Goal: Task Accomplishment & Management: Manage account settings

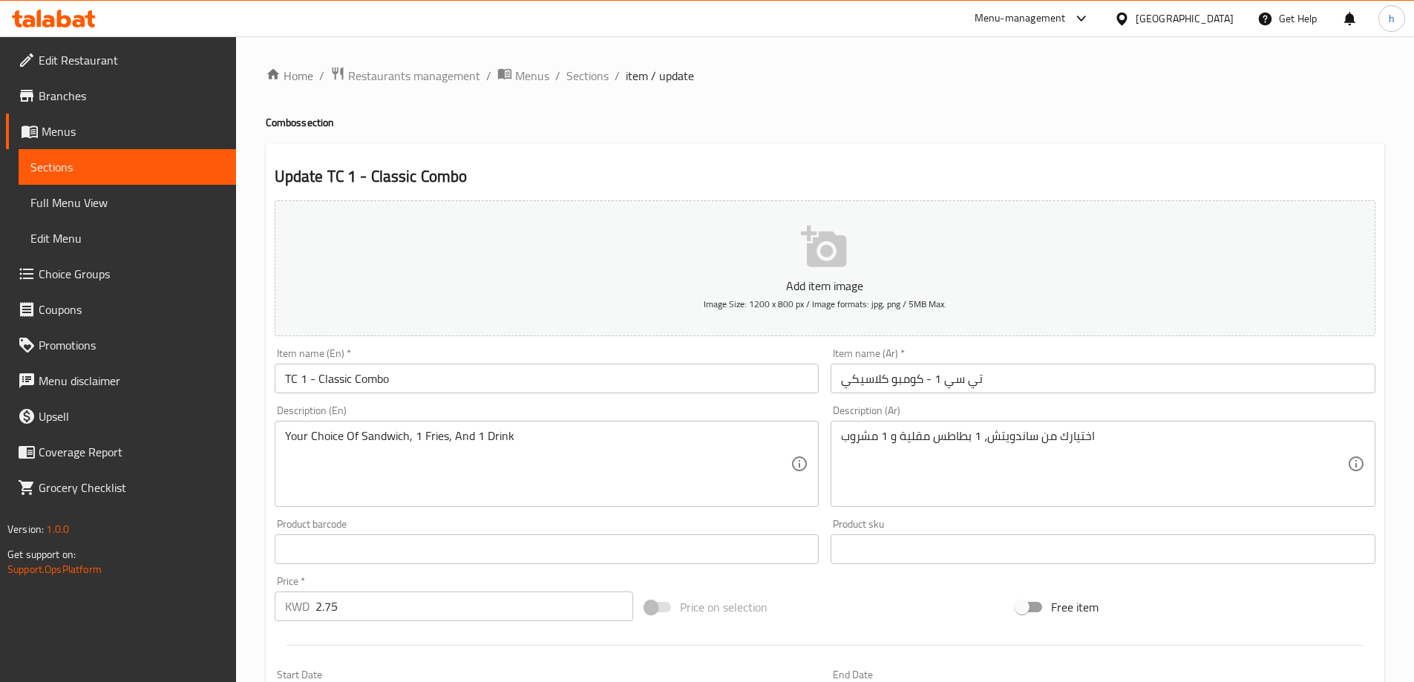
click at [114, 64] on span "Edit Restaurant" at bounding box center [132, 60] width 186 height 18
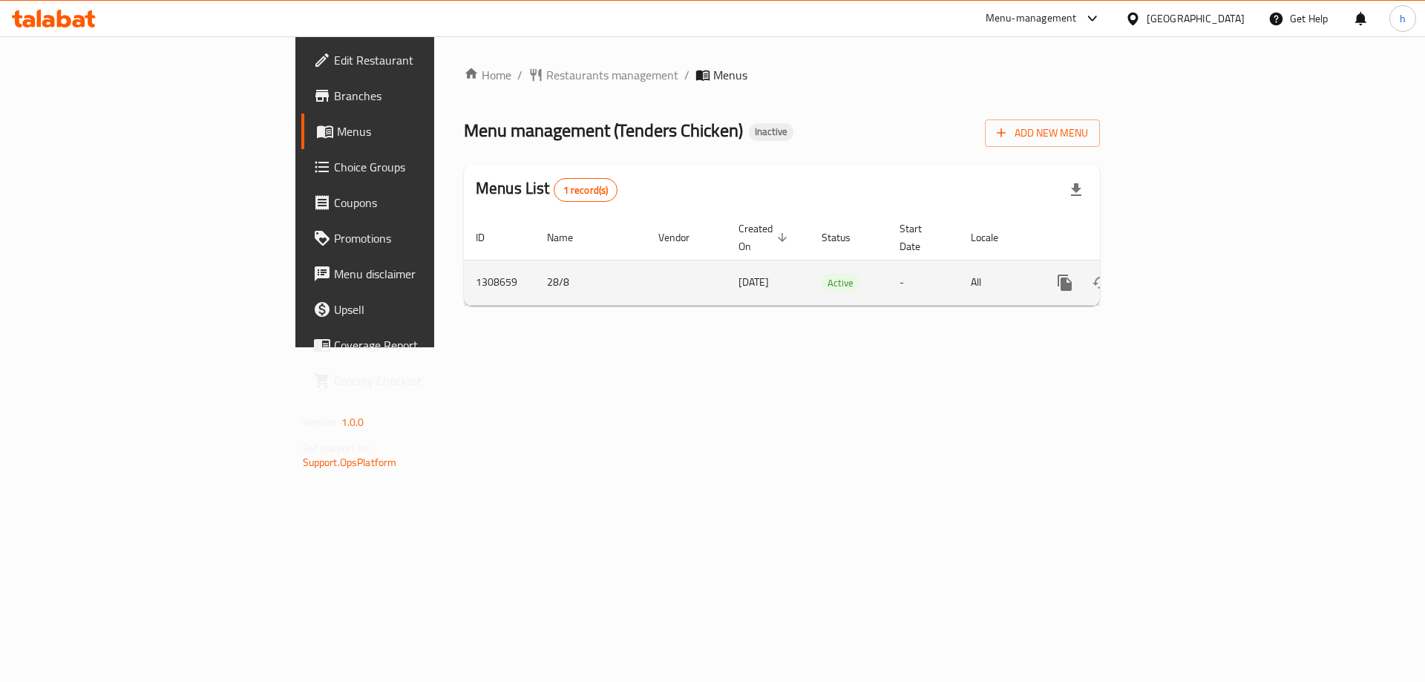
click at [1190, 275] on link "enhanced table" at bounding box center [1172, 283] width 36 height 36
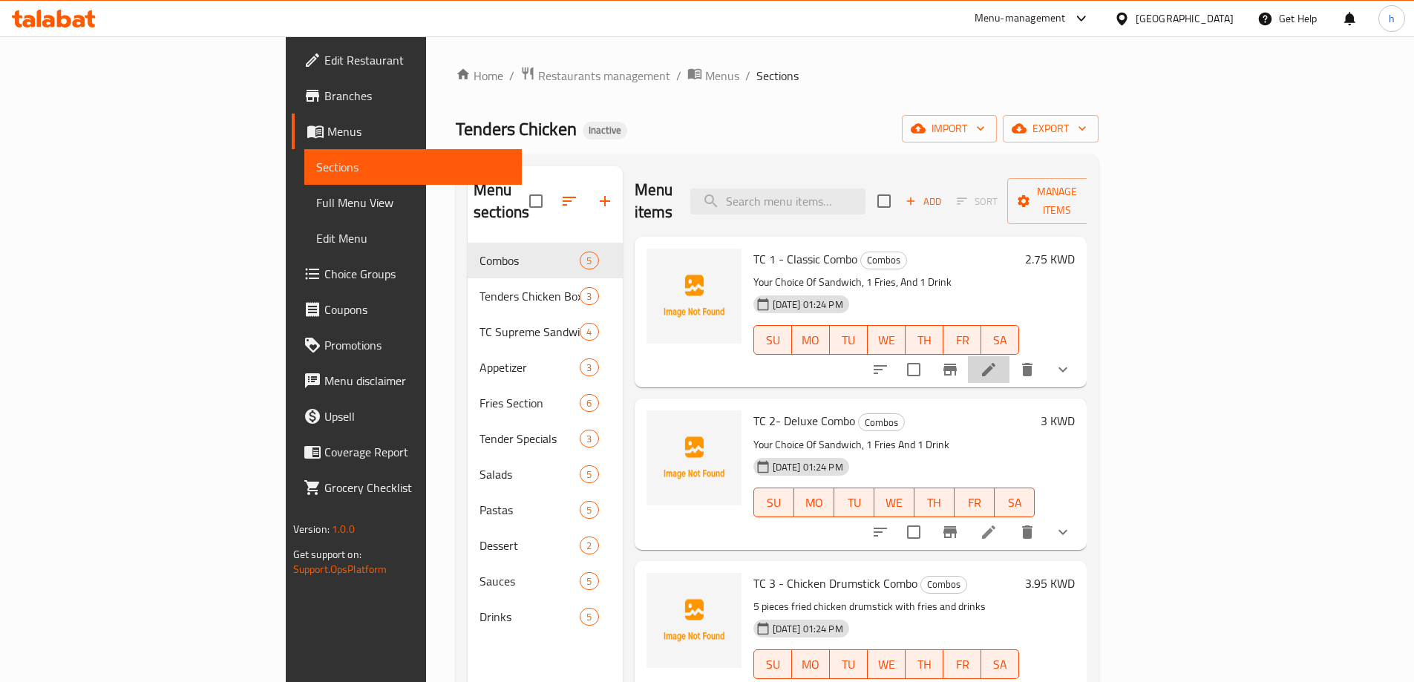
click at [1009, 356] on li at bounding box center [989, 369] width 42 height 27
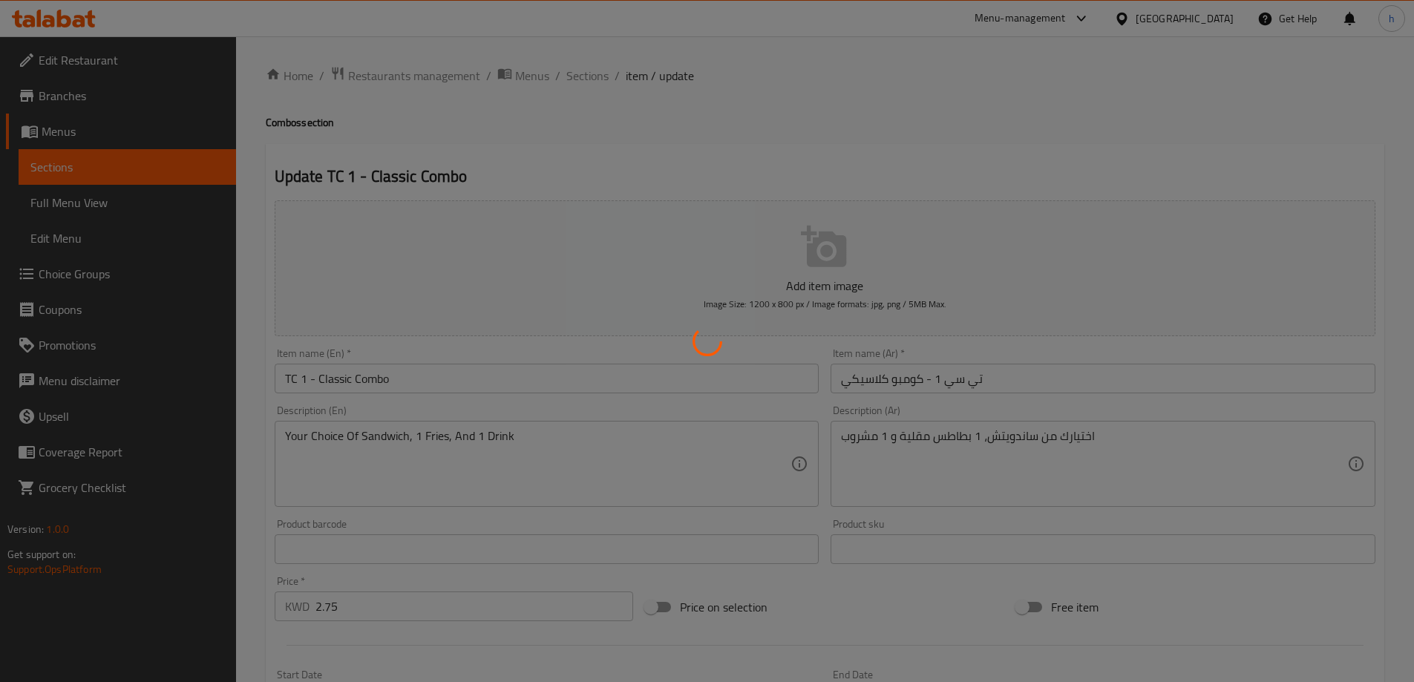
type input "اختيارك من السندويشات"
type input "1"
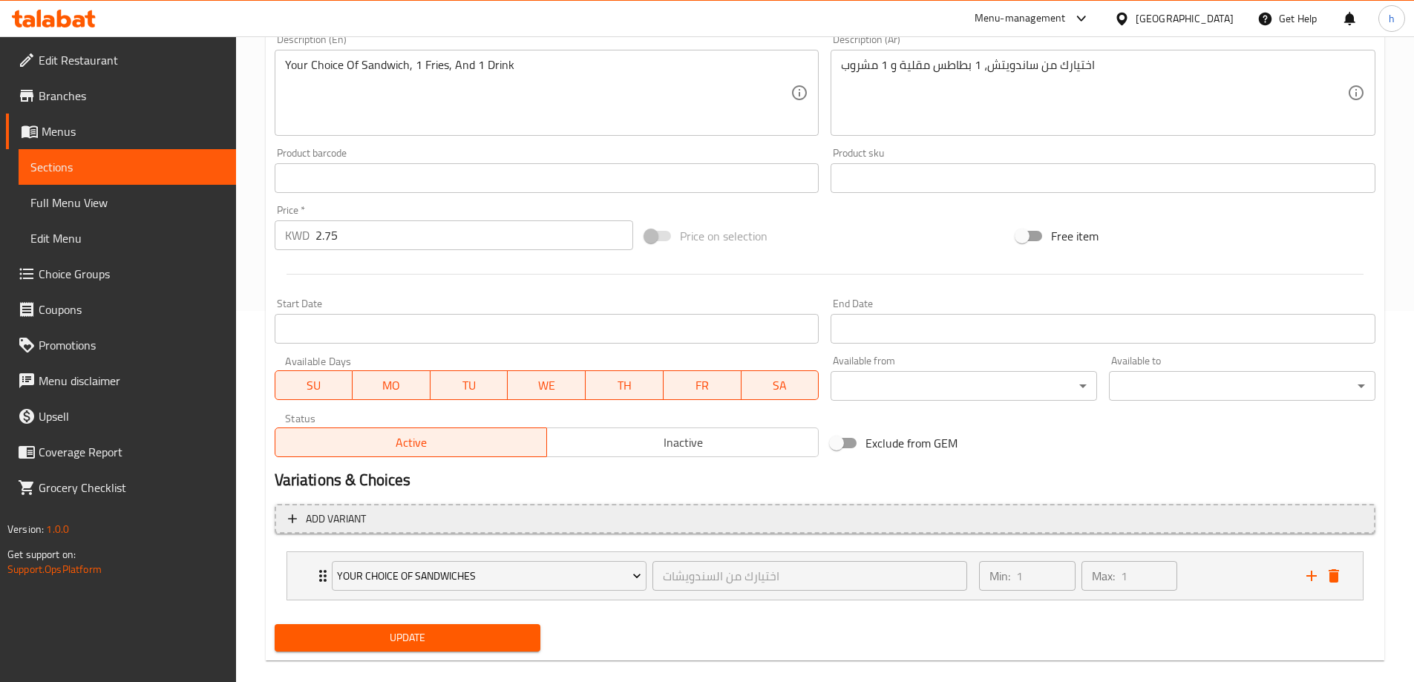
scroll to position [391, 0]
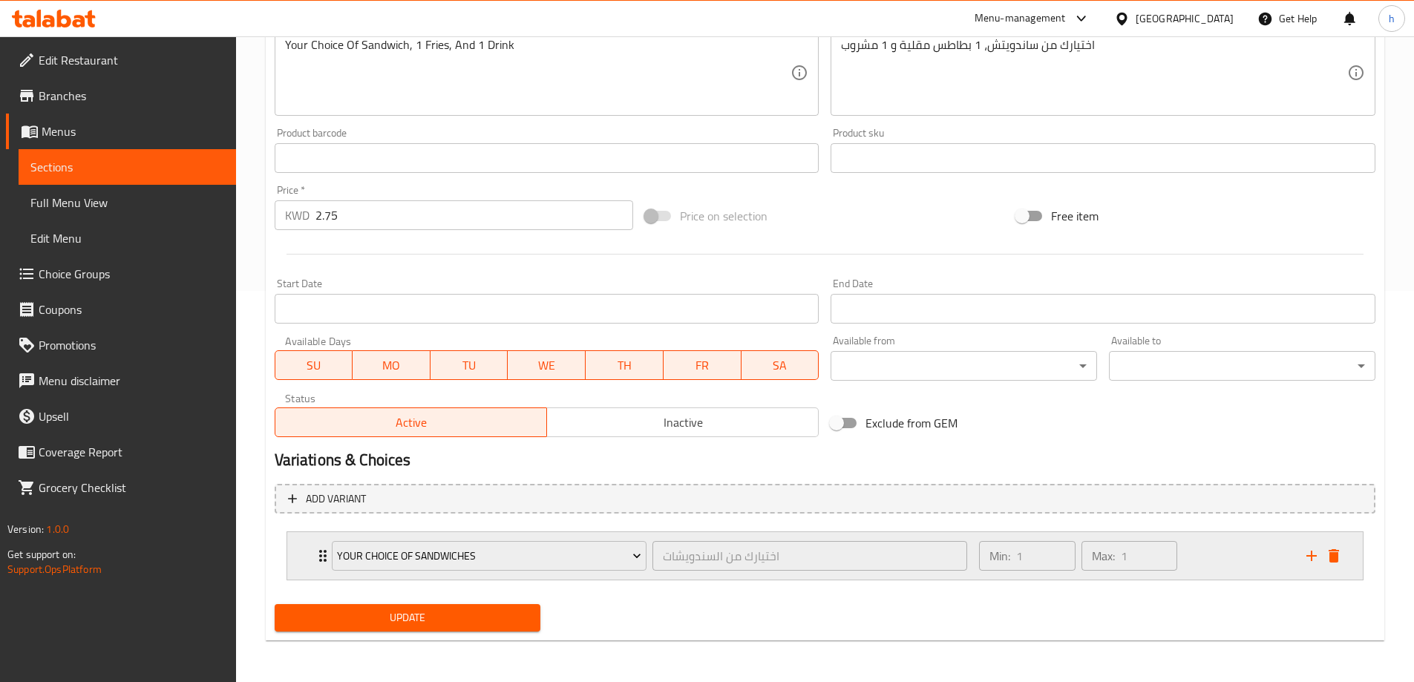
click at [312, 554] on div "Your Choice of Sandwiches اختيارك من السندويشات ​ Min: 1 ​ Max: 1 ​" at bounding box center [824, 555] width 1075 height 47
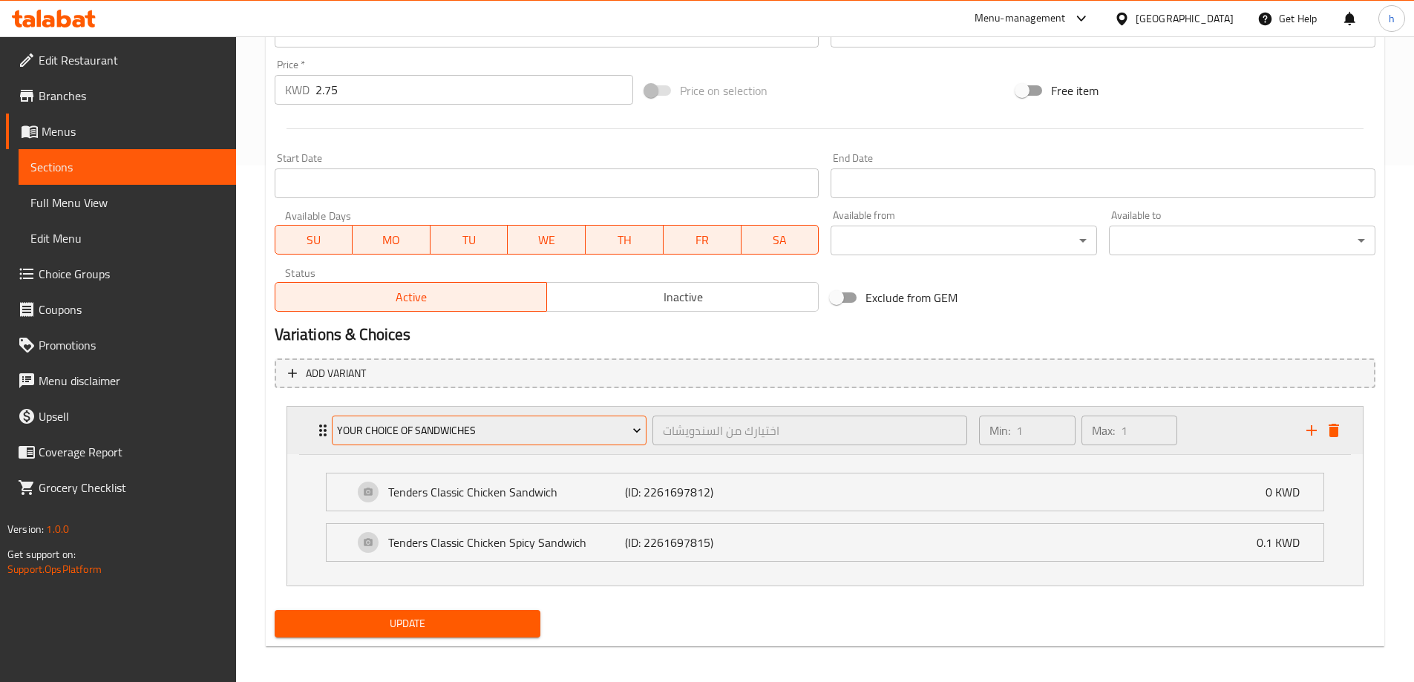
scroll to position [522, 0]
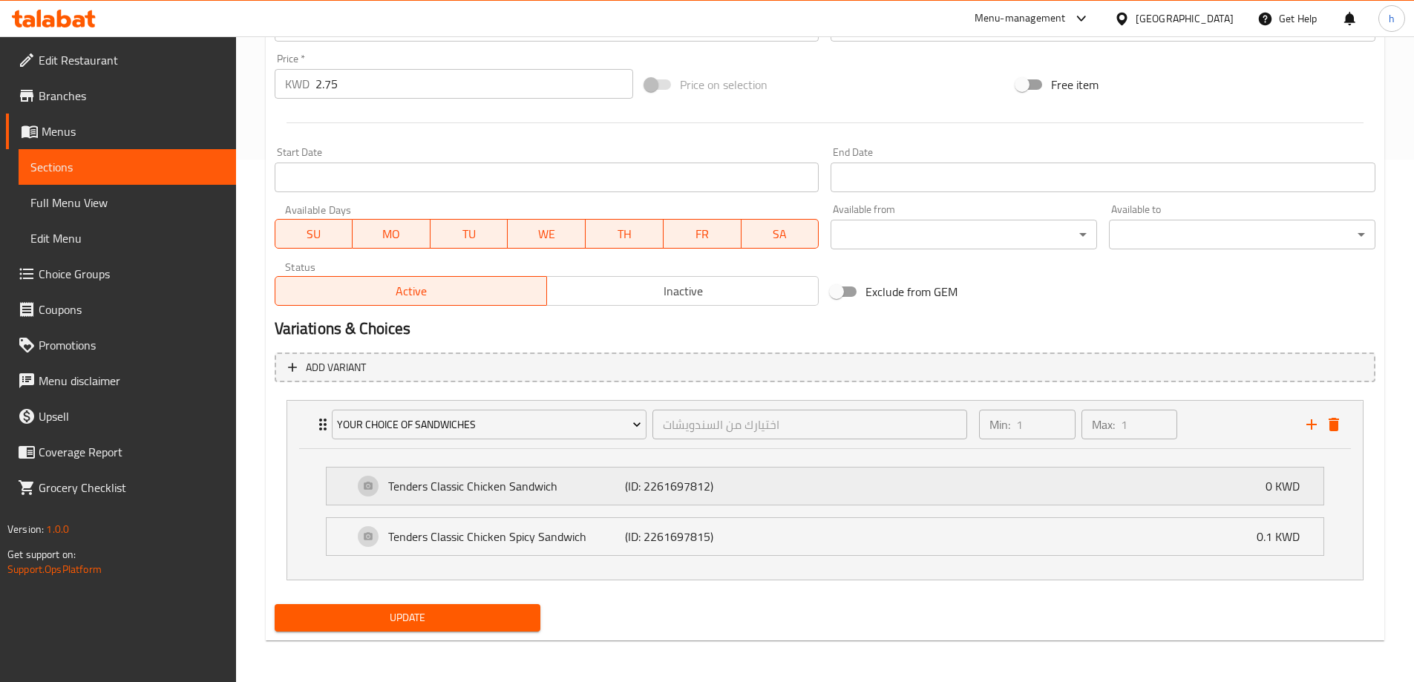
click at [341, 479] on div "Tenders Classic Chicken Sandwich (ID: 2261697812) 0 KWD" at bounding box center [825, 486] width 997 height 37
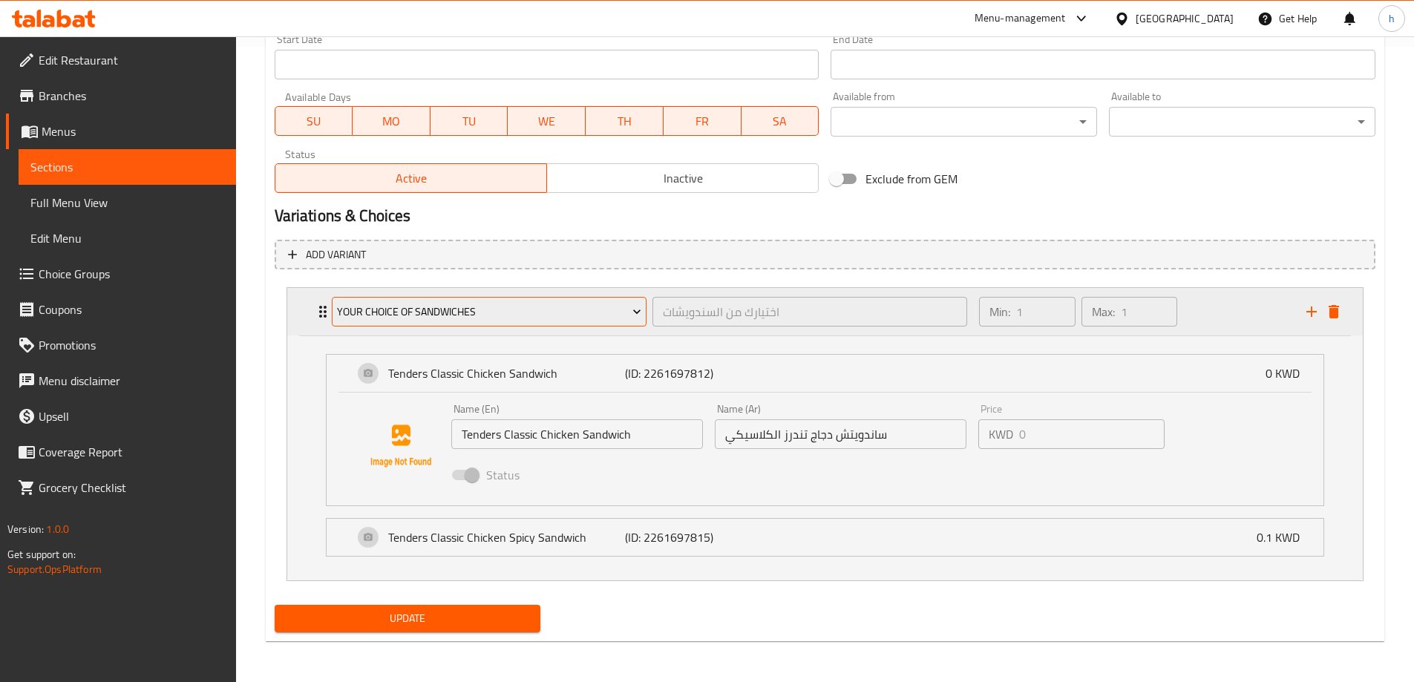
scroll to position [636, 0]
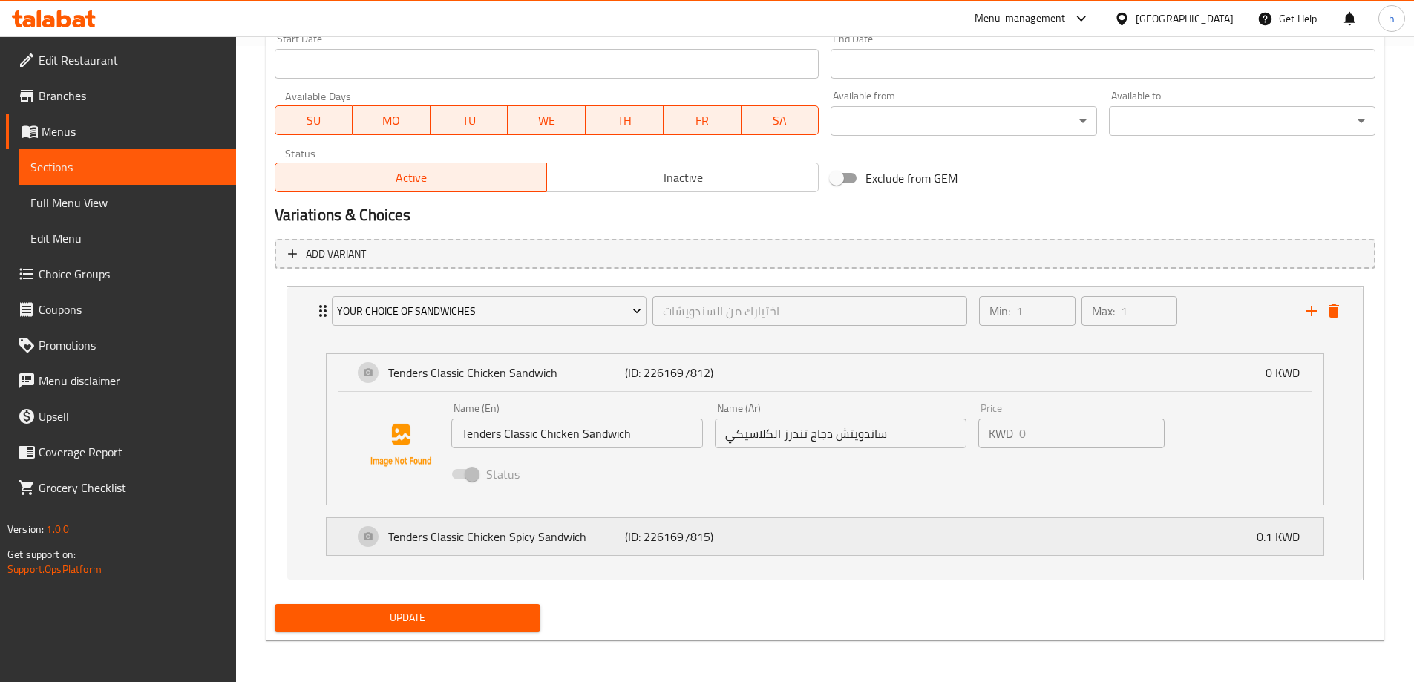
click at [337, 534] on div "Tenders Classic Chicken Spicy Sandwich (ID: 2261697815) 0.1 KWD" at bounding box center [825, 536] width 997 height 37
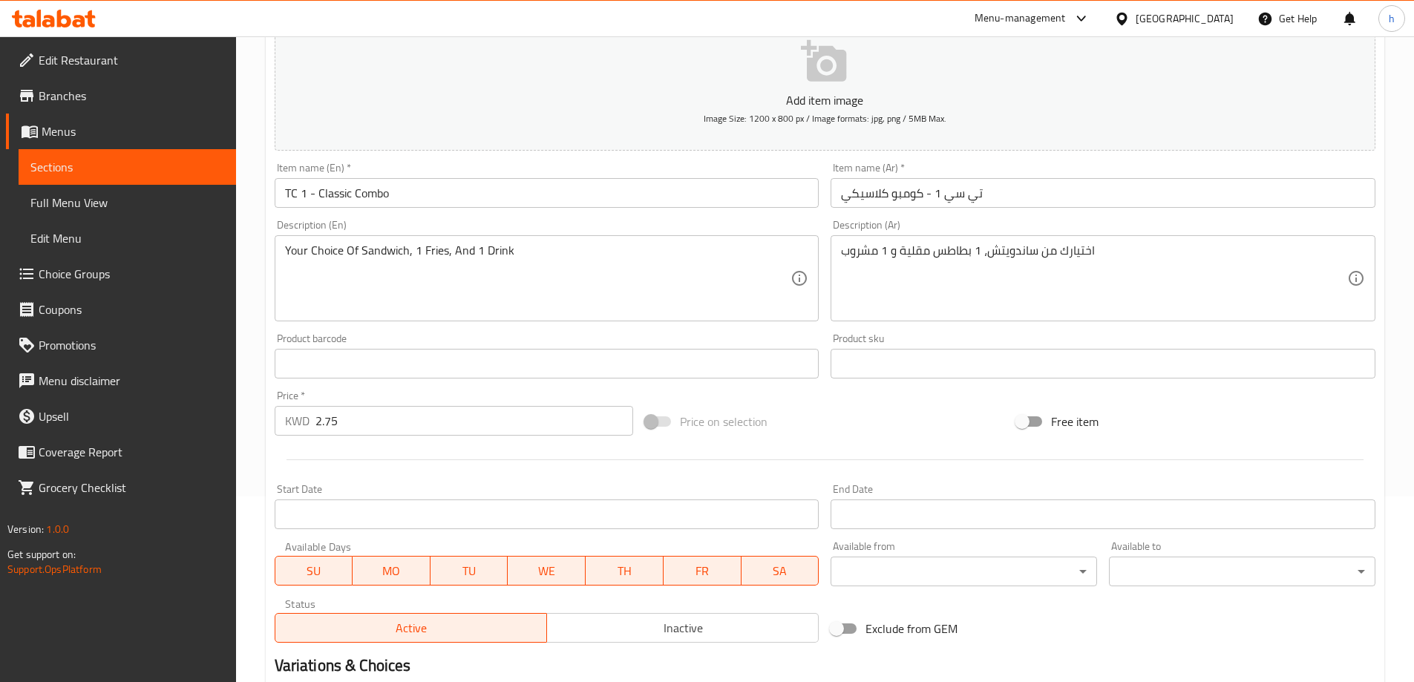
scroll to position [0, 0]
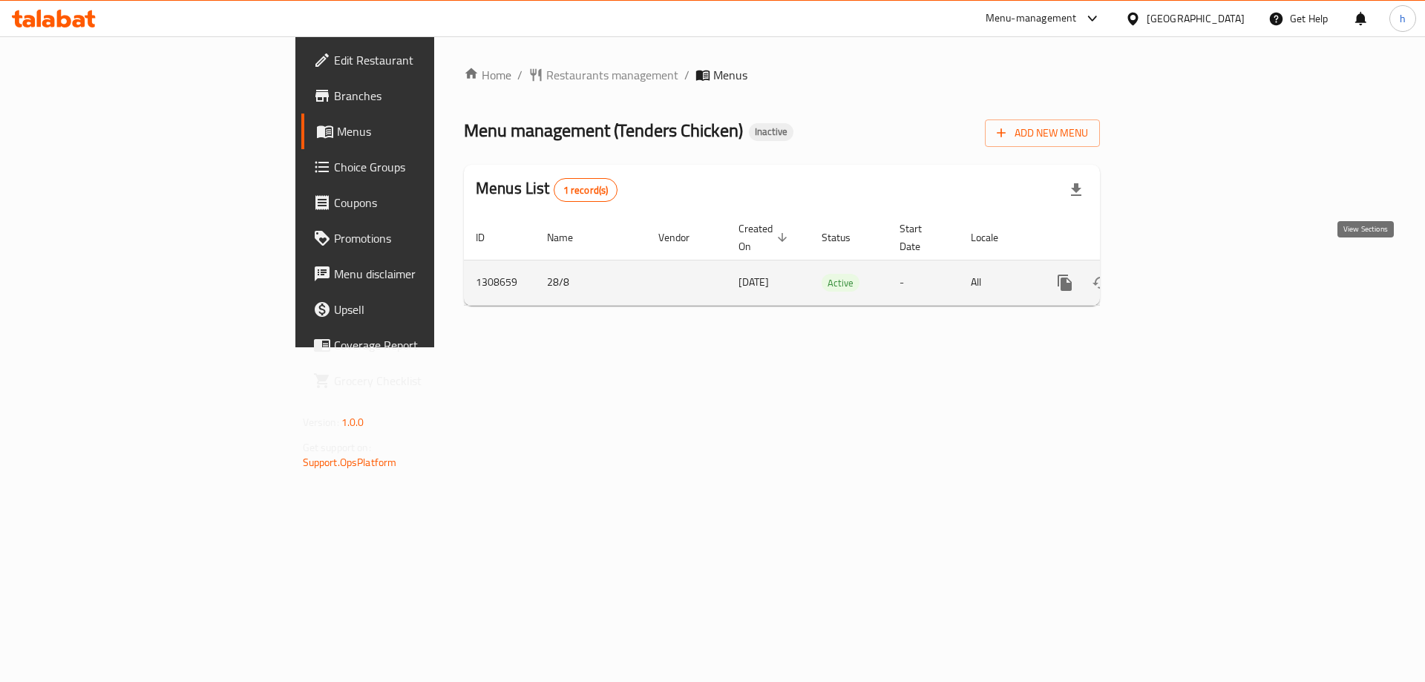
click at [1181, 274] on icon "enhanced table" at bounding box center [1172, 283] width 18 height 18
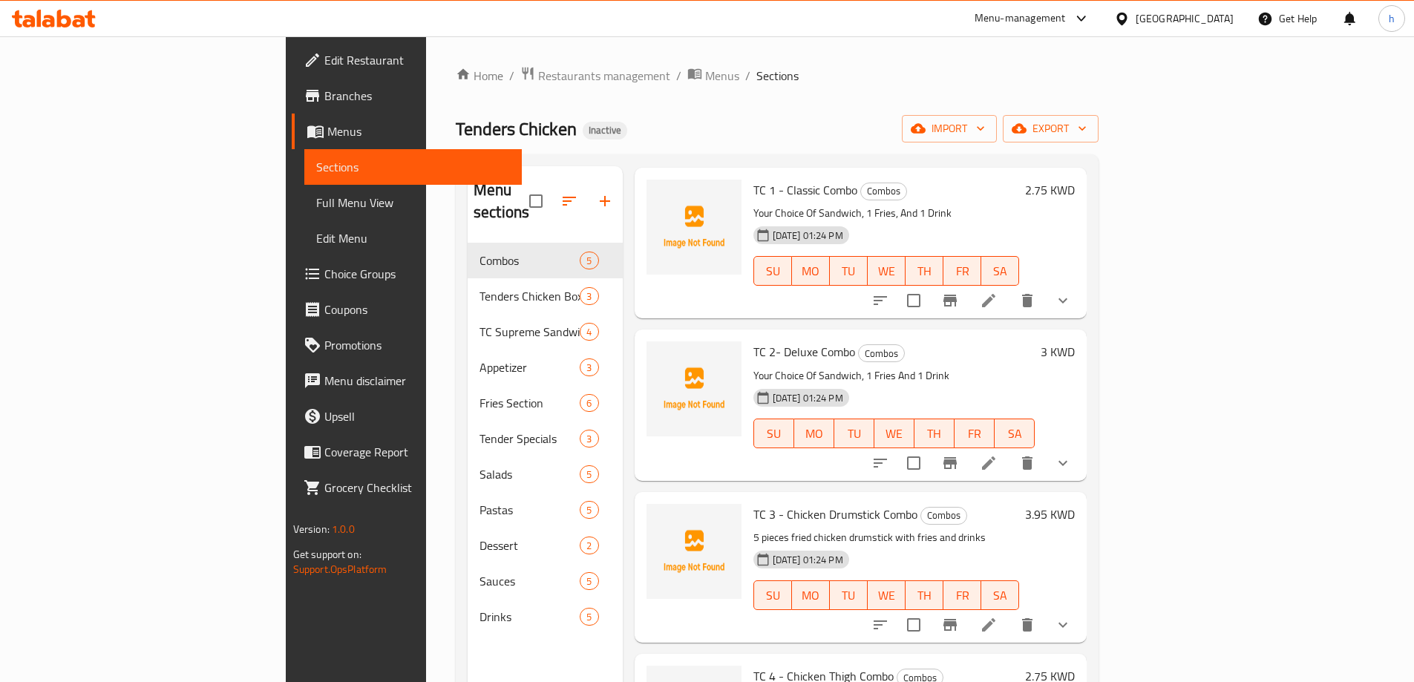
scroll to position [148, 0]
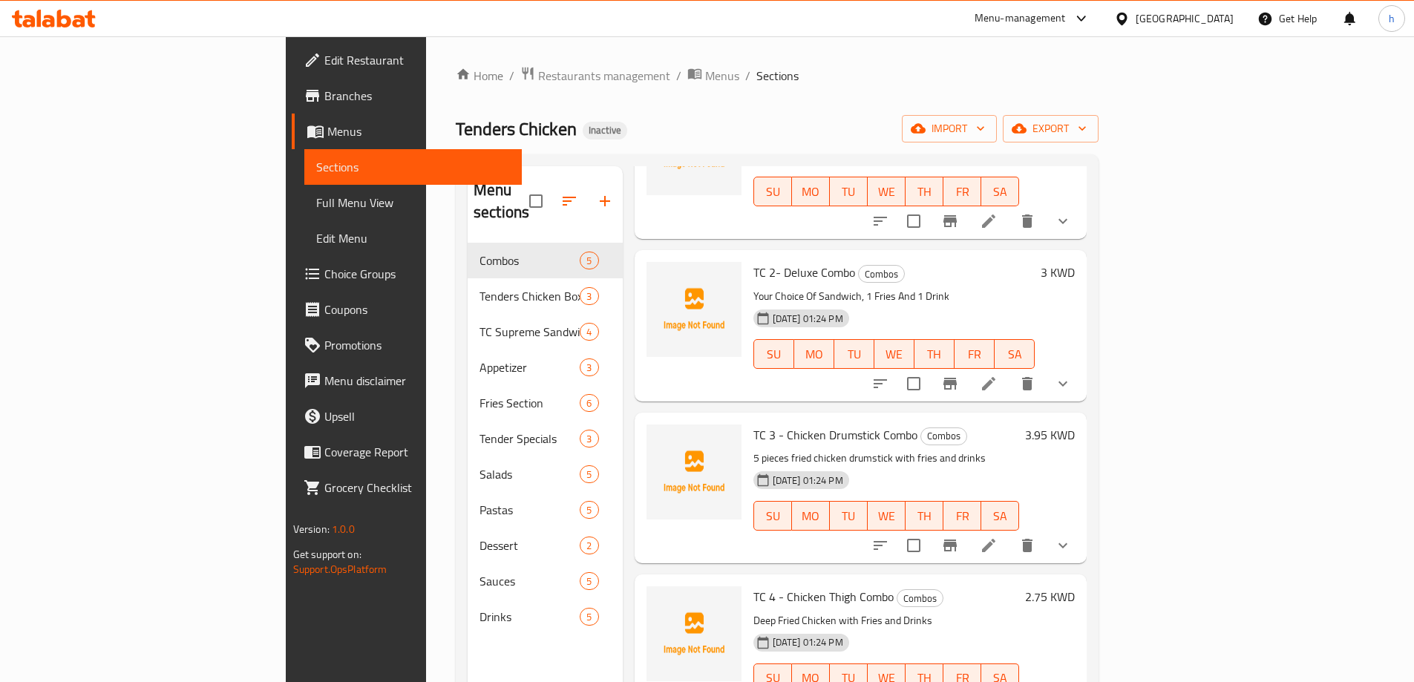
click at [324, 282] on span "Choice Groups" at bounding box center [417, 274] width 186 height 18
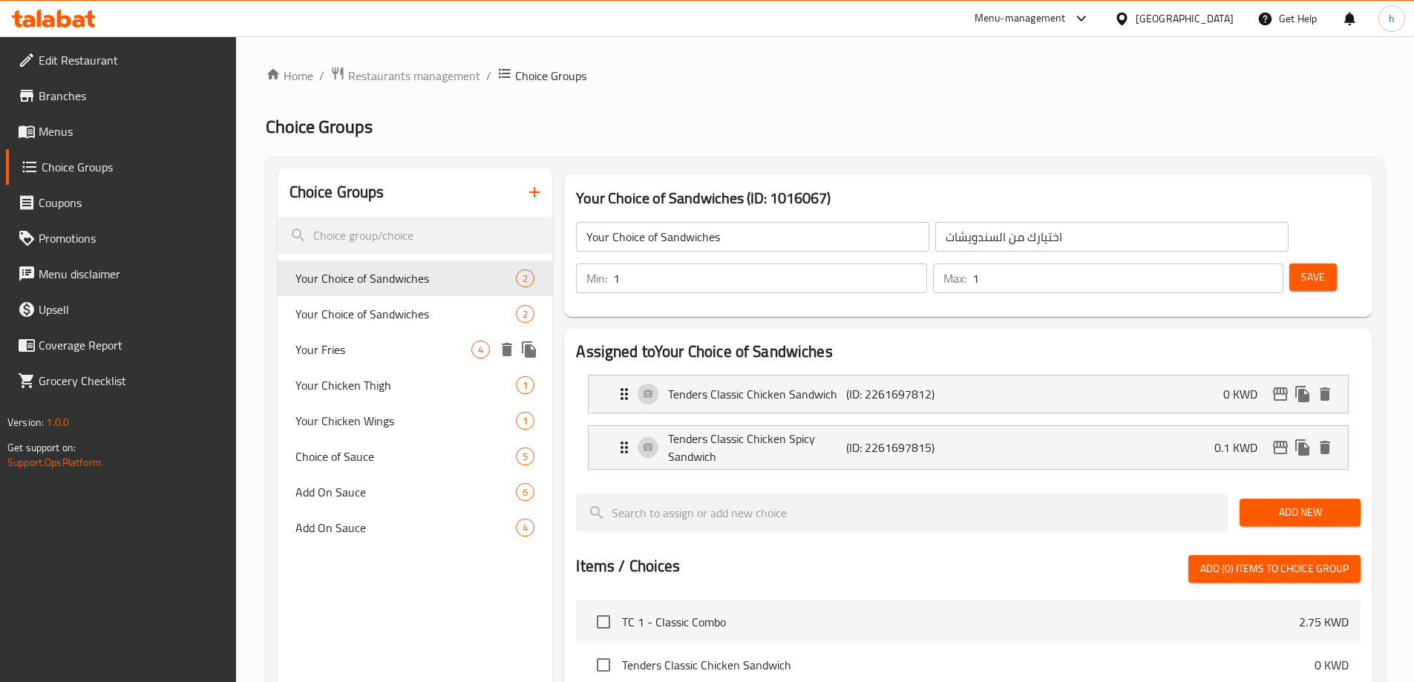
click at [401, 343] on span "Your Fries" at bounding box center [383, 350] width 177 height 18
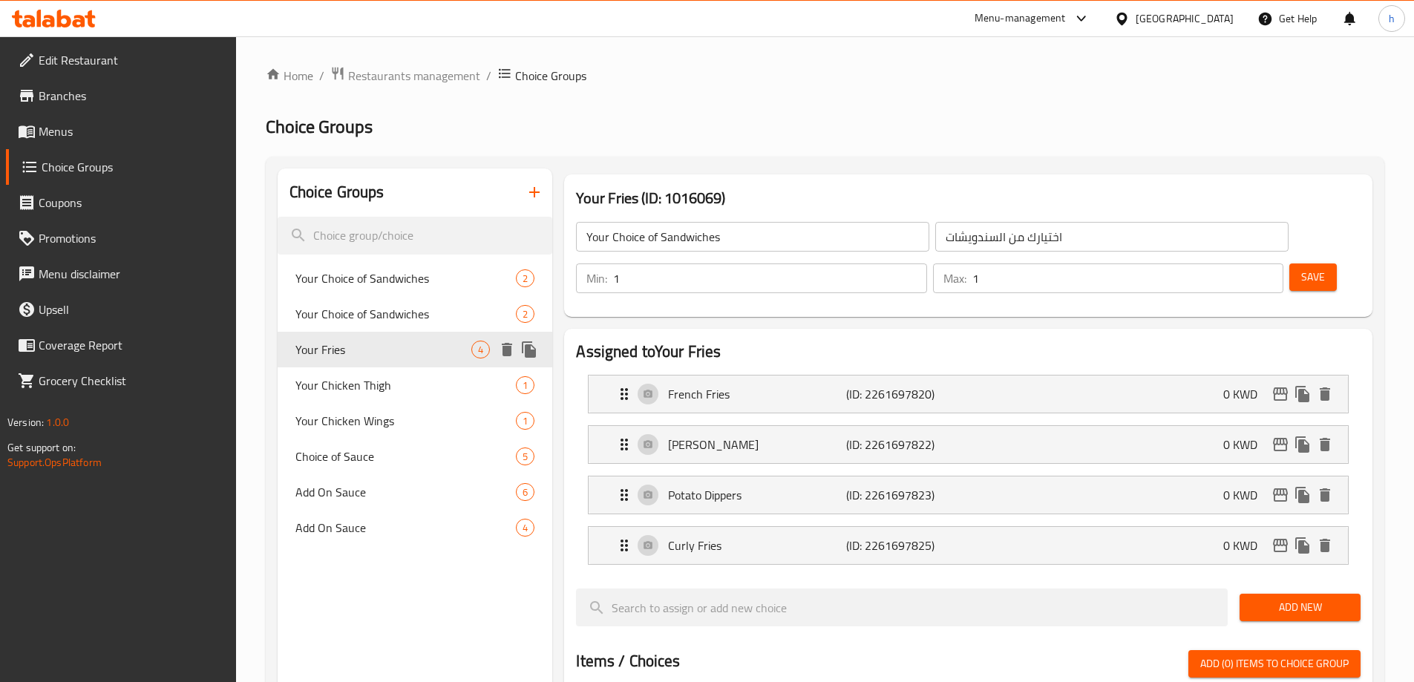
type input "Your Fries"
type input "بطاطسك المقلية"
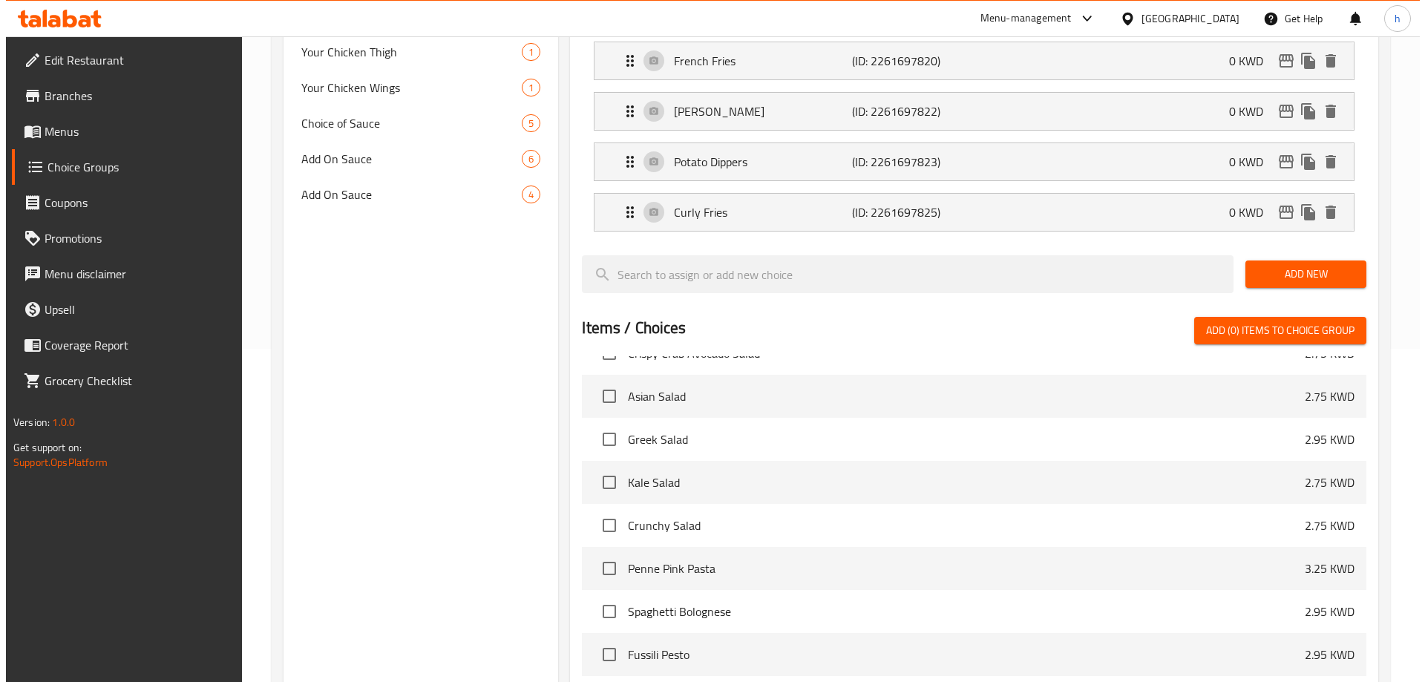
scroll to position [538, 0]
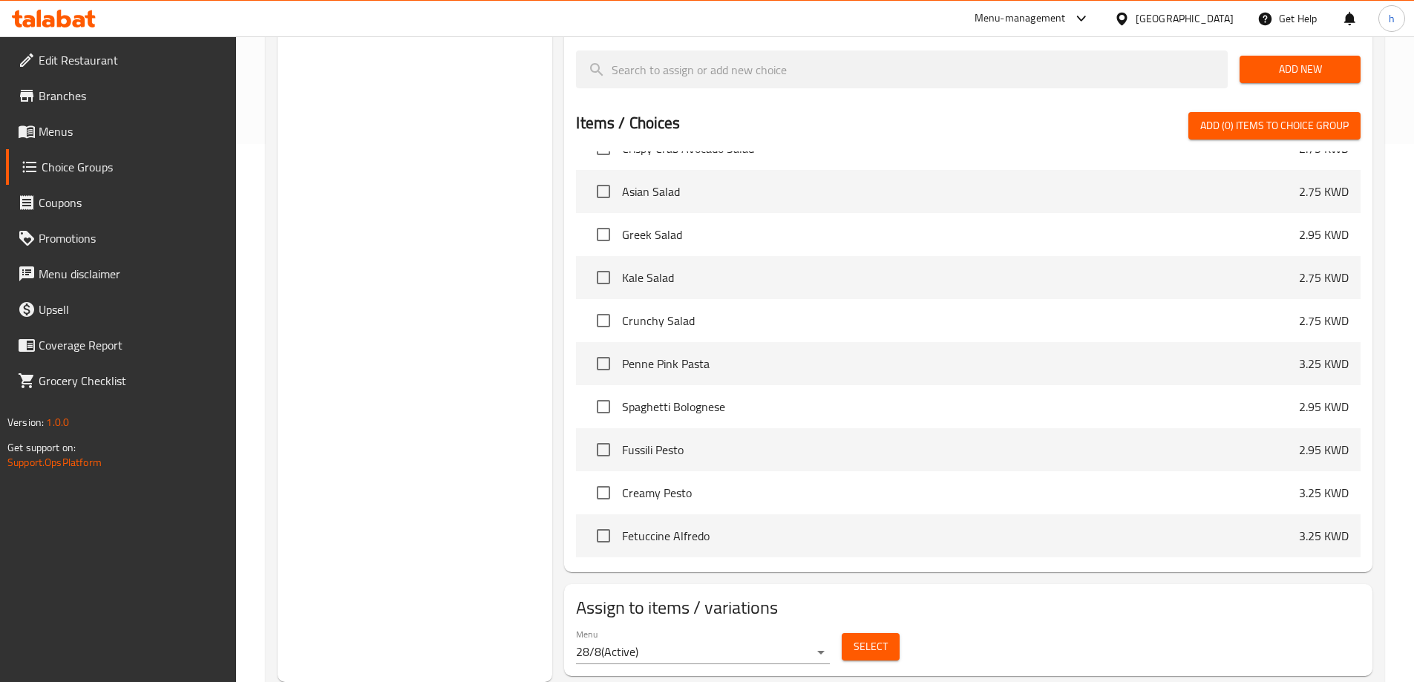
click at [876, 633] on button "Select" at bounding box center [871, 646] width 58 height 27
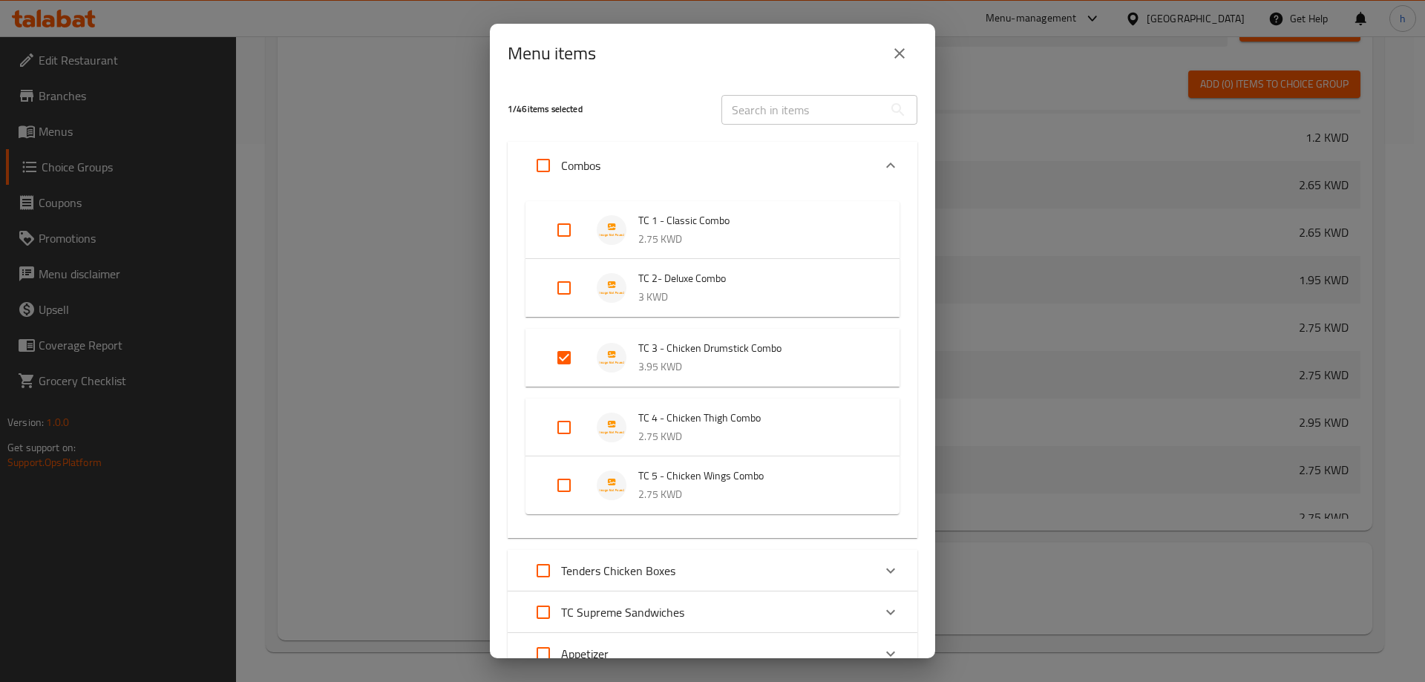
drag, startPoint x: 556, startPoint y: 236, endPoint x: 557, endPoint y: 286, distance: 50.5
click at [556, 249] on li "TC 1 - Classic Combo 2.75 KWD" at bounding box center [712, 230] width 338 height 52
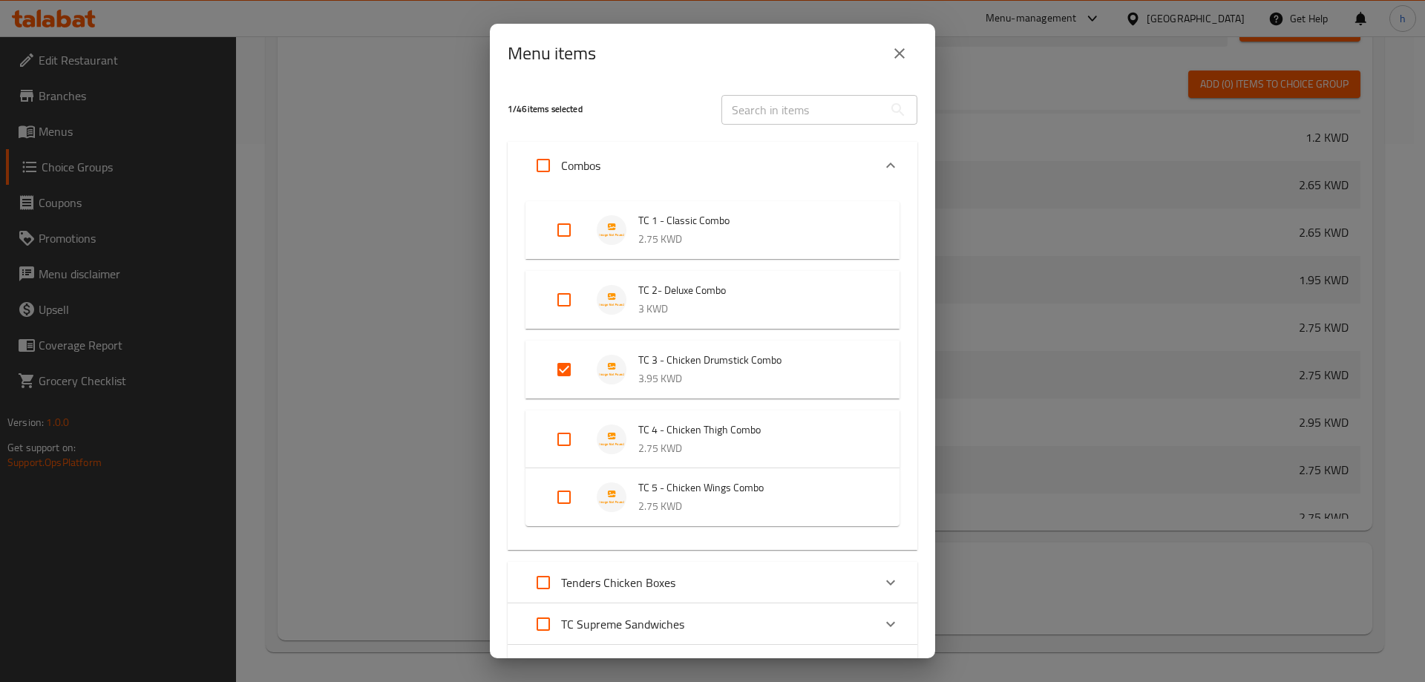
click at [557, 289] on input "Expand" at bounding box center [564, 300] width 36 height 36
checkbox input "true"
click at [561, 227] on input "Expand" at bounding box center [564, 230] width 36 height 36
checkbox input "true"
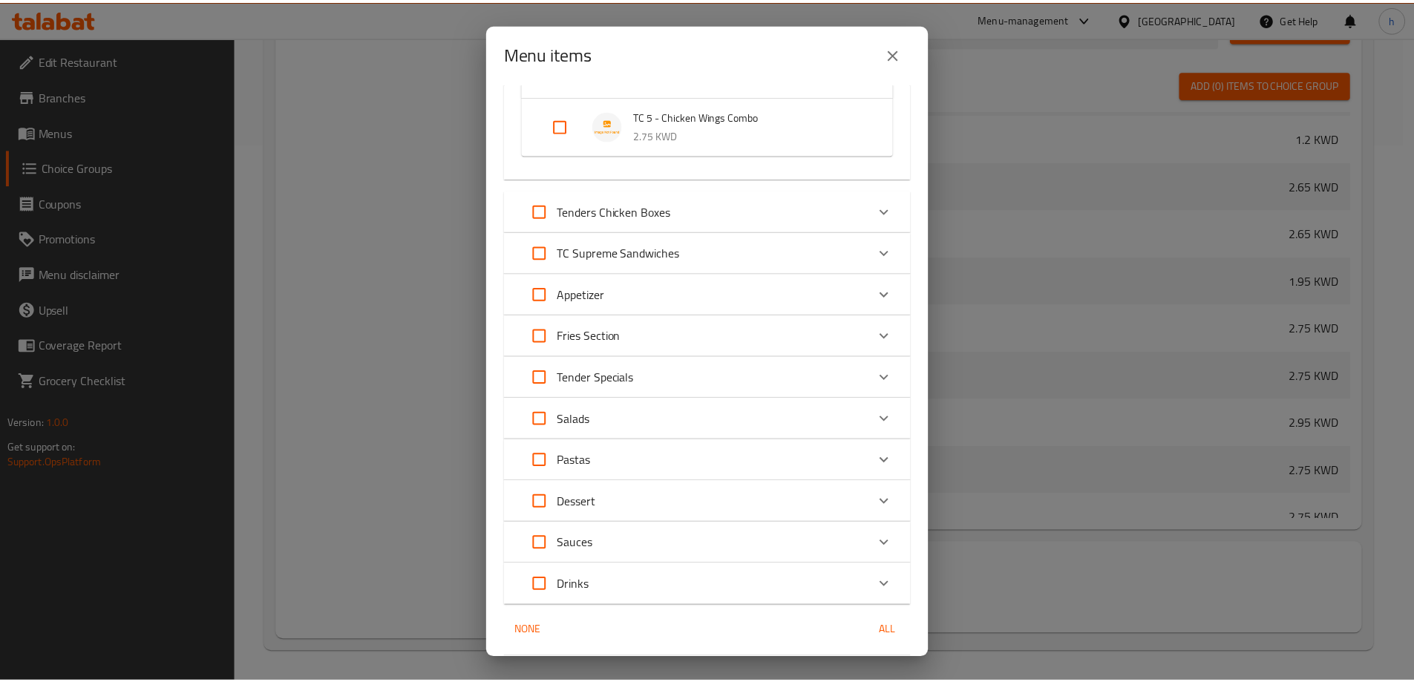
scroll to position [422, 0]
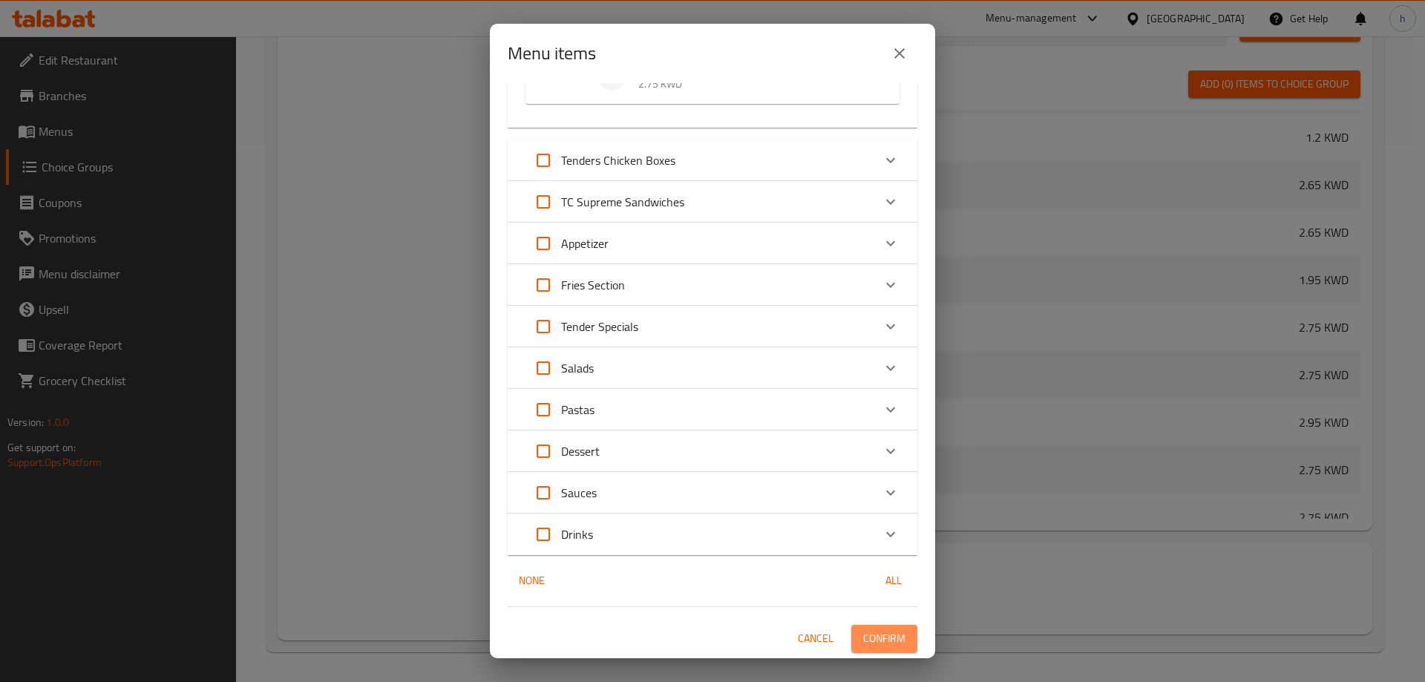
click at [873, 645] on span "Confirm" at bounding box center [884, 638] width 42 height 19
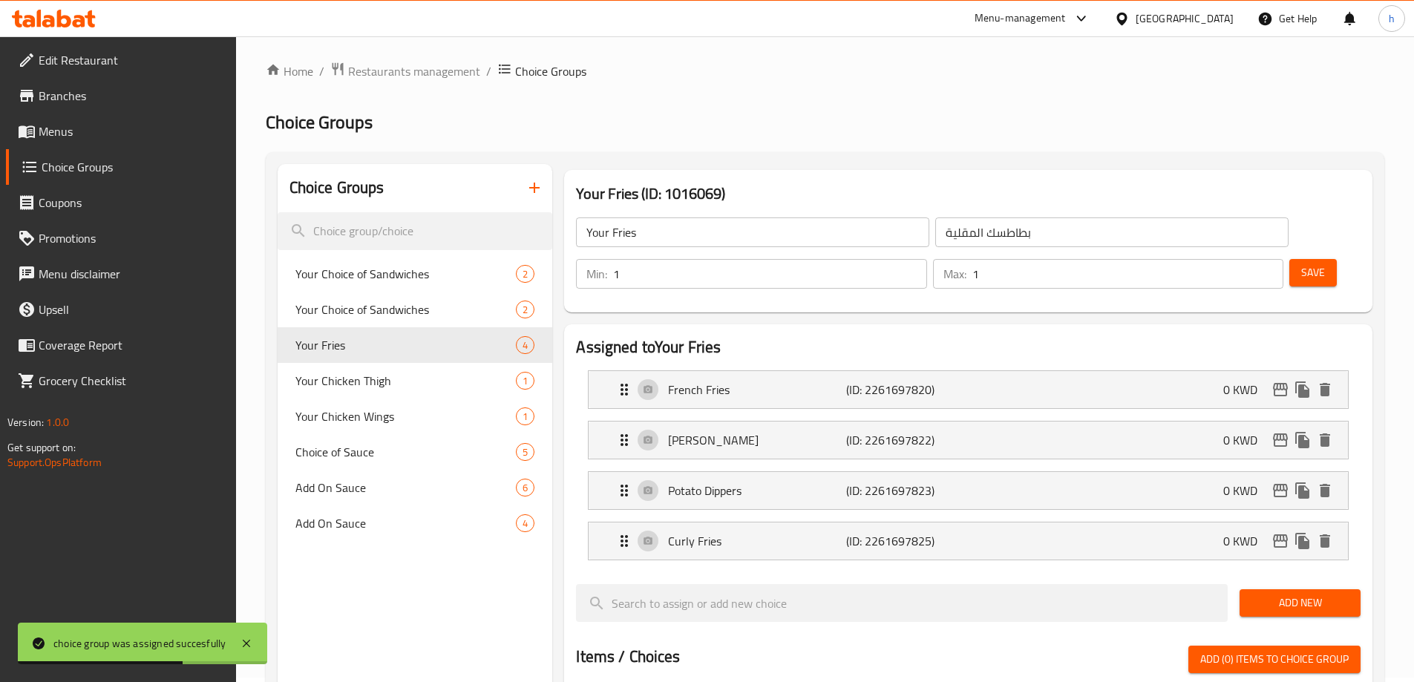
scroll to position [0, 0]
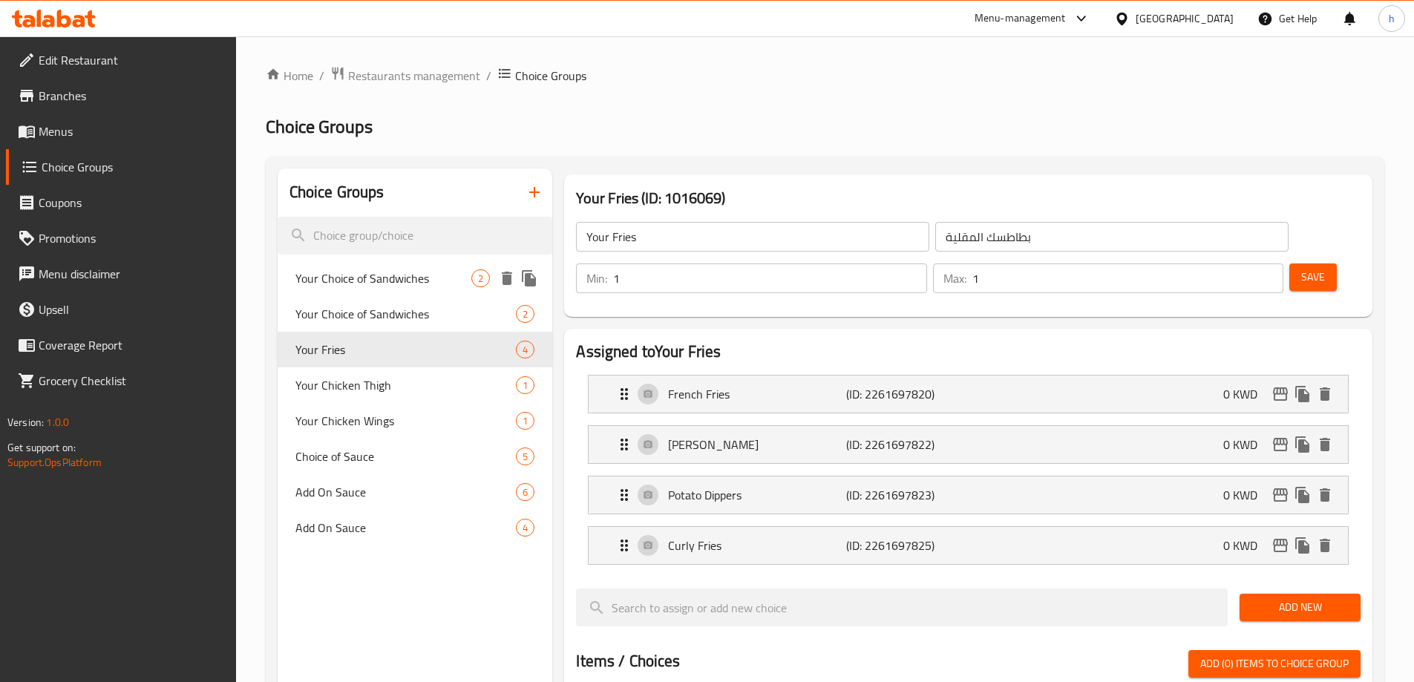
click at [338, 281] on span "Your Choice of Sandwiches" at bounding box center [383, 278] width 177 height 18
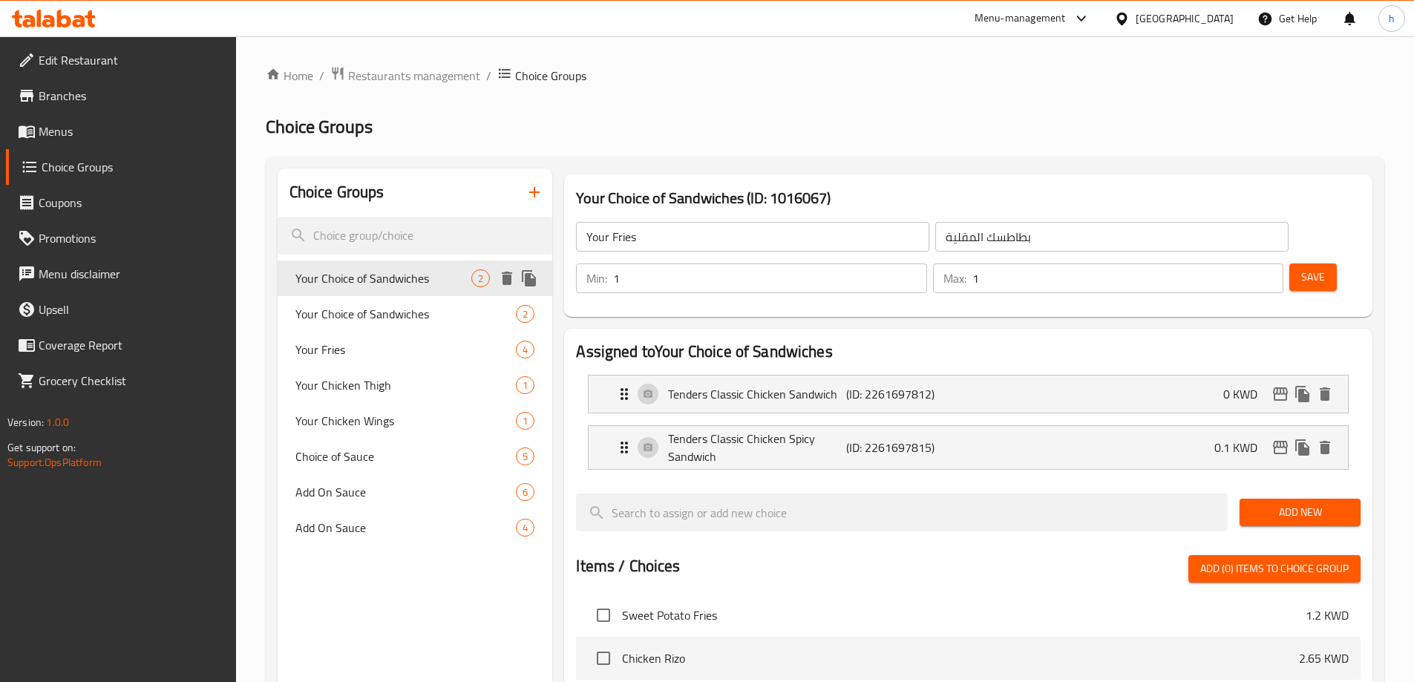
type input "Your Choice of Sandwiches"
type input "اختيارك من السندويشات"
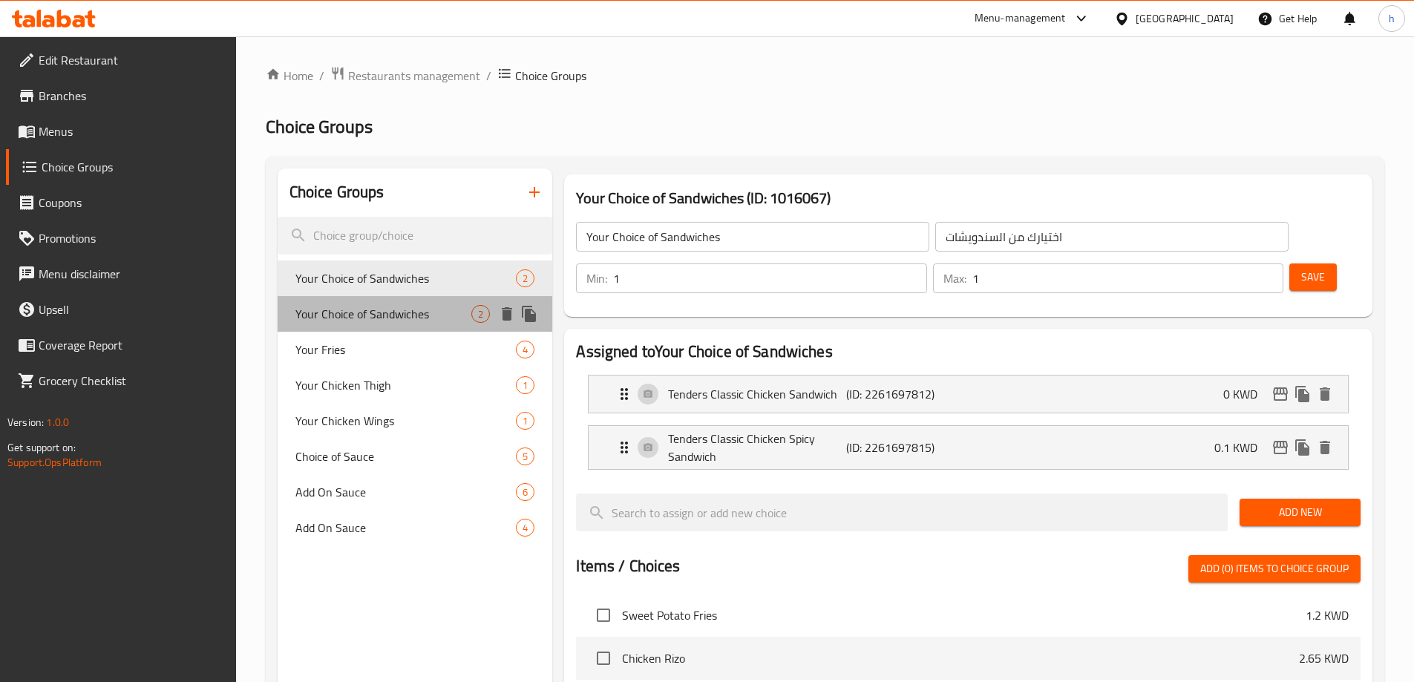
click at [358, 305] on span "Your Choice of Sandwiches" at bounding box center [383, 314] width 177 height 18
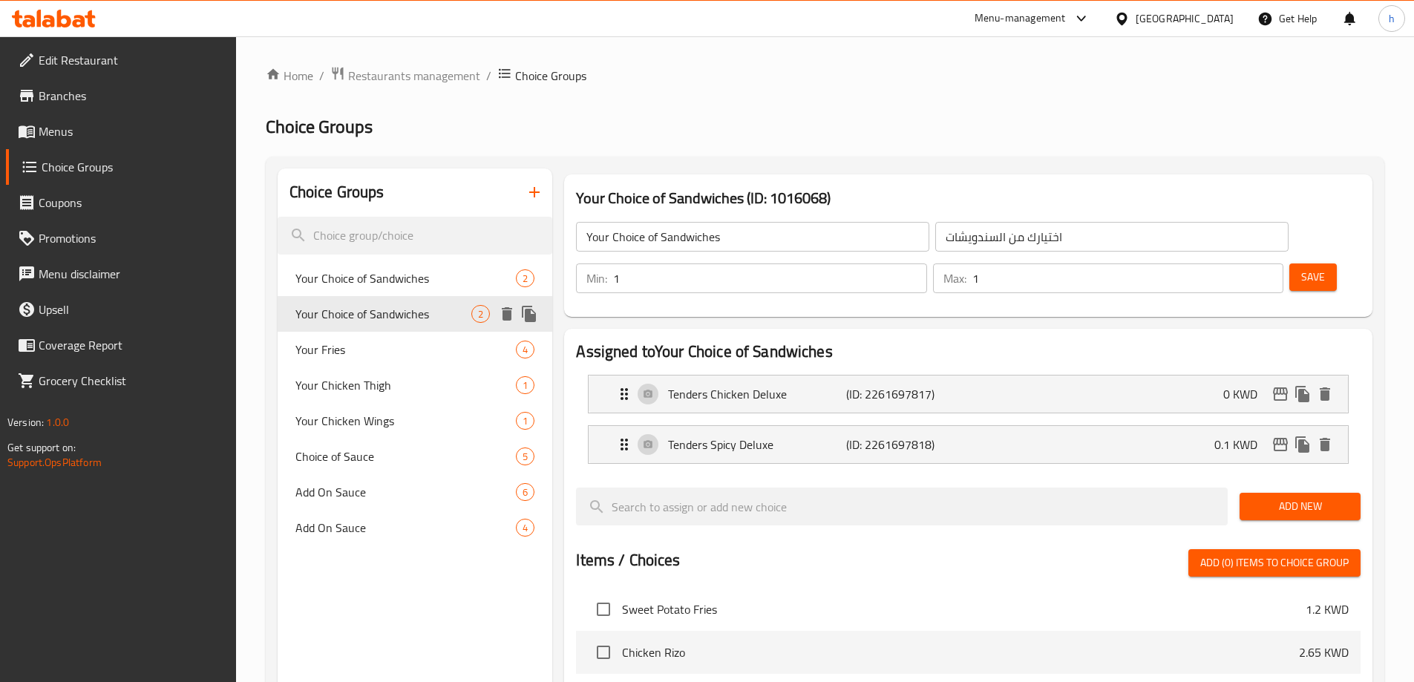
click at [374, 329] on div "Your Choice of Sandwiches 2" at bounding box center [415, 314] width 275 height 36
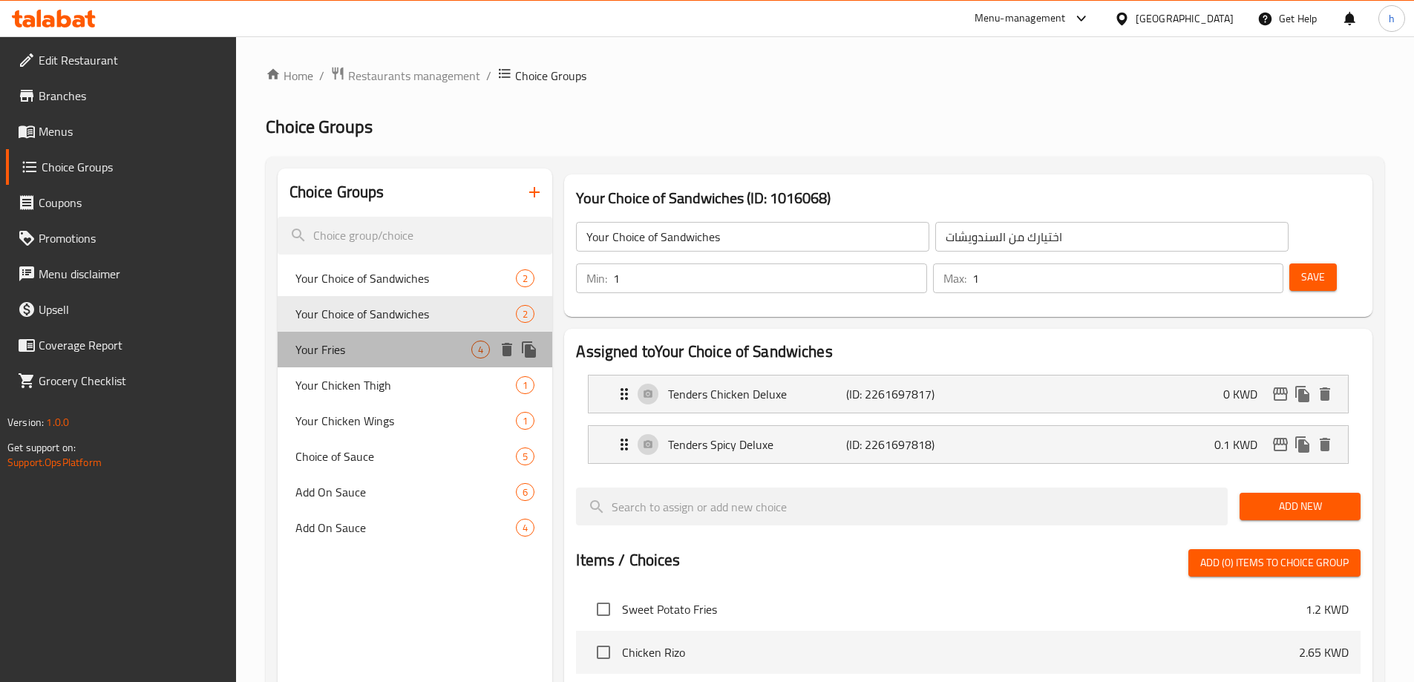
click at [374, 344] on span "Your Fries" at bounding box center [383, 350] width 177 height 18
type input "Your Fries"
type input "بطاطسك المقلية"
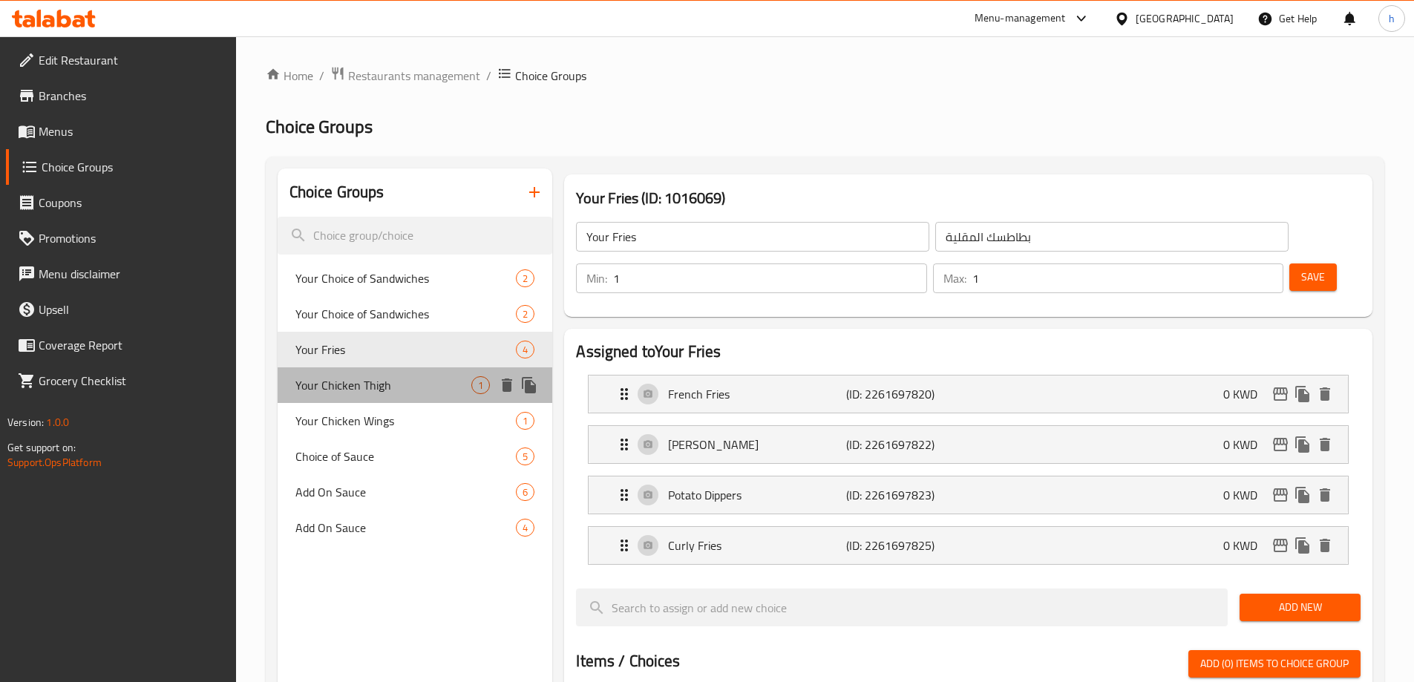
click at [397, 381] on span "Your Chicken Thigh" at bounding box center [383, 385] width 177 height 18
type input "Your Chicken Thigh"
type input "فخذ الدجاج الخاص بك"
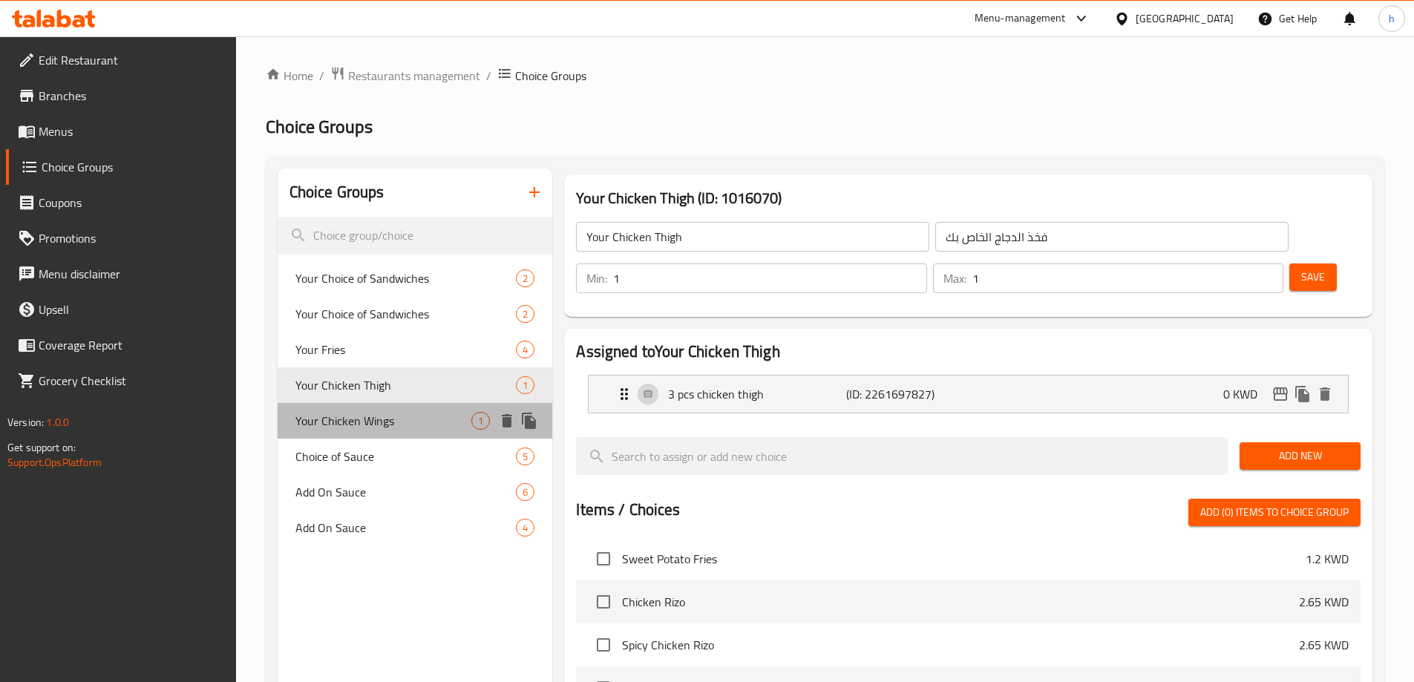
click at [404, 409] on div "Your Chicken Wings 1" at bounding box center [415, 421] width 275 height 36
type input "Your Chicken Wings"
type input "أجنحة الدجاج الخاصة بك"
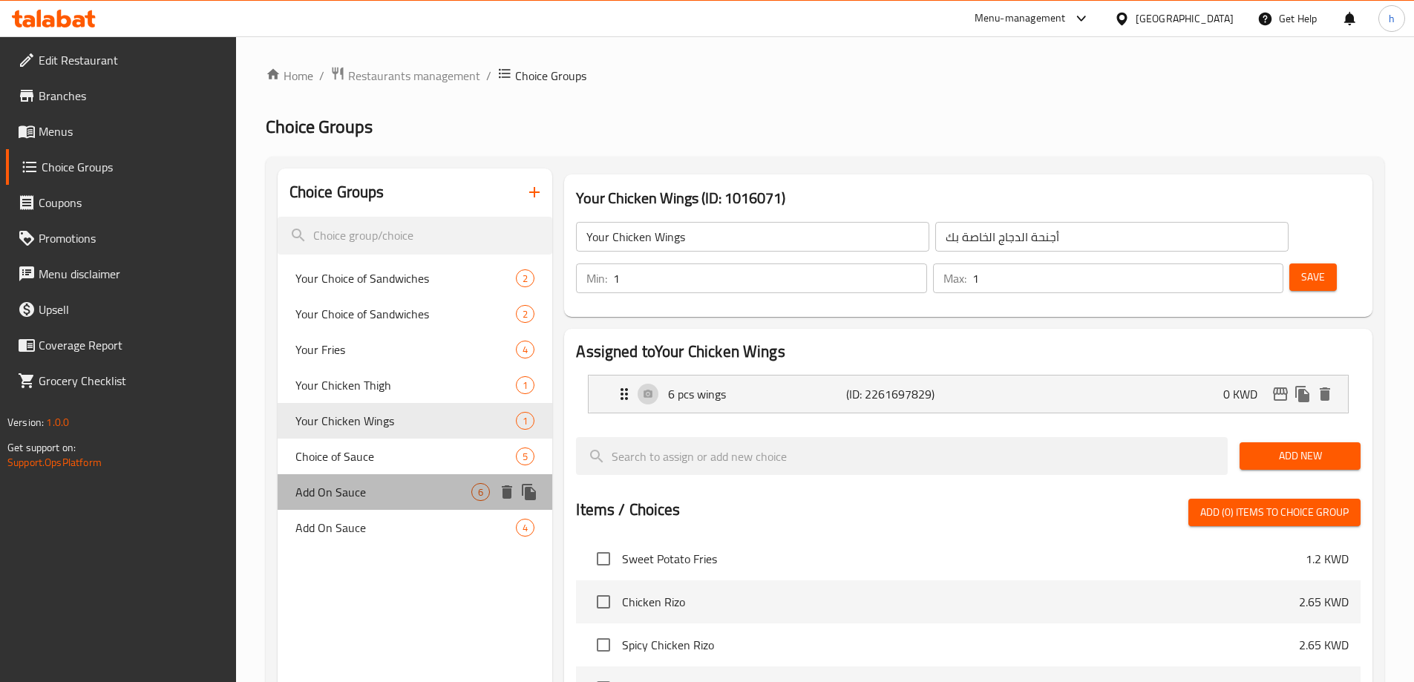
click at [400, 475] on div "Add On Sauce 6" at bounding box center [415, 492] width 275 height 36
type input "Add On Sauce"
type input "إضافة الصلصة"
type input "0"
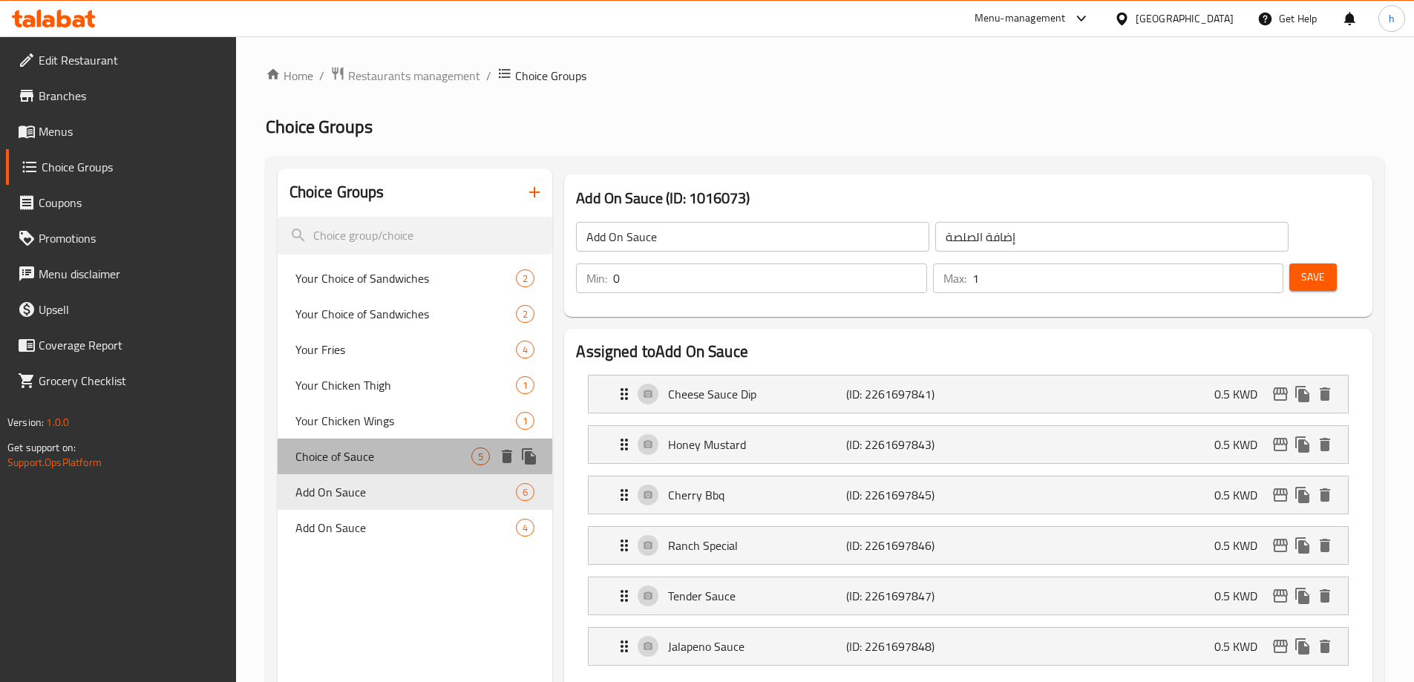
click at [399, 445] on div "Choice of Sauce 5" at bounding box center [415, 457] width 275 height 36
type input "Choice of Sauce"
type input "اختيار الصلصة"
type input "1"
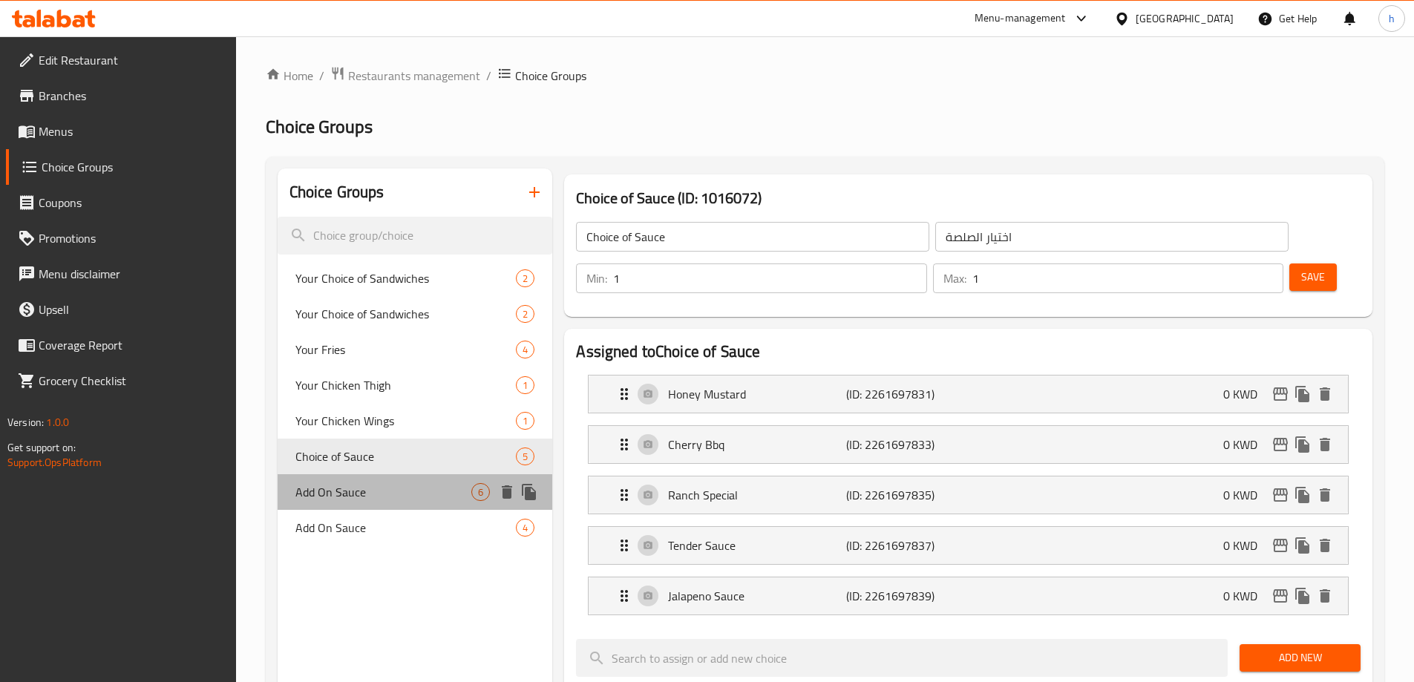
click at [401, 486] on span "Add On Sauce" at bounding box center [383, 492] width 177 height 18
type input "Add On Sauce"
type input "إضافة الصلصة"
type input "0"
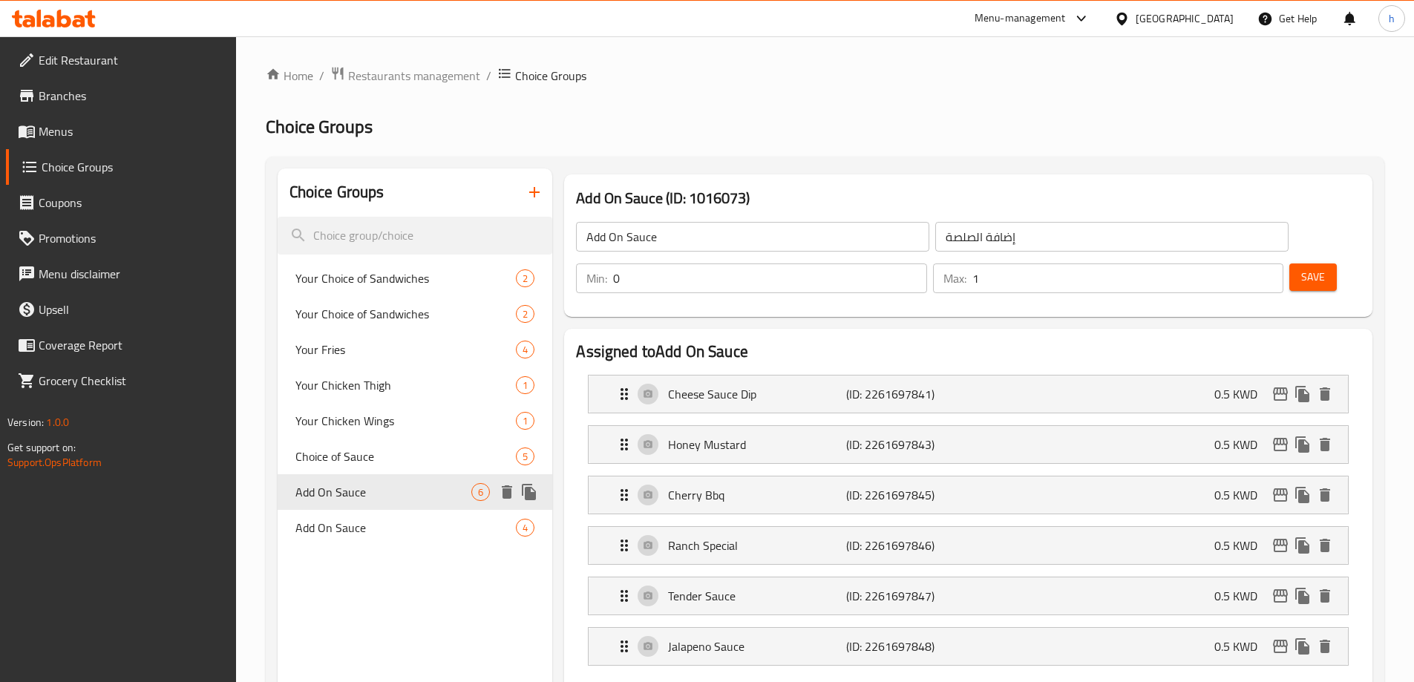
scroll to position [148, 0]
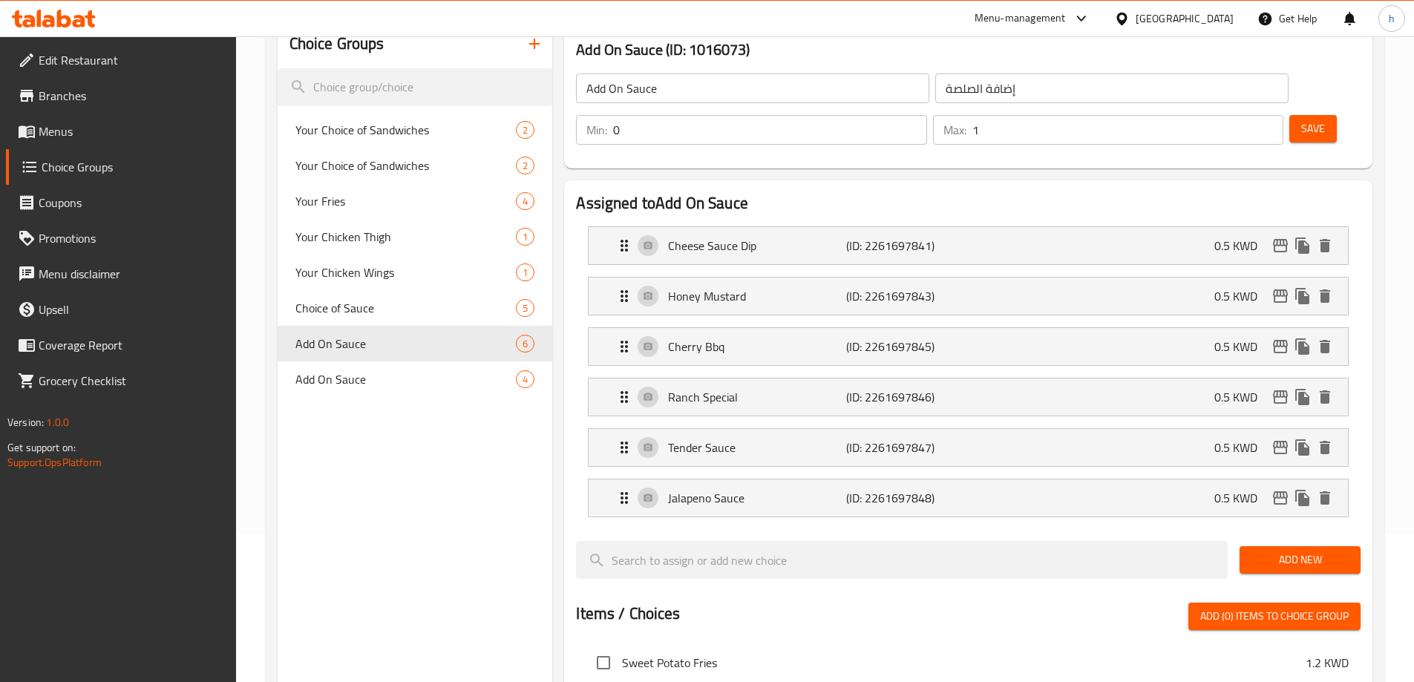
click at [400, 415] on div "Choice Groups Your Choice of Sandwiches 2 Your Choice of Sandwiches 2 Your Frie…" at bounding box center [415, 596] width 275 height 1152
click at [399, 381] on span "Add On Sauce" at bounding box center [383, 379] width 177 height 18
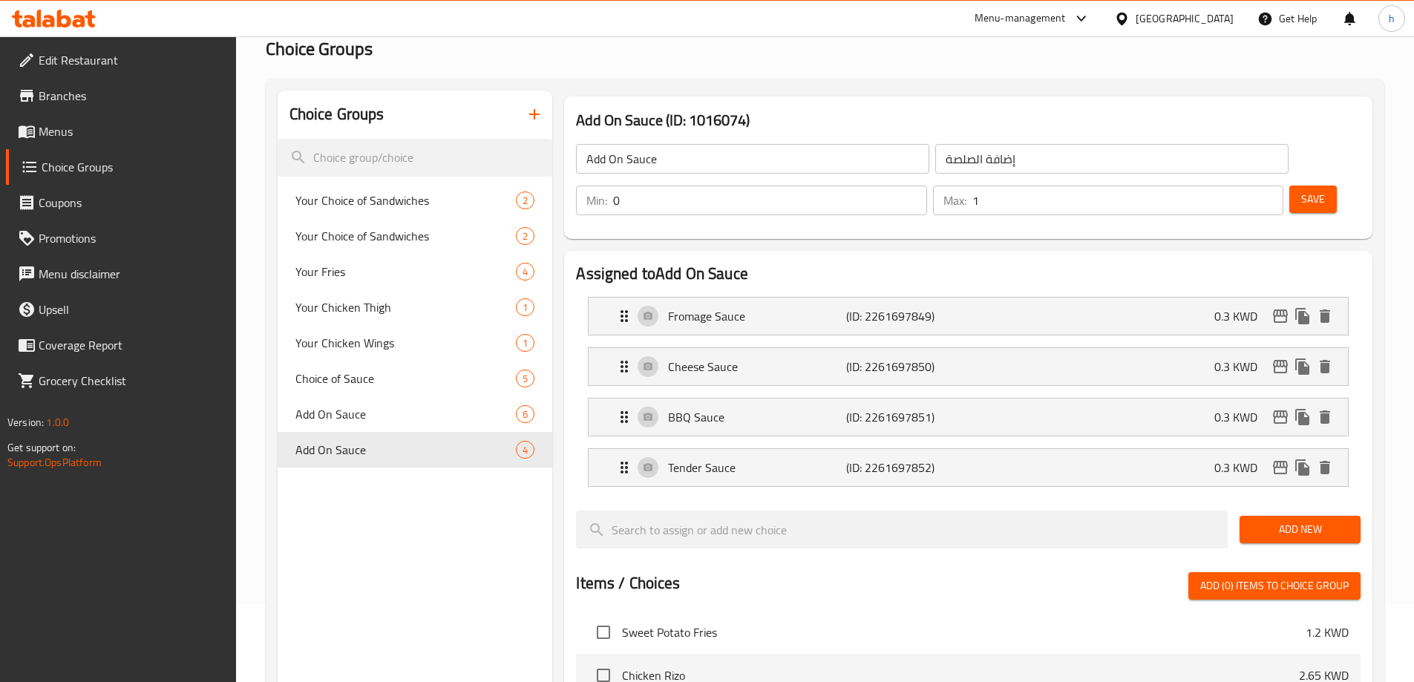
scroll to position [0, 0]
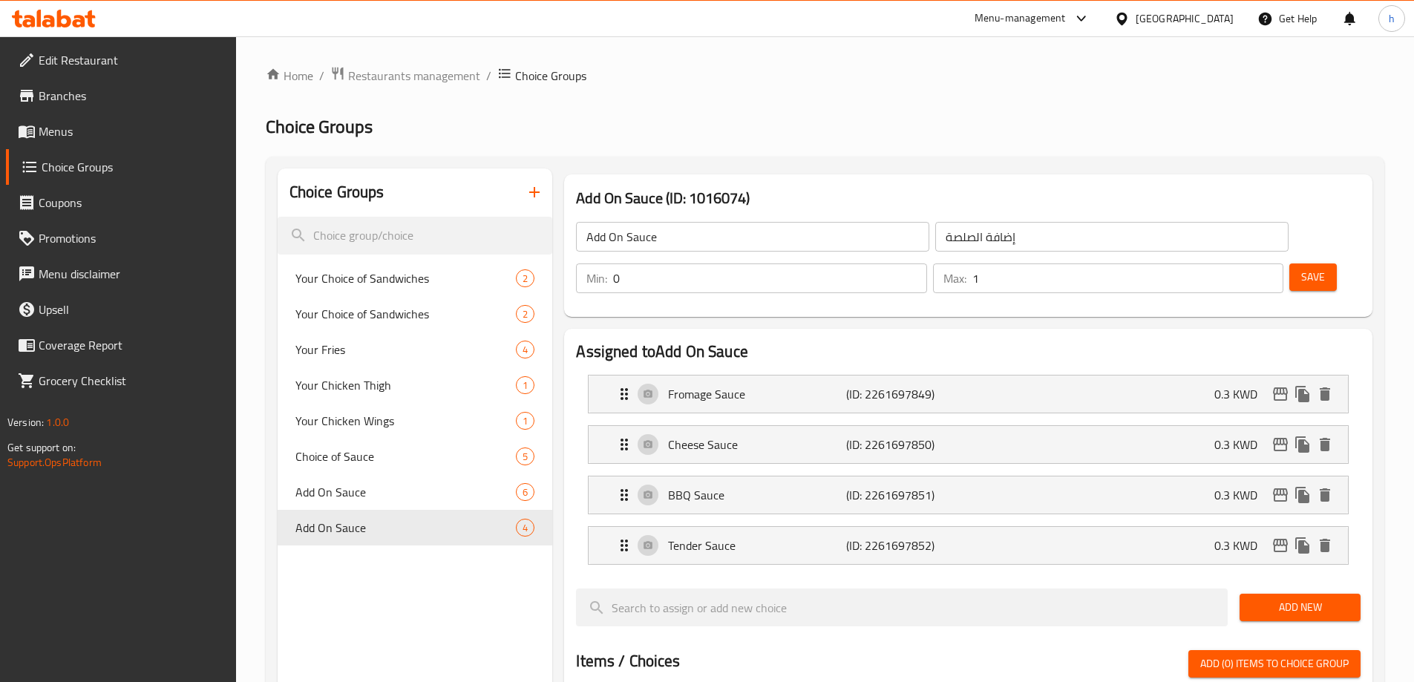
click at [537, 186] on icon "button" at bounding box center [534, 192] width 18 height 18
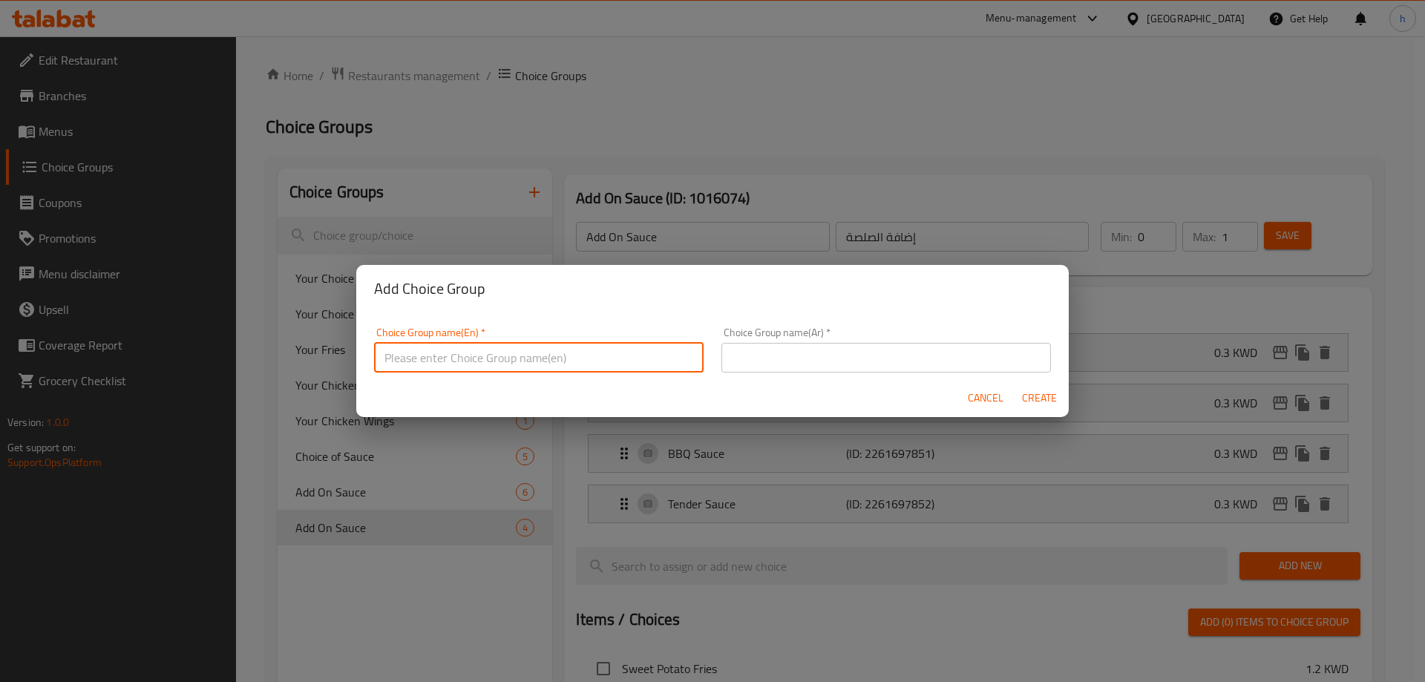
click at [496, 349] on input "text" at bounding box center [538, 358] width 329 height 30
paste input "Your Choice Of Drink"
type input "Your Choice Of Drink"
click at [846, 350] on input "text" at bounding box center [885, 358] width 329 height 30
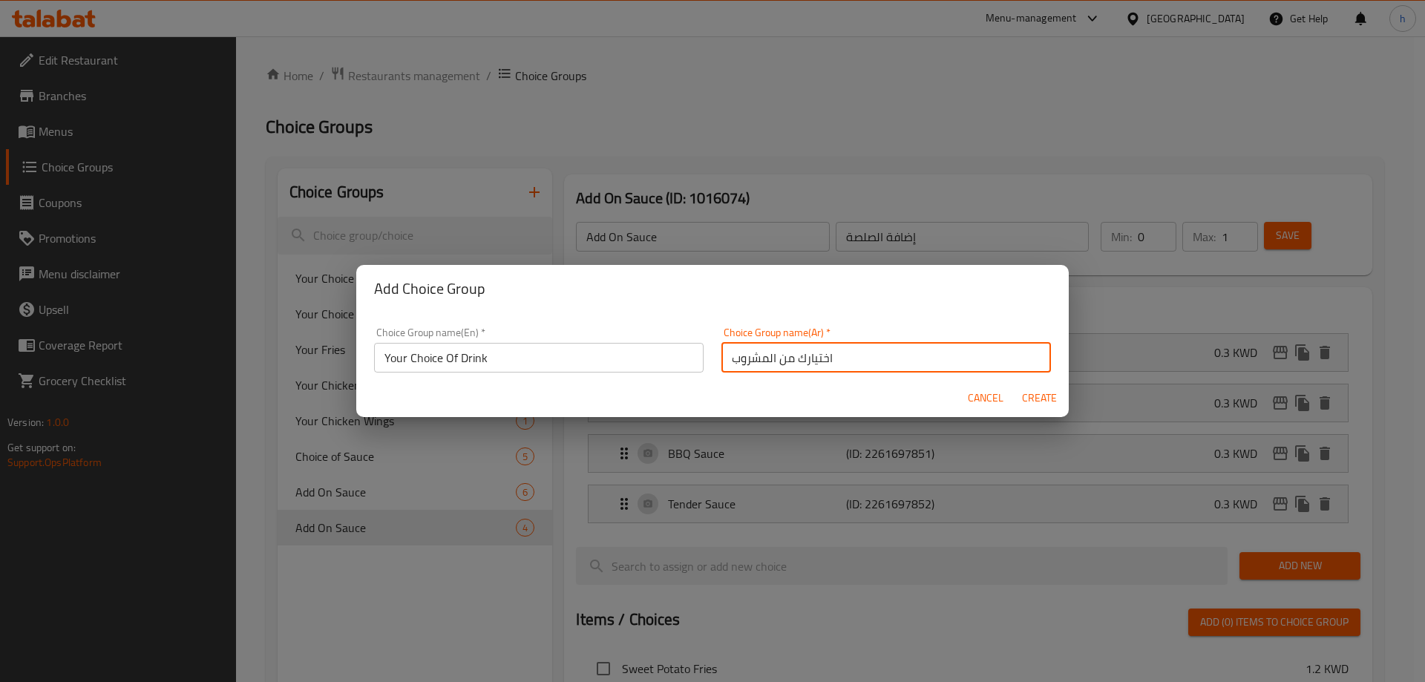
type input "اختيارك من المشروب"
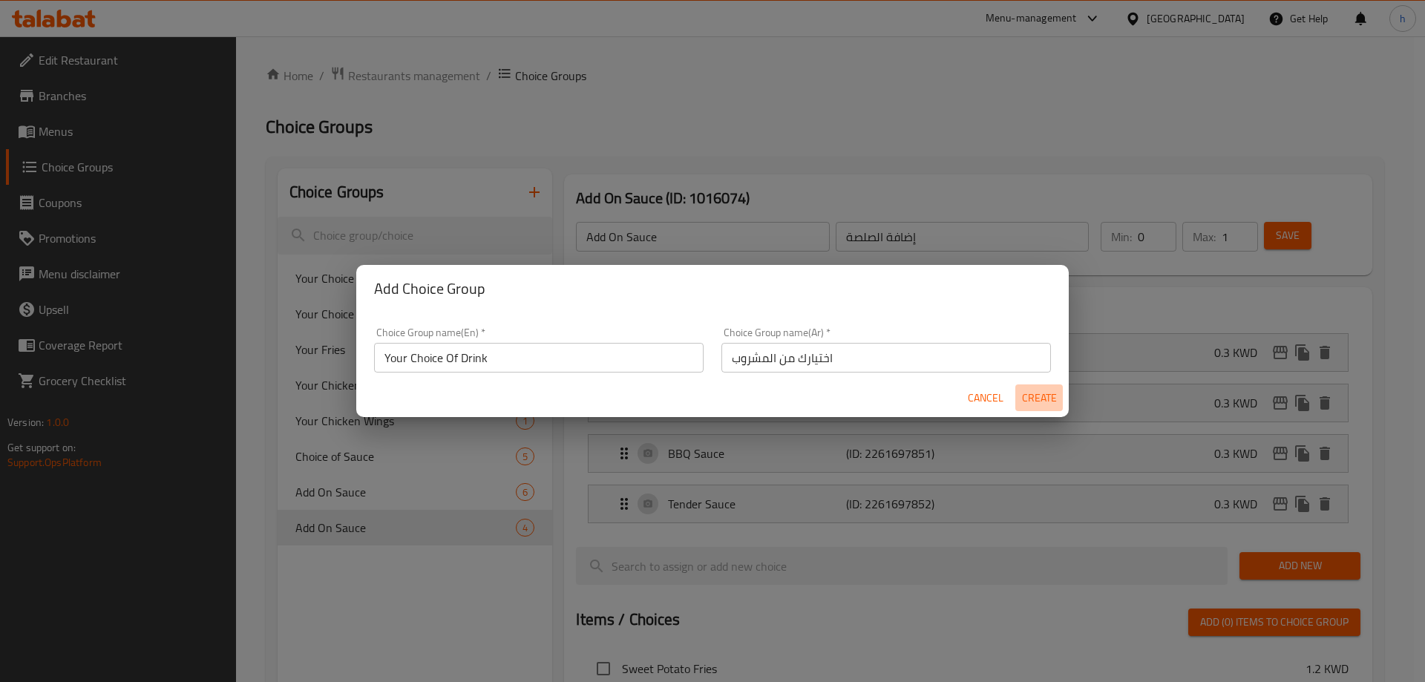
click at [1031, 398] on span "Create" at bounding box center [1039, 398] width 36 height 19
type input "Your Choice Of Drink"
type input "اختيارك من المشروب"
type input "0"
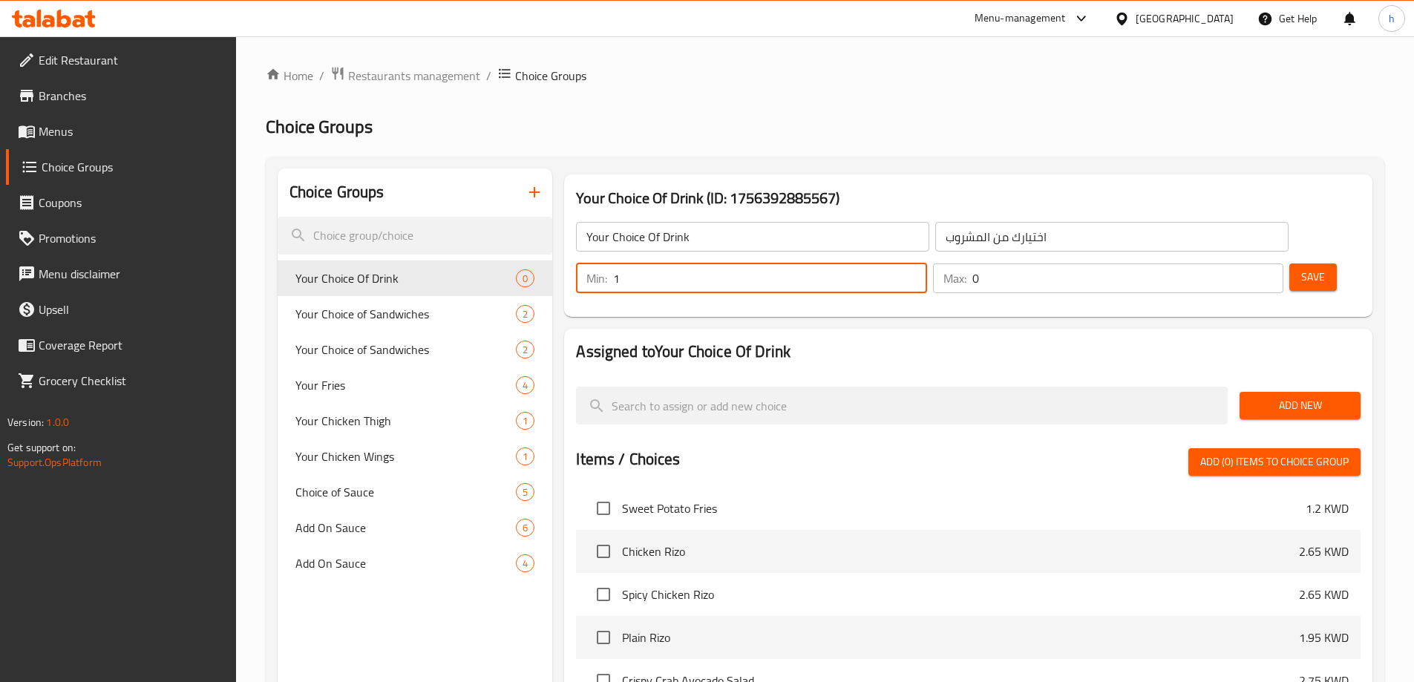
type input "1"
click at [926, 263] on input "1" at bounding box center [769, 278] width 313 height 30
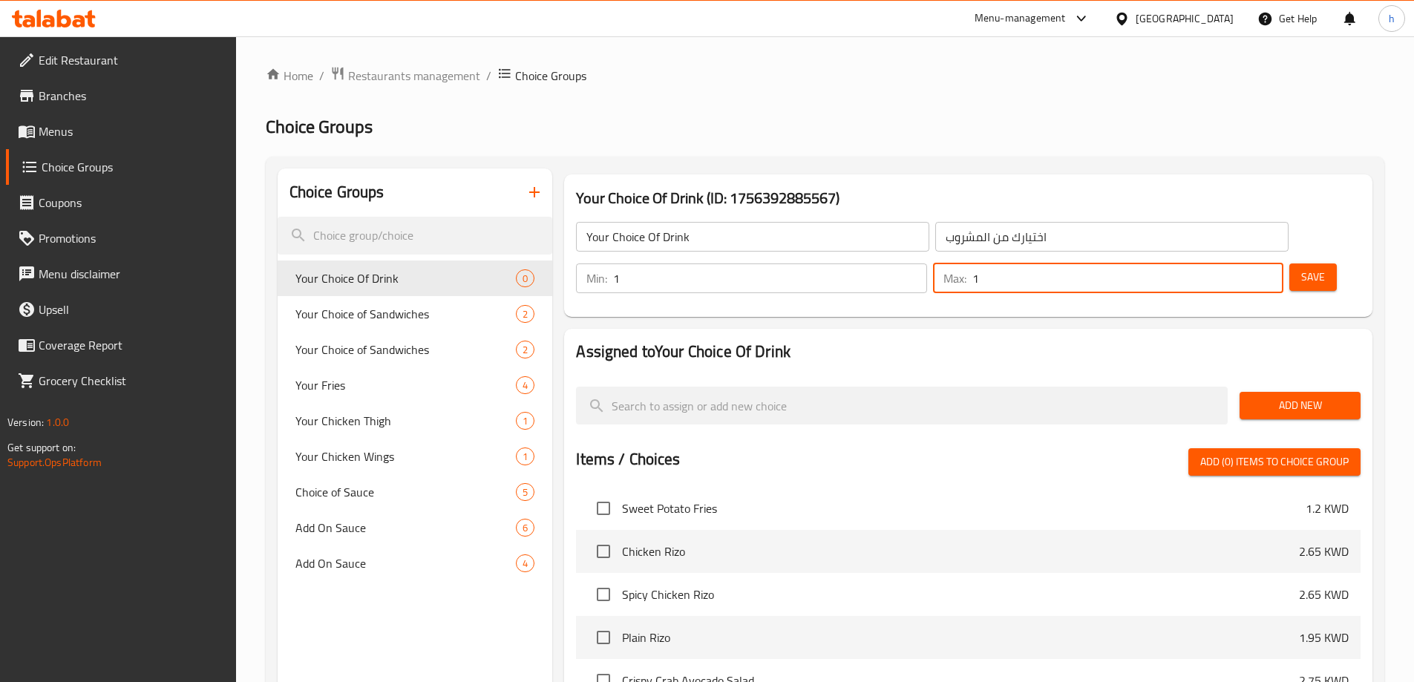
type input "1"
click at [1239, 263] on input "1" at bounding box center [1127, 278] width 311 height 30
click at [1110, 341] on h2 "Assigned to Your Choice Of Drink" at bounding box center [968, 352] width 784 height 22
click at [1341, 396] on span "Add New" at bounding box center [1299, 405] width 97 height 19
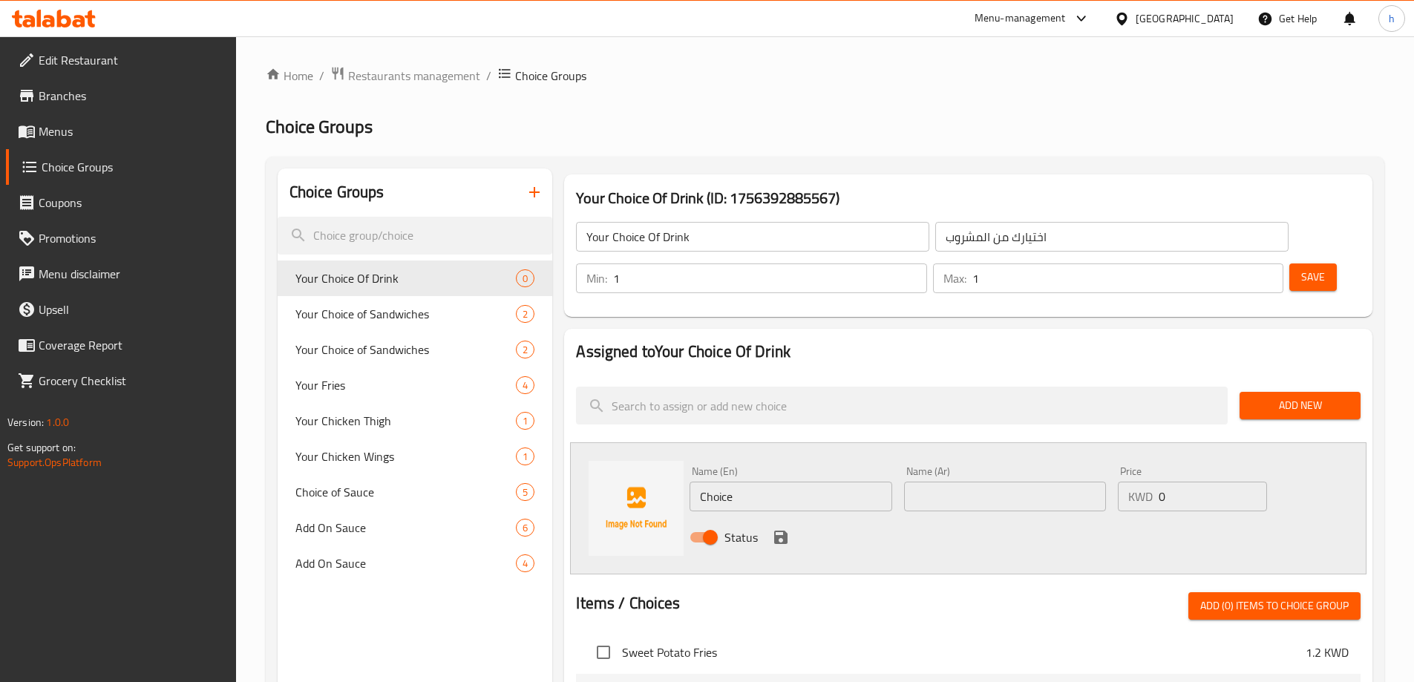
click at [807, 482] on input "Choice" at bounding box center [790, 497] width 202 height 30
paste input "oca-Cola"
type input "Coca-Cola"
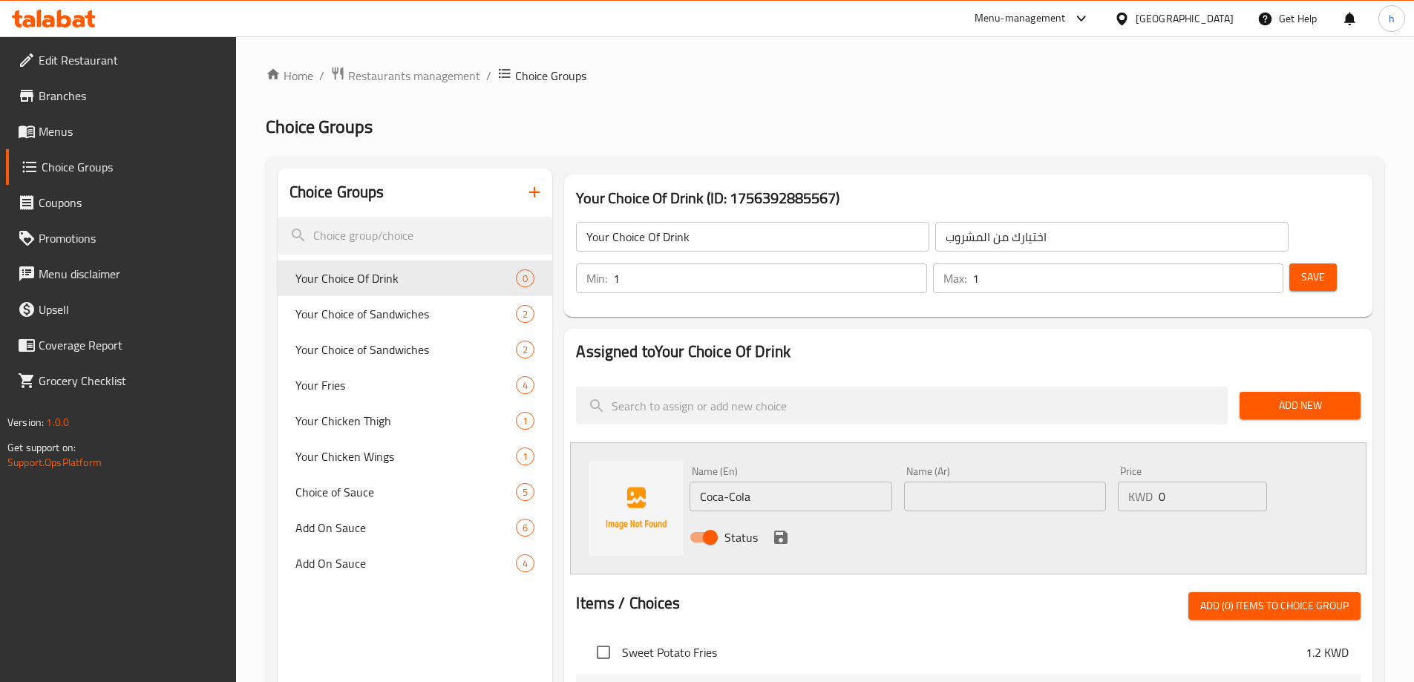
click at [899, 460] on div "Name (Ar) Name (Ar)" at bounding box center [1005, 488] width 214 height 57
click at [953, 482] on input "text" at bounding box center [1005, 497] width 202 height 30
click at [1003, 474] on div "Name (Ar) Name (Ar)" at bounding box center [1005, 488] width 214 height 57
click at [983, 482] on input "text" at bounding box center [1005, 497] width 202 height 30
paste input "كوكاكولا"
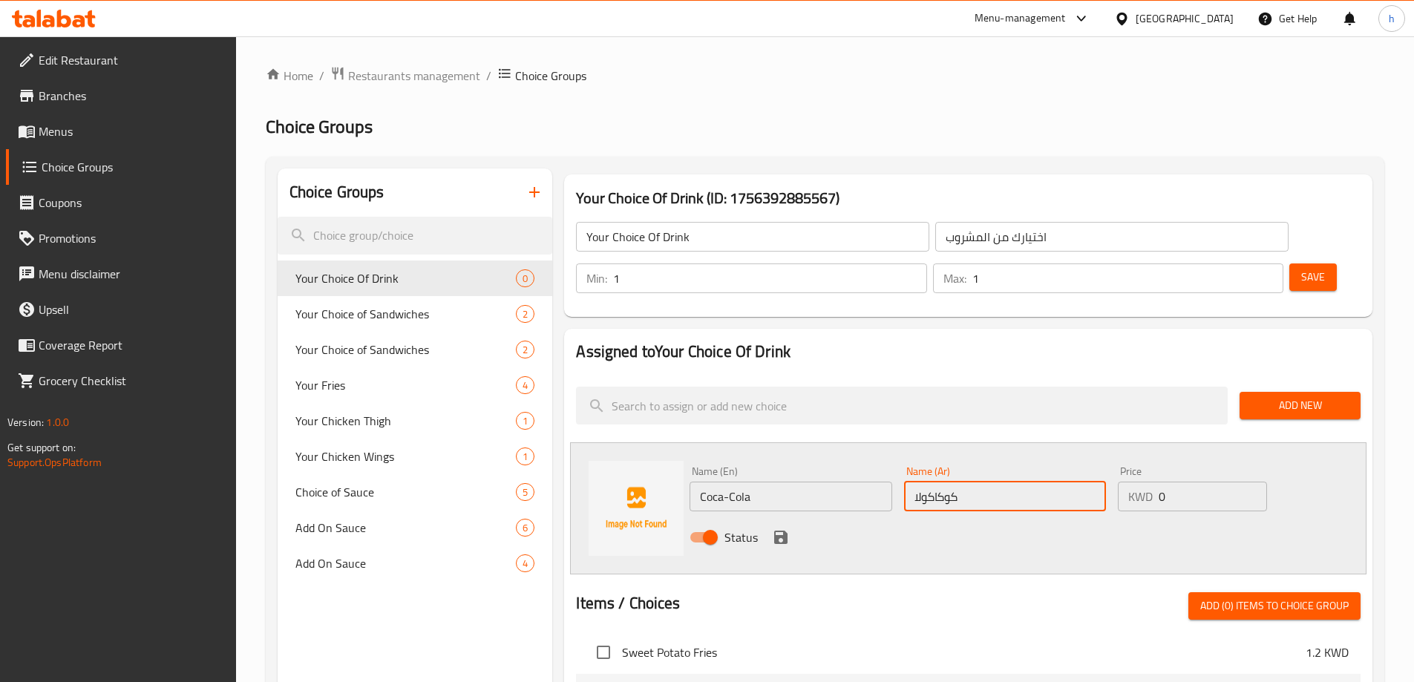
type input "كوكاكولا"
click at [770, 526] on button "save" at bounding box center [781, 537] width 22 height 22
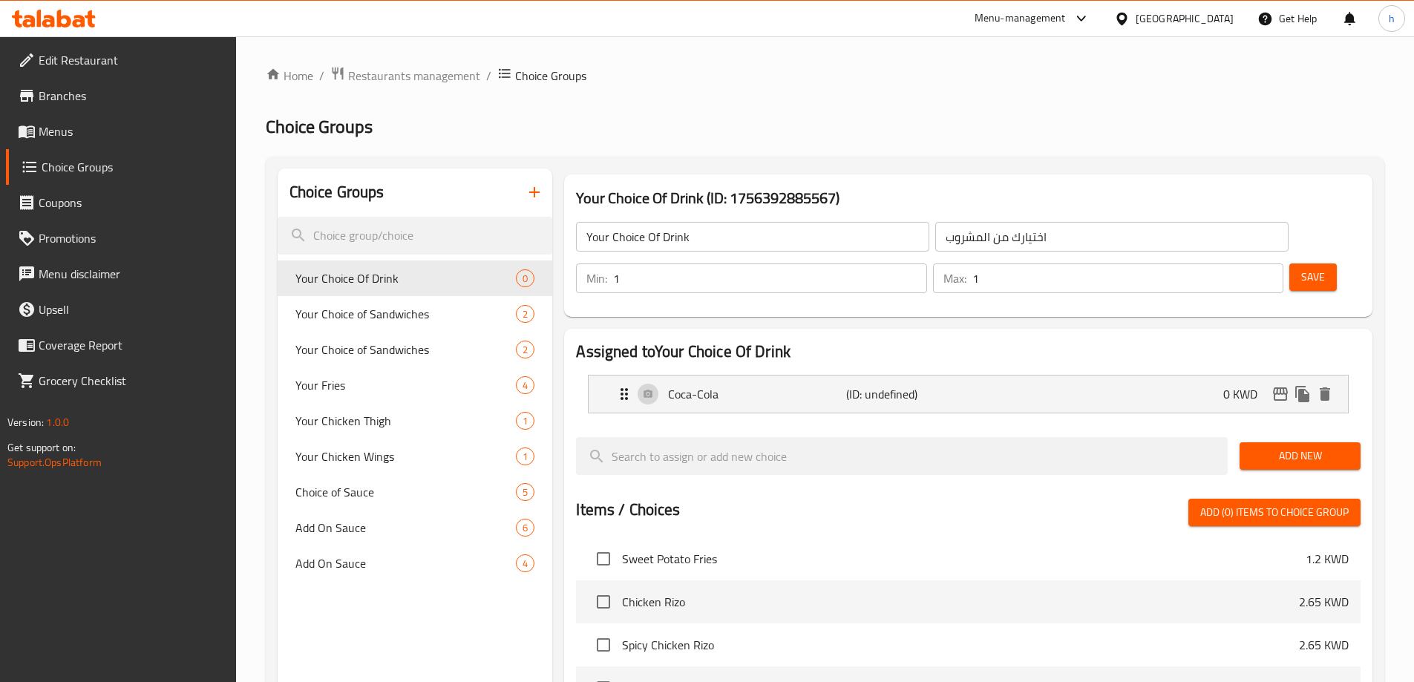
click at [1267, 447] on span "Add New" at bounding box center [1299, 456] width 97 height 19
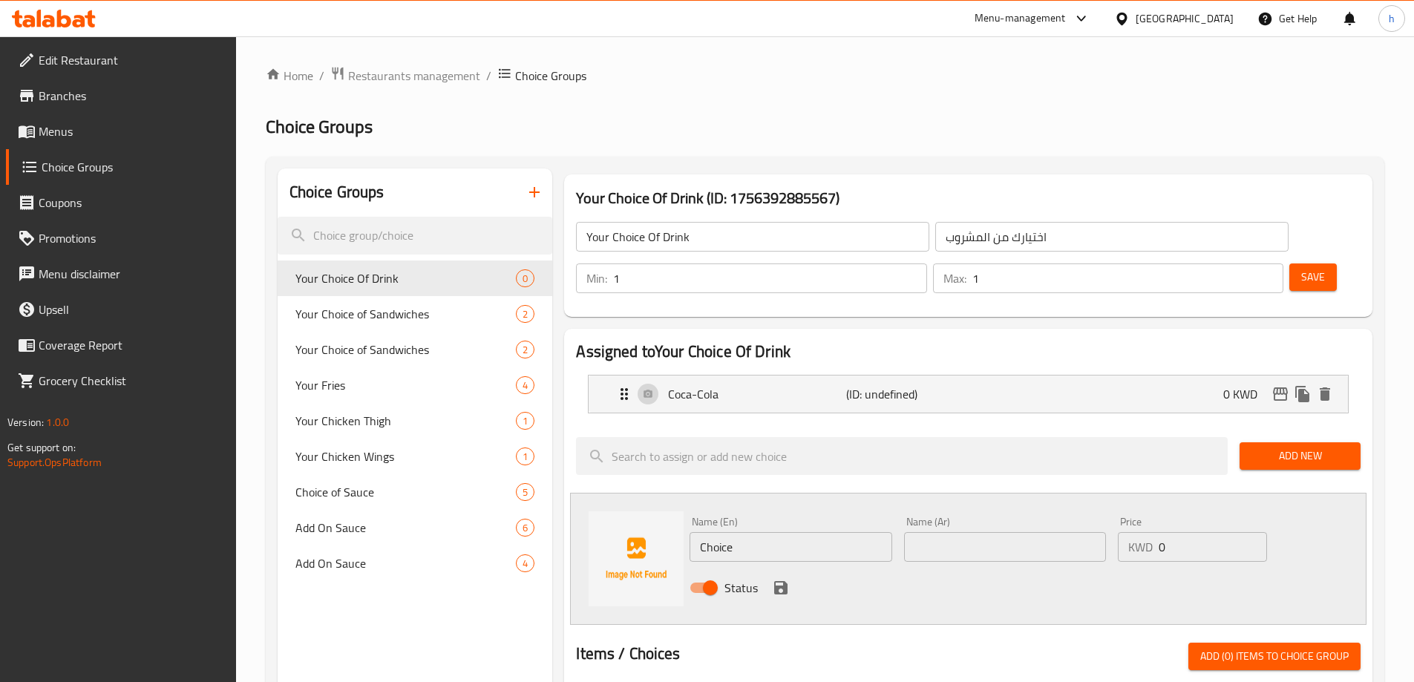
click at [802, 532] on input "Choice" at bounding box center [790, 547] width 202 height 30
click at [801, 532] on input "Choice" at bounding box center [790, 547] width 202 height 30
paste input "oca-Cola Light"
click at [835, 385] on p "Coca-Cola" at bounding box center [756, 394] width 177 height 18
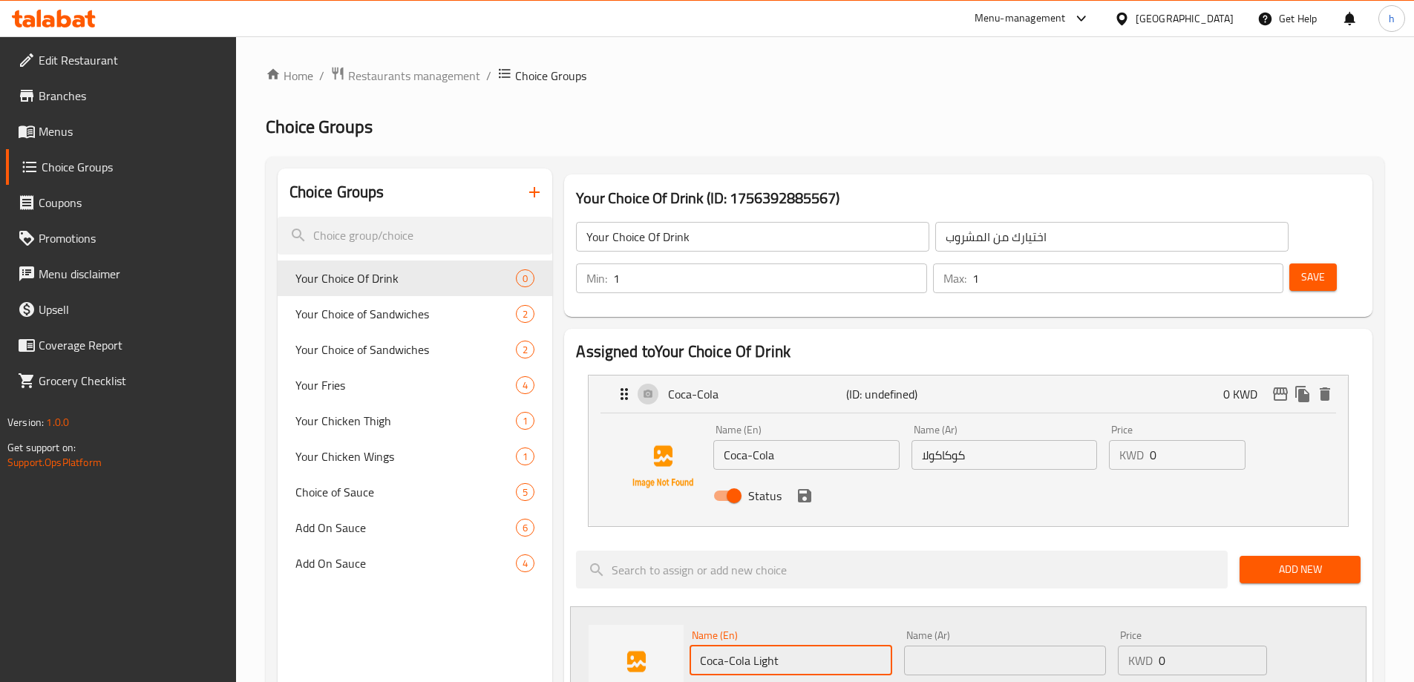
click at [1026, 431] on div "Name (Ar) كوكاكولا Name (Ar)" at bounding box center [1003, 447] width 197 height 57
type input "Coca-Cola Light"
click at [986, 440] on input "كوكاكولا" at bounding box center [1004, 455] width 186 height 30
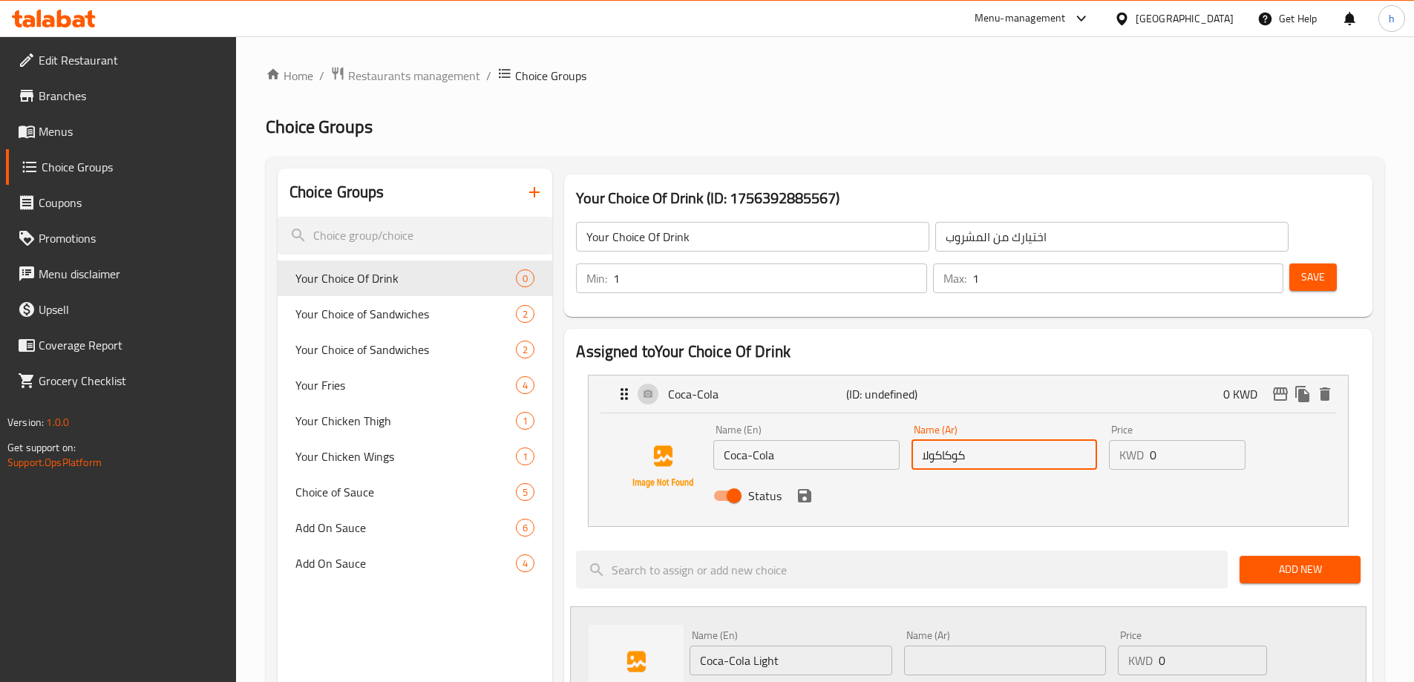
click at [986, 440] on input "كوكاكولا" at bounding box center [1004, 455] width 186 height 30
paste input "Coca-Cola Light"
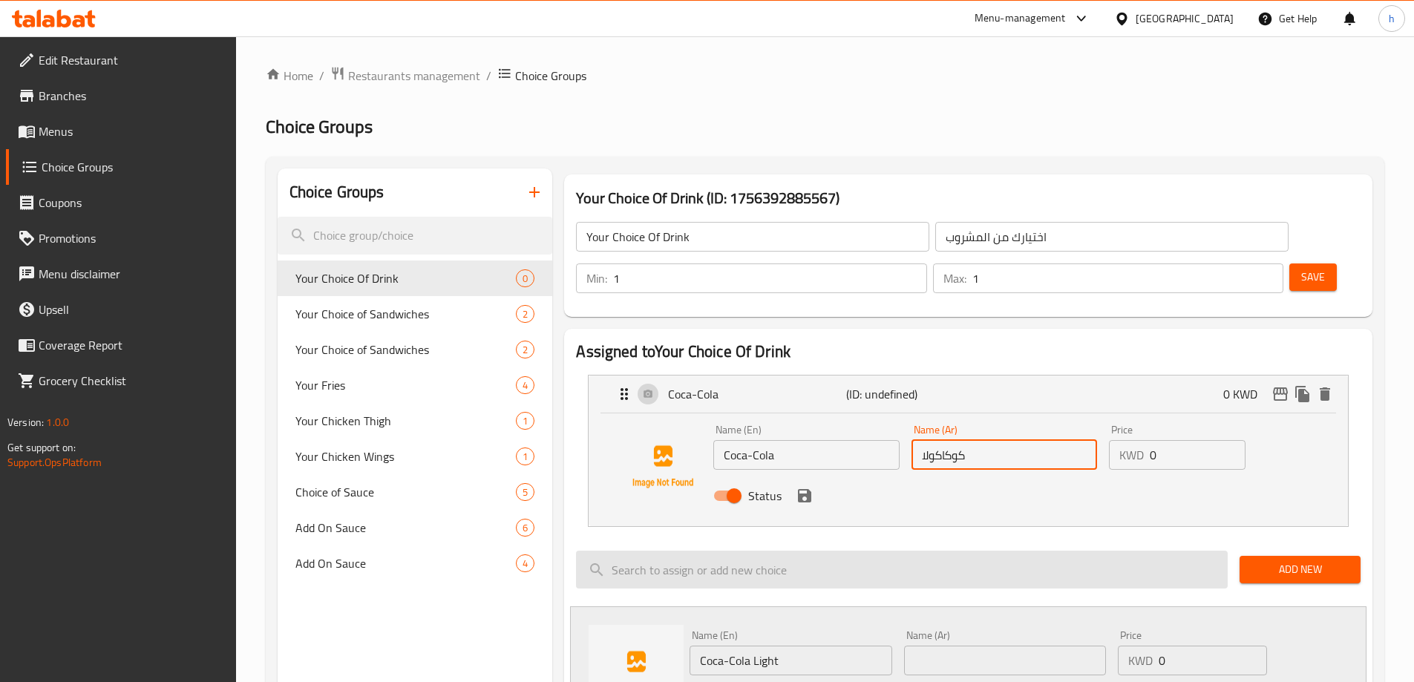
paste input "Coca-Cola Light"
type input "كوكاكولا"
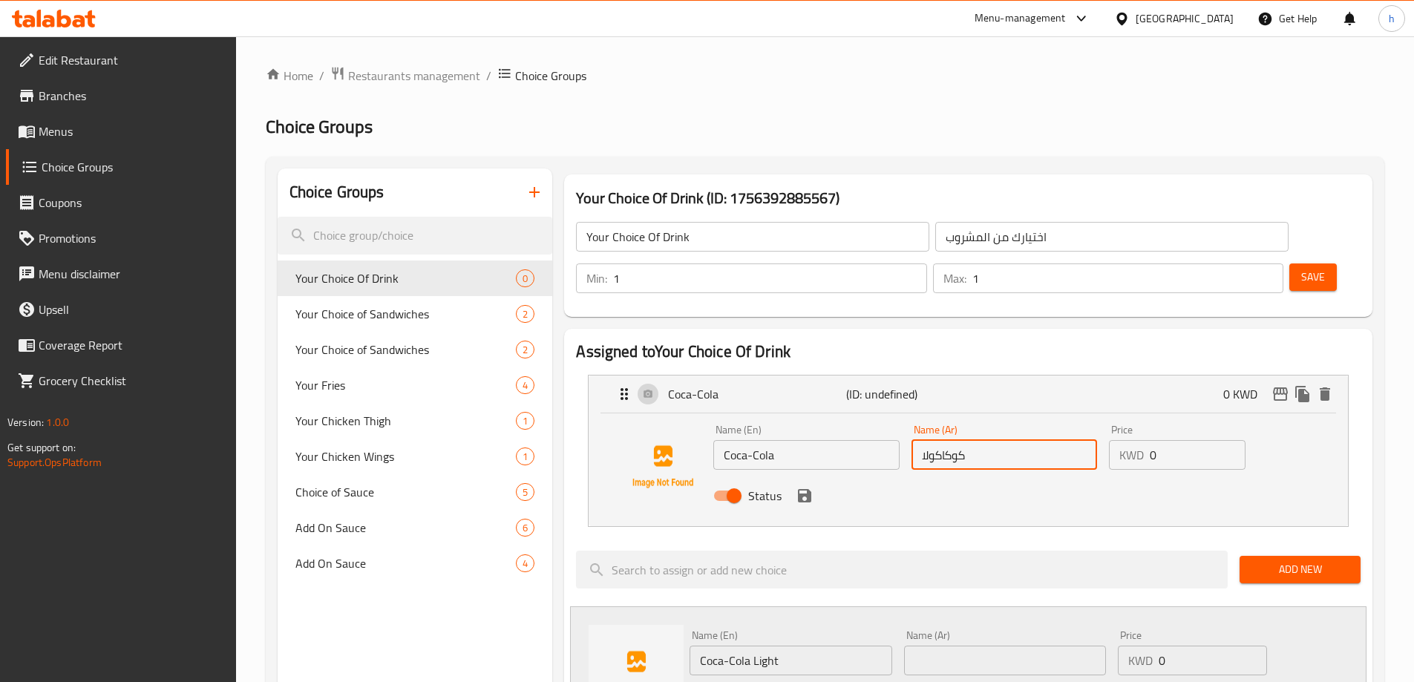
click at [995, 646] on input "text" at bounding box center [1005, 661] width 202 height 30
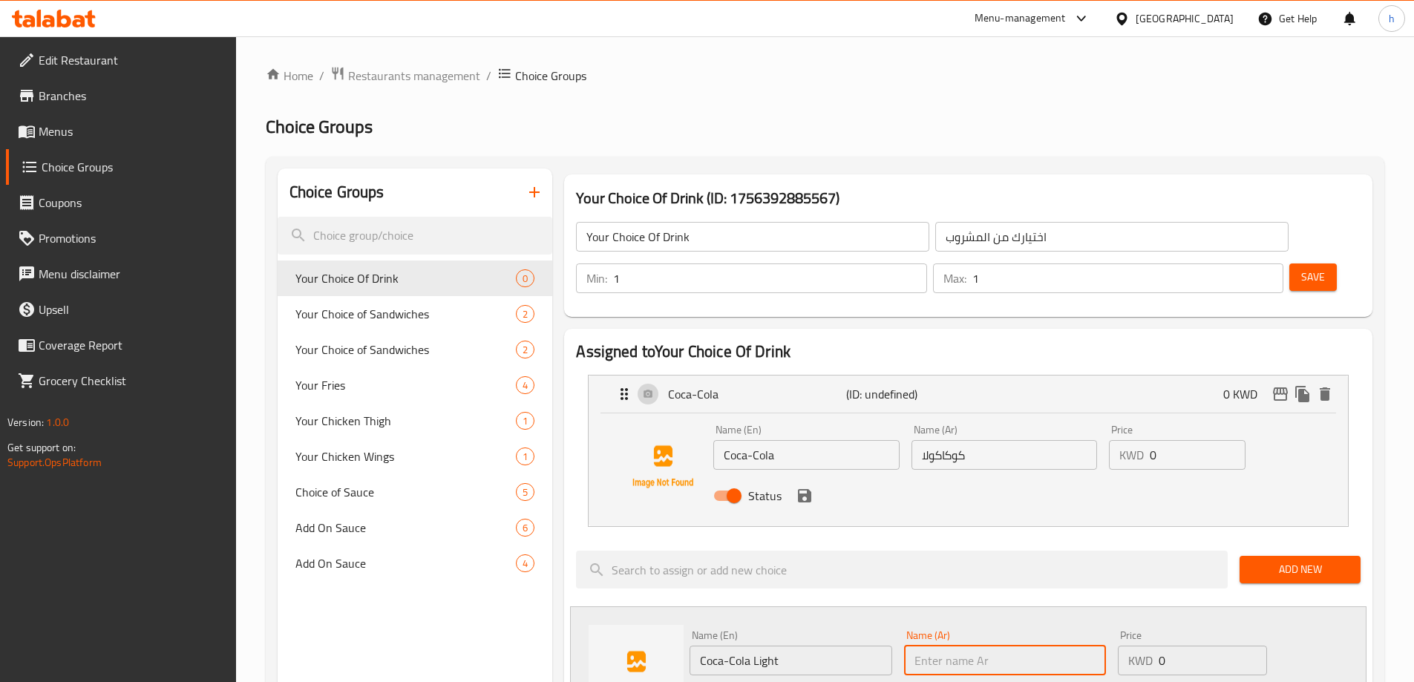
paste input "كوكاكولا"
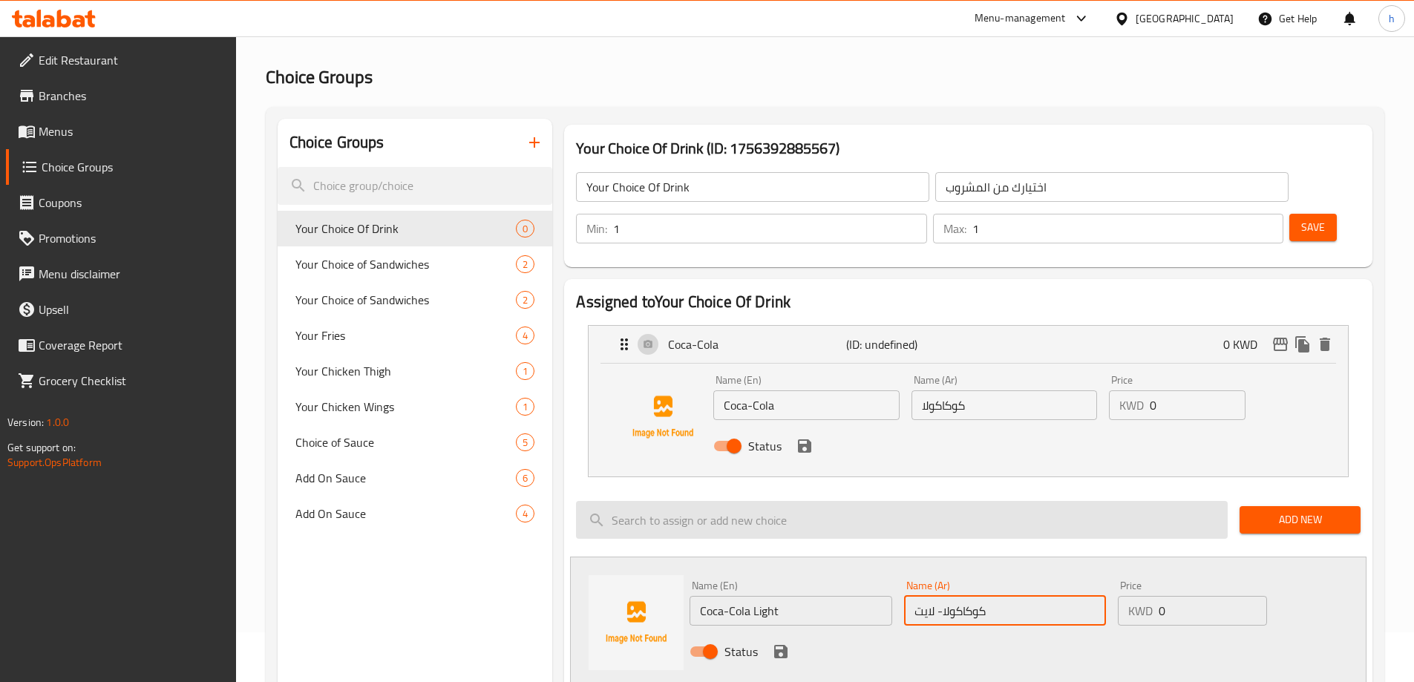
scroll to position [74, 0]
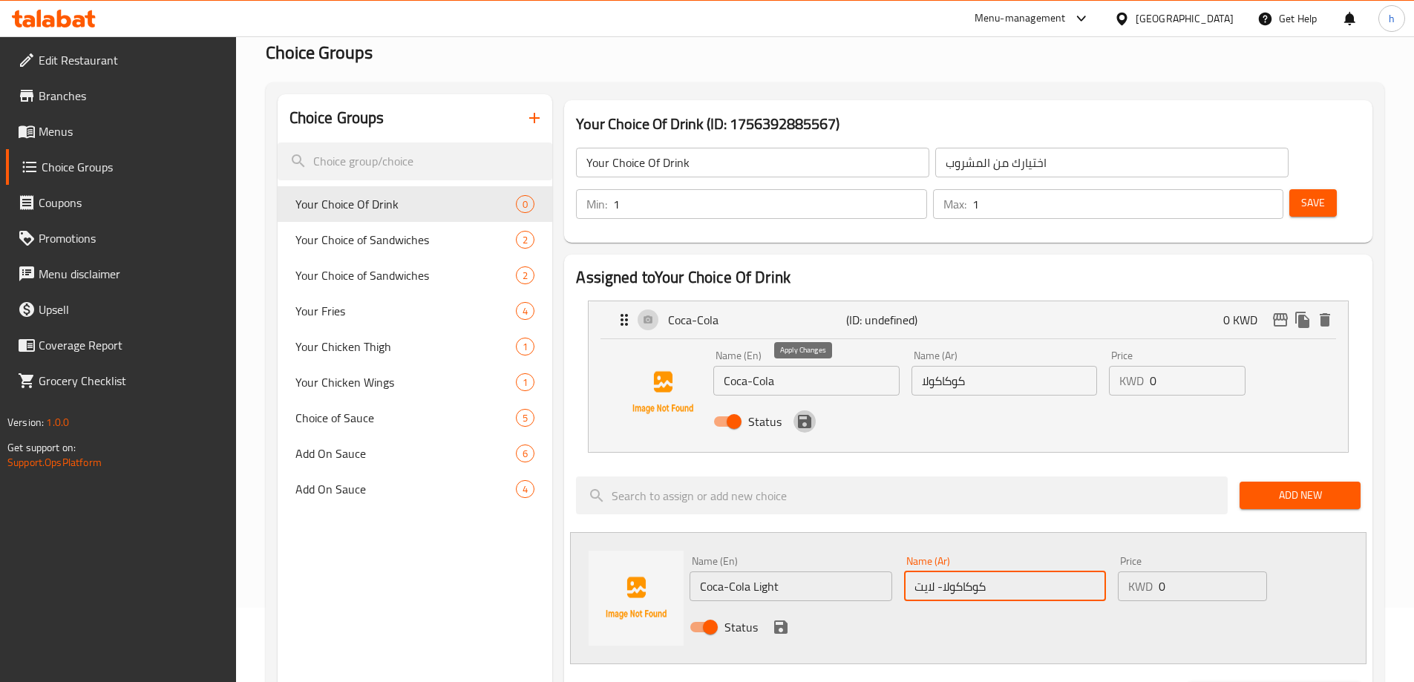
click at [809, 415] on icon "save" at bounding box center [804, 421] width 13 height 13
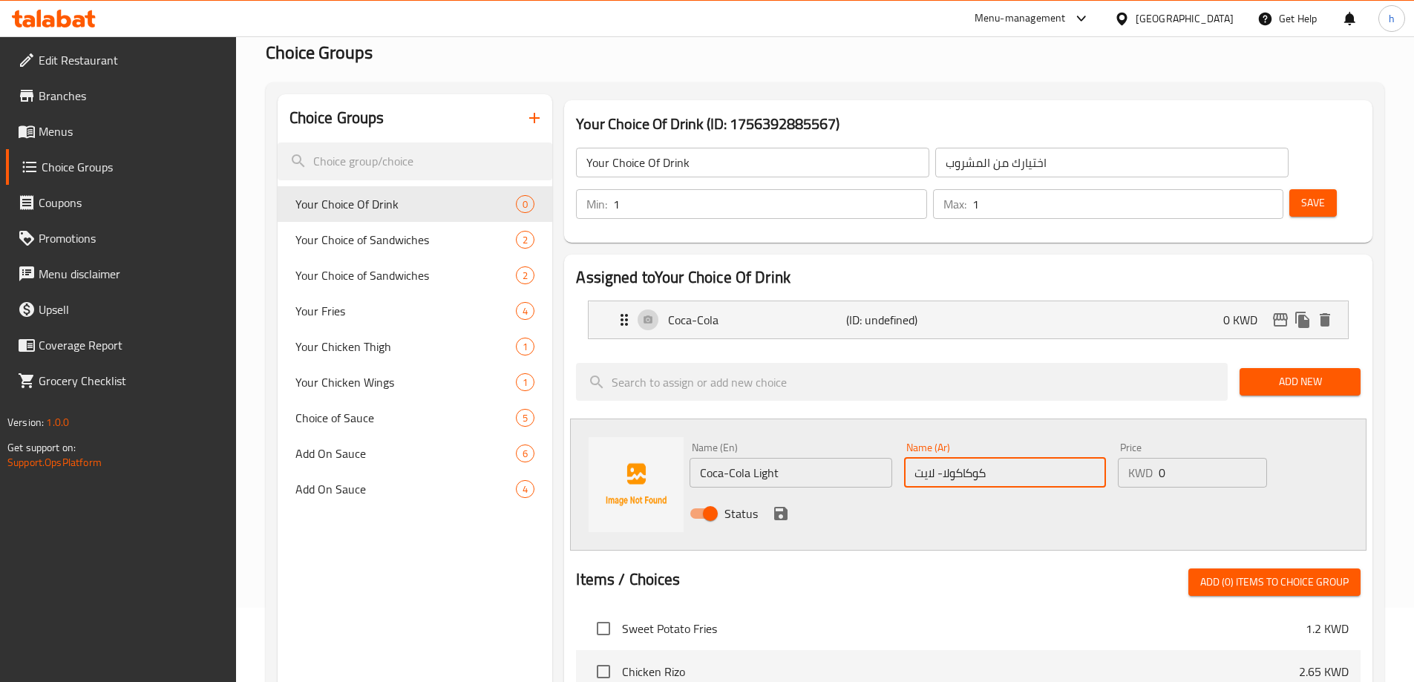
type input "كوكاكولا- لايت"
click at [781, 507] on icon "save" at bounding box center [780, 513] width 13 height 13
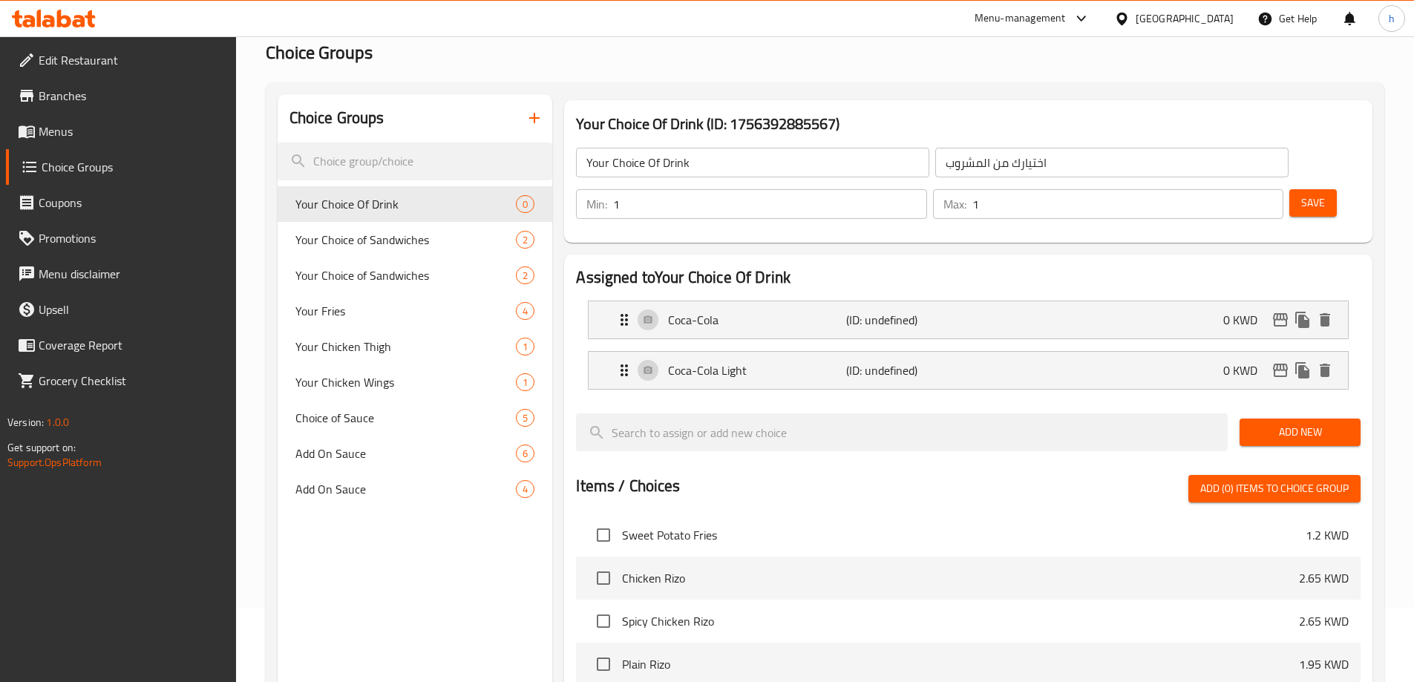
click at [1310, 423] on span "Add New" at bounding box center [1299, 432] width 97 height 19
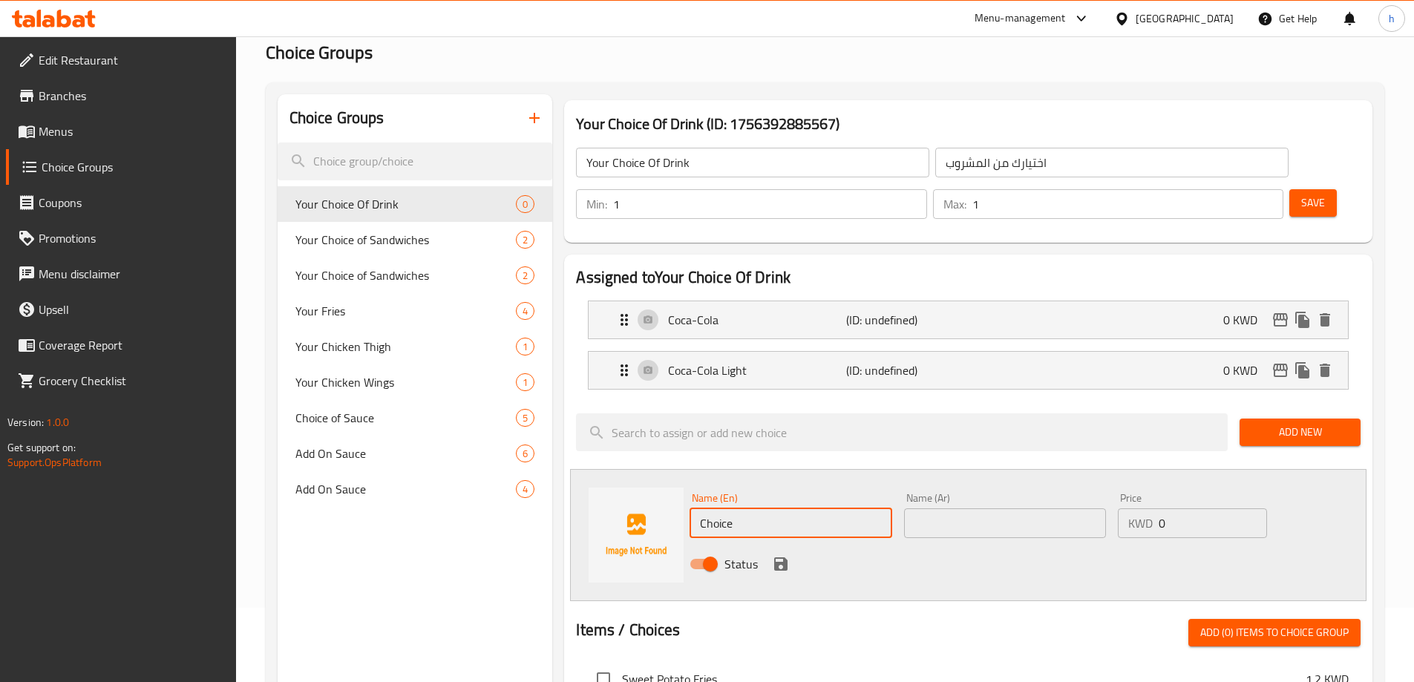
click at [879, 508] on input "Choice" at bounding box center [790, 523] width 202 height 30
paste input "Sprit"
type input "Sprite"
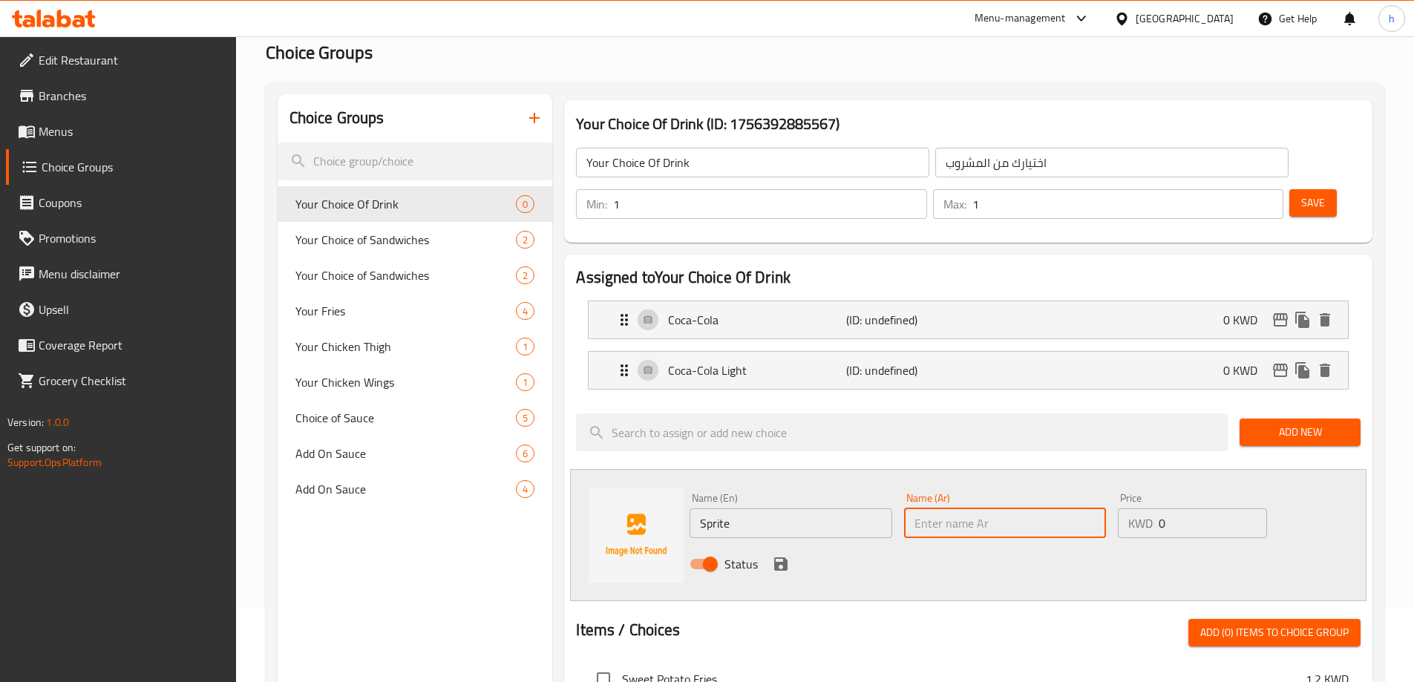
click at [939, 508] on input "text" at bounding box center [1005, 523] width 202 height 30
click at [952, 508] on input "text" at bounding box center [1005, 523] width 202 height 30
paste input "سبرايت"
type input "سبرايت"
click at [782, 555] on icon "save" at bounding box center [781, 564] width 18 height 18
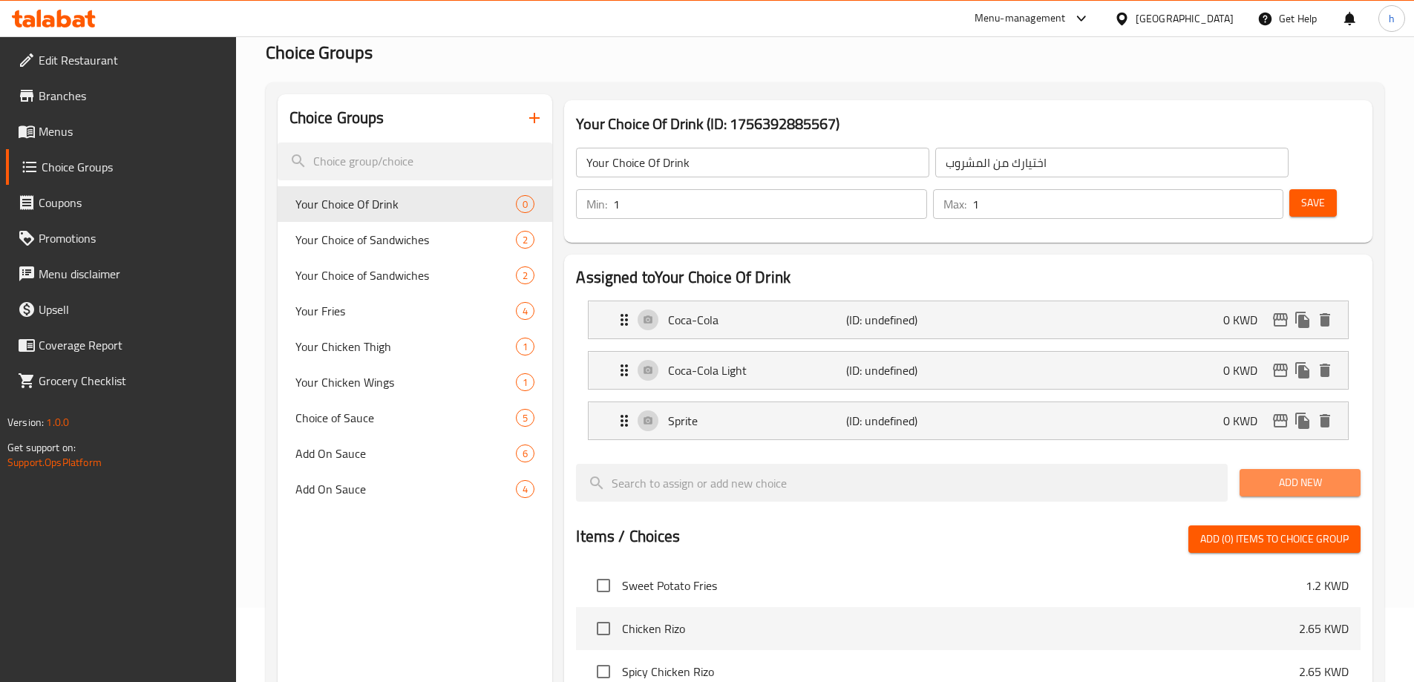
click at [1314, 473] on span "Add New" at bounding box center [1299, 482] width 97 height 19
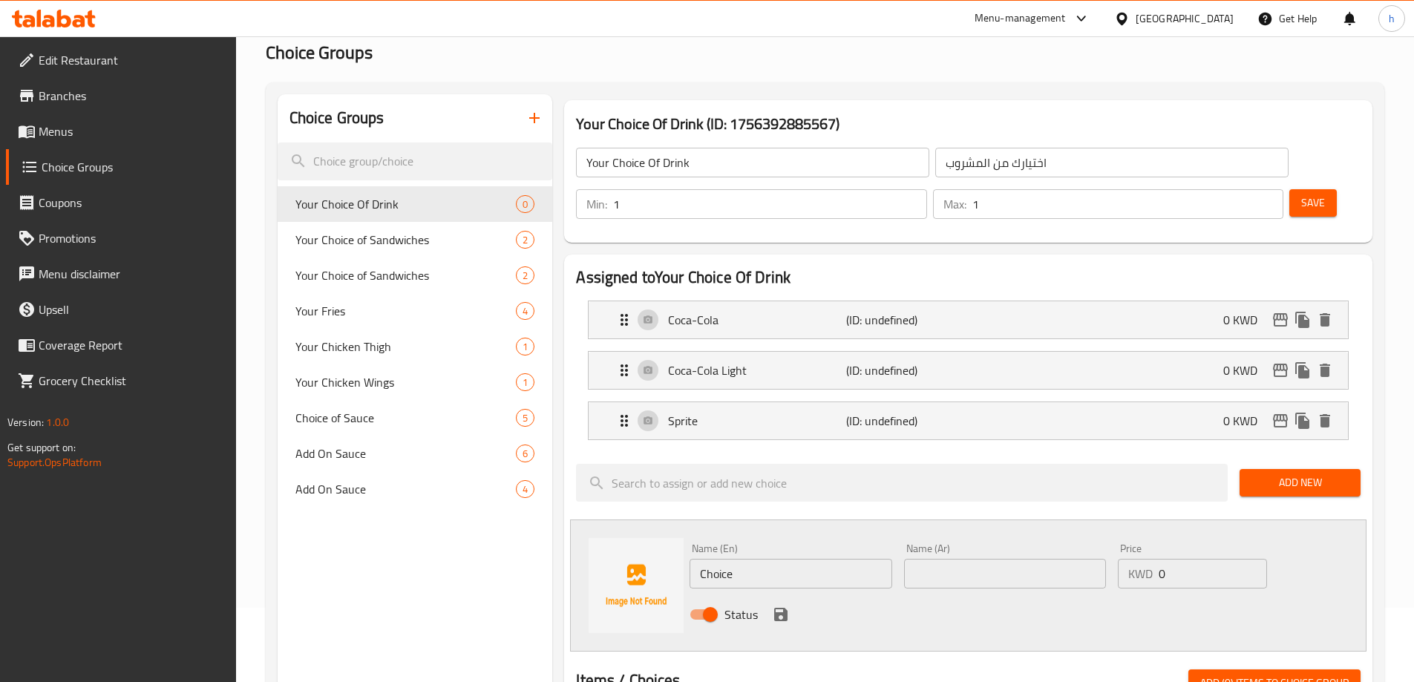
drag, startPoint x: 744, startPoint y: 507, endPoint x: 767, endPoint y: 545, distance: 44.9
click at [744, 543] on div "Name (En) Choice Name (En)" at bounding box center [790, 565] width 202 height 45
click at [767, 559] on input "Choice" at bounding box center [790, 574] width 202 height 30
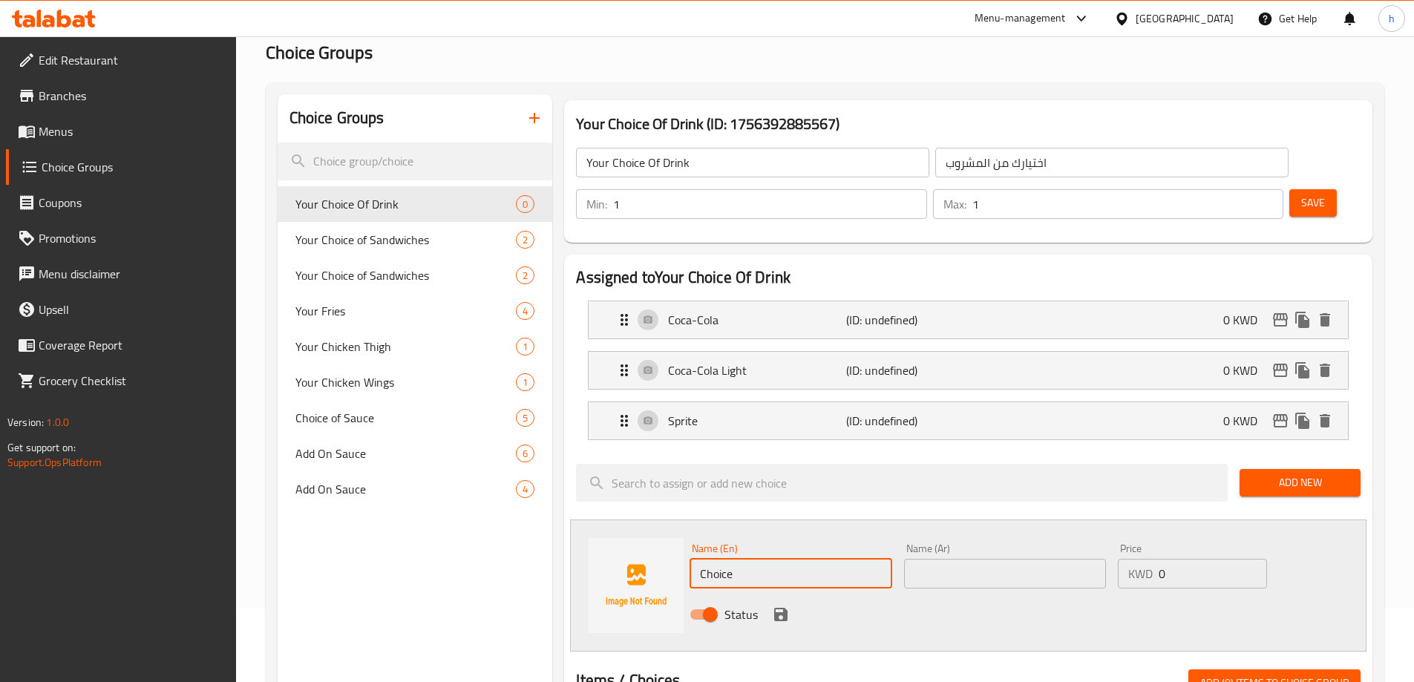
paste input "Fanta"
type input "Fanta"
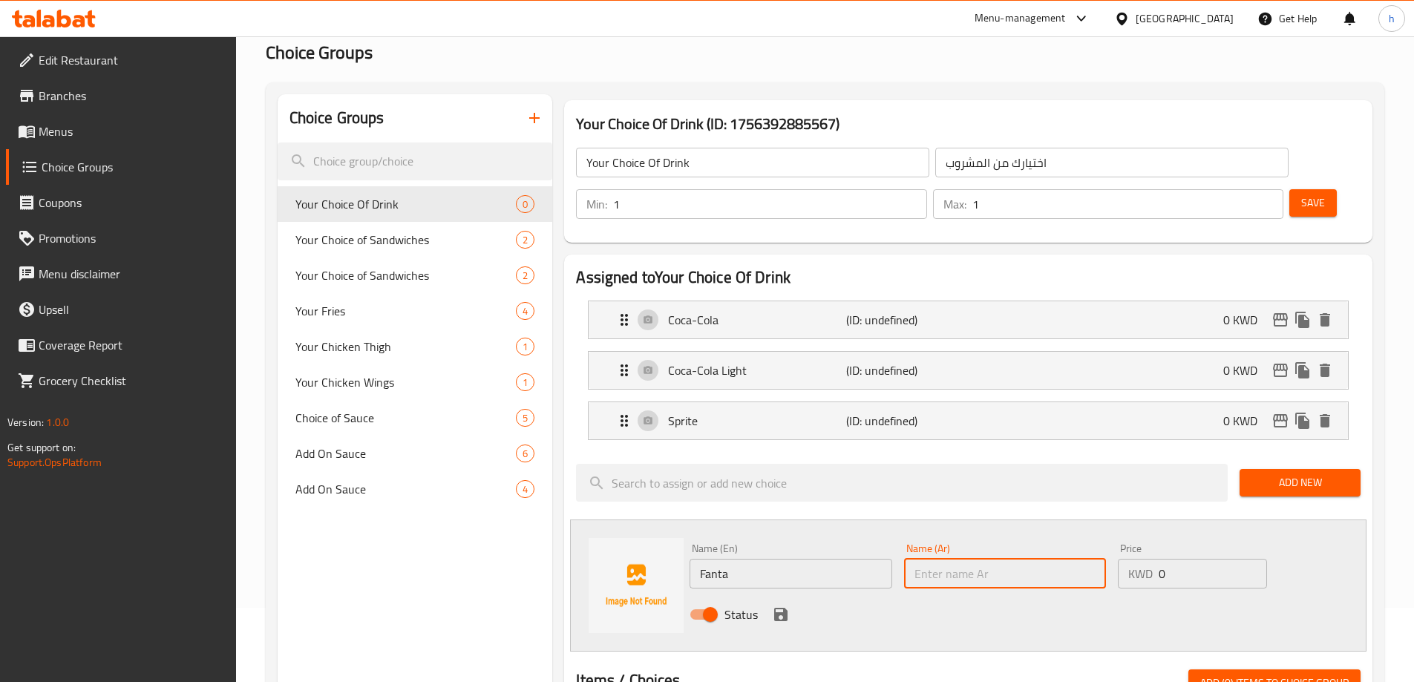
click at [930, 559] on input "text" at bounding box center [1005, 574] width 202 height 30
paste input "فانتا"
click at [938, 559] on input "فانتا" at bounding box center [1005, 574] width 202 height 30
type input "فانتا"
click at [787, 608] on icon "save" at bounding box center [780, 614] width 13 height 13
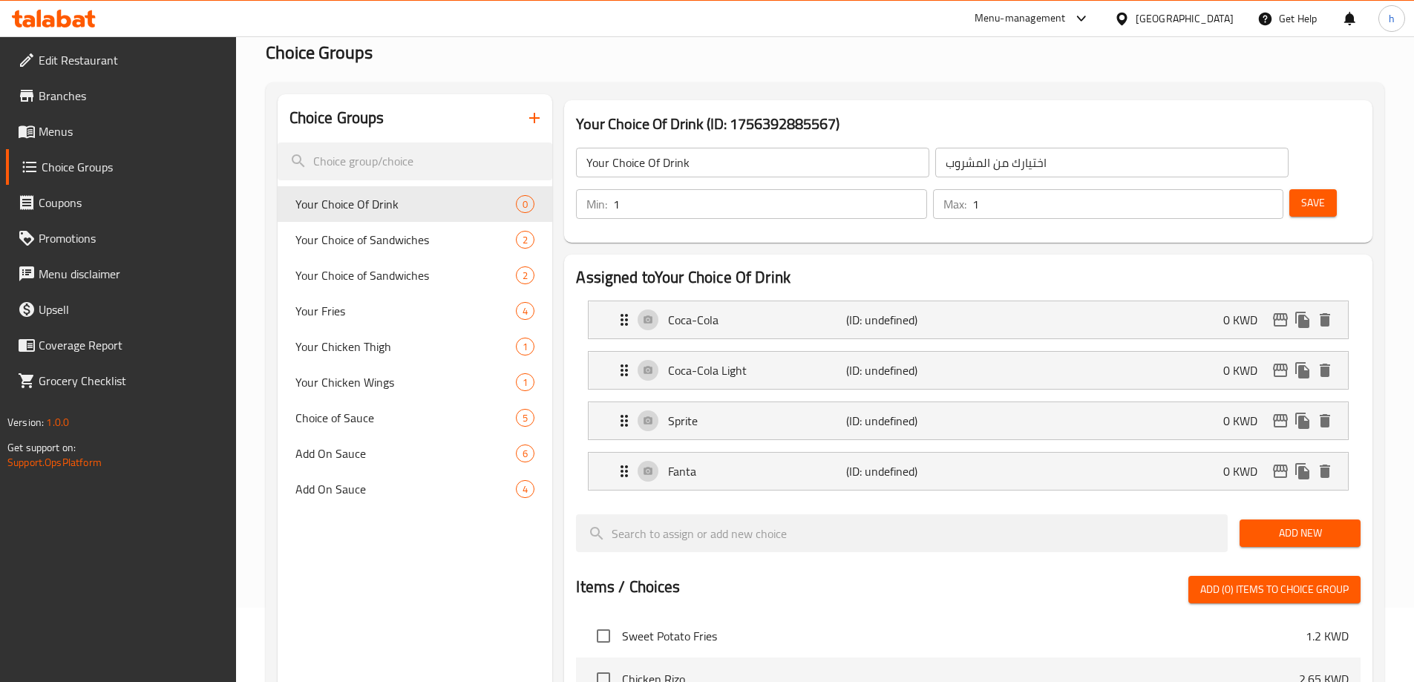
click at [1270, 519] on button "Add New" at bounding box center [1299, 532] width 121 height 27
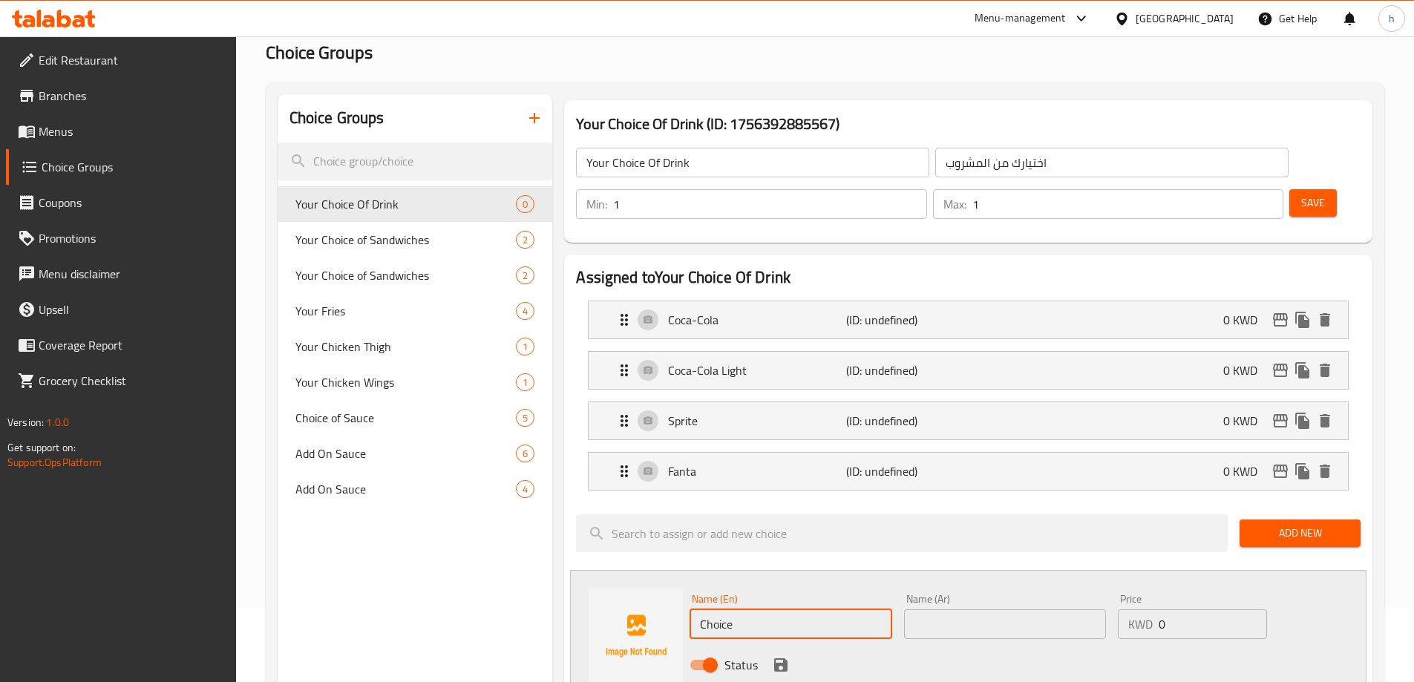
click at [767, 609] on input "Choice" at bounding box center [790, 624] width 202 height 30
paste input "Water"
type input "Water"
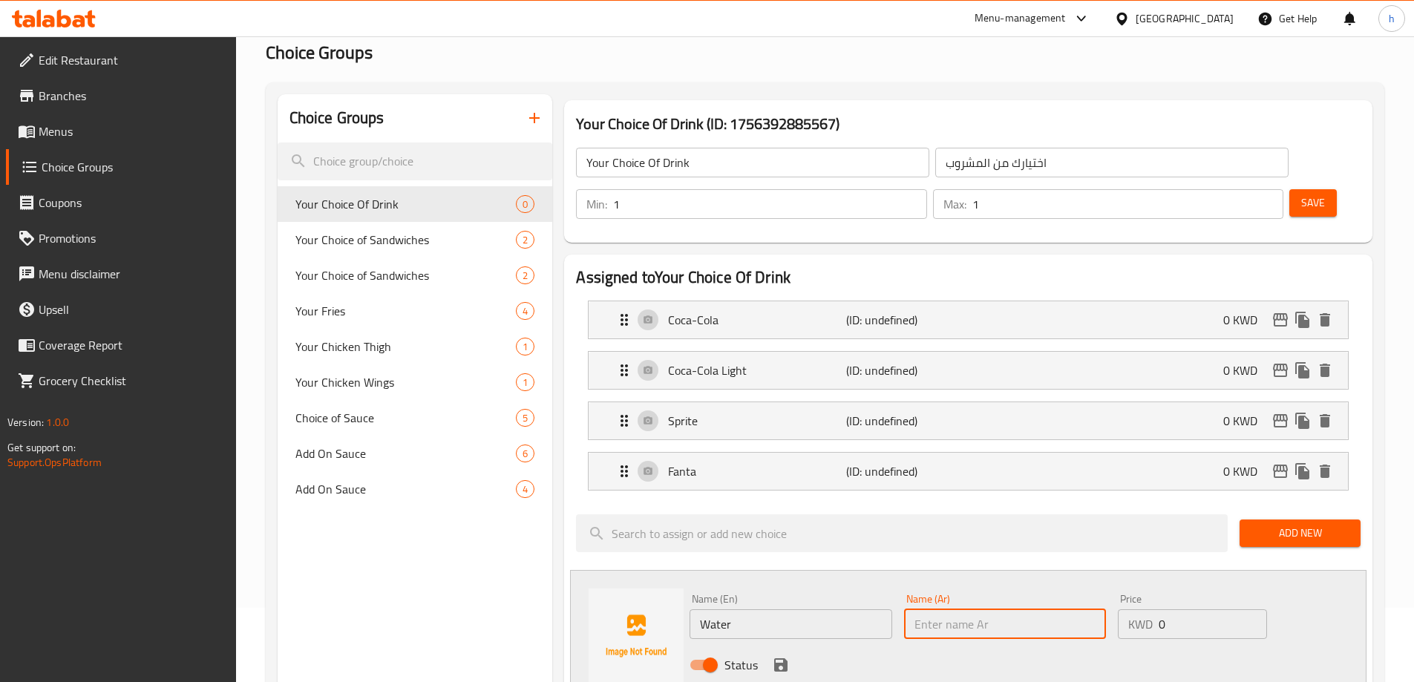
click at [944, 609] on input "text" at bounding box center [1005, 624] width 202 height 30
click at [969, 609] on input "text" at bounding box center [1005, 624] width 202 height 30
paste input "مياه"
type input "مياه"
click at [488, 597] on div "Choice Groups Your Choice Of Drink 0 Your Choice of Sandwiches 2 Your Choice of…" at bounding box center [415, 692] width 275 height 1196
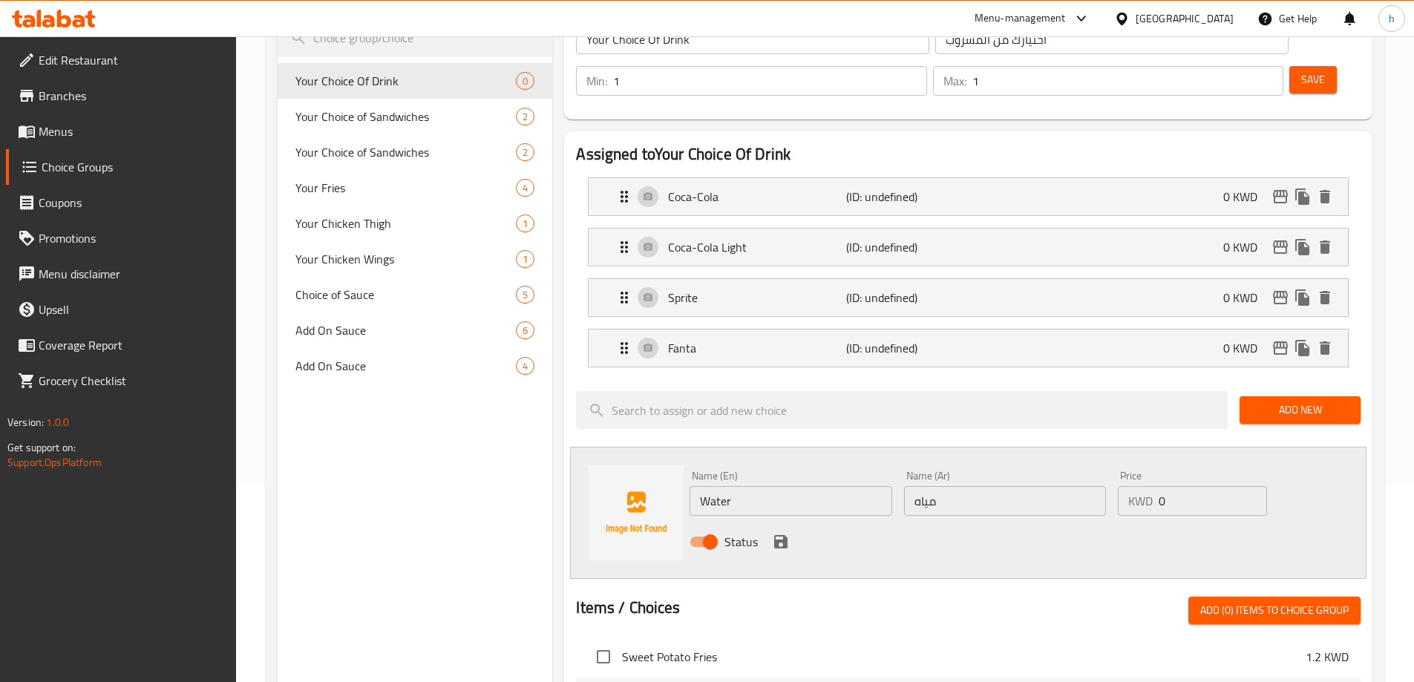
scroll to position [297, 0]
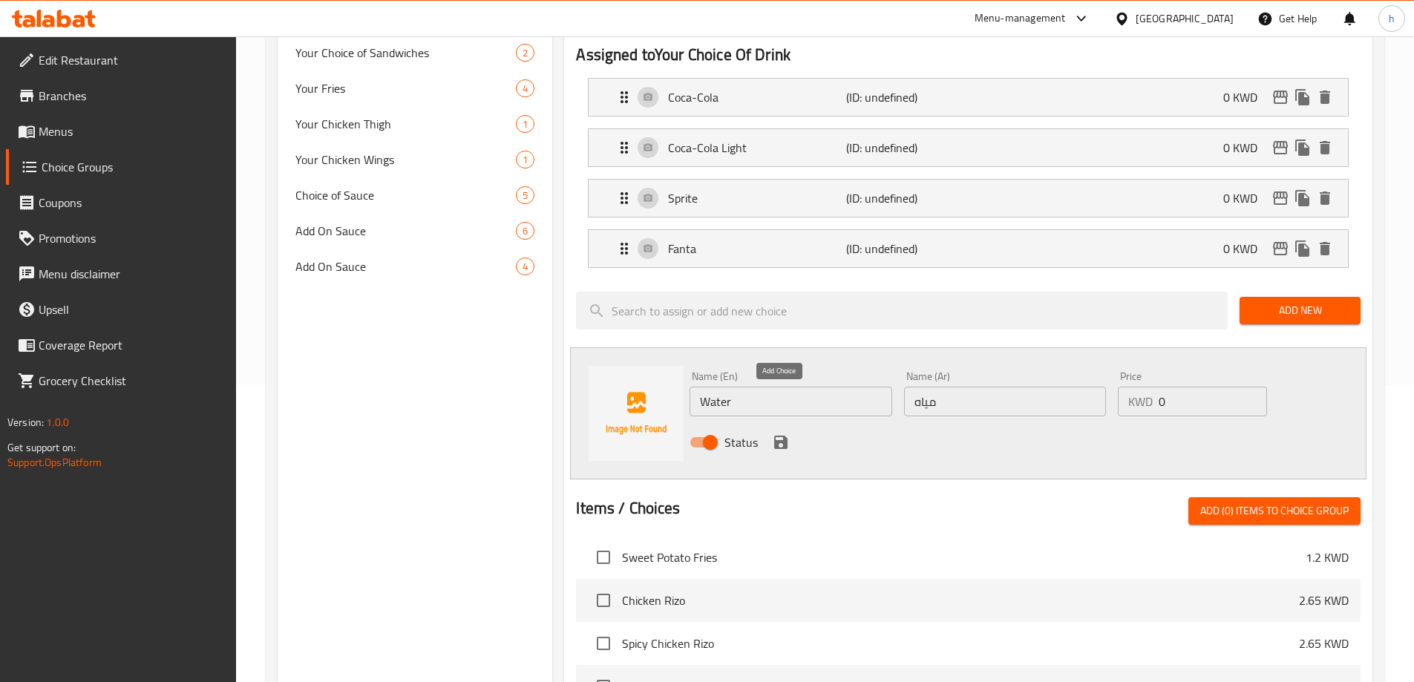
click at [780, 433] on icon "save" at bounding box center [781, 442] width 18 height 18
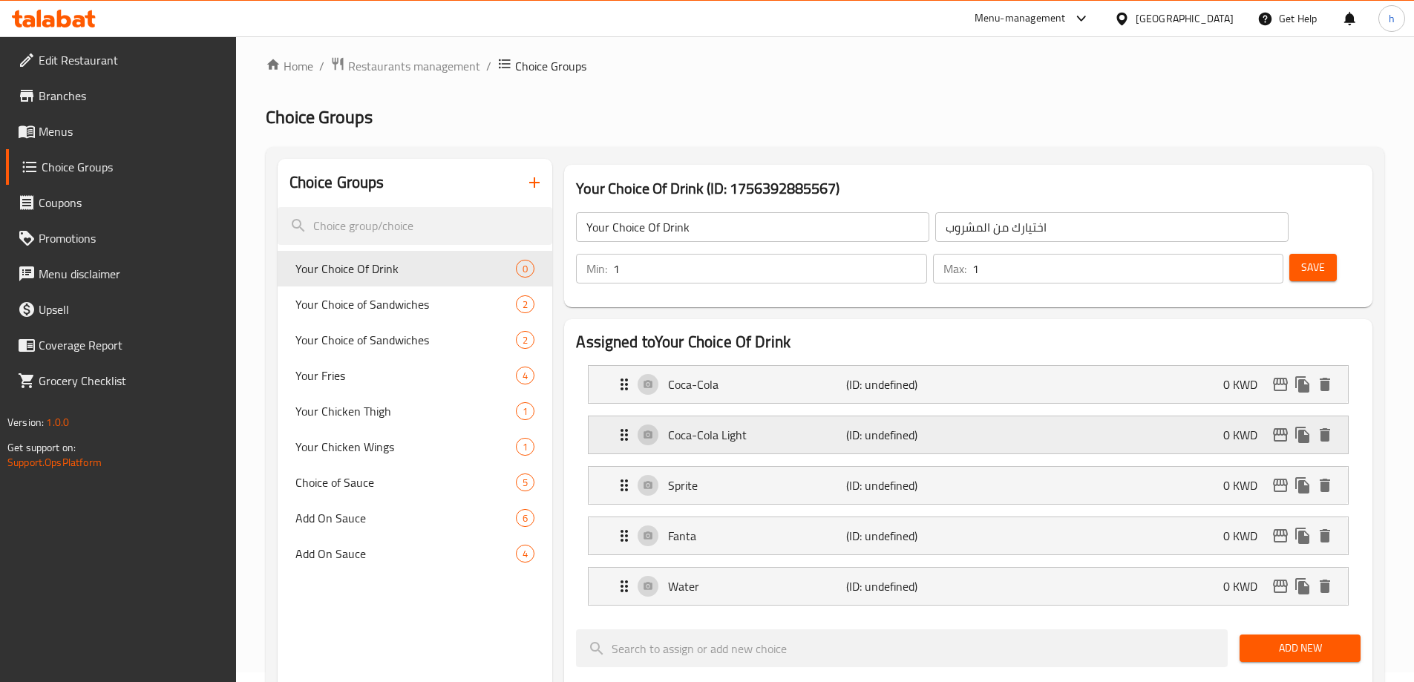
scroll to position [0, 0]
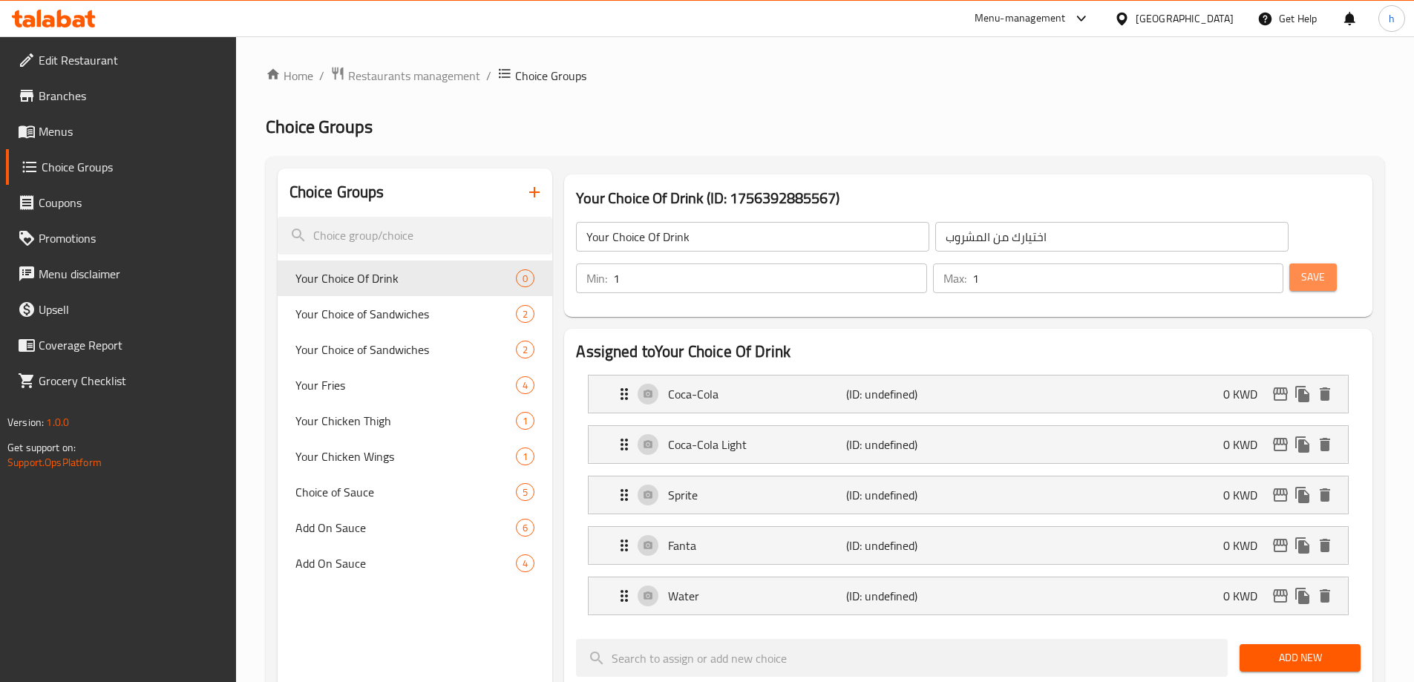
click at [1301, 268] on span "Save" at bounding box center [1313, 277] width 24 height 19
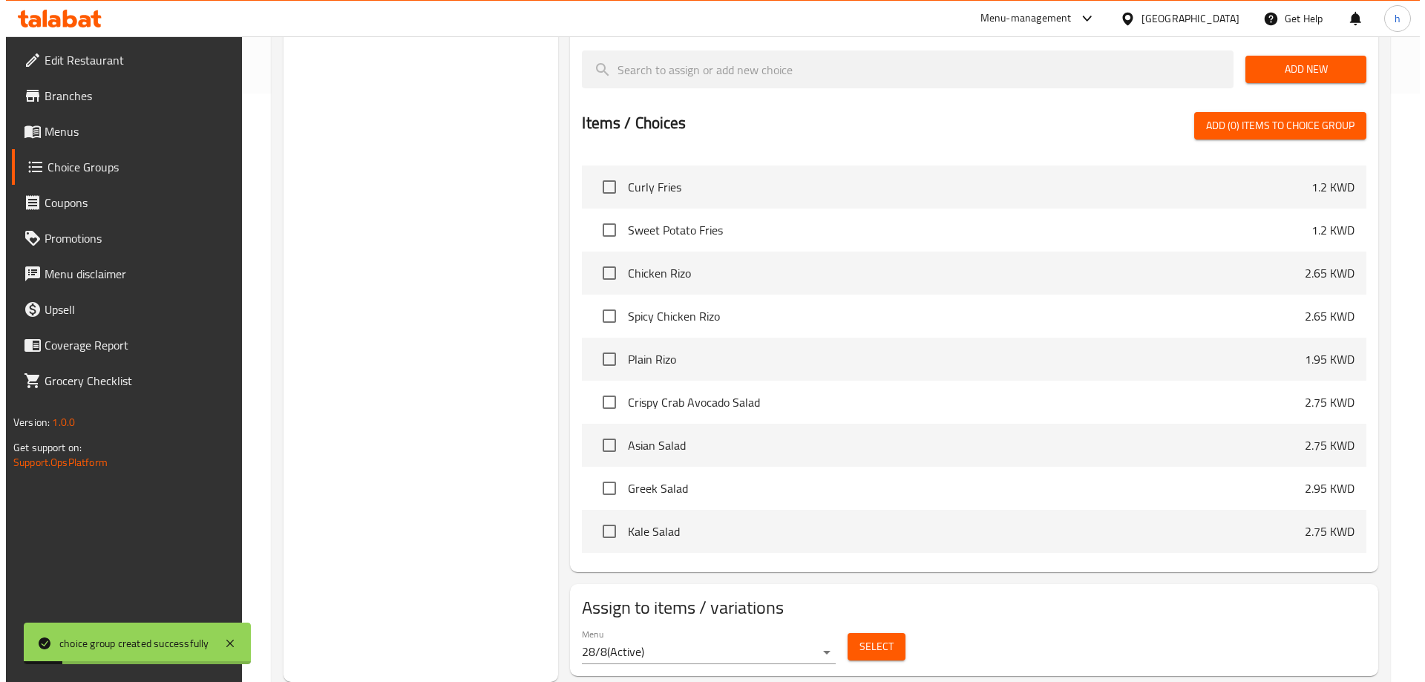
scroll to position [2018, 0]
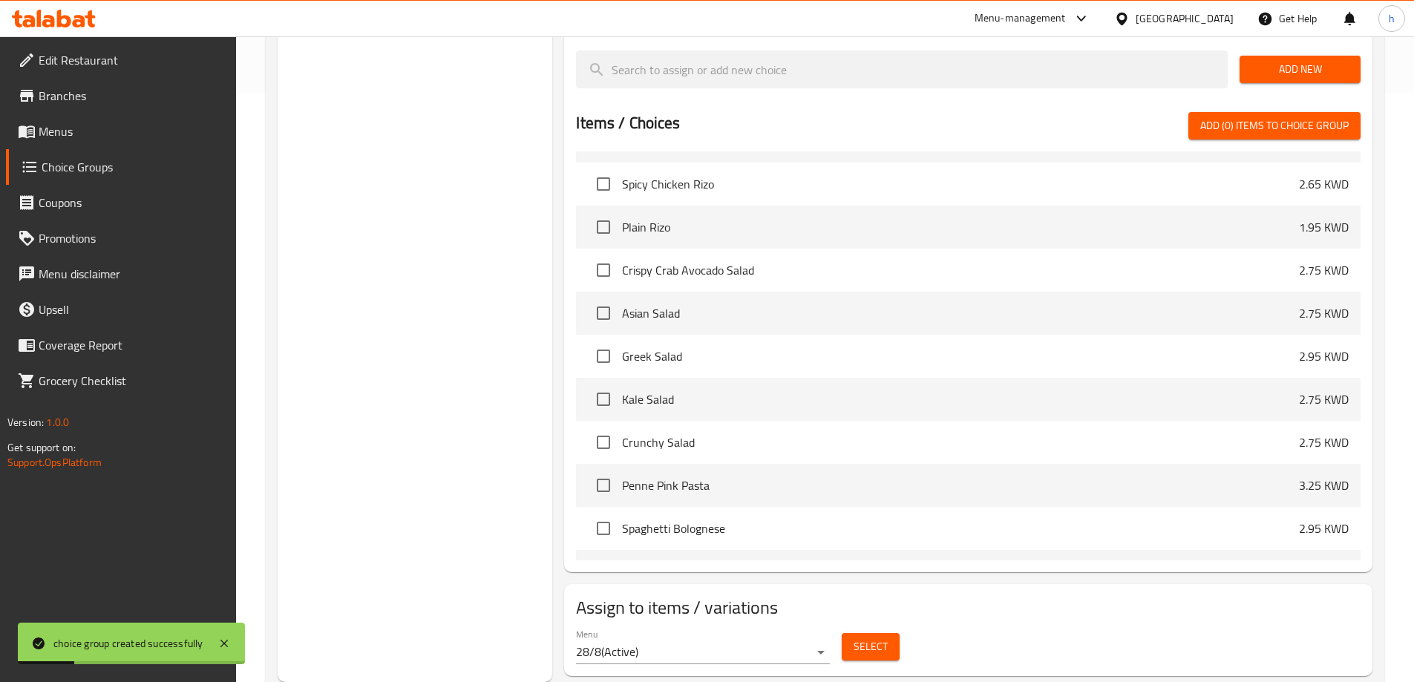
click at [865, 637] on span "Select" at bounding box center [870, 646] width 34 height 19
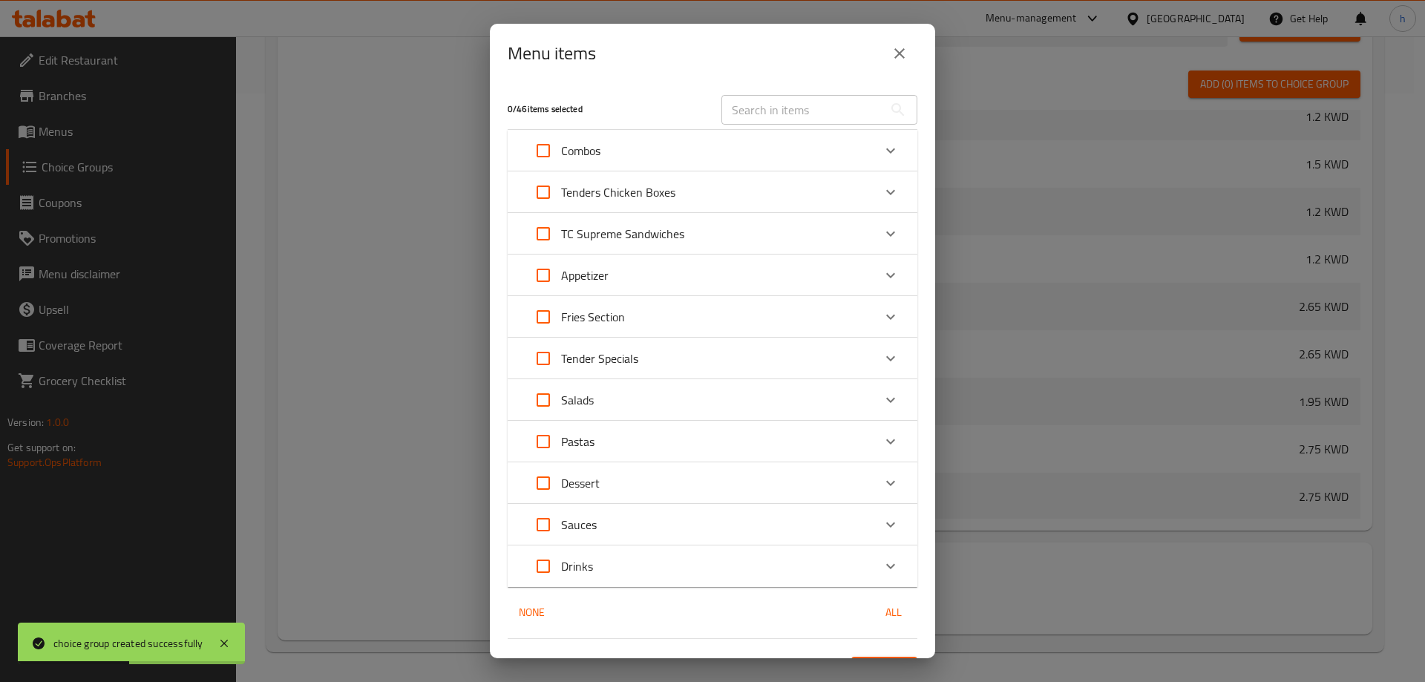
click at [635, 154] on div "Combos" at bounding box center [698, 151] width 347 height 36
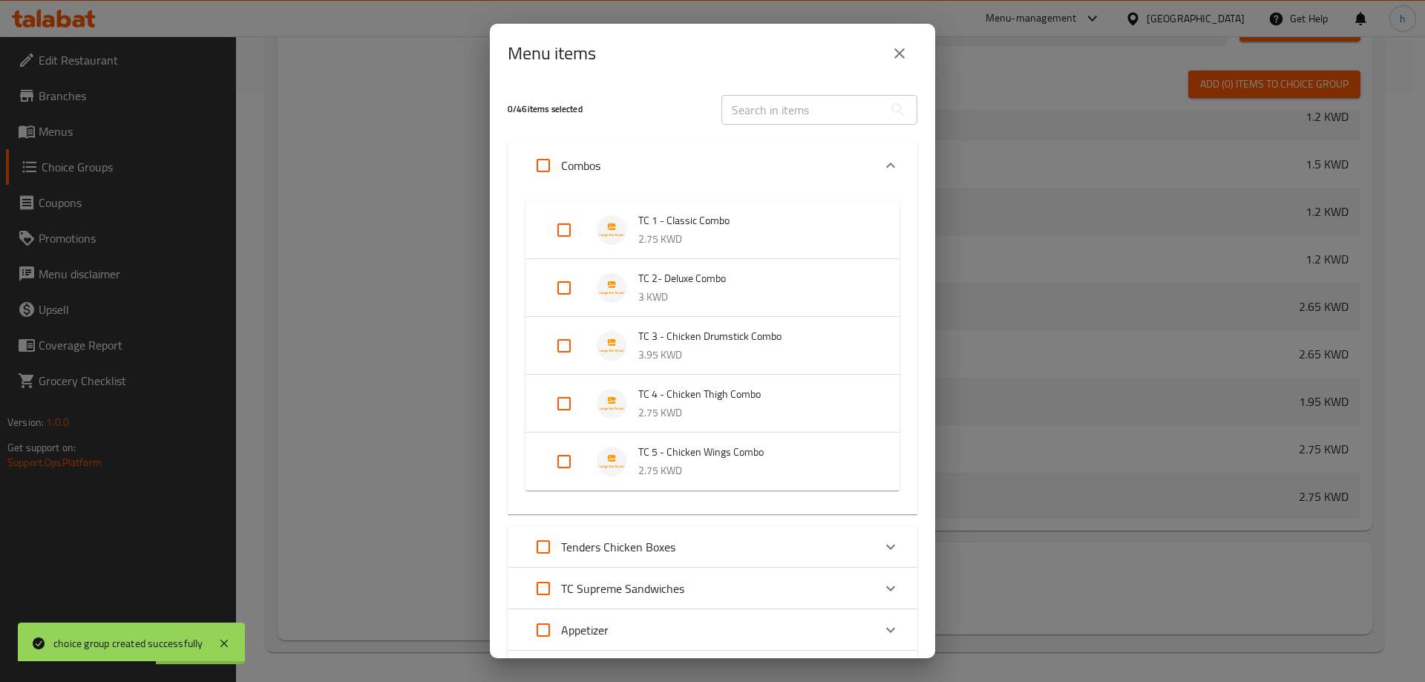
click at [571, 232] on input "Expand" at bounding box center [564, 230] width 36 height 36
checkbox input "true"
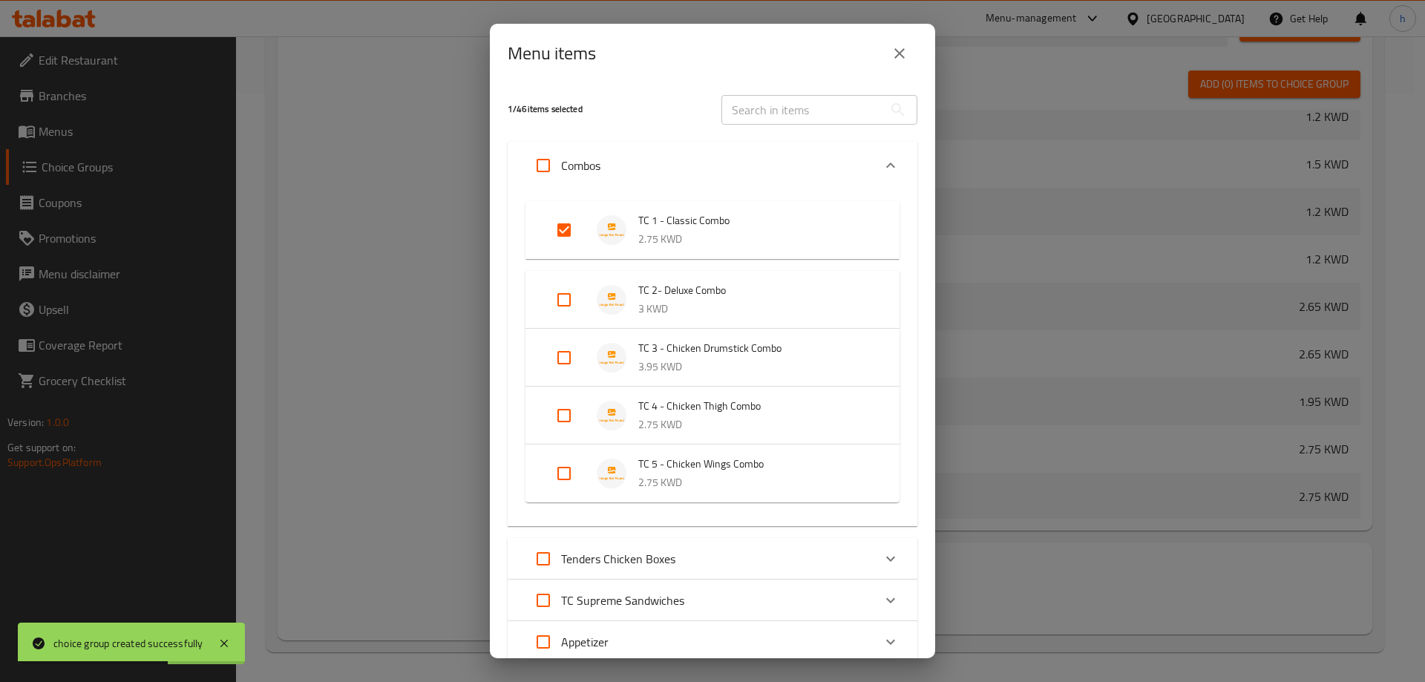
click at [565, 288] on input "Expand" at bounding box center [564, 300] width 36 height 36
checkbox input "true"
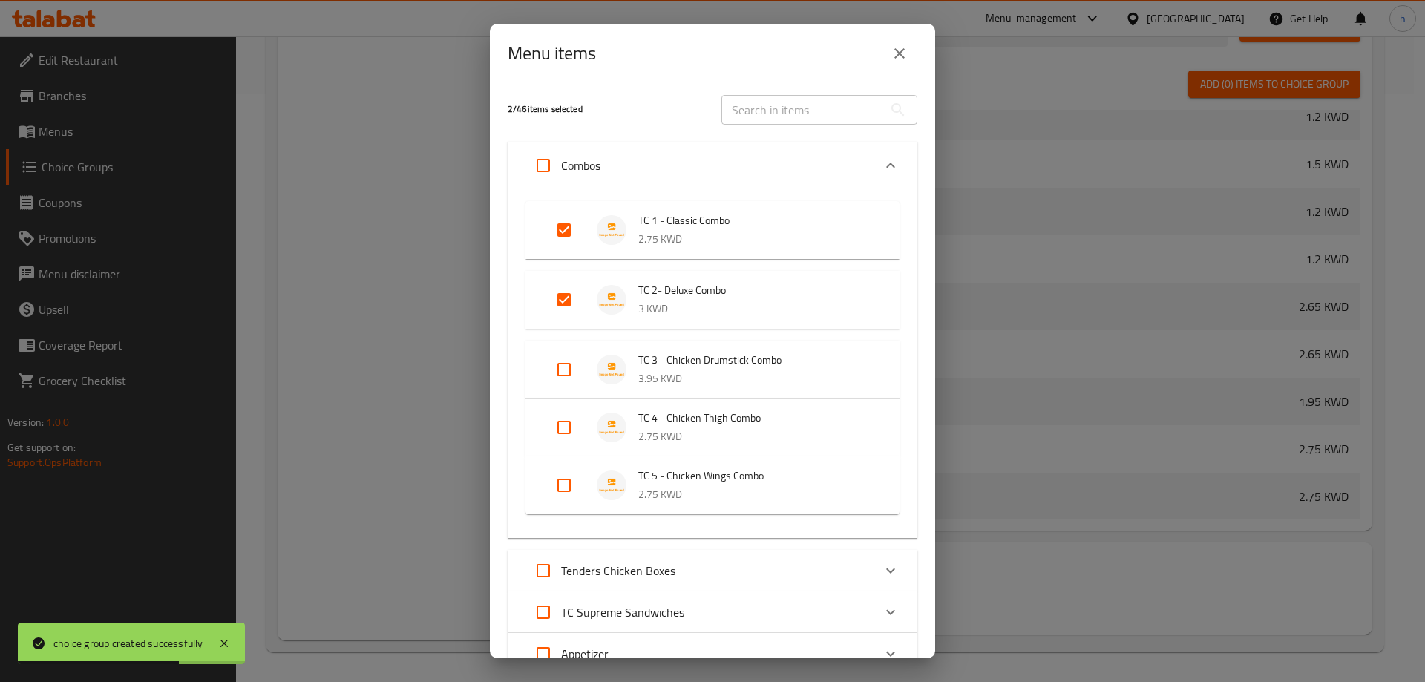
click at [567, 364] on input "Expand" at bounding box center [564, 370] width 36 height 36
checkbox input "true"
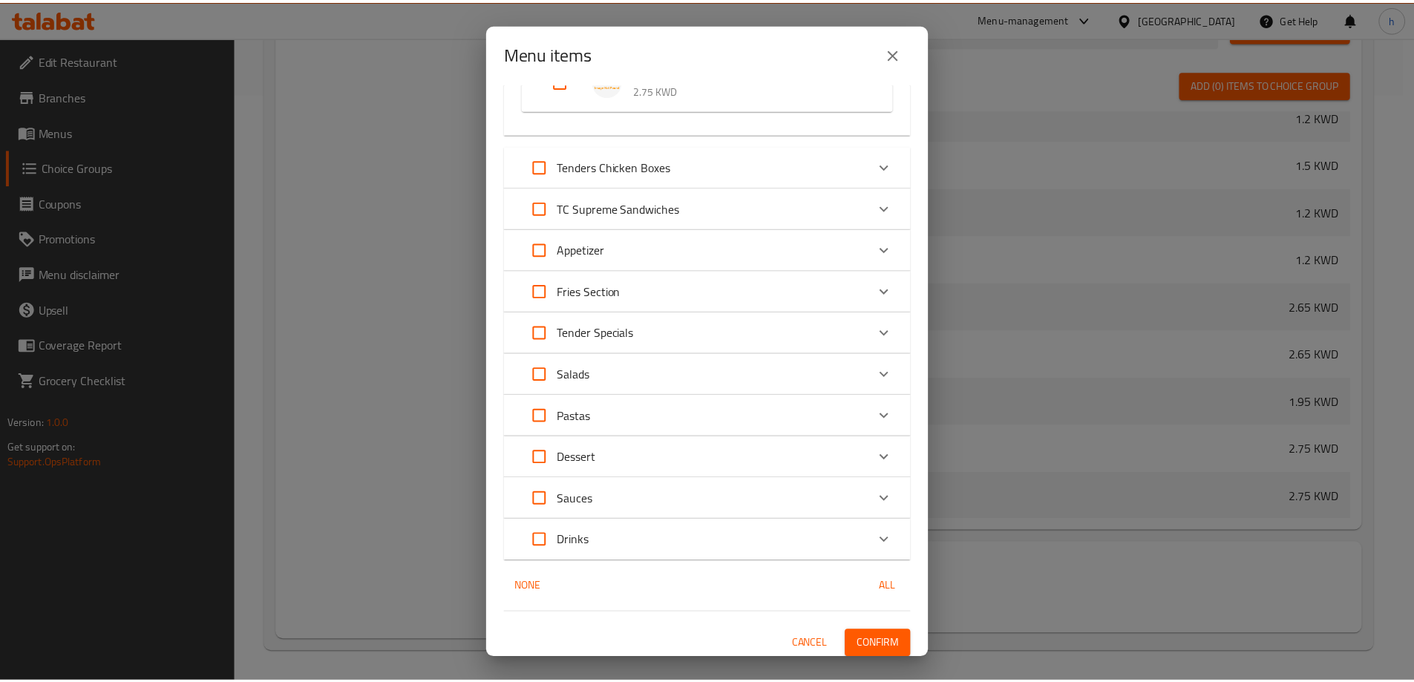
scroll to position [422, 0]
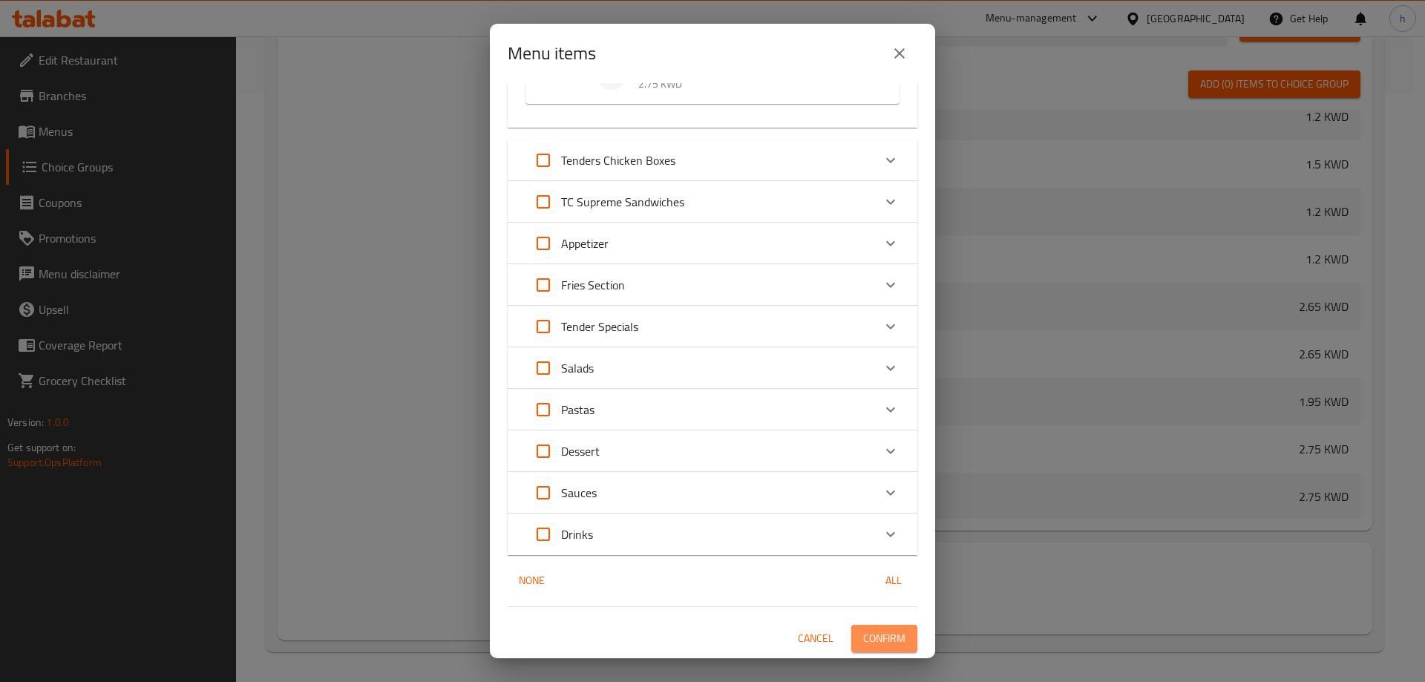
click at [891, 630] on span "Confirm" at bounding box center [884, 638] width 42 height 19
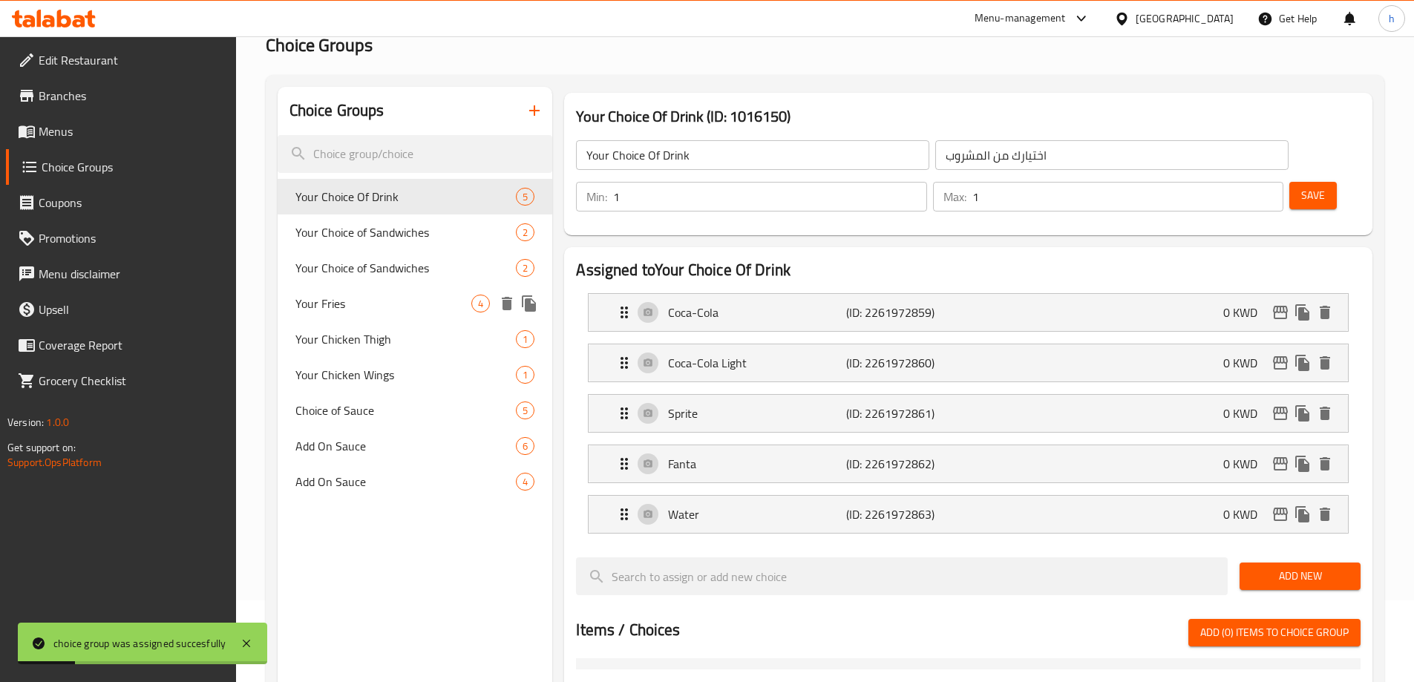
scroll to position [0, 0]
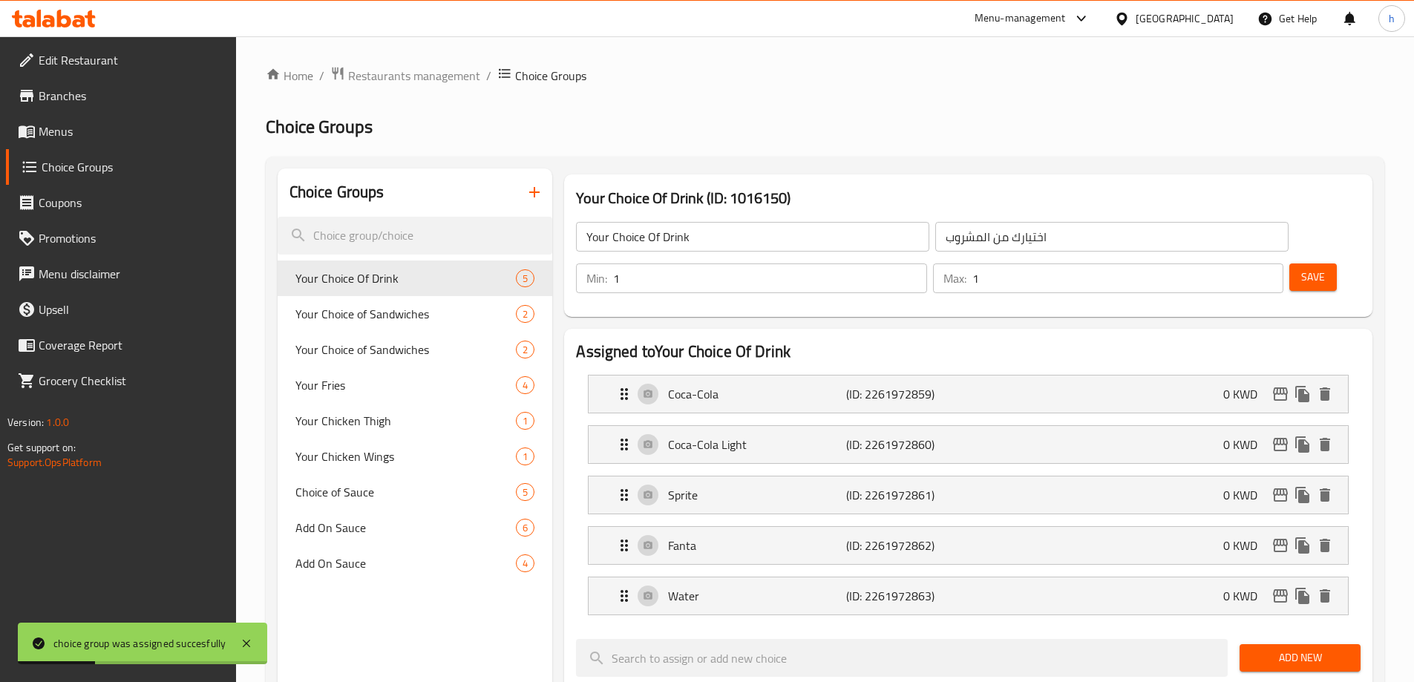
click at [117, 99] on span "Branches" at bounding box center [132, 96] width 186 height 18
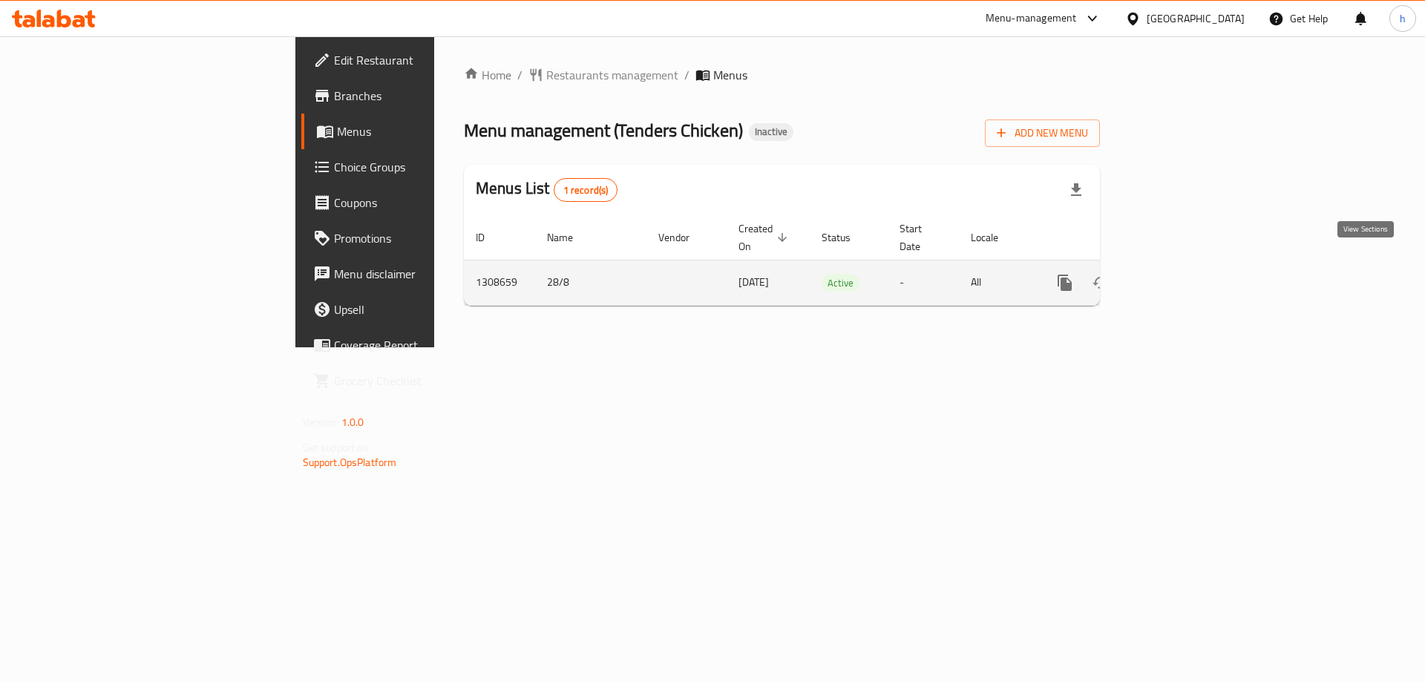
click at [1190, 269] on link "enhanced table" at bounding box center [1172, 283] width 36 height 36
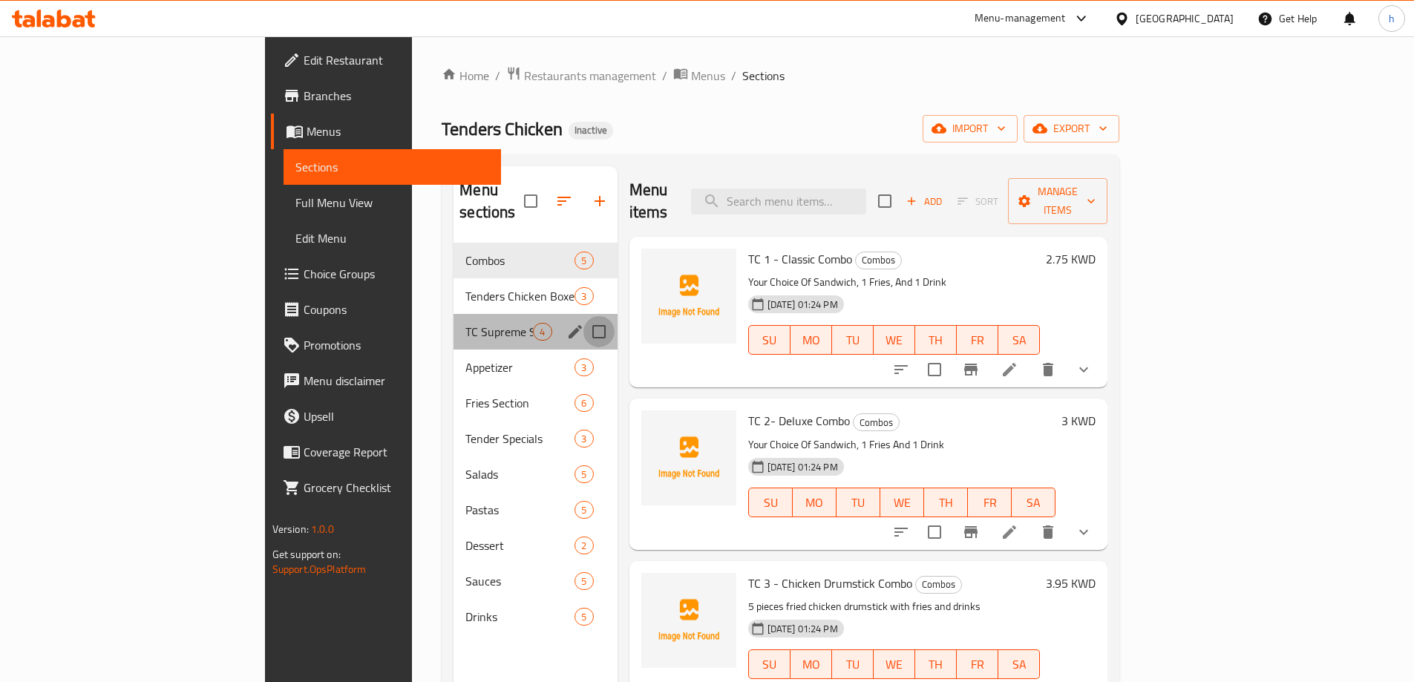
click at [583, 316] on input "Menu sections" at bounding box center [598, 331] width 31 height 31
checkbox input "true"
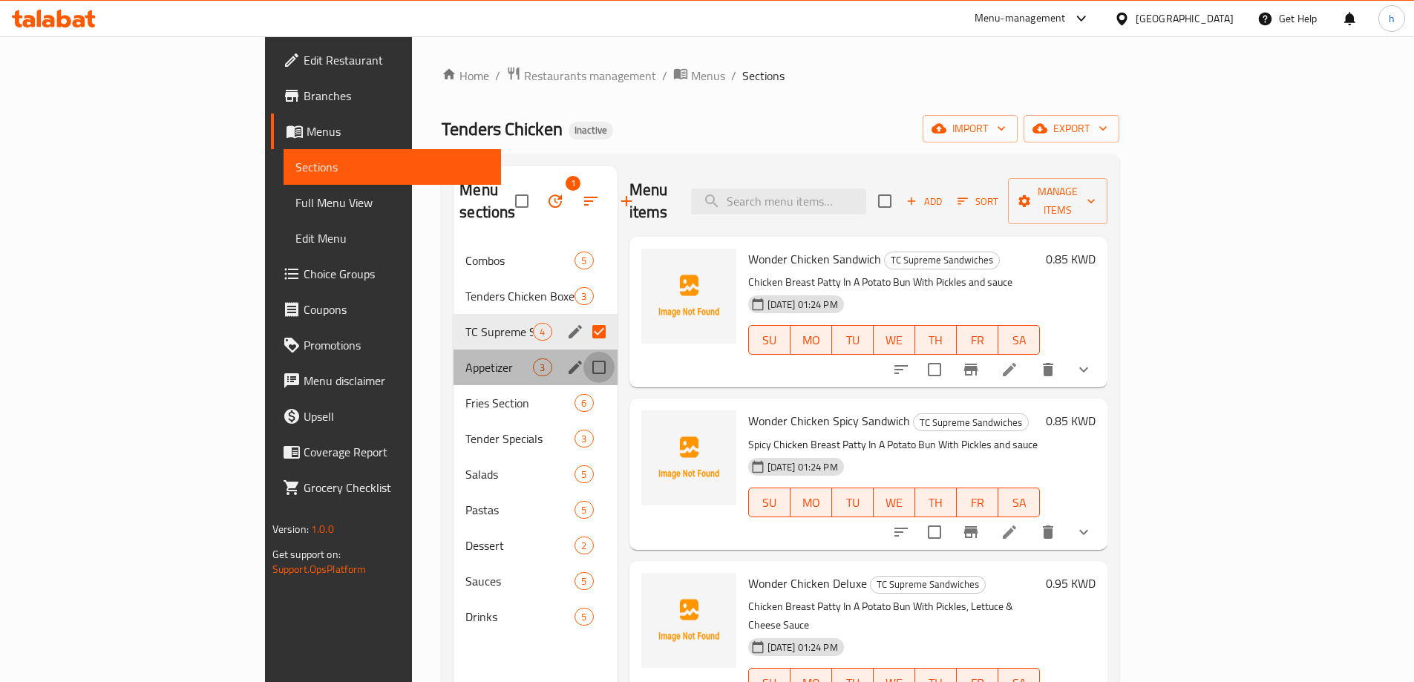
click at [583, 352] on input "Menu sections" at bounding box center [598, 367] width 31 height 31
checkbox input "true"
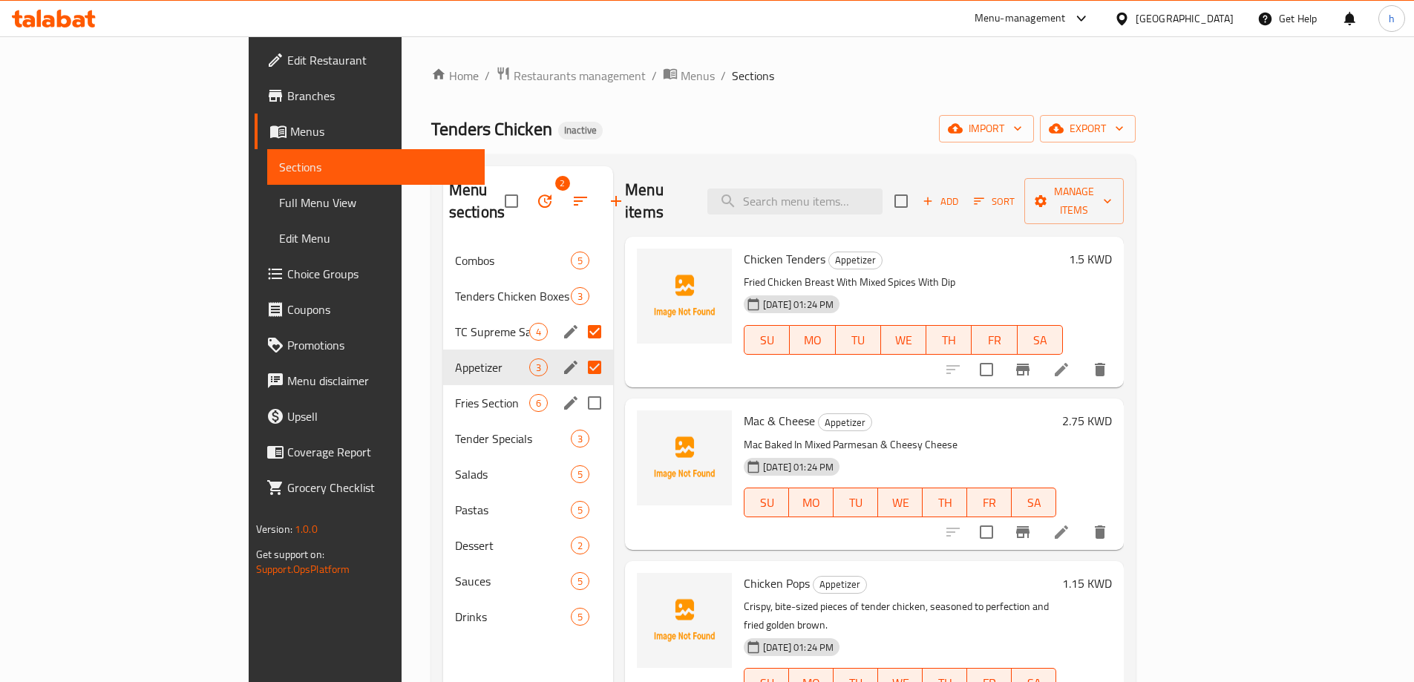
click at [579, 387] on input "Menu sections" at bounding box center [594, 402] width 31 height 31
checkbox input "true"
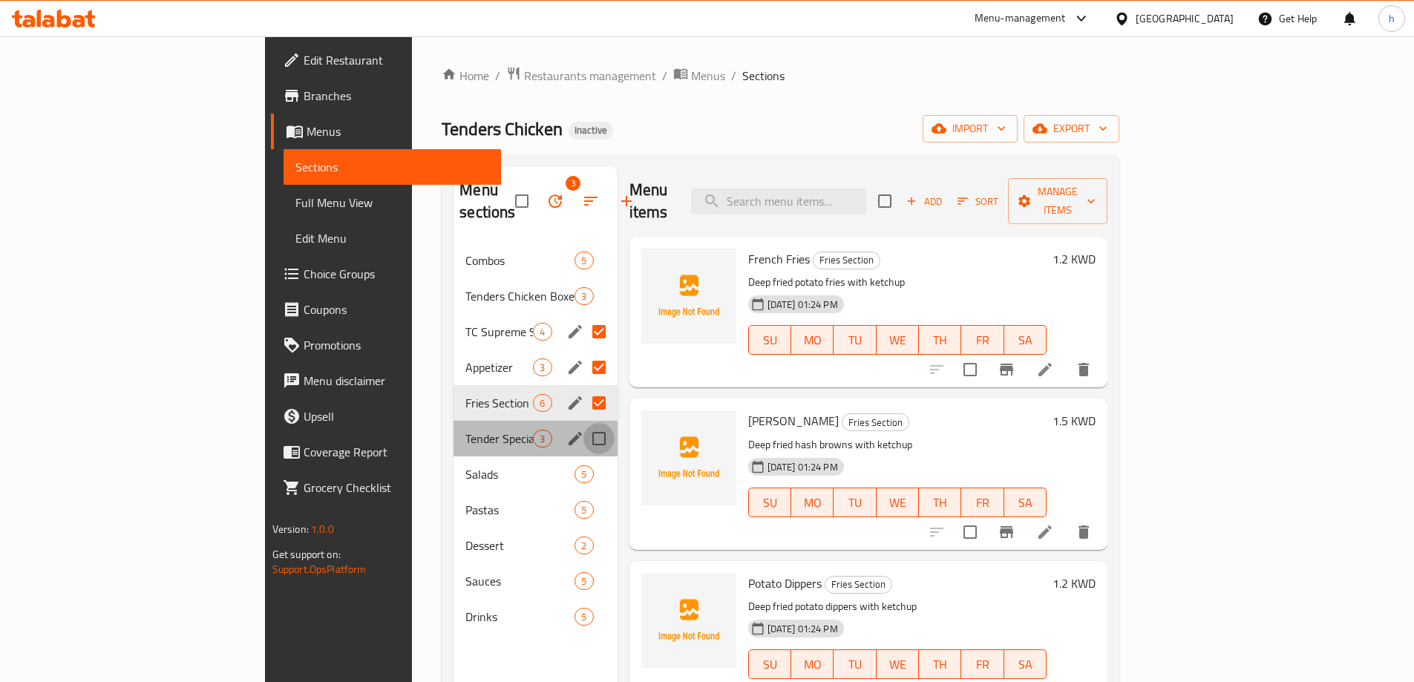
click at [583, 423] on input "Menu sections" at bounding box center [598, 438] width 31 height 31
checkbox input "true"
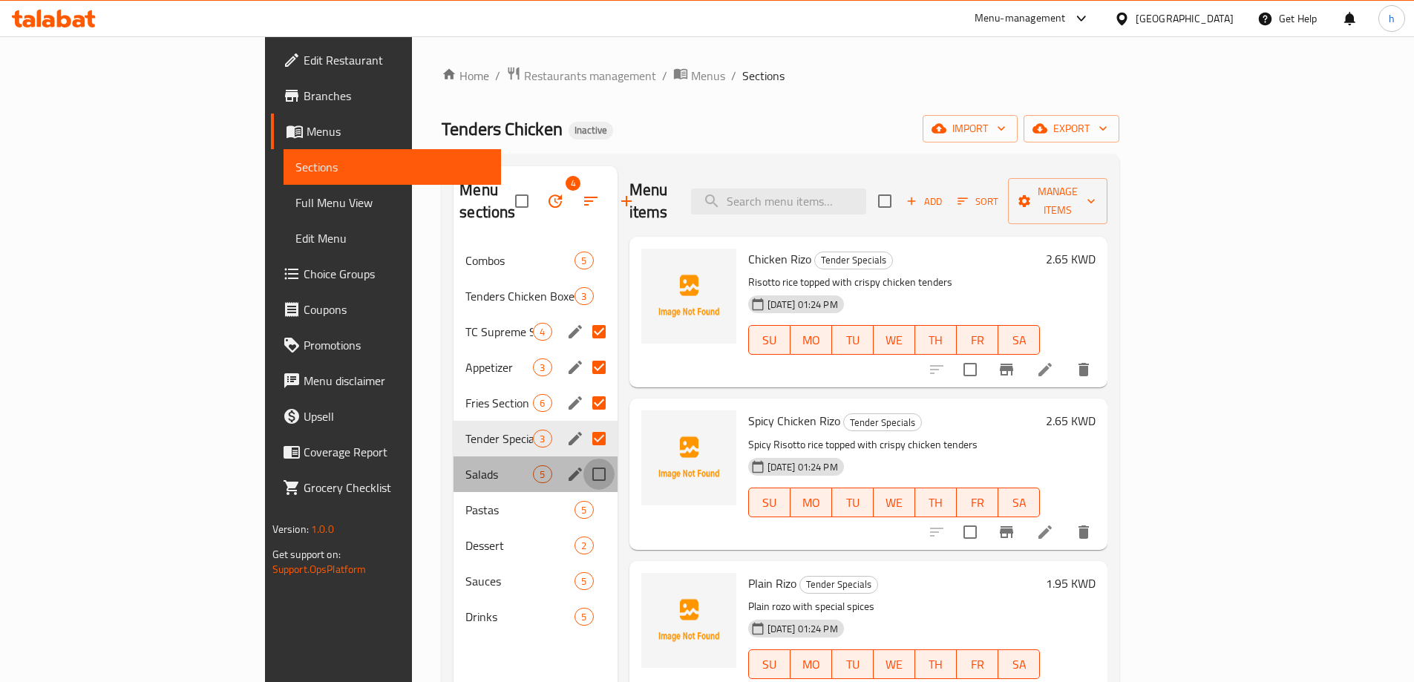
click at [583, 459] on input "Menu sections" at bounding box center [598, 474] width 31 height 31
checkbox input "true"
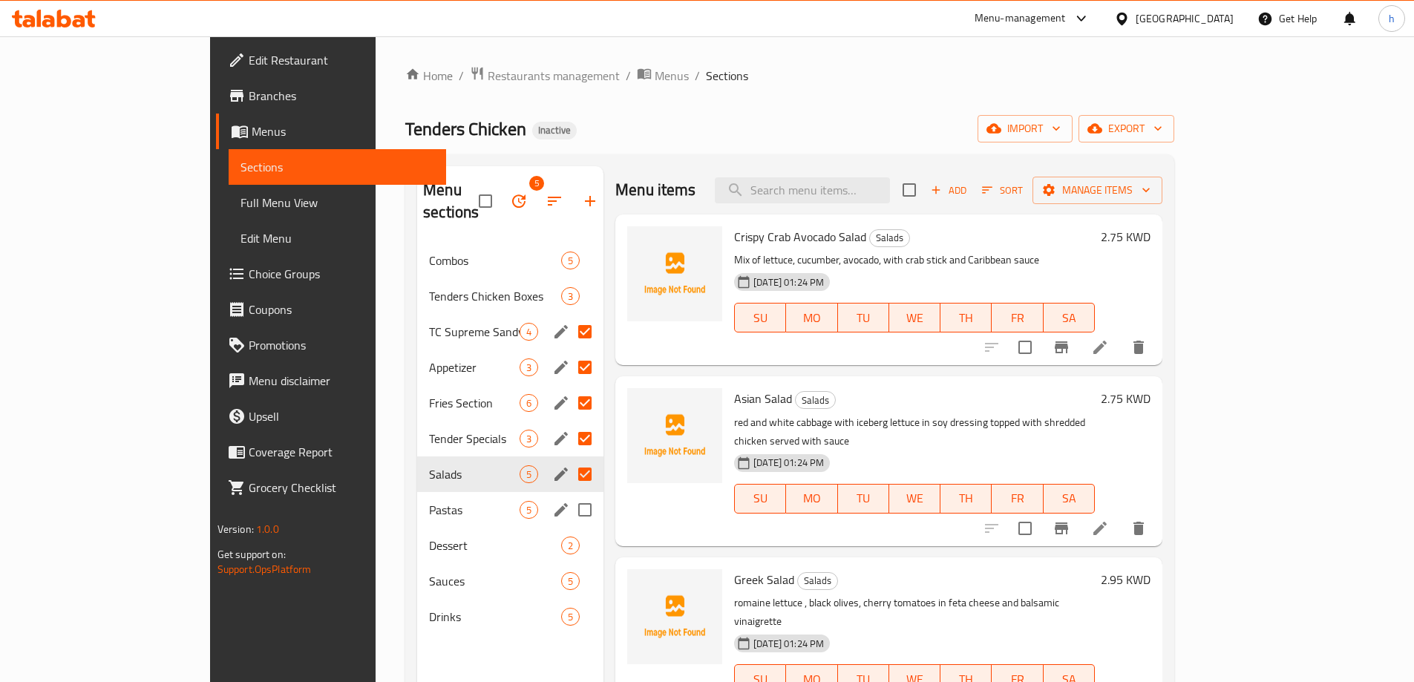
click at [569, 494] on input "Menu sections" at bounding box center [584, 509] width 31 height 31
checkbox input "true"
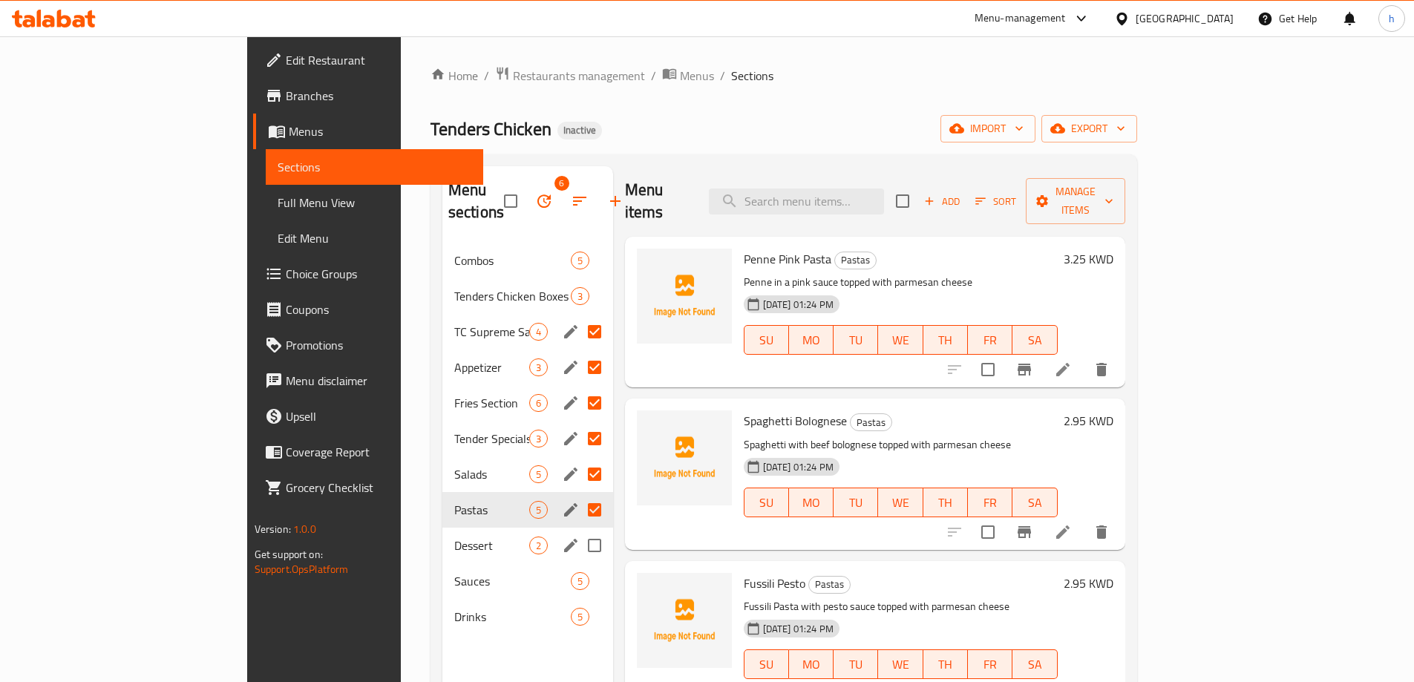
click at [542, 563] on div "Sauces 5" at bounding box center [527, 581] width 171 height 36
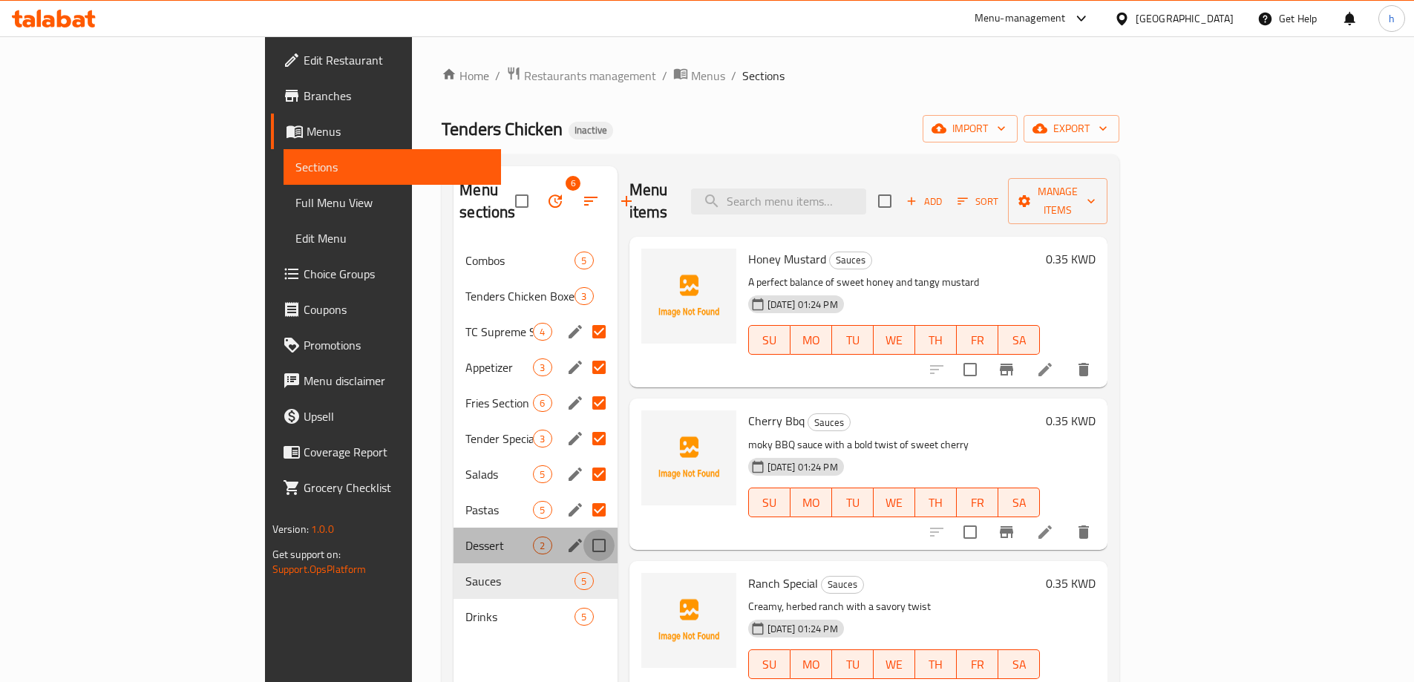
click at [583, 530] on input "Menu sections" at bounding box center [598, 545] width 31 height 31
checkbox input "true"
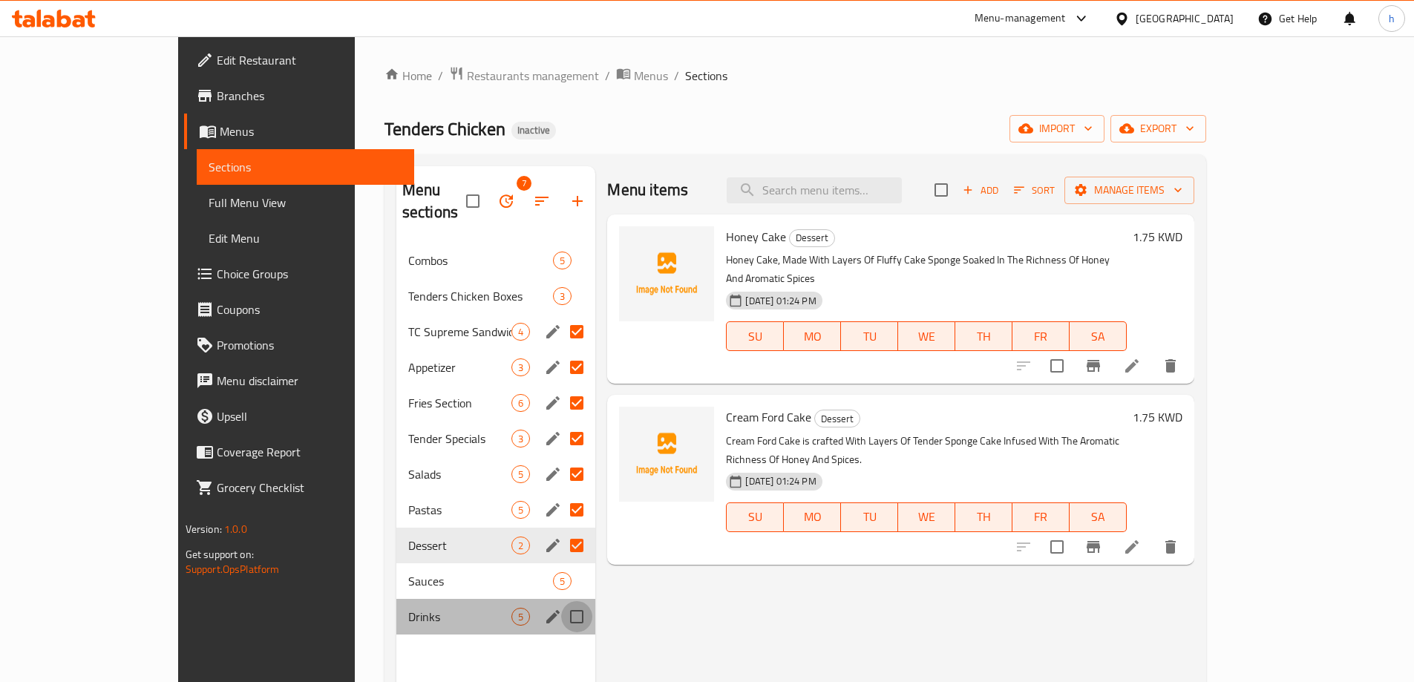
click at [561, 601] on input "Menu sections" at bounding box center [576, 616] width 31 height 31
checkbox input "true"
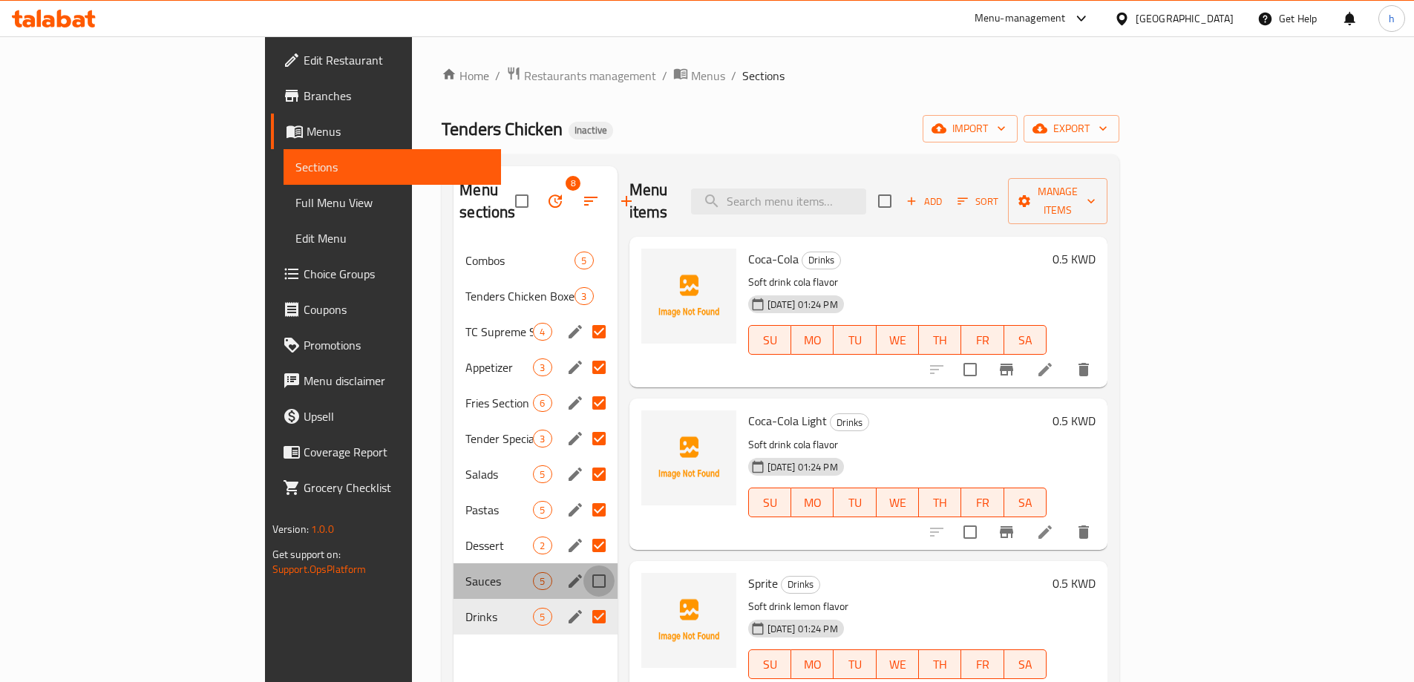
click at [583, 565] on input "Menu sections" at bounding box center [598, 580] width 31 height 31
checkbox input "true"
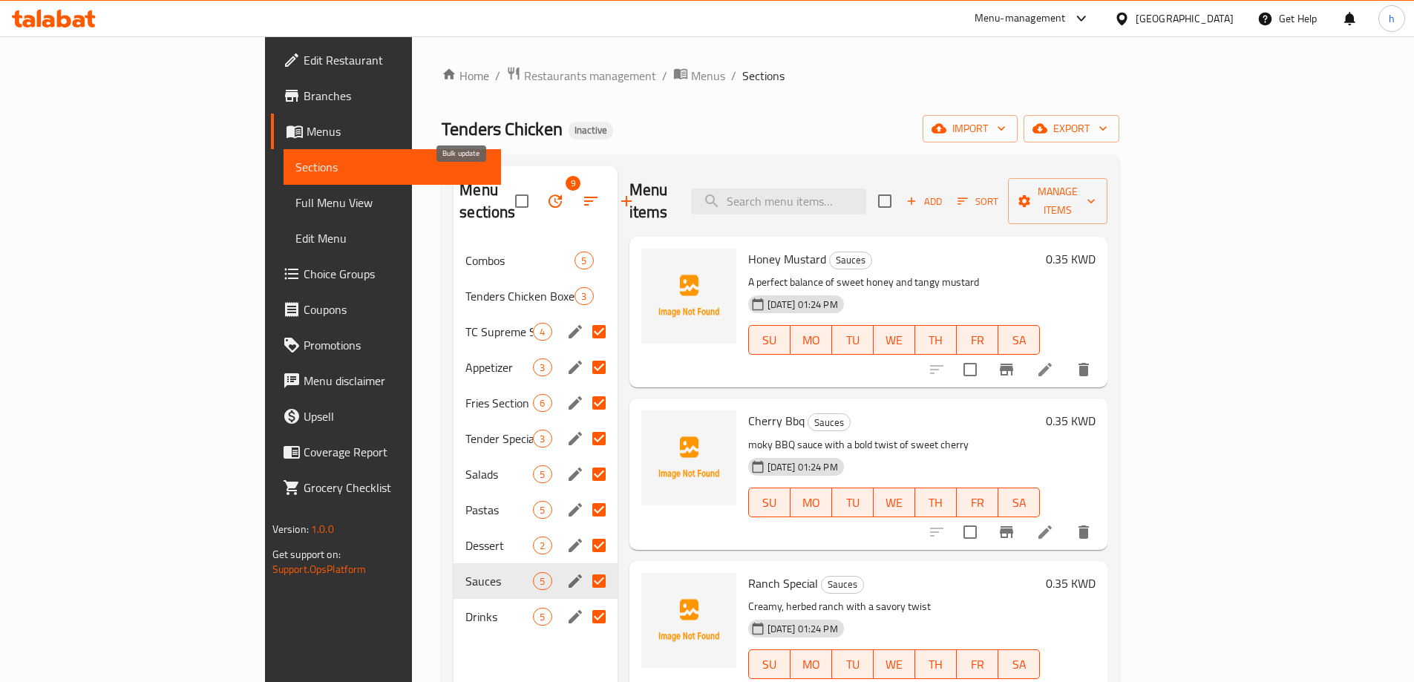
click at [548, 194] on icon "button" at bounding box center [554, 200] width 13 height 13
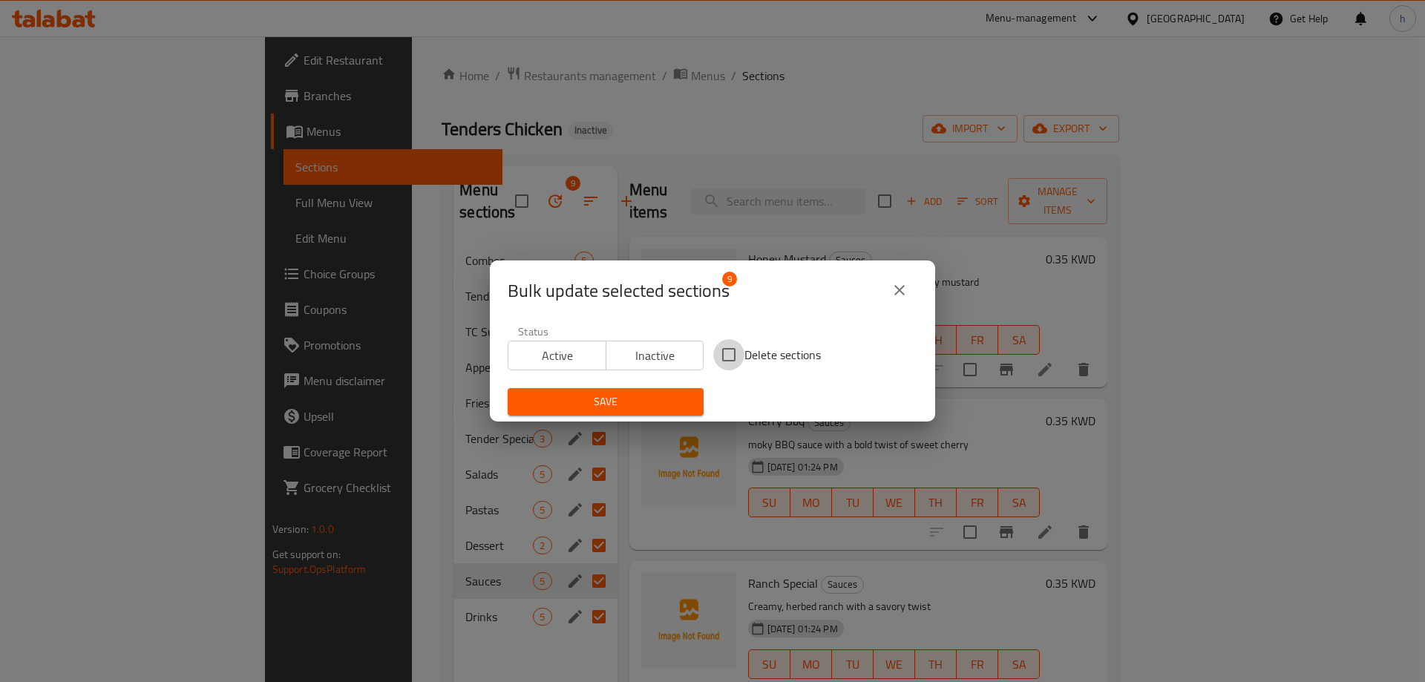
click at [727, 363] on input "Delete sections" at bounding box center [728, 354] width 31 height 31
checkbox input "true"
click at [646, 404] on span "Save" at bounding box center [605, 402] width 172 height 19
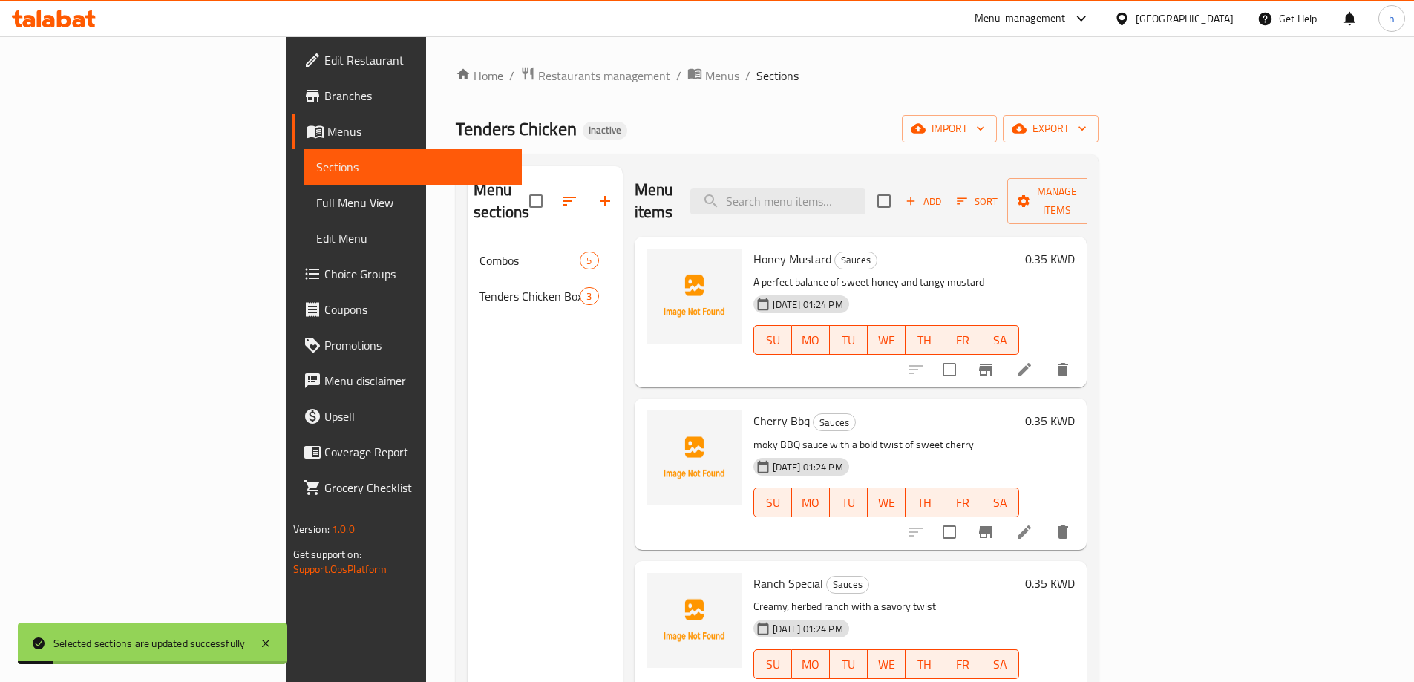
click at [482, 401] on div "Menu sections Combos 5 Tenders Chicken Boxes 3" at bounding box center [545, 507] width 155 height 682
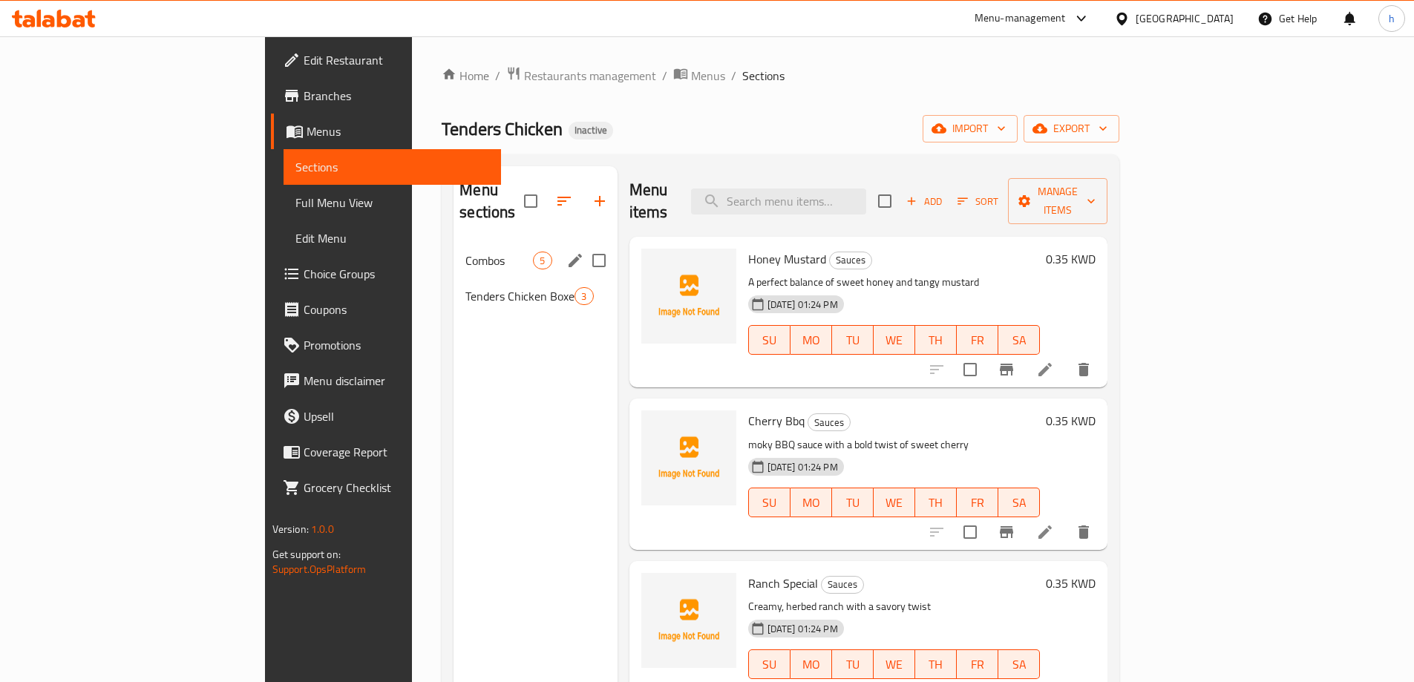
click at [465, 252] on span "Combos" at bounding box center [499, 261] width 68 height 18
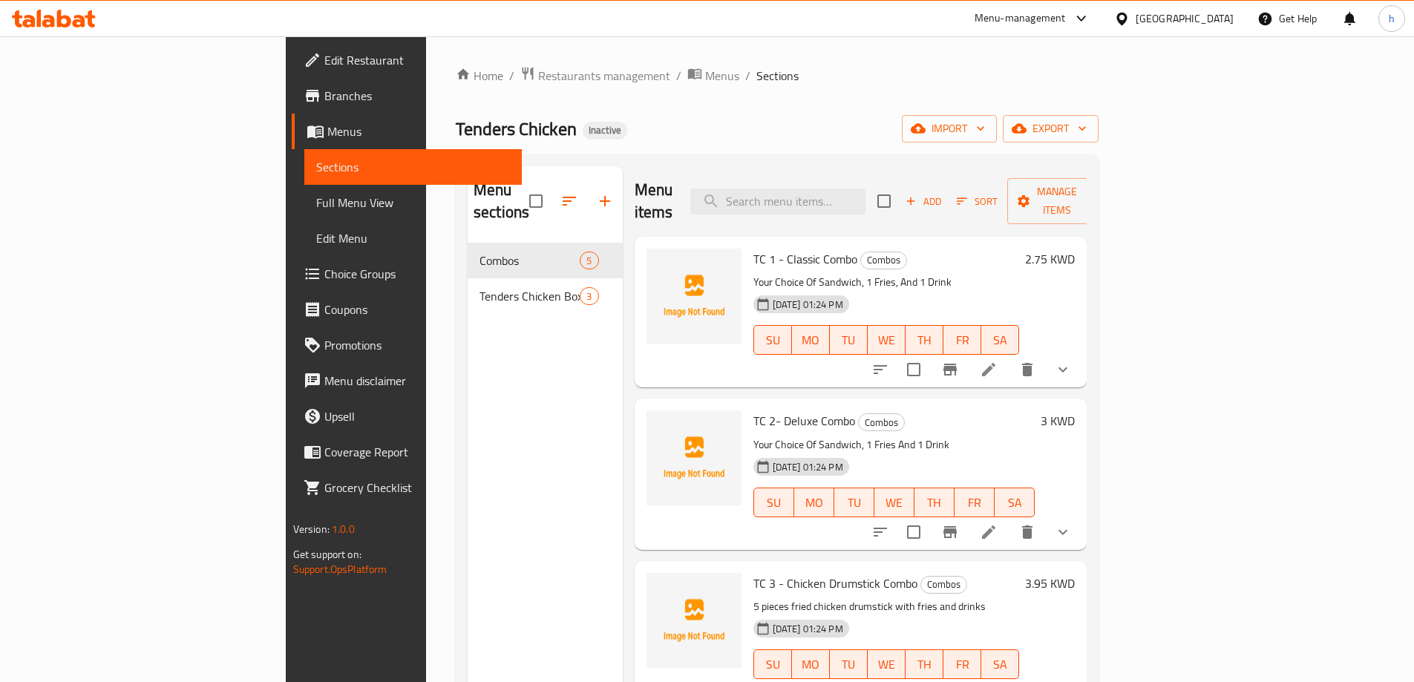
click at [997, 361] on icon at bounding box center [989, 370] width 18 height 18
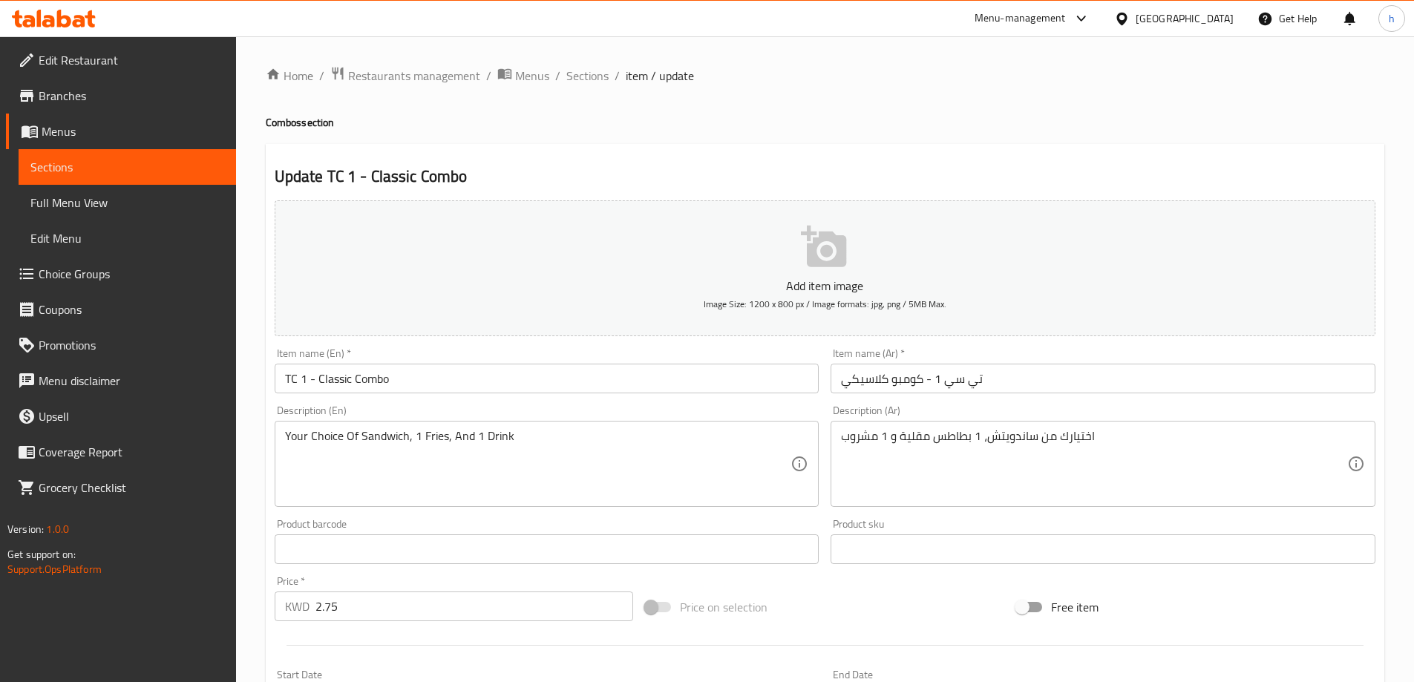
click at [104, 272] on span "Choice Groups" at bounding box center [132, 274] width 186 height 18
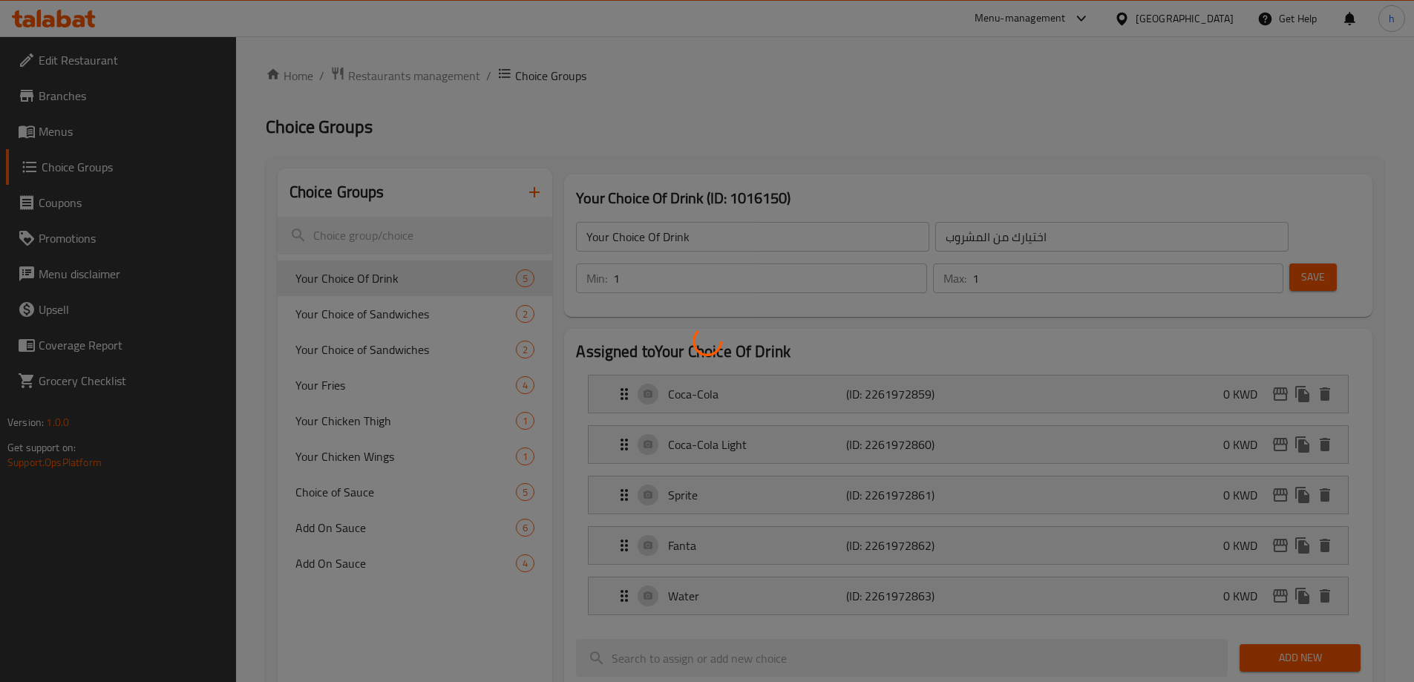
click at [432, 319] on div at bounding box center [707, 341] width 1414 height 682
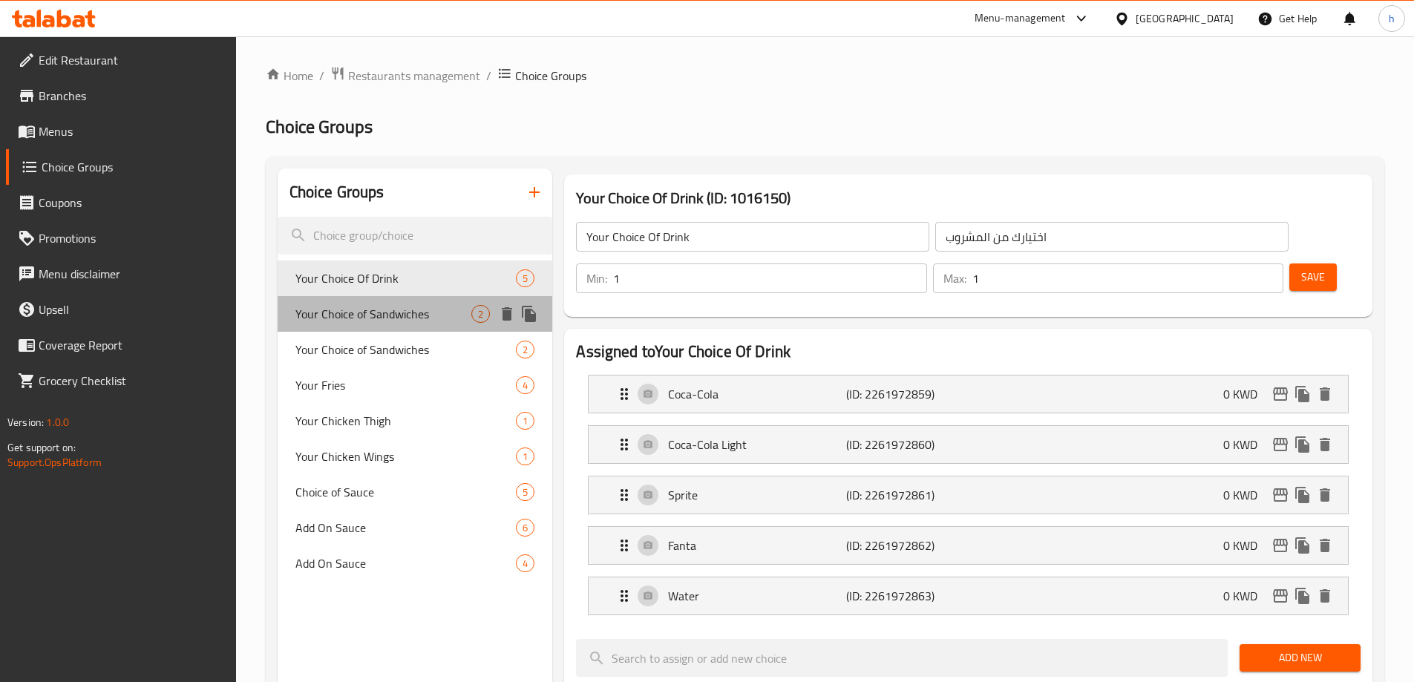
click at [433, 322] on span "Your Choice of Sandwiches" at bounding box center [383, 314] width 177 height 18
type input "Your Choice of Sandwiches"
type input "اختيارك من السندويشات"
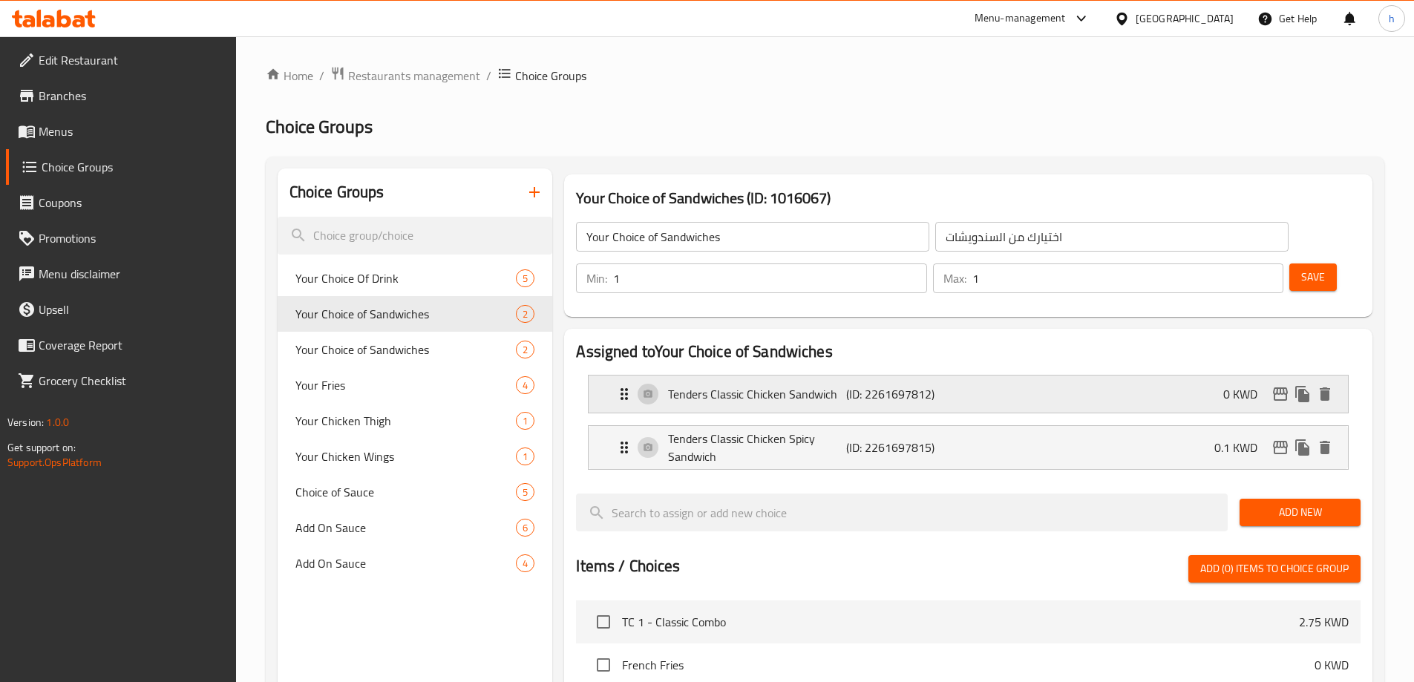
click at [915, 385] on p "(ID: 2261697812)" at bounding box center [905, 394] width 119 height 18
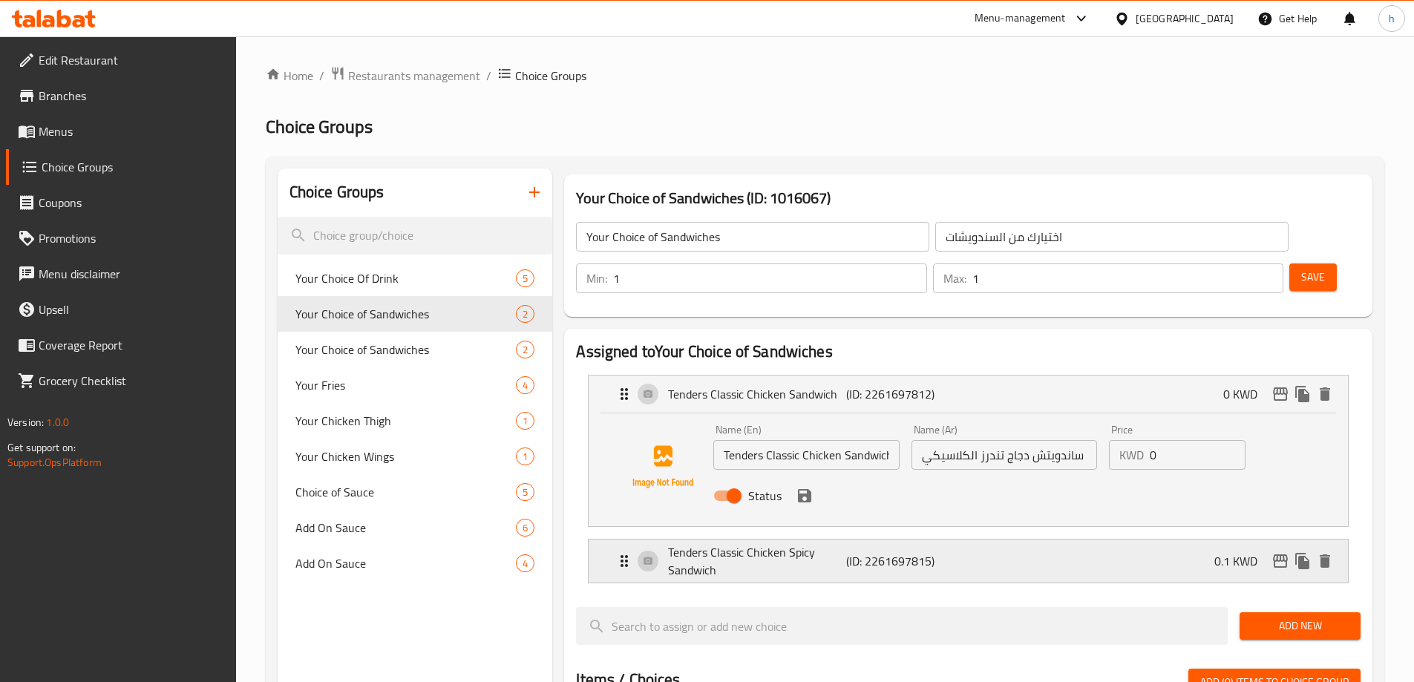
click at [824, 543] on p "Tenders Classic Chicken Spicy Sandwich" at bounding box center [756, 561] width 177 height 36
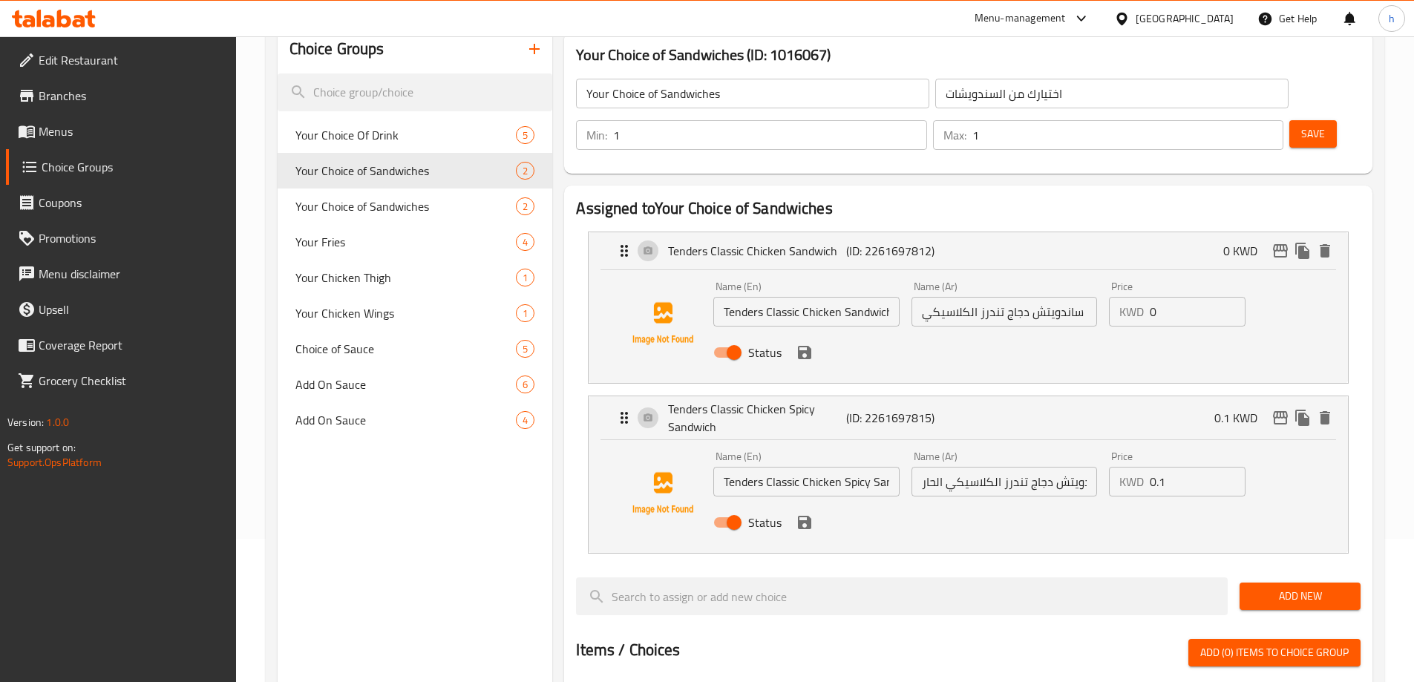
scroll to position [148, 0]
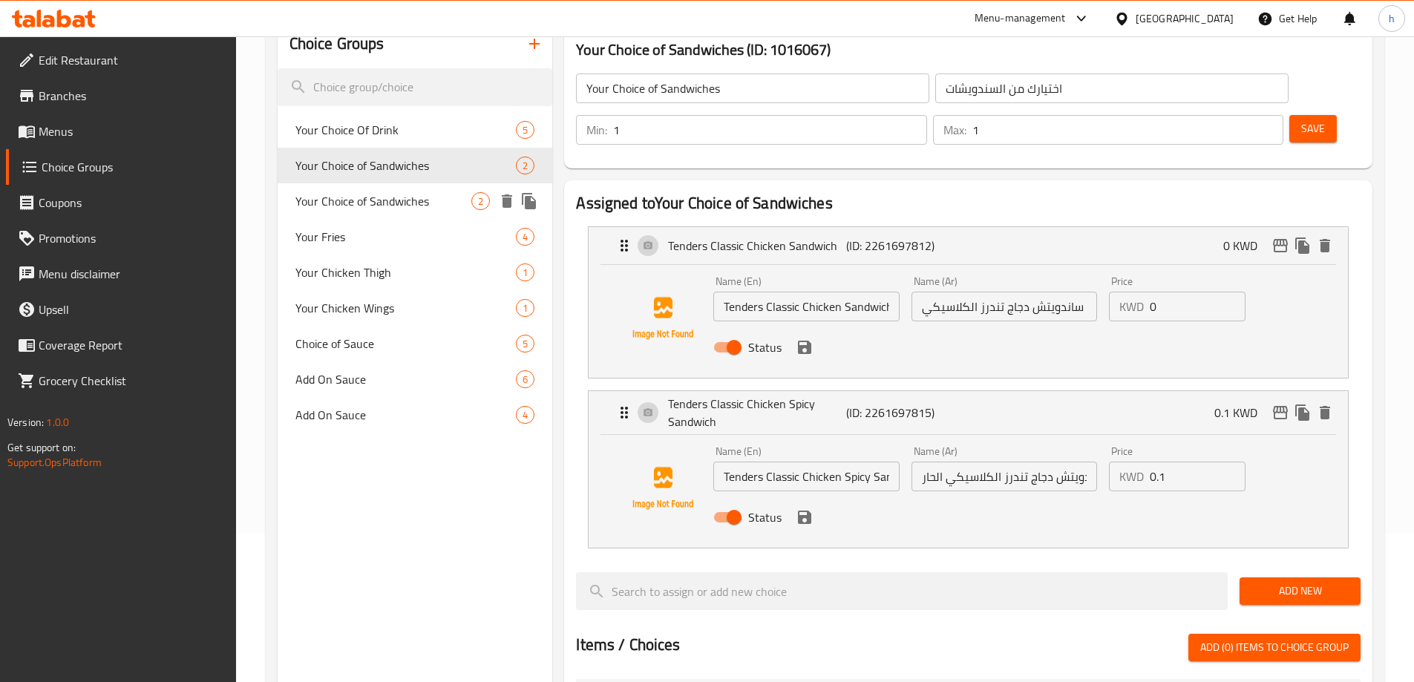
click at [421, 203] on span "Your Choice of Sandwiches" at bounding box center [383, 201] width 177 height 18
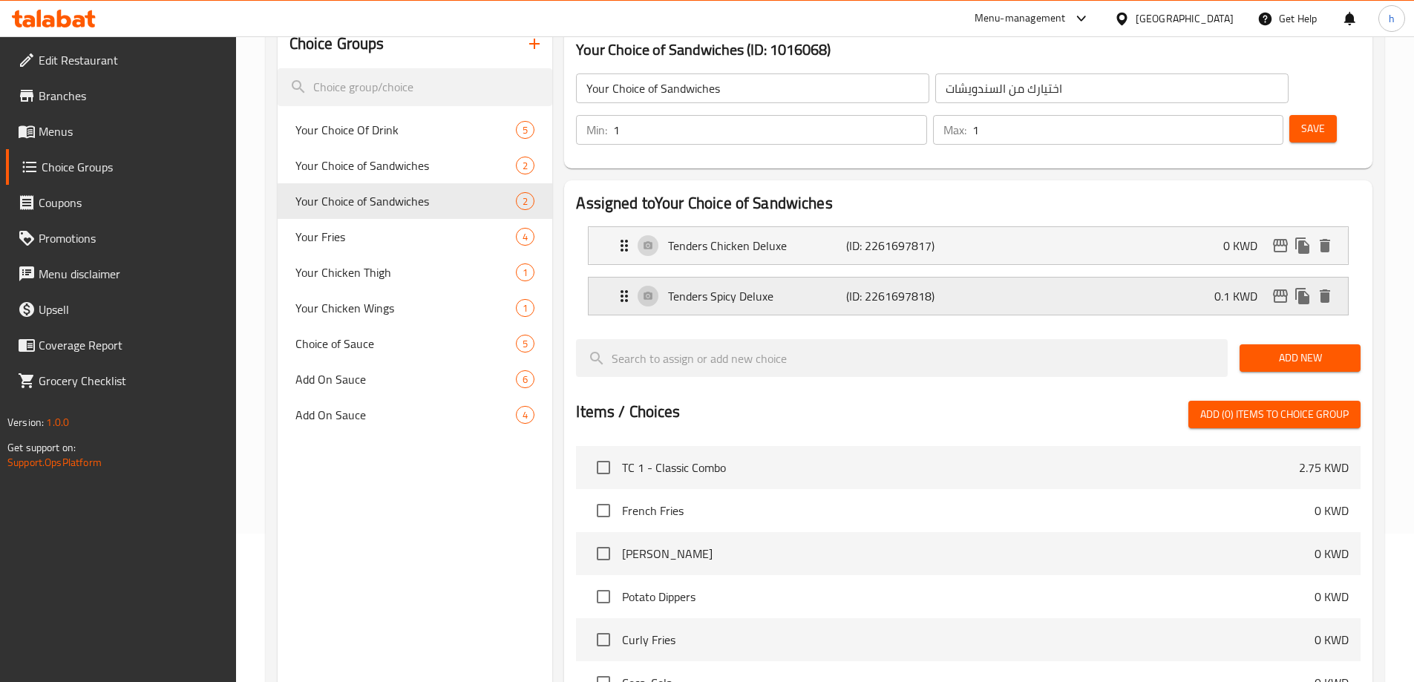
click at [750, 287] on p "Tenders Spicy Deluxe" at bounding box center [756, 296] width 177 height 18
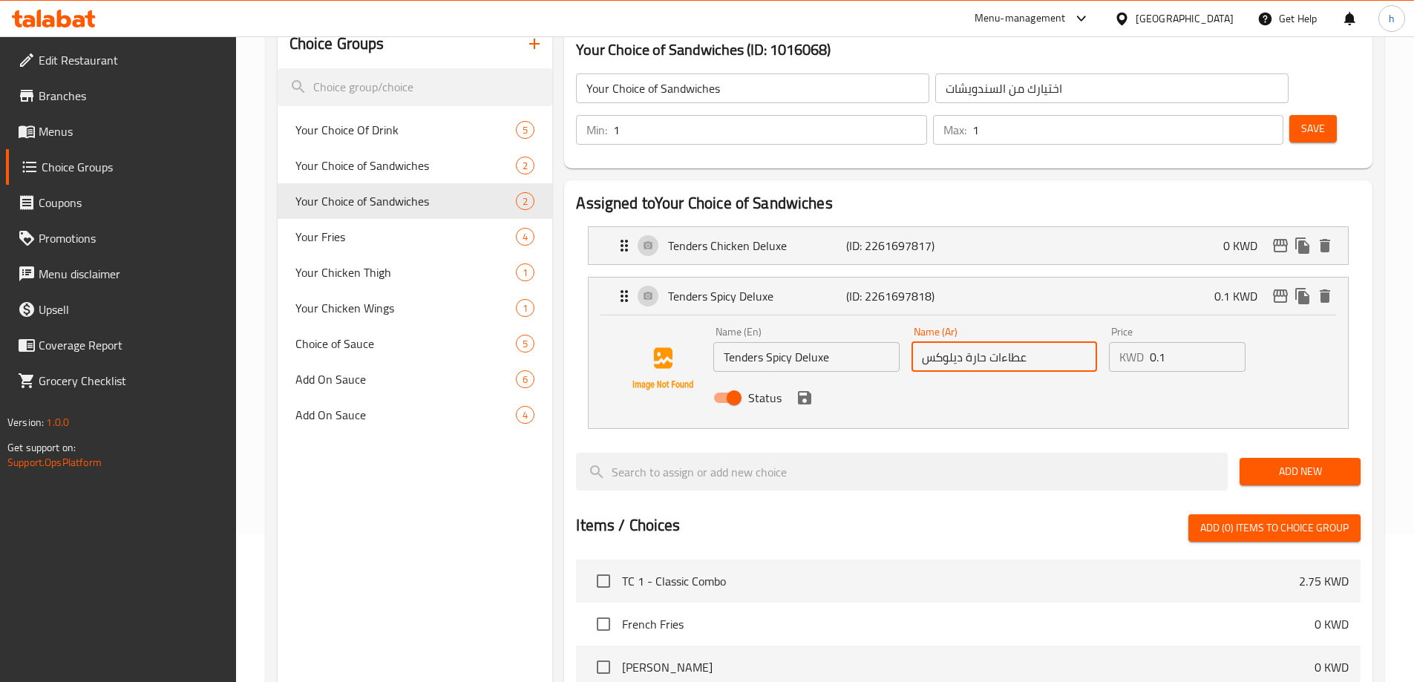
click at [1014, 342] on input "عطاءات حارة ديلوكس" at bounding box center [1004, 357] width 186 height 30
click at [988, 227] on div "Tenders Chicken Deluxe (ID: 2261697817) 0 KWD" at bounding box center [972, 245] width 715 height 37
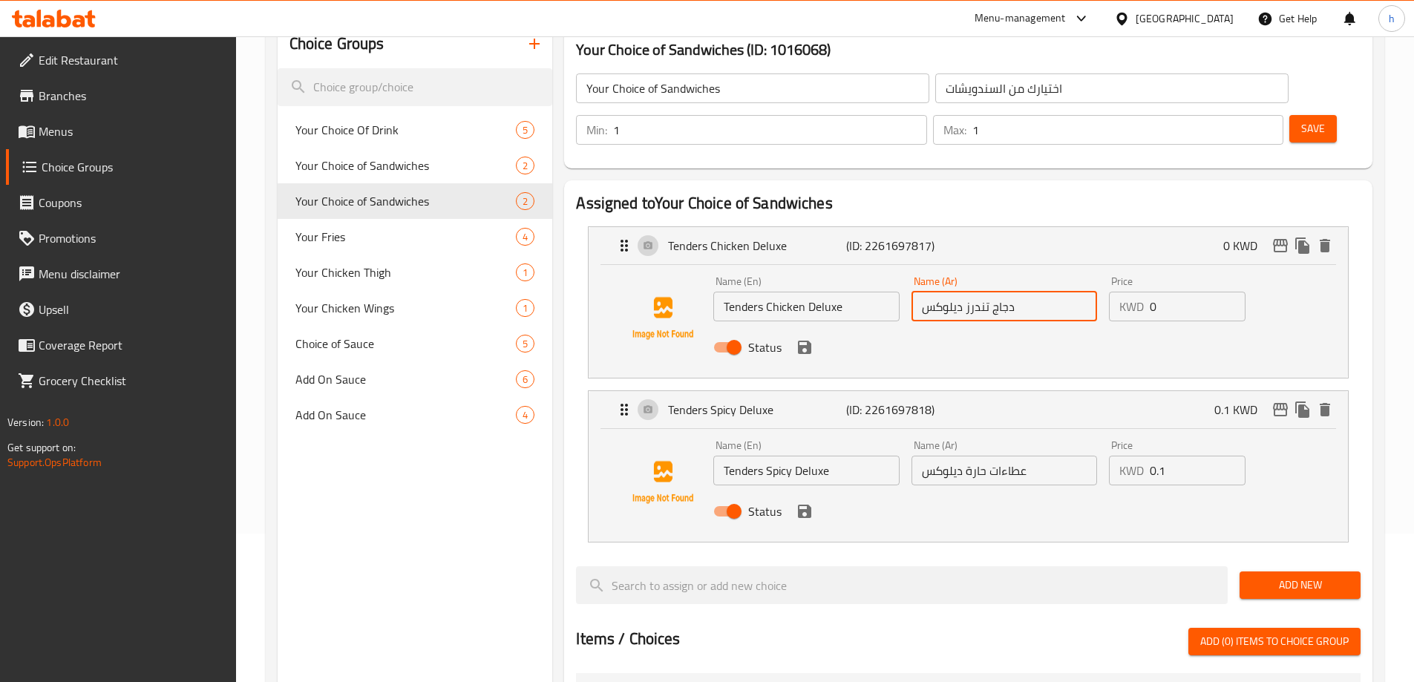
click at [981, 292] on input "دجاج تندرز ديلوكس" at bounding box center [1004, 307] width 186 height 30
click at [1014, 456] on input "عطاءات حارة ديلوكس" at bounding box center [1004, 471] width 186 height 30
paste input "ندرز"
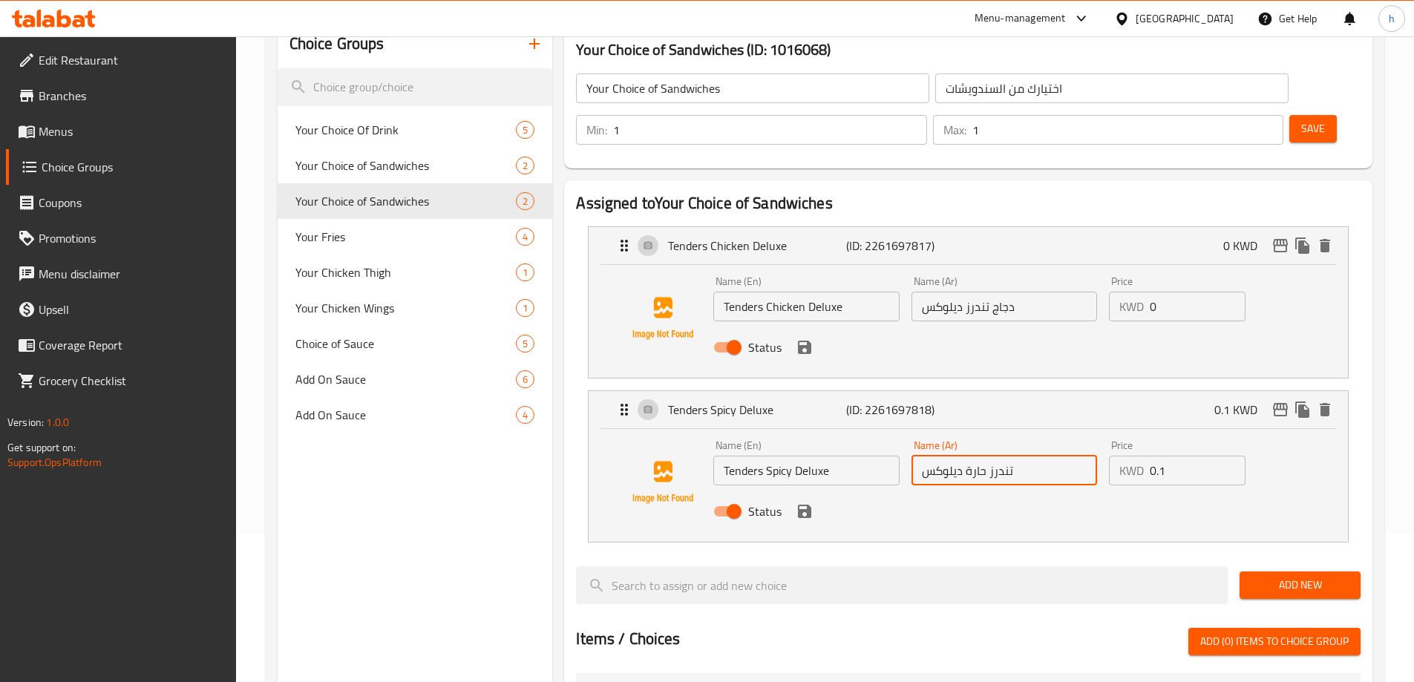
click at [805, 491] on div "Status" at bounding box center [1003, 511] width 593 height 40
click at [804, 505] on icon "save" at bounding box center [804, 511] width 13 height 13
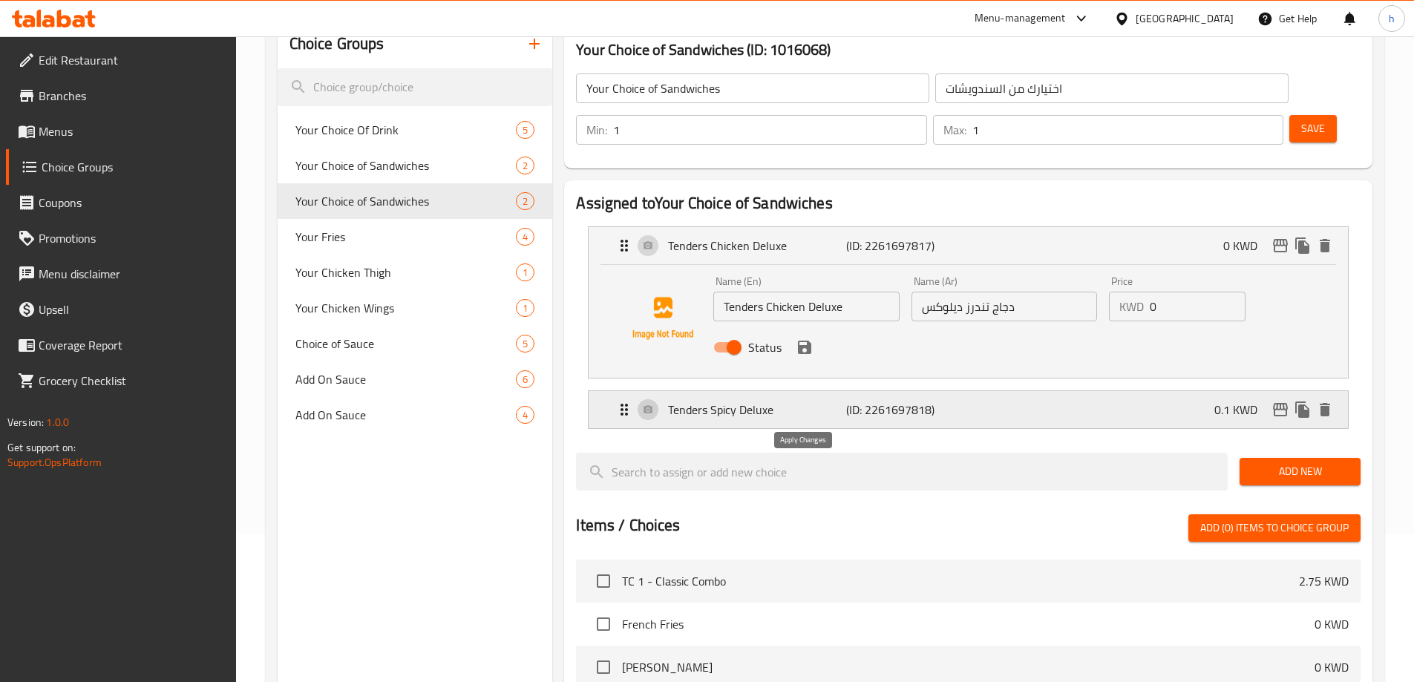
type input "تندرز حارة ديلوكس"
click at [804, 327] on div "Status" at bounding box center [1003, 347] width 593 height 40
click at [815, 327] on div "Status" at bounding box center [1003, 347] width 593 height 40
click at [784, 327] on div "Status" at bounding box center [1003, 347] width 593 height 40
click at [811, 338] on icon "save" at bounding box center [805, 347] width 18 height 18
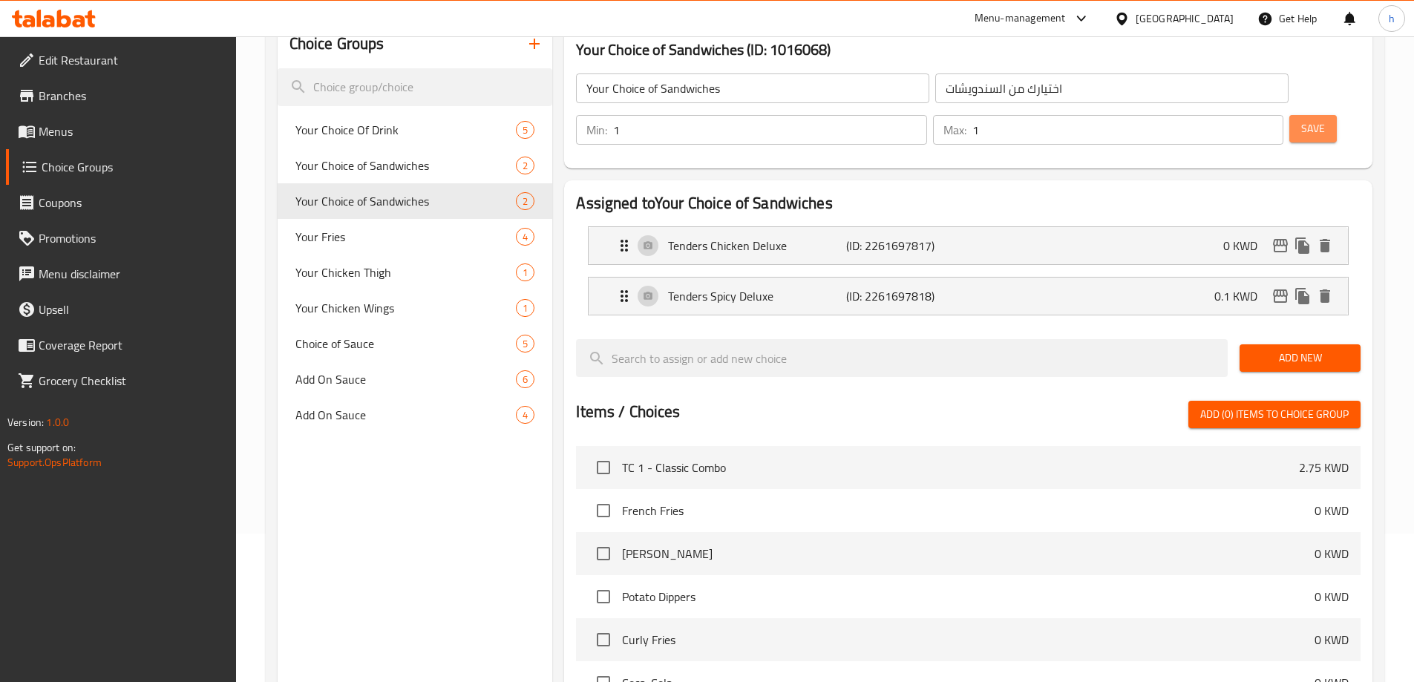
click at [1301, 119] on span "Save" at bounding box center [1313, 128] width 24 height 19
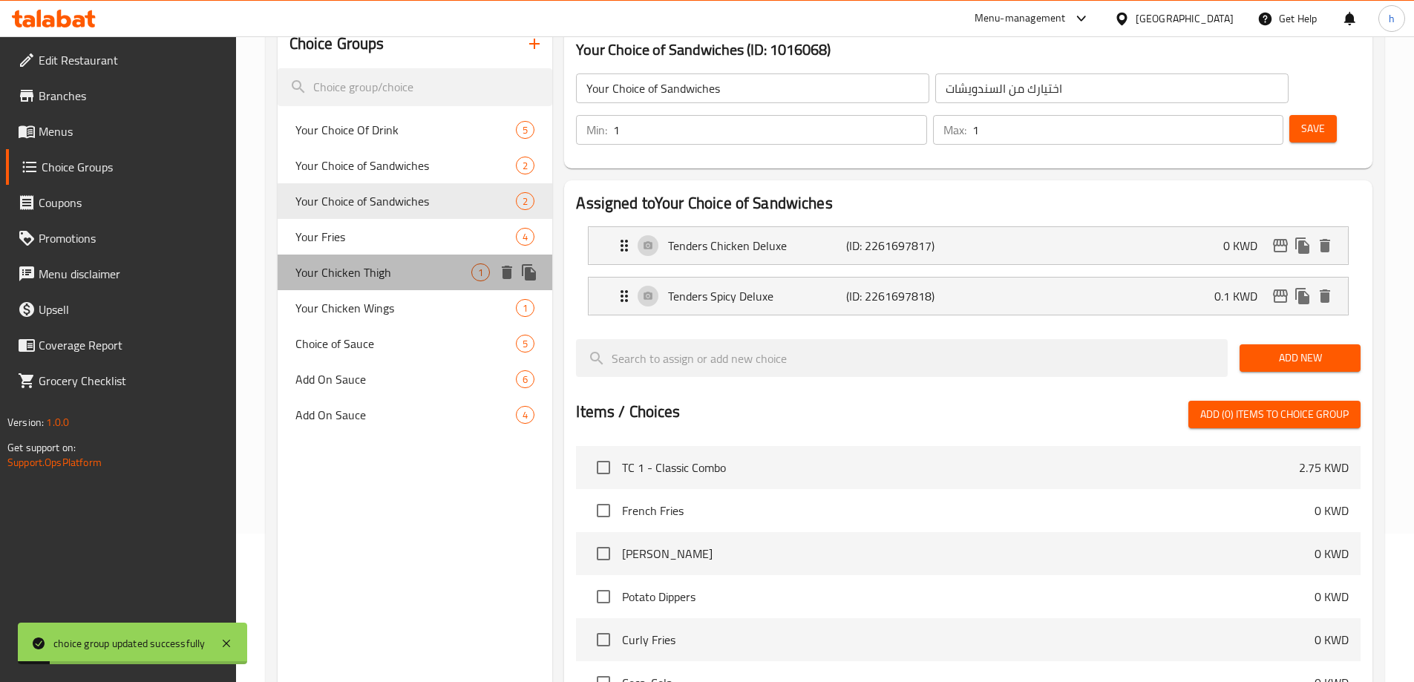
click at [414, 255] on div "Your Chicken Thigh 1" at bounding box center [415, 273] width 275 height 36
type input "Your Chicken Thigh"
type input "فخذ الدجاج الخاص بك"
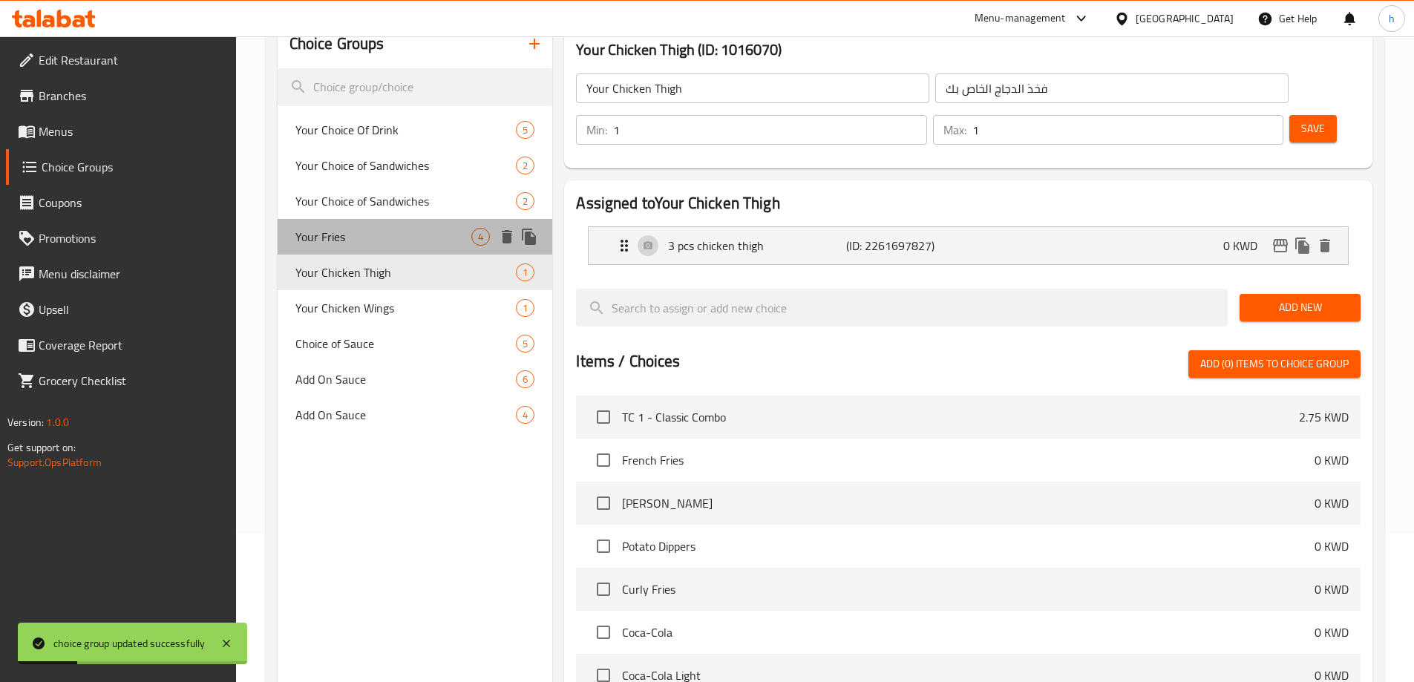
click at [414, 240] on span "Your Fries" at bounding box center [383, 237] width 177 height 18
type input "Your Fries"
type input "بطاطسك المقلية"
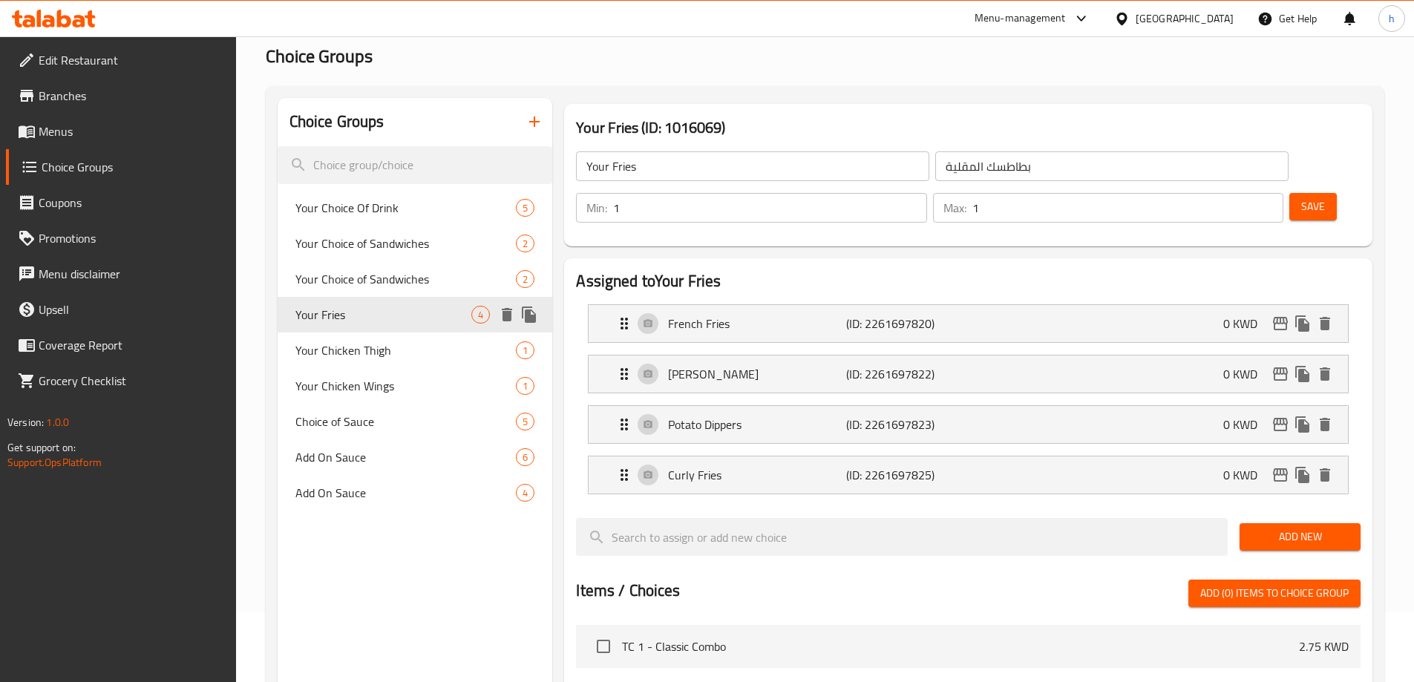
scroll to position [0, 0]
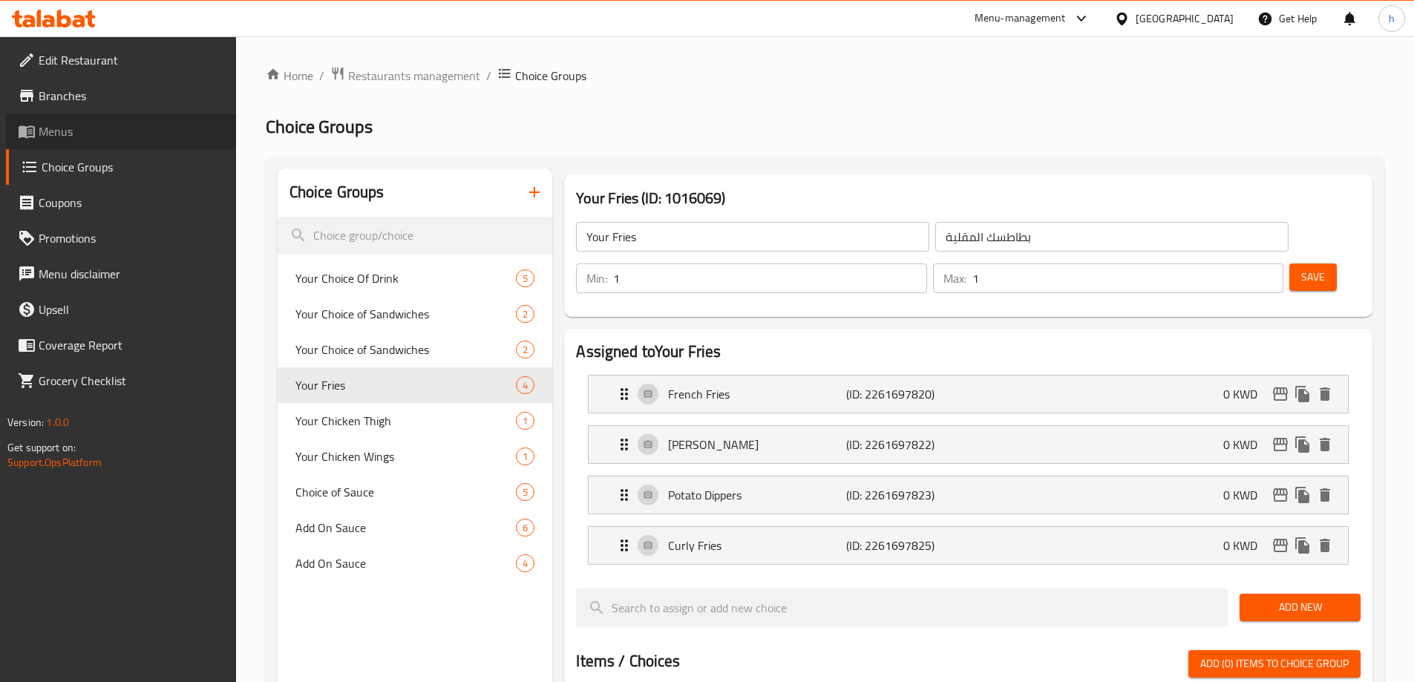
click at [163, 132] on span "Menus" at bounding box center [132, 131] width 186 height 18
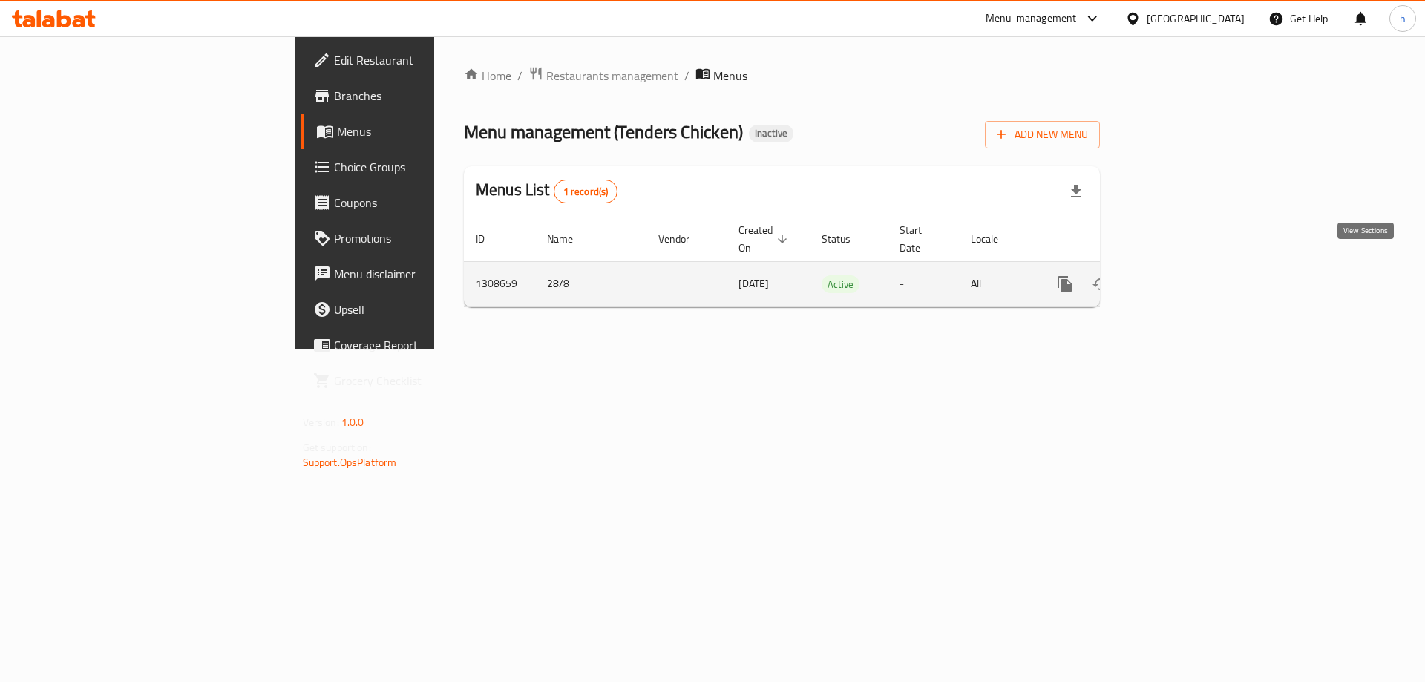
click at [1181, 275] on icon "enhanced table" at bounding box center [1172, 284] width 18 height 18
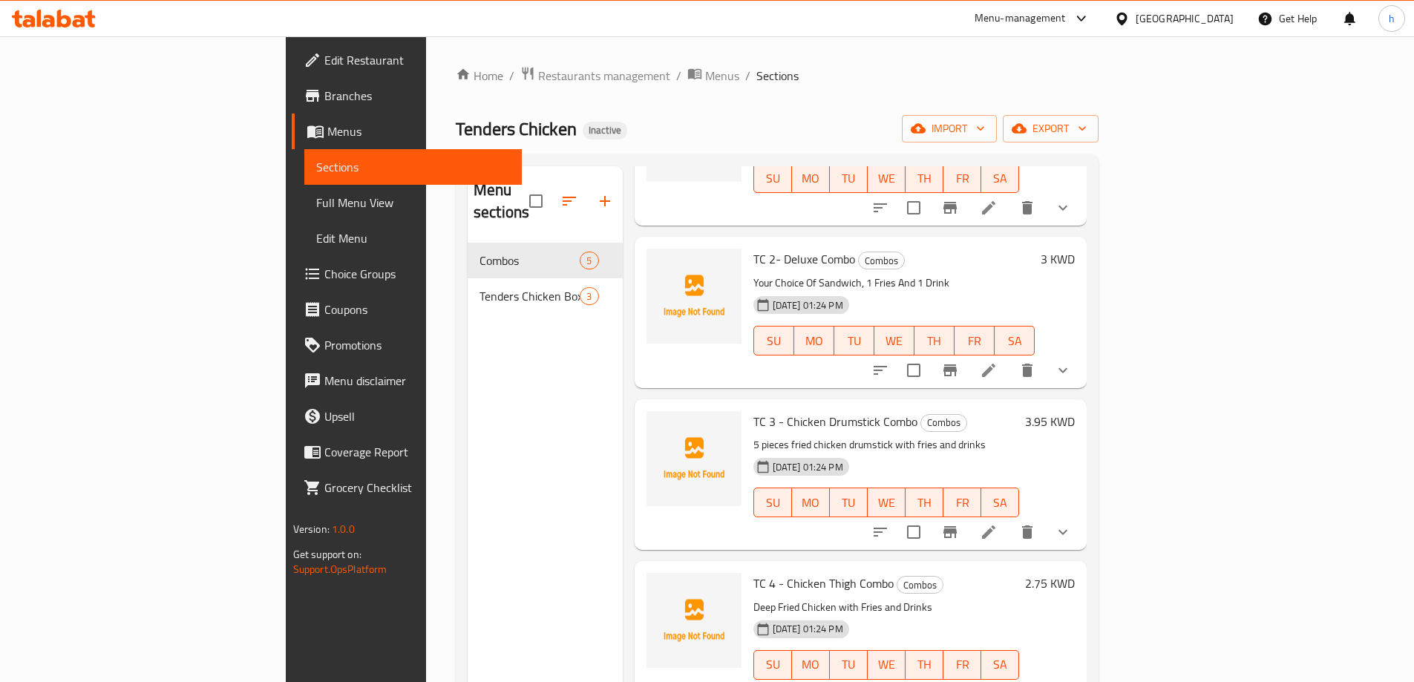
scroll to position [165, 0]
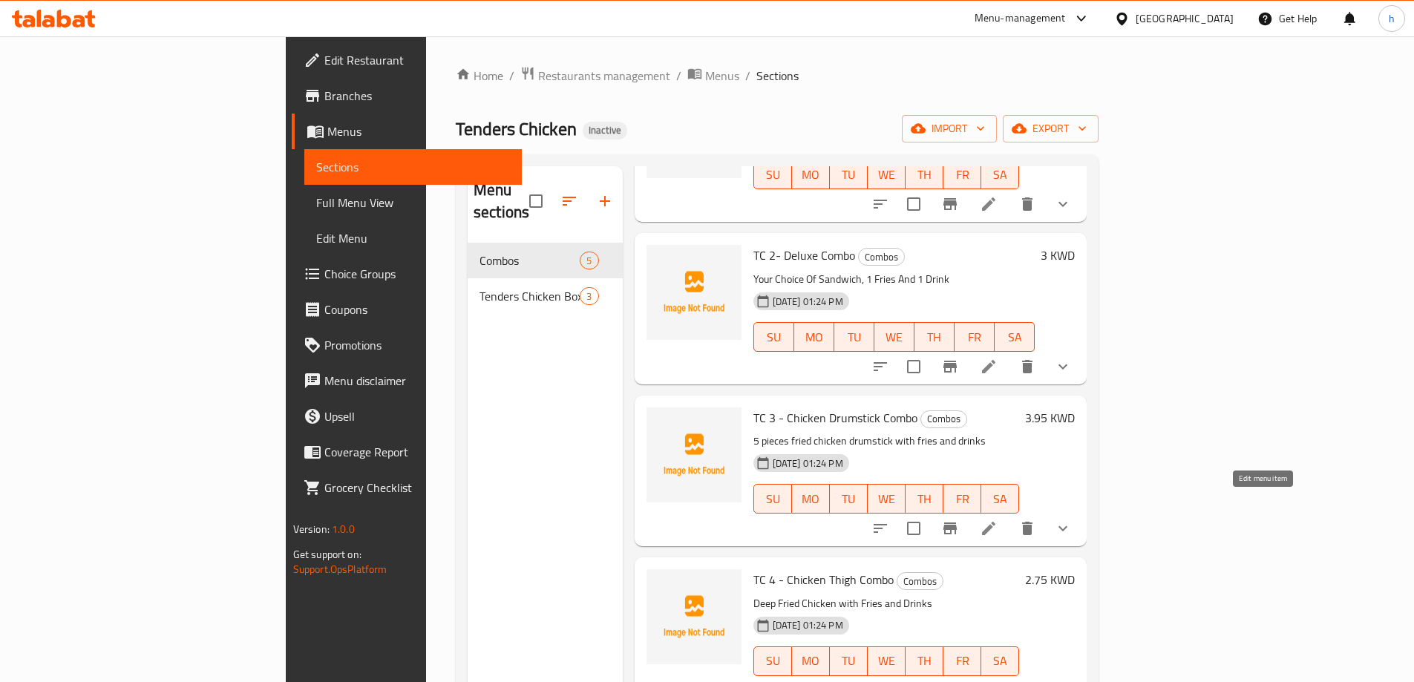
click at [997, 519] on icon at bounding box center [989, 528] width 18 height 18
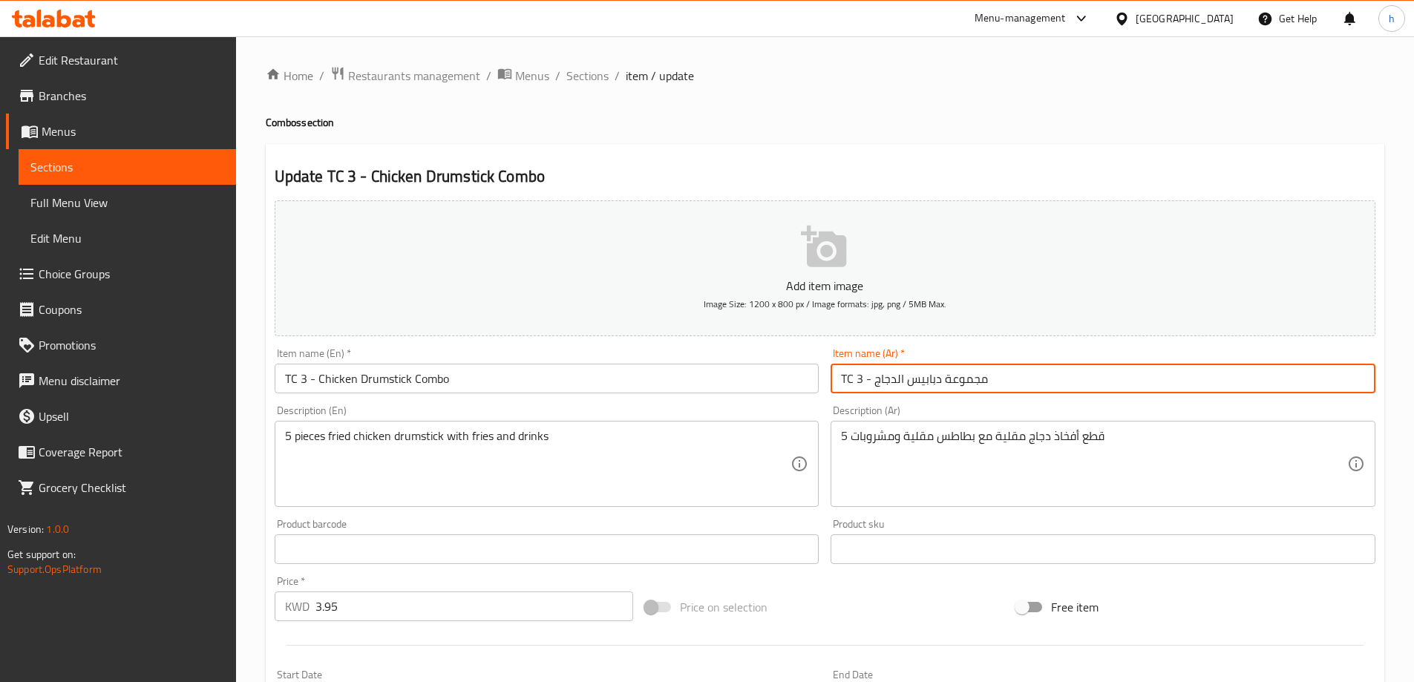
click at [920, 382] on input "TC 3 - مجموعة دبابيس الدجاج" at bounding box center [1102, 379] width 545 height 30
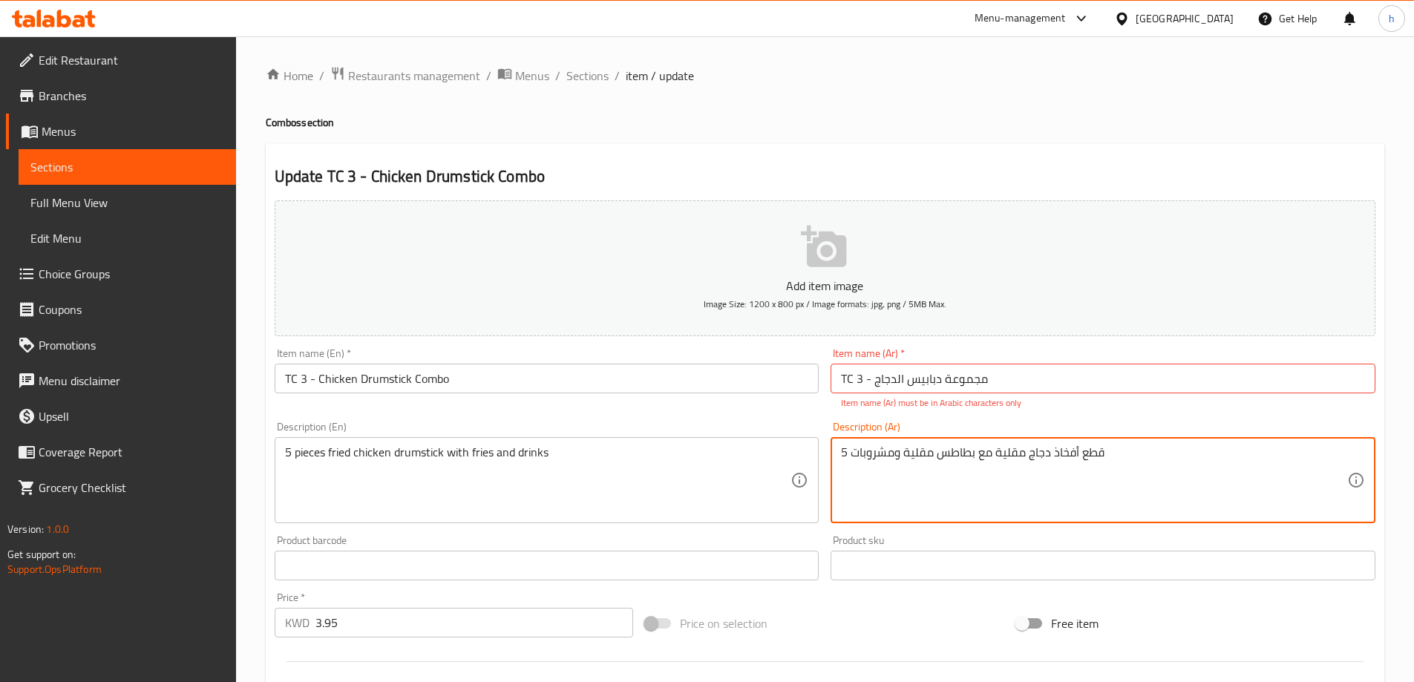
click at [1062, 434] on div "Description (Ar) 5 قطع أفخاذ دجاج مقلية مع بطاطس مقلية ومشروبات Description (Ar)" at bounding box center [1102, 473] width 545 height 102
click at [1071, 448] on textarea "5 قطع أفخاذ دجاج مقلية مع بطاطس مقلية ومشروبات" at bounding box center [1094, 480] width 506 height 70
paste textarea "بابيس"
type textarea "5 قطع دبابيس دجاج مقلية مع بطاطس مقلية ومشروبات"
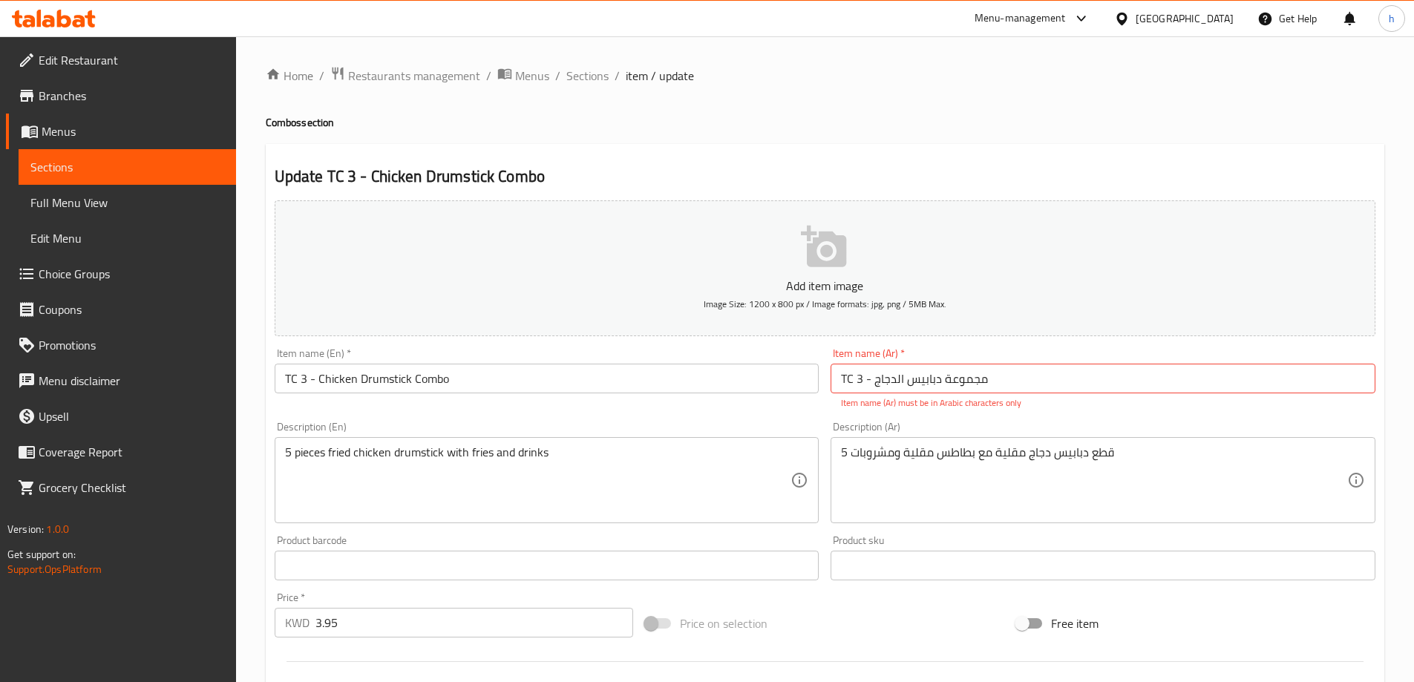
click at [1017, 436] on div "Description (Ar) 5 قطع دبابيس دجاج مقلية مع بطاطس مقلية ومشروبات Description (A…" at bounding box center [1102, 473] width 545 height 102
drag, startPoint x: 853, startPoint y: 378, endPoint x: 835, endPoint y: 380, distance: 17.9
click at [835, 380] on input "TC 3 - مجموعة دبابيس الدجاج" at bounding box center [1102, 379] width 545 height 30
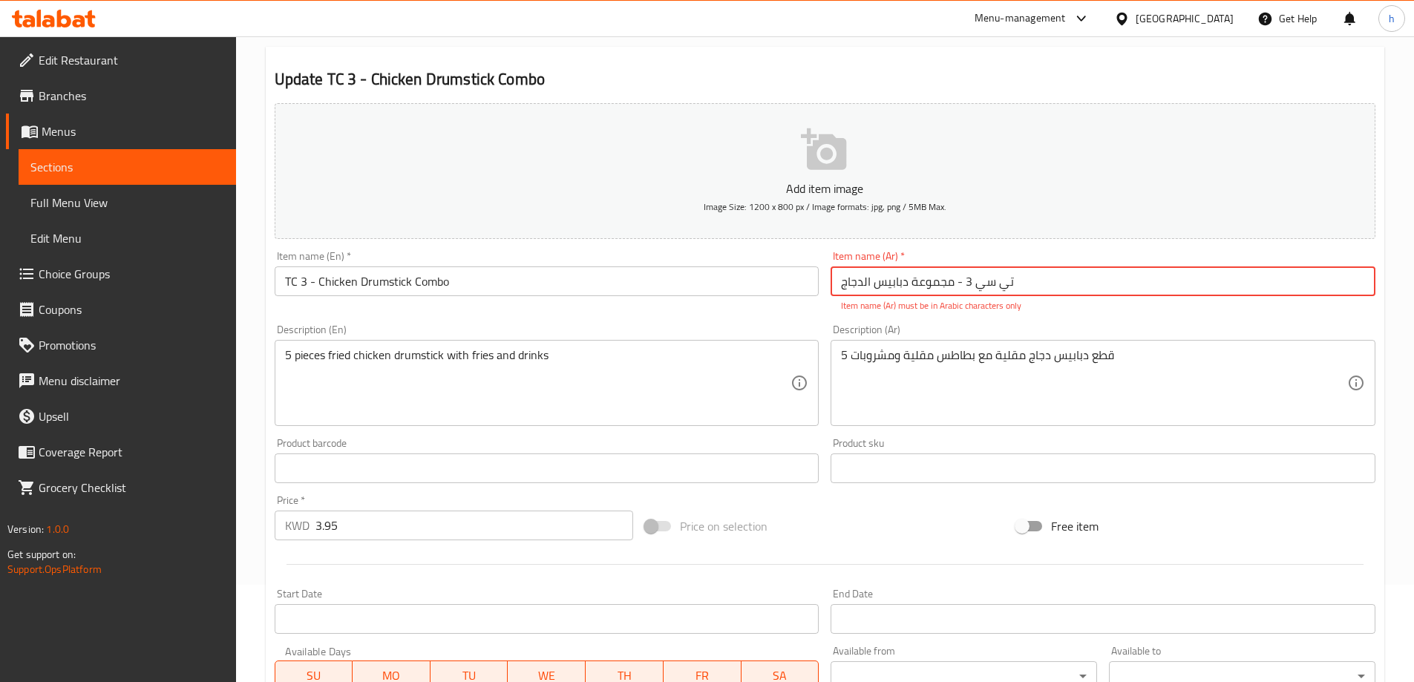
scroll to position [468, 0]
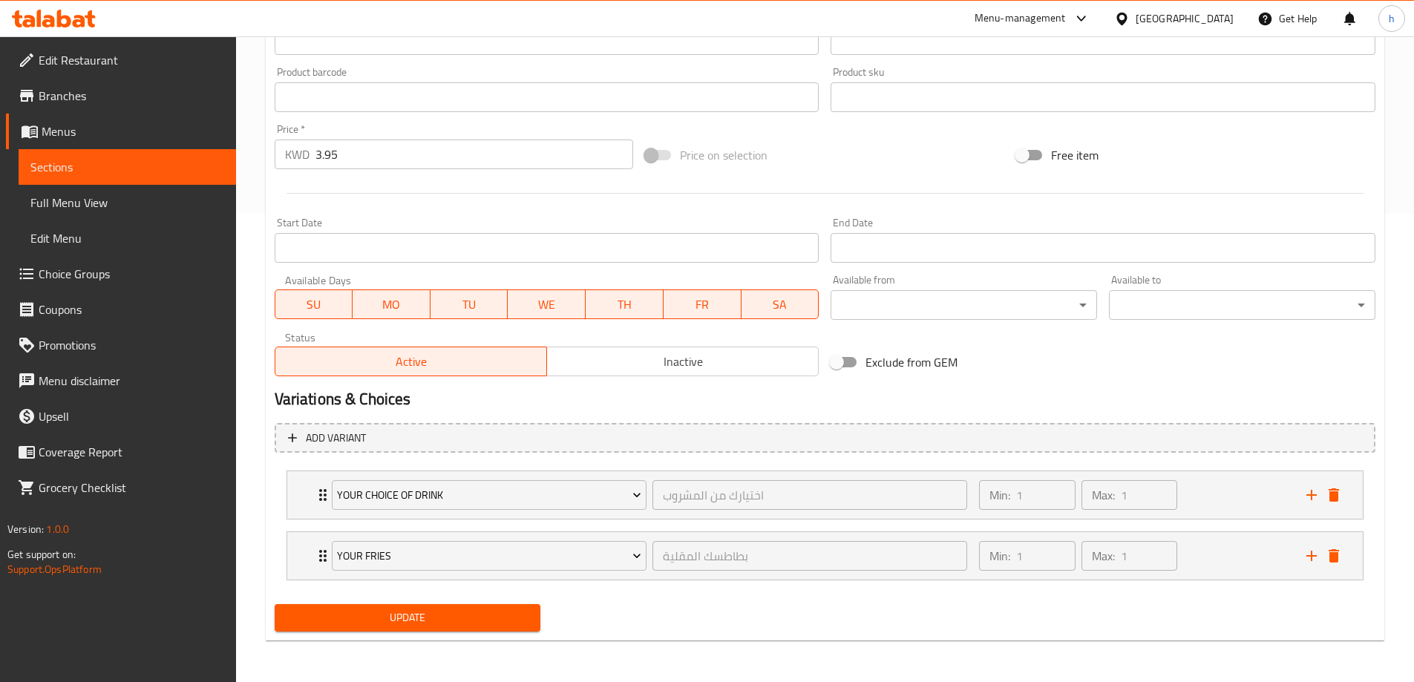
type input "تي سي 3 - مجموعة دبابيس الدجاج"
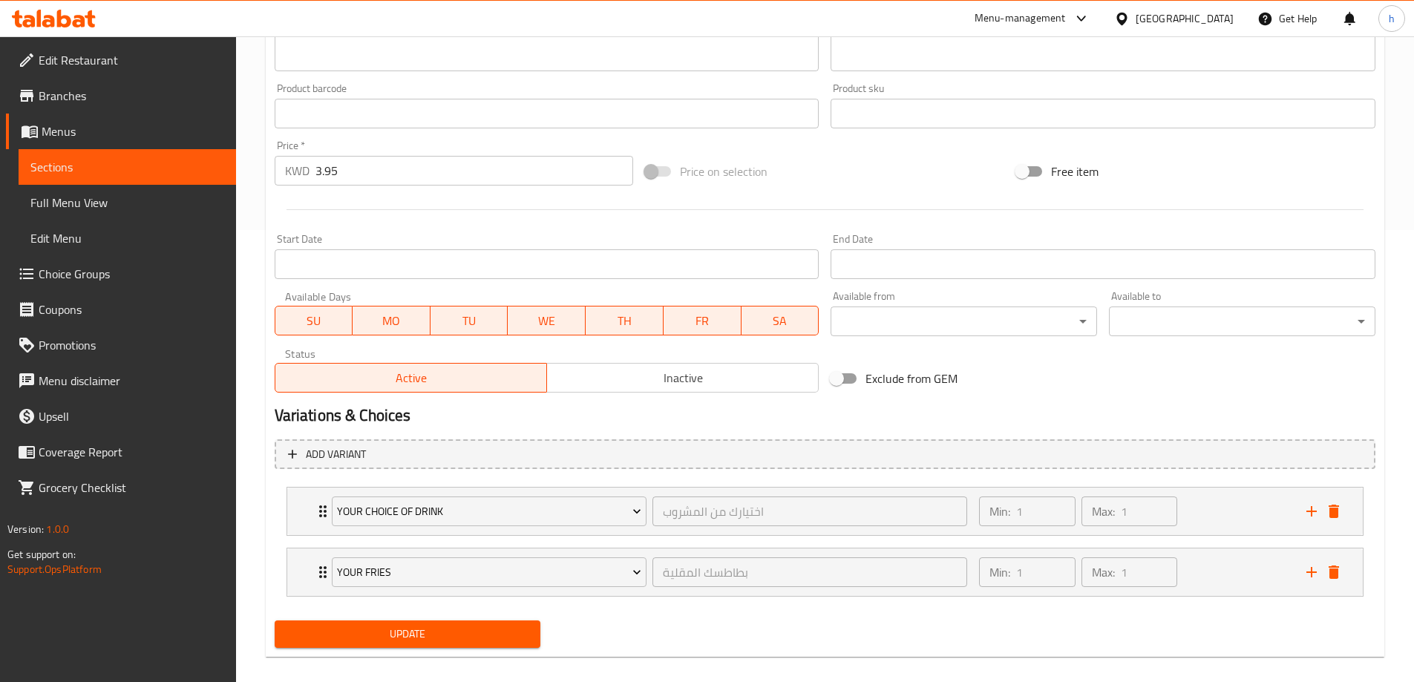
click at [518, 620] on button "Update" at bounding box center [408, 633] width 266 height 27
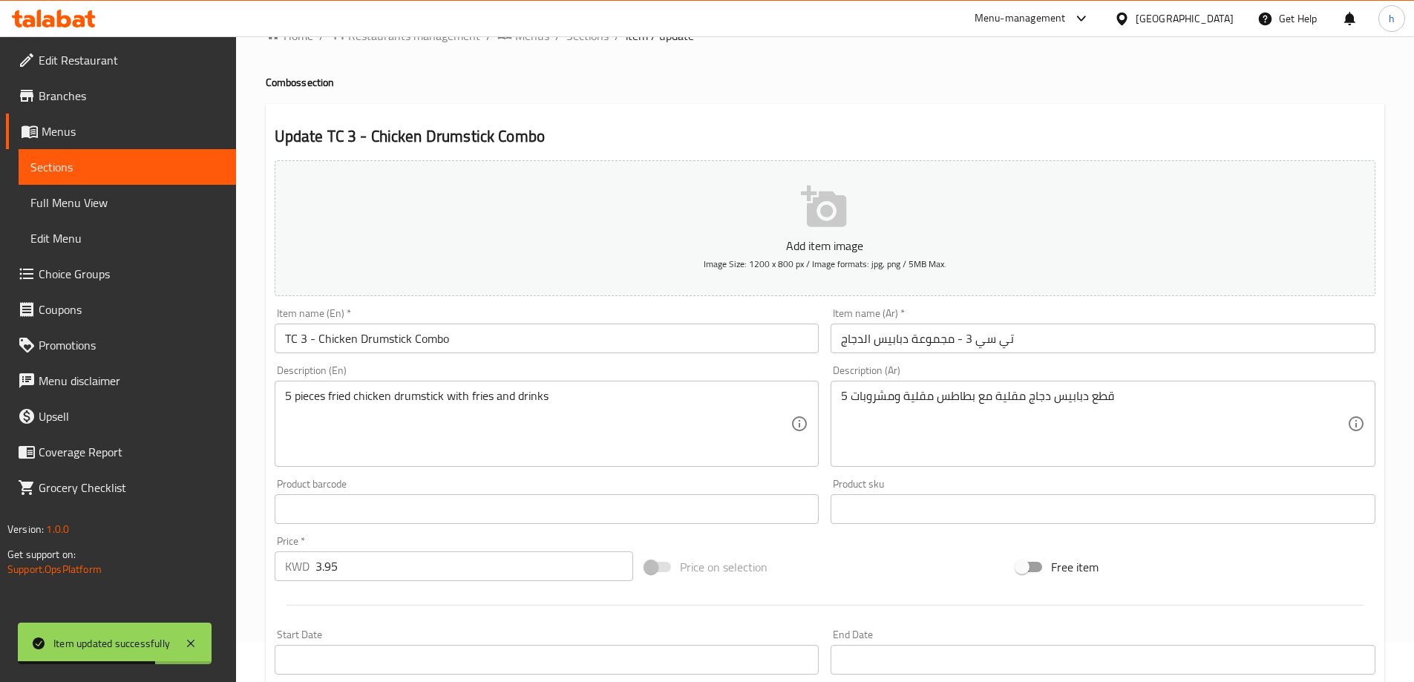
scroll to position [0, 0]
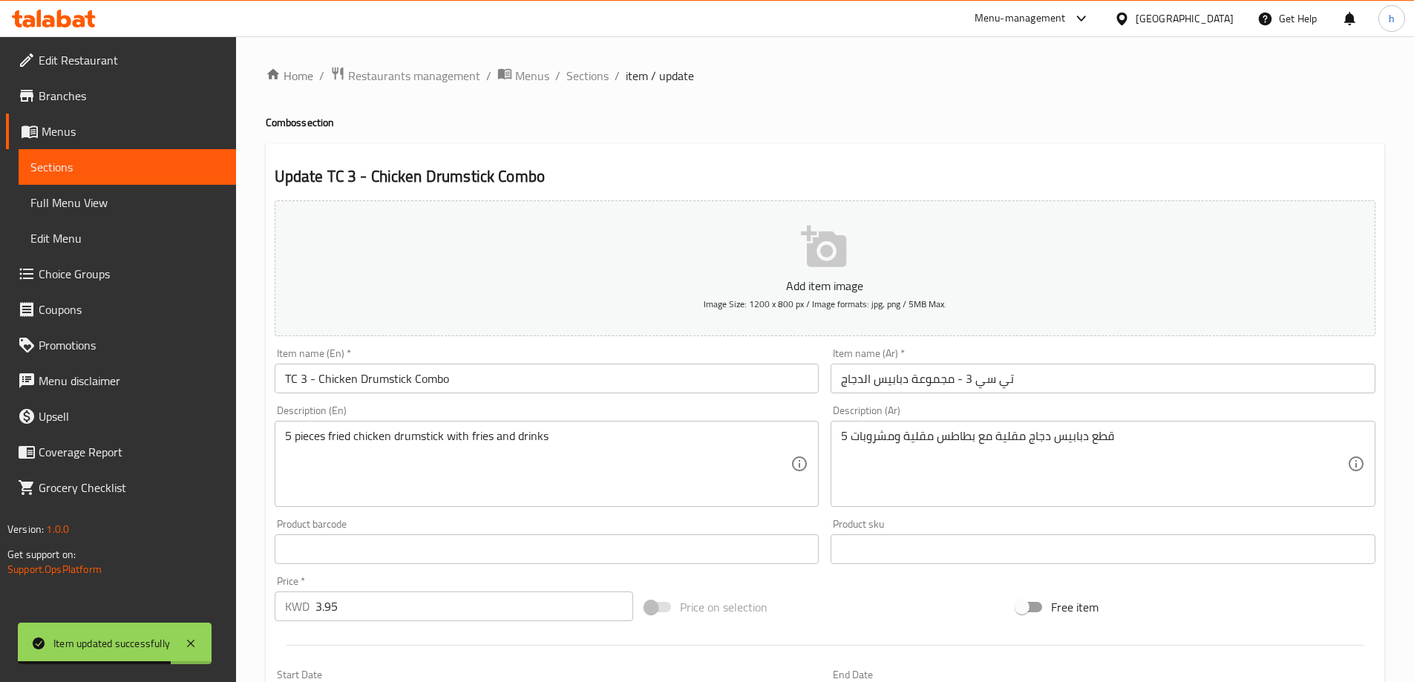
click at [558, 72] on ol "Home / Restaurants management / Menus / Sections / item / update" at bounding box center [825, 75] width 1118 height 19
click at [576, 72] on span "Sections" at bounding box center [587, 76] width 42 height 18
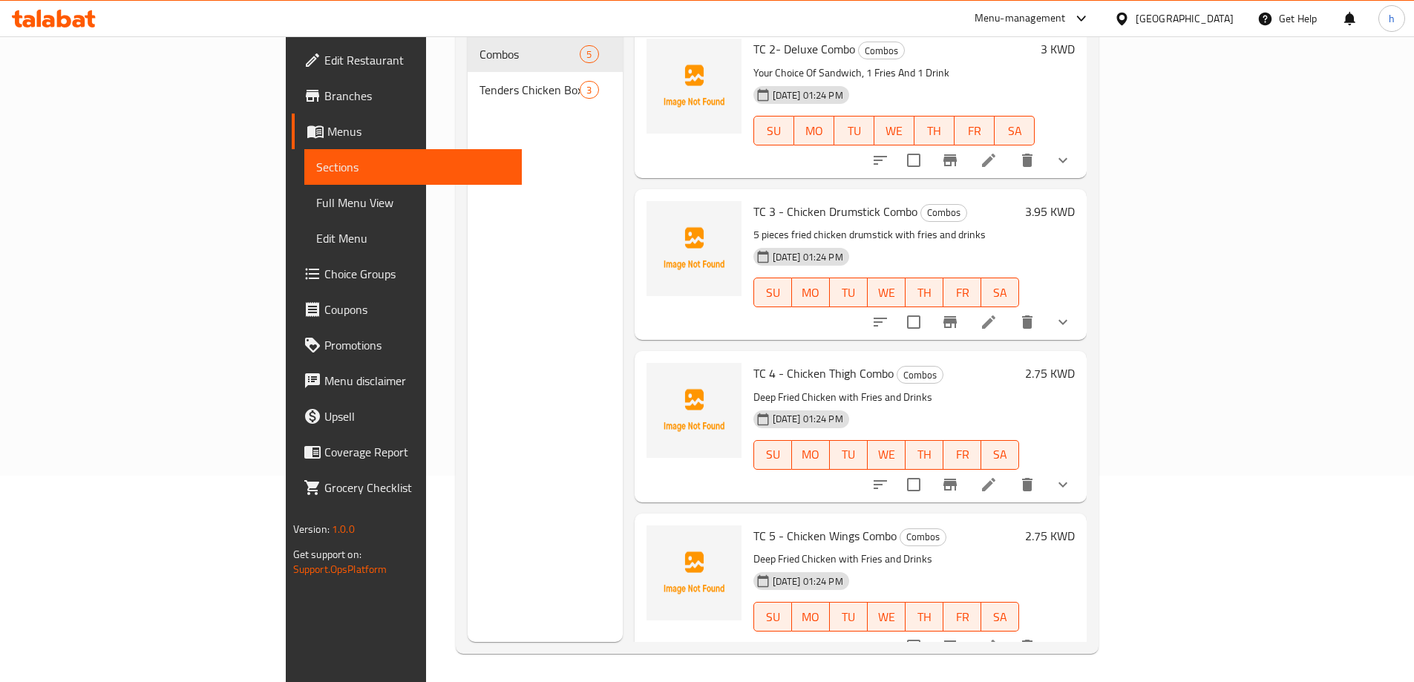
scroll to position [208, 0]
click at [995, 476] on icon at bounding box center [988, 482] width 13 height 13
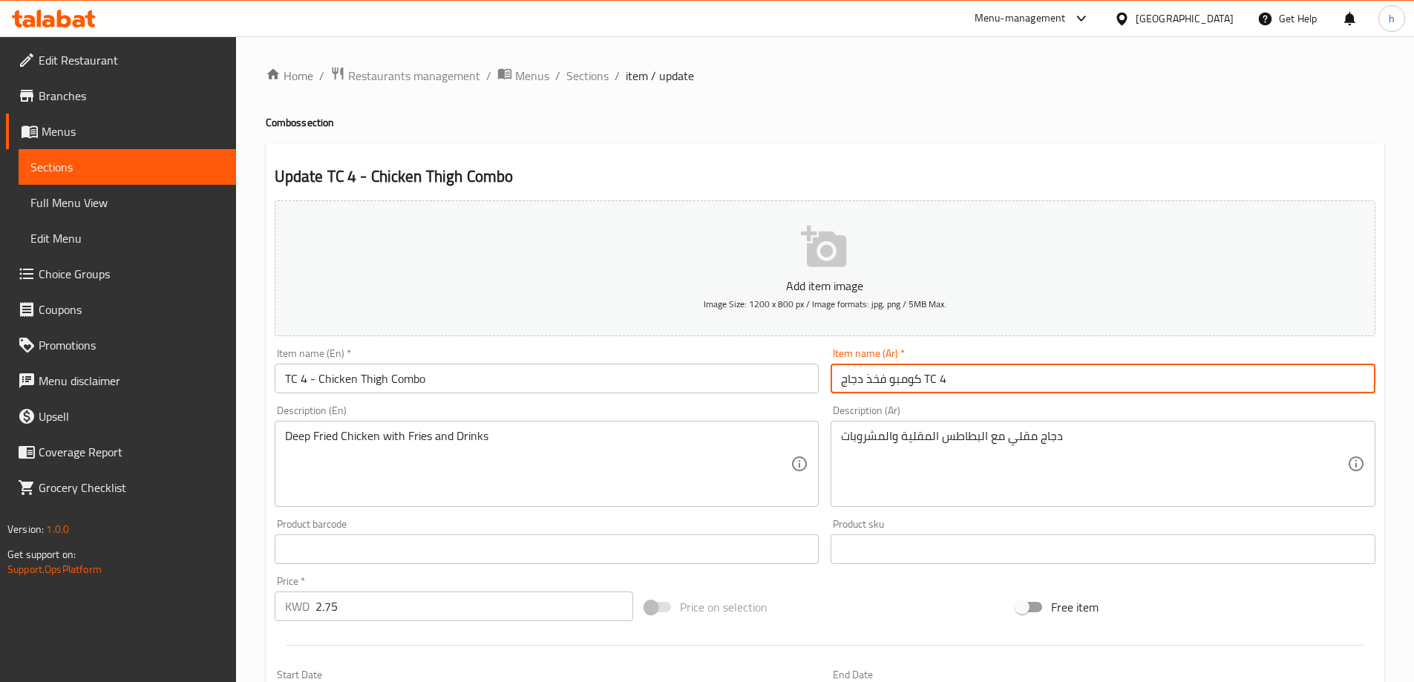
click at [926, 378] on input "كومبو فخذ دجاج TC 4" at bounding box center [1102, 379] width 545 height 30
click at [932, 380] on input "كومبو فخذ دجاج TC 4" at bounding box center [1102, 379] width 545 height 30
drag, startPoint x: 887, startPoint y: 380, endPoint x: 833, endPoint y: 386, distance: 53.8
click at [833, 386] on input "كومبو فخذ دجاج تي سي4" at bounding box center [1102, 379] width 545 height 30
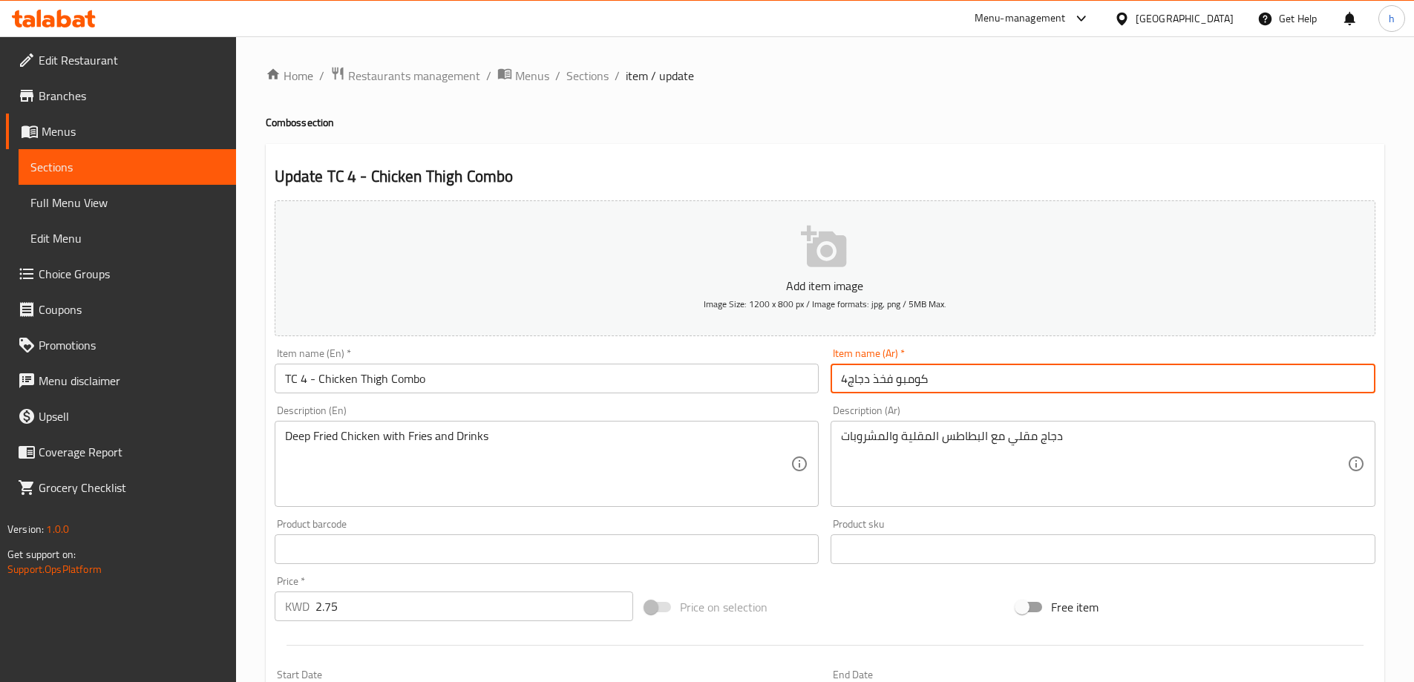
click at [1142, 375] on input "كومبو فخذ دجاج4" at bounding box center [1102, 379] width 545 height 30
type input "كومبو فخذ دجاج4"
click at [847, 380] on input "كومبو فخذ دجاج4" at bounding box center [1102, 379] width 545 height 30
click at [853, 375] on input "كومبو فخذ دجاج4" at bounding box center [1102, 379] width 545 height 30
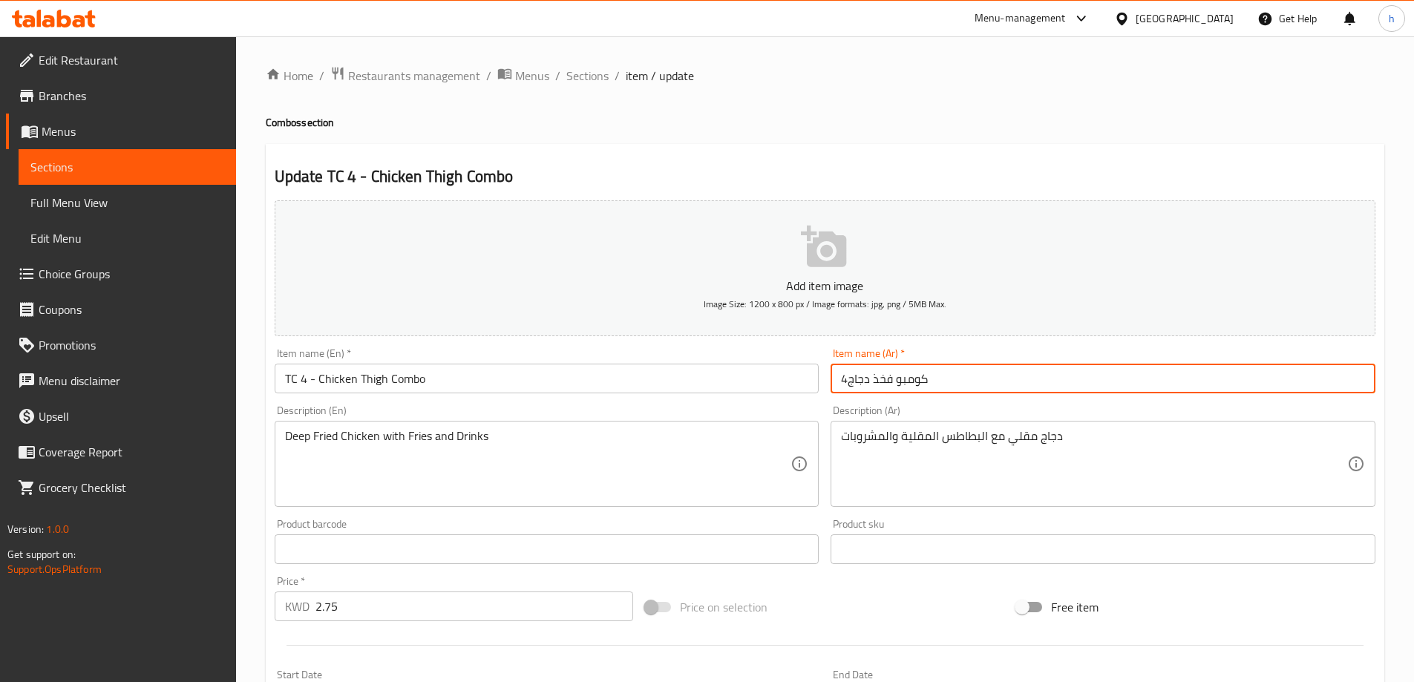
click at [853, 375] on input "كومبو فخذ دجاج4" at bounding box center [1102, 379] width 545 height 30
click at [852, 383] on input "كومبو فخذ دجاج4" at bounding box center [1102, 379] width 545 height 30
click at [870, 376] on input "كومبو فخذ دجاج4" at bounding box center [1102, 379] width 545 height 30
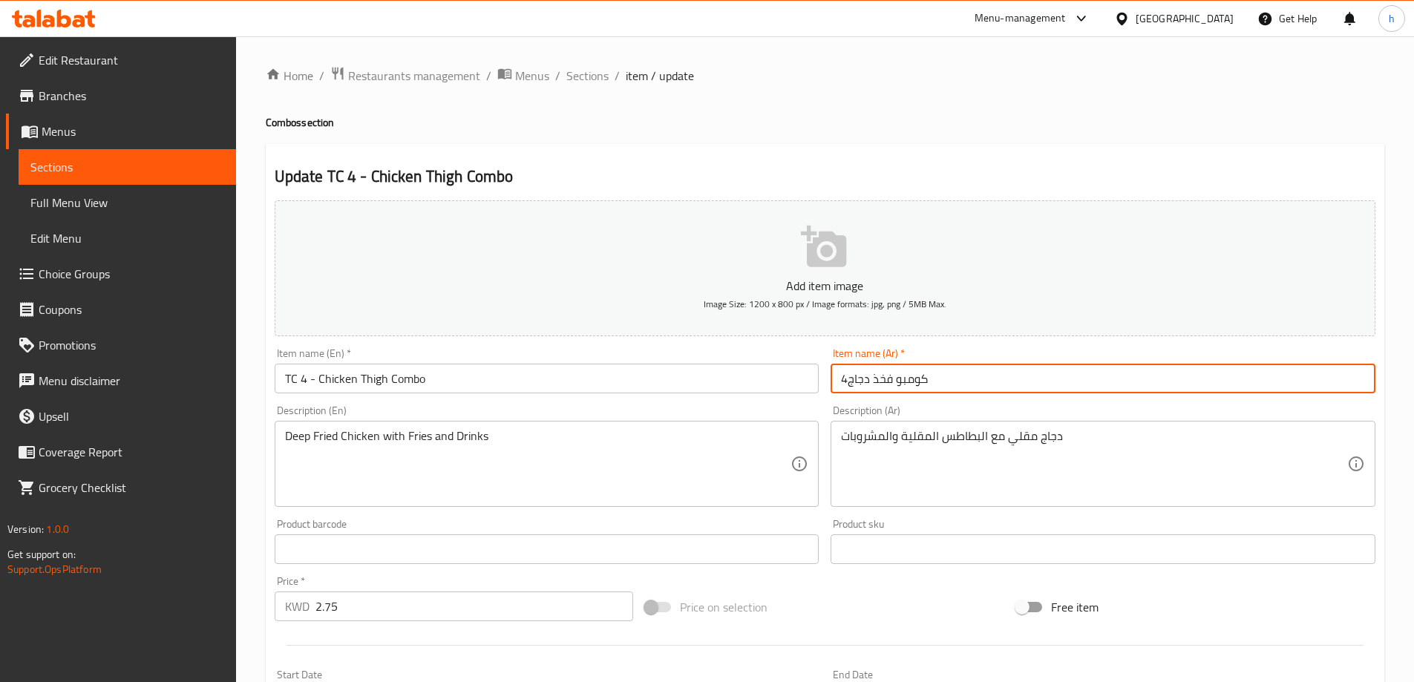
click at [920, 381] on input "كومبو فخذ دجاج4" at bounding box center [1102, 379] width 545 height 30
drag, startPoint x: 932, startPoint y: 379, endPoint x: 882, endPoint y: 379, distance: 50.5
click at [882, 379] on input "كومبو فخذ دجاج4" at bounding box center [1102, 379] width 545 height 30
click at [856, 382] on input "كومبو فخذ دجاج4" at bounding box center [1102, 379] width 545 height 30
click at [853, 379] on input "كومبو فخذ دجاج4" at bounding box center [1102, 379] width 545 height 30
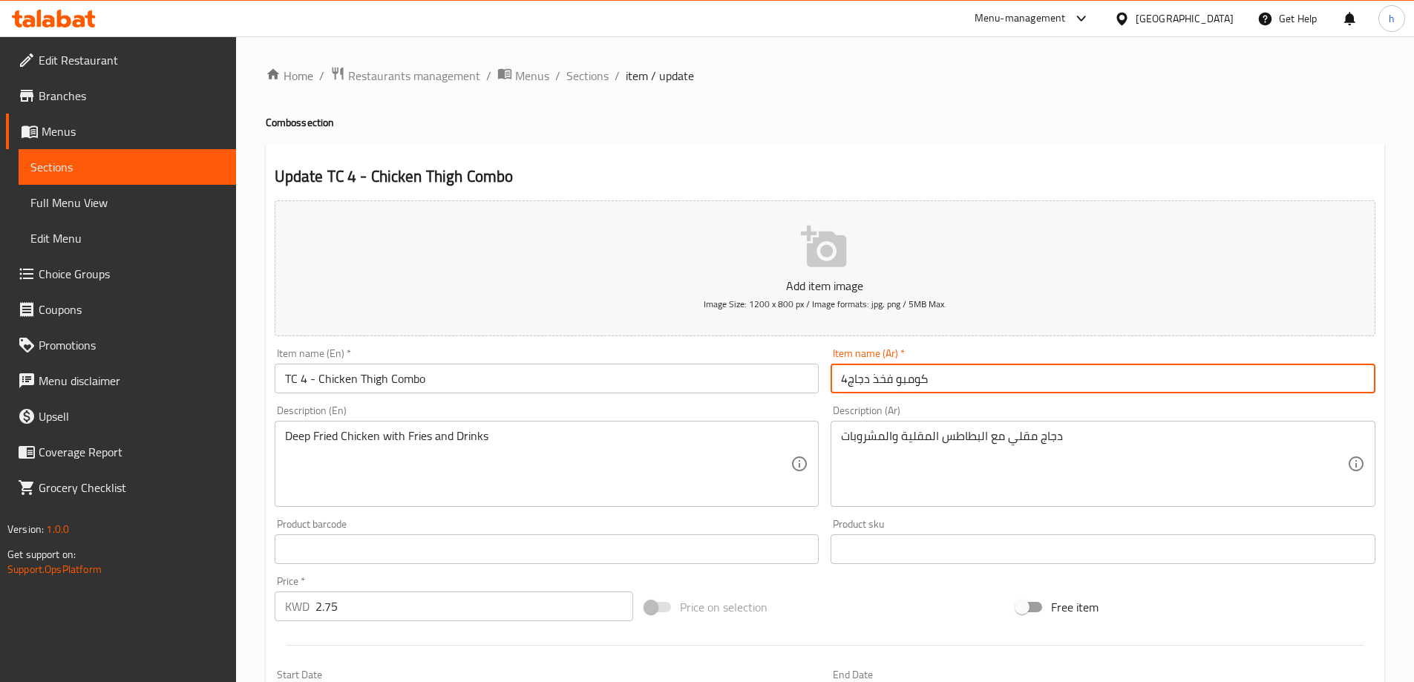
click at [842, 384] on input "كومبو فخذ دجاج4" at bounding box center [1102, 379] width 545 height 30
paste input "كومبو فخذ دجا"
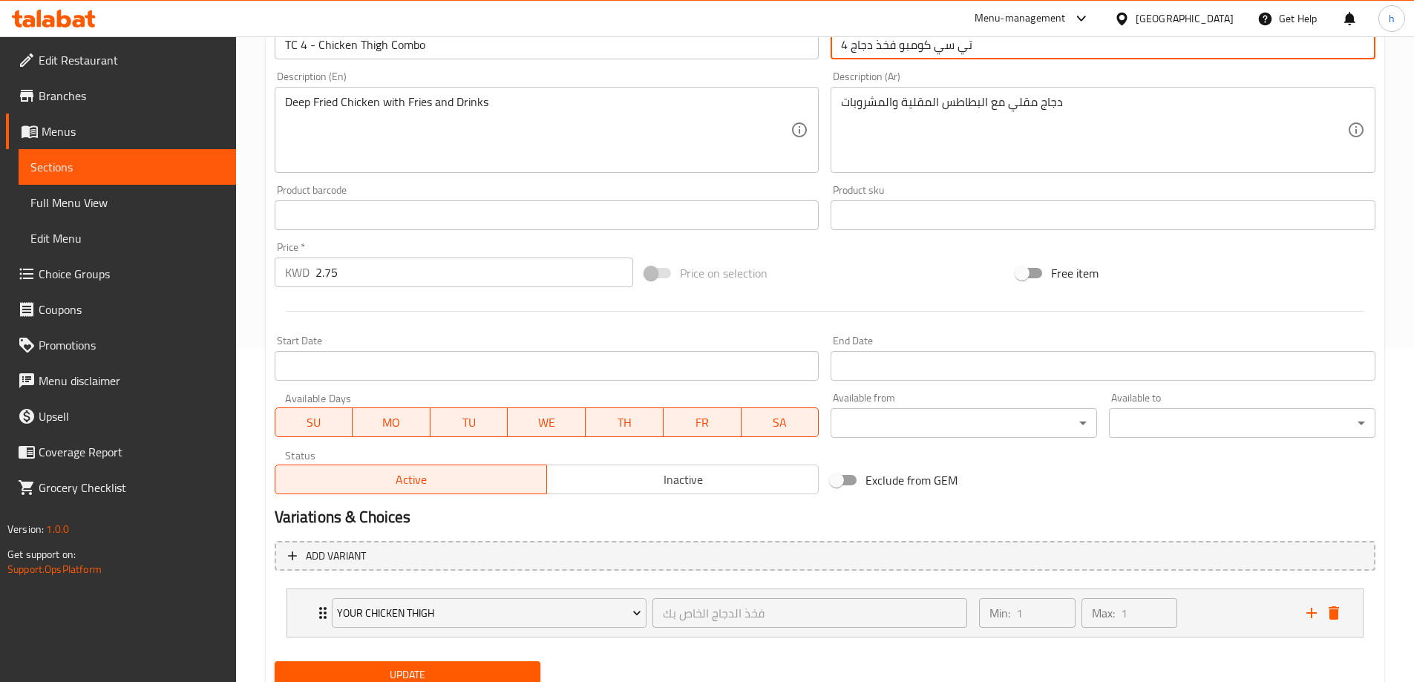
scroll to position [391, 0]
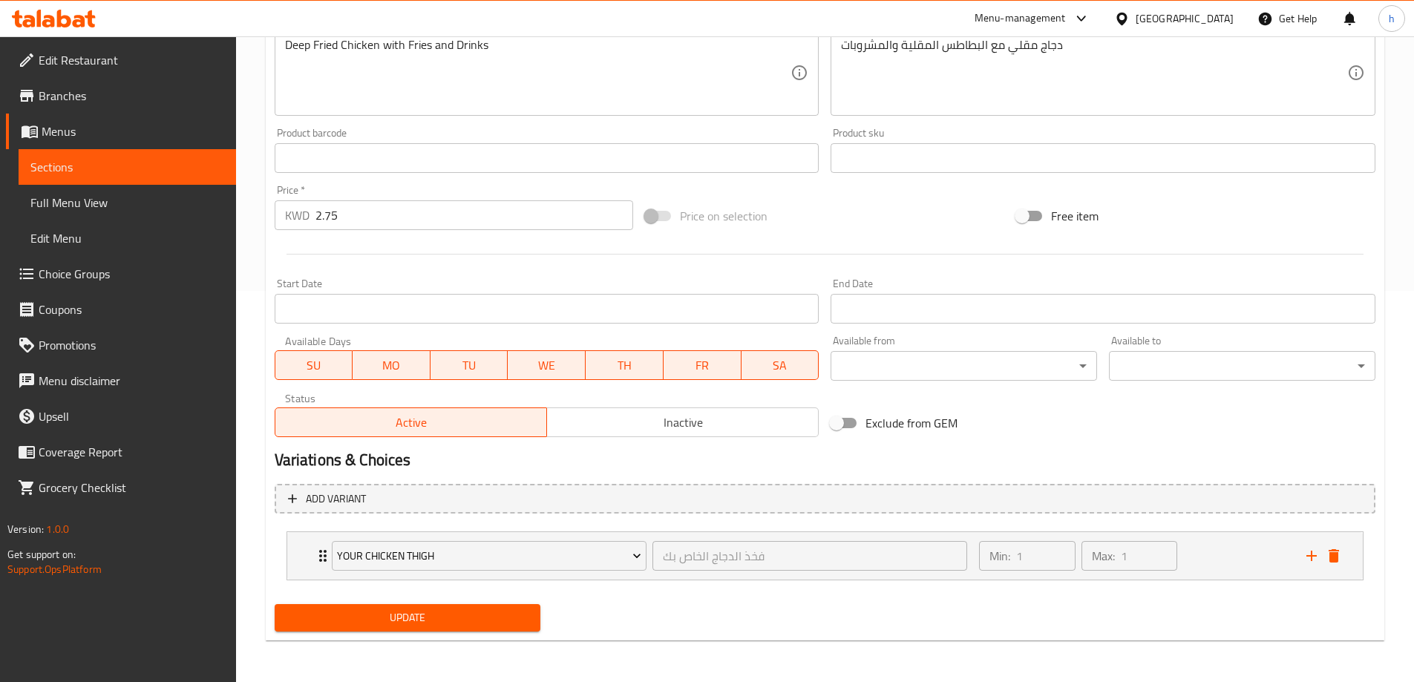
type input "4 تي سي كومبو فخذ دجاج"
click at [485, 611] on span "Update" at bounding box center [407, 618] width 243 height 19
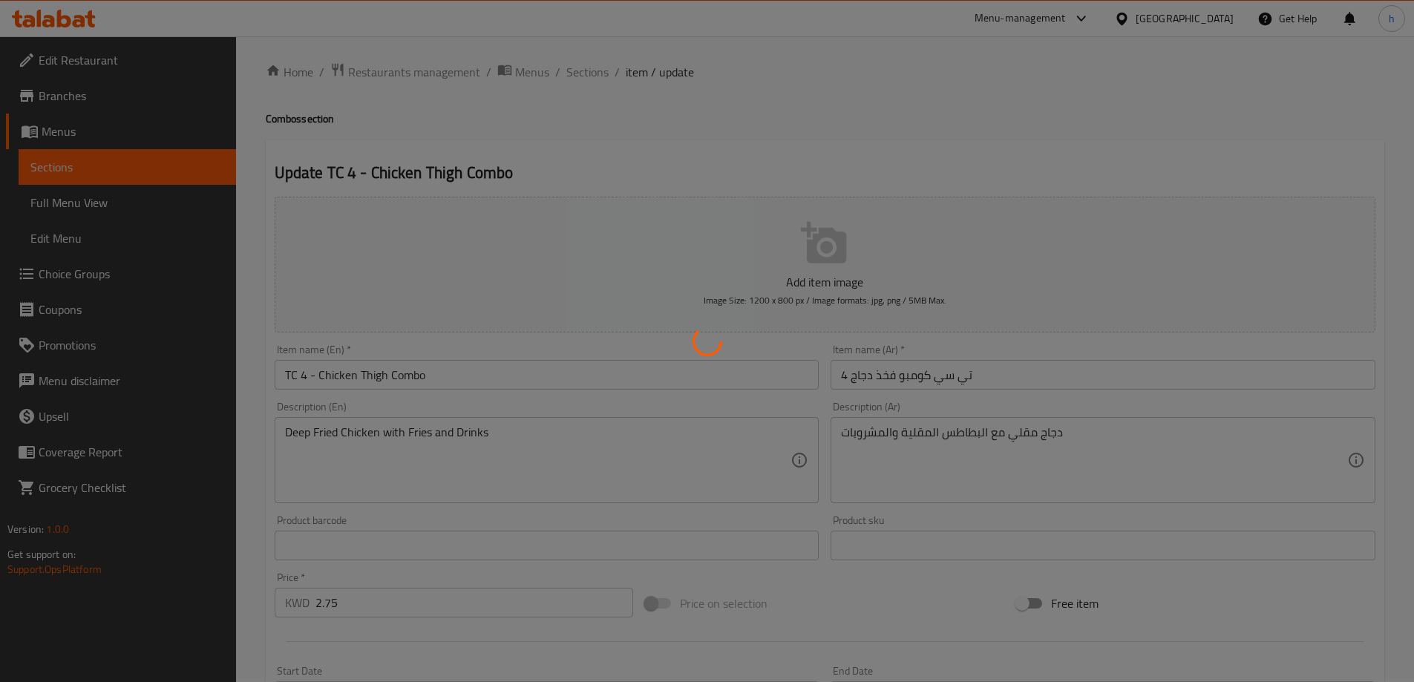
scroll to position [0, 0]
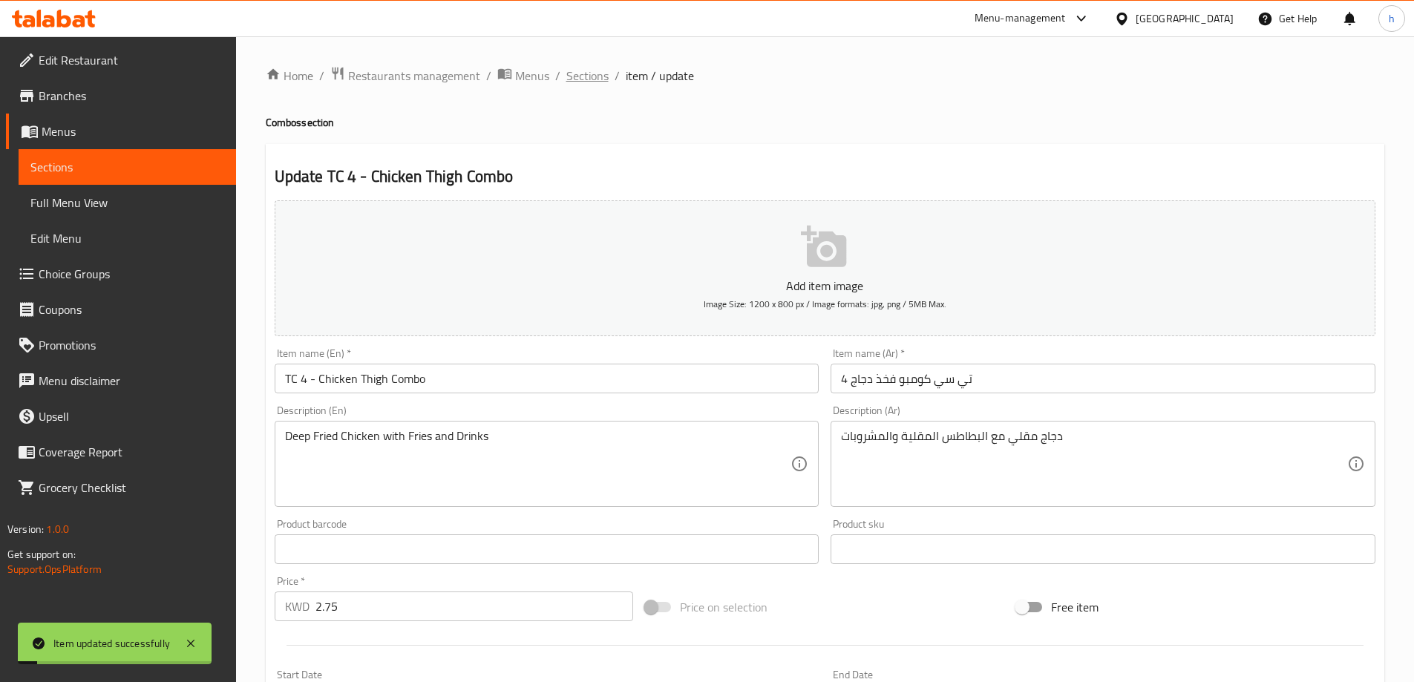
click at [602, 75] on span "Sections" at bounding box center [587, 76] width 42 height 18
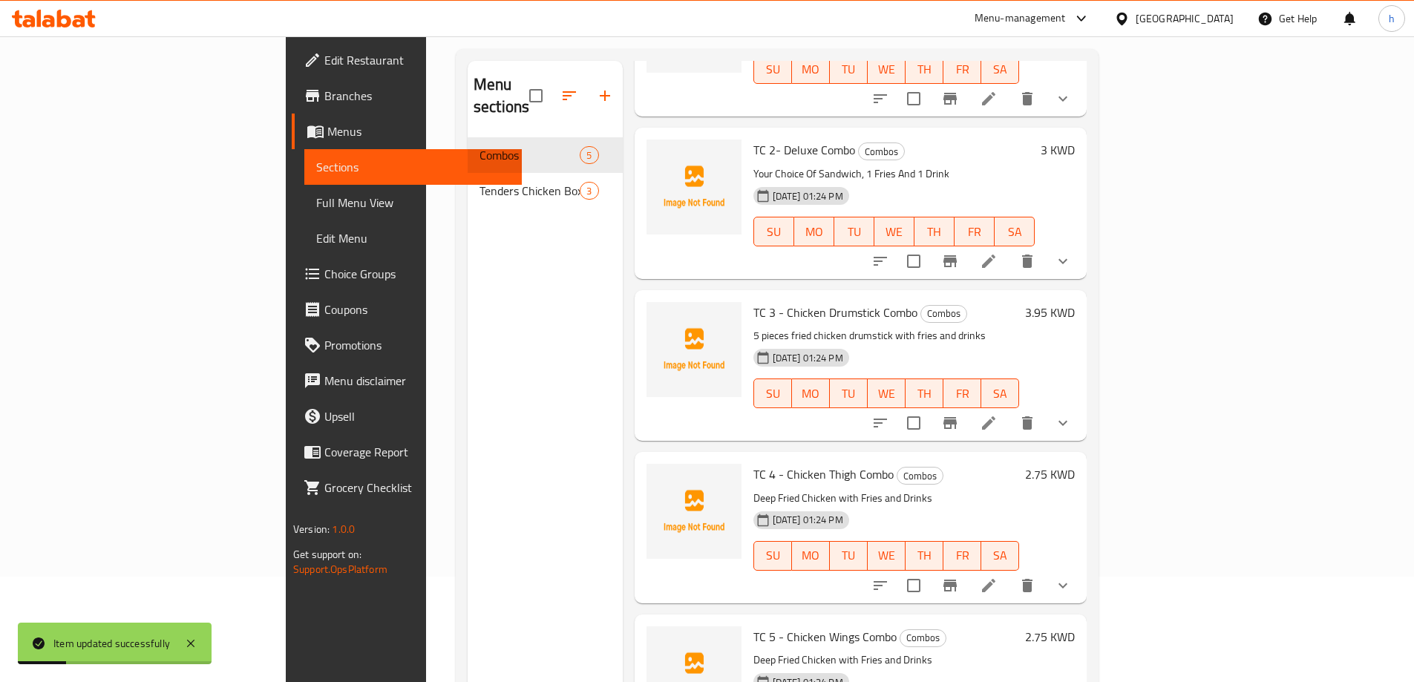
scroll to position [208, 0]
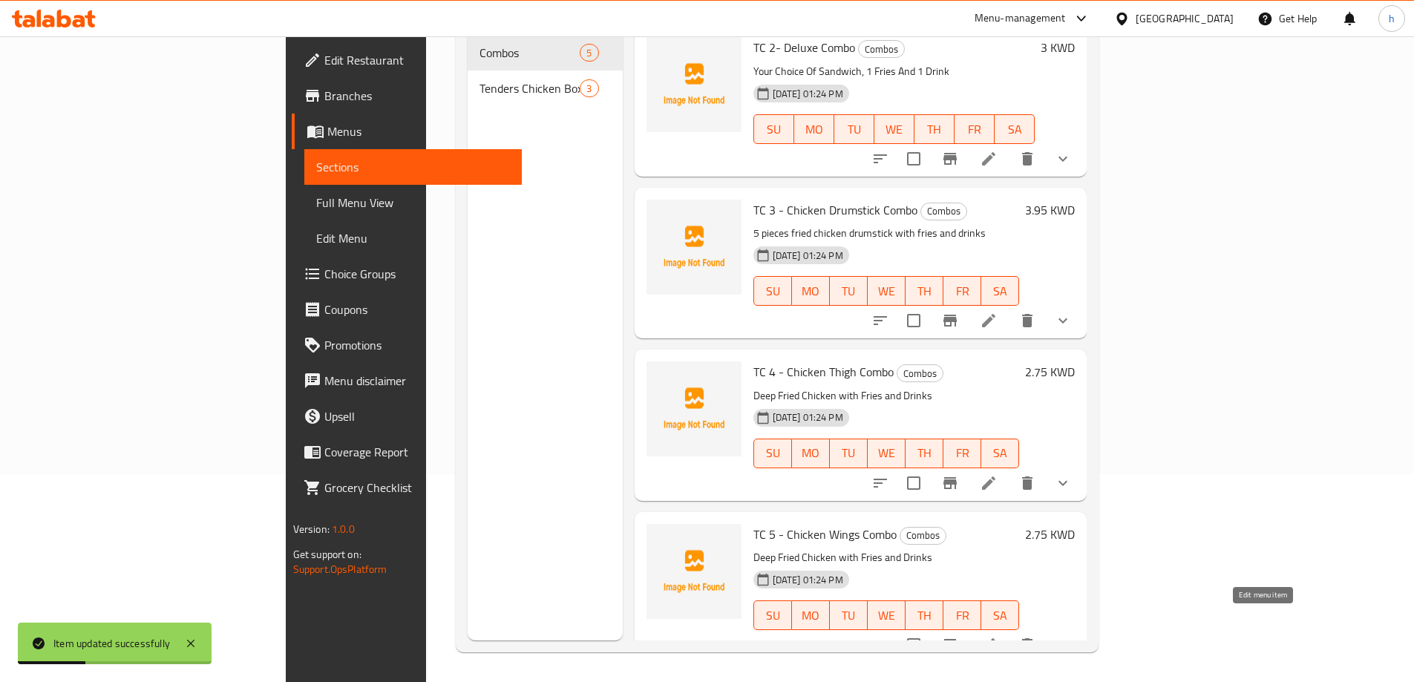
click at [997, 636] on icon at bounding box center [989, 645] width 18 height 18
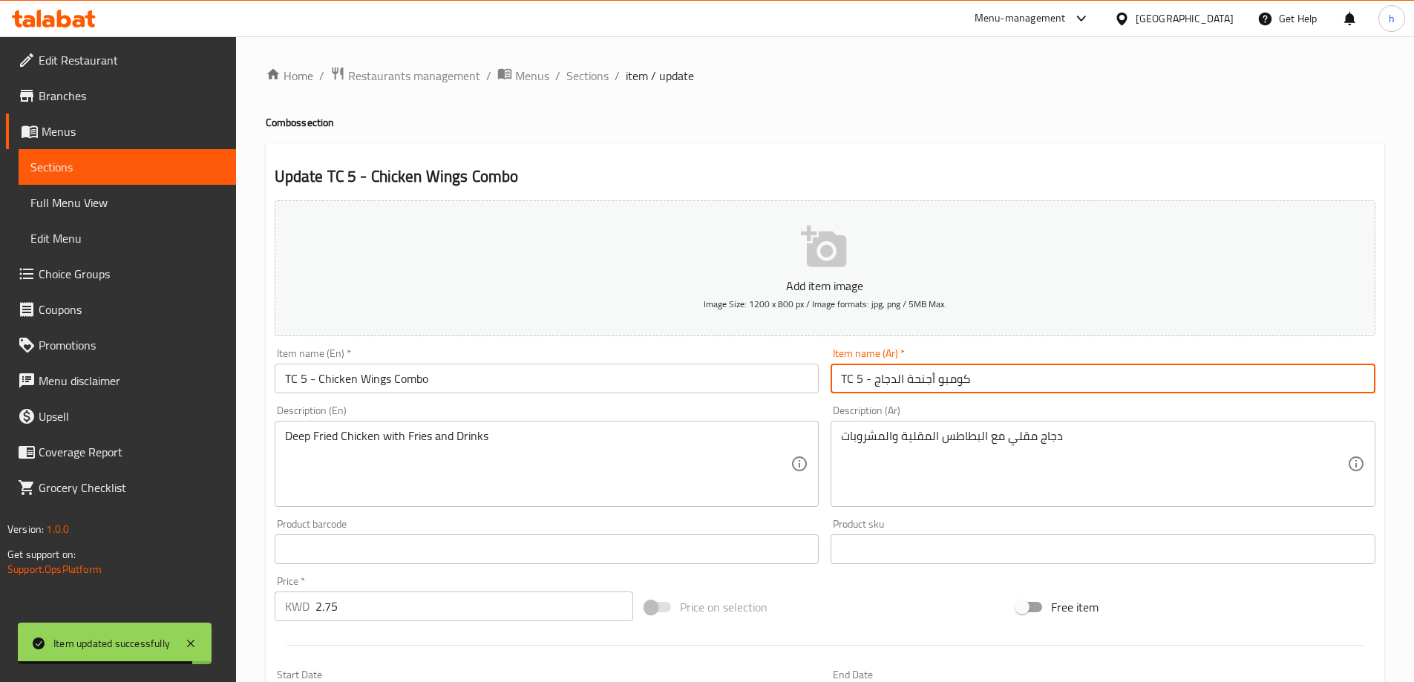
drag, startPoint x: 862, startPoint y: 380, endPoint x: 784, endPoint y: 381, distance: 77.9
click at [784, 381] on div "Add item image Image Size: 1200 x 800 px / Image formats: jpg, png / 5MB Max. I…" at bounding box center [825, 514] width 1112 height 640
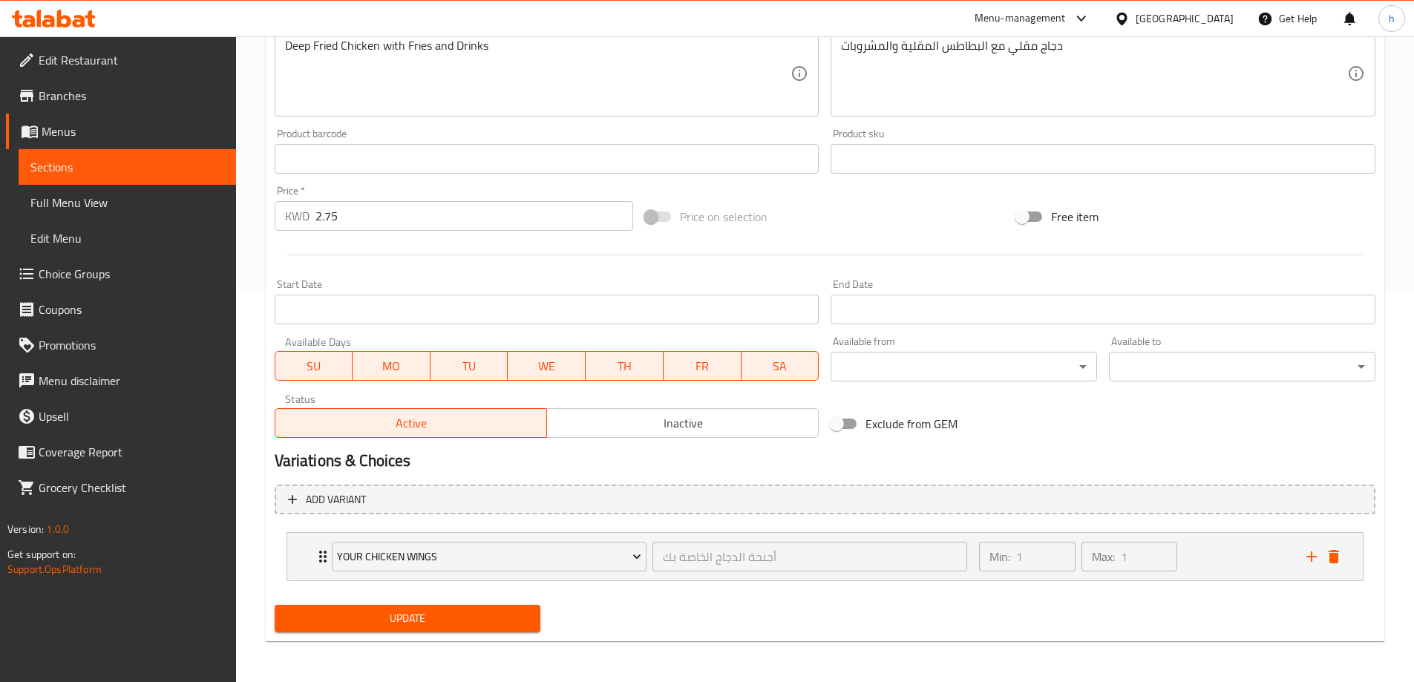
scroll to position [391, 0]
type input "5تي سي - كومبو أجنحة الدجاج"
click at [506, 623] on span "Update" at bounding box center [407, 618] width 243 height 19
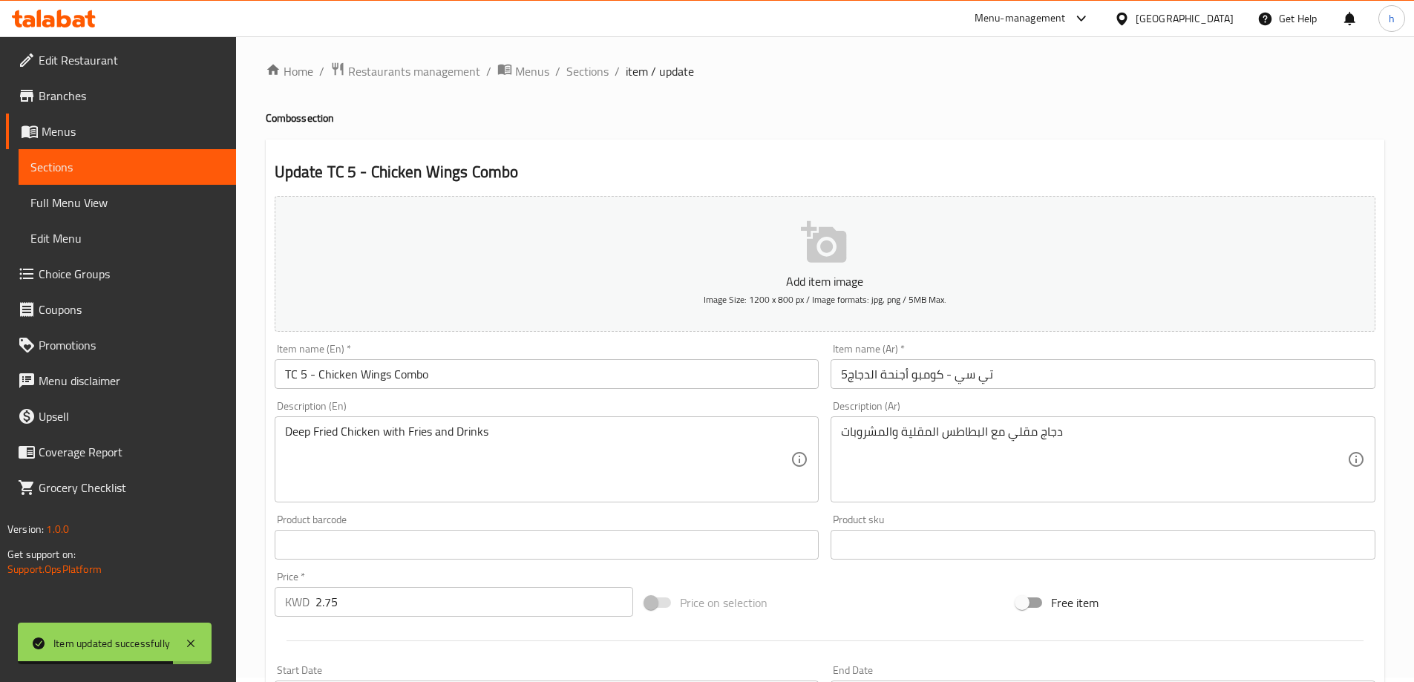
scroll to position [0, 0]
click at [579, 84] on span "Sections" at bounding box center [587, 76] width 42 height 18
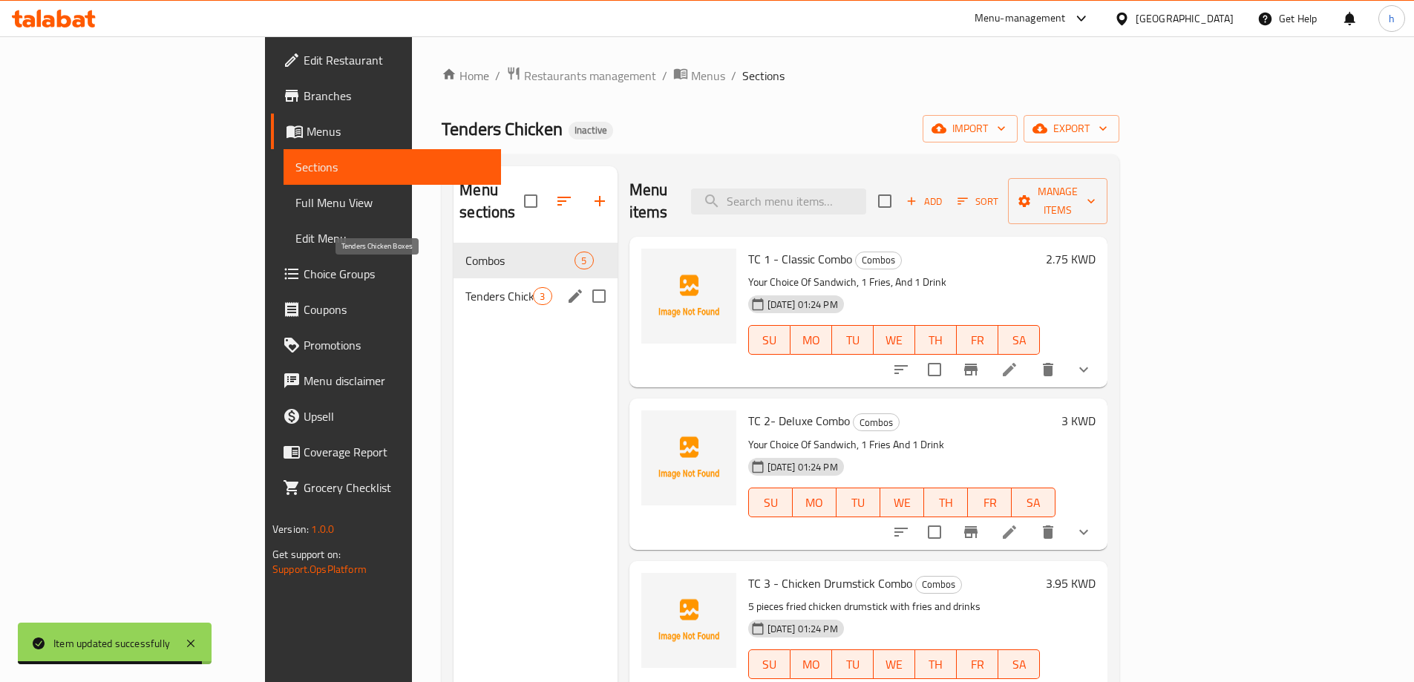
click at [465, 287] on span "Tenders Chicken Boxes" at bounding box center [499, 296] width 68 height 18
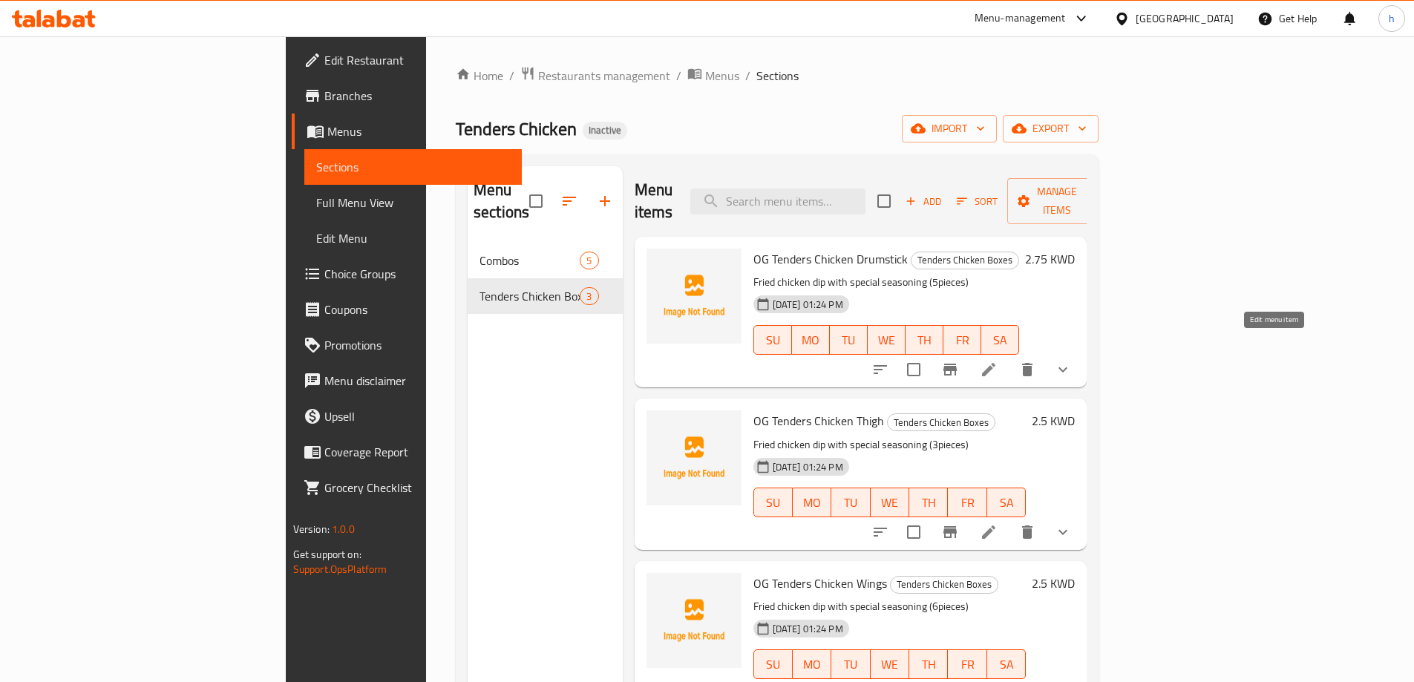
click at [997, 361] on icon at bounding box center [989, 370] width 18 height 18
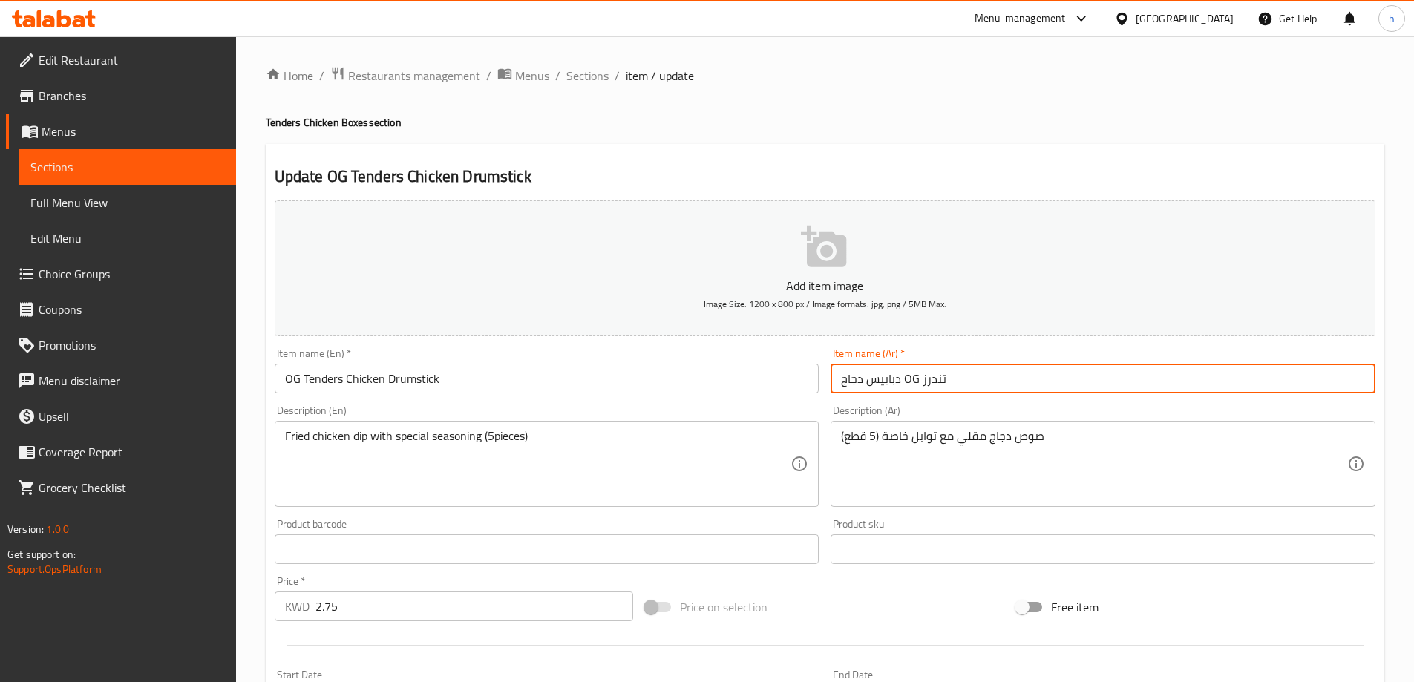
drag, startPoint x: 920, startPoint y: 380, endPoint x: 901, endPoint y: 375, distance: 20.0
click at [901, 375] on input "دبابيس دجاج OG تندرز" at bounding box center [1102, 379] width 545 height 30
click at [1129, 378] on input "دبابيس دجاج تندرز" at bounding box center [1102, 379] width 545 height 30
click at [841, 376] on input "دبابيس دجاج تندرز" at bounding box center [1102, 379] width 545 height 30
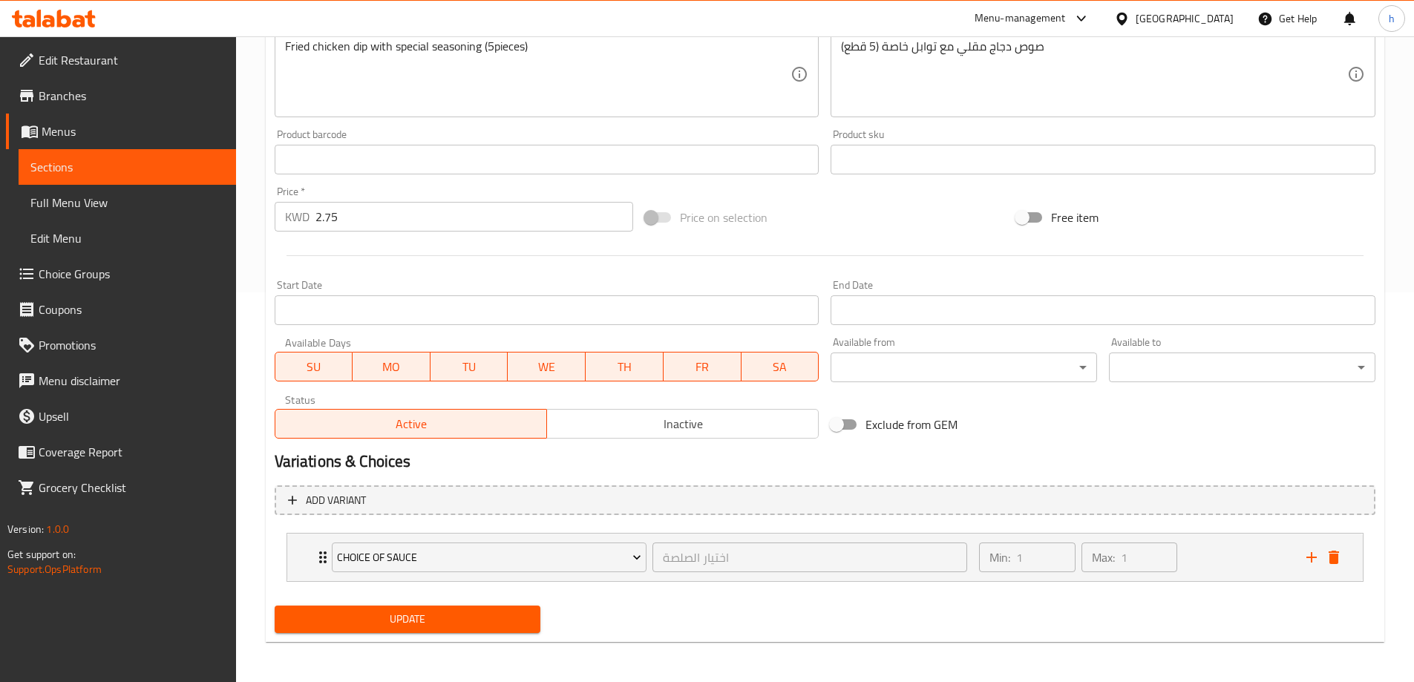
scroll to position [391, 0]
type input "او جي دبابيس دجاج تندرز"
click at [476, 605] on button "Update" at bounding box center [408, 617] width 266 height 27
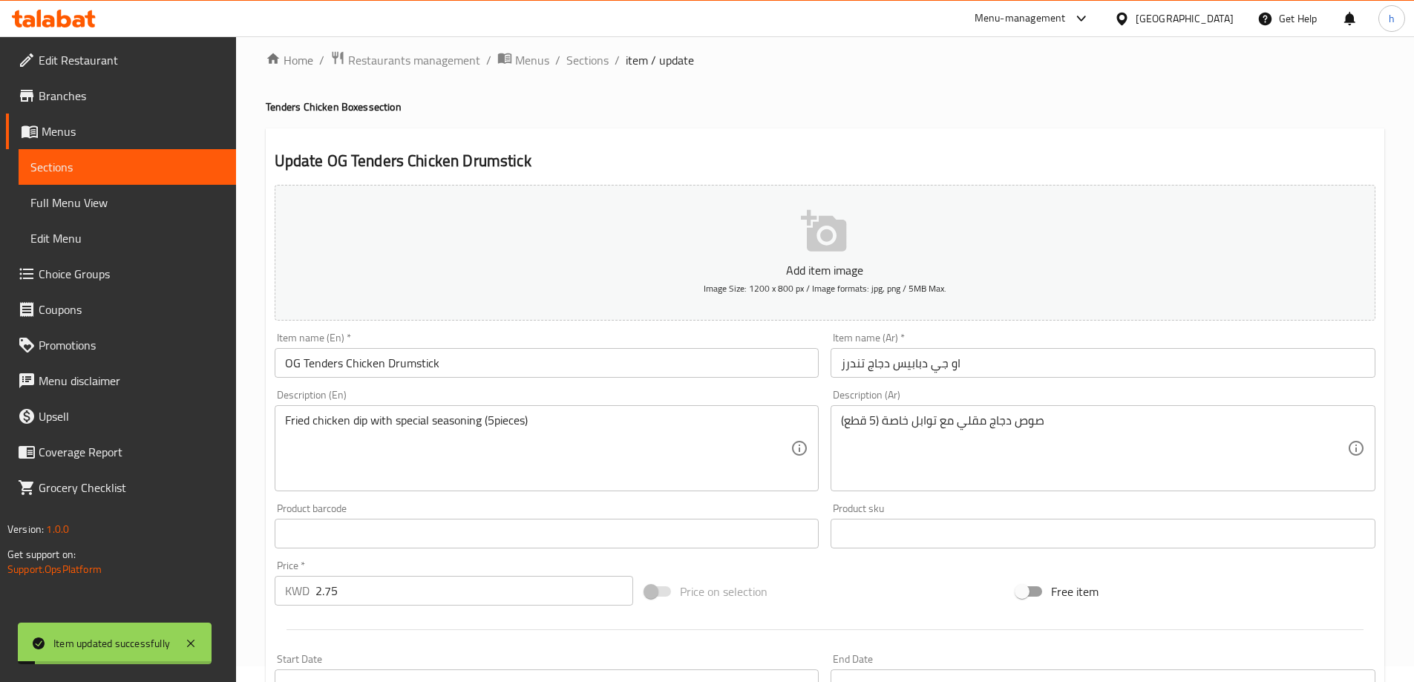
scroll to position [0, 0]
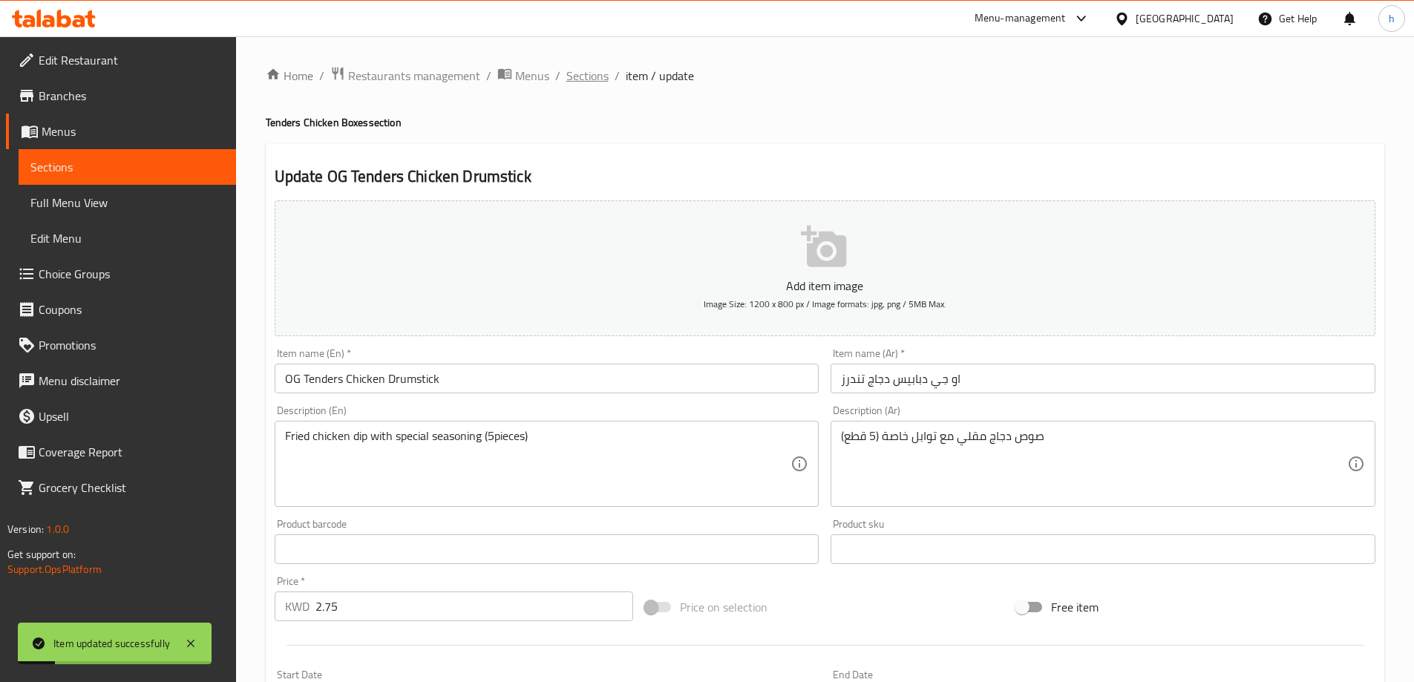
click at [586, 75] on span "Sections" at bounding box center [587, 76] width 42 height 18
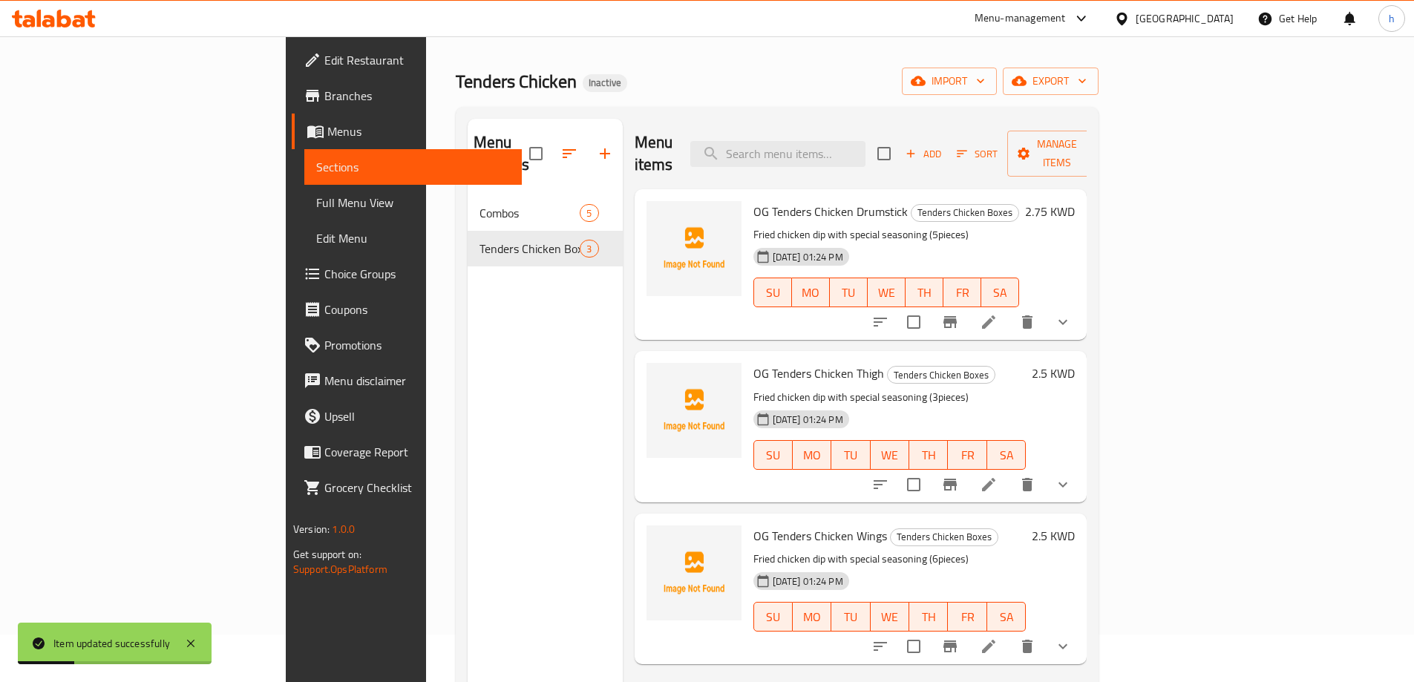
scroll to position [74, 0]
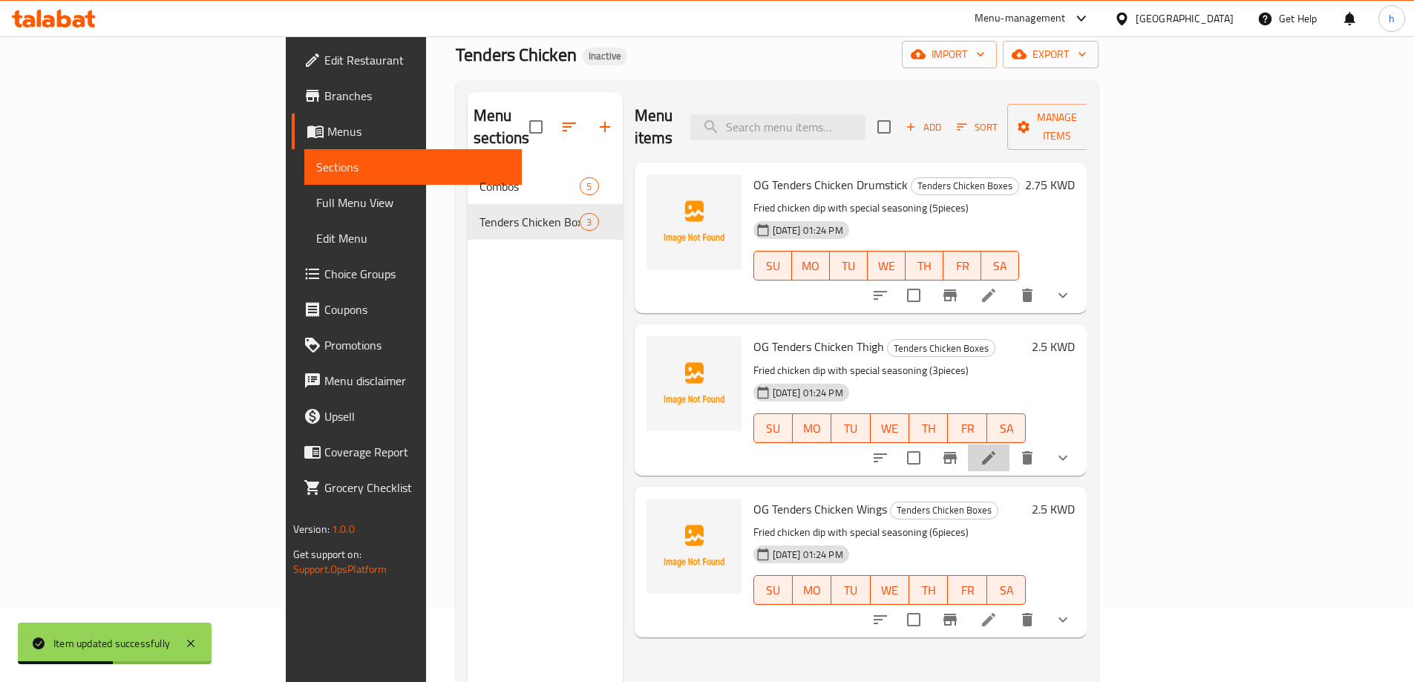
click at [1009, 445] on li at bounding box center [989, 458] width 42 height 27
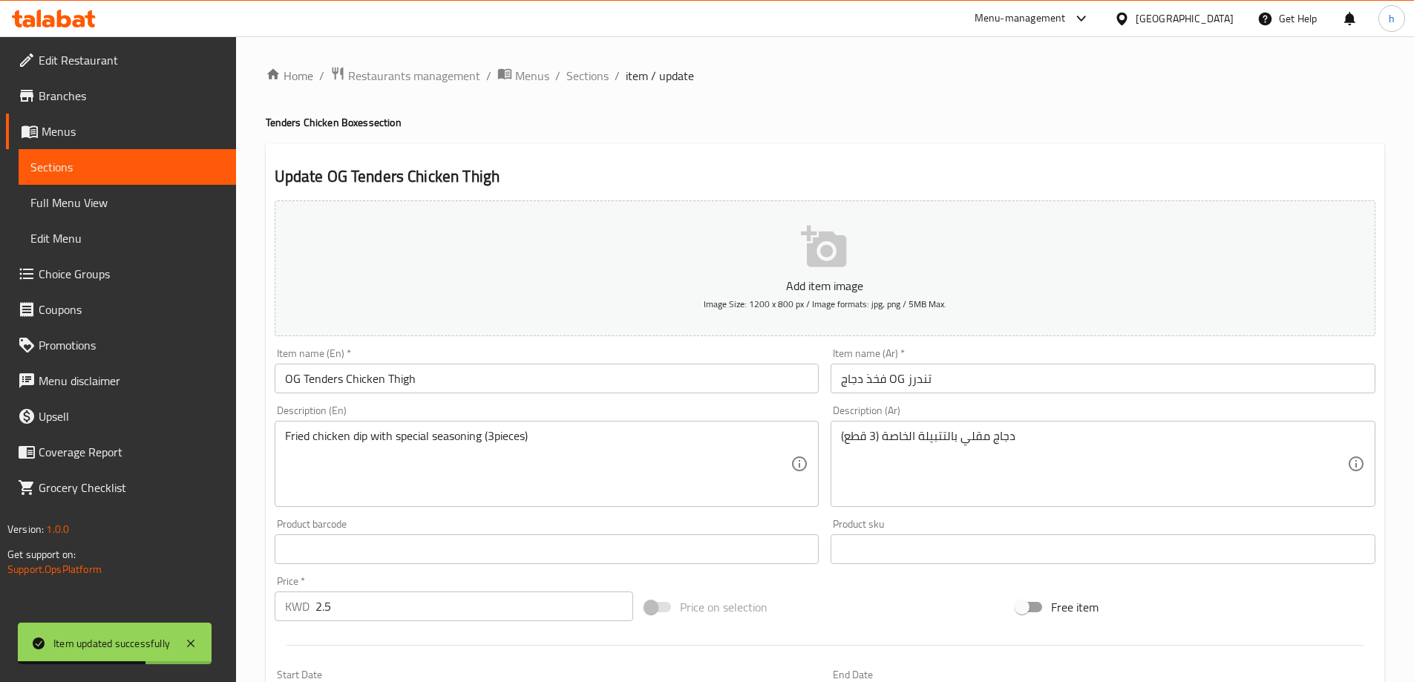
click at [897, 378] on input "فخذ دجاج OG تندرز" at bounding box center [1102, 379] width 545 height 30
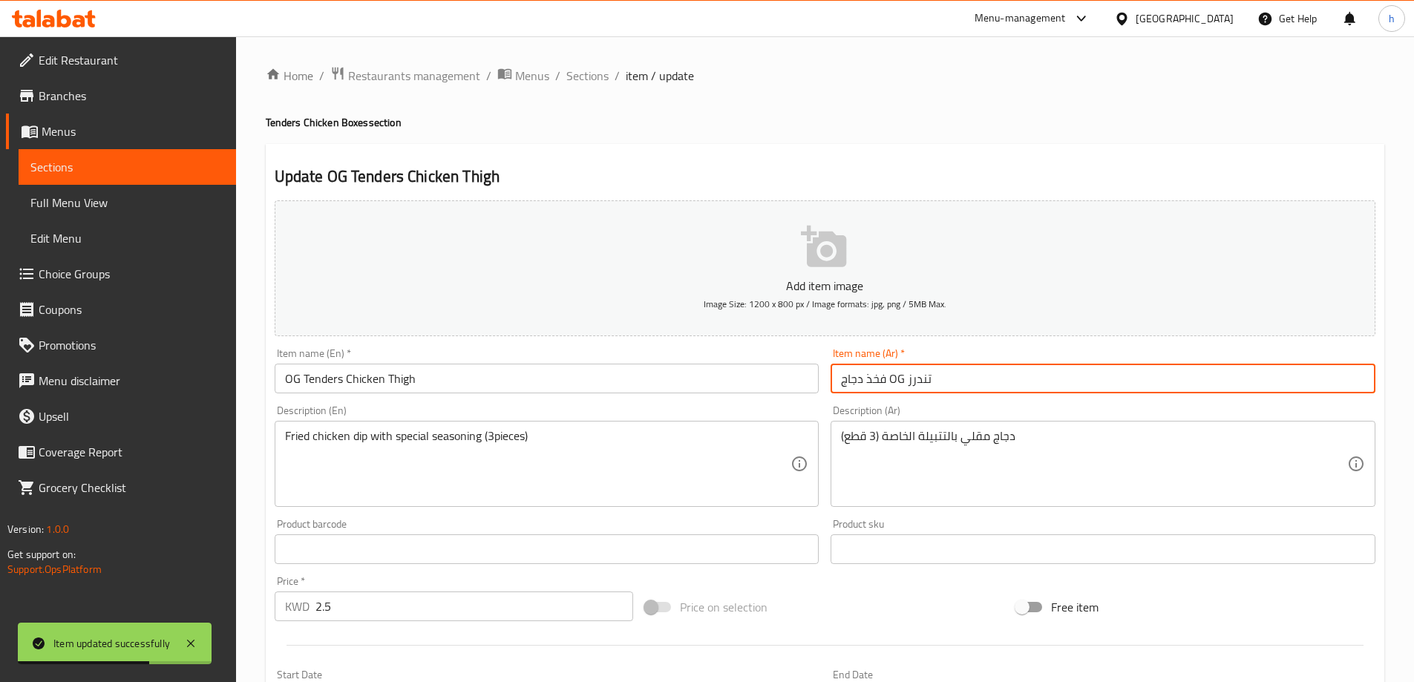
click at [897, 378] on input "فخذ دجاج OG تندرز" at bounding box center [1102, 379] width 545 height 30
click at [838, 373] on input "فخذ دجاج تندرز" at bounding box center [1102, 379] width 545 height 30
drag, startPoint x: 928, startPoint y: 379, endPoint x: 937, endPoint y: 379, distance: 8.2
click at [937, 379] on input "او حي فخذ دجاج تندرز" at bounding box center [1102, 379] width 545 height 30
click at [934, 377] on input "اوجي فخذ دجاج تندرز" at bounding box center [1102, 379] width 545 height 30
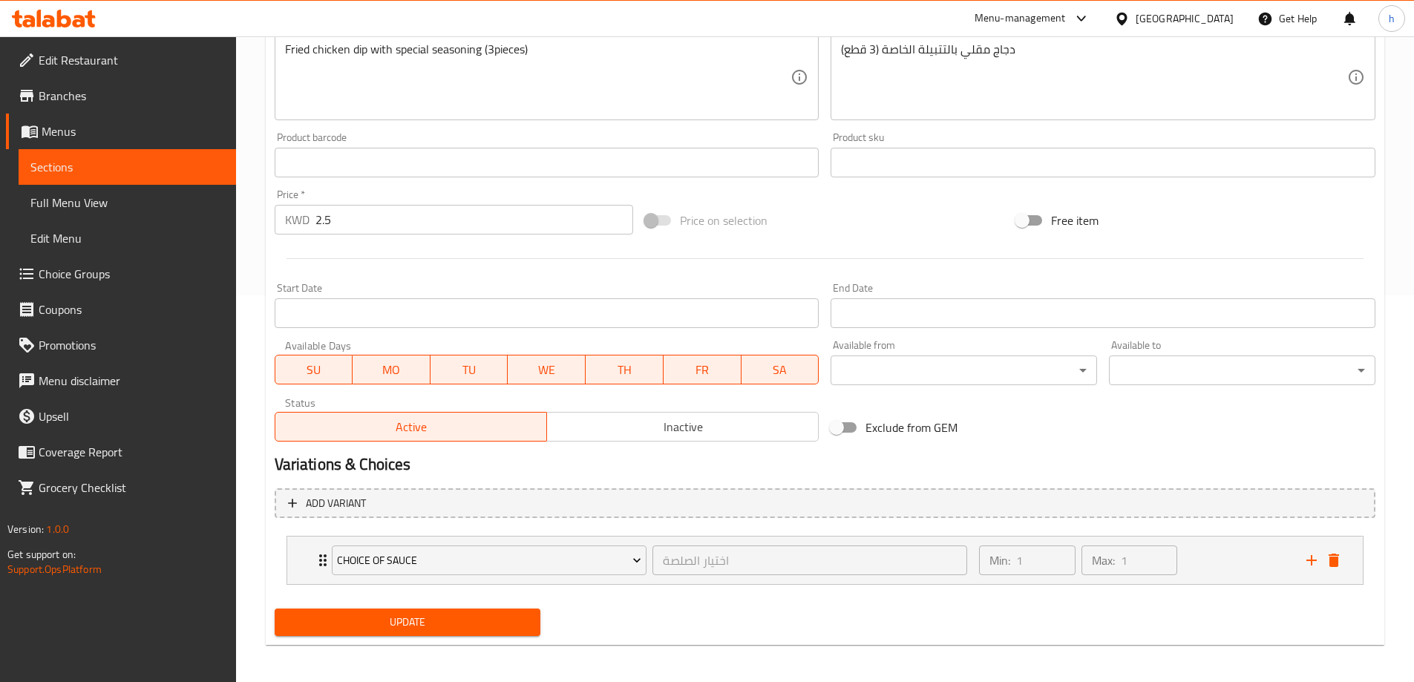
scroll to position [391, 0]
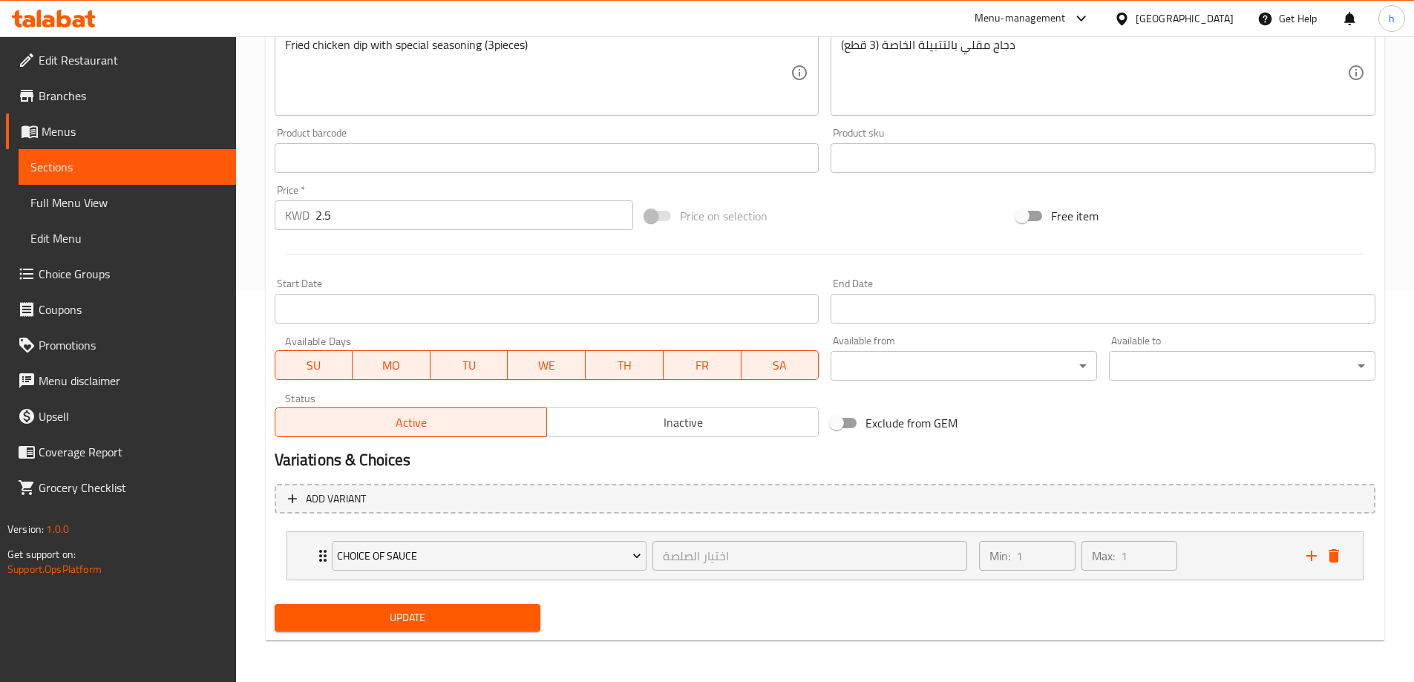
type input "او جي فخذ دجاج تندرز"
click at [511, 615] on span "Update" at bounding box center [407, 618] width 243 height 19
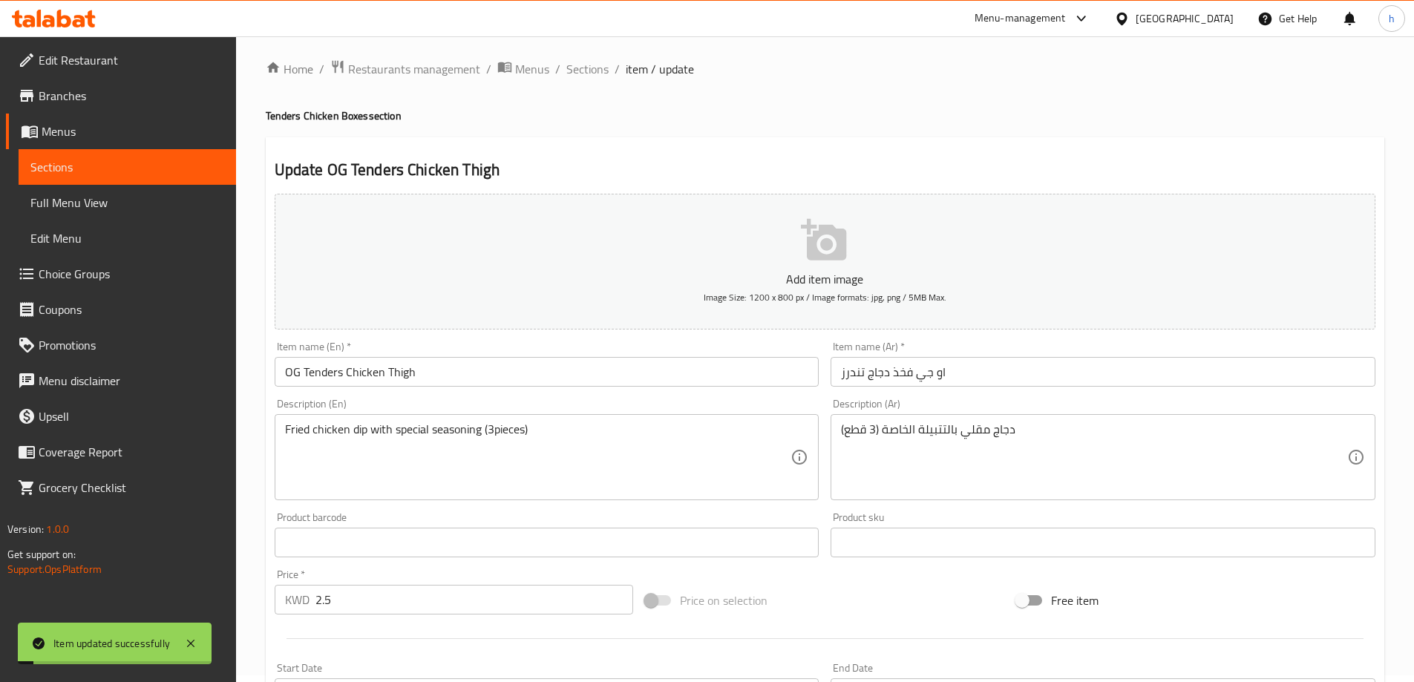
scroll to position [0, 0]
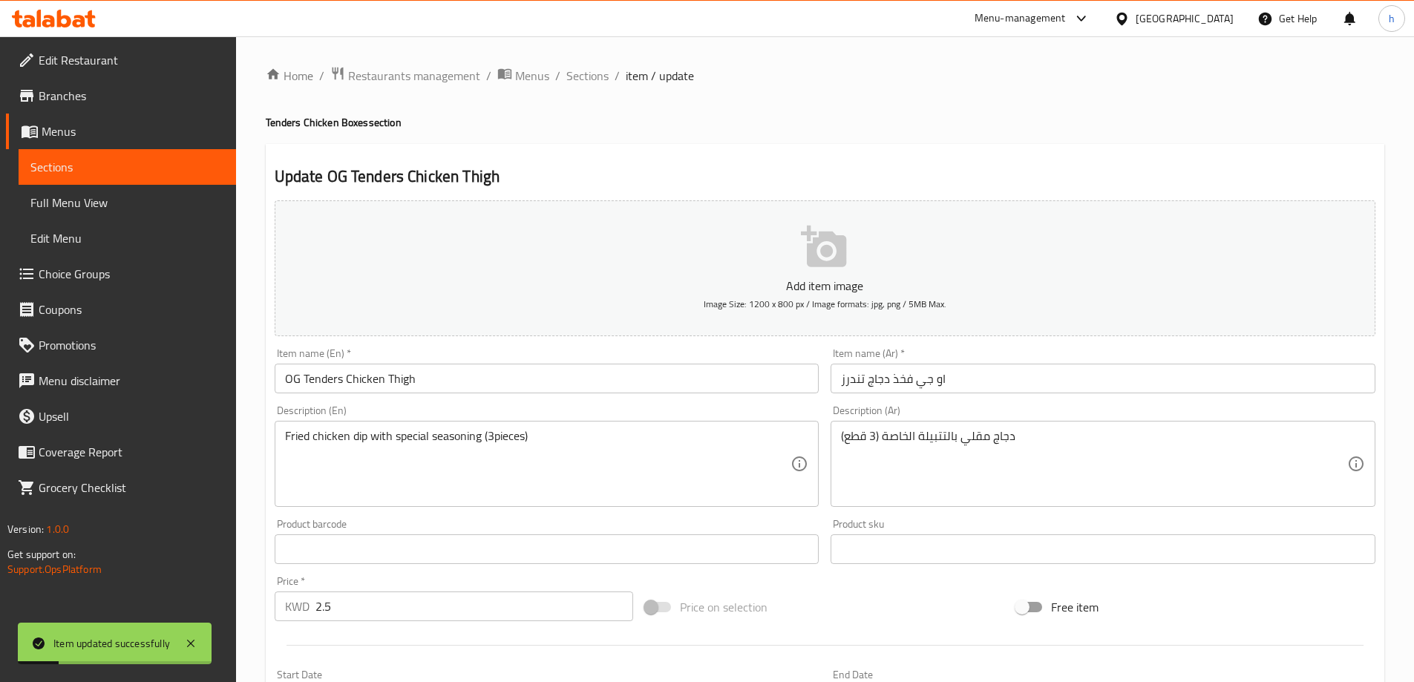
click at [590, 64] on div "Home / Restaurants management / Menus / Sections / item / update Tenders Chicke…" at bounding box center [825, 554] width 1178 height 1037
click at [591, 67] on span "Sections" at bounding box center [587, 76] width 42 height 18
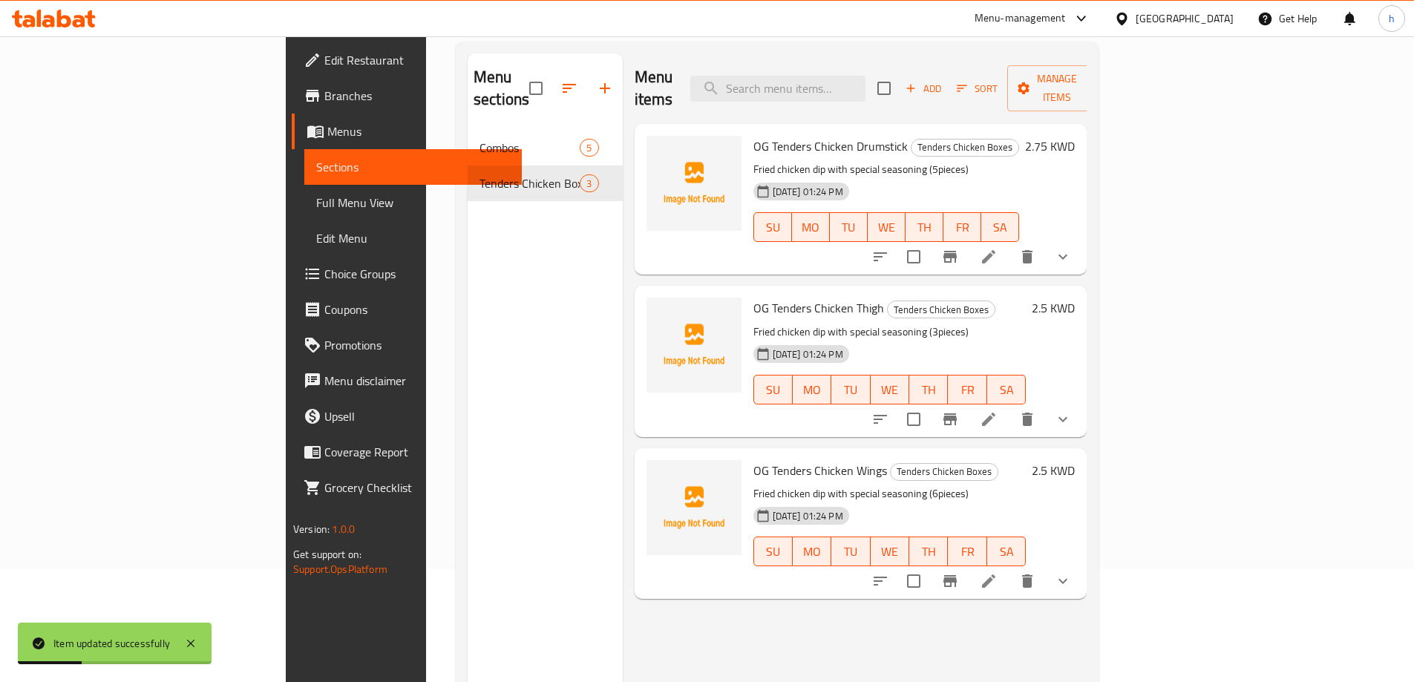
scroll to position [208, 0]
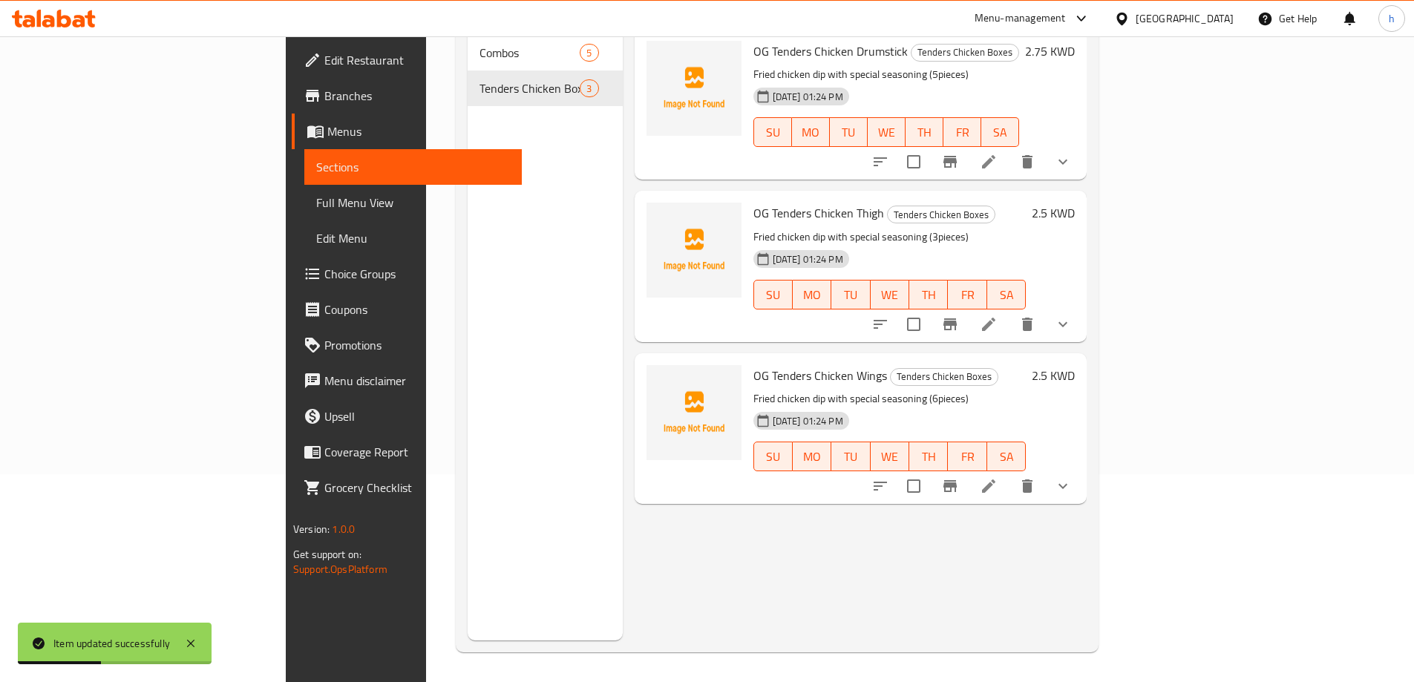
click at [1009, 473] on li at bounding box center [989, 486] width 42 height 27
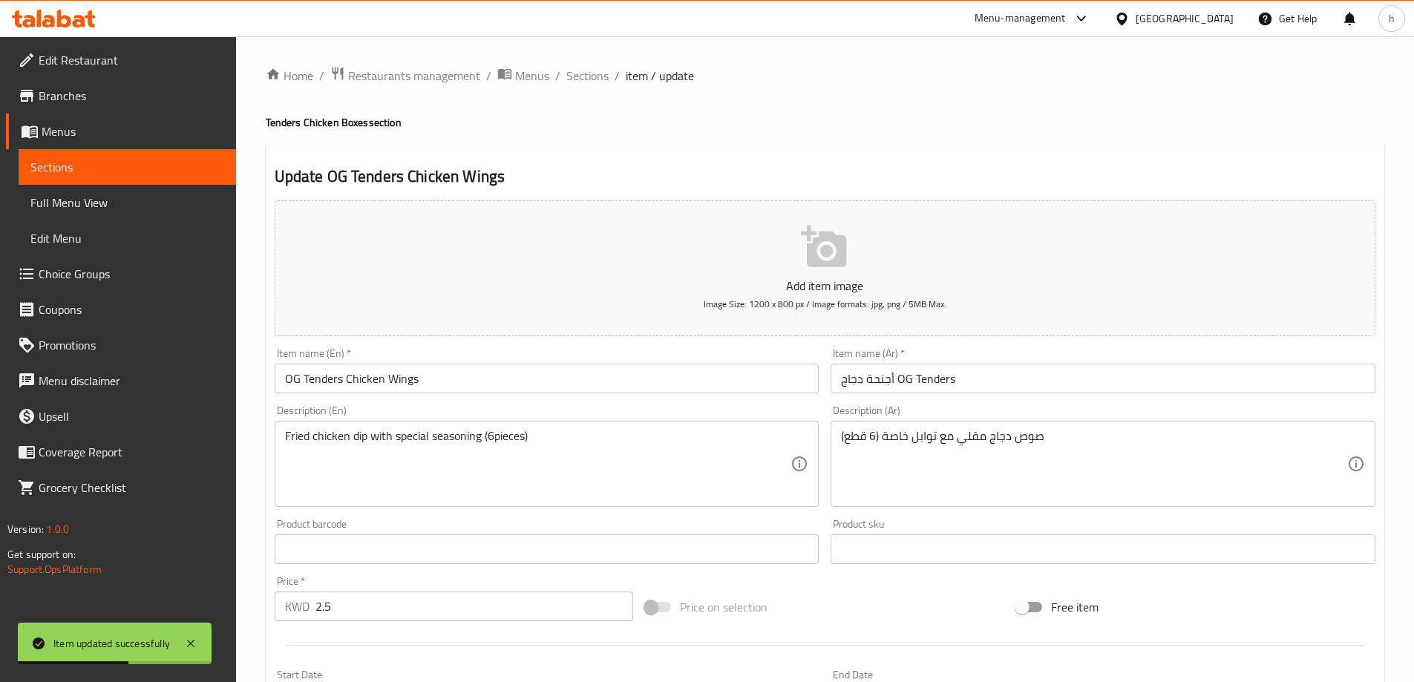
click at [902, 376] on input "أجنحة دجاج OG Tenders" at bounding box center [1102, 379] width 545 height 30
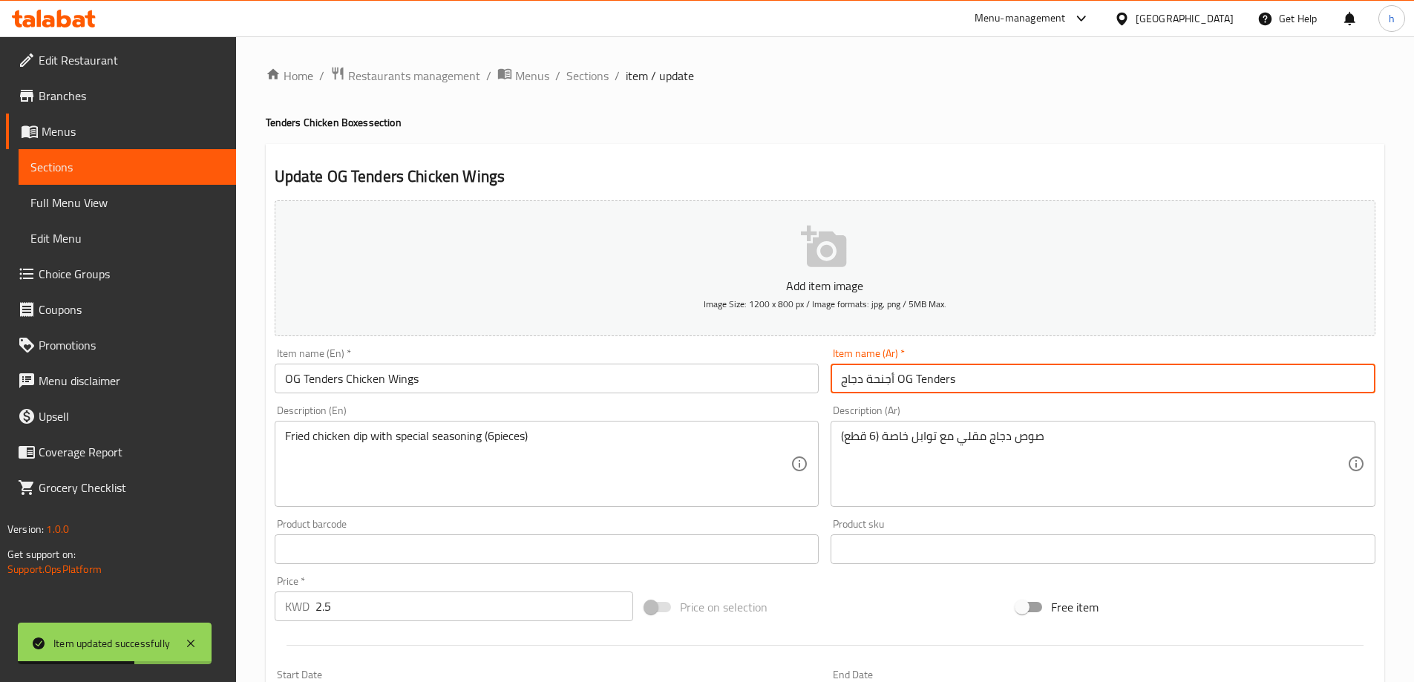
click at [902, 376] on input "أجنحة دجاج OG Tenders" at bounding box center [1102, 379] width 545 height 30
drag, startPoint x: 899, startPoint y: 375, endPoint x: 999, endPoint y: 375, distance: 100.2
click at [999, 375] on input "أجنحة دجاج Tenders" at bounding box center [1102, 379] width 545 height 30
click at [839, 373] on input "أجنحة دجاج تندرز" at bounding box center [1102, 379] width 545 height 30
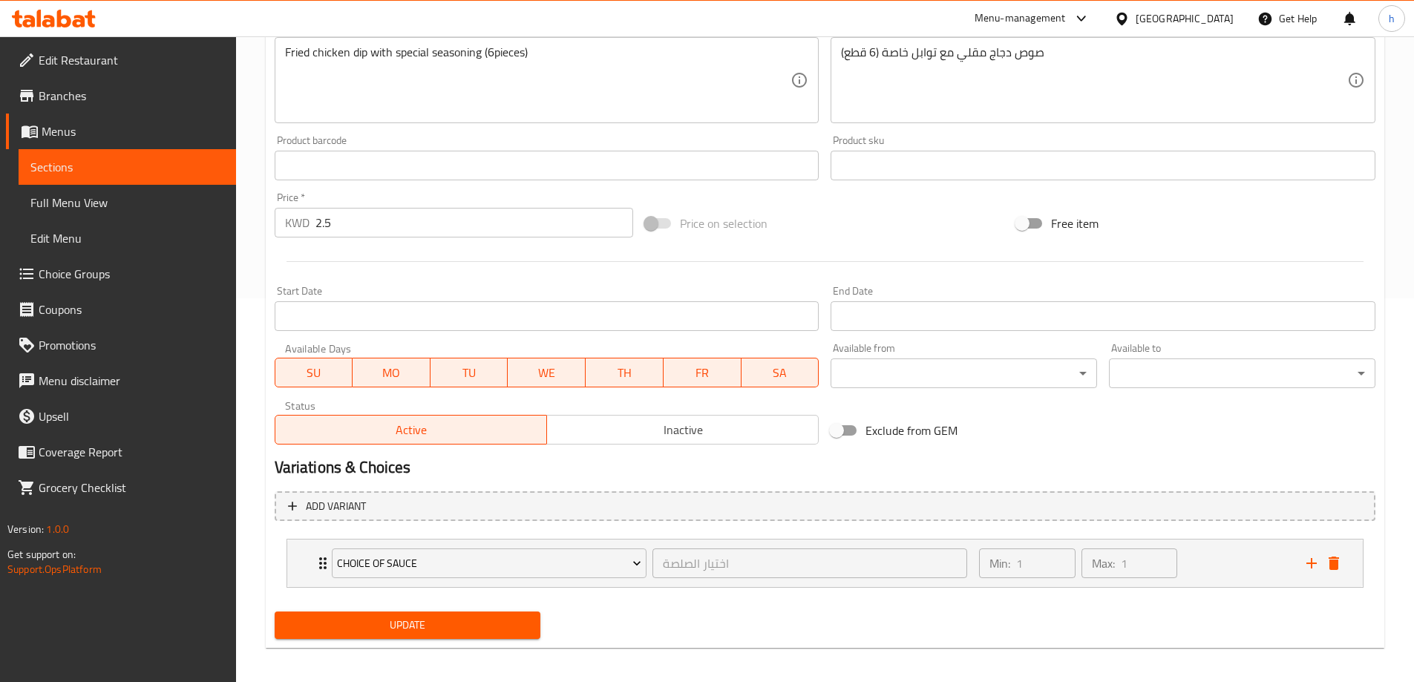
scroll to position [391, 0]
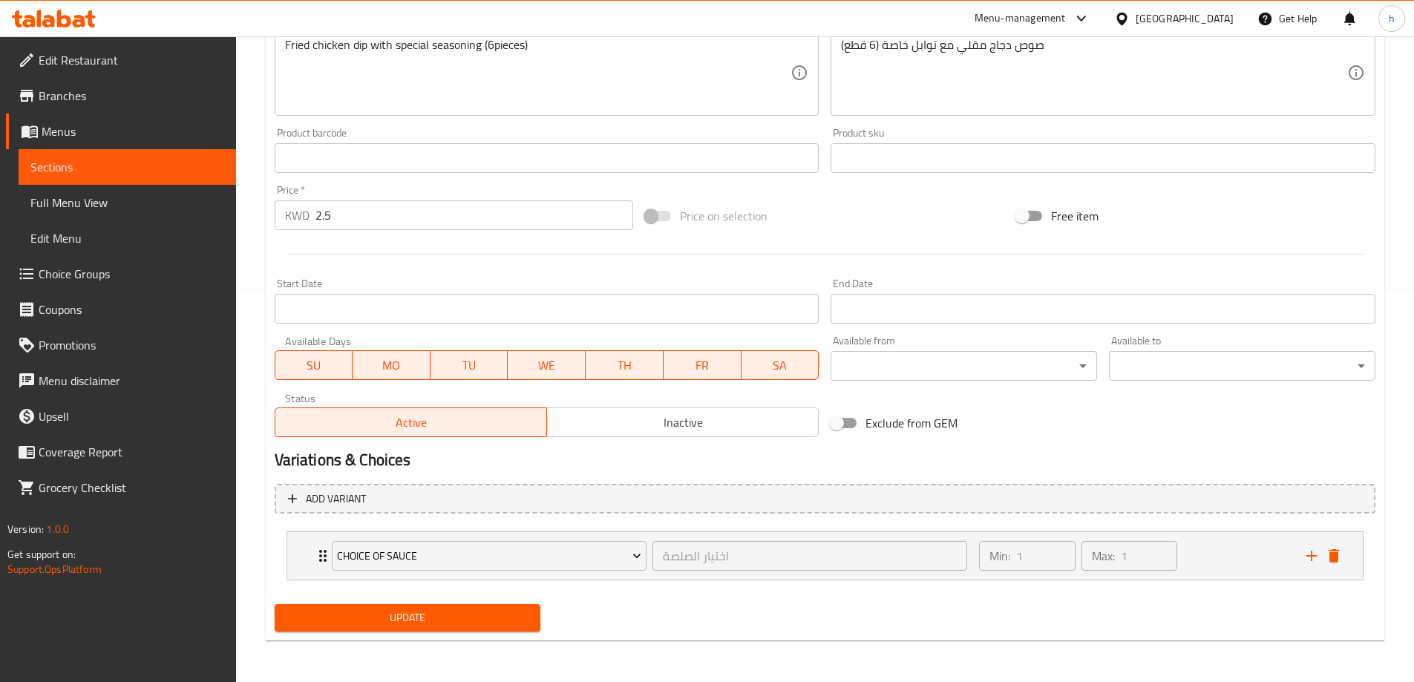
type input "او جي أجنحة دجاج تندرز"
click at [490, 618] on span "Update" at bounding box center [407, 618] width 243 height 19
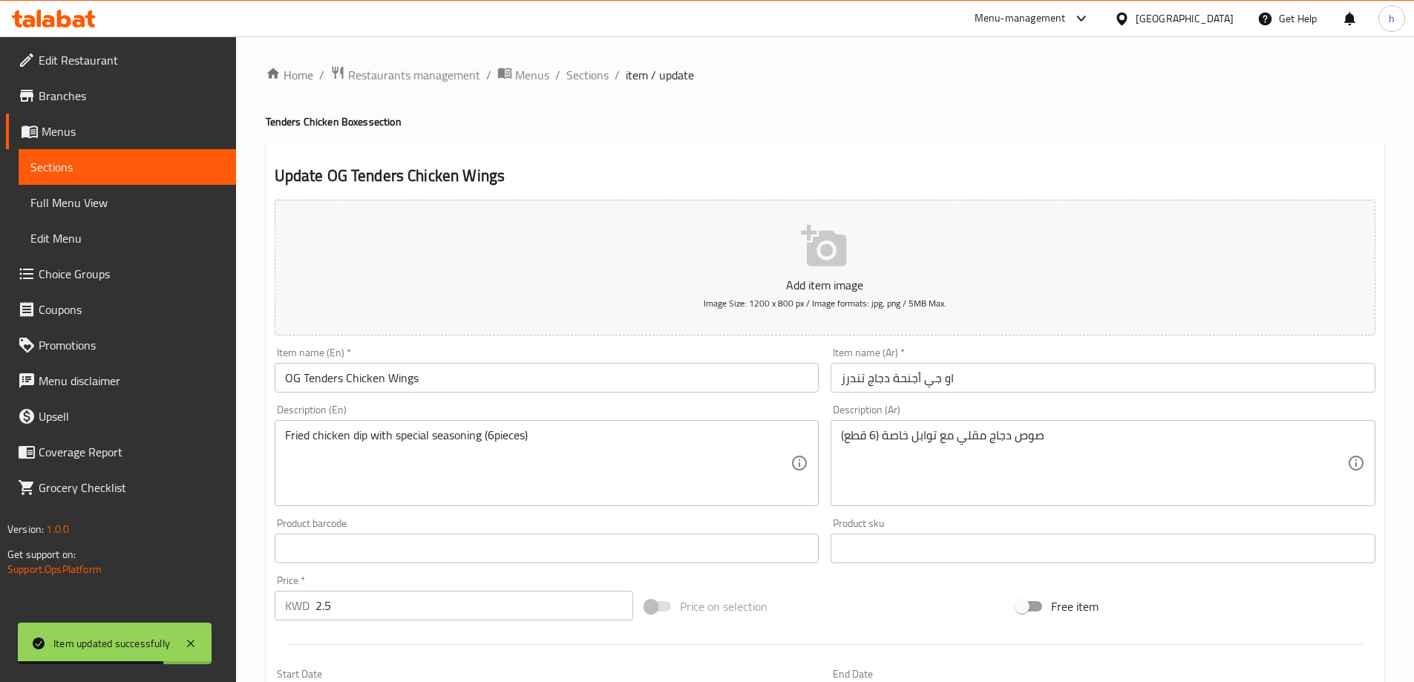
scroll to position [0, 0]
click at [75, 275] on span "Choice Groups" at bounding box center [132, 274] width 186 height 18
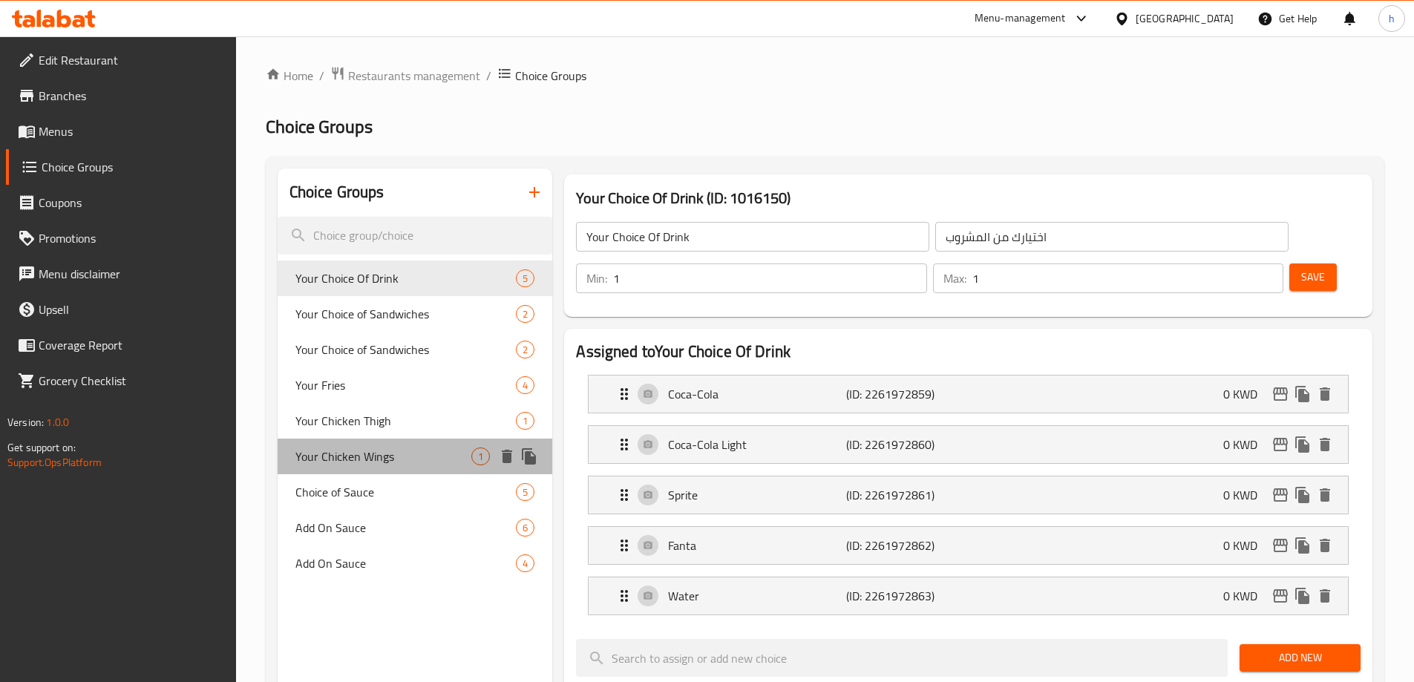
click at [429, 457] on span "Your Chicken Wings" at bounding box center [383, 456] width 177 height 18
type input "Your Chicken Wings"
type input "أجنحة الدجاج الخاصة بك"
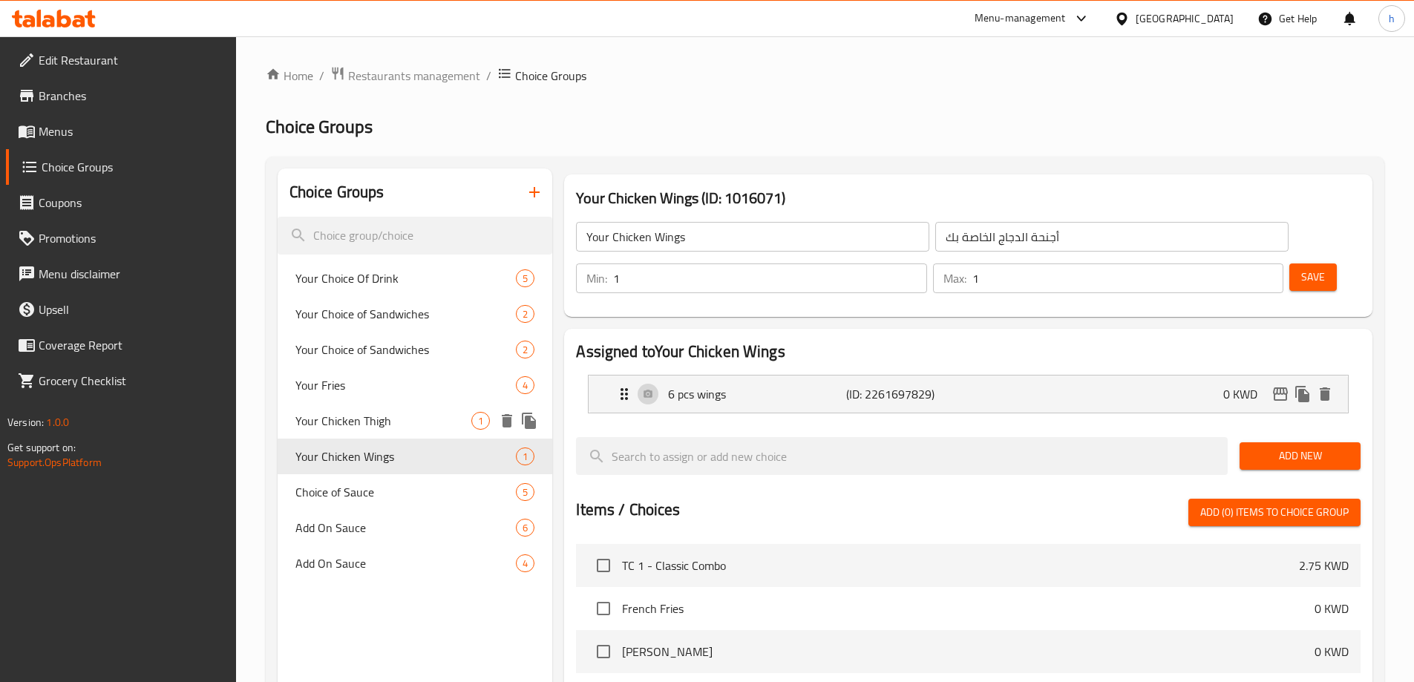
click at [433, 423] on span "Your Chicken Thigh" at bounding box center [383, 421] width 177 height 18
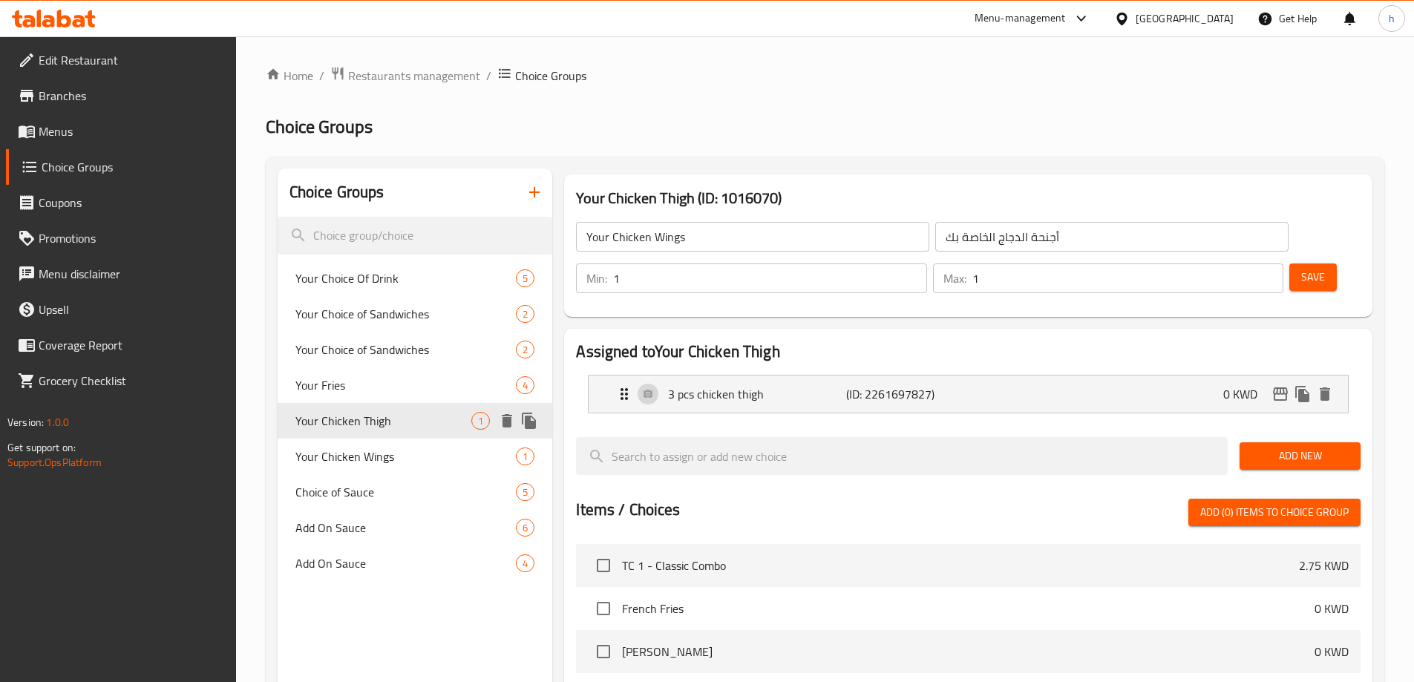
type input "Your Chicken Thigh"
type input "فخذ الدجاج الخاص بك"
click at [402, 279] on span "Your Choice Of Drink" at bounding box center [383, 278] width 177 height 18
type input "Your Choice Of Drink"
type input "اختيارك من المشروب"
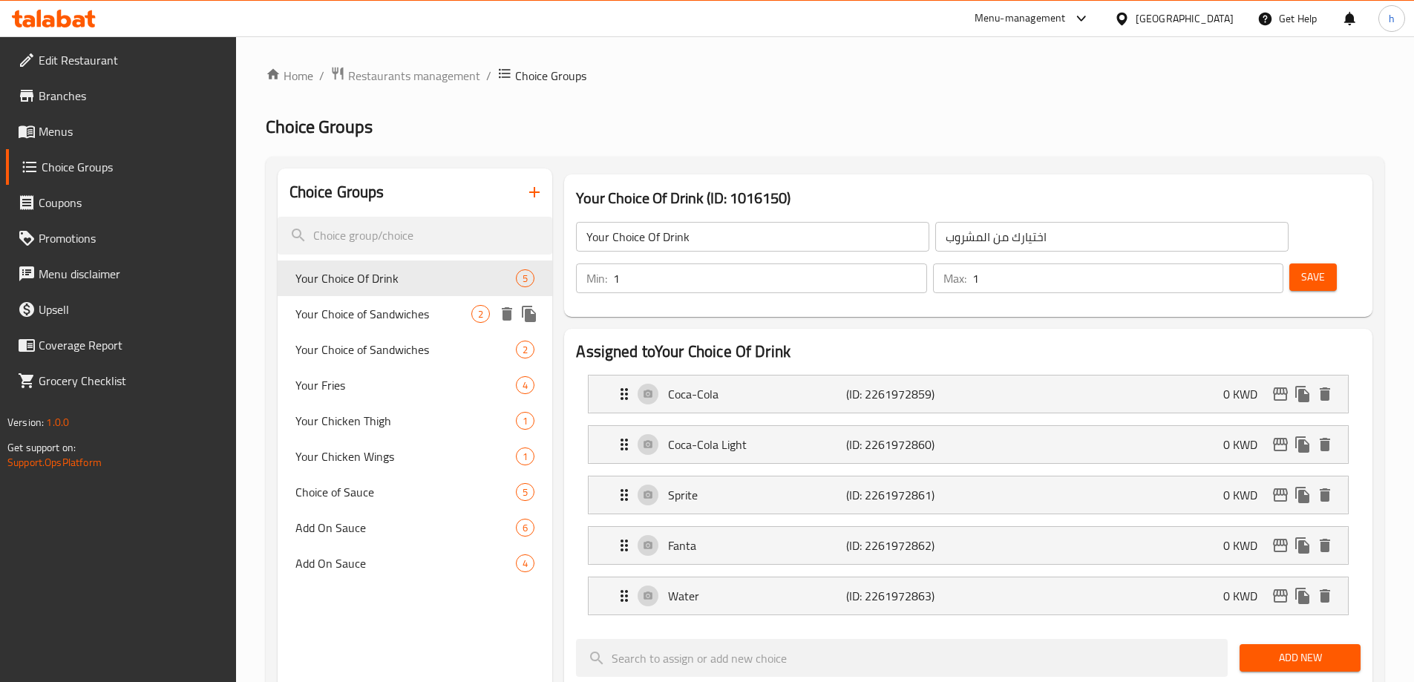
click at [400, 309] on span "Your Choice of Sandwiches" at bounding box center [383, 314] width 177 height 18
type input "Your Choice of Sandwiches"
type input "اختيارك من السندويشات"
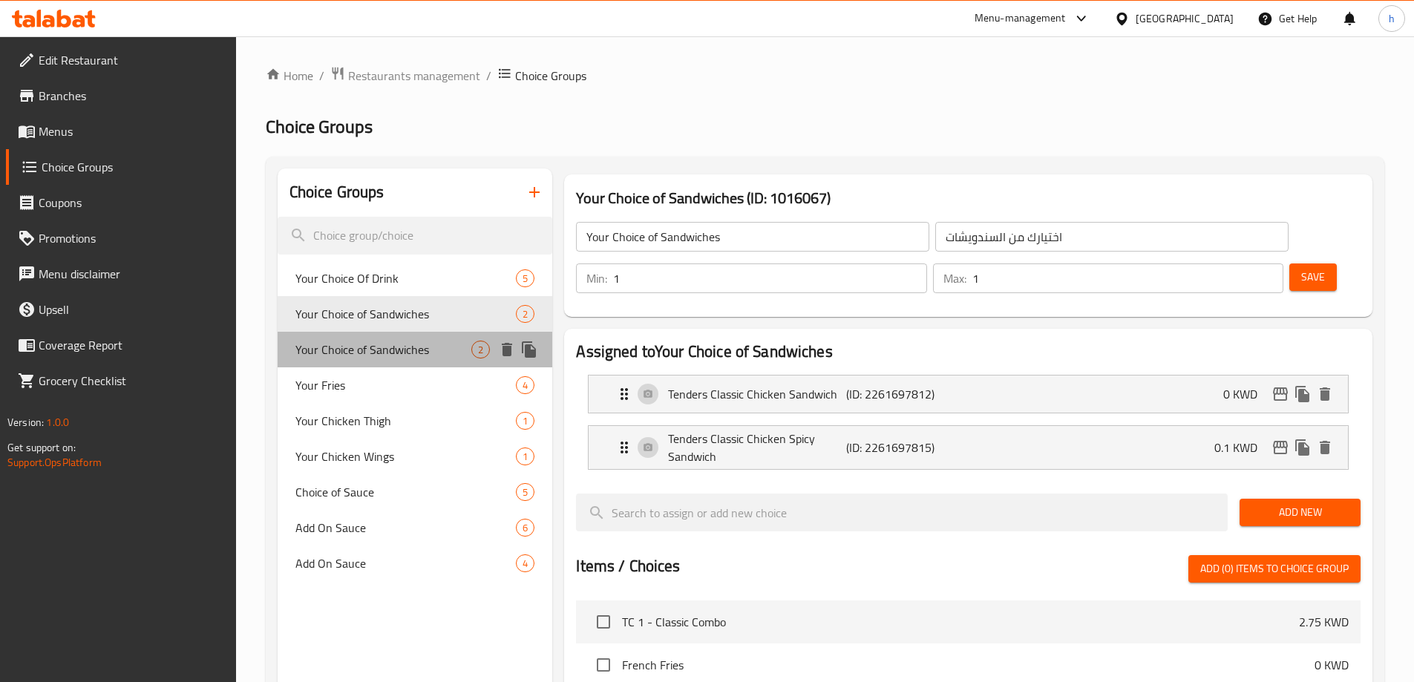
click at [404, 361] on div "Your Choice of Sandwiches 2" at bounding box center [415, 350] width 275 height 36
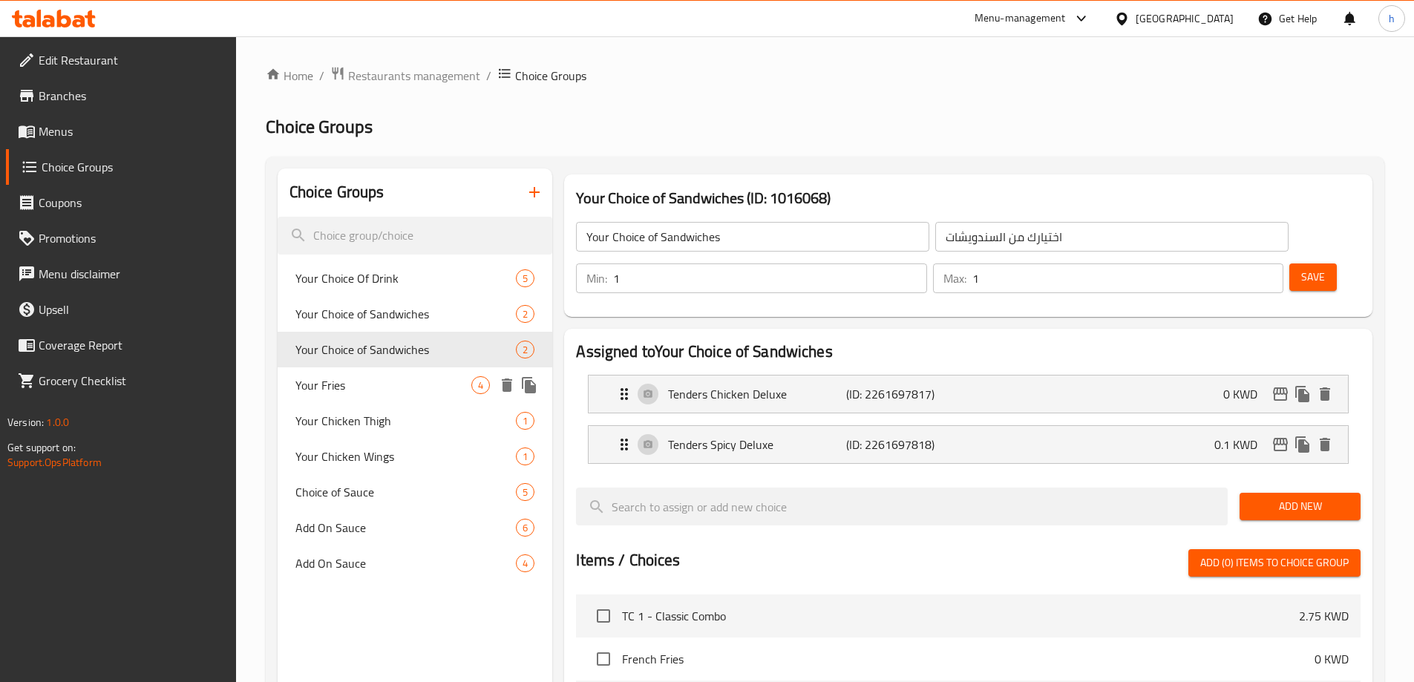
click at [397, 387] on span "Your Fries" at bounding box center [383, 385] width 177 height 18
type input "Your Fries"
type input "بطاطسك المقلية"
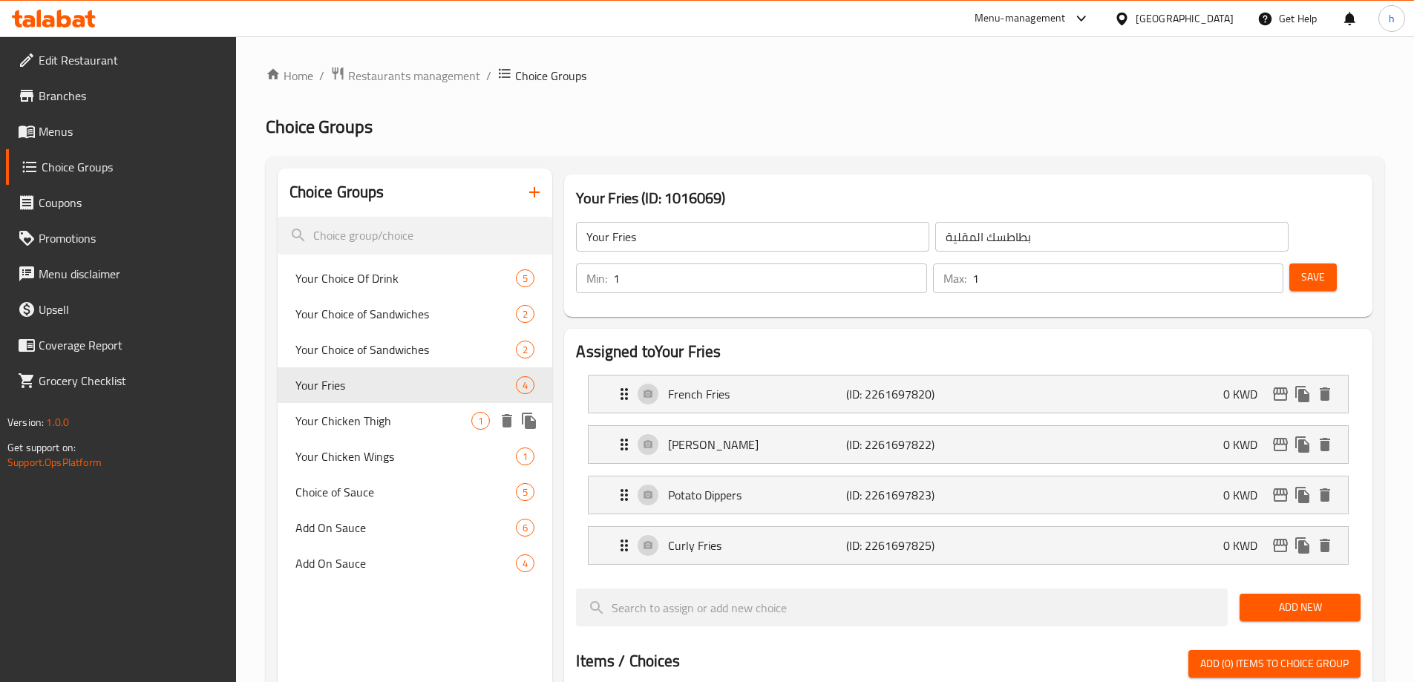
click at [400, 404] on div "Your Chicken Thigh 1" at bounding box center [415, 421] width 275 height 36
type input "Your Chicken Thigh"
type input "فخذ الدجاج الخاص بك"
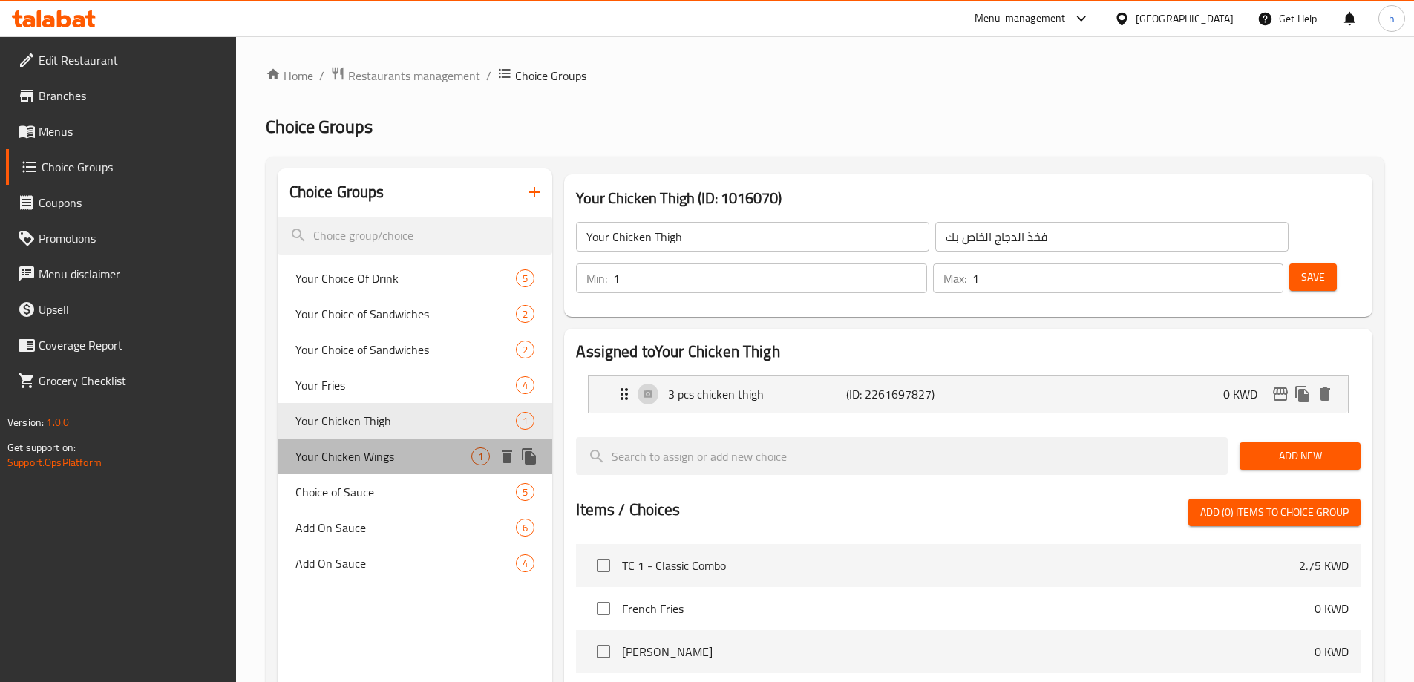
click at [404, 451] on span "Your Chicken Wings" at bounding box center [383, 456] width 177 height 18
type input "Your Chicken Wings"
type input "أجنحة الدجاج الخاصة بك"
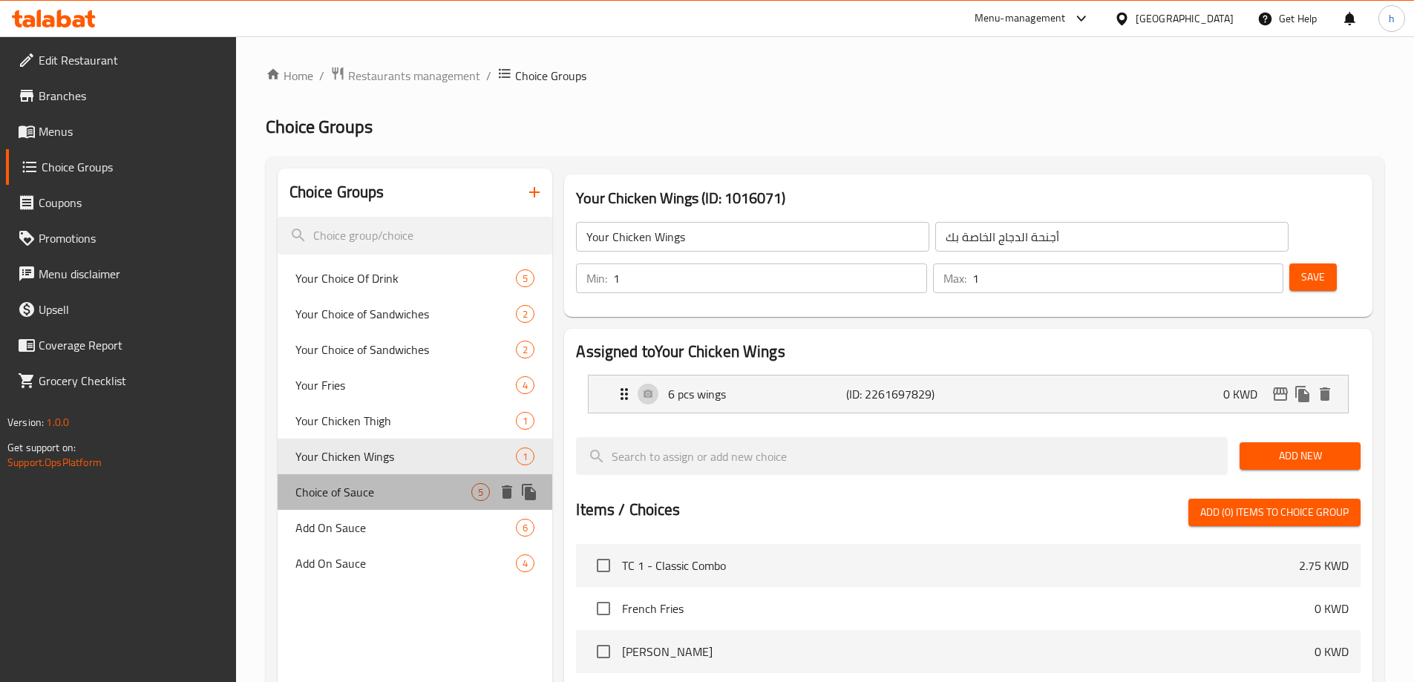
click at [404, 493] on span "Choice of Sauce" at bounding box center [383, 492] width 177 height 18
type input "Choice of Sauce"
type input "اختيار الصلصة"
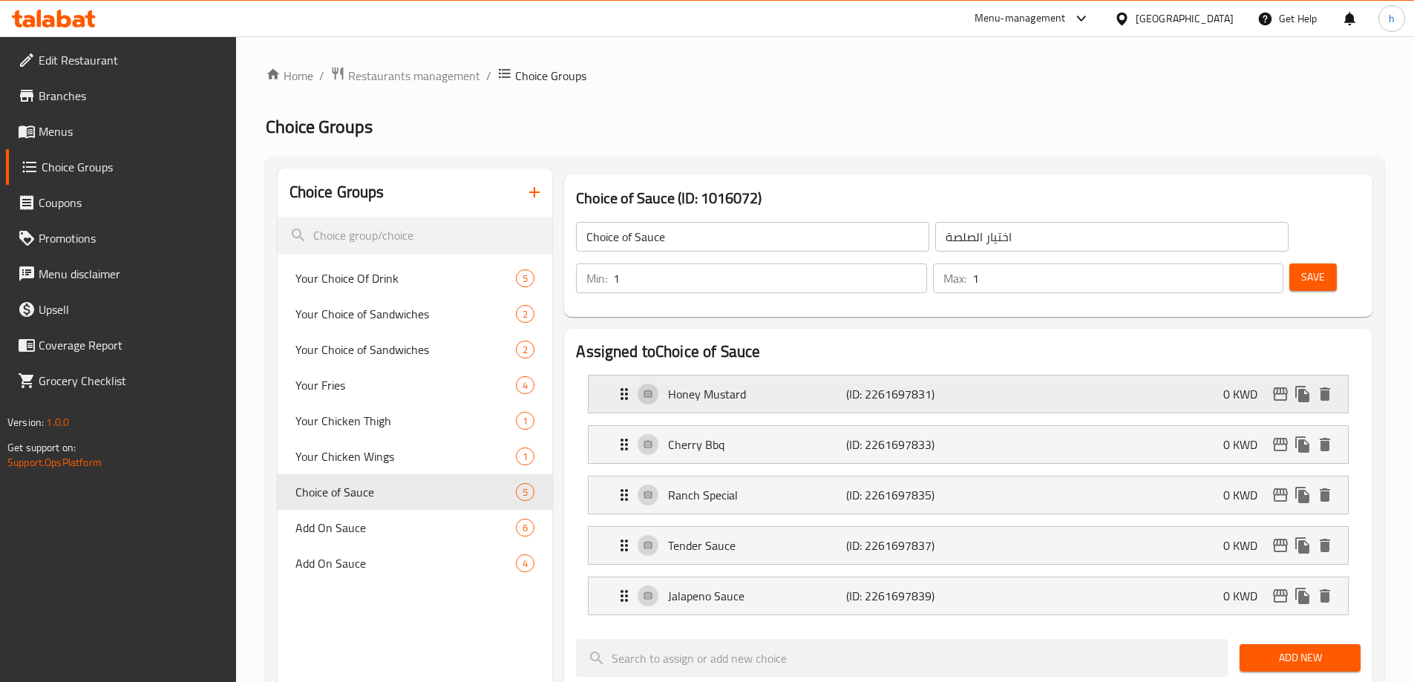
click at [713, 375] on div "Honey Mustard (ID: 2261697831) 0 KWD" at bounding box center [972, 393] width 715 height 37
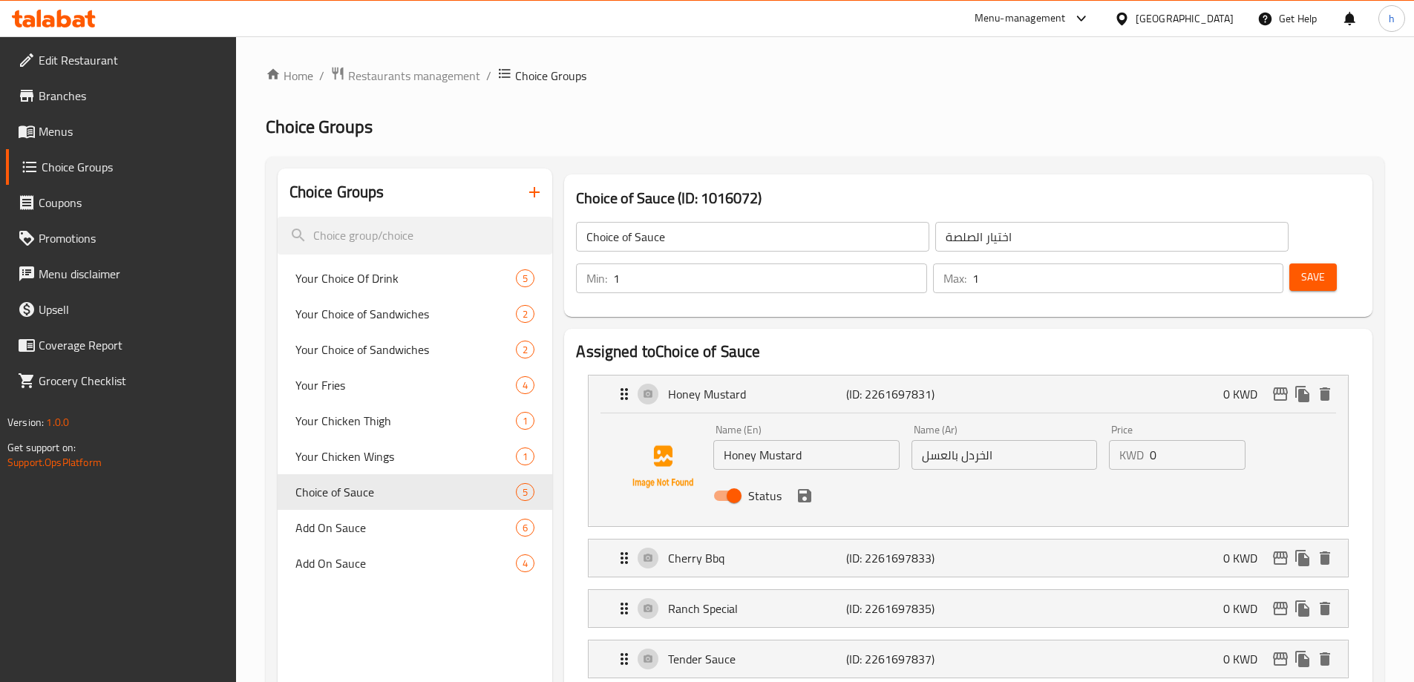
click at [963, 440] on input "الخردل بالعسل" at bounding box center [1004, 455] width 186 height 30
click at [974, 440] on input "الخردل بالعسل" at bounding box center [1004, 455] width 186 height 30
click at [764, 440] on input "Honey Mustard" at bounding box center [806, 455] width 186 height 30
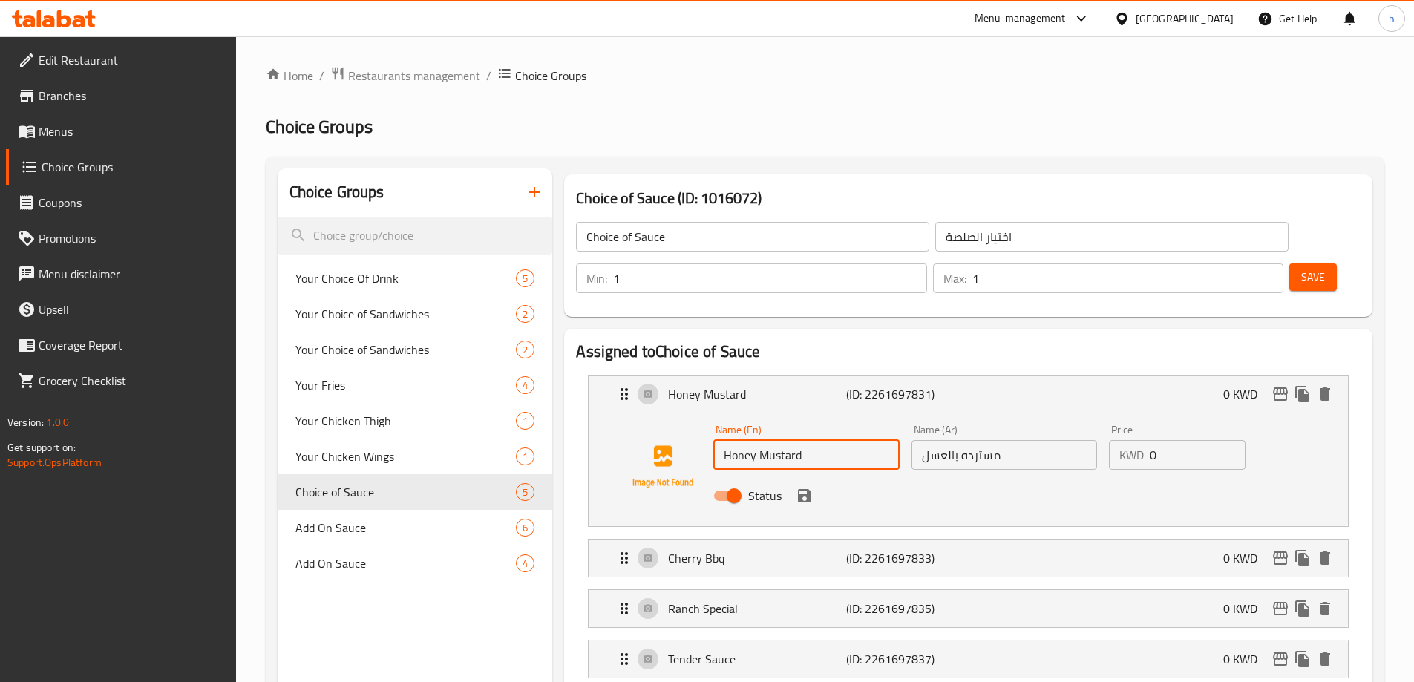
click at [989, 440] on input "مسترده بالعسل" at bounding box center [1004, 455] width 186 height 30
paste input "ة"
click at [739, 549] on p "Cherry Bbq" at bounding box center [756, 558] width 177 height 18
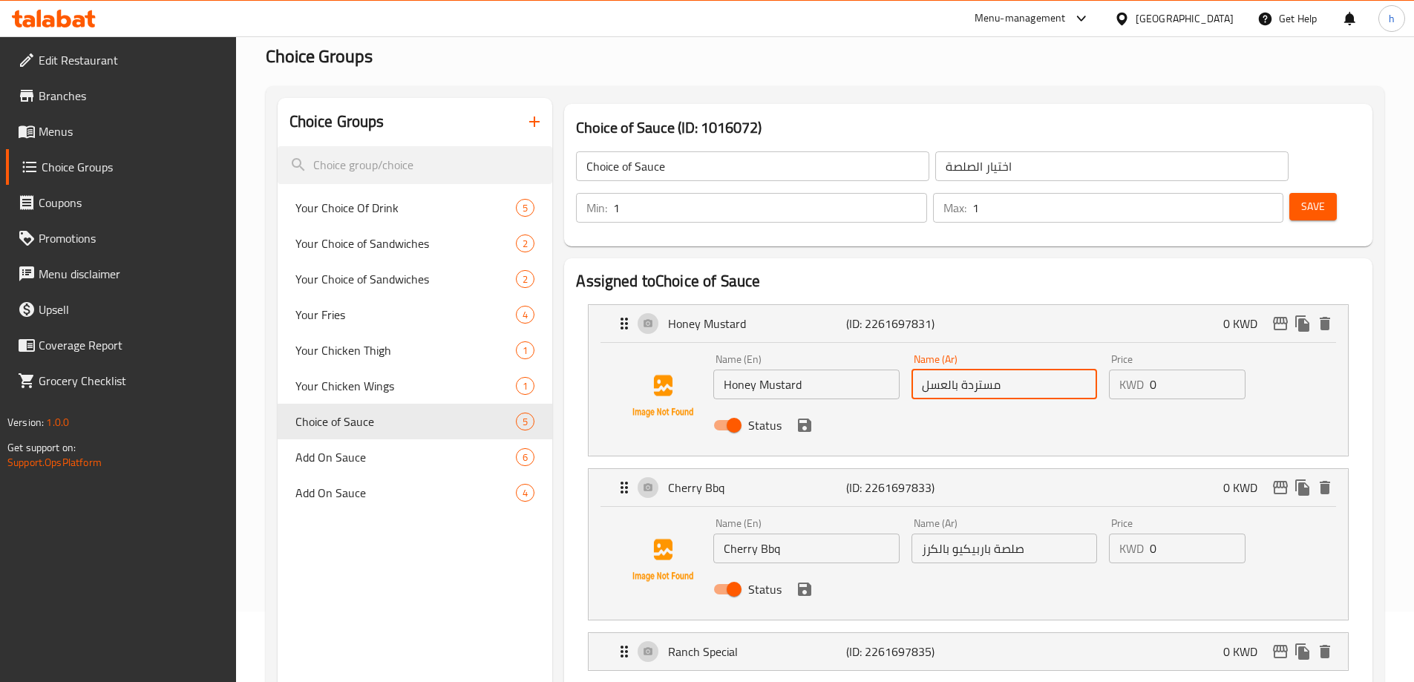
scroll to position [148, 0]
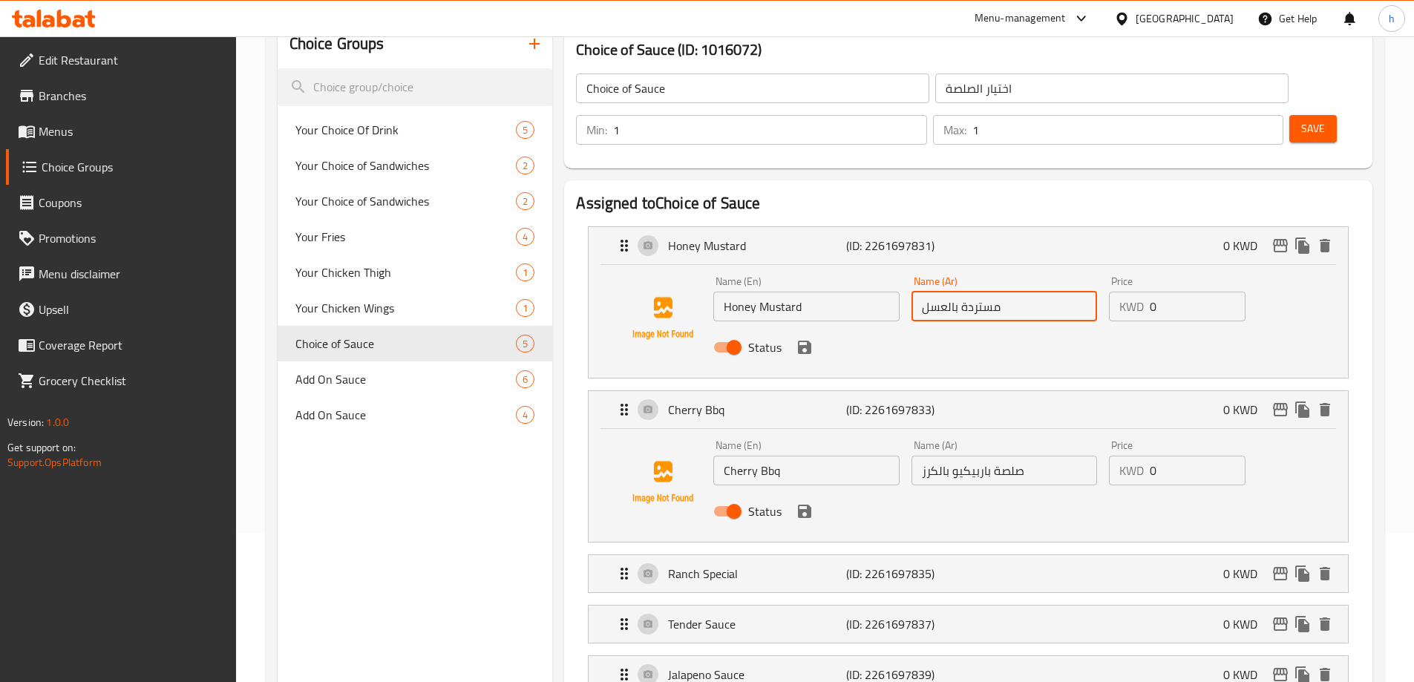
type input "مستردة بالعسل"
drag, startPoint x: 774, startPoint y: 430, endPoint x: 798, endPoint y: 433, distance: 24.0
click at [796, 456] on input "Cherry Bbq" at bounding box center [806, 471] width 186 height 30
click at [768, 456] on input "Cherry BbQ" at bounding box center [806, 471] width 186 height 30
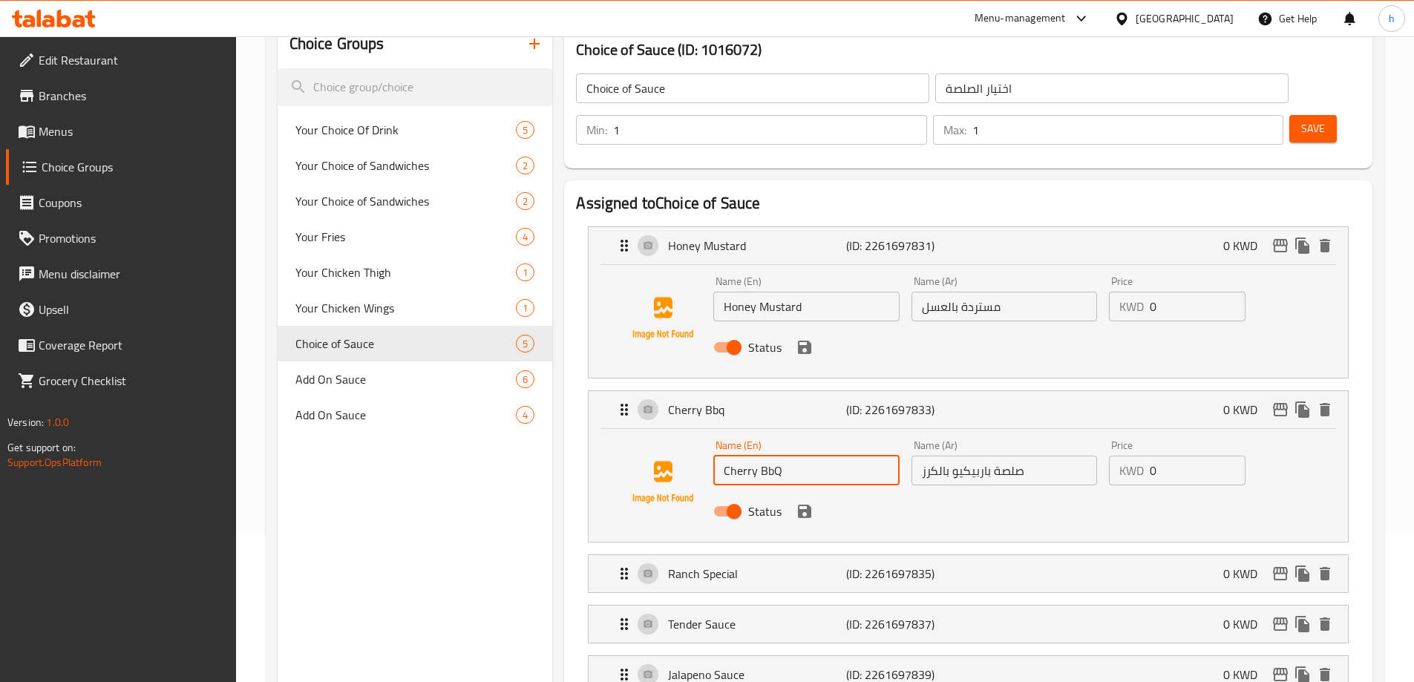
paste input "BQ"
click at [782, 565] on p "Ranch Special" at bounding box center [756, 574] width 177 height 18
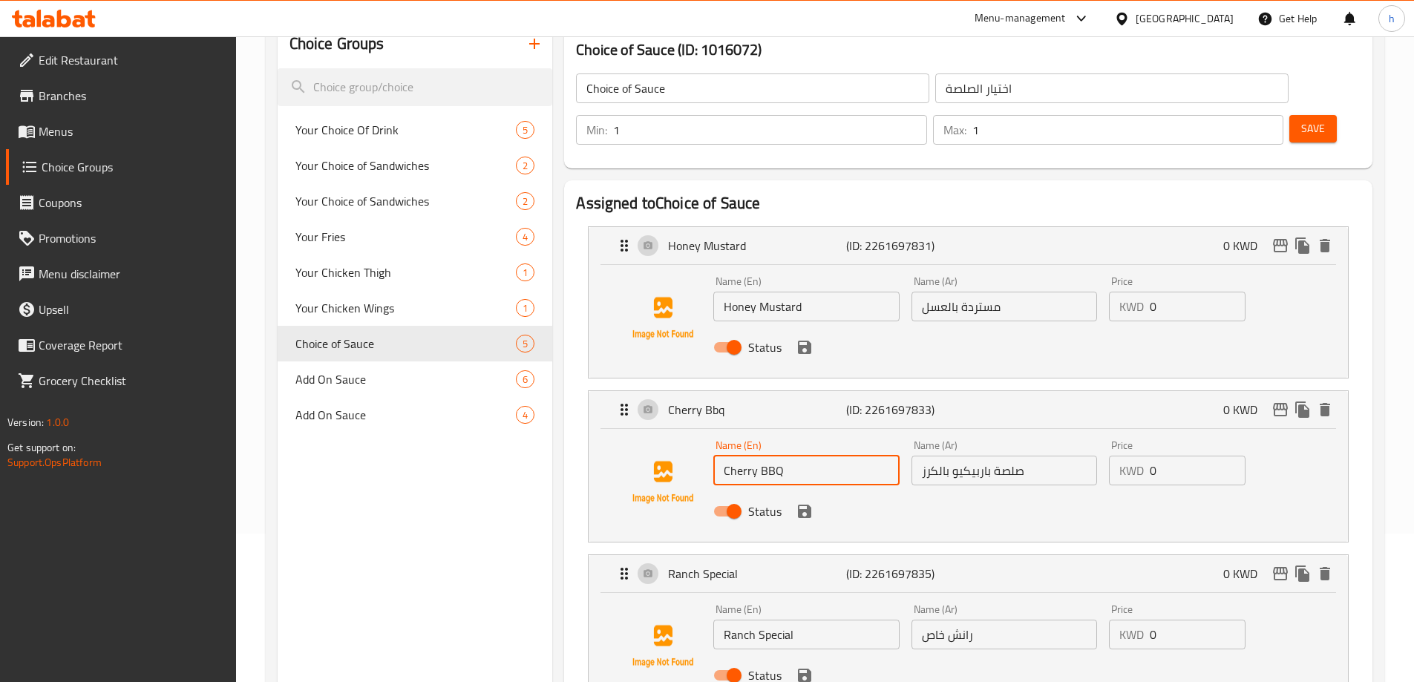
scroll to position [297, 0]
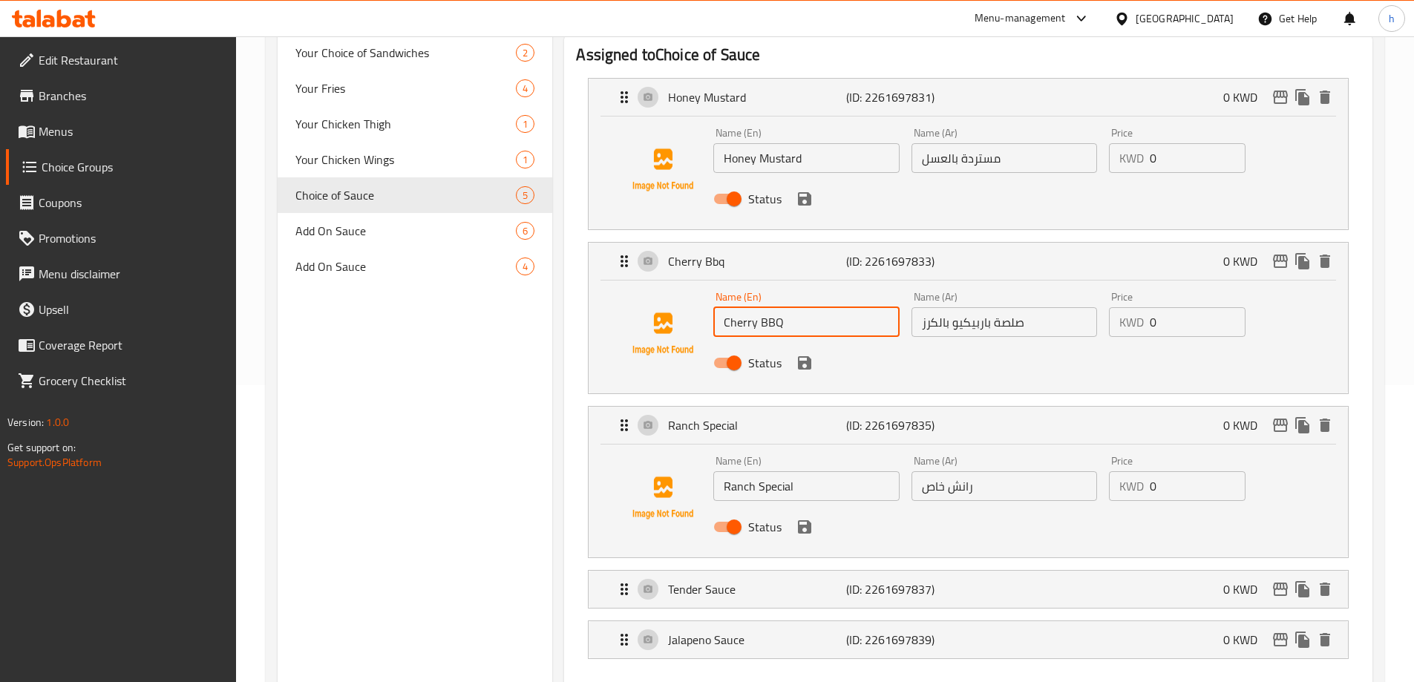
click at [929, 459] on div "Name (Ar) رانش خاص Name (Ar)" at bounding box center [1003, 478] width 197 height 57
type input "Cherry BBQ"
click at [933, 471] on input "رانش خاص" at bounding box center [1004, 486] width 186 height 30
click at [744, 571] on div "Tender Sauce (ID: 2261697837) 0 KWD" at bounding box center [972, 589] width 715 height 37
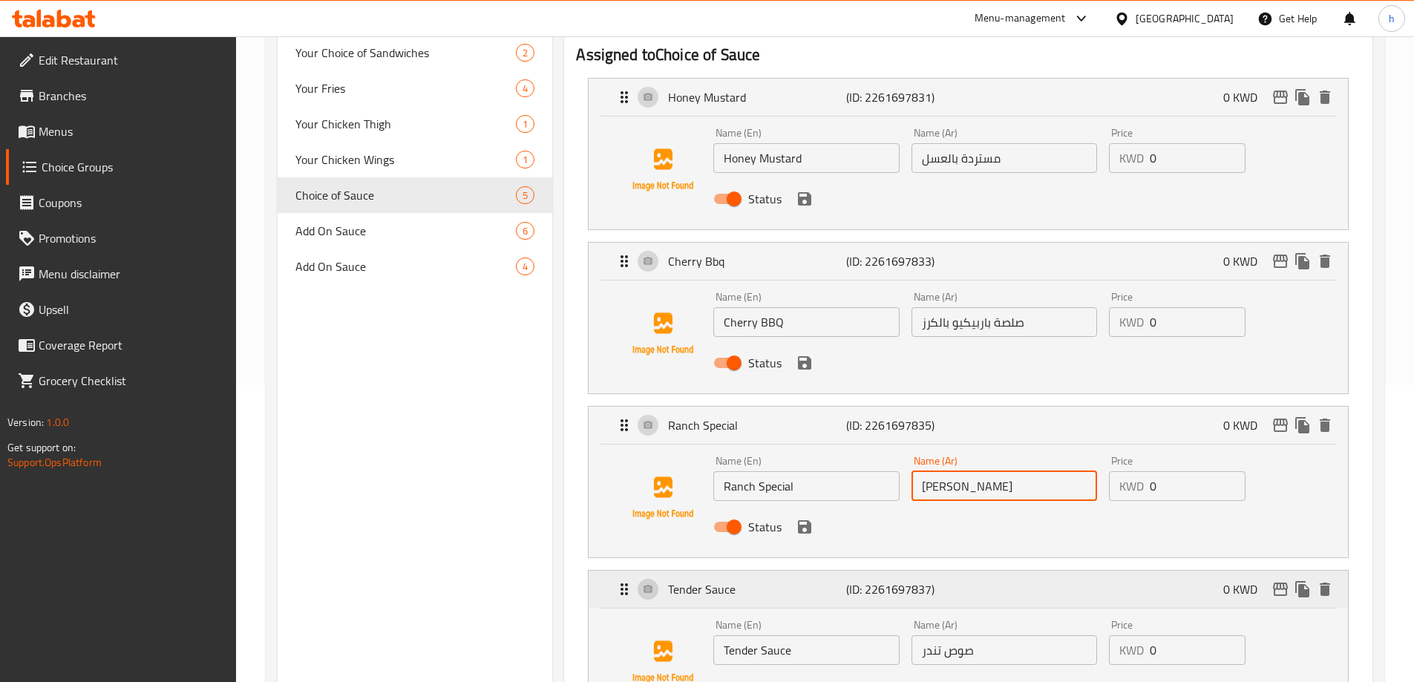
scroll to position [445, 0]
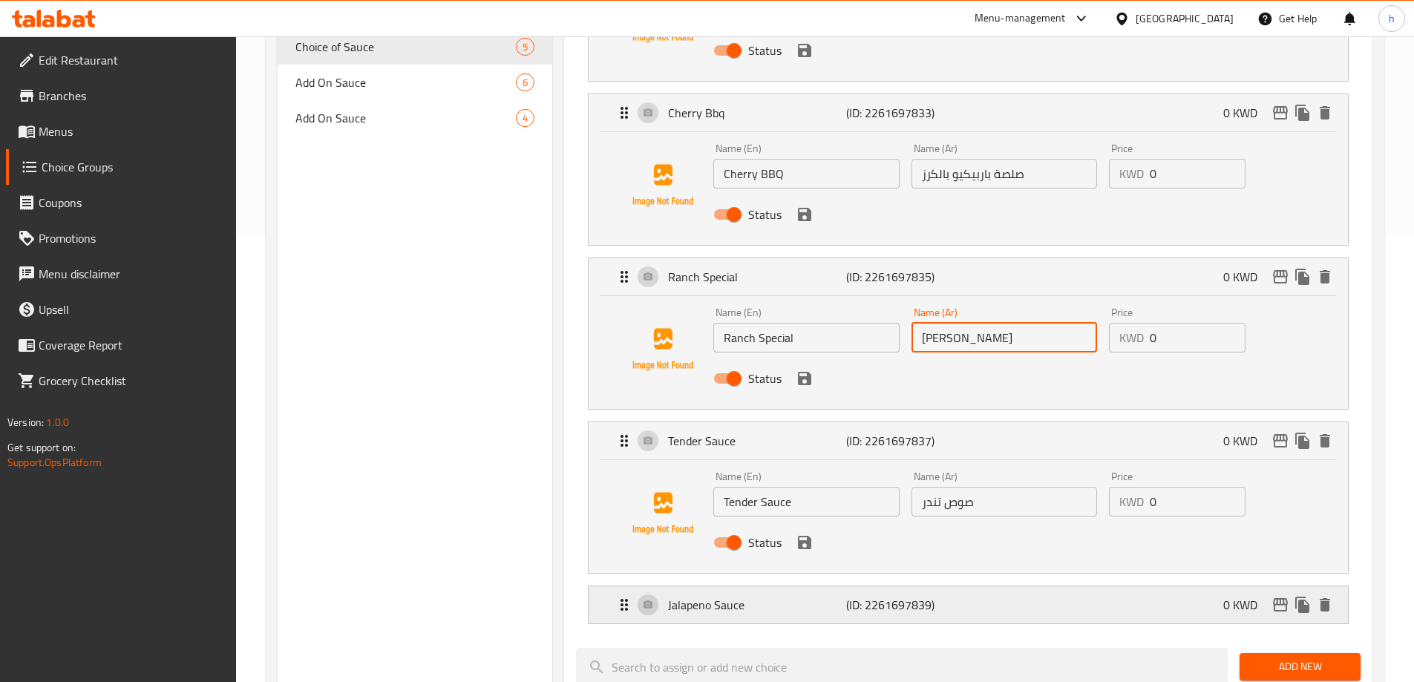
click at [762, 586] on div "Jalapeno Sauce (ID: 2261697839) 0 KWD" at bounding box center [972, 604] width 715 height 37
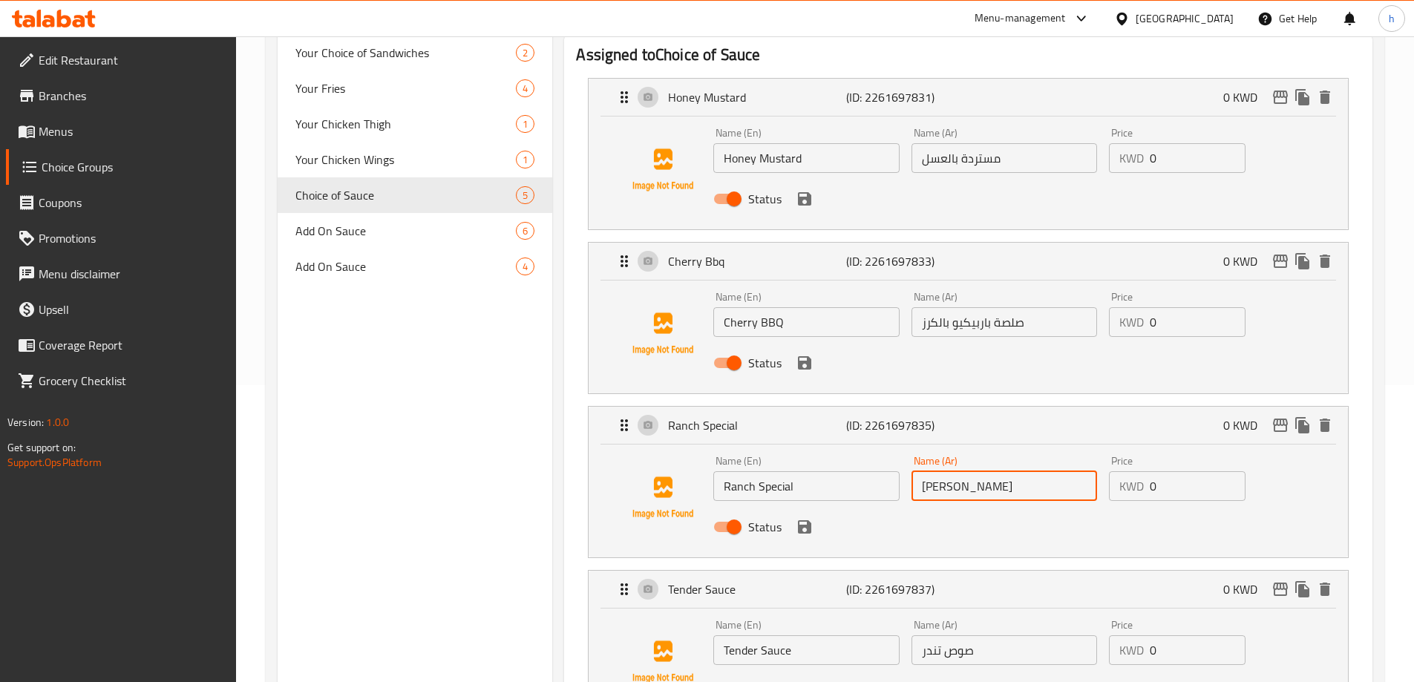
scroll to position [74, 0]
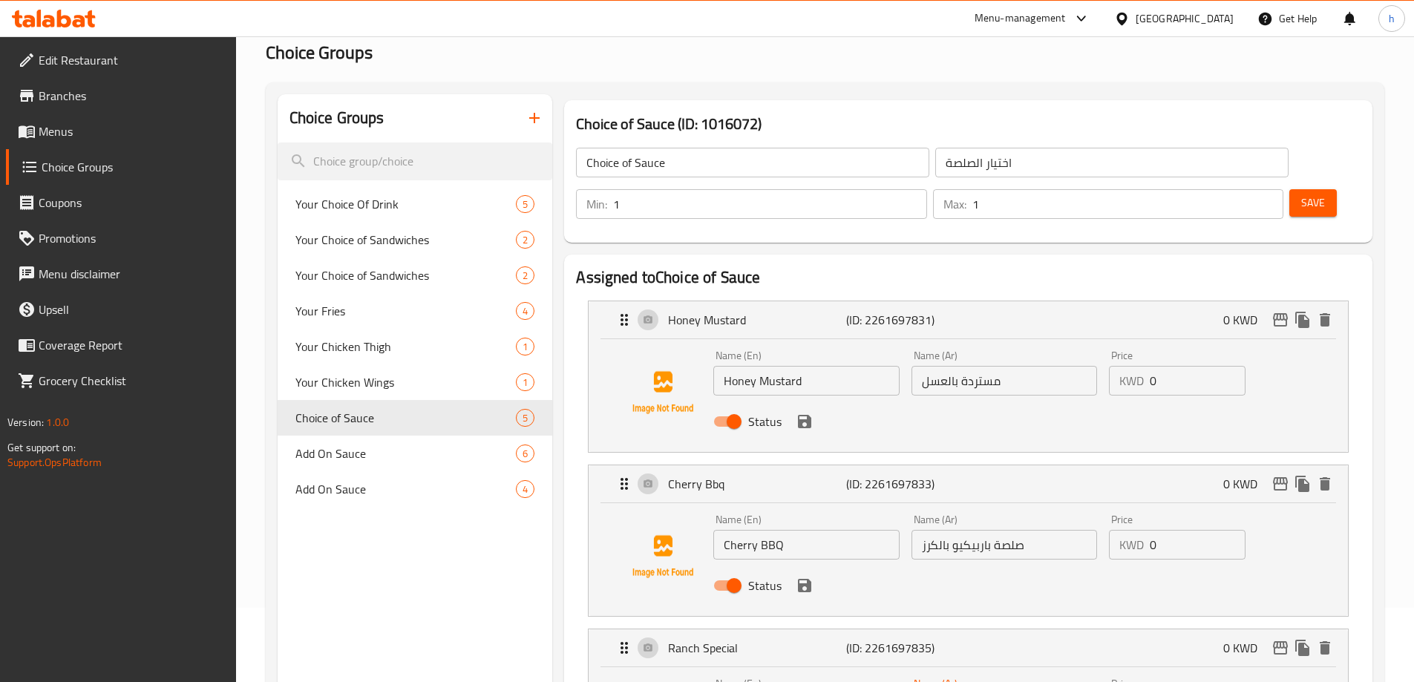
click at [809, 415] on icon "save" at bounding box center [804, 421] width 13 height 13
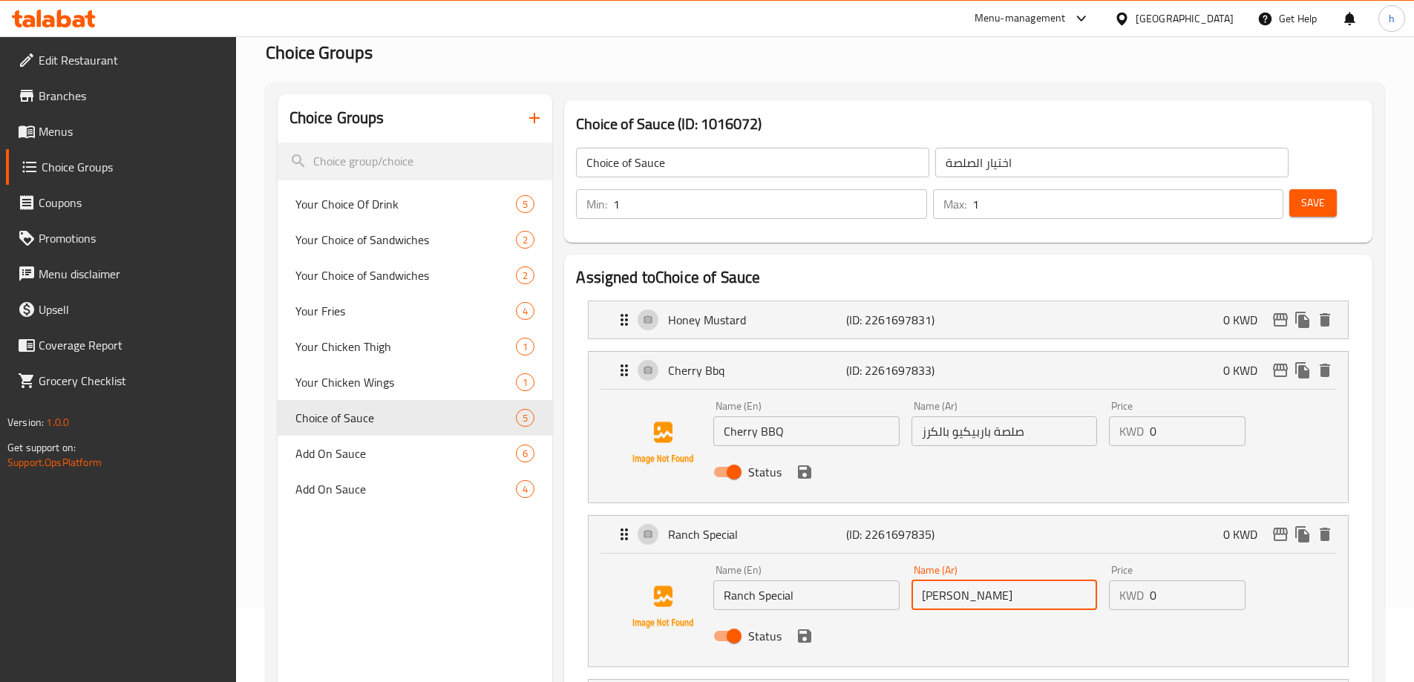
type input "[PERSON_NAME]"
click at [1005, 416] on input "صلصة باربيكيو بالكرز" at bounding box center [1004, 431] width 186 height 30
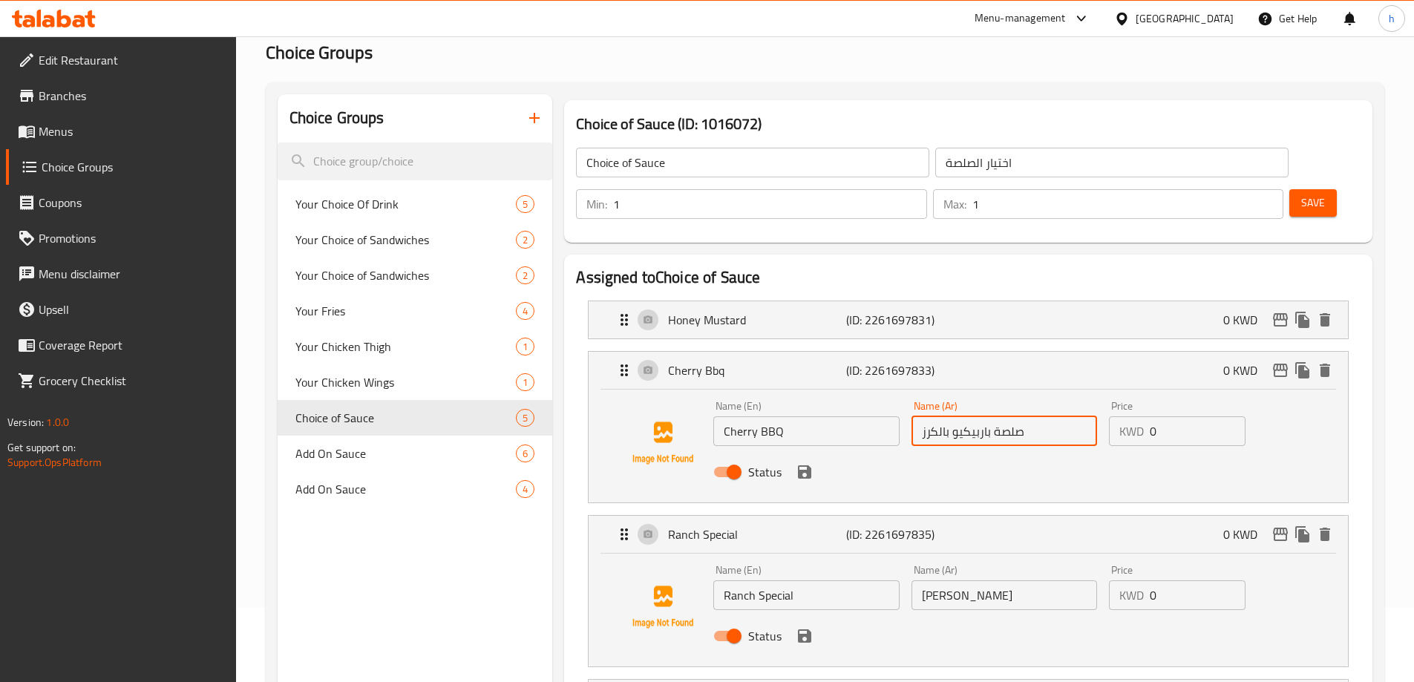
click at [1005, 416] on input "صلصة باربيكيو بالكرز" at bounding box center [1004, 431] width 186 height 30
click at [925, 452] on div "Status" at bounding box center [1003, 472] width 593 height 40
click at [804, 463] on icon "save" at bounding box center [805, 472] width 18 height 18
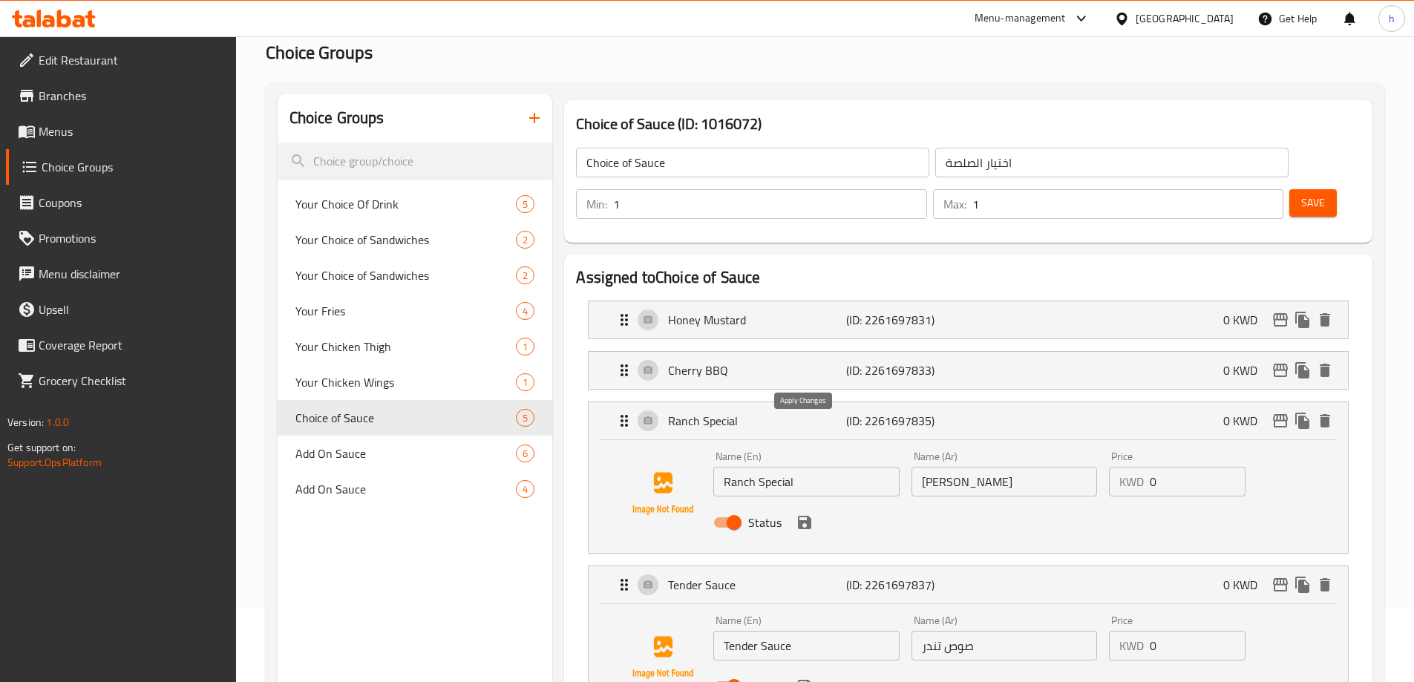
type input "باربيكيو بالكرز"
click at [806, 516] on icon "save" at bounding box center [804, 522] width 13 height 13
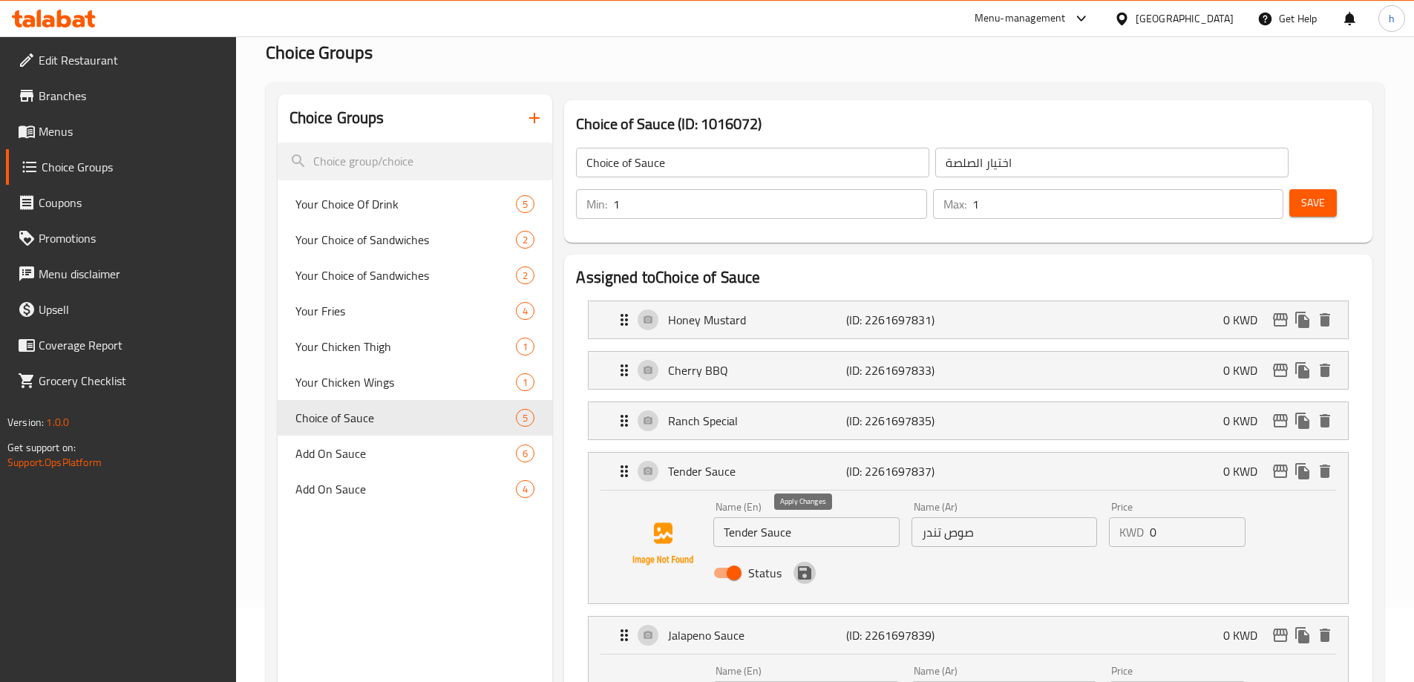
click at [805, 566] on icon "save" at bounding box center [804, 572] width 13 height 13
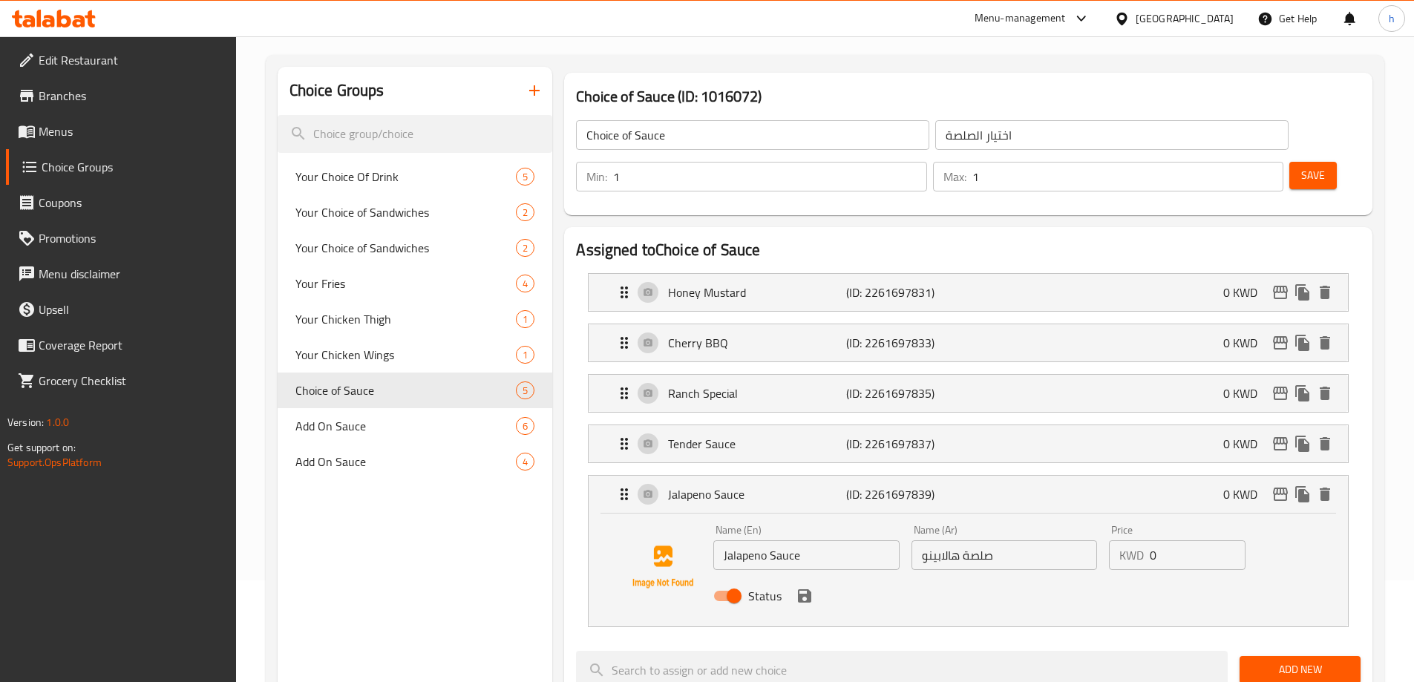
scroll to position [148, 0]
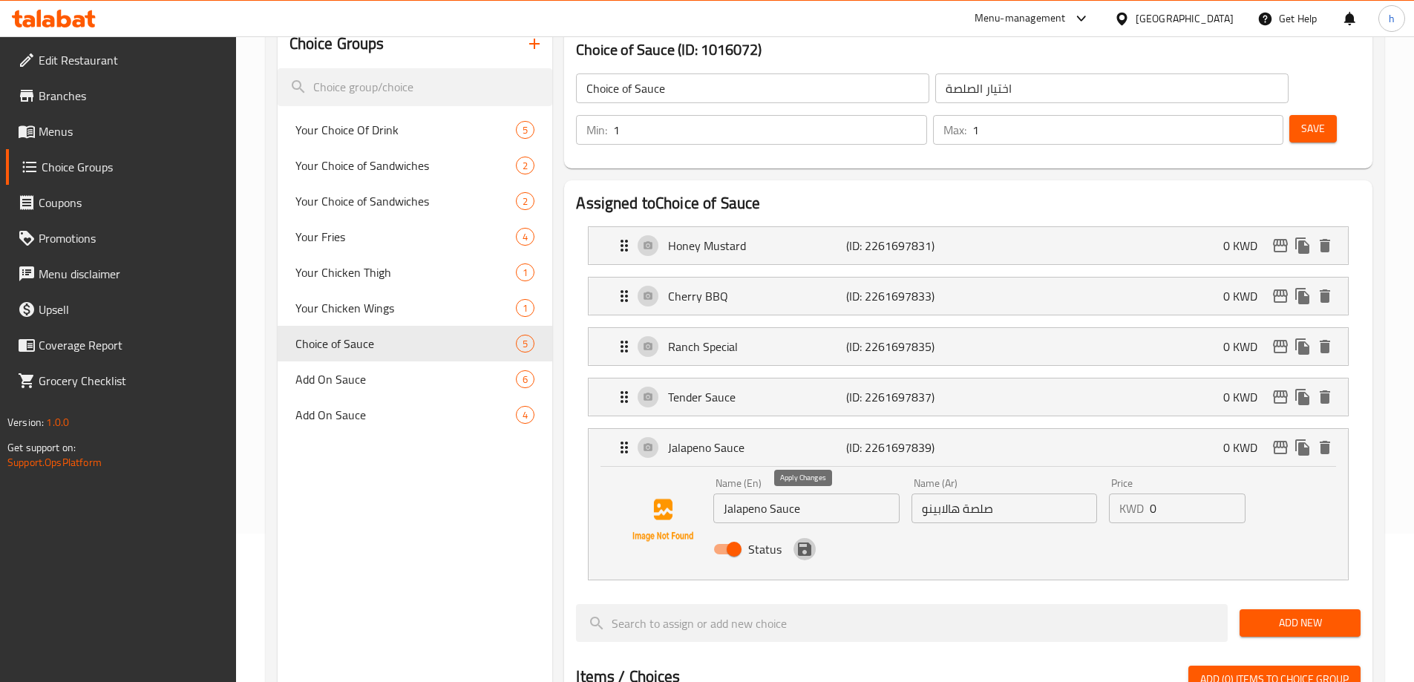
click at [799, 542] on icon "save" at bounding box center [804, 548] width 13 height 13
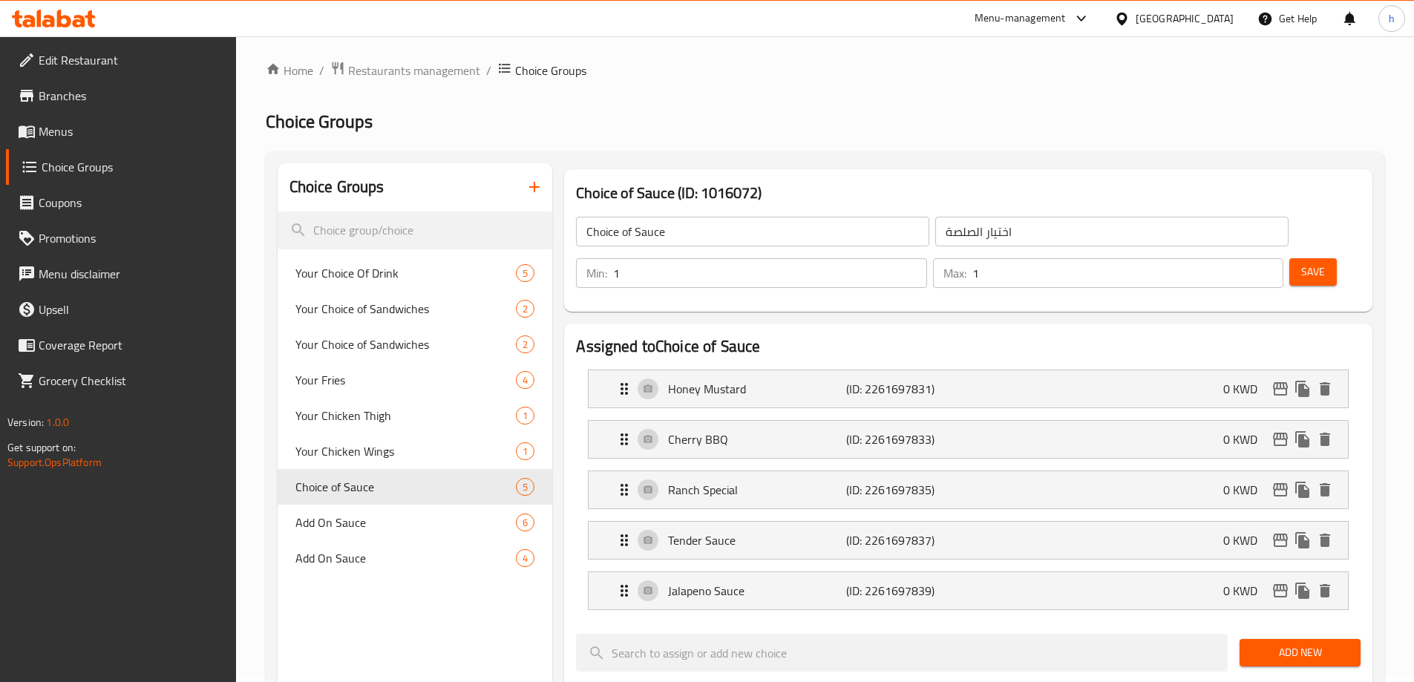
scroll to position [0, 0]
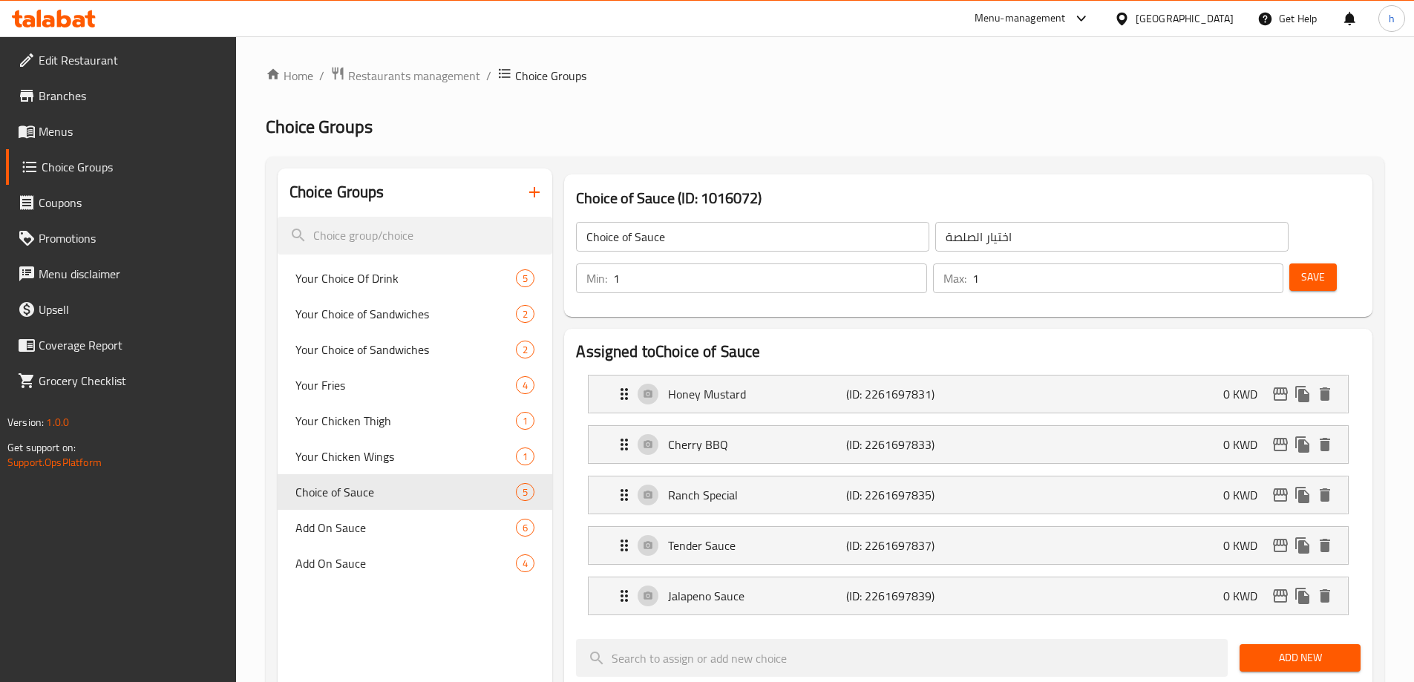
click at [1301, 268] on span "Save" at bounding box center [1313, 277] width 24 height 19
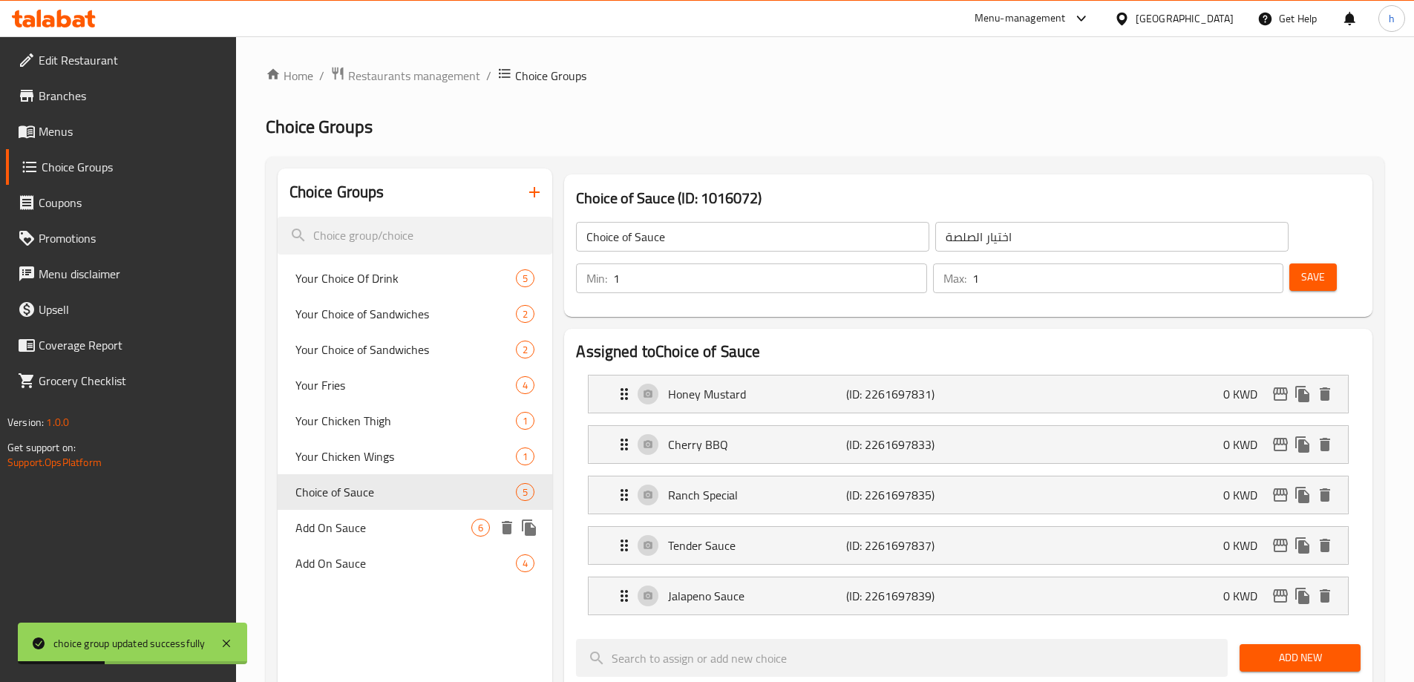
click at [416, 514] on div "Add On Sauce 6" at bounding box center [415, 528] width 275 height 36
type input "Add On Sauce"
type input "إضافة الصلصة"
type input "0"
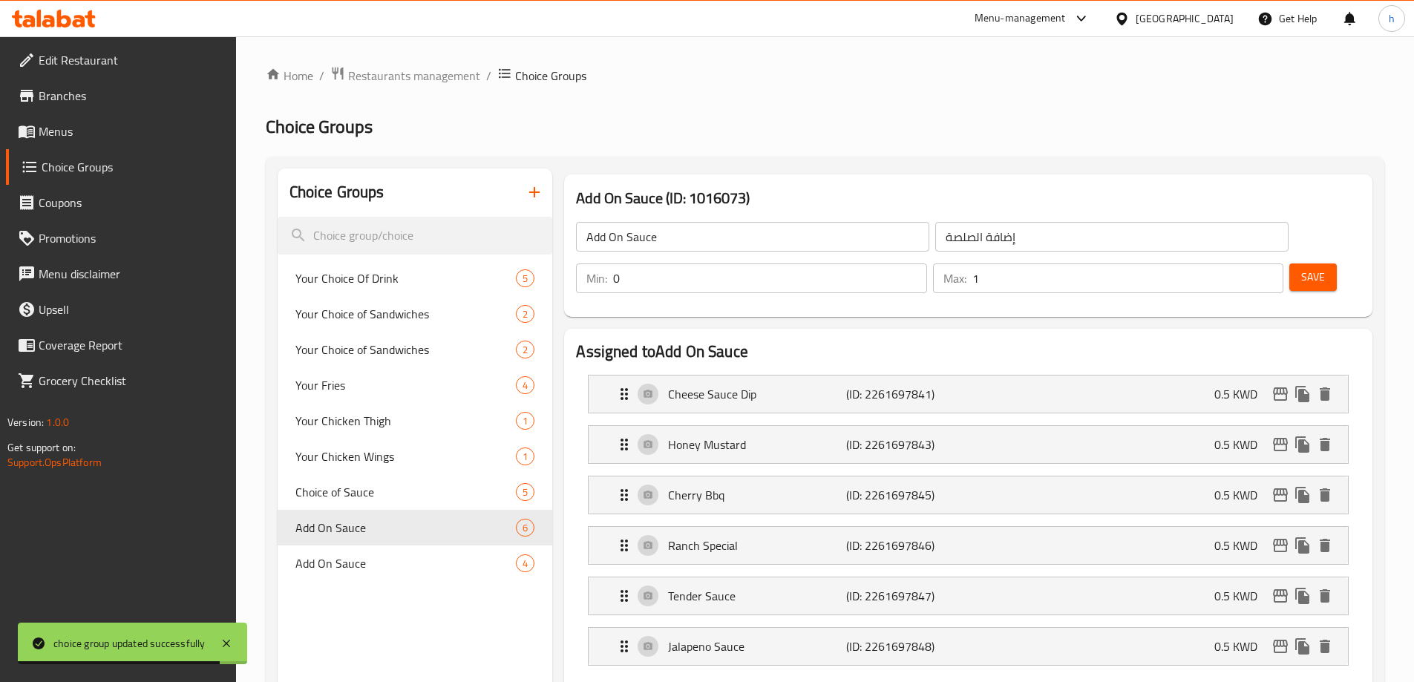
click at [148, 143] on link "Menus" at bounding box center [121, 132] width 230 height 36
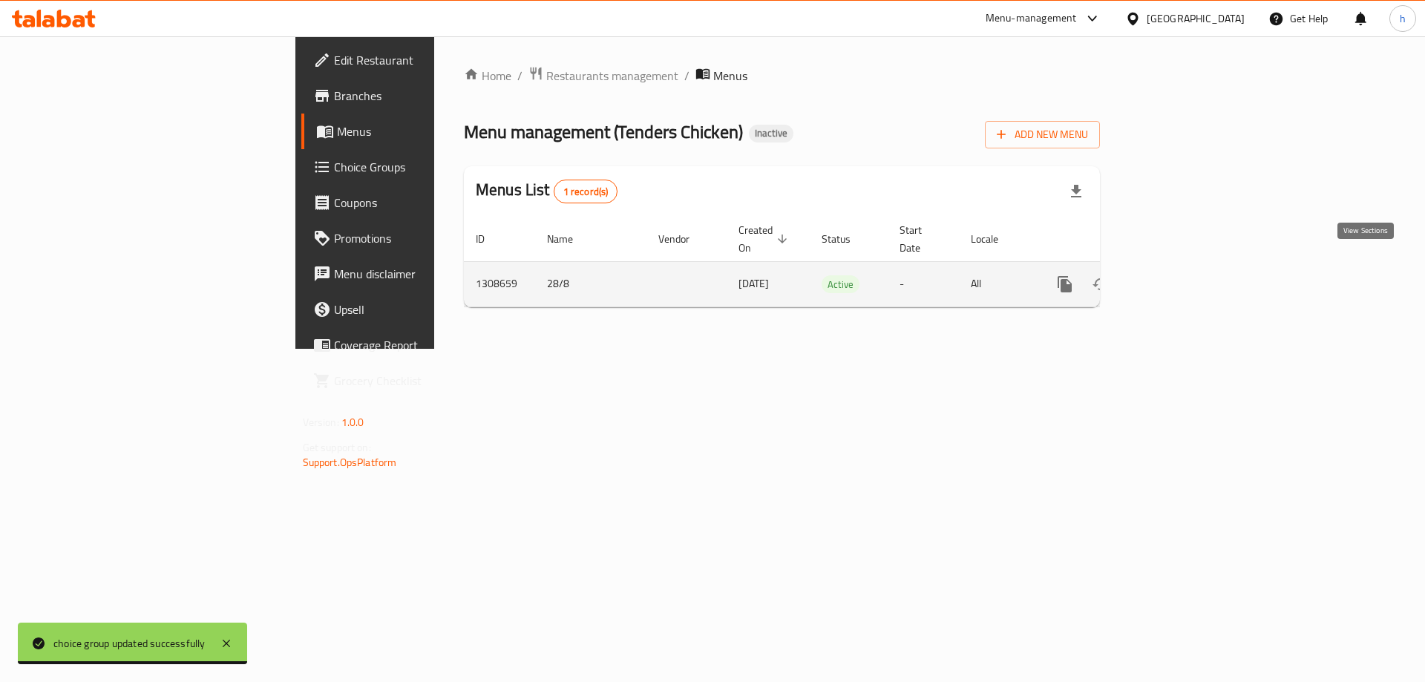
click at [1181, 275] on icon "enhanced table" at bounding box center [1172, 284] width 18 height 18
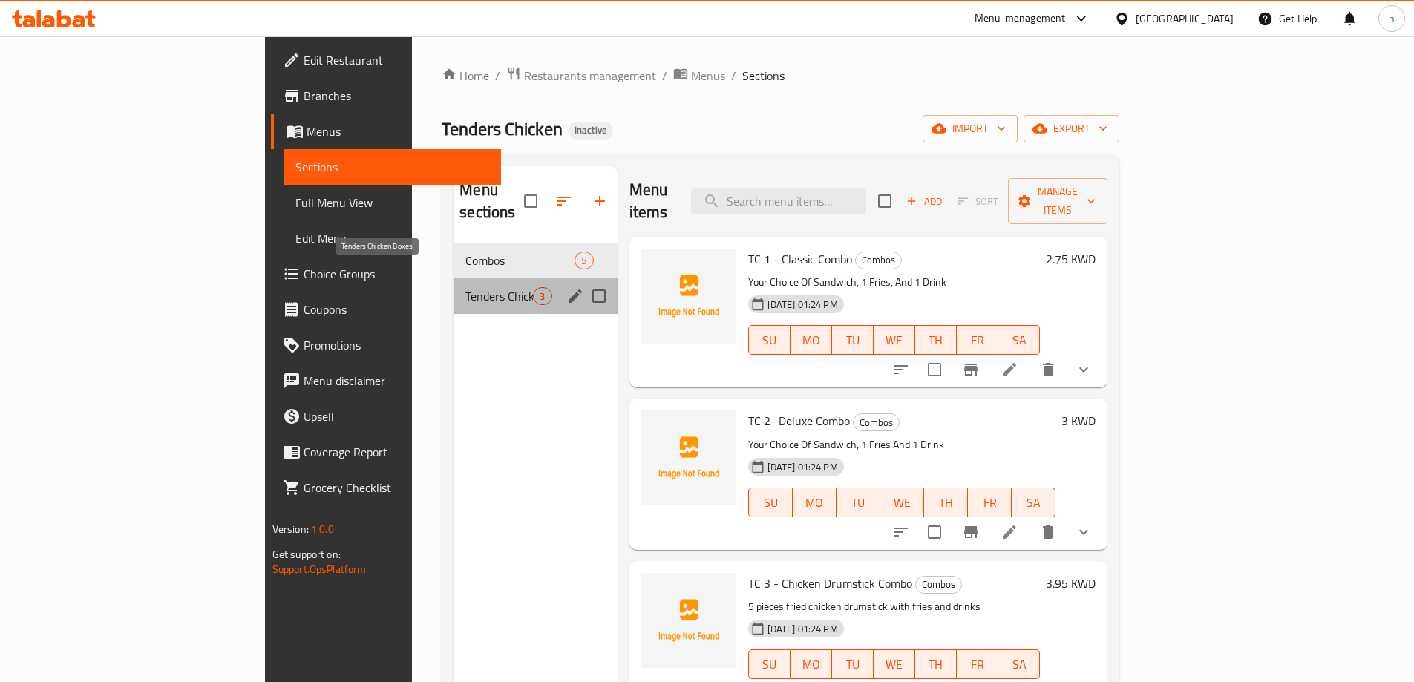
click at [465, 287] on span "Tenders Chicken Boxes" at bounding box center [499, 296] width 68 height 18
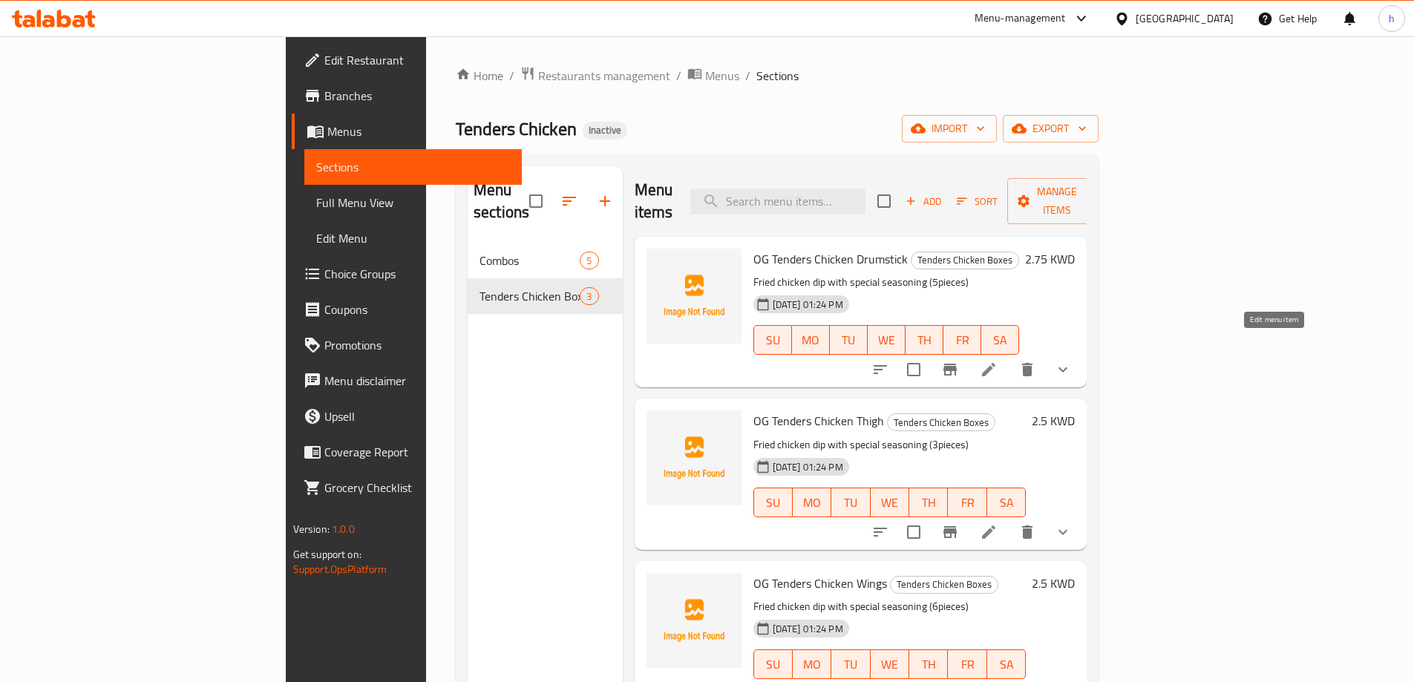
click at [995, 363] on icon at bounding box center [988, 369] width 13 height 13
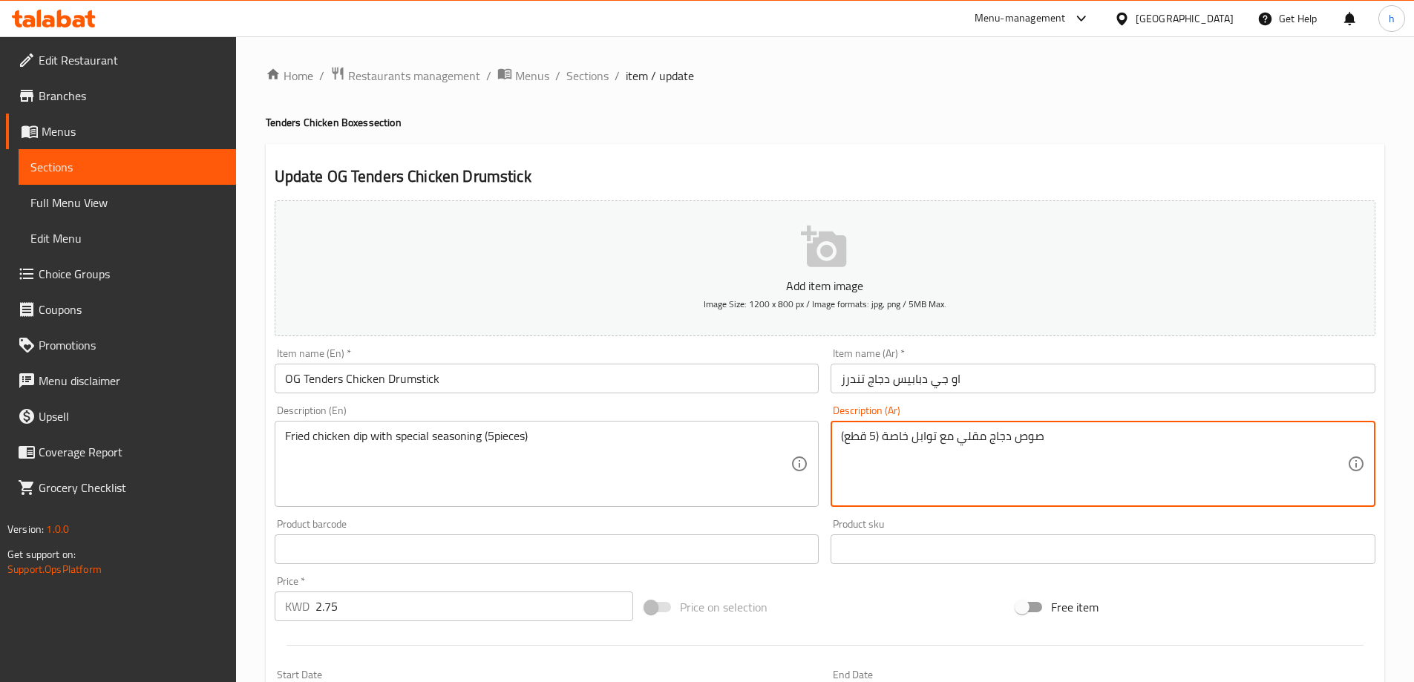
click at [899, 437] on textarea "صوص دجاج مقلي مع توابل خاصة (5 قطع)" at bounding box center [1094, 464] width 506 height 70
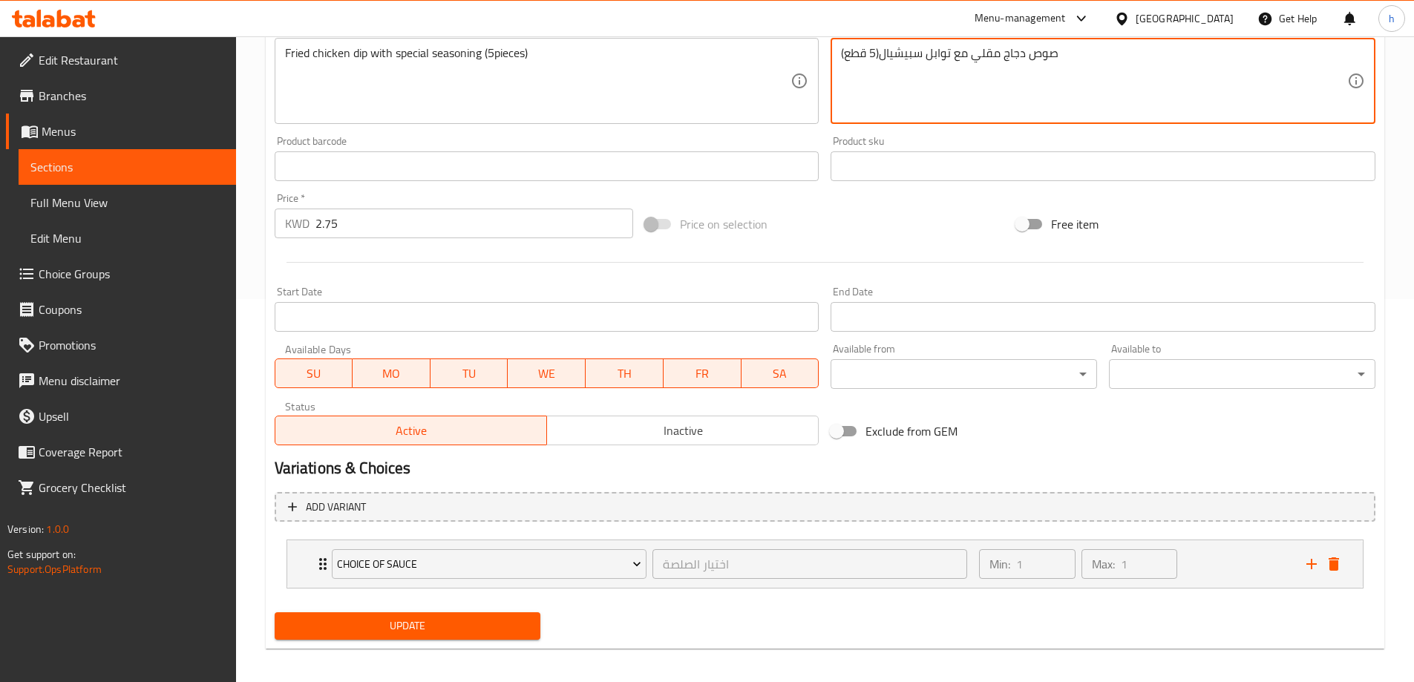
scroll to position [391, 0]
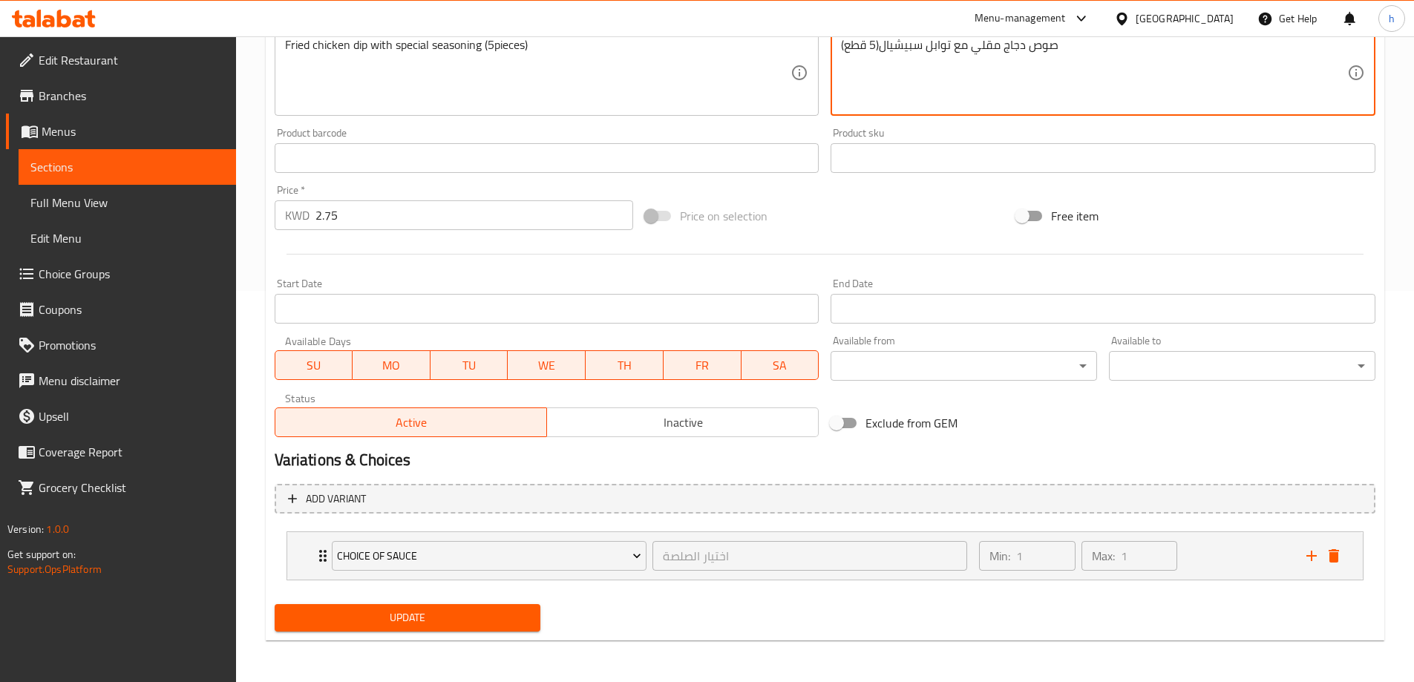
type textarea "صوص دجاج مقلي مع توابل سبيشيال(5 قطع)"
click at [485, 611] on span "Update" at bounding box center [407, 618] width 243 height 19
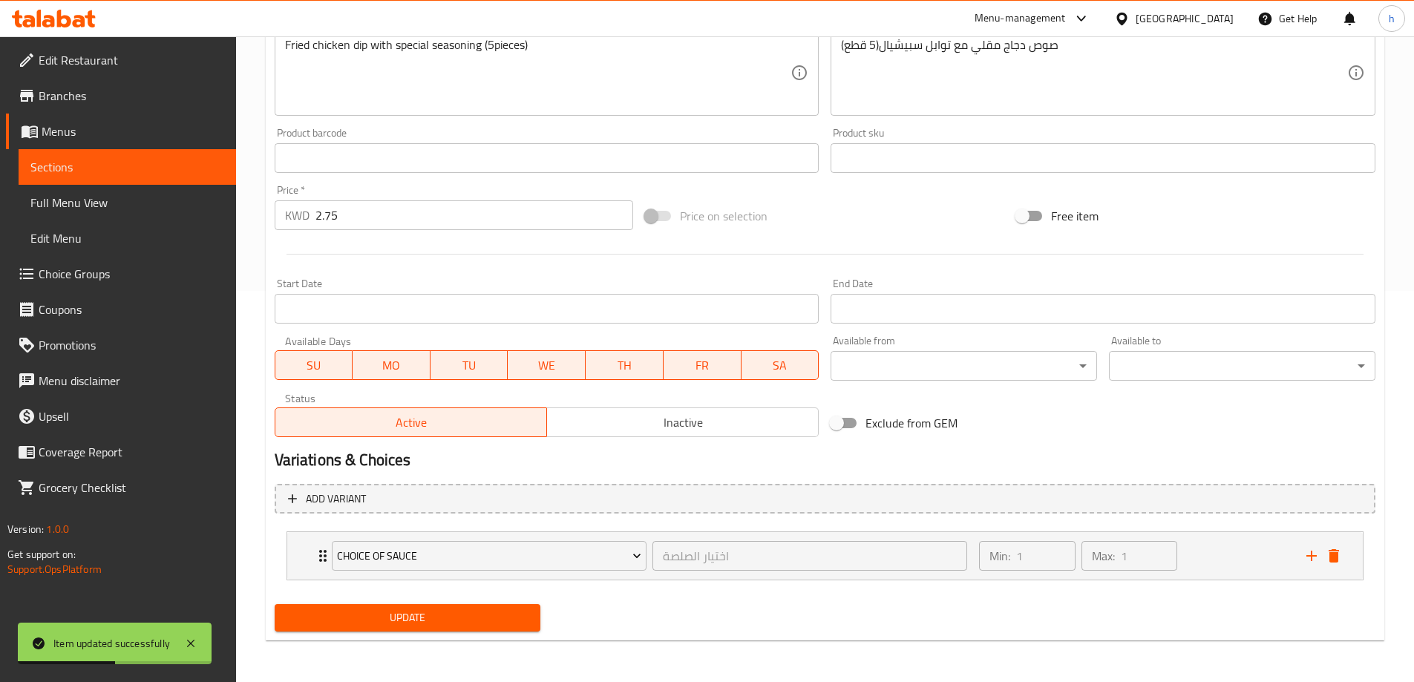
scroll to position [0, 0]
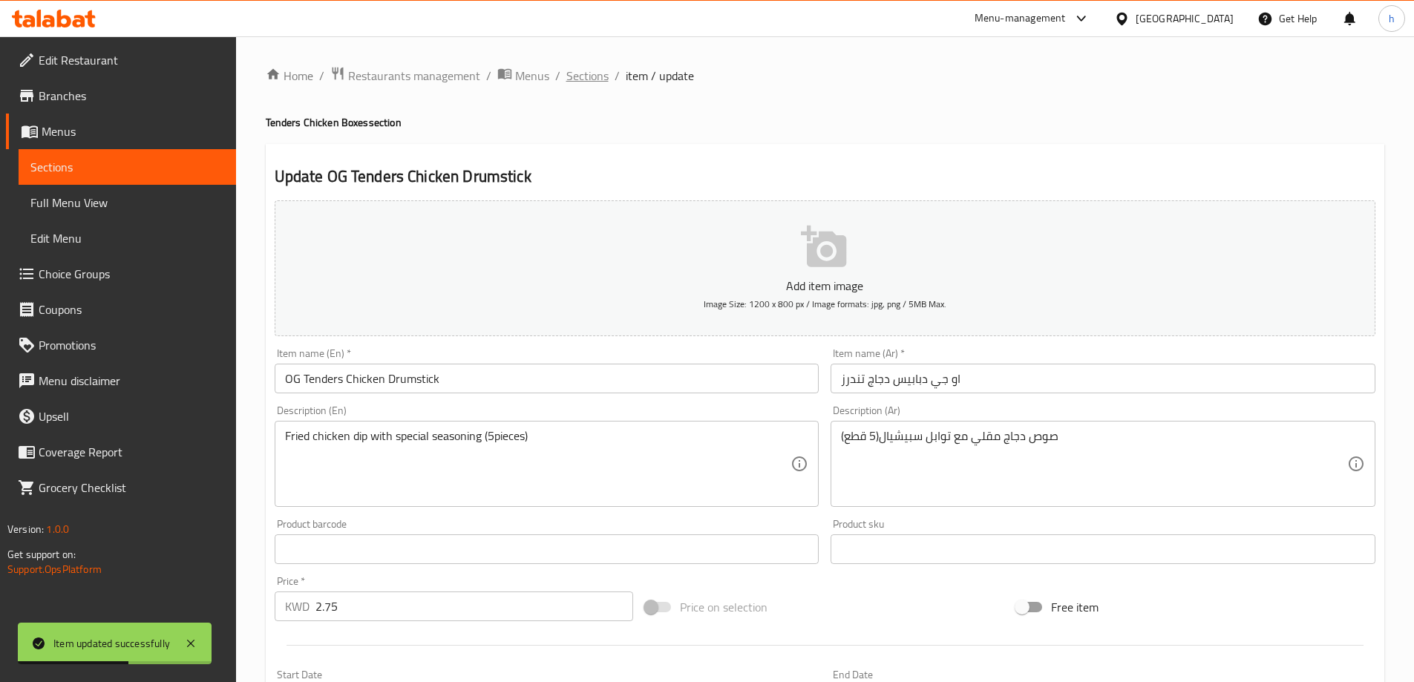
click at [591, 76] on span "Sections" at bounding box center [587, 76] width 42 height 18
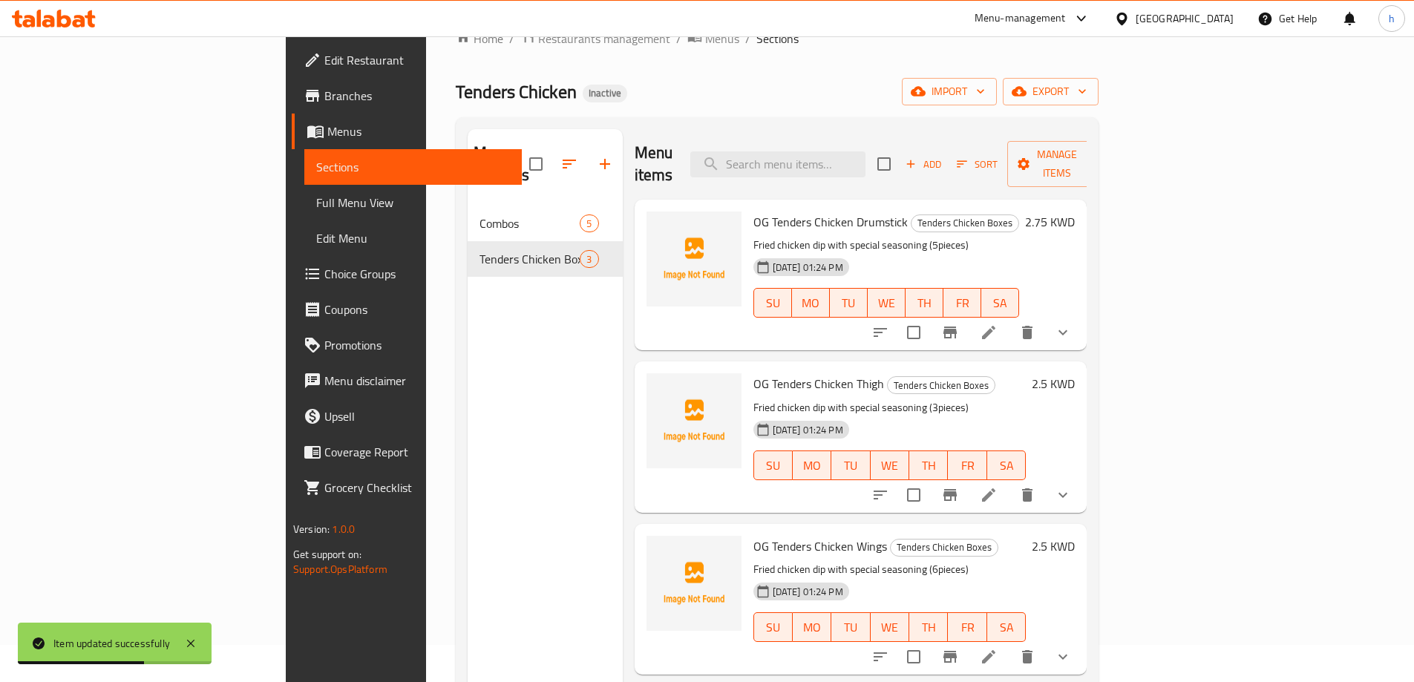
scroll to position [74, 0]
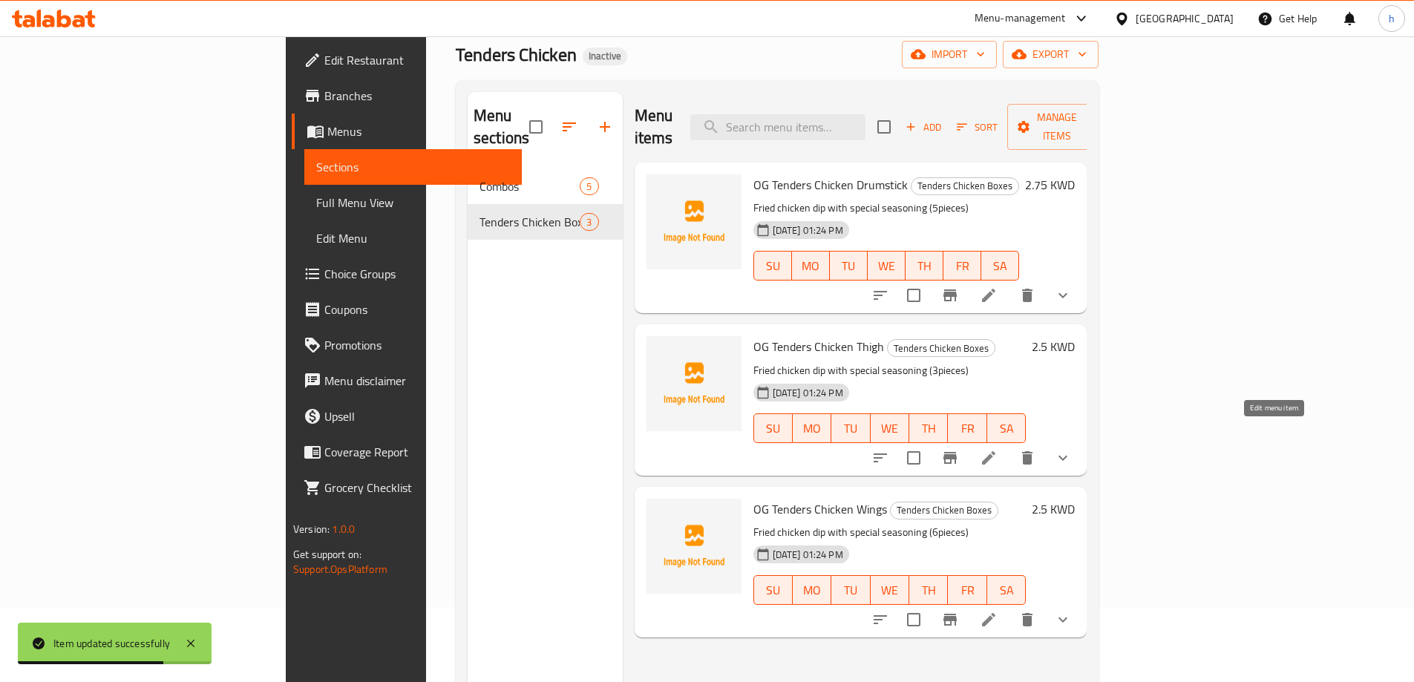
click at [997, 449] on icon at bounding box center [989, 458] width 18 height 18
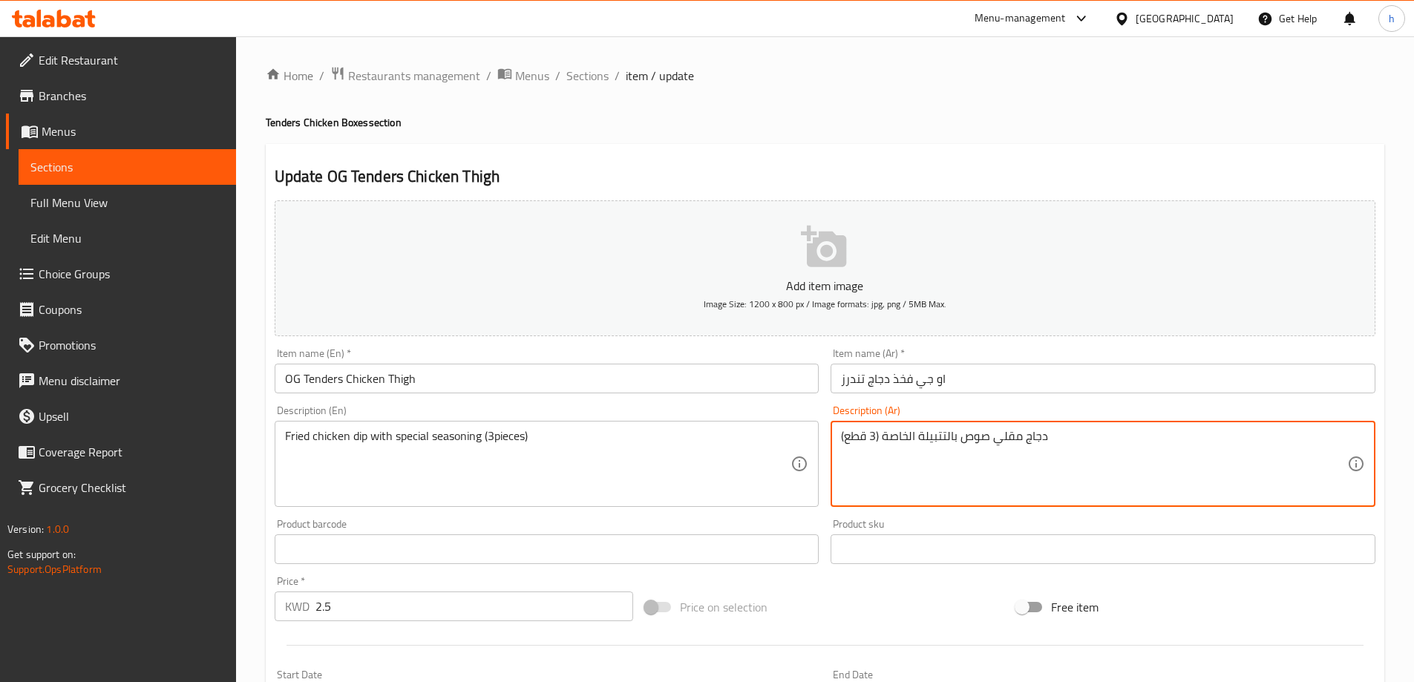
click at [911, 436] on textarea "دجاج مقلي صوص بالتتبيلة الخاصة (3 قطع)" at bounding box center [1094, 464] width 506 height 70
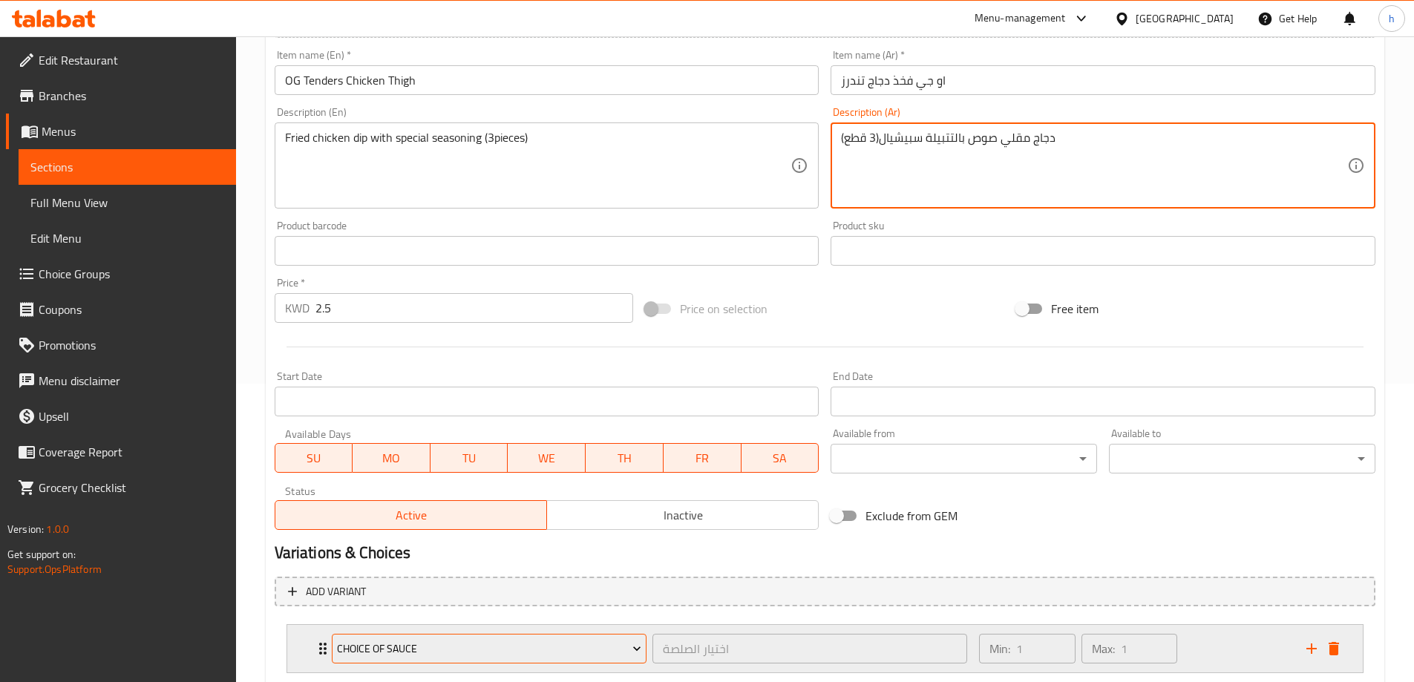
scroll to position [391, 0]
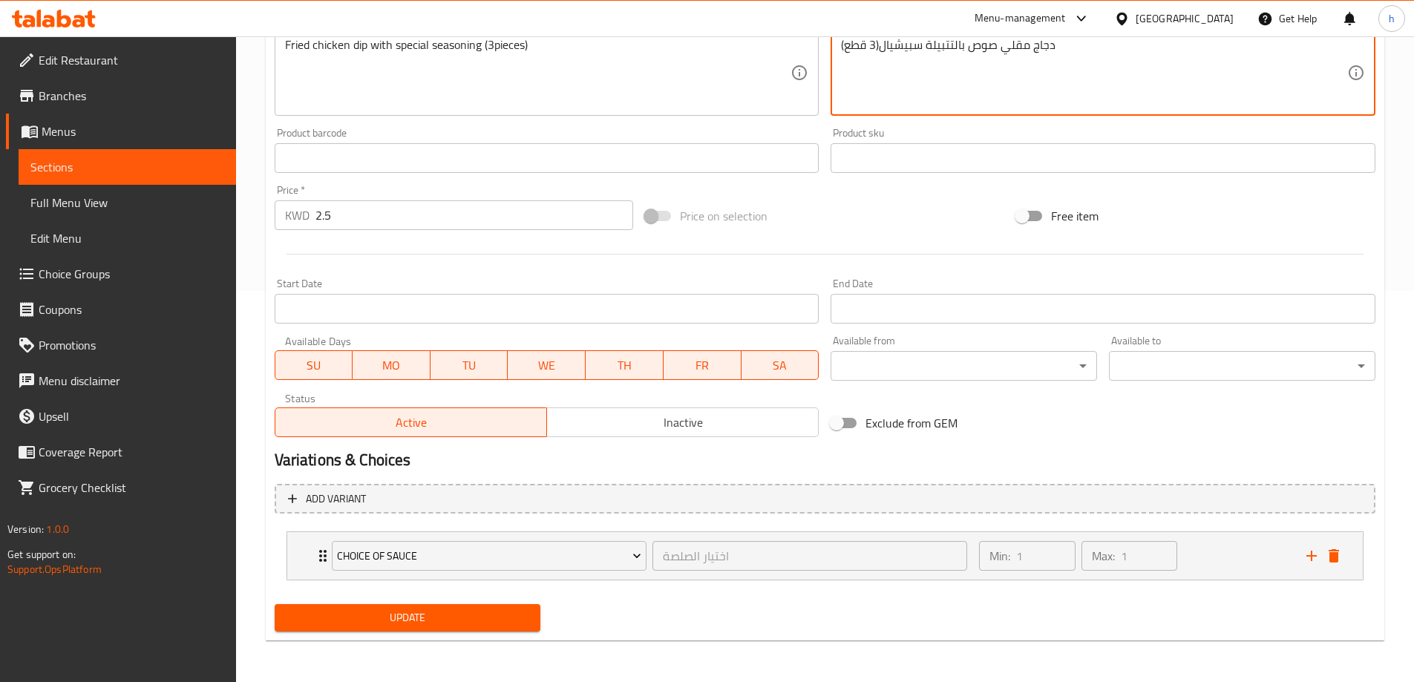
type textarea "دجاج مقلي صوص بالتتبيلة سبيشيال(3 قطع)"
click at [460, 615] on span "Update" at bounding box center [407, 618] width 243 height 19
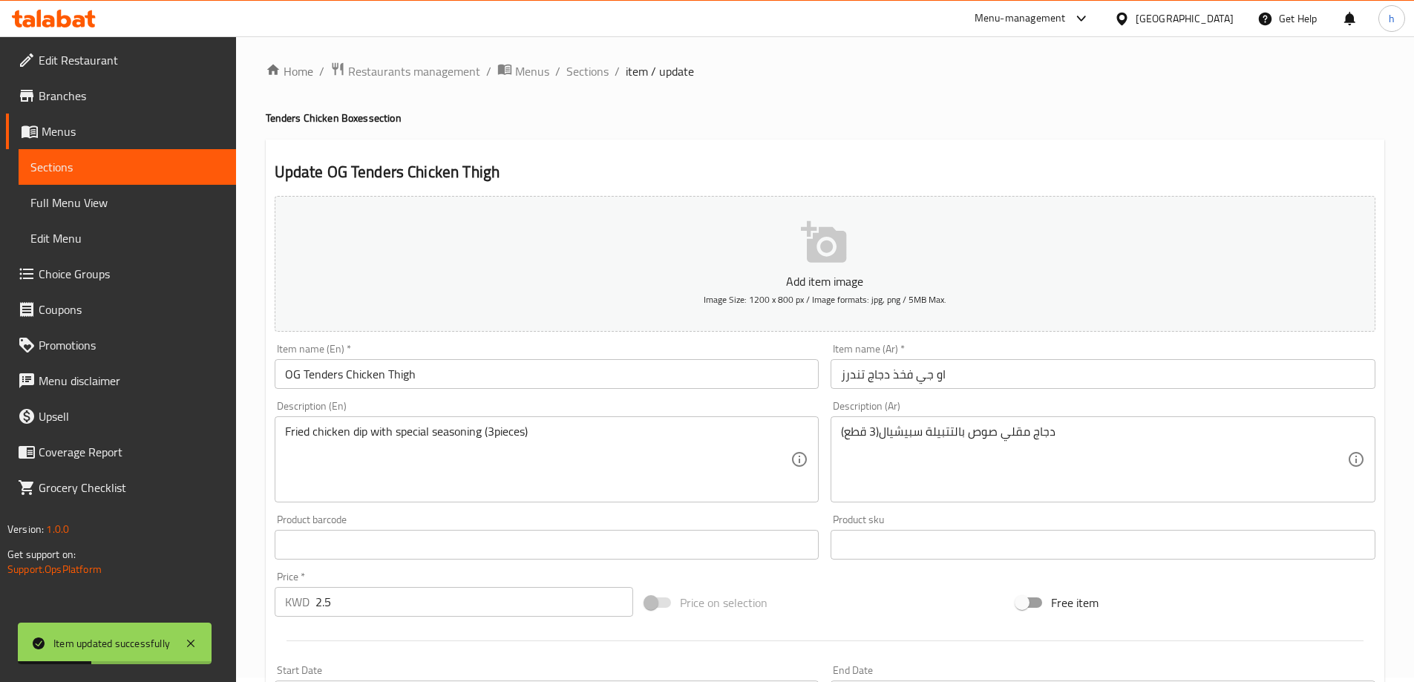
scroll to position [0, 0]
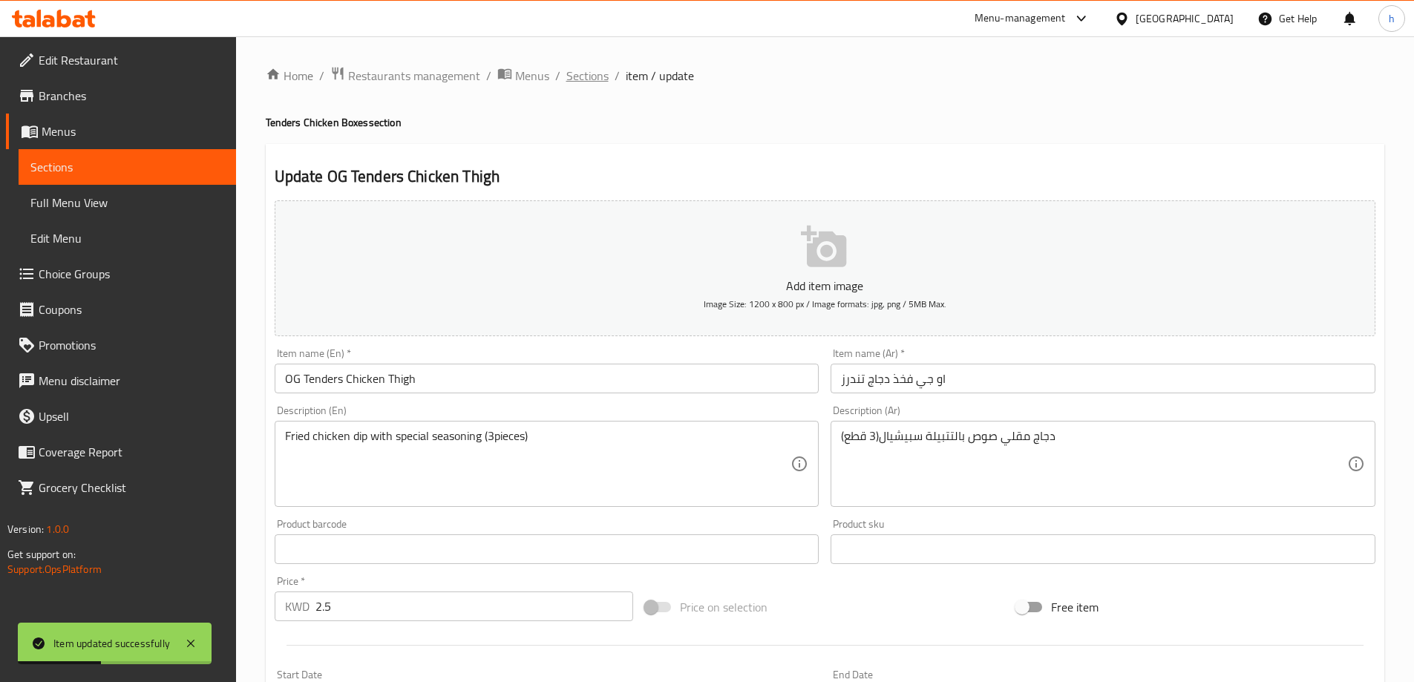
click at [599, 82] on span "Sections" at bounding box center [587, 76] width 42 height 18
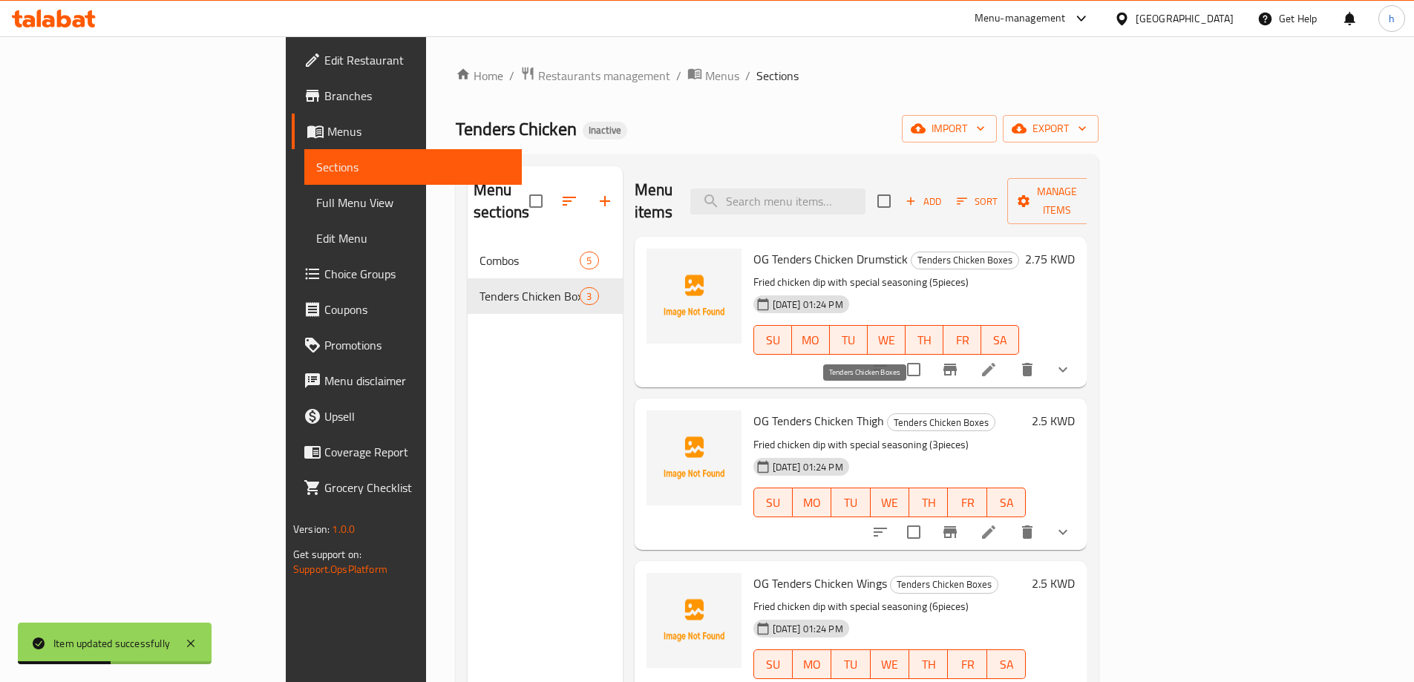
scroll to position [208, 0]
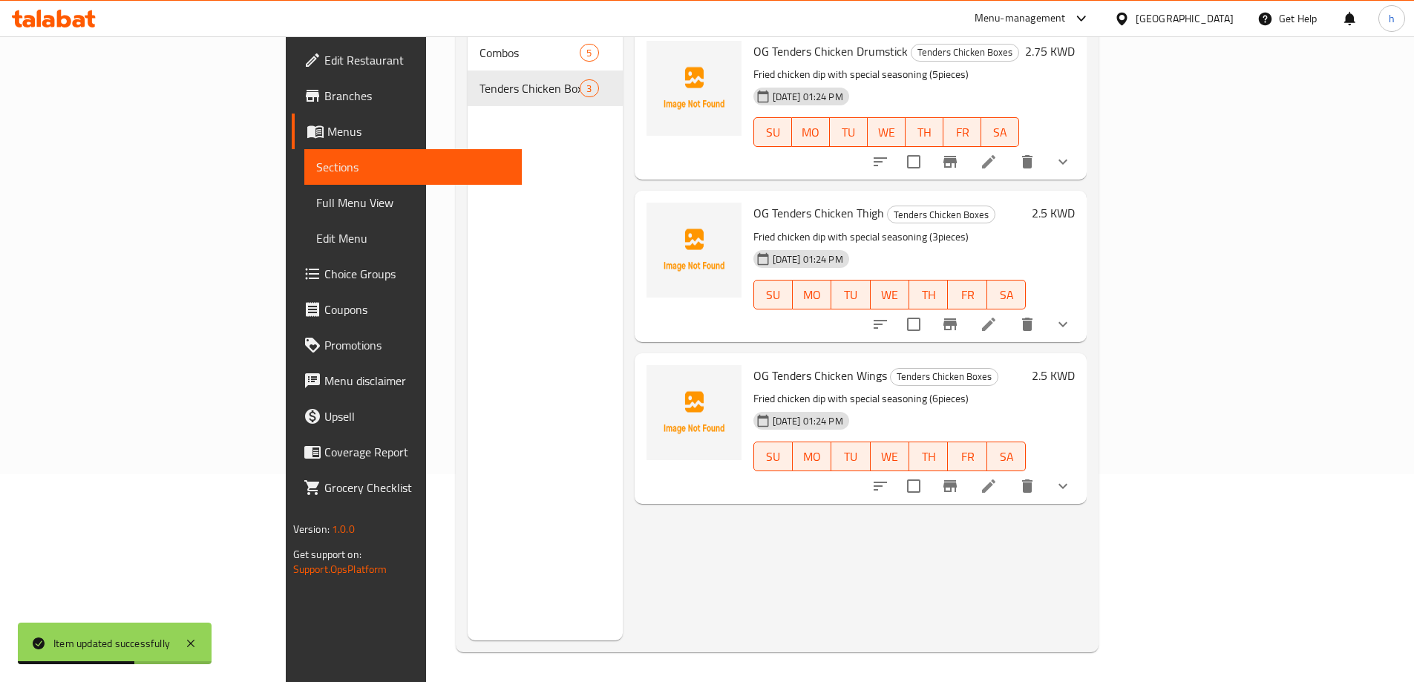
click at [1009, 473] on li at bounding box center [989, 486] width 42 height 27
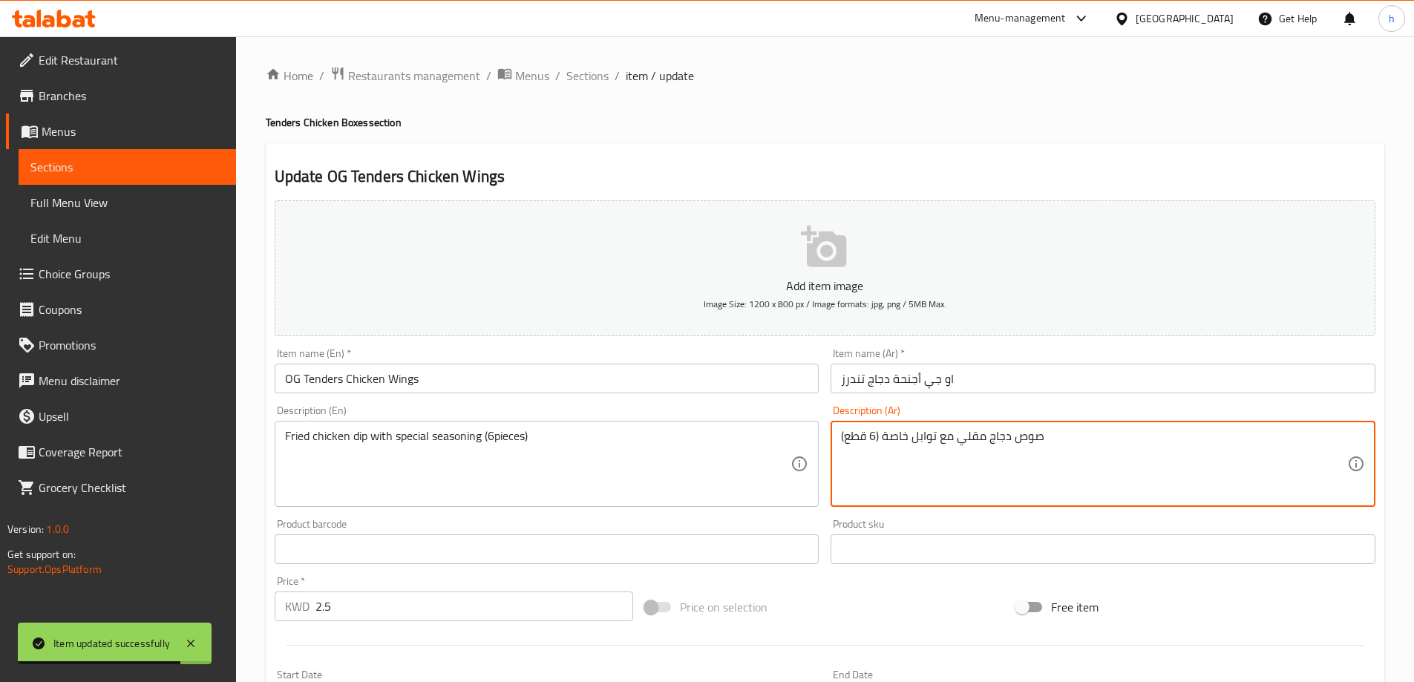
click at [888, 438] on textarea "صوص دجاج مقلي مع توابل خاصة (6 قطع)" at bounding box center [1094, 464] width 506 height 70
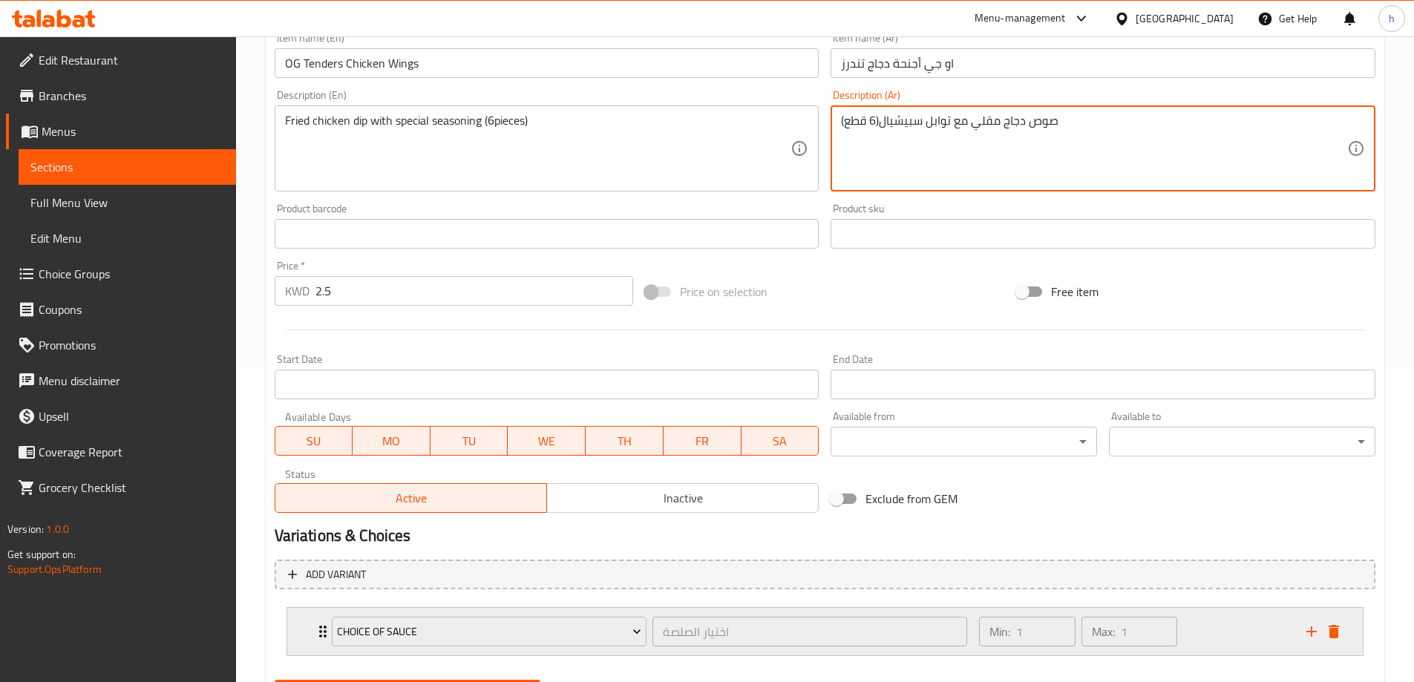
scroll to position [391, 0]
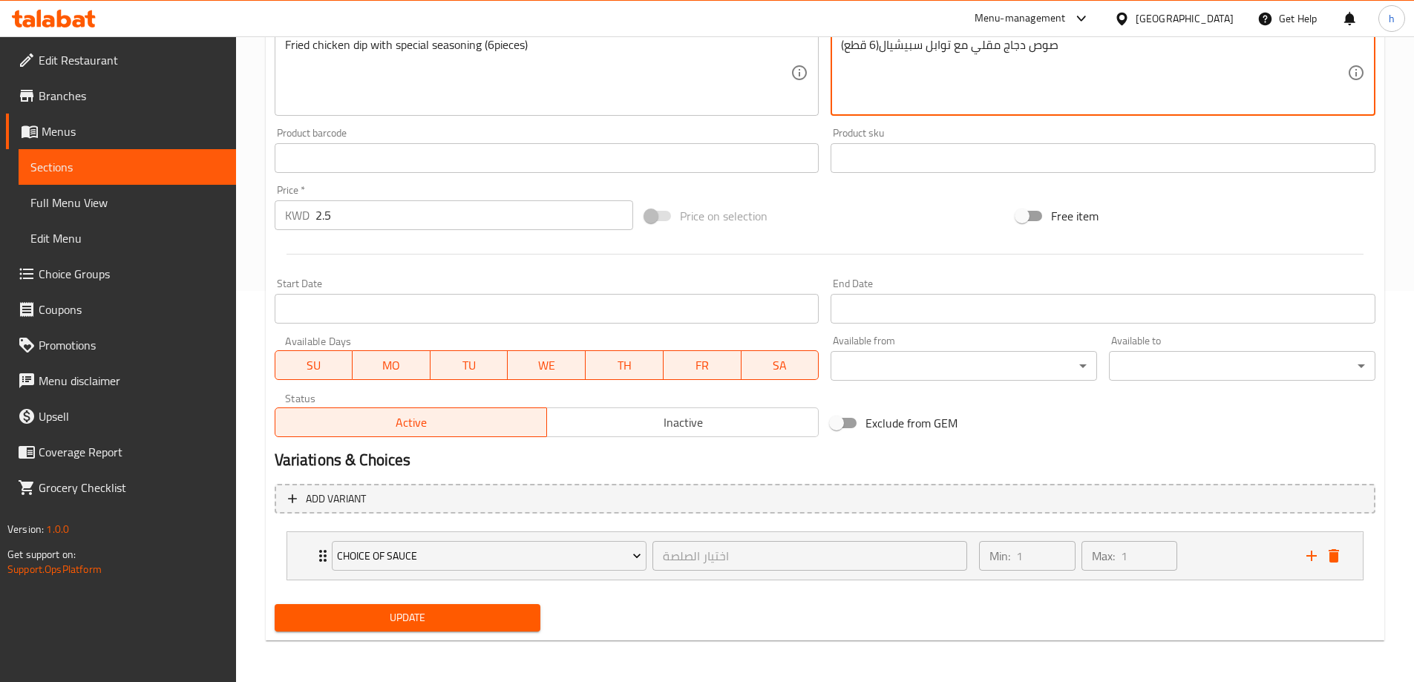
type textarea "صوص دجاج مقلي مع توابل سبيشيال(6 قطع)"
click at [470, 620] on span "Update" at bounding box center [407, 618] width 243 height 19
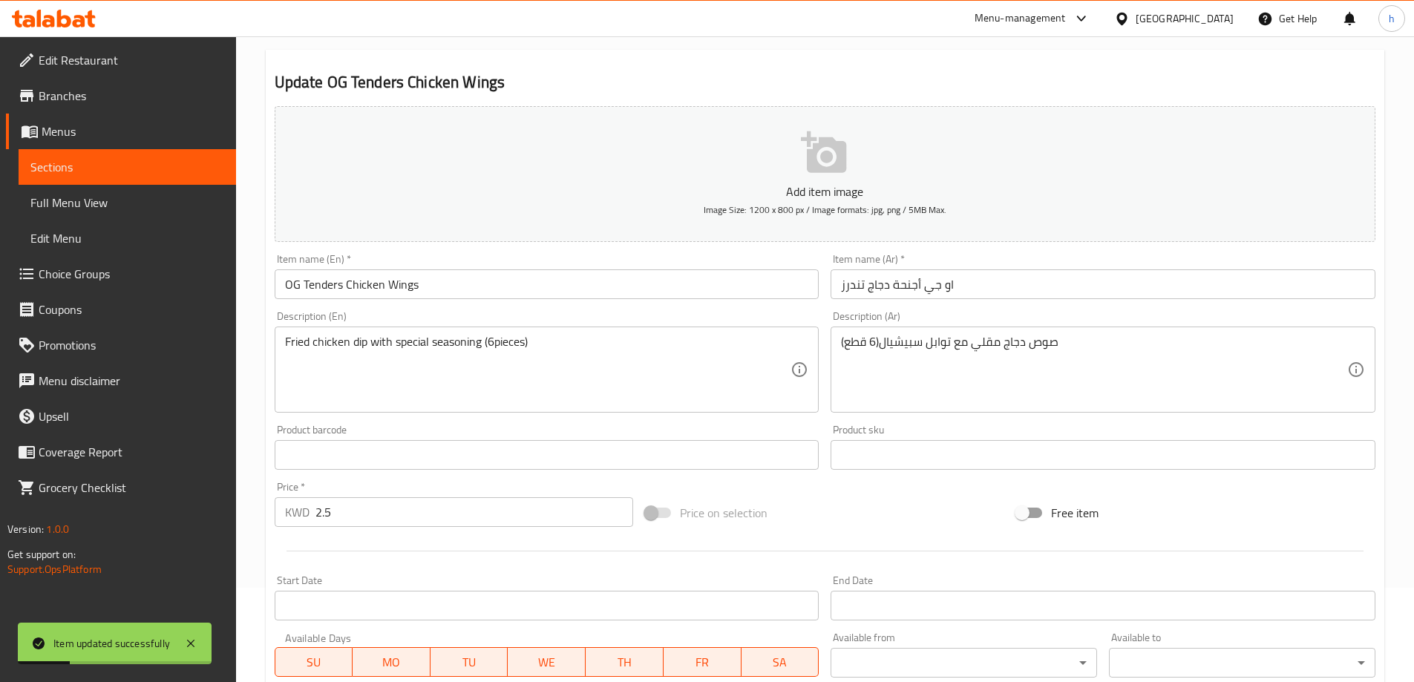
scroll to position [0, 0]
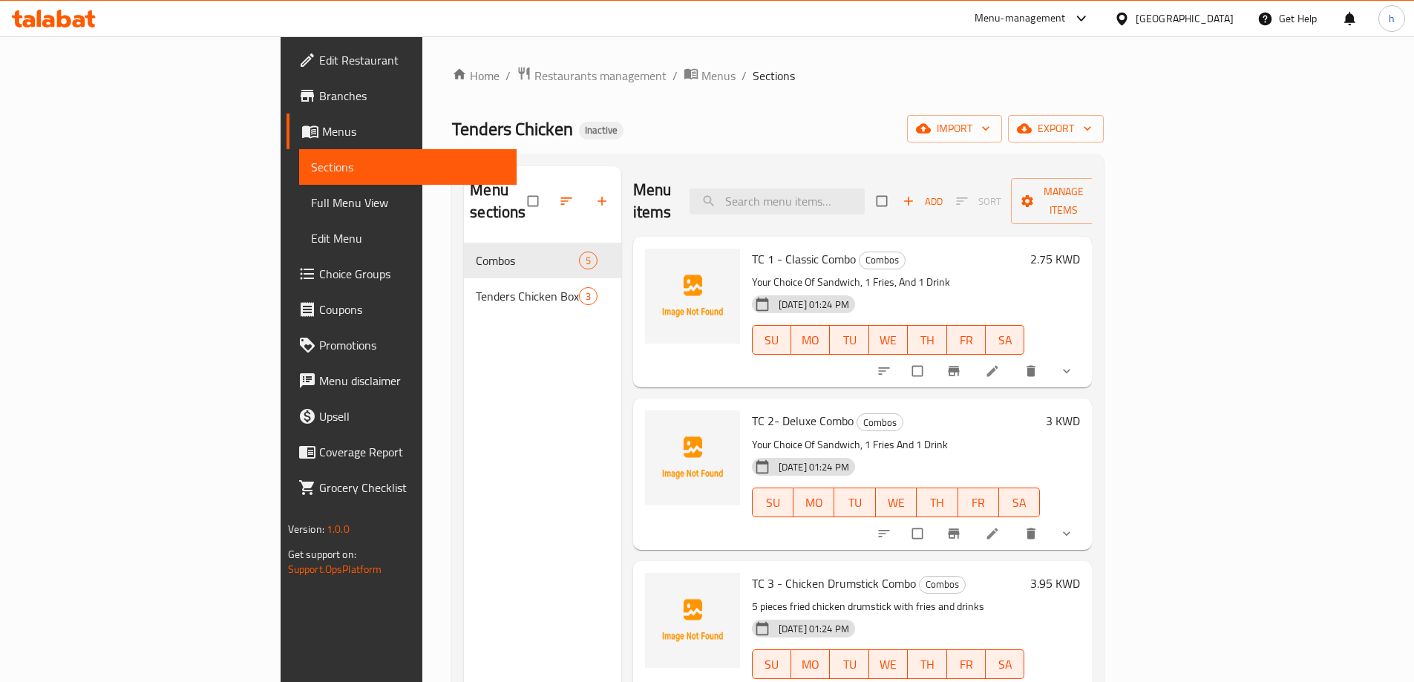
click at [311, 201] on span "Full Menu View" at bounding box center [408, 203] width 194 height 18
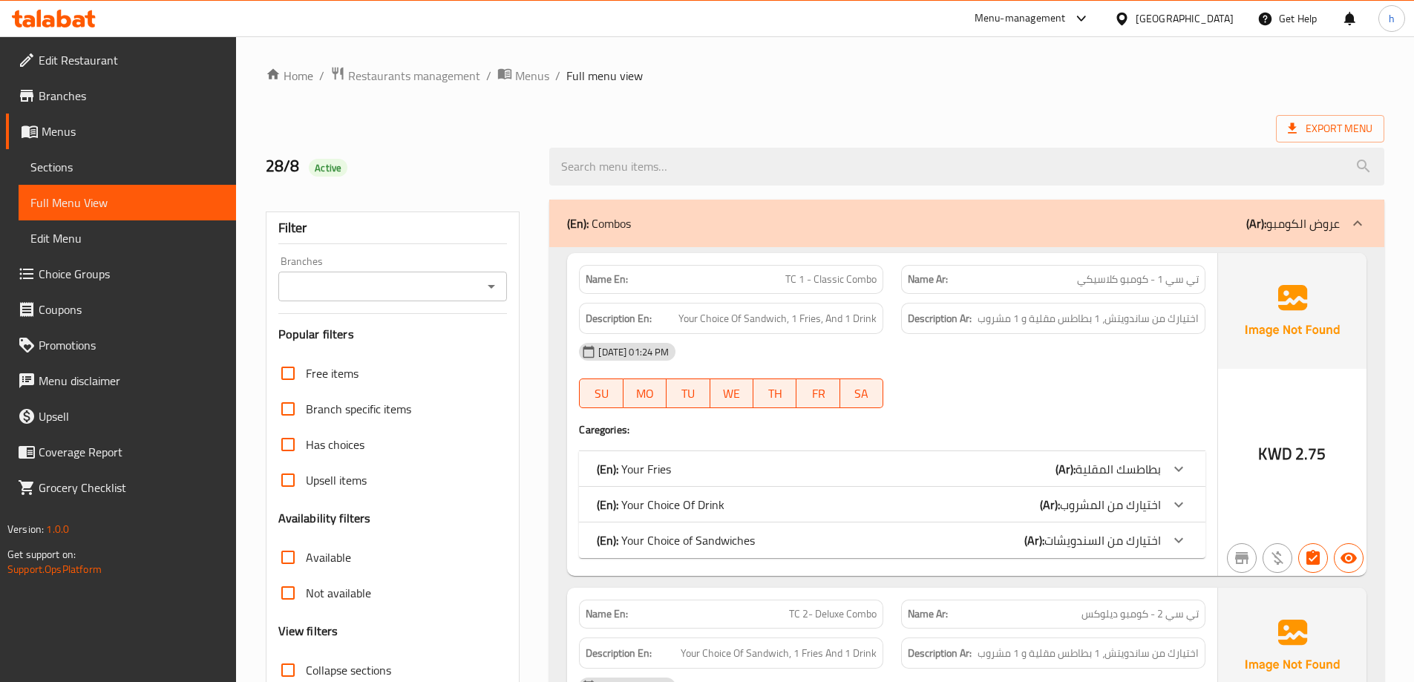
scroll to position [297, 0]
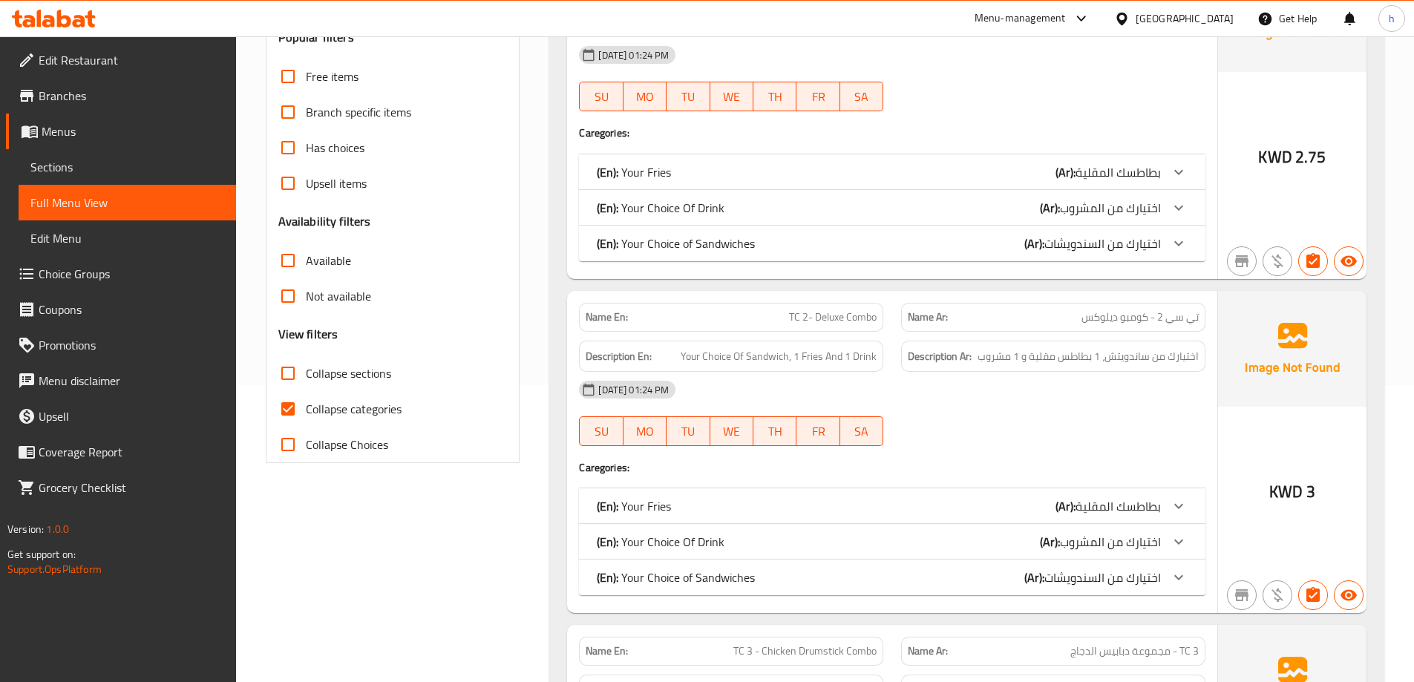
click at [266, 414] on div "Filter Branches Branches Popular filters Free items Branch specific items Has c…" at bounding box center [393, 189] width 255 height 548
click at [281, 410] on input "Collapse categories" at bounding box center [288, 409] width 36 height 36
checkbox input "false"
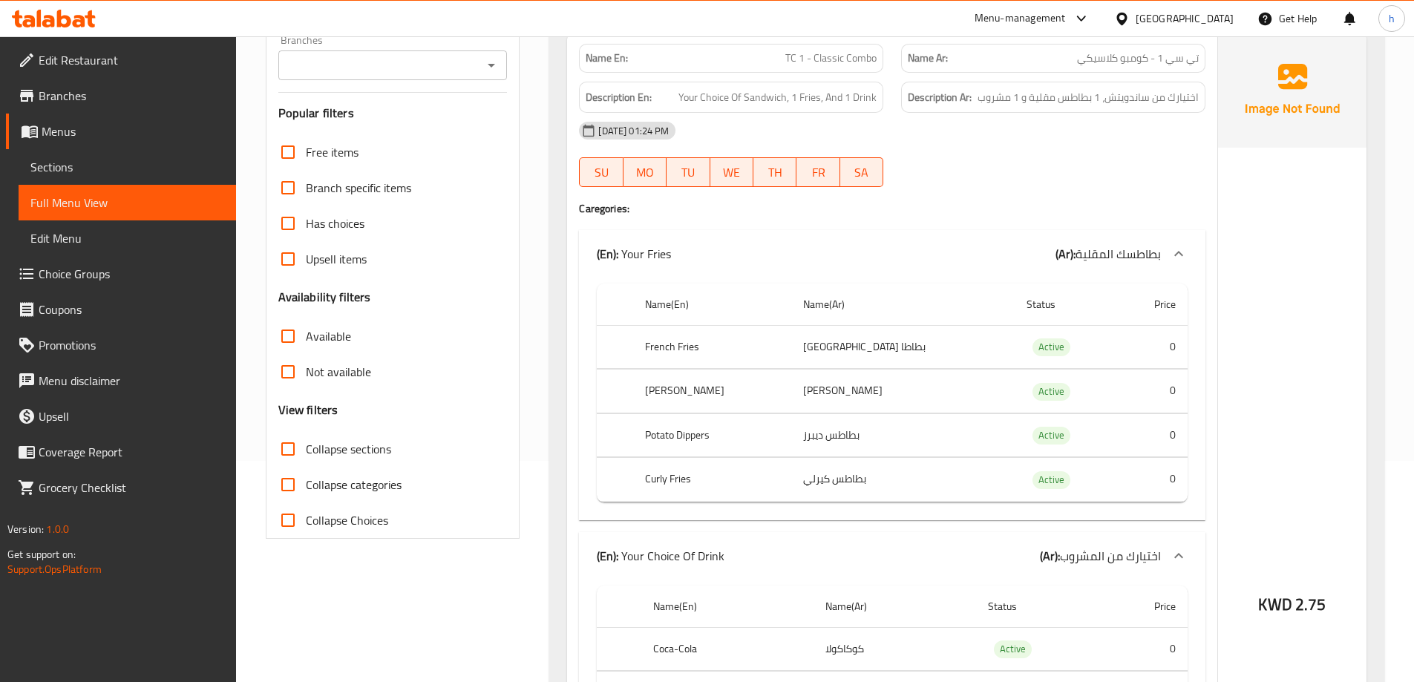
scroll to position [223, 0]
click at [676, 345] on th "French Fries" at bounding box center [712, 346] width 158 height 44
click at [684, 381] on th "[PERSON_NAME]" at bounding box center [712, 390] width 158 height 44
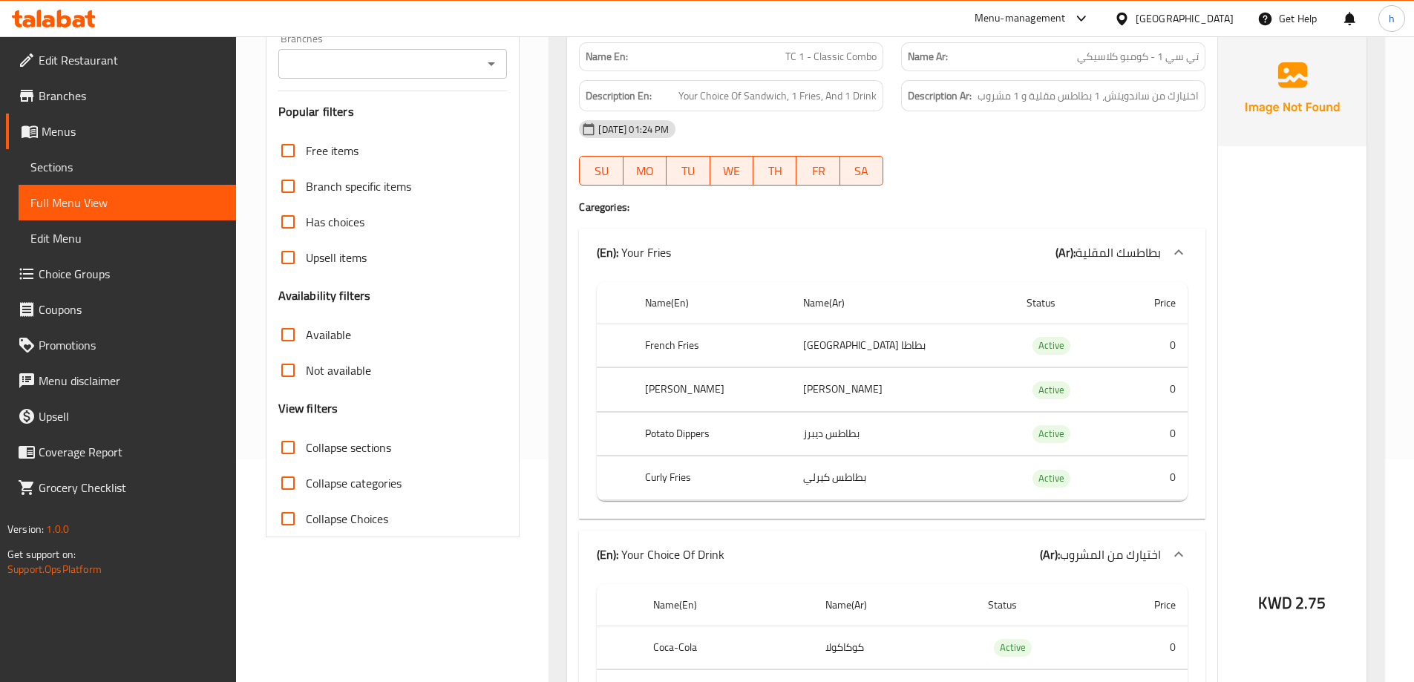
click at [674, 436] on th "Potato Dippers" at bounding box center [712, 434] width 158 height 44
click at [712, 438] on th "Potato Dippers" at bounding box center [712, 434] width 158 height 44
click at [662, 473] on th "Curly Fries" at bounding box center [712, 478] width 158 height 44
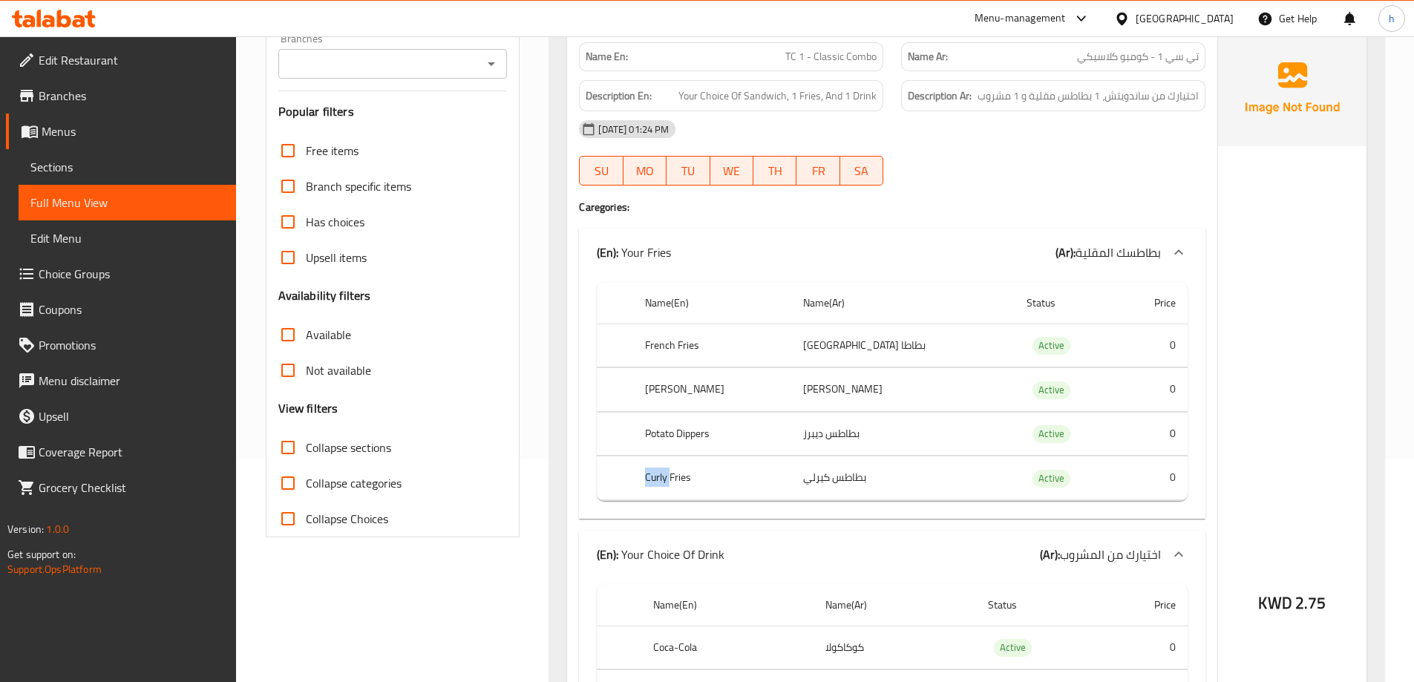
click at [662, 473] on th "Curly Fries" at bounding box center [712, 478] width 158 height 44
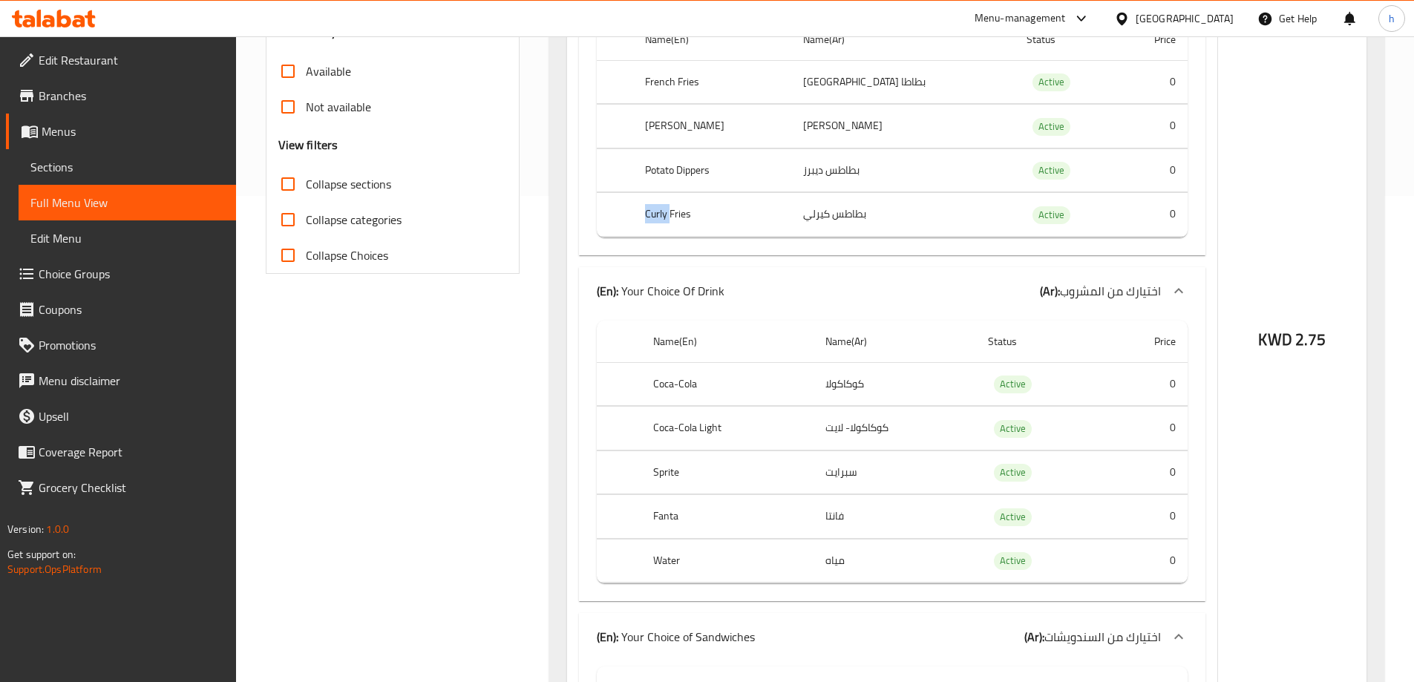
scroll to position [519, 0]
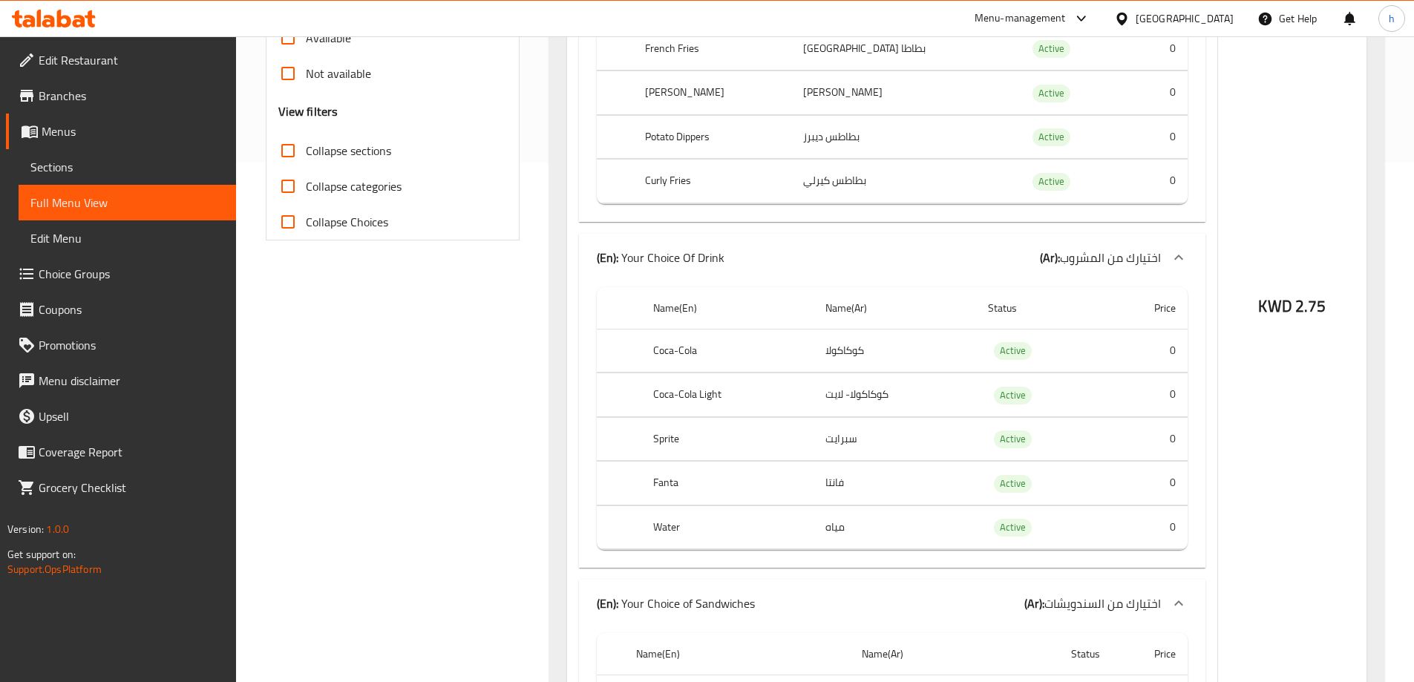
click at [683, 355] on th "Coca-Cola" at bounding box center [727, 351] width 172 height 44
click at [663, 394] on th "Coca-Cola Light" at bounding box center [727, 395] width 172 height 44
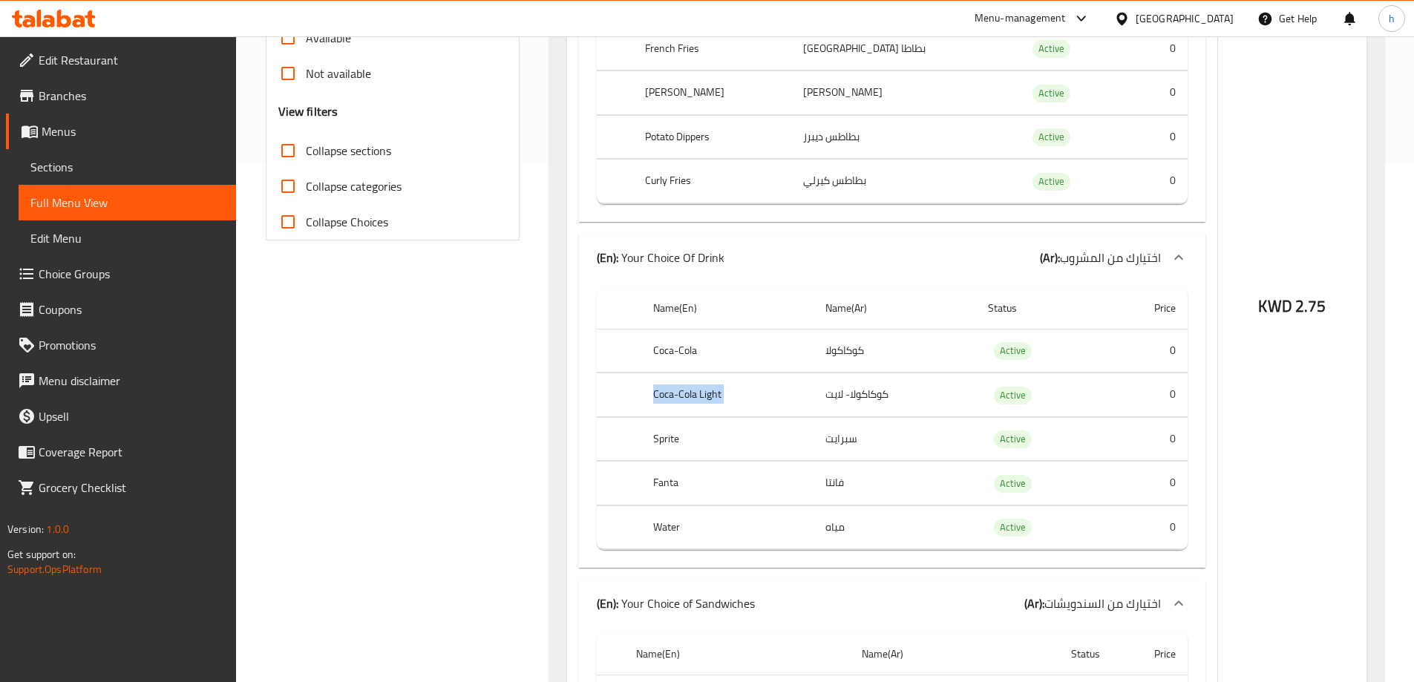
click at [663, 394] on th "Coca-Cola Light" at bounding box center [727, 395] width 172 height 44
click at [655, 428] on th "Sprite" at bounding box center [727, 439] width 172 height 44
click at [668, 487] on th "Fanta" at bounding box center [727, 484] width 172 height 44
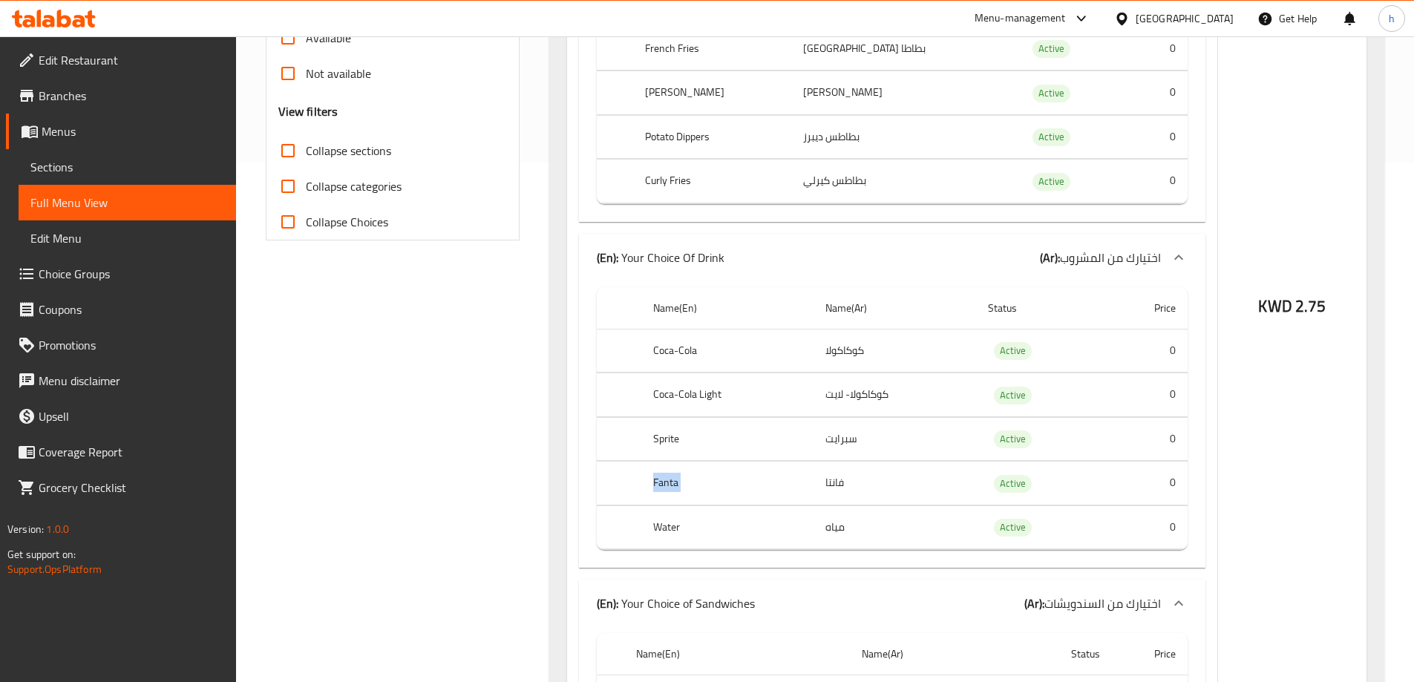
click at [668, 487] on th "Fanta" at bounding box center [727, 484] width 172 height 44
click at [672, 524] on th "Water" at bounding box center [727, 527] width 172 height 44
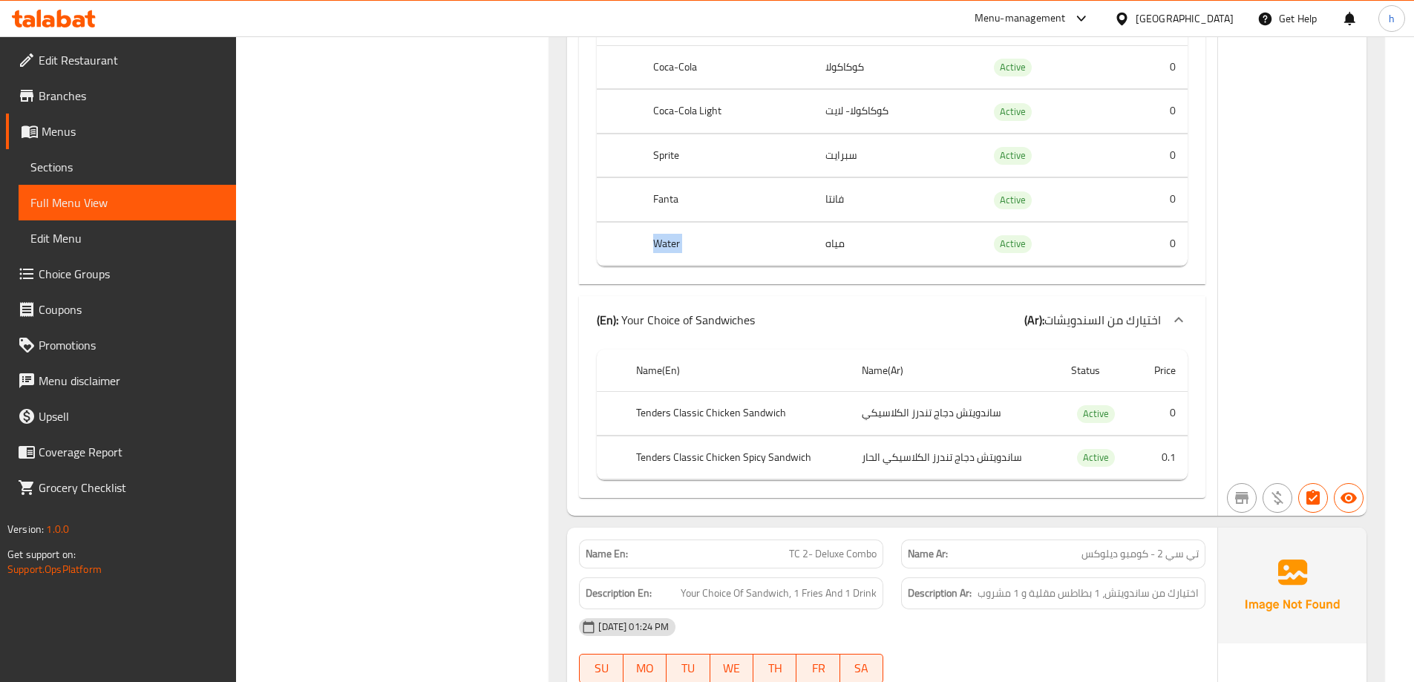
scroll to position [816, 0]
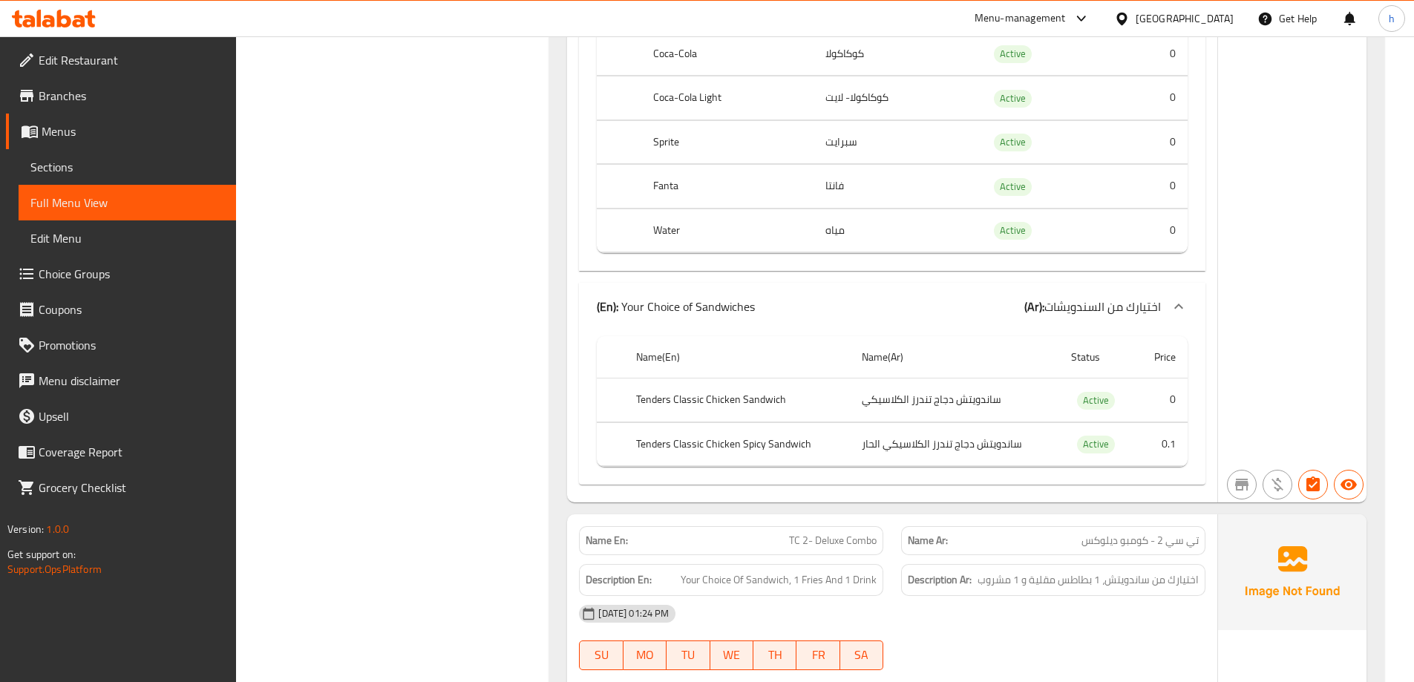
click at [666, 399] on th "Tenders Classic Chicken Sandwich" at bounding box center [737, 400] width 226 height 44
click at [679, 396] on th "Tenders Classic Chicken Sandwich" at bounding box center [737, 400] width 226 height 44
click at [715, 397] on th "Tenders Classic Chicken Sandwich" at bounding box center [737, 400] width 226 height 44
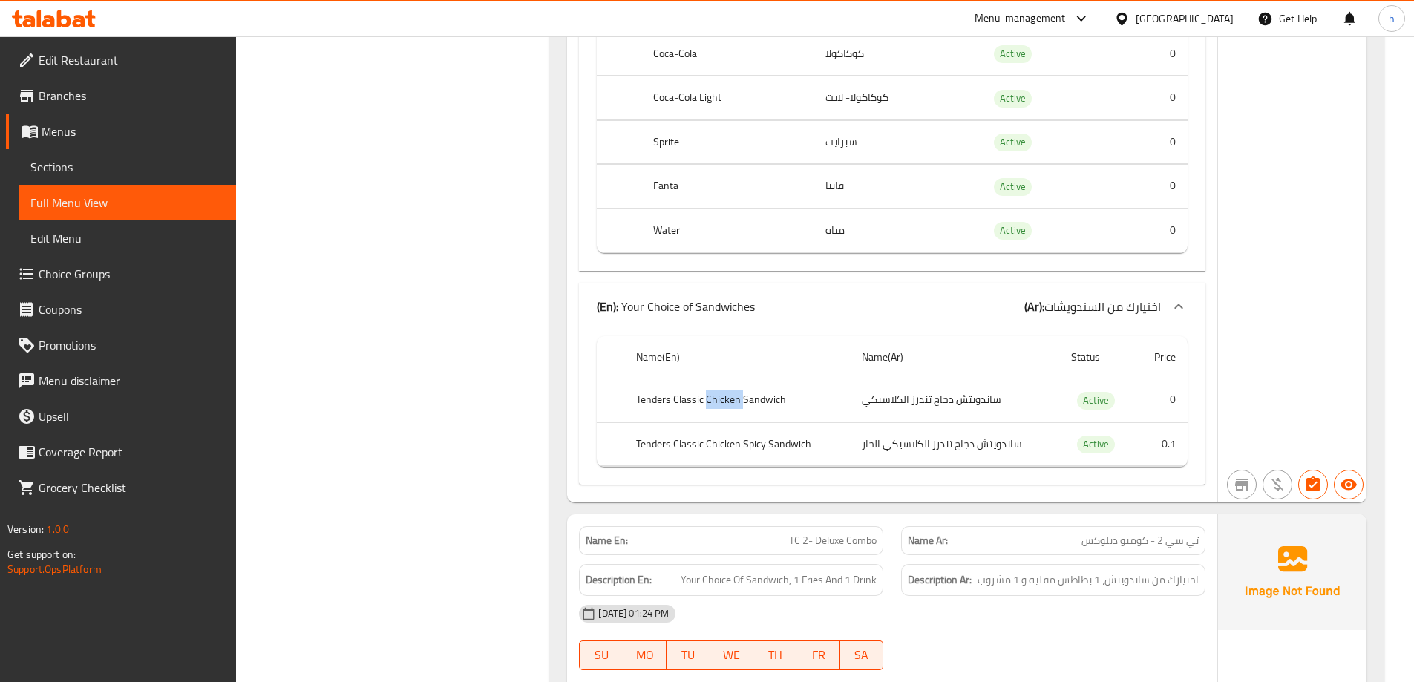
click at [715, 397] on th "Tenders Classic Chicken Sandwich" at bounding box center [737, 400] width 226 height 44
click at [752, 397] on th "Tenders Classic Chicken Sandwich" at bounding box center [737, 400] width 226 height 44
click at [653, 447] on th "Tenders Classic Chicken Spicy Sandwich" at bounding box center [737, 444] width 226 height 44
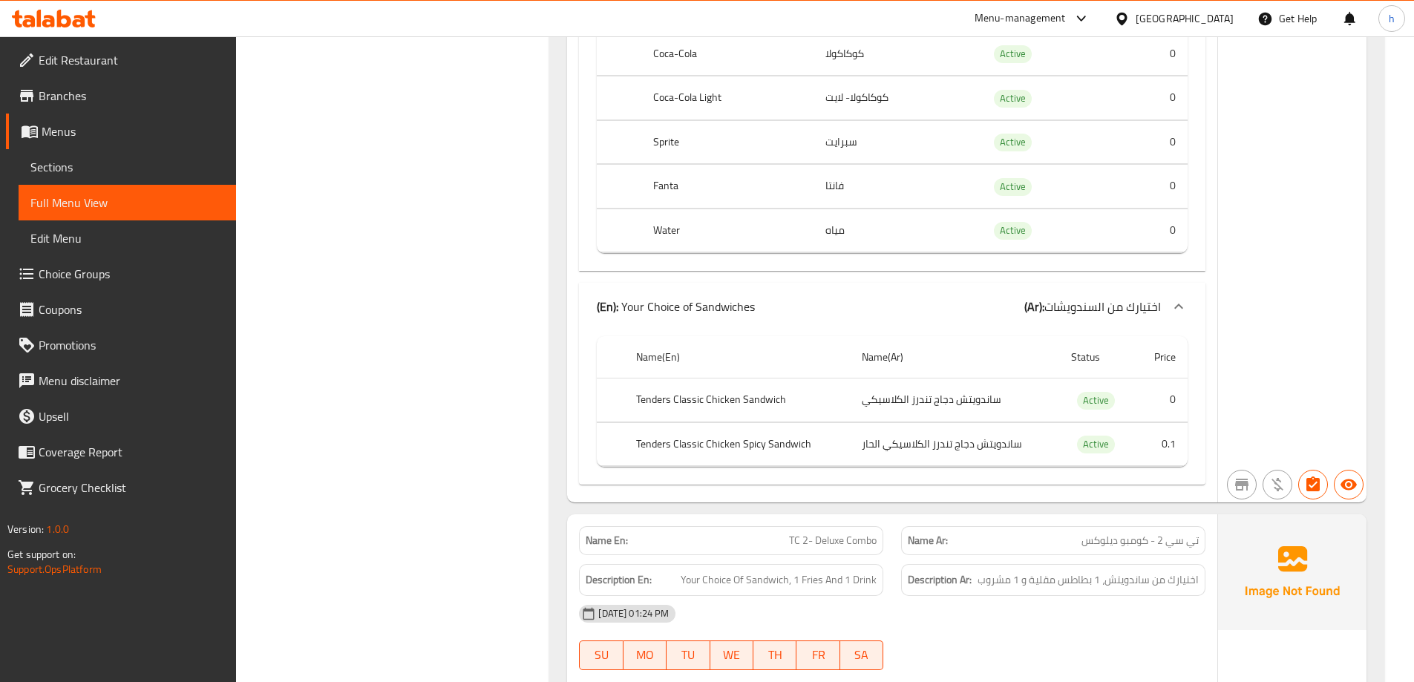
click at [699, 446] on th "Tenders Classic Chicken Spicy Sandwich" at bounding box center [737, 444] width 226 height 44
click at [735, 450] on th "Tenders Classic Chicken Spicy Sandwich" at bounding box center [737, 444] width 226 height 44
click at [741, 440] on th "Tenders Classic Chicken Spicy Sandwich" at bounding box center [737, 444] width 226 height 44
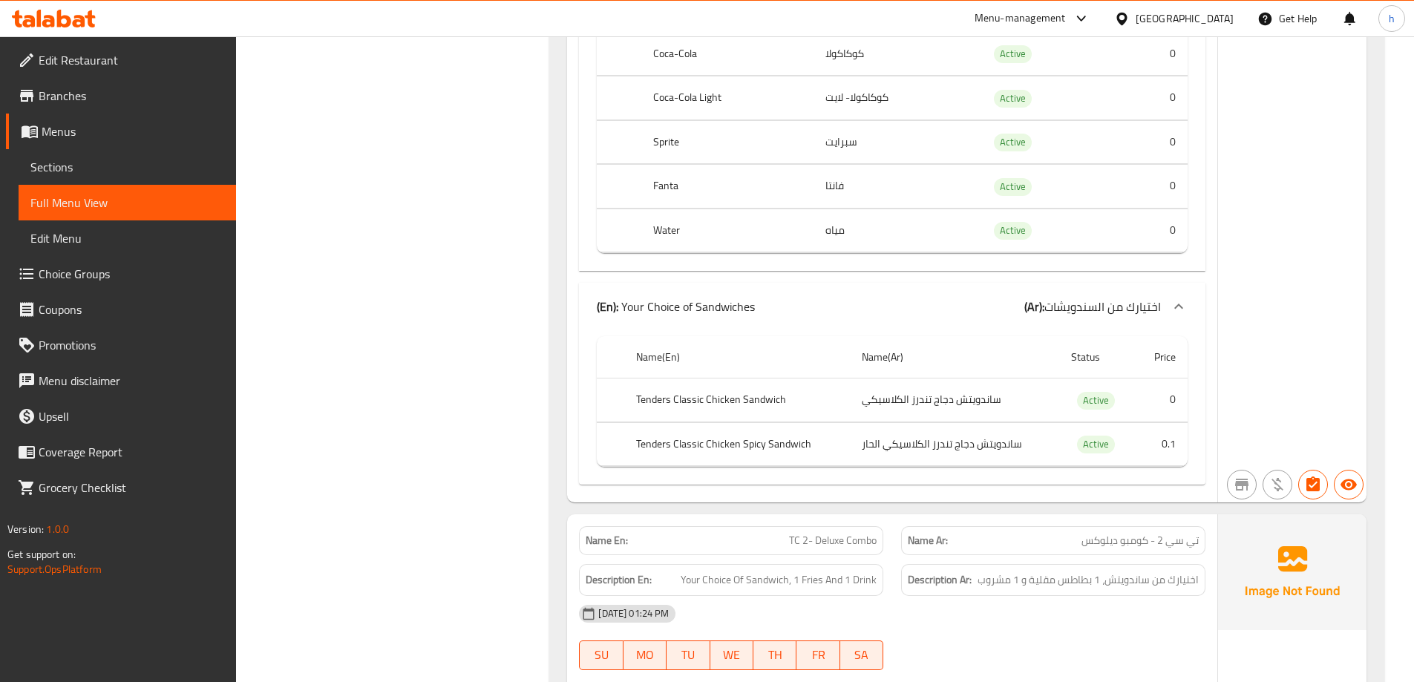
click at [795, 437] on th "Tenders Classic Chicken Spicy Sandwich" at bounding box center [737, 444] width 226 height 44
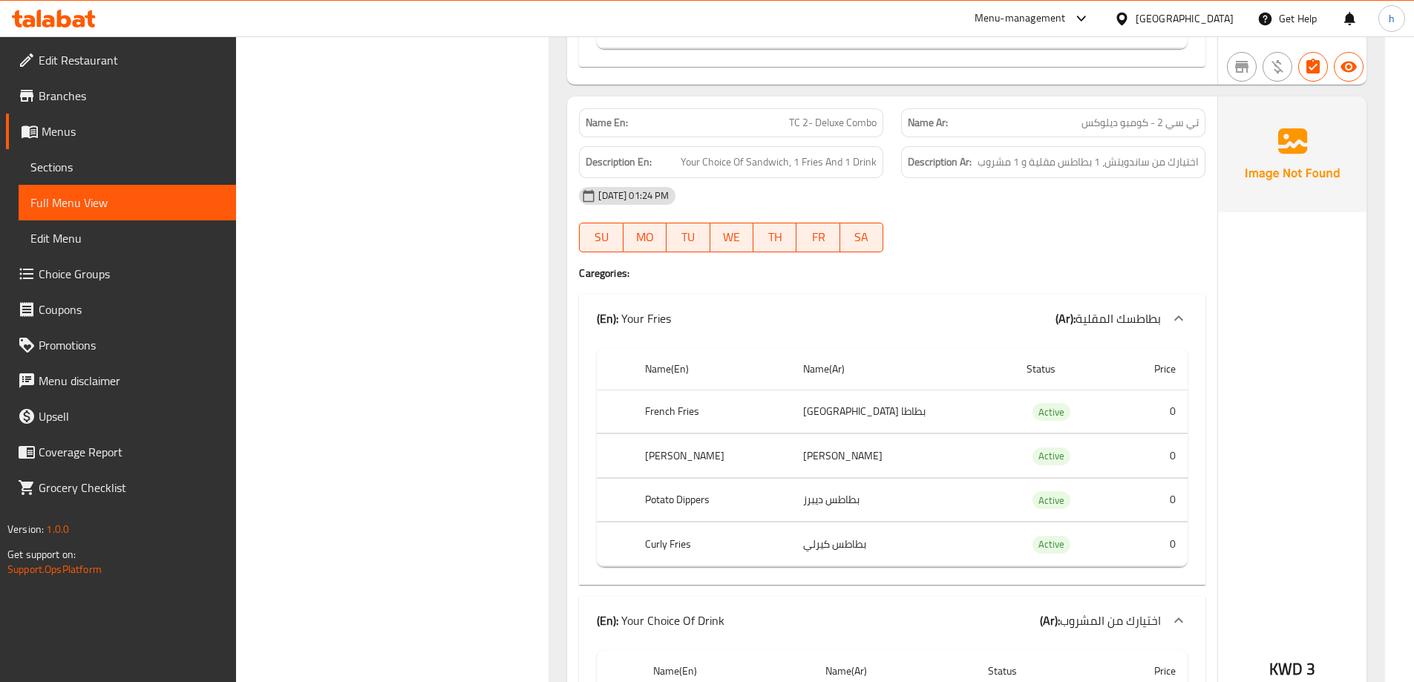
scroll to position [1262, 0]
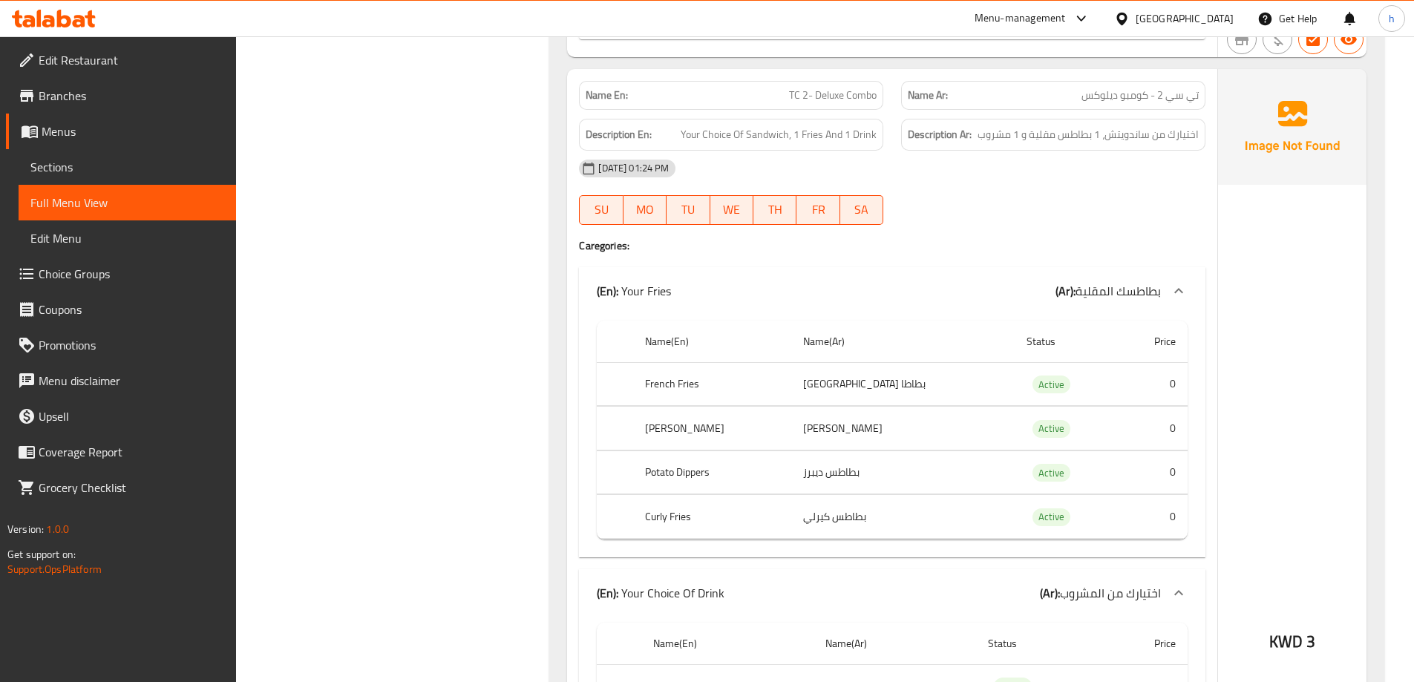
click at [689, 384] on th "French Fries" at bounding box center [712, 384] width 158 height 44
click at [672, 426] on th "[PERSON_NAME]" at bounding box center [712, 429] width 158 height 44
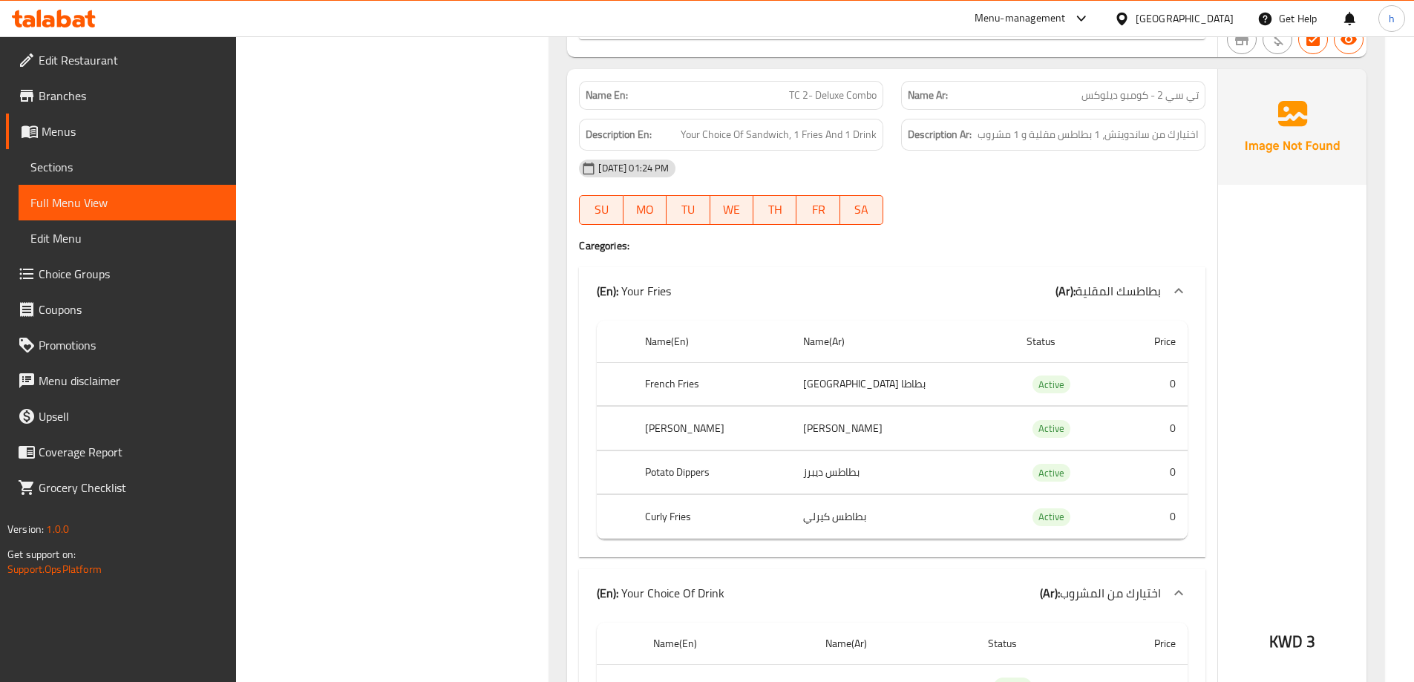
click at [683, 425] on th "[PERSON_NAME]" at bounding box center [712, 429] width 158 height 44
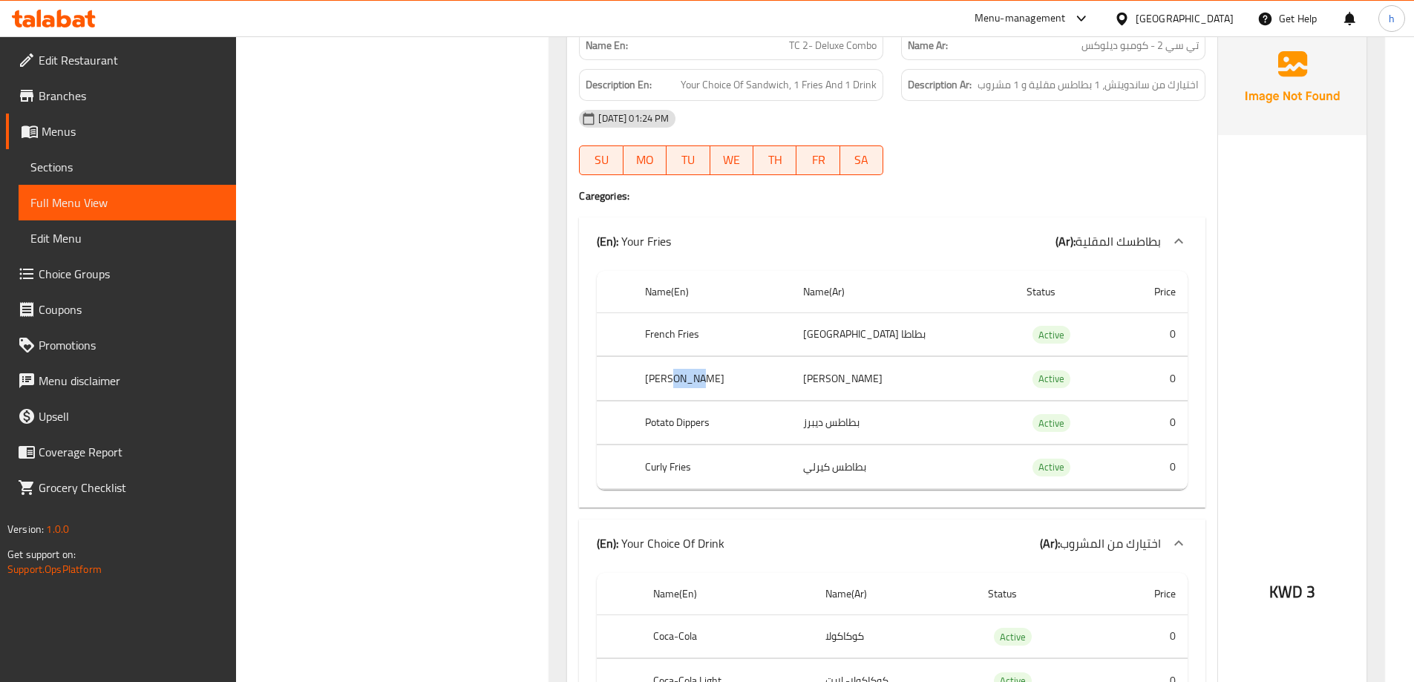
scroll to position [1336, 0]
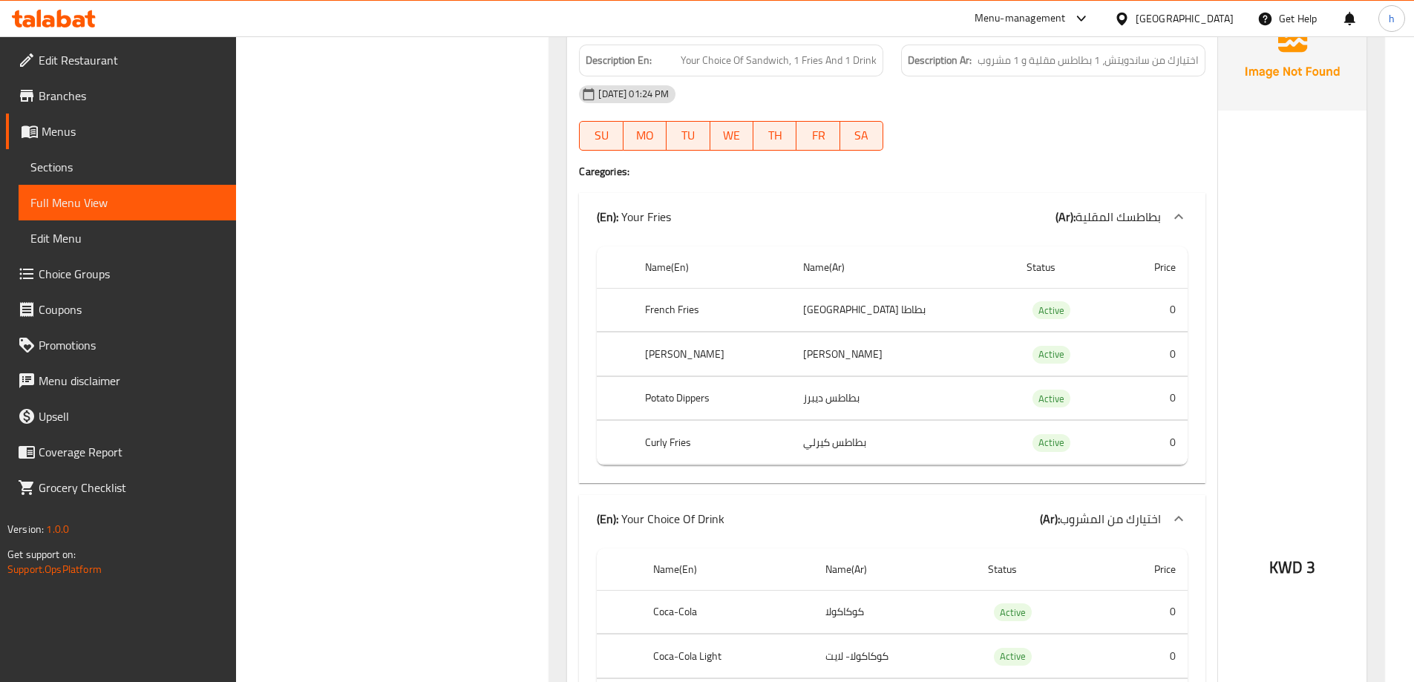
click at [674, 408] on th "Potato Dippers" at bounding box center [712, 398] width 158 height 44
click at [696, 404] on th "Potato Dippers" at bounding box center [712, 398] width 158 height 44
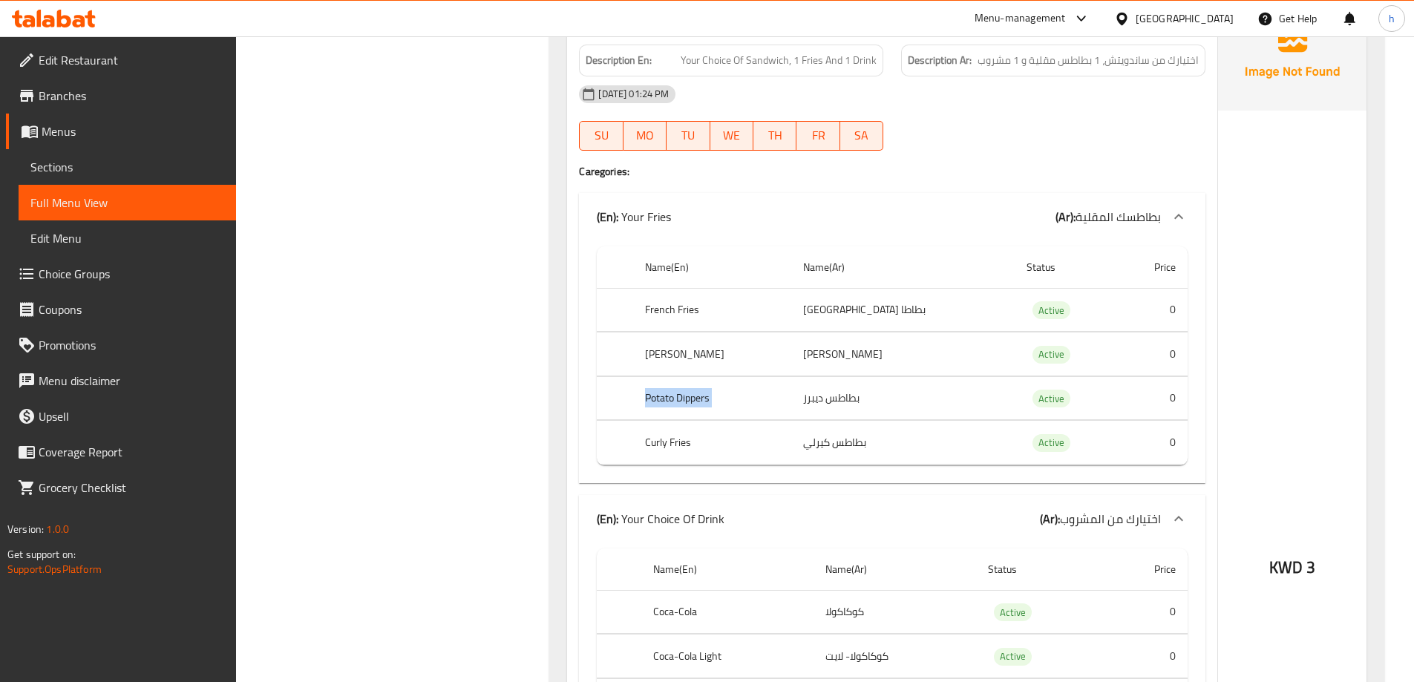
scroll to position [1484, 0]
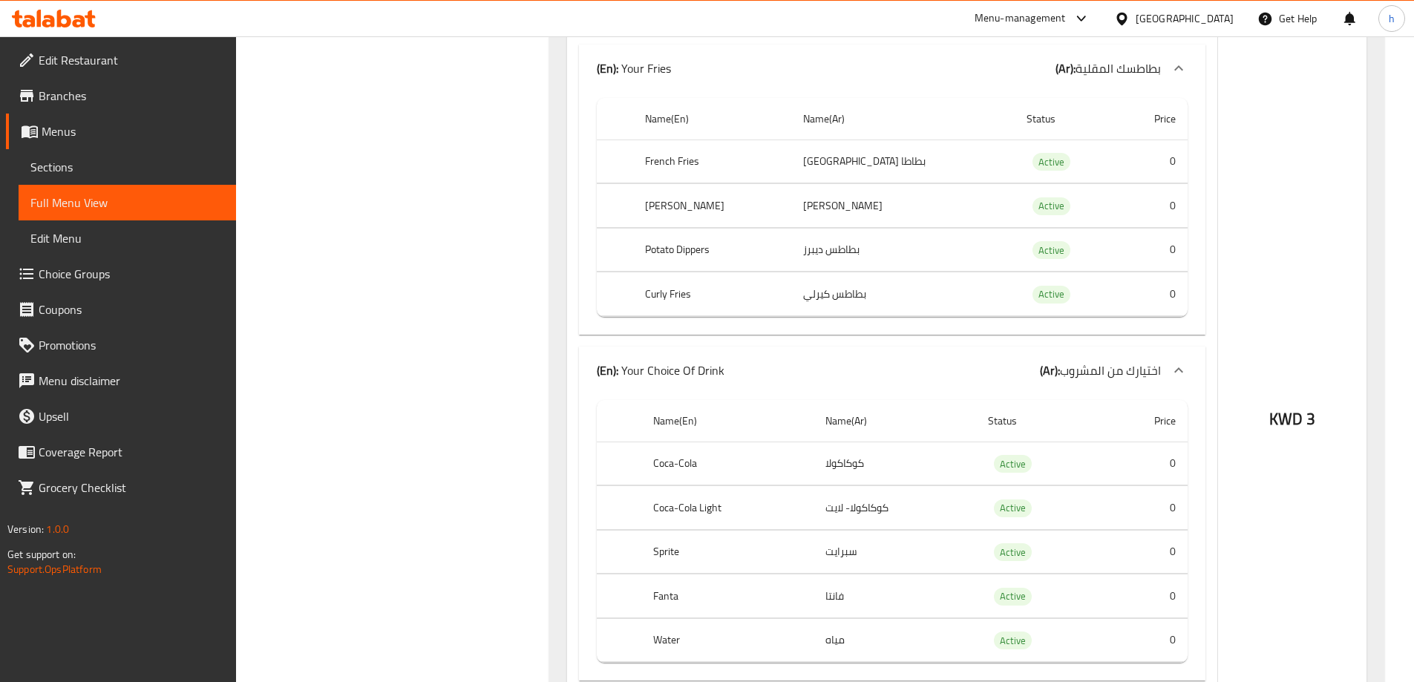
click at [666, 295] on th "Curly Fries" at bounding box center [712, 294] width 158 height 44
click at [675, 292] on th "Curly Fries" at bounding box center [712, 294] width 158 height 44
click at [692, 296] on th "Curly Fries" at bounding box center [712, 294] width 158 height 44
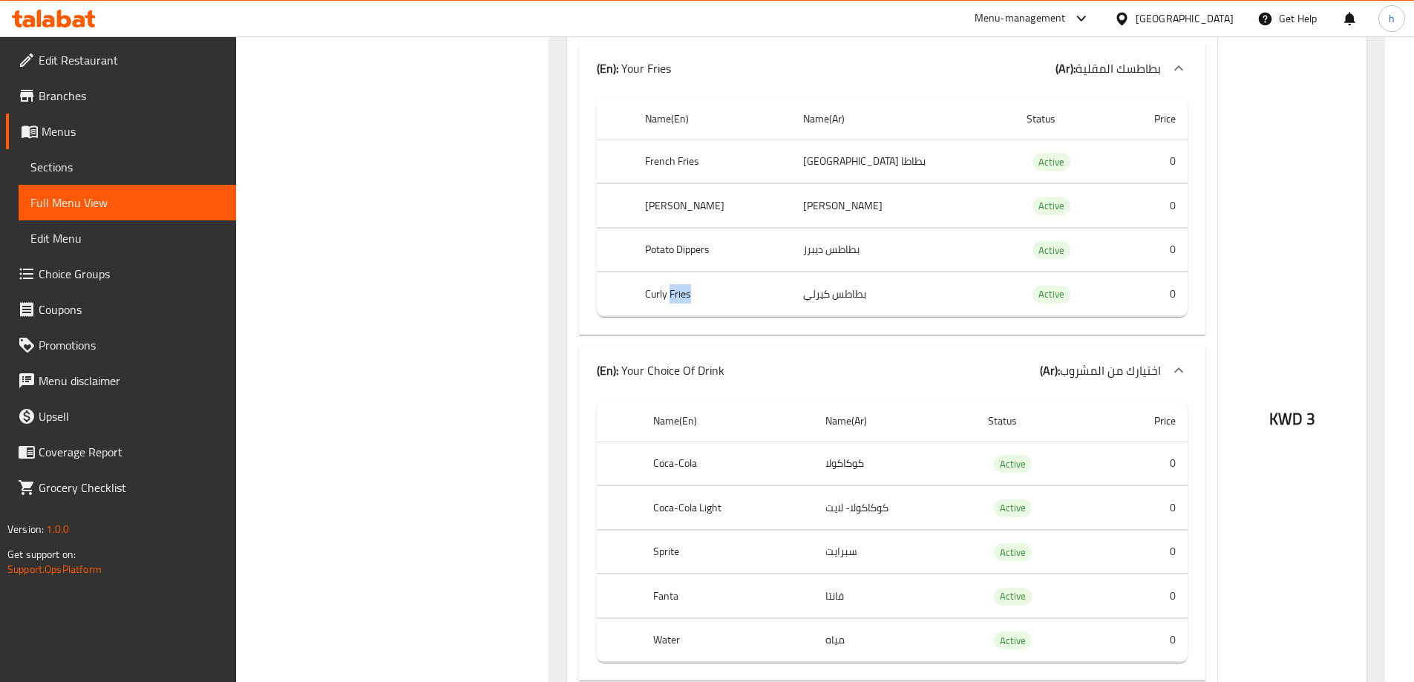
click at [692, 296] on th "Curly Fries" at bounding box center [712, 294] width 158 height 44
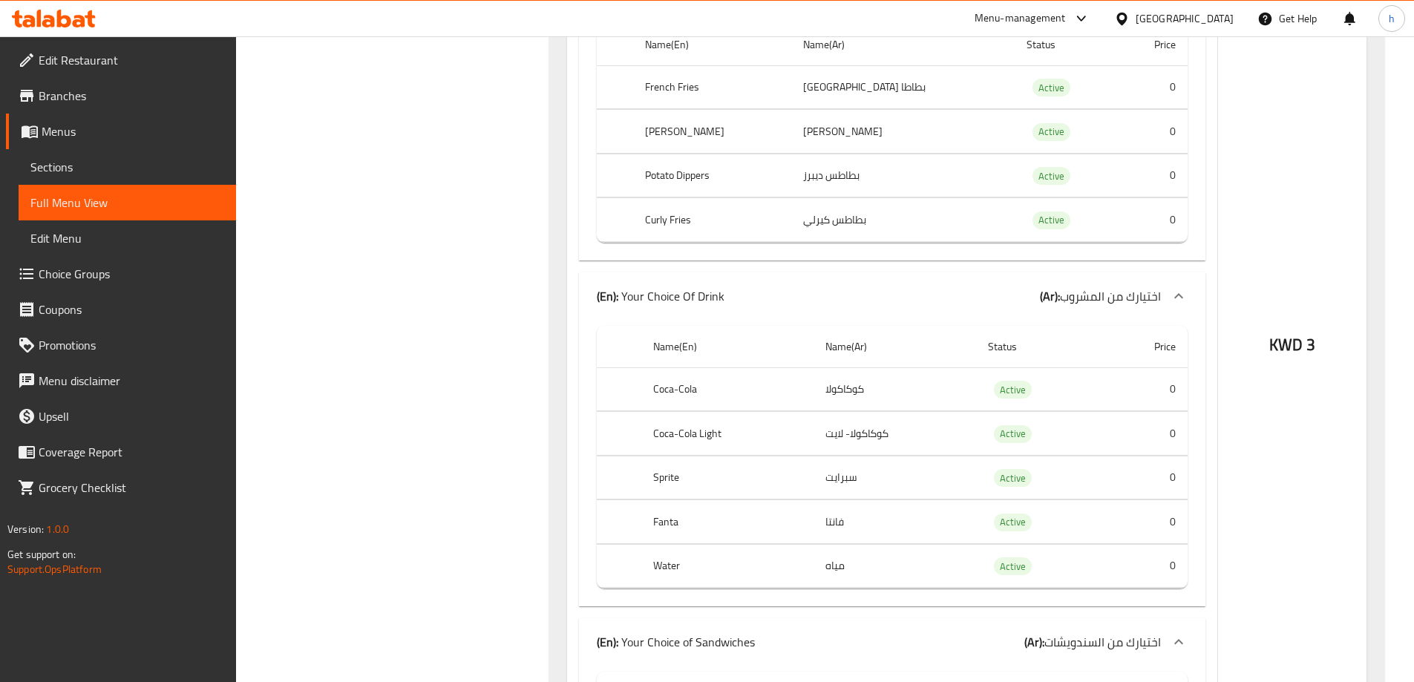
click at [674, 378] on th "Coca-Cola" at bounding box center [727, 389] width 172 height 44
click at [675, 379] on th "Coca-Cola" at bounding box center [727, 389] width 172 height 44
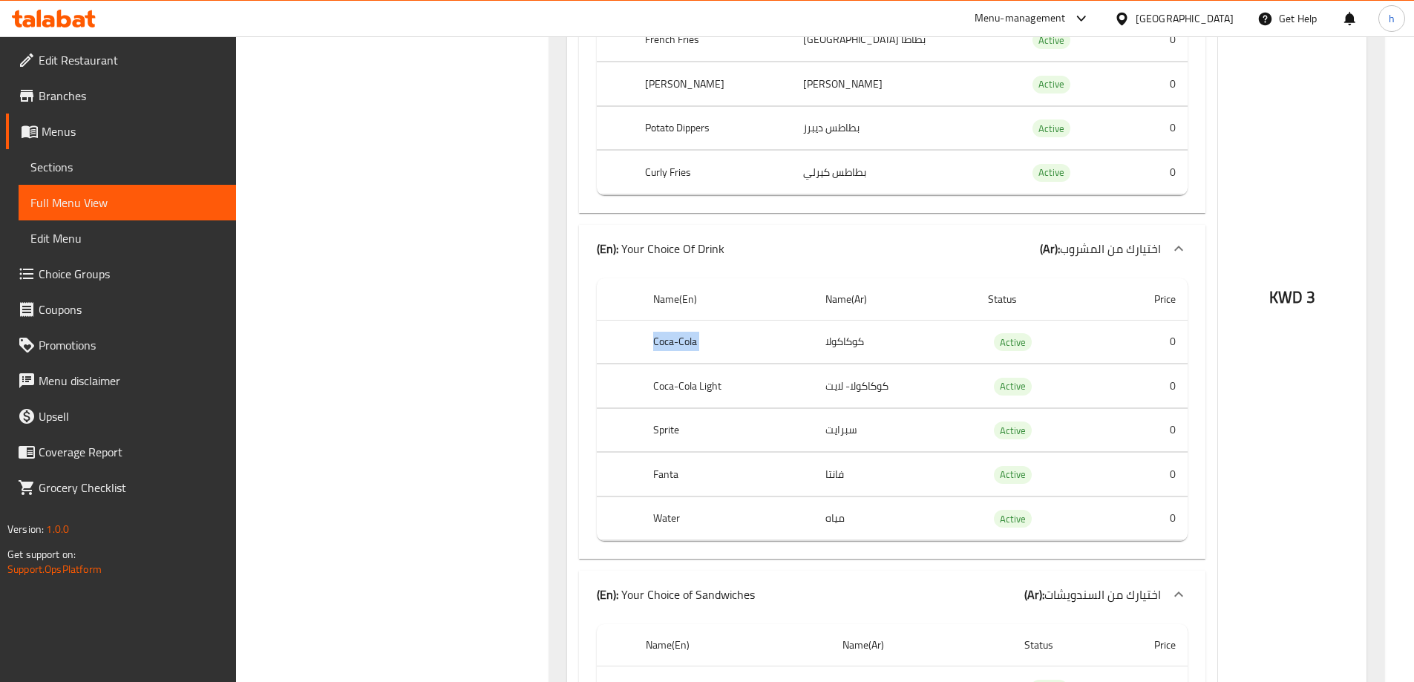
scroll to position [1633, 0]
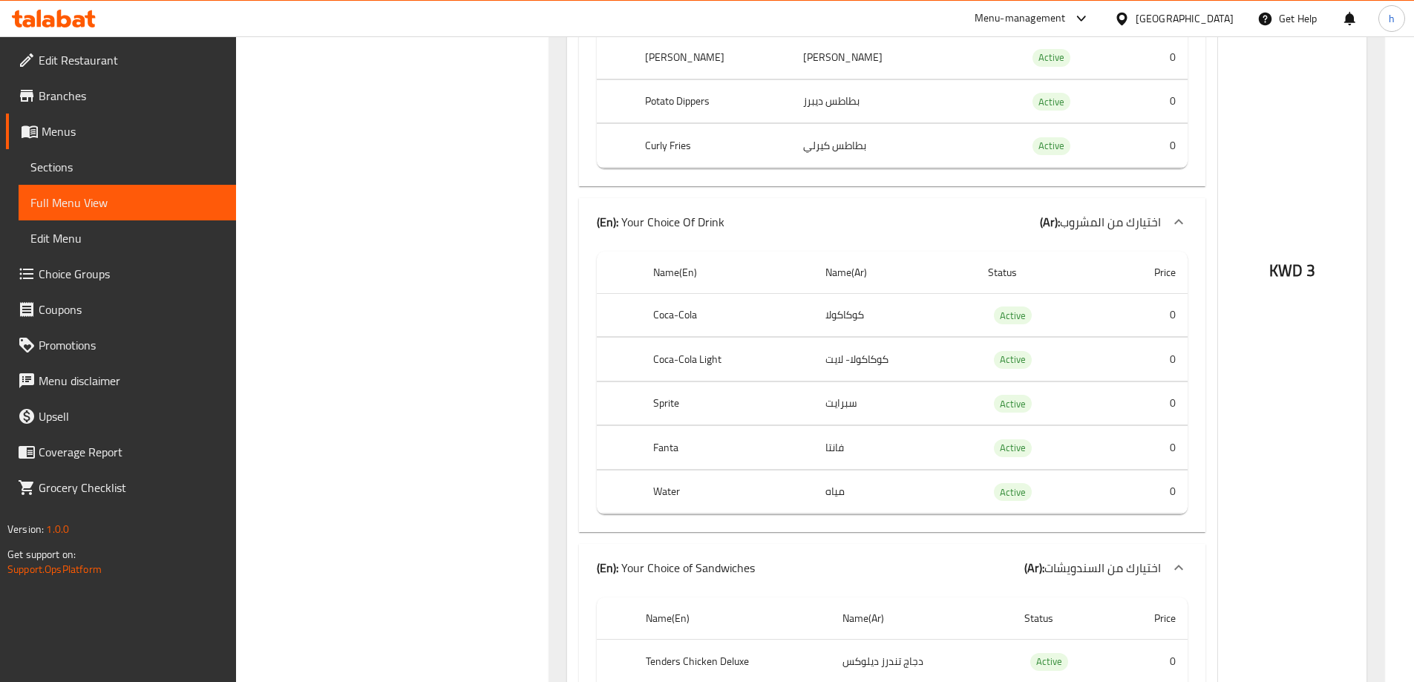
click at [689, 367] on th "Coca-Cola Light" at bounding box center [727, 360] width 172 height 44
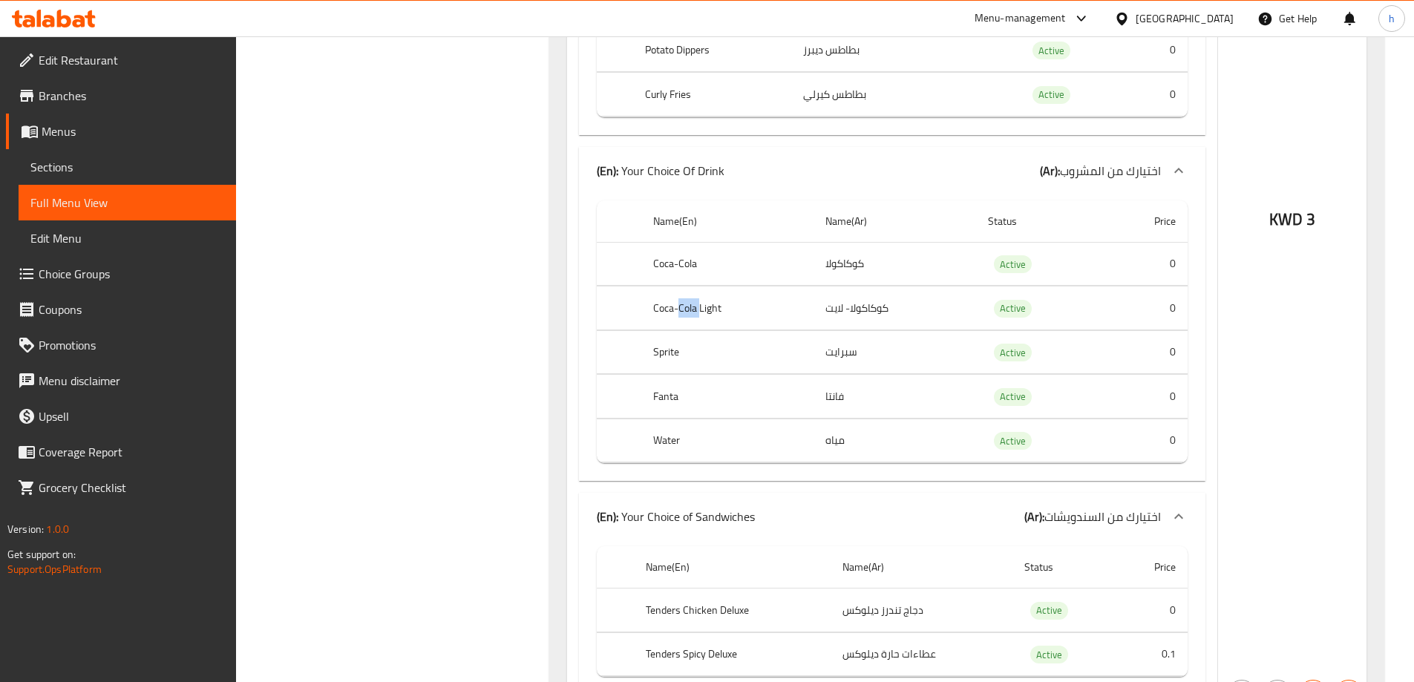
scroll to position [1707, 0]
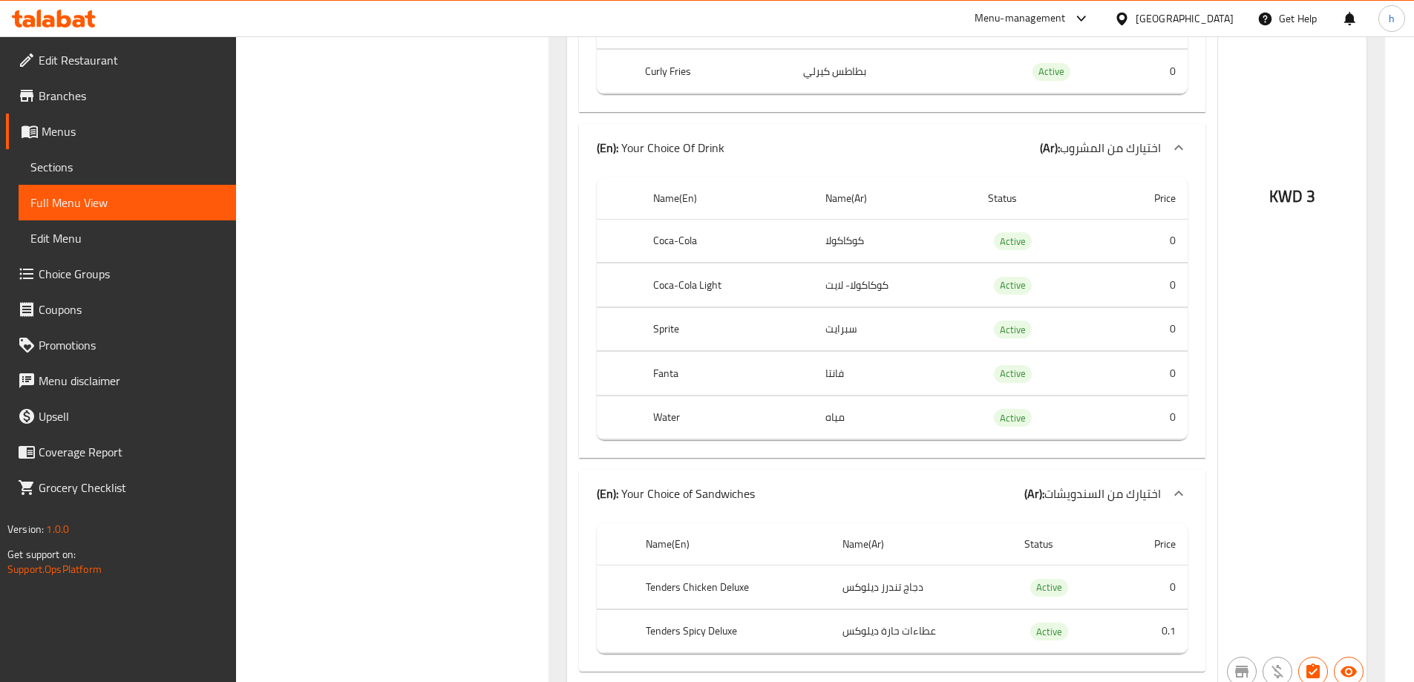
click at [676, 341] on th "Sprite" at bounding box center [727, 329] width 172 height 44
click at [676, 339] on th "Sprite" at bounding box center [727, 329] width 172 height 44
click at [666, 389] on th "Fanta" at bounding box center [727, 374] width 172 height 44
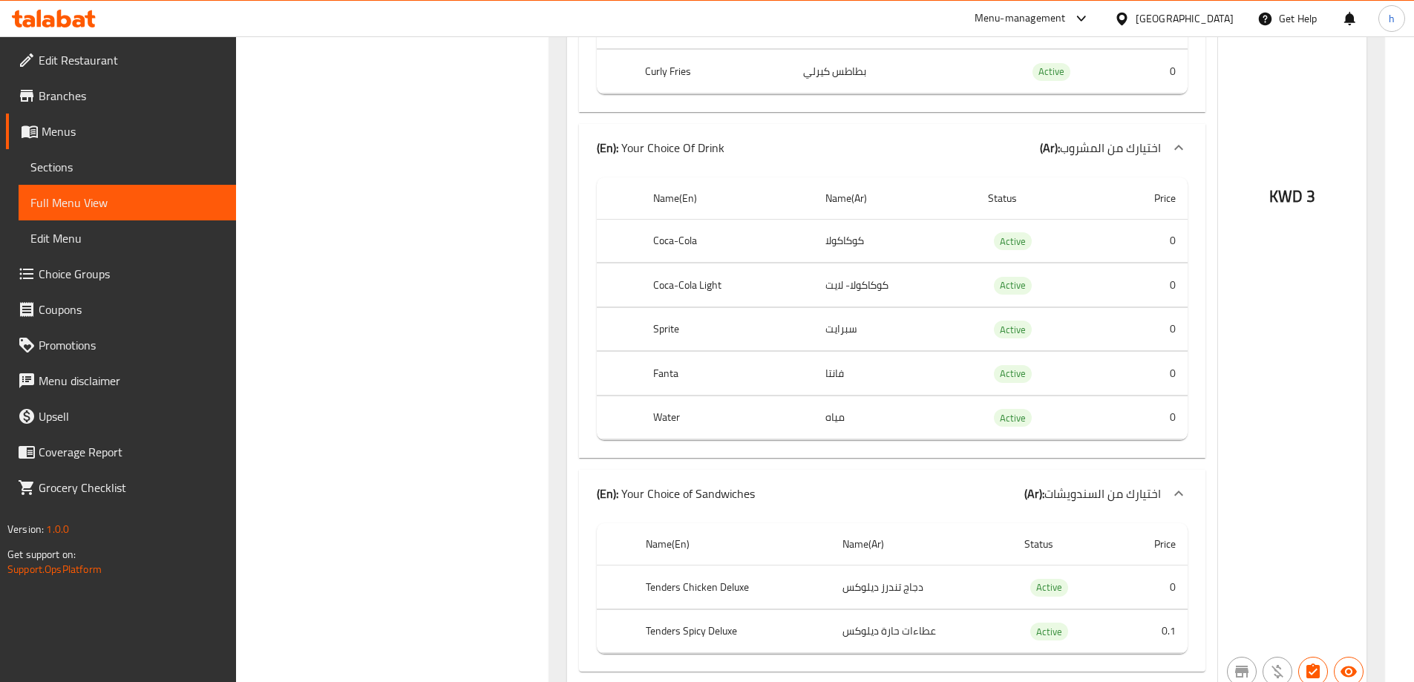
click at [671, 408] on th "Water" at bounding box center [727, 418] width 172 height 44
click at [674, 421] on th "Water" at bounding box center [727, 418] width 172 height 44
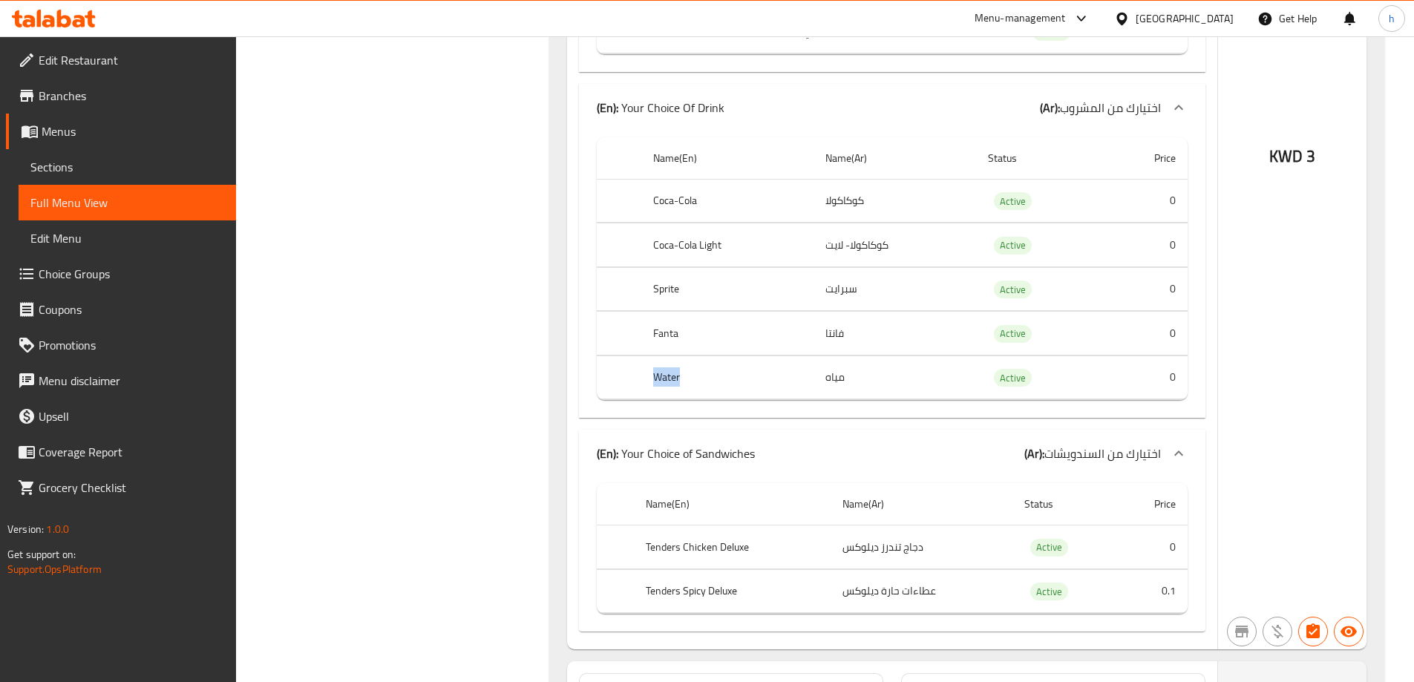
scroll to position [1781, 0]
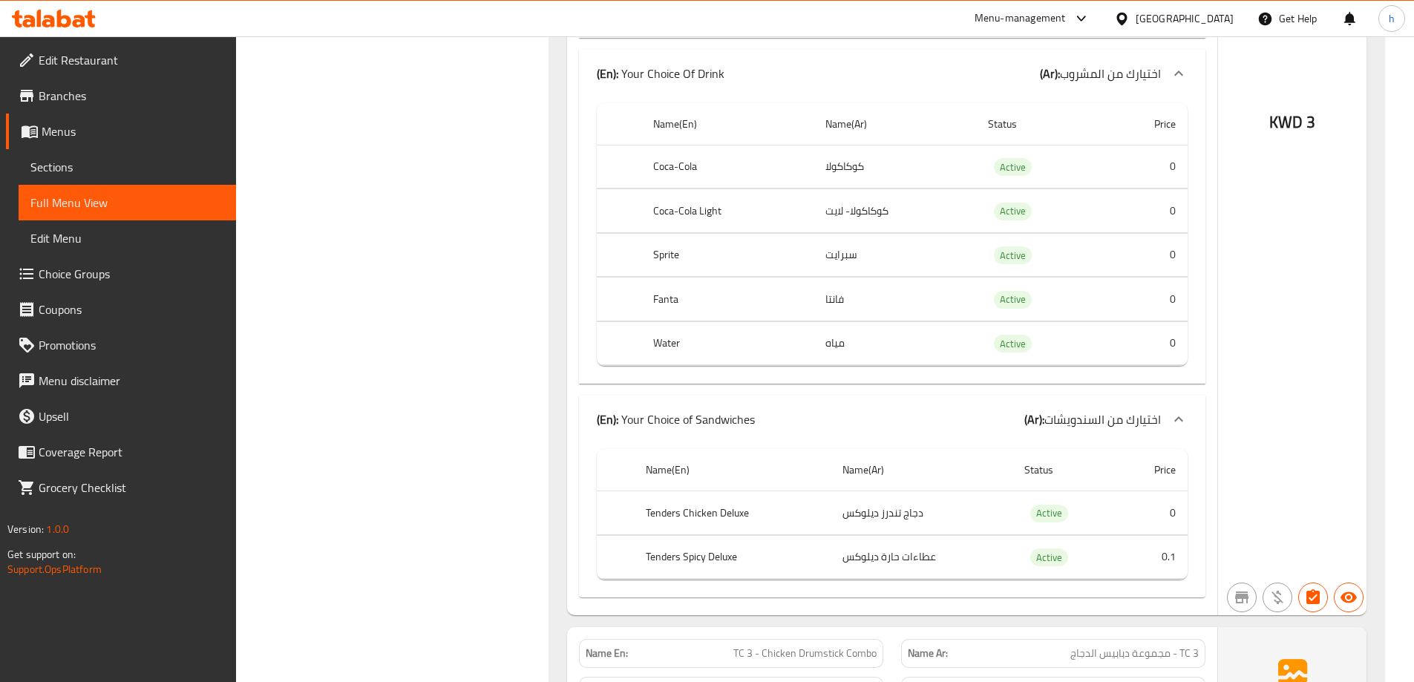
click at [671, 519] on th "Tenders Chicken Deluxe" at bounding box center [732, 513] width 197 height 44
click at [692, 520] on th "Tenders Chicken Deluxe" at bounding box center [732, 513] width 197 height 44
click at [753, 505] on th "Tenders Chicken Deluxe" at bounding box center [732, 513] width 197 height 44
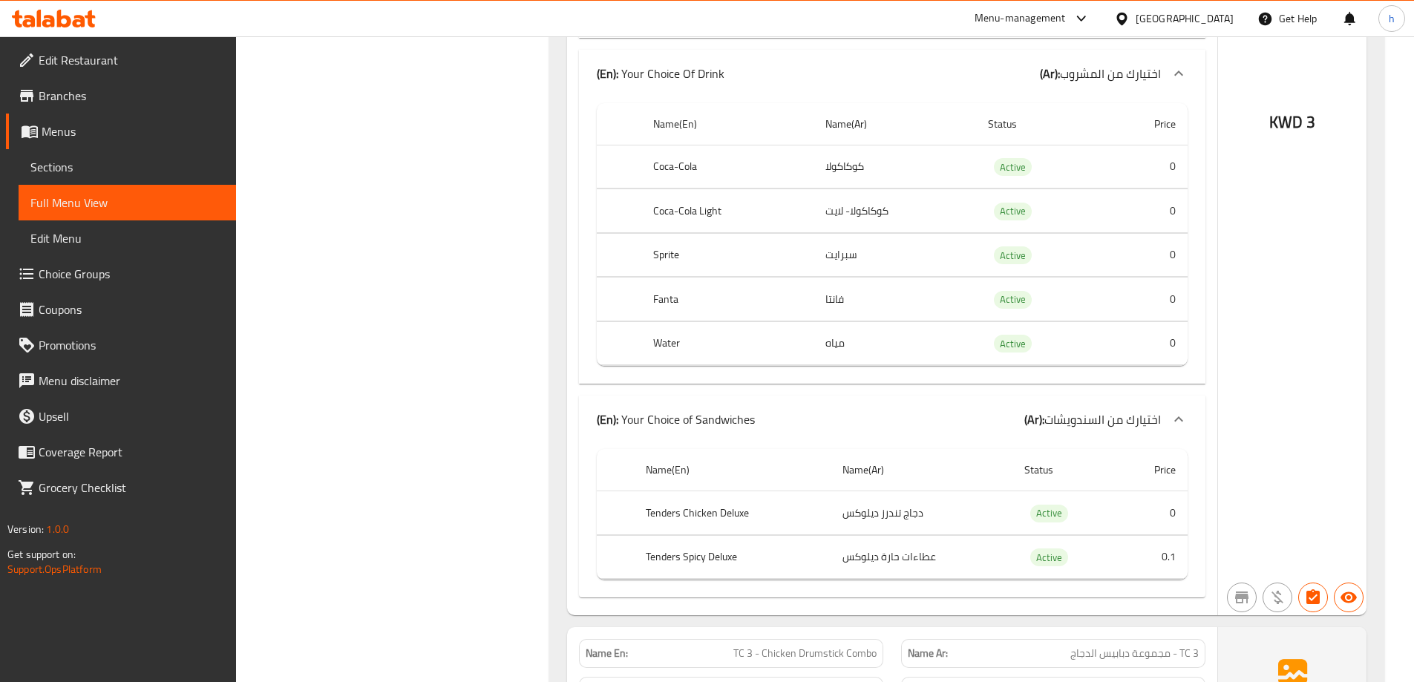
click at [753, 505] on th "Tenders Chicken Deluxe" at bounding box center [732, 513] width 197 height 44
click at [752, 506] on th "Tenders Chicken Deluxe" at bounding box center [732, 513] width 197 height 44
click at [740, 512] on th "Tenders Chicken Deluxe" at bounding box center [732, 513] width 197 height 44
click at [649, 560] on th "Tenders Spicy Deluxe" at bounding box center [732, 557] width 197 height 44
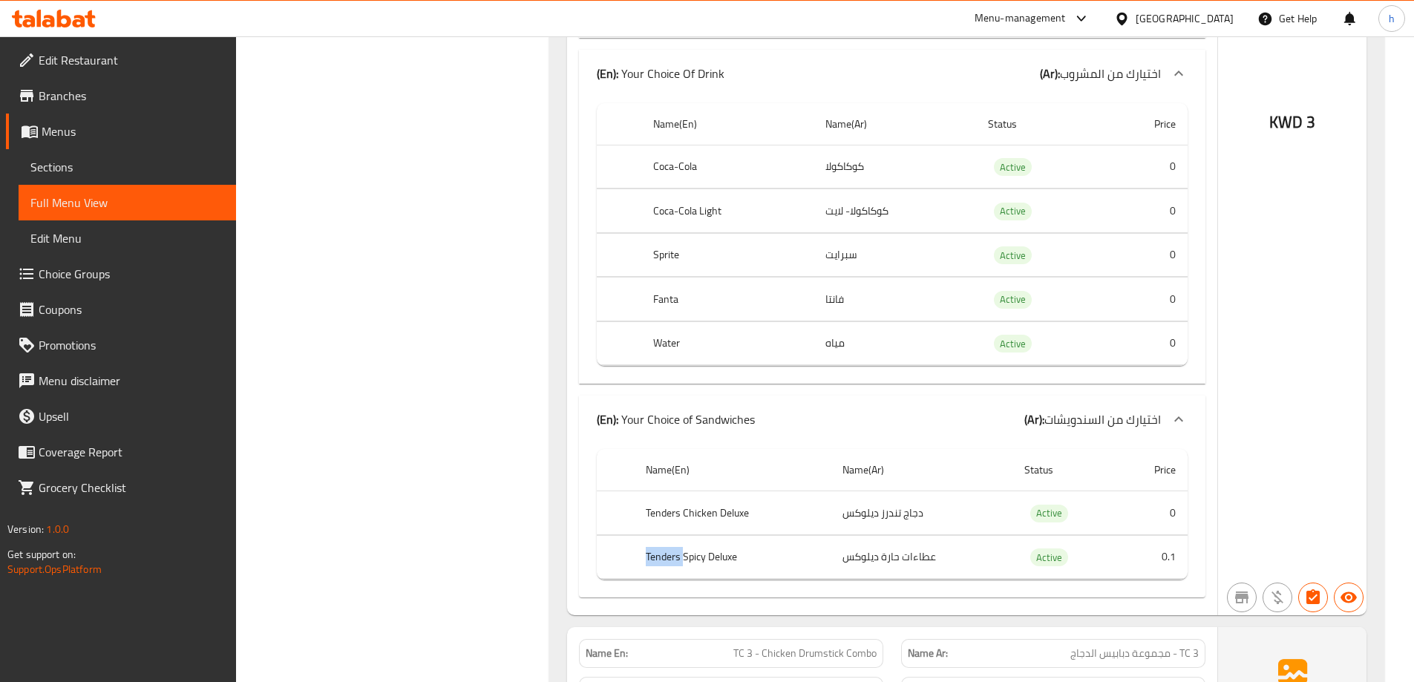
click at [649, 560] on th "Tenders Spicy Deluxe" at bounding box center [732, 557] width 197 height 44
click at [688, 555] on th "Tenders Spicy Deluxe" at bounding box center [732, 557] width 197 height 44
click at [697, 514] on th "Tenders Chicken Deluxe" at bounding box center [732, 513] width 197 height 44
click at [696, 515] on th "Tenders Chicken Deluxe" at bounding box center [732, 513] width 197 height 44
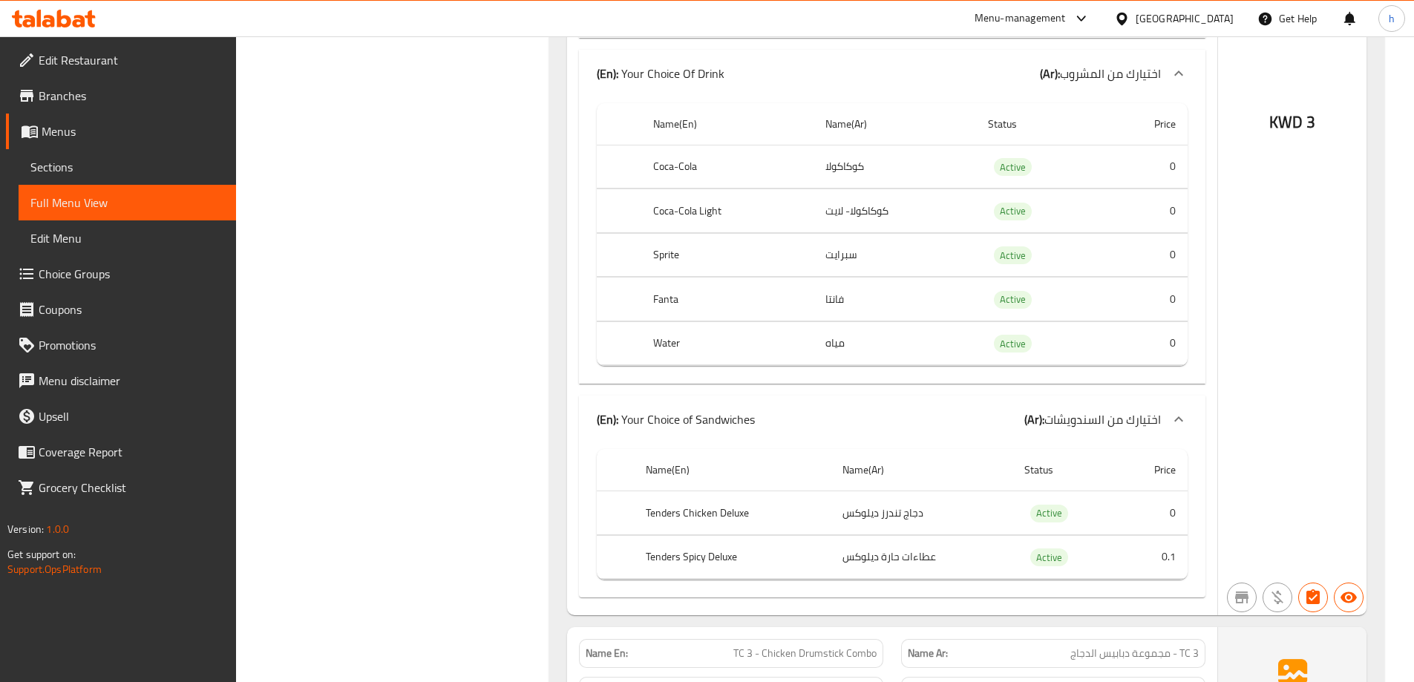
click at [748, 518] on th "Tenders Chicken Deluxe" at bounding box center [732, 513] width 197 height 44
click at [743, 514] on th "Tenders Chicken Deluxe" at bounding box center [732, 513] width 197 height 44
click at [682, 556] on th "Tenders Spicy Deluxe" at bounding box center [732, 557] width 197 height 44
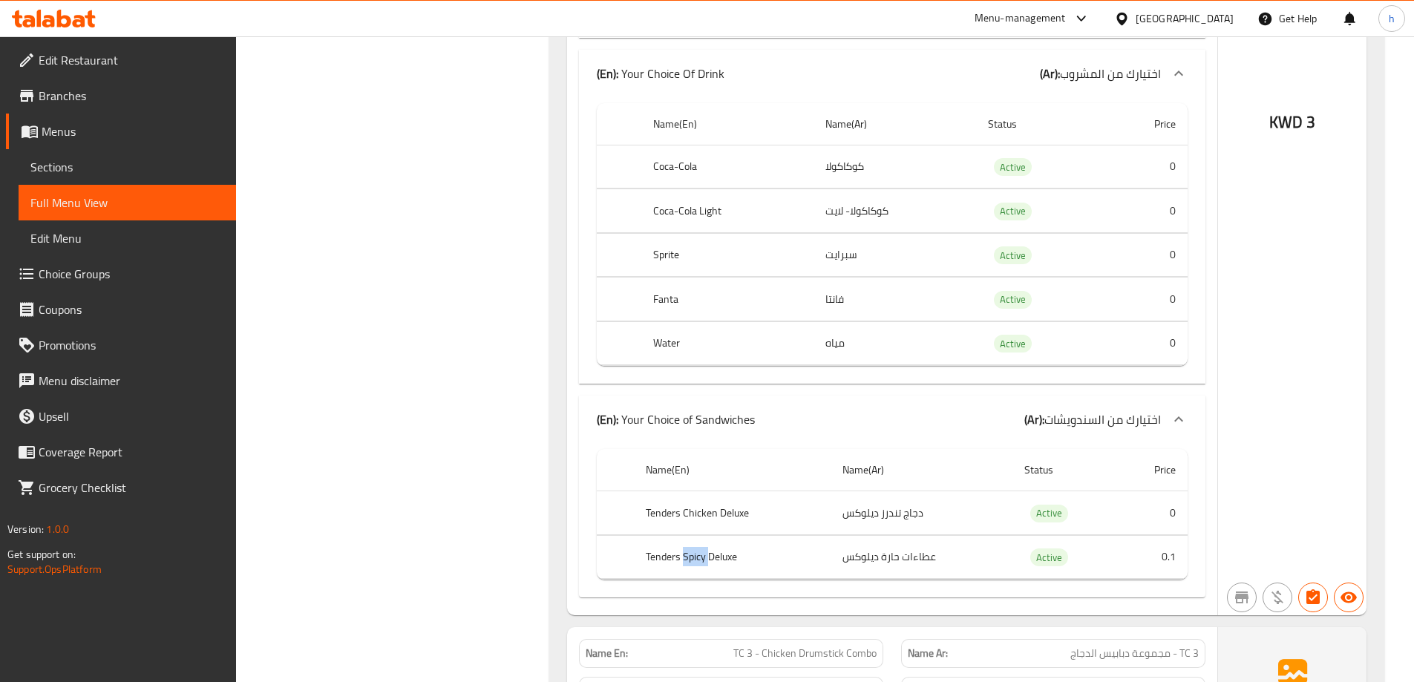
click at [682, 556] on th "Tenders Spicy Deluxe" at bounding box center [732, 557] width 197 height 44
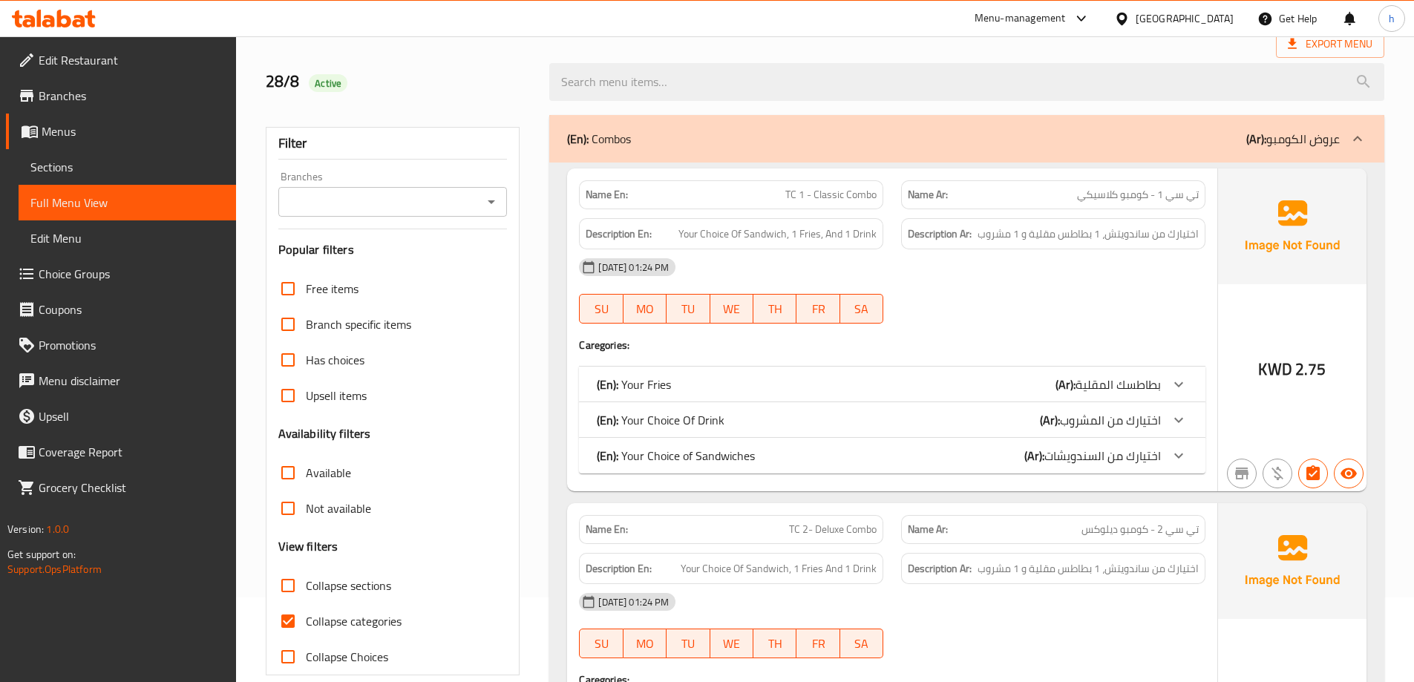
scroll to position [223, 0]
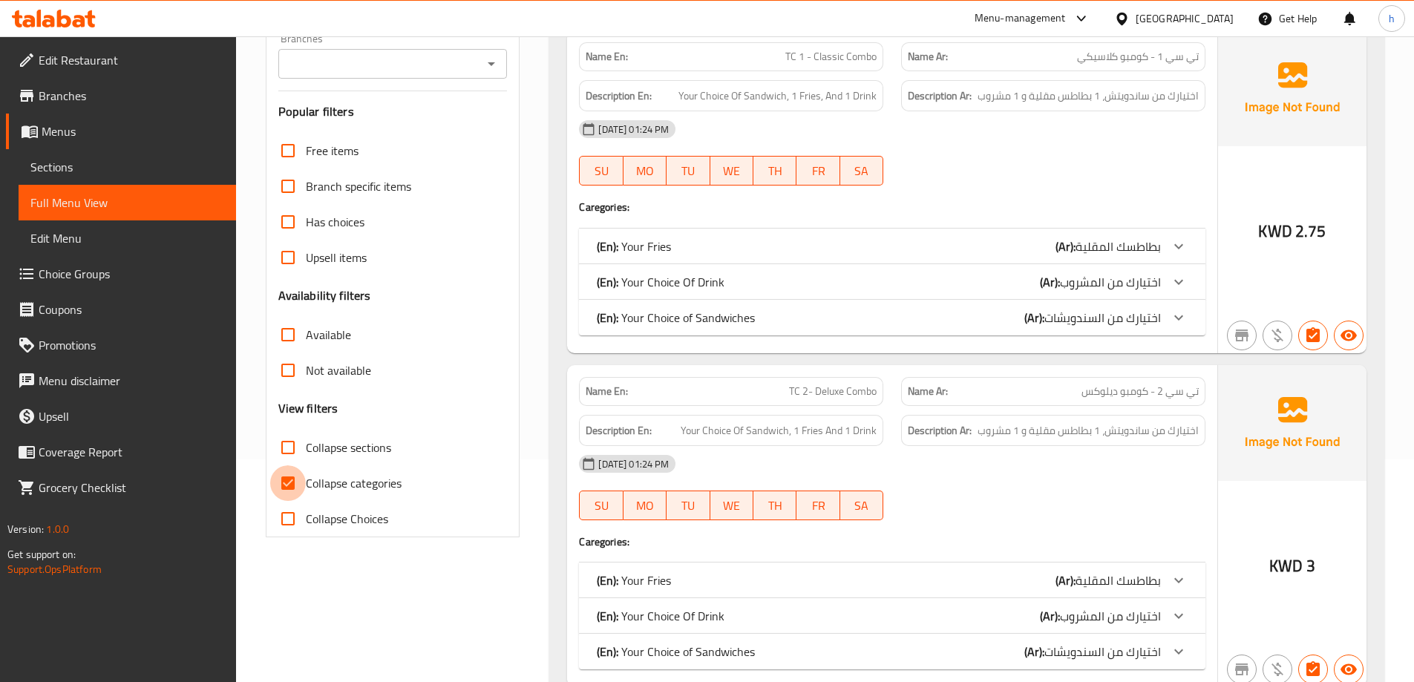
click at [298, 486] on input "Collapse categories" at bounding box center [288, 483] width 36 height 36
checkbox input "false"
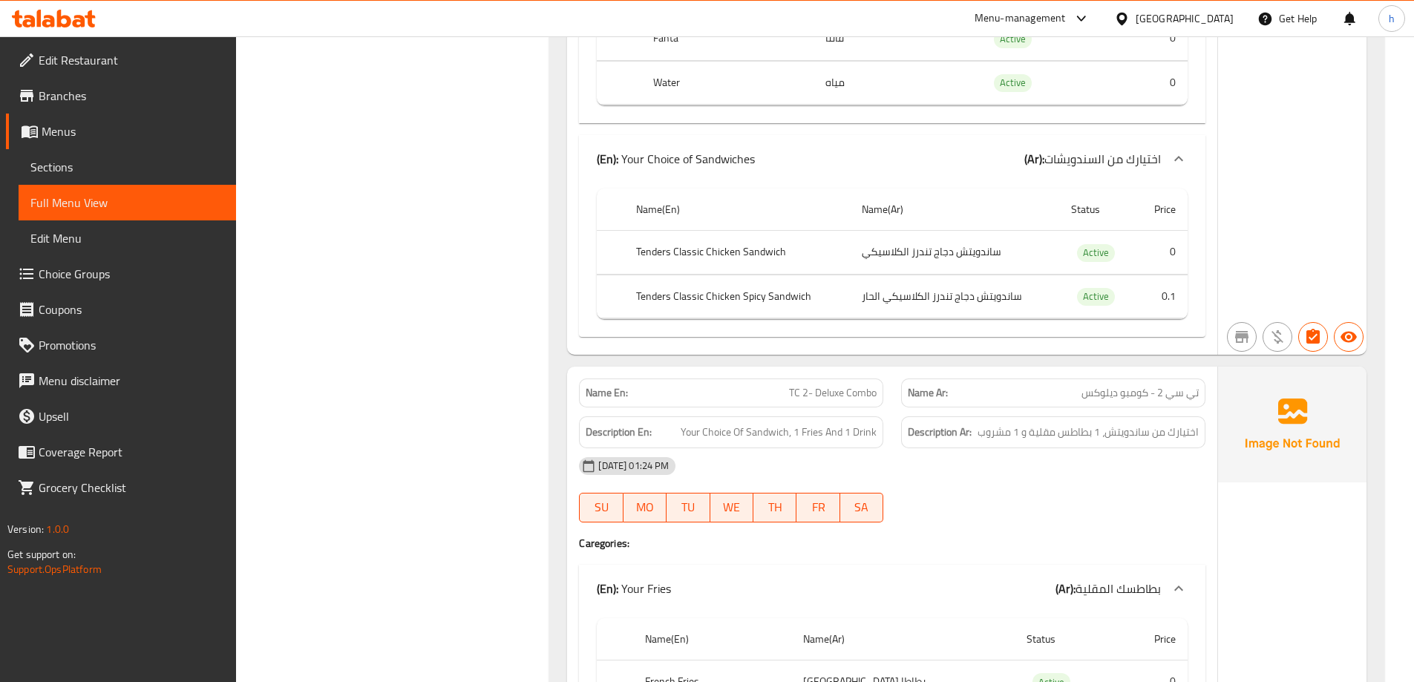
scroll to position [965, 0]
click at [945, 283] on td "ساندويتش دجاج تندرز الكلاسيكي الحار" at bounding box center [954, 296] width 209 height 44
click at [952, 288] on td "ساندويتش دجاج تندرز الكلاسيكي الحار" at bounding box center [954, 296] width 209 height 44
click at [967, 298] on td "ساندويتش دجاج تندرز الكلاسيكي الحار" at bounding box center [954, 296] width 209 height 44
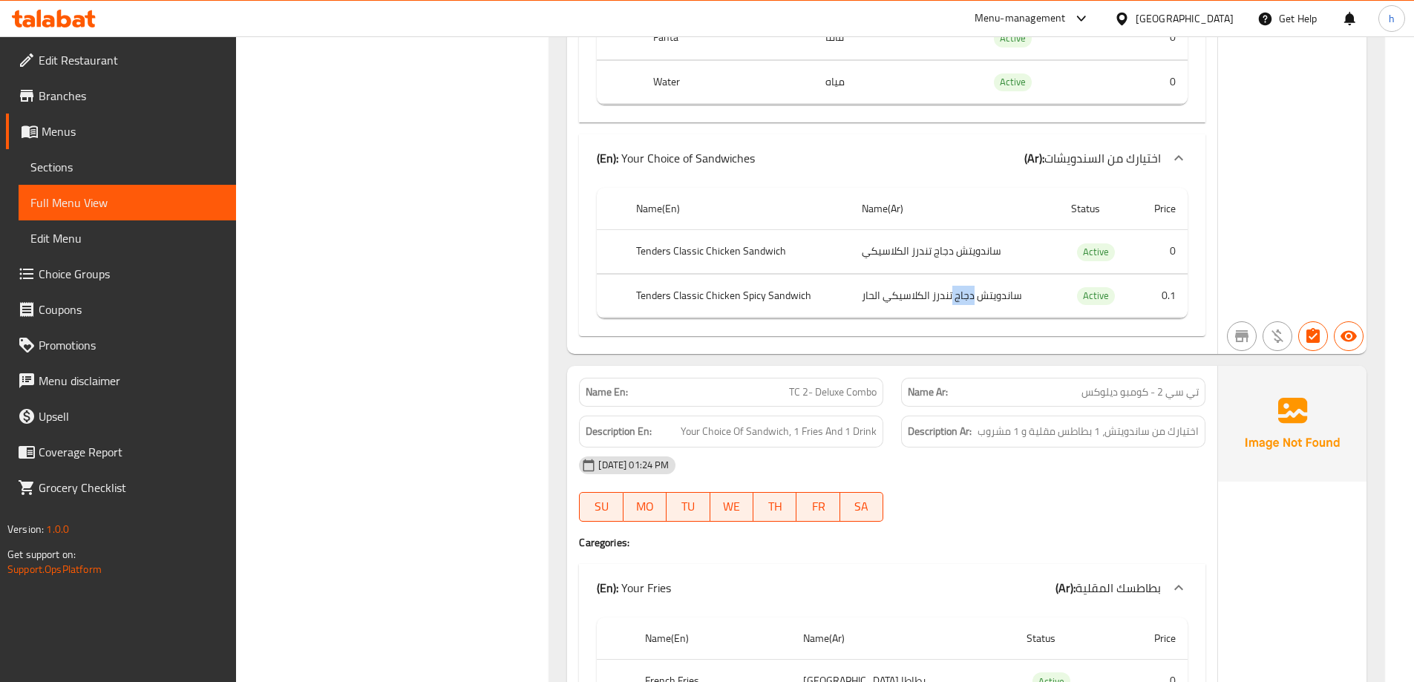
click at [967, 298] on td "ساندويتش دجاج تندرز الكلاسيكي الحار" at bounding box center [954, 296] width 209 height 44
click at [1014, 305] on td "ساندويتش دجاج تندرز الكلاسيكي الحار" at bounding box center [954, 296] width 209 height 44
click at [951, 246] on td "ساندويتش دجاج تندرز الكلاسيكي" at bounding box center [954, 252] width 209 height 44
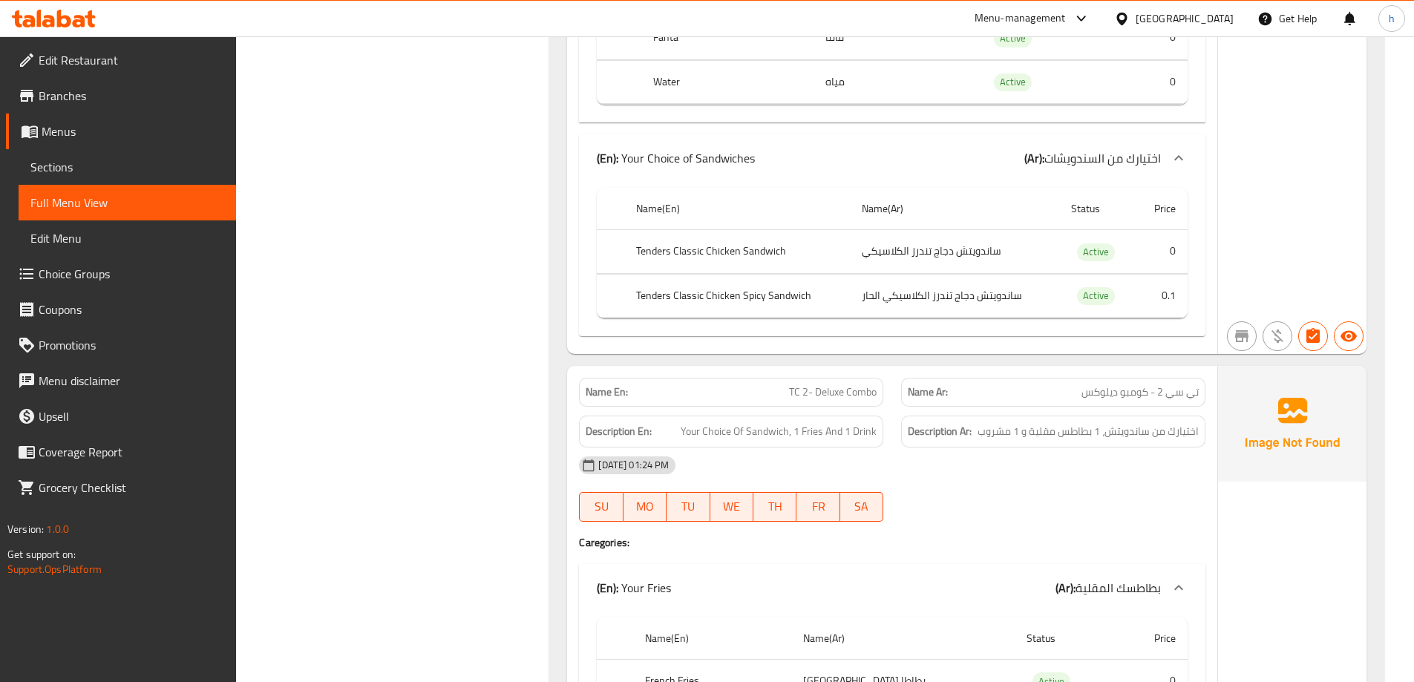
click at [928, 243] on td "ساندويتش دجاج تندرز الكلاسيكي" at bounding box center [954, 252] width 209 height 44
click at [879, 246] on td "ساندويتش دجاج تندرز الكلاسيكي" at bounding box center [954, 252] width 209 height 44
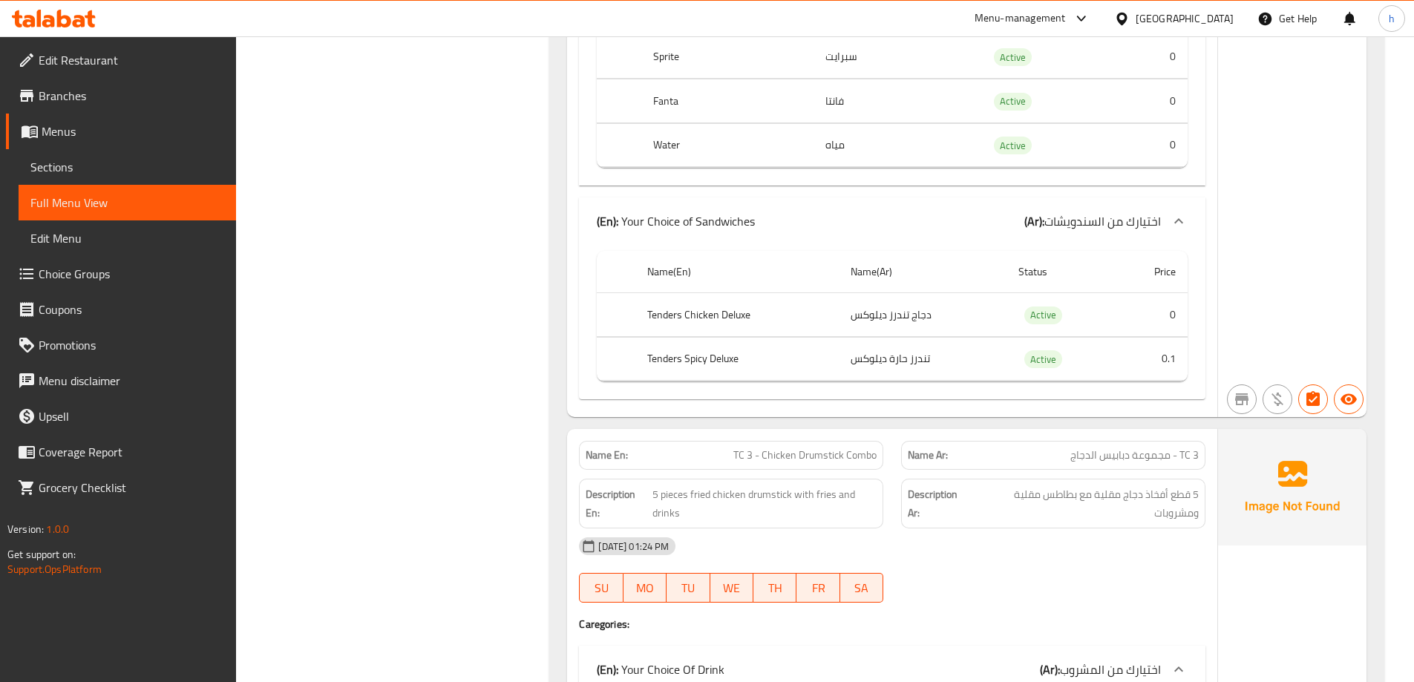
scroll to position [2004, 0]
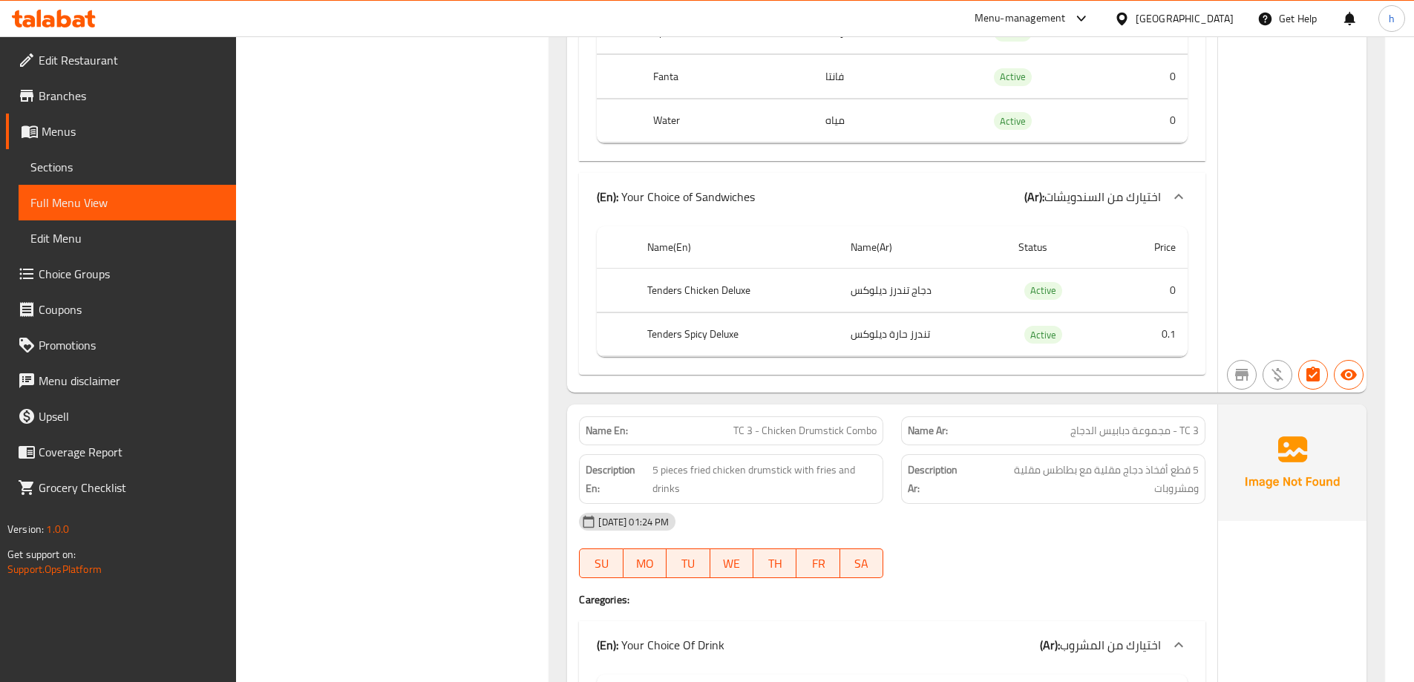
click at [907, 331] on td "تندرز حارة ديلوكس" at bounding box center [923, 334] width 168 height 44
click at [919, 339] on td "تندرز حارة ديلوكس" at bounding box center [923, 334] width 168 height 44
click at [907, 338] on td "تندرز حارة ديلوكس" at bounding box center [923, 334] width 168 height 44
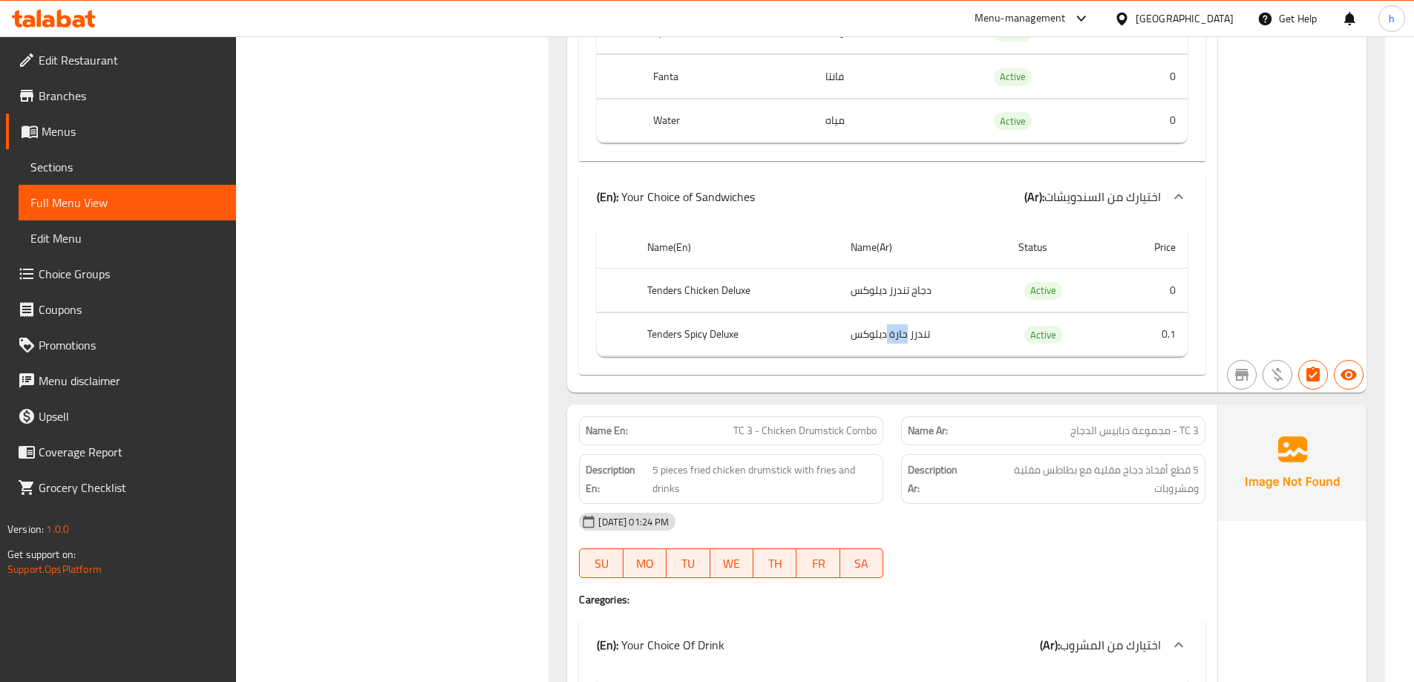
click at [907, 338] on td "تندرز حارة ديلوكس" at bounding box center [923, 334] width 168 height 44
click at [869, 338] on td "تندرز حارة ديلوكس" at bounding box center [923, 334] width 168 height 44
click at [908, 283] on td "دجاج تندرز ديلوكس" at bounding box center [923, 291] width 168 height 44
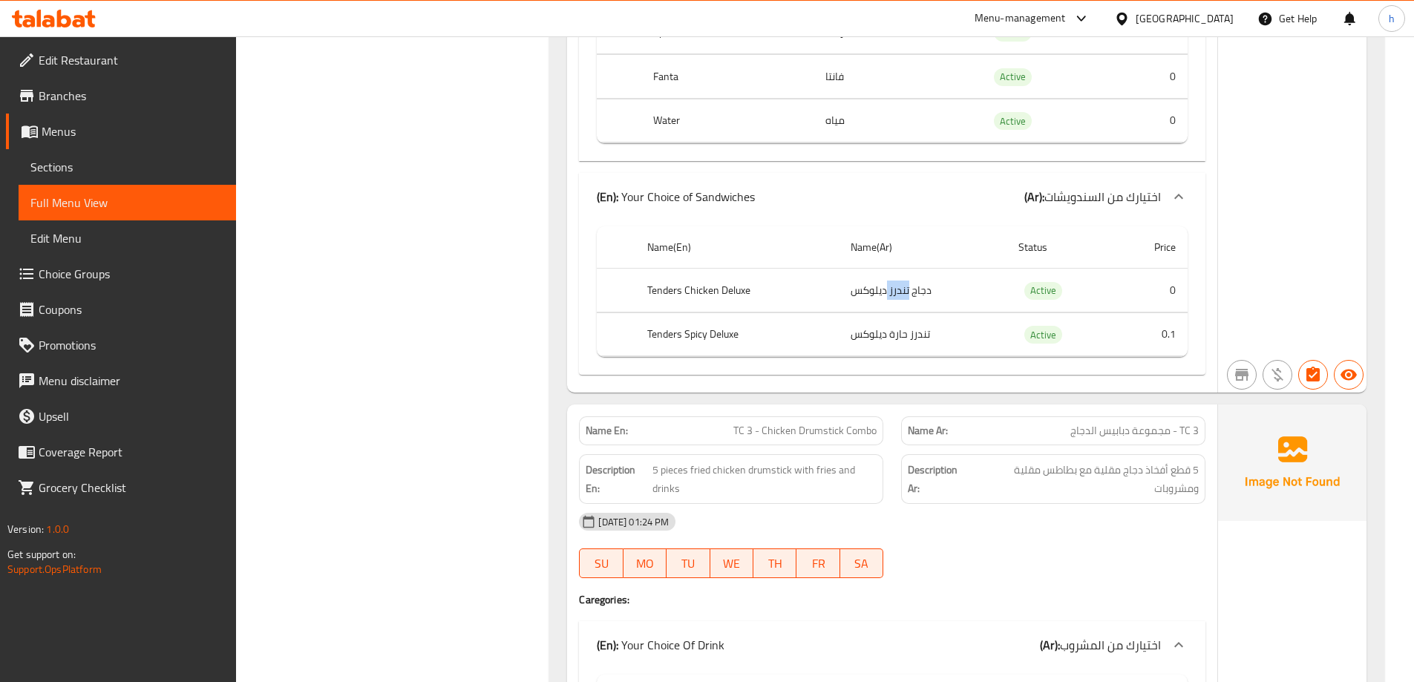
click at [890, 289] on td "دجاج تندرز ديلوكس" at bounding box center [923, 291] width 168 height 44
click at [877, 289] on td "دجاج تندرز ديلوكس" at bounding box center [923, 291] width 168 height 44
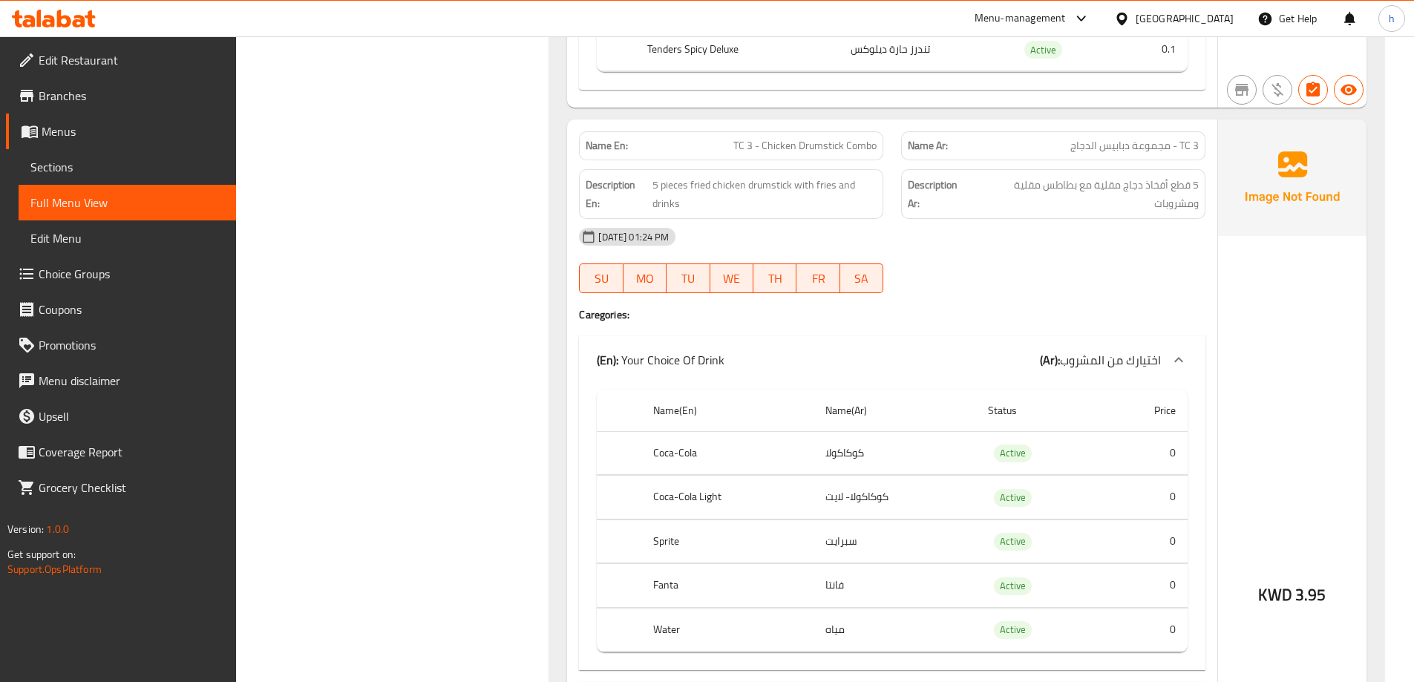
scroll to position [2375, 0]
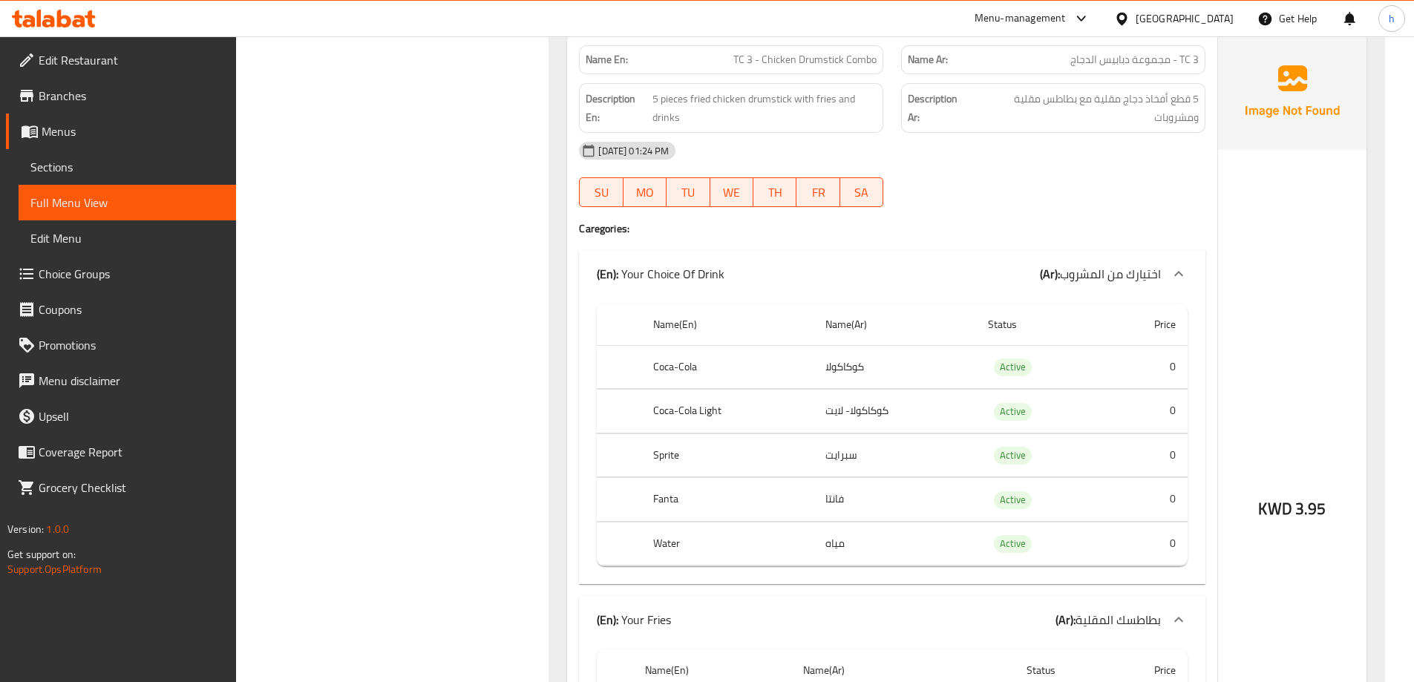
click at [827, 368] on td "كوكاكولا" at bounding box center [894, 367] width 163 height 44
click at [685, 361] on th "Coca-Cola" at bounding box center [727, 367] width 172 height 44
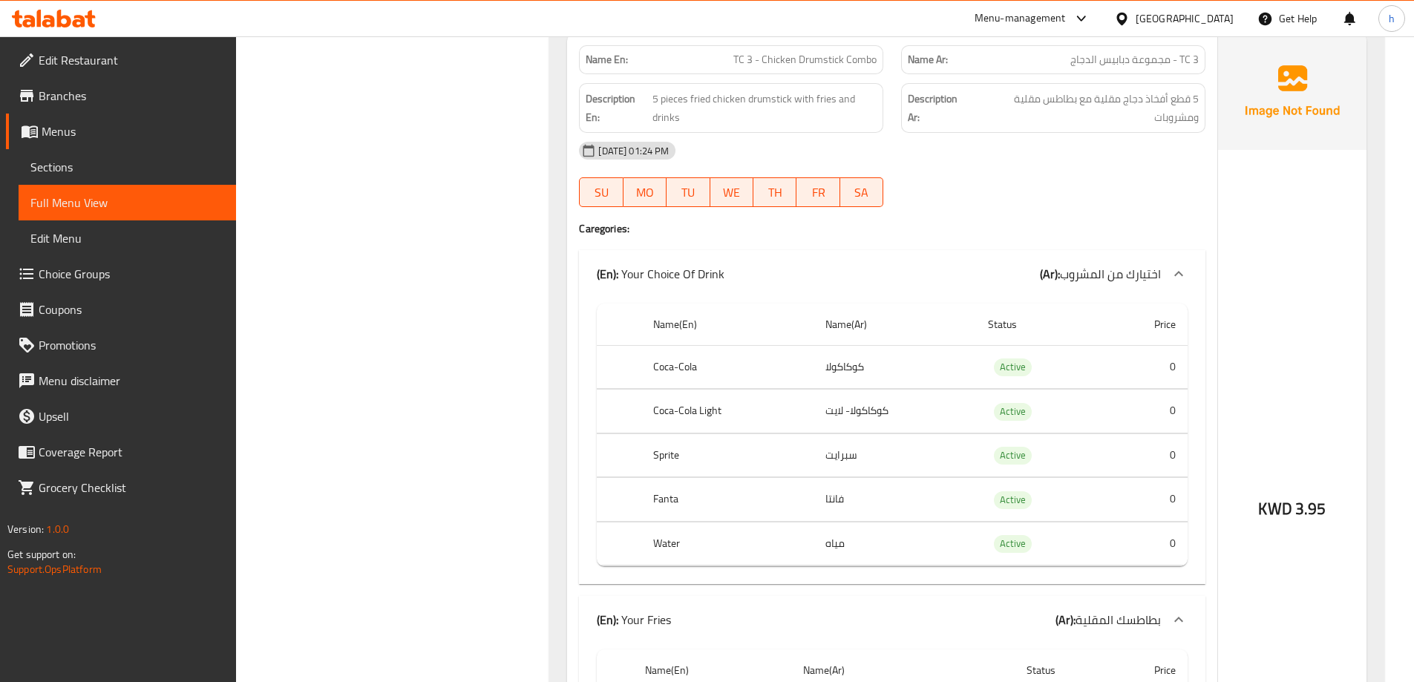
click at [870, 412] on td "كوكاكولا- لايت" at bounding box center [894, 412] width 163 height 44
click at [731, 412] on th "Coca-Cola Light" at bounding box center [727, 412] width 172 height 44
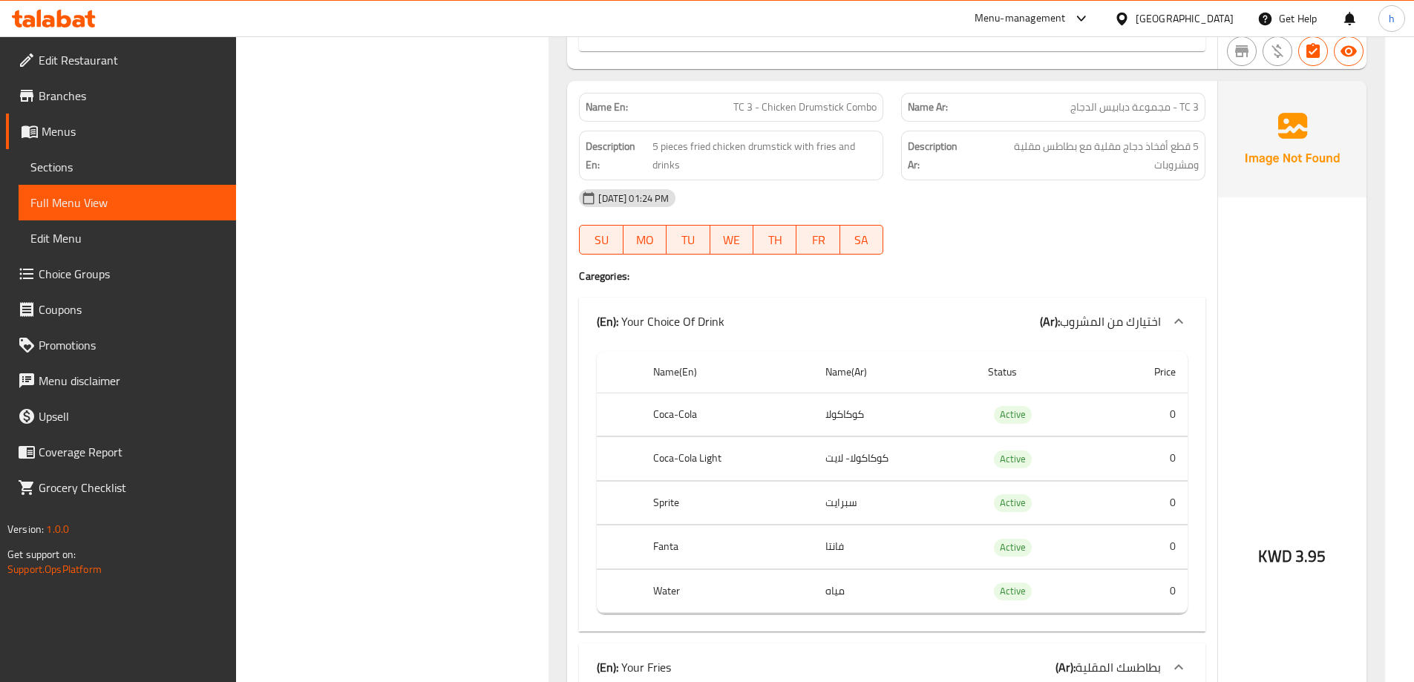
scroll to position [2300, 0]
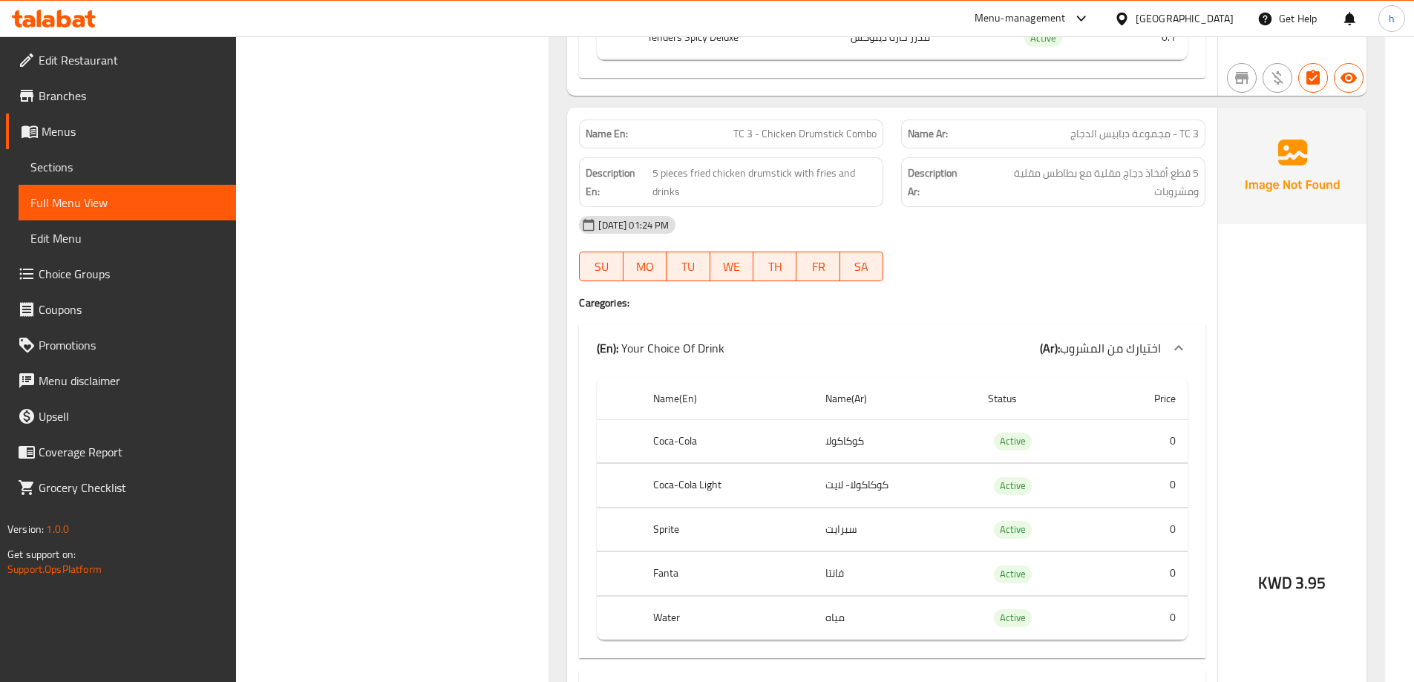
click at [1109, 133] on span "TC 3 - مجموعة دبابيس الدجاج" at bounding box center [1134, 134] width 128 height 16
click at [1068, 131] on p "Name Ar: TC 3 - مجموعة دبابيس الدجاج" at bounding box center [1053, 134] width 291 height 16
click at [822, 135] on span "TC 3 - Chicken Drumstick Combo" at bounding box center [804, 134] width 143 height 16
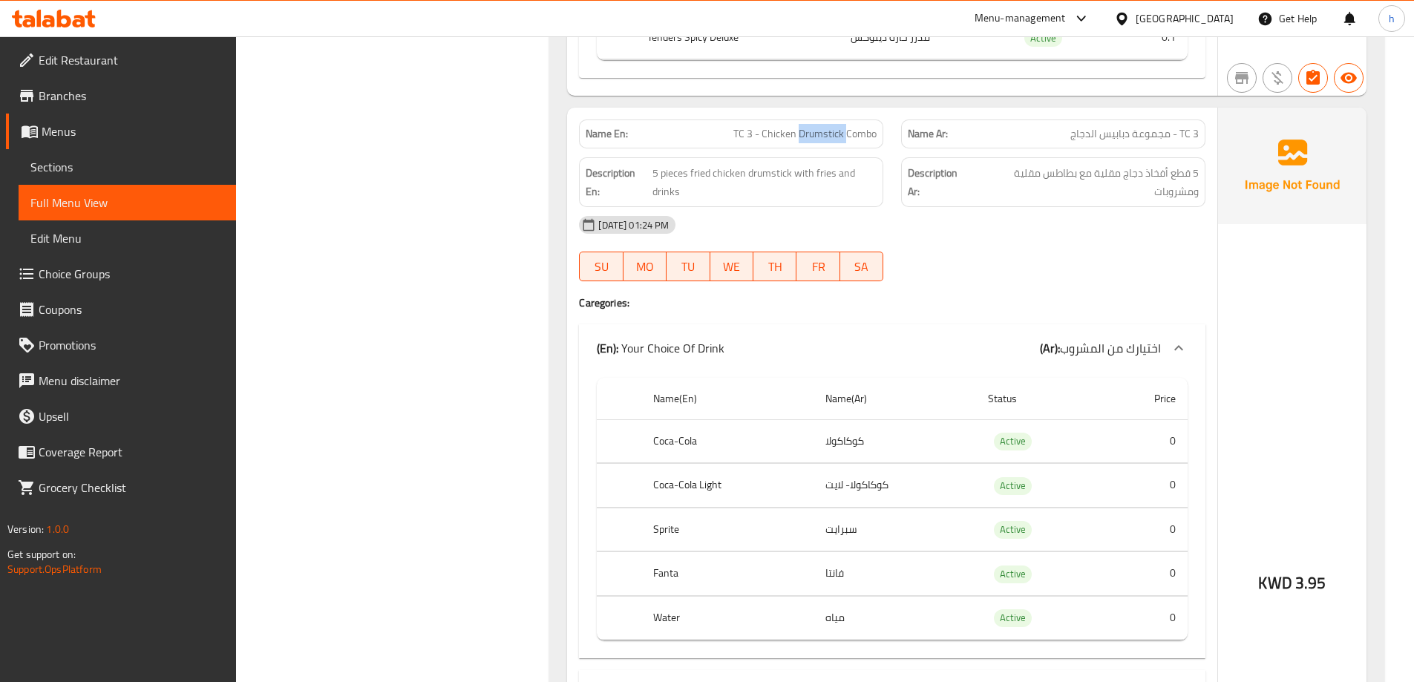
click at [822, 135] on span "TC 3 - Chicken Drumstick Combo" at bounding box center [804, 134] width 143 height 16
copy span "Drumstick"
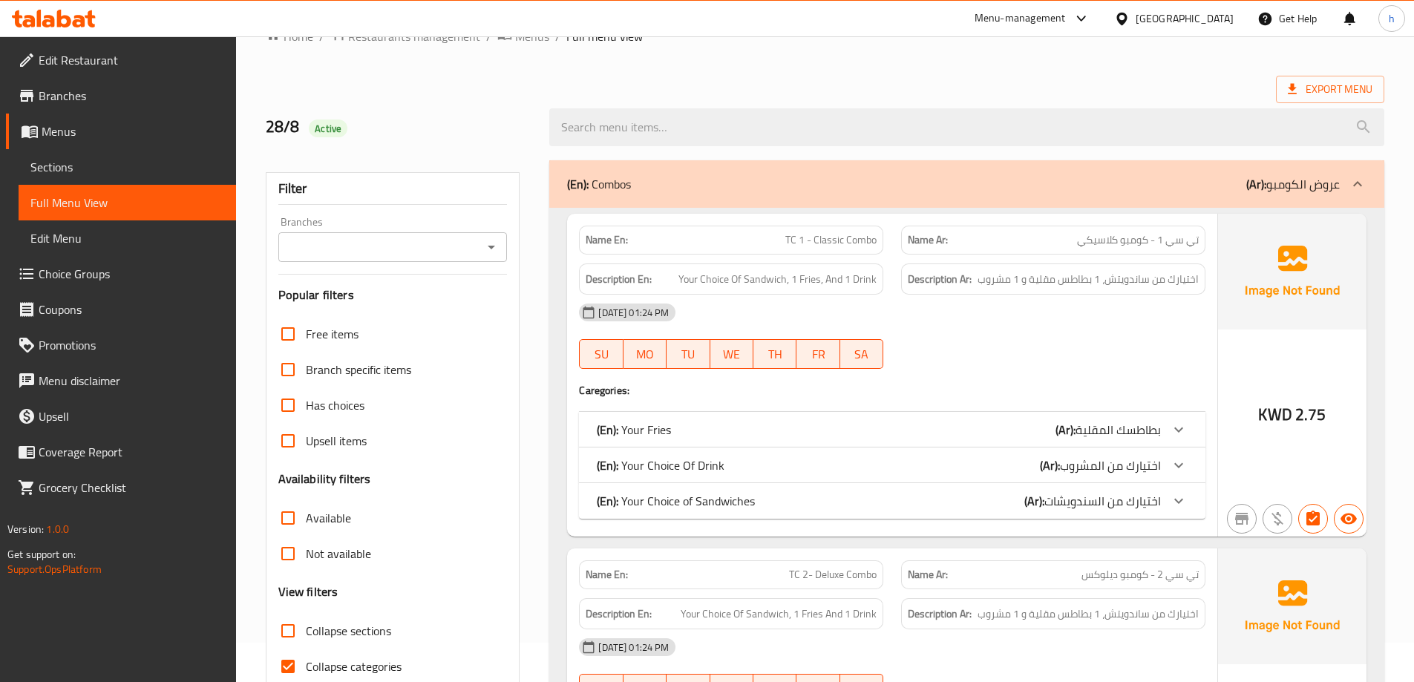
scroll to position [74, 0]
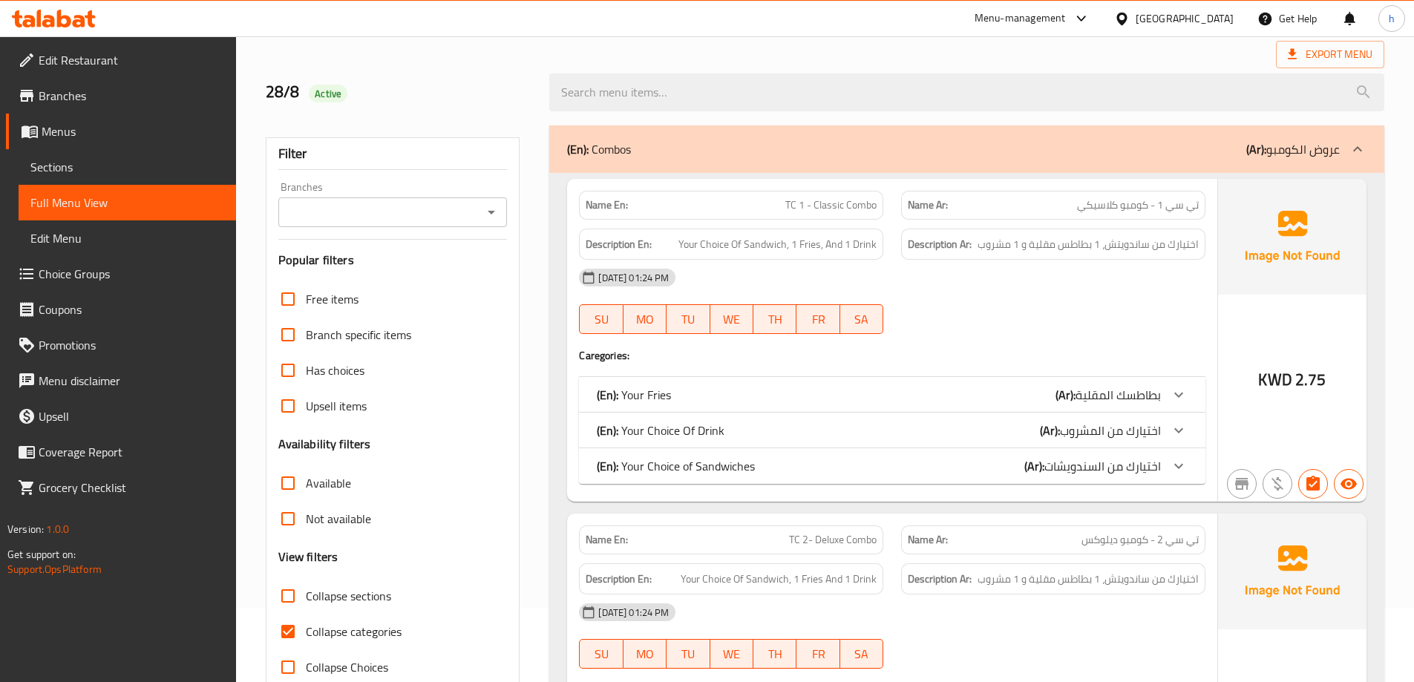
click at [848, 203] on span "TC 1 - Classic Combo" at bounding box center [830, 205] width 91 height 16
drag, startPoint x: 690, startPoint y: 243, endPoint x: 815, endPoint y: 243, distance: 124.7
click at [815, 243] on span "Your Choice Of Sandwich, 1 Fries, And 1 Drink" at bounding box center [777, 244] width 198 height 19
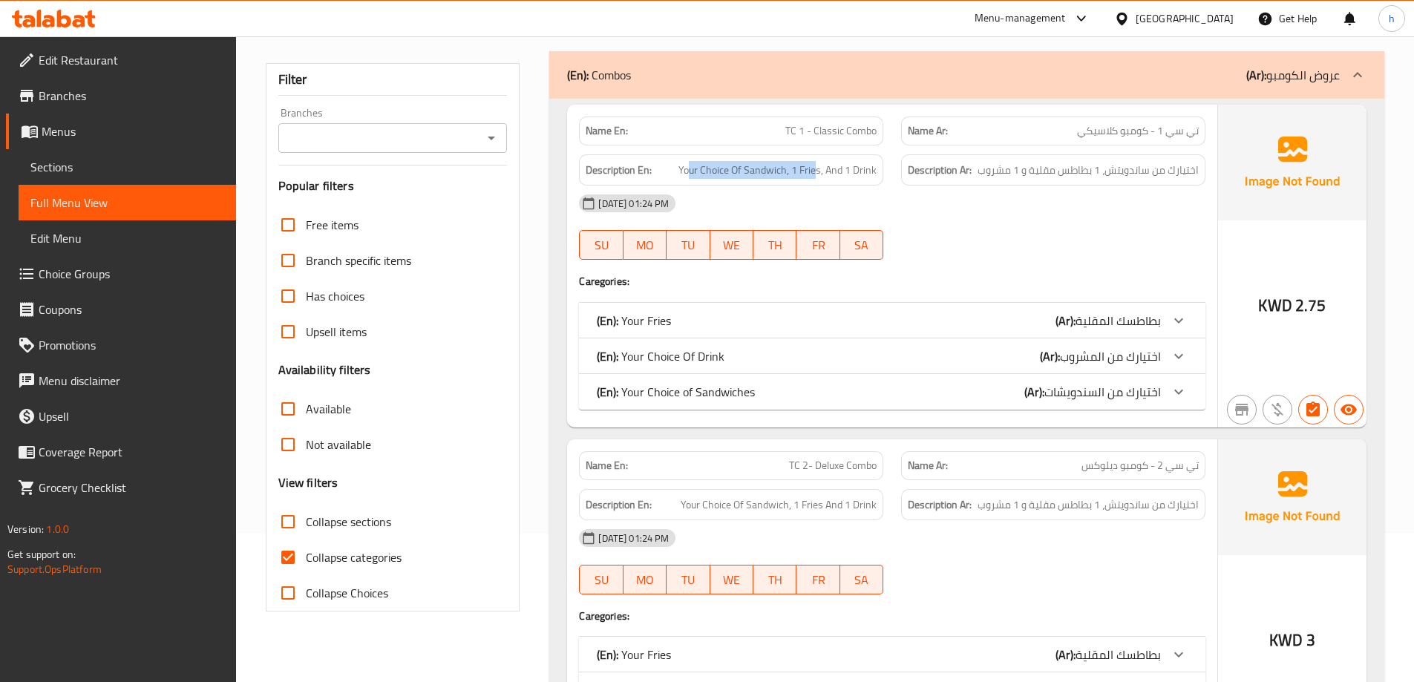
scroll to position [297, 0]
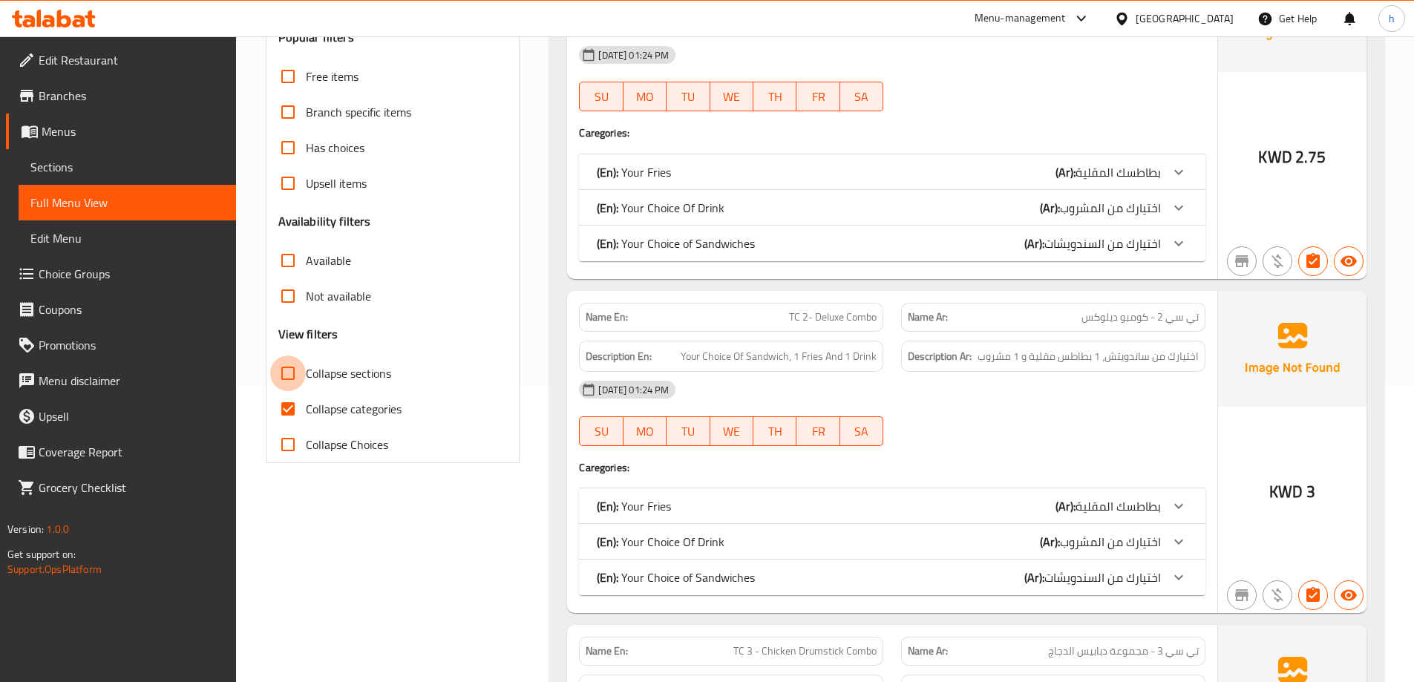
click at [291, 379] on input "Collapse sections" at bounding box center [288, 373] width 36 height 36
checkbox input "true"
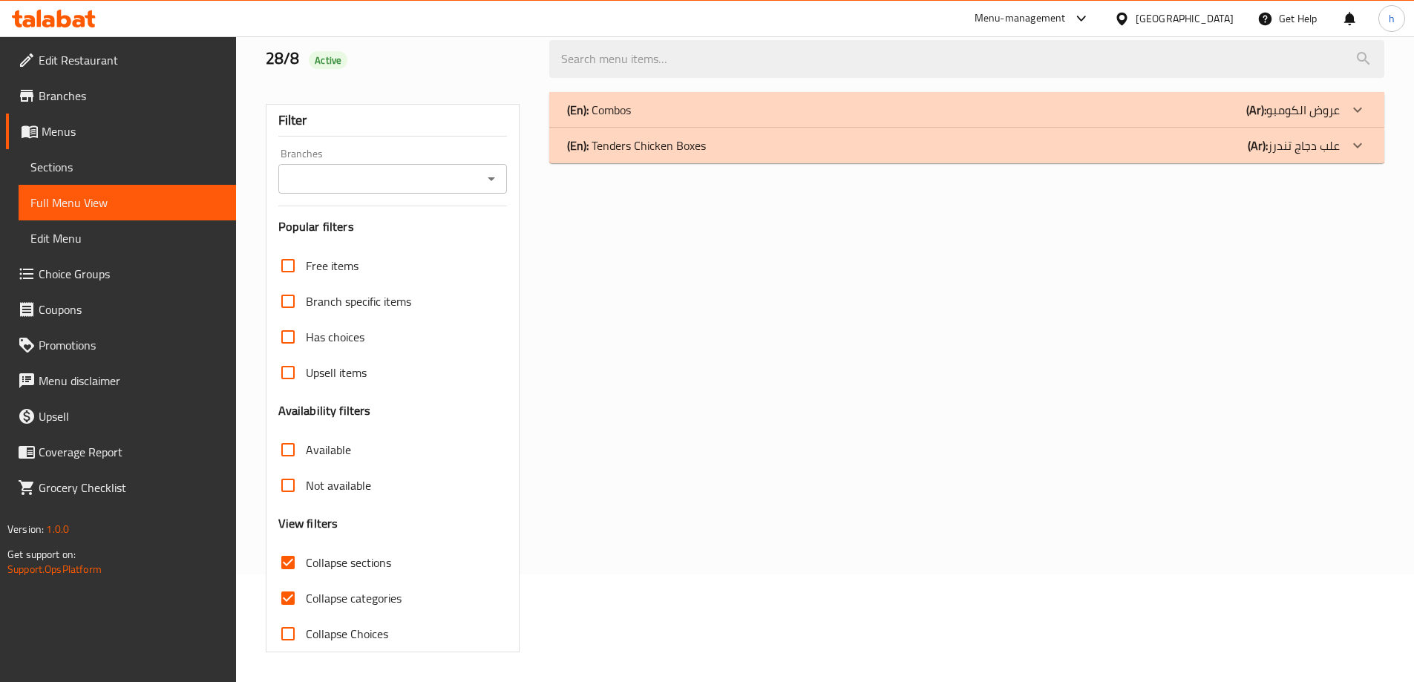
click at [285, 580] on input "Collapse categories" at bounding box center [288, 598] width 36 height 36
checkbox input "false"
click at [295, 572] on input "Collapse sections" at bounding box center [288, 563] width 36 height 36
checkbox input "false"
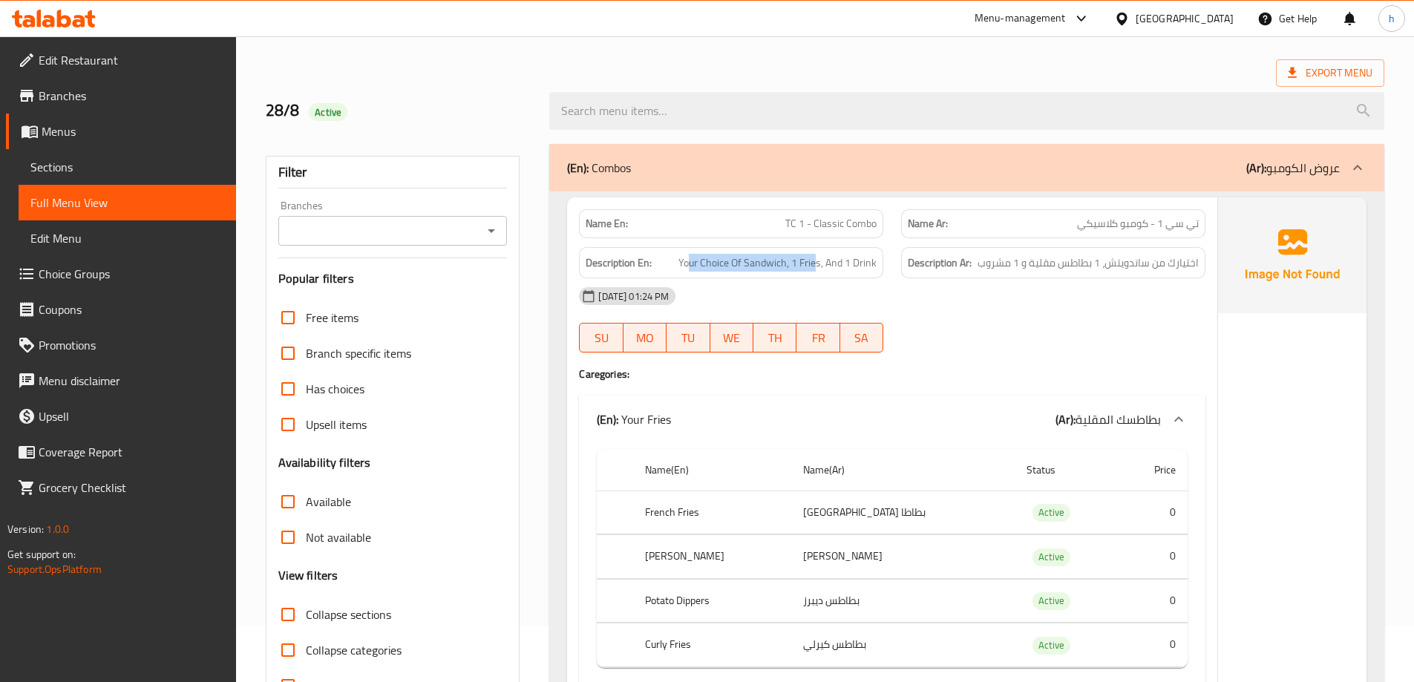
scroll to position [0, 0]
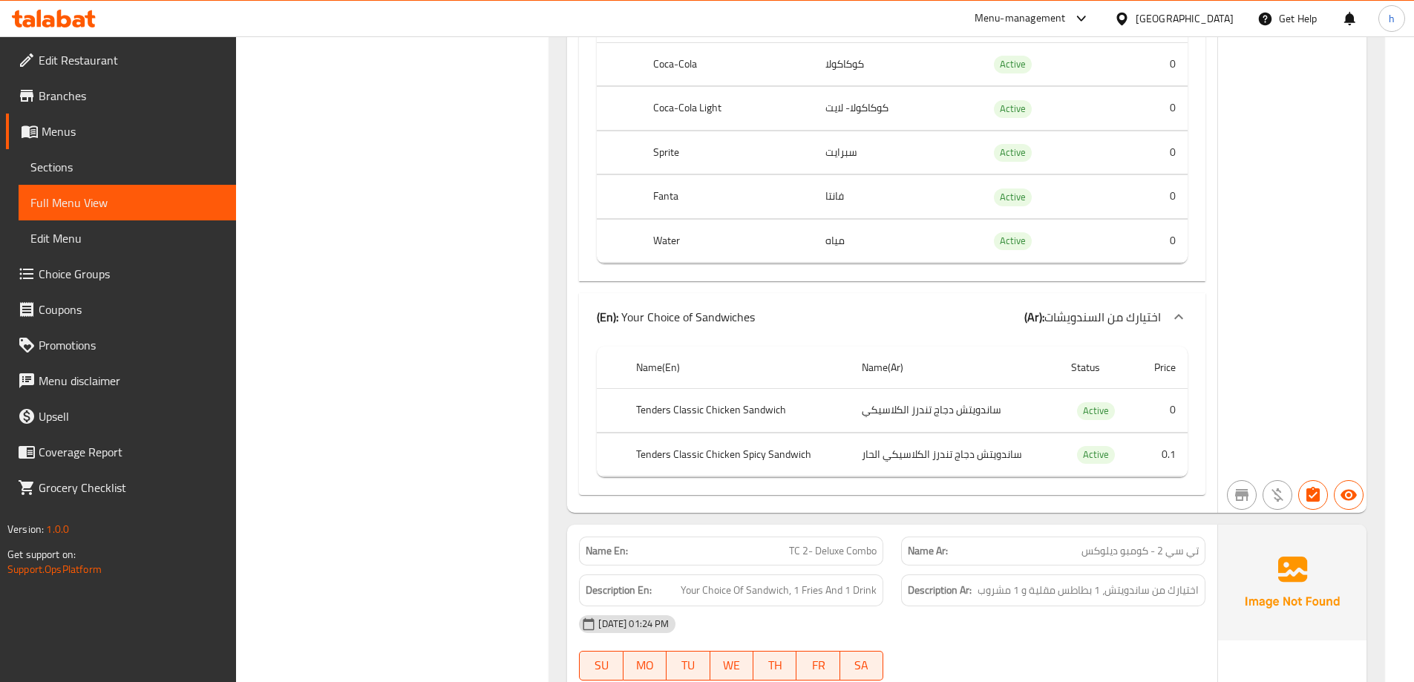
scroll to position [816, 0]
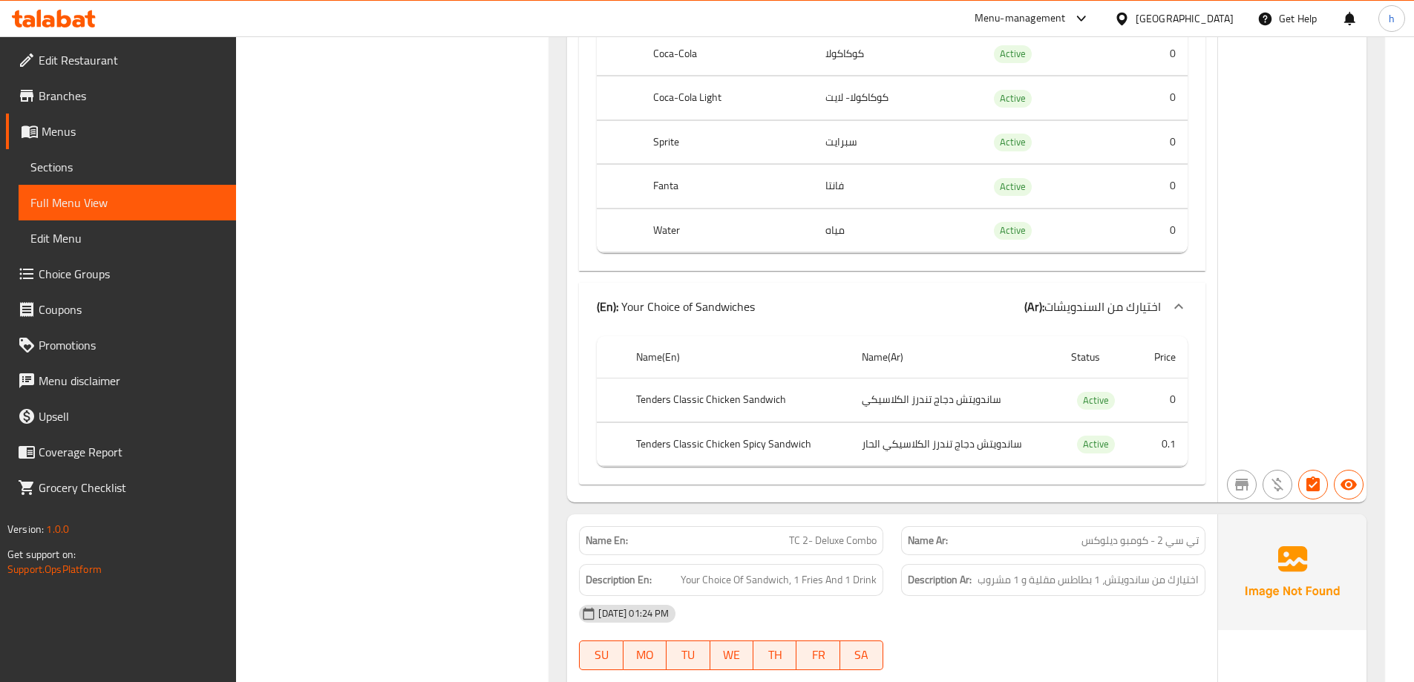
click at [696, 402] on th "Tenders Classic Chicken Sandwich" at bounding box center [737, 400] width 226 height 44
click at [914, 396] on td "ساندويتش دجاج تندرز الكلاسيكي" at bounding box center [954, 400] width 209 height 44
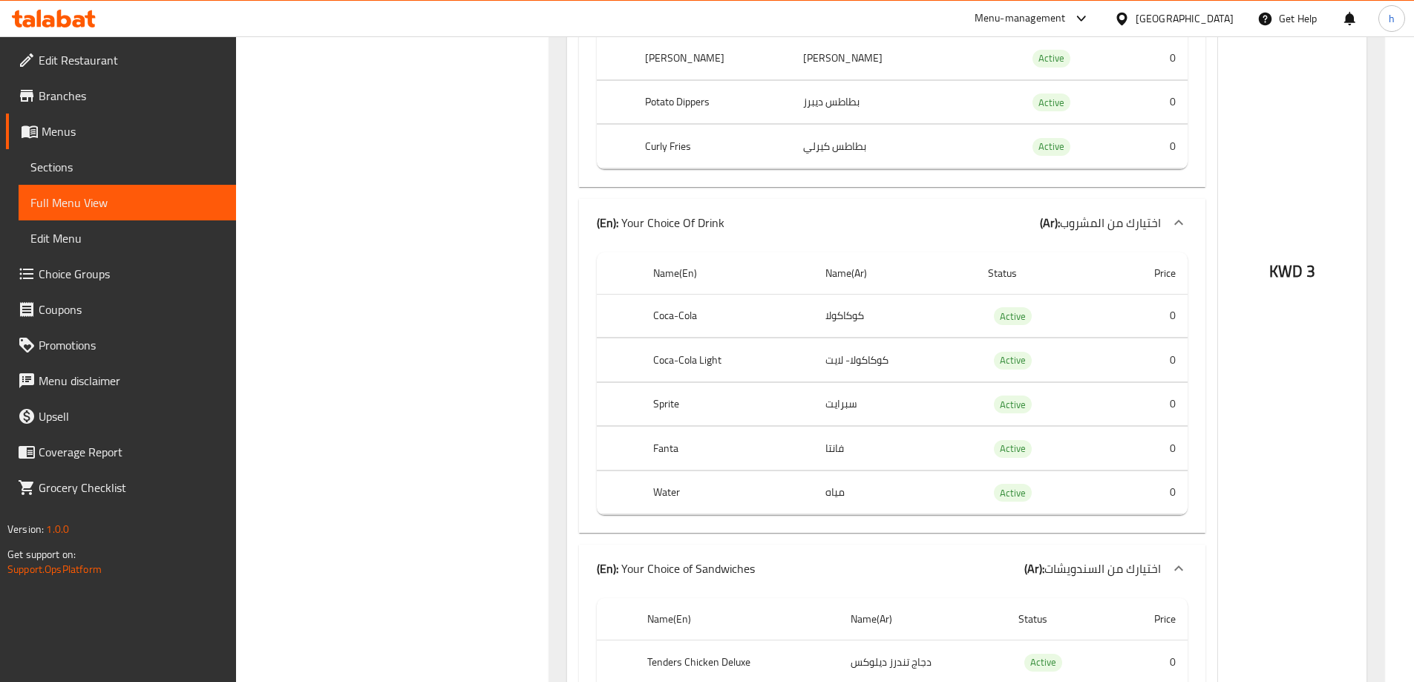
scroll to position [1633, 0]
click at [856, 324] on td "كوكاكولا" at bounding box center [894, 315] width 163 height 44
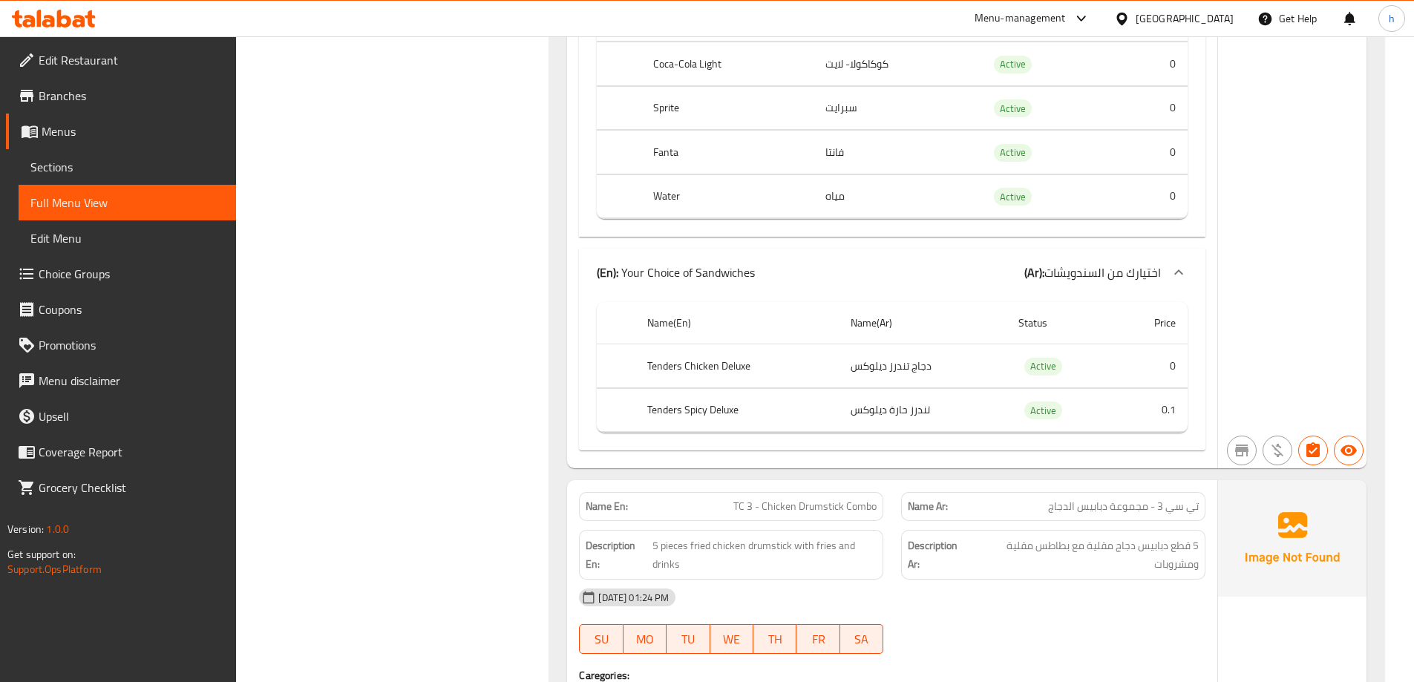
scroll to position [1929, 0]
click at [900, 361] on td "دجاج تندرز ديلوكس" at bounding box center [923, 365] width 168 height 44
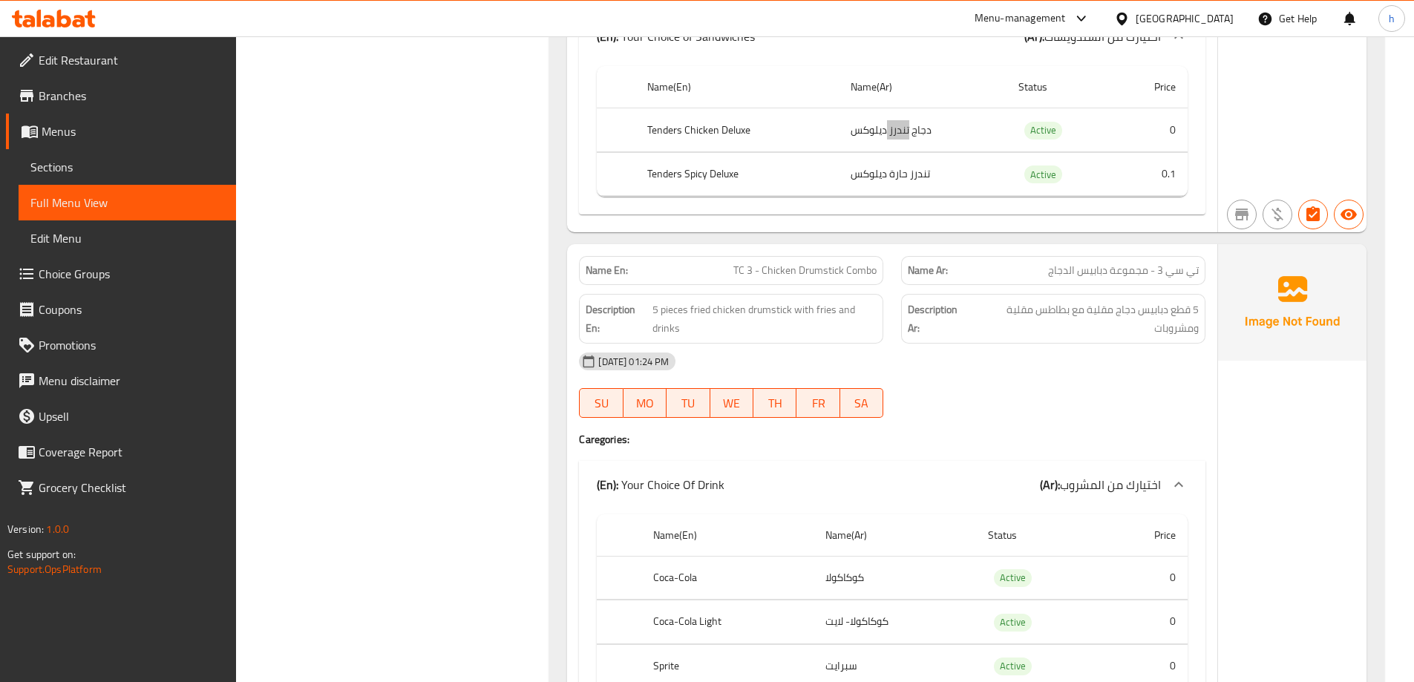
scroll to position [2152, 0]
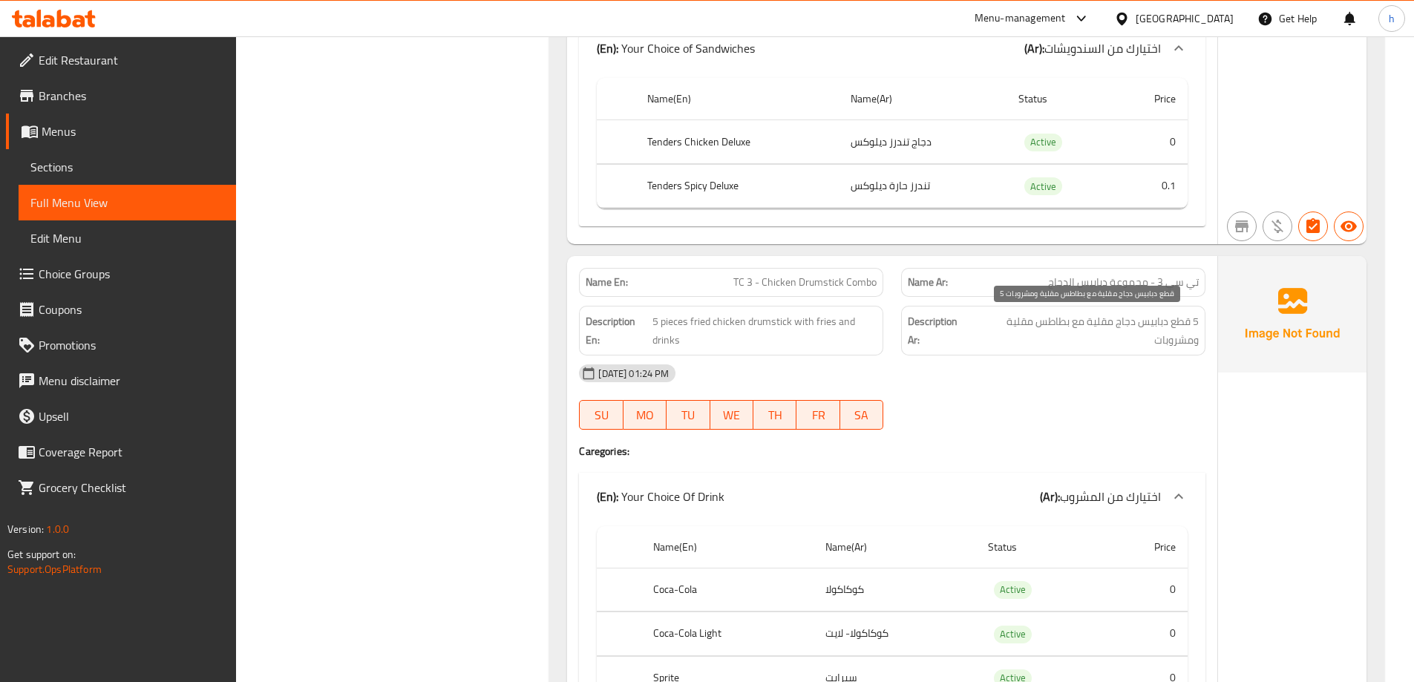
click at [1077, 335] on span "5 قطع دبابيس دجاج مقلية مع بطاطس مقلية ومشروبات" at bounding box center [1084, 330] width 227 height 36
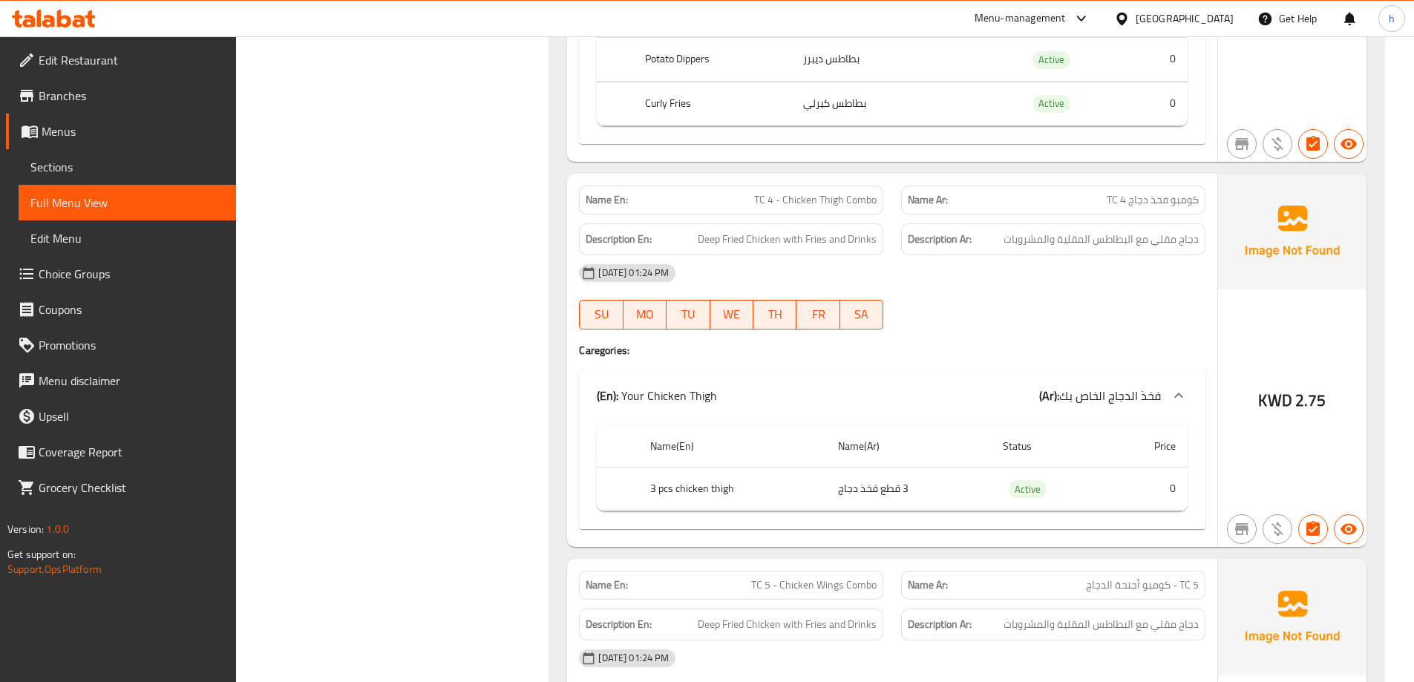
scroll to position [2746, 0]
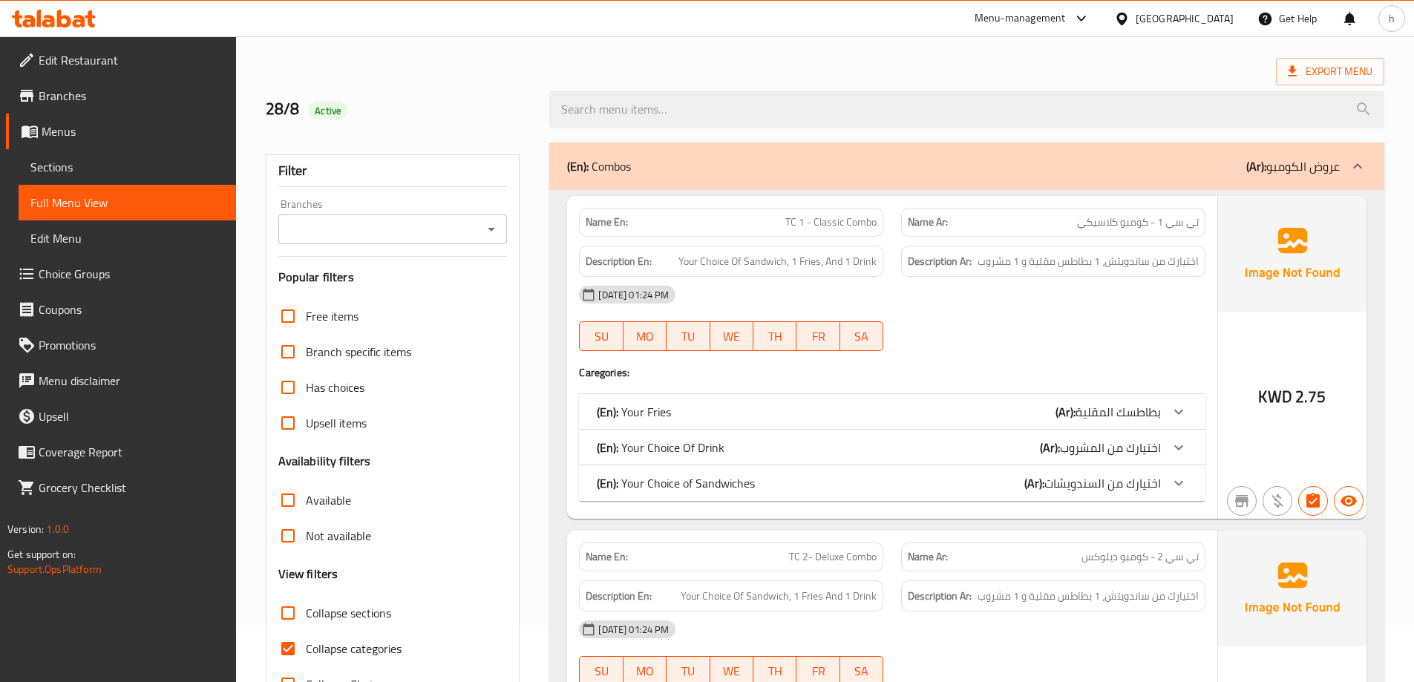
scroll to position [74, 0]
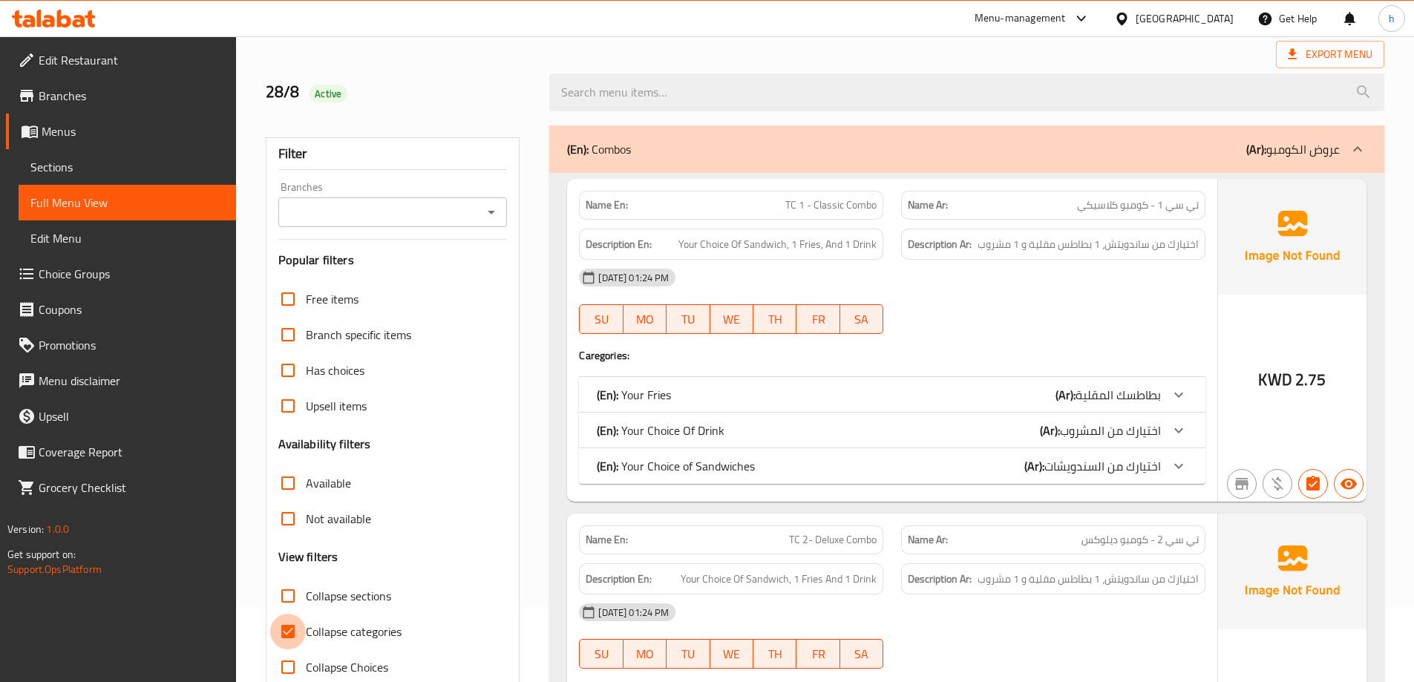
click at [277, 619] on input "Collapse categories" at bounding box center [288, 632] width 36 height 36
checkbox input "false"
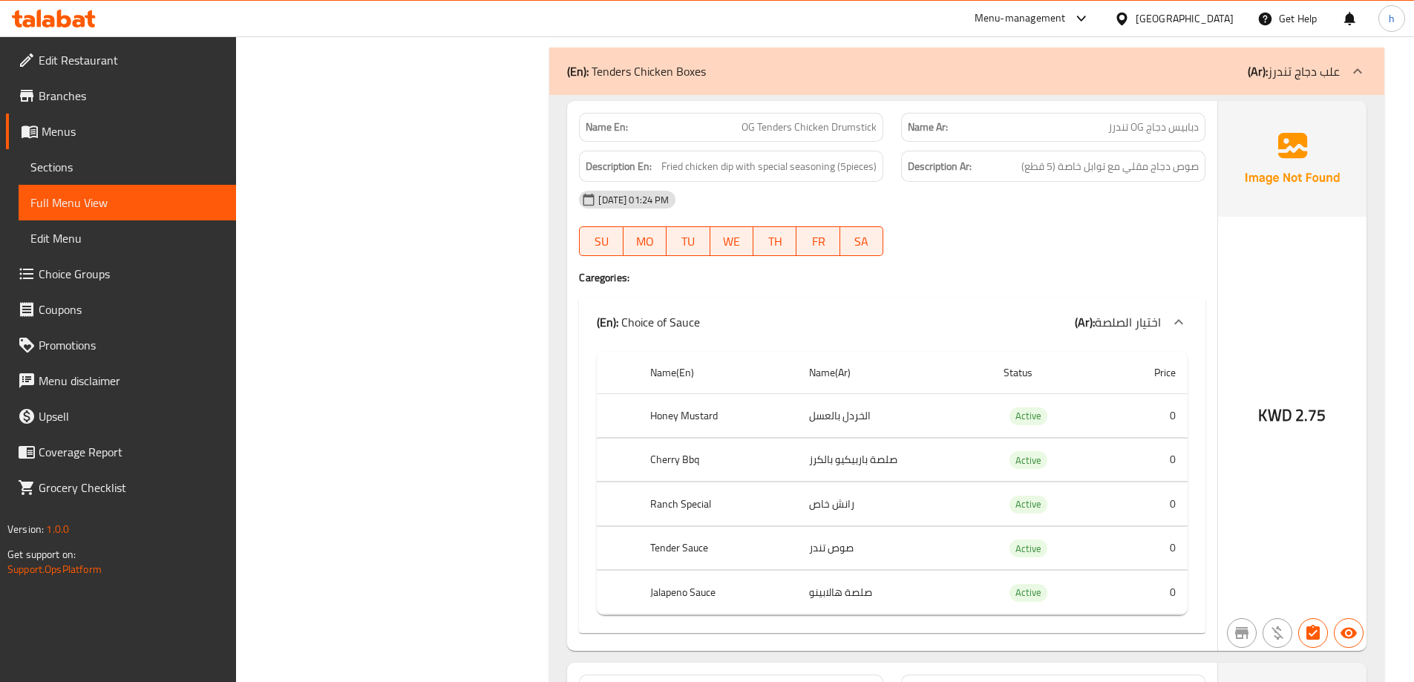
scroll to position [4007, 0]
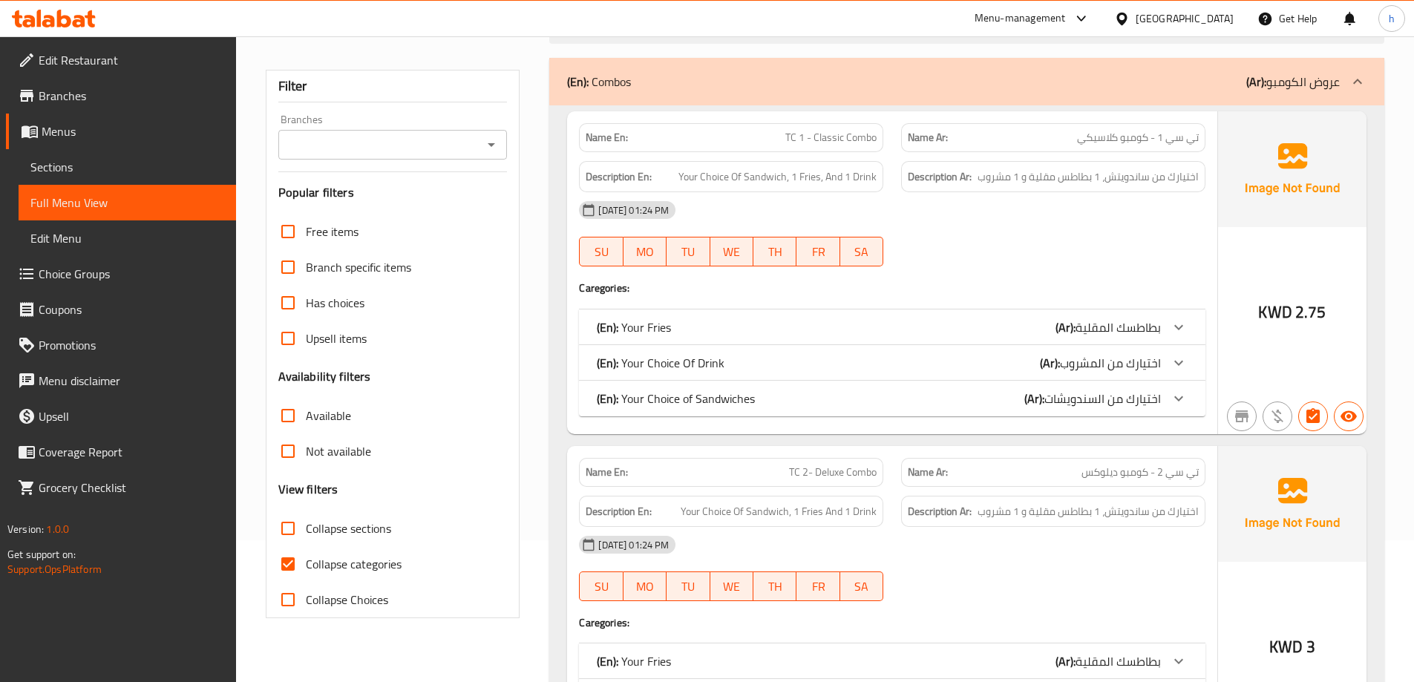
scroll to position [223, 0]
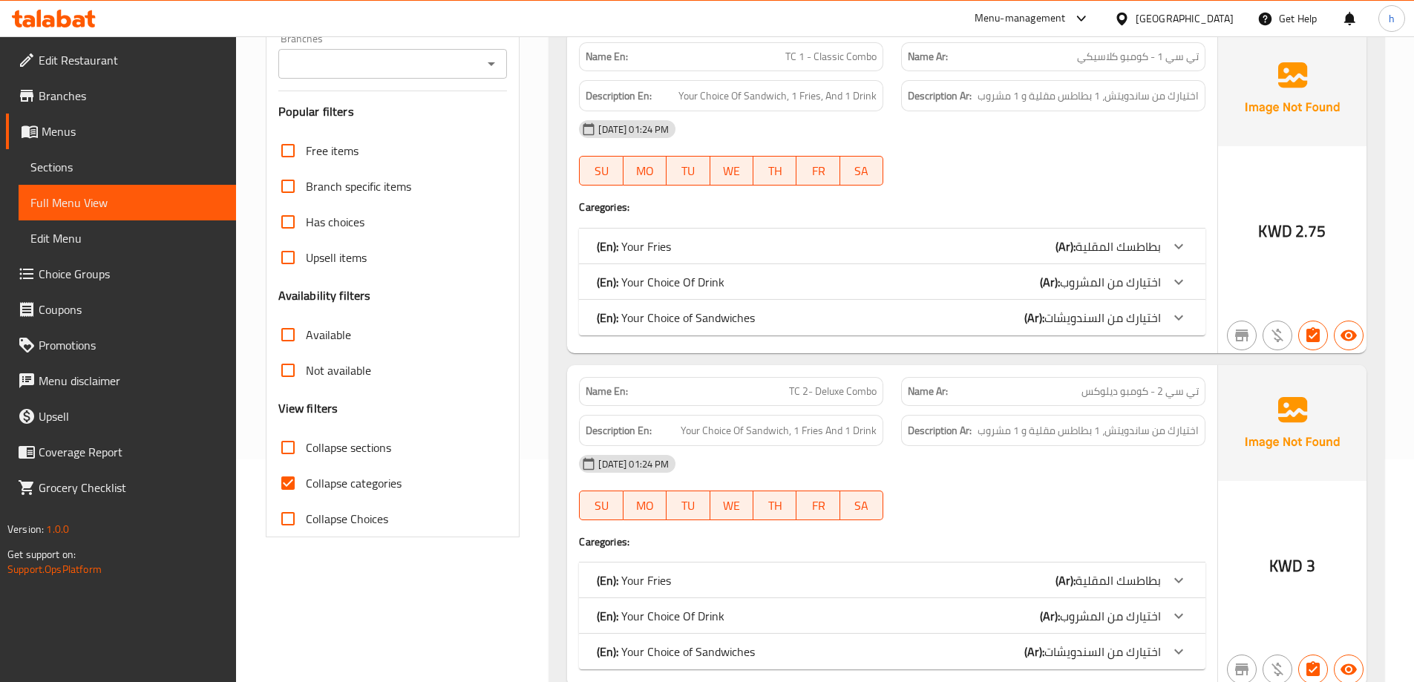
click at [292, 479] on input "Collapse categories" at bounding box center [288, 483] width 36 height 36
checkbox input "false"
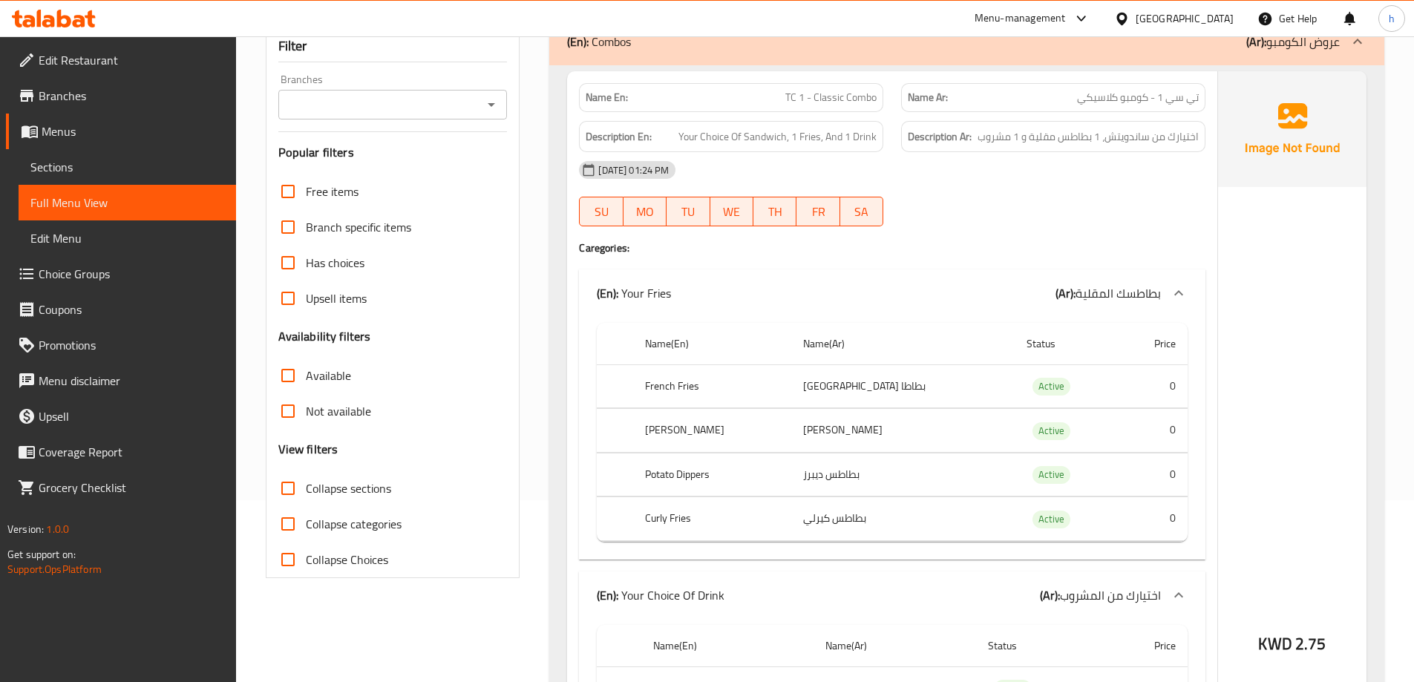
scroll to position [148, 0]
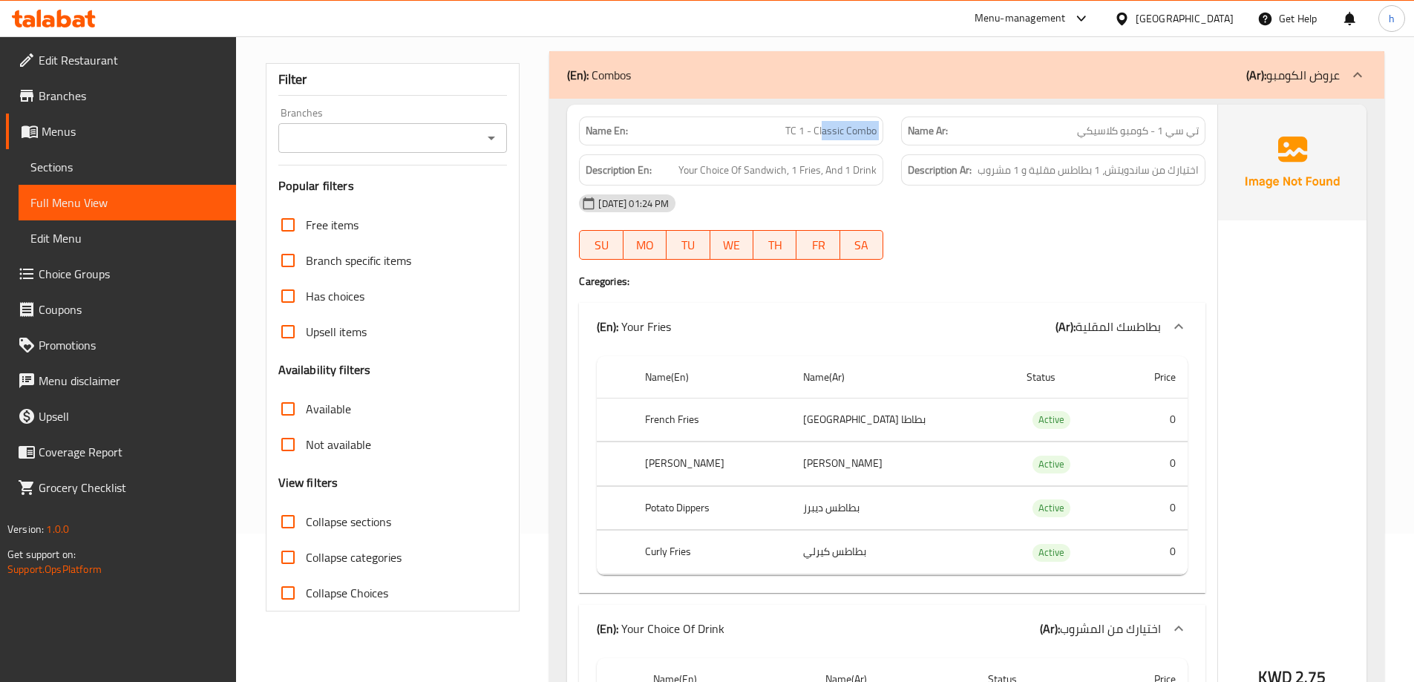
drag, startPoint x: 821, startPoint y: 134, endPoint x: 902, endPoint y: 141, distance: 81.2
click at [902, 141] on div "Name En: TC 1 - Classic Combo Name Ar: تي سي 1 - كومبو كلاسيكي" at bounding box center [892, 131] width 644 height 47
click at [983, 161] on span "اختيارك من ساندويتش، 1 بطاطس مقلية و 1 مشروب" at bounding box center [1087, 170] width 221 height 19
drag, startPoint x: 683, startPoint y: 166, endPoint x: 738, endPoint y: 169, distance: 55.0
click at [738, 169] on span "Your Choice Of Sandwich, 1 Fries, And 1 Drink" at bounding box center [777, 170] width 198 height 19
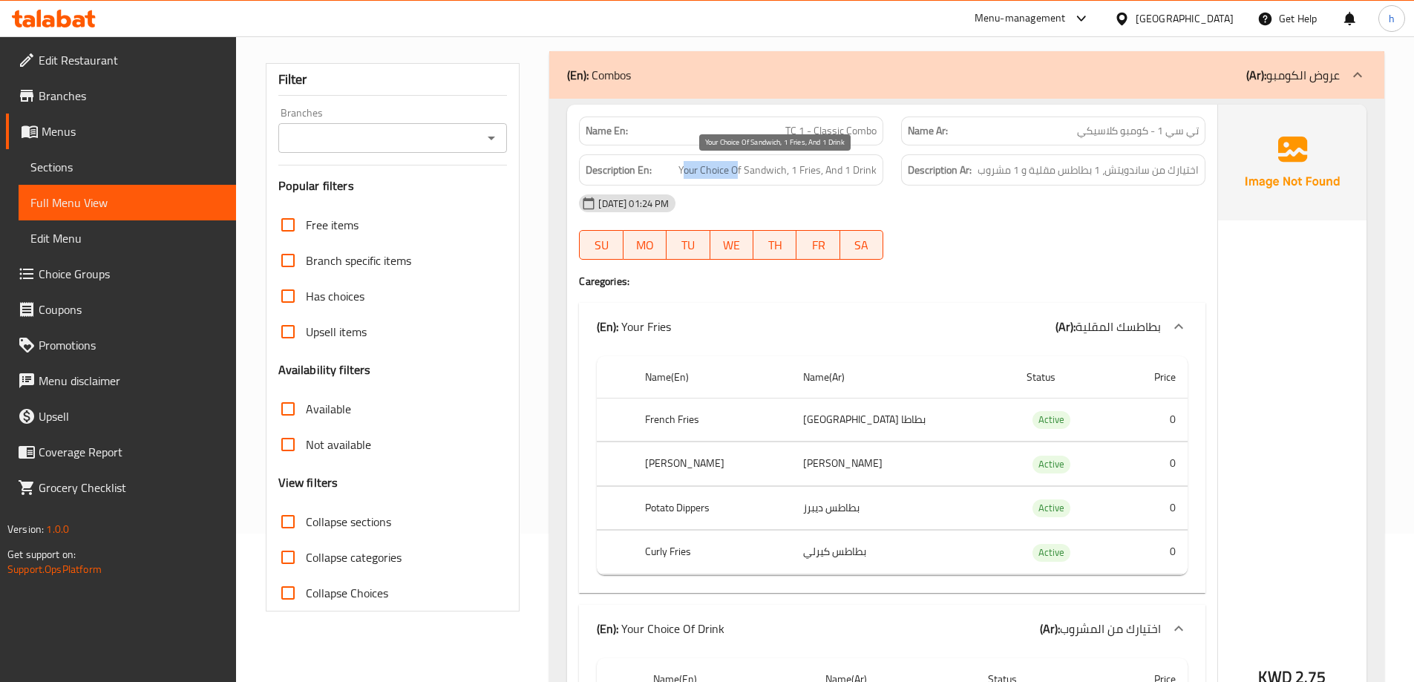
click at [738, 169] on span "Your Choice Of Sandwich, 1 Fries, And 1 Drink" at bounding box center [777, 170] width 198 height 19
drag, startPoint x: 754, startPoint y: 164, endPoint x: 798, endPoint y: 163, distance: 43.8
click at [798, 163] on span "Your Choice Of Sandwich, 1 Fries, And 1 Drink" at bounding box center [777, 170] width 198 height 19
click at [963, 170] on strong "Description Ar:" at bounding box center [940, 170] width 64 height 19
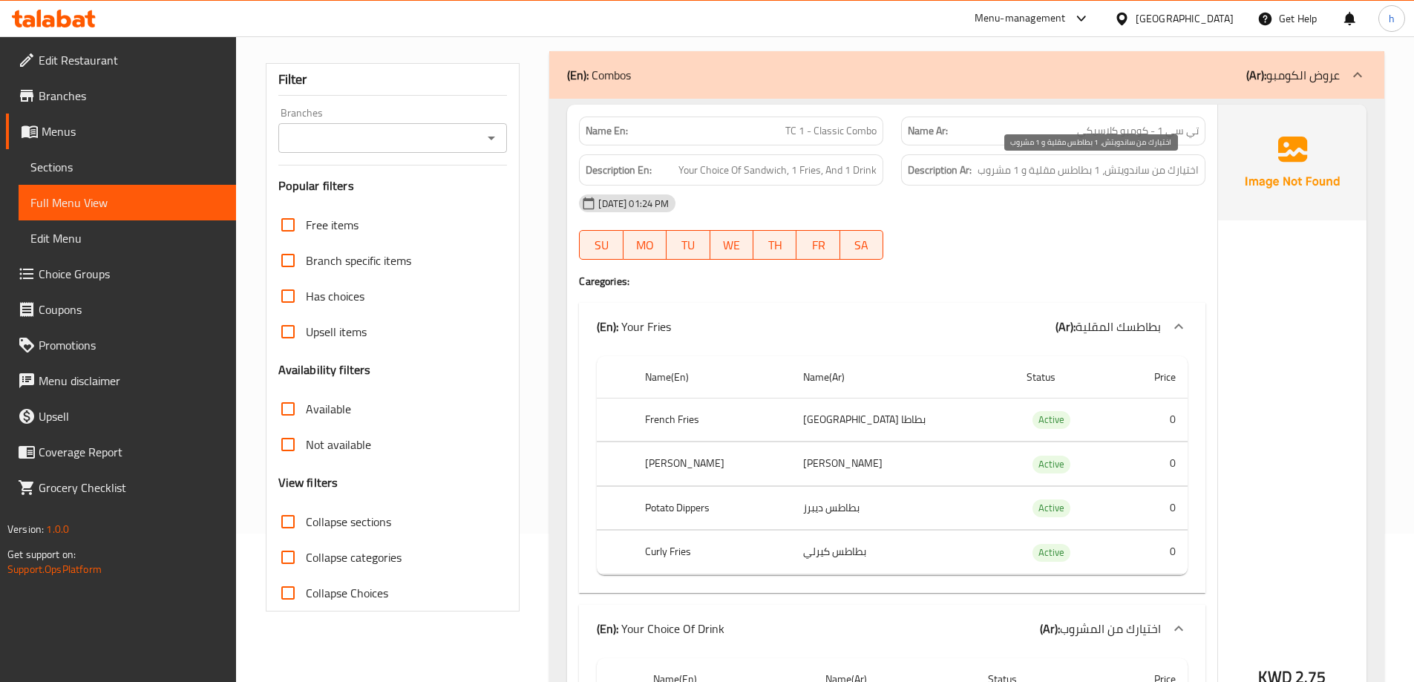
click at [1006, 174] on span "اختيارك من ساندويتش، 1 بطاطس مقلية و 1 مشروب" at bounding box center [1087, 170] width 221 height 19
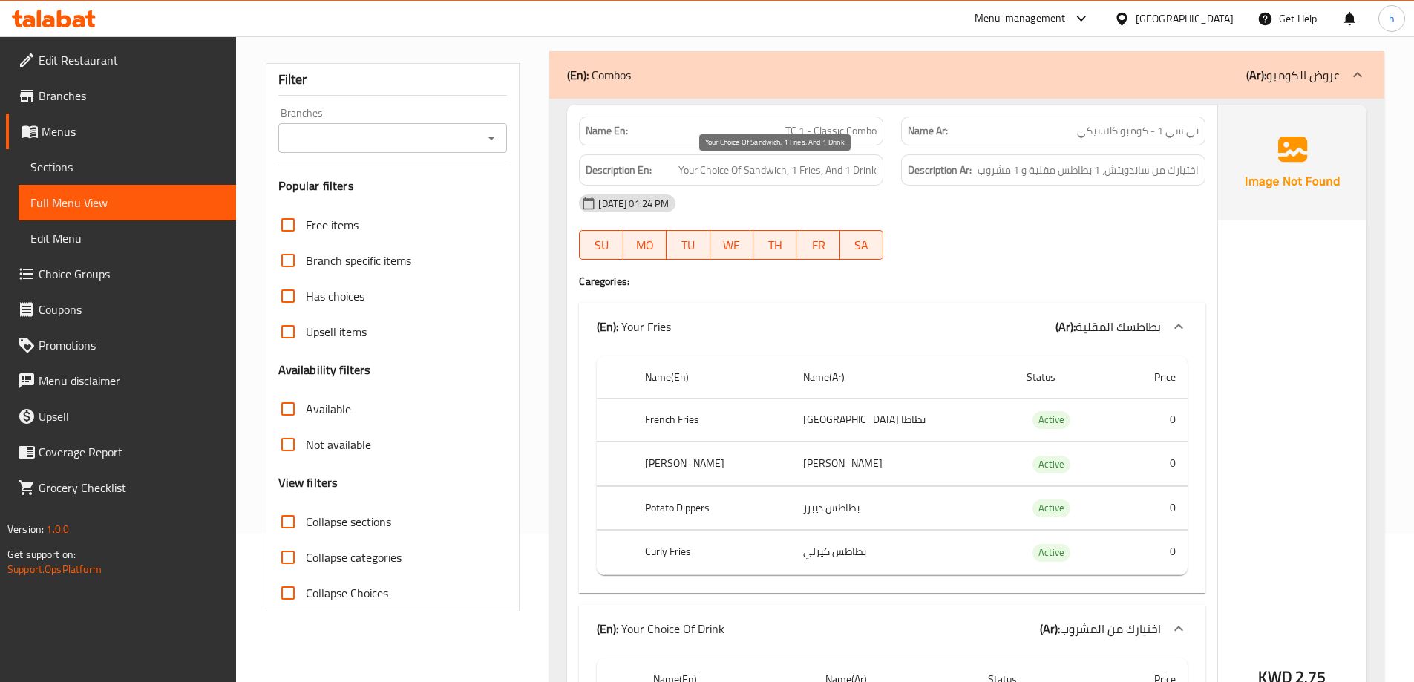
click at [854, 169] on span "Your Choice Of Sandwich, 1 Fries, And 1 Drink" at bounding box center [777, 170] width 198 height 19
click at [839, 170] on span "Your Choice Of Sandwich, 1 Fries, And 1 Drink" at bounding box center [777, 170] width 198 height 19
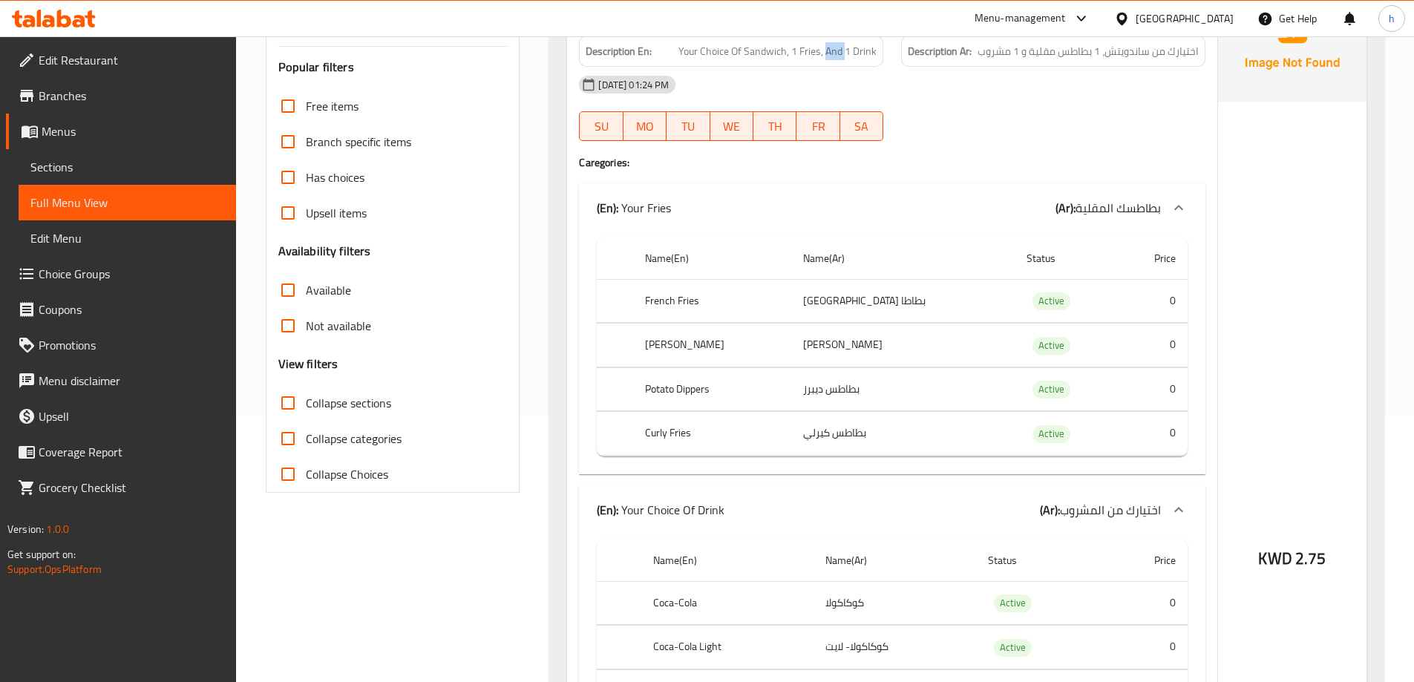
scroll to position [371, 0]
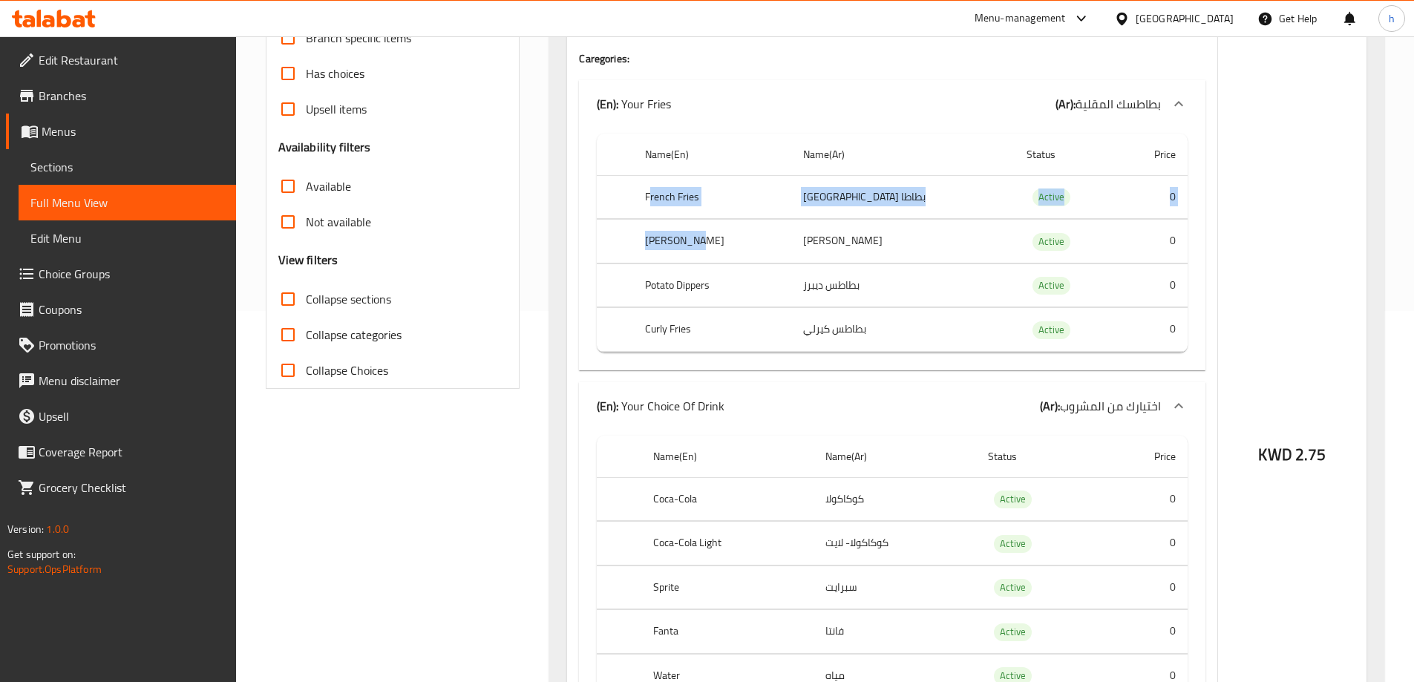
drag, startPoint x: 660, startPoint y: 211, endPoint x: 750, endPoint y: 223, distance: 91.3
click at [755, 222] on tbody "French Fries بطاطا مقلية Active 0 Hash Brown هاش براون Active 0 Potato Dippers …" at bounding box center [892, 263] width 591 height 177
click at [704, 206] on th "French Fries" at bounding box center [712, 197] width 158 height 44
click at [676, 194] on th "French Fries" at bounding box center [712, 197] width 158 height 44
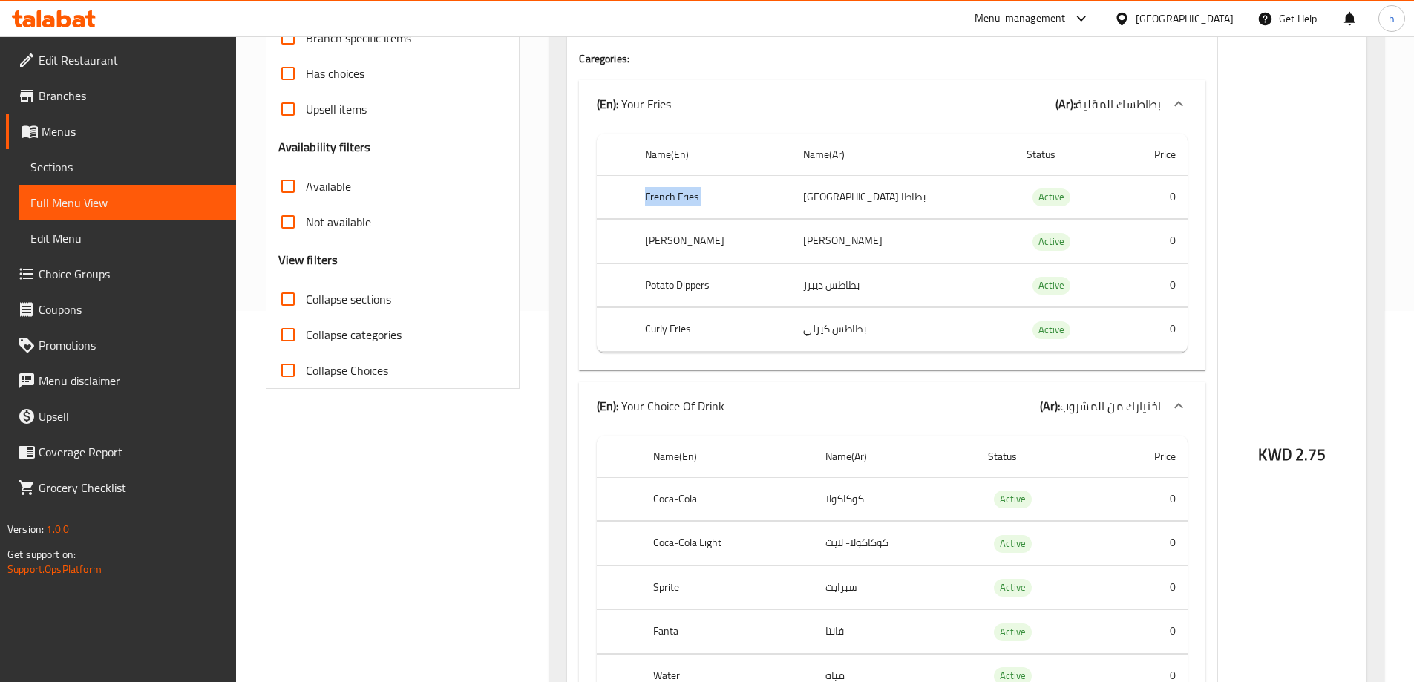
click at [676, 194] on th "French Fries" at bounding box center [712, 197] width 158 height 44
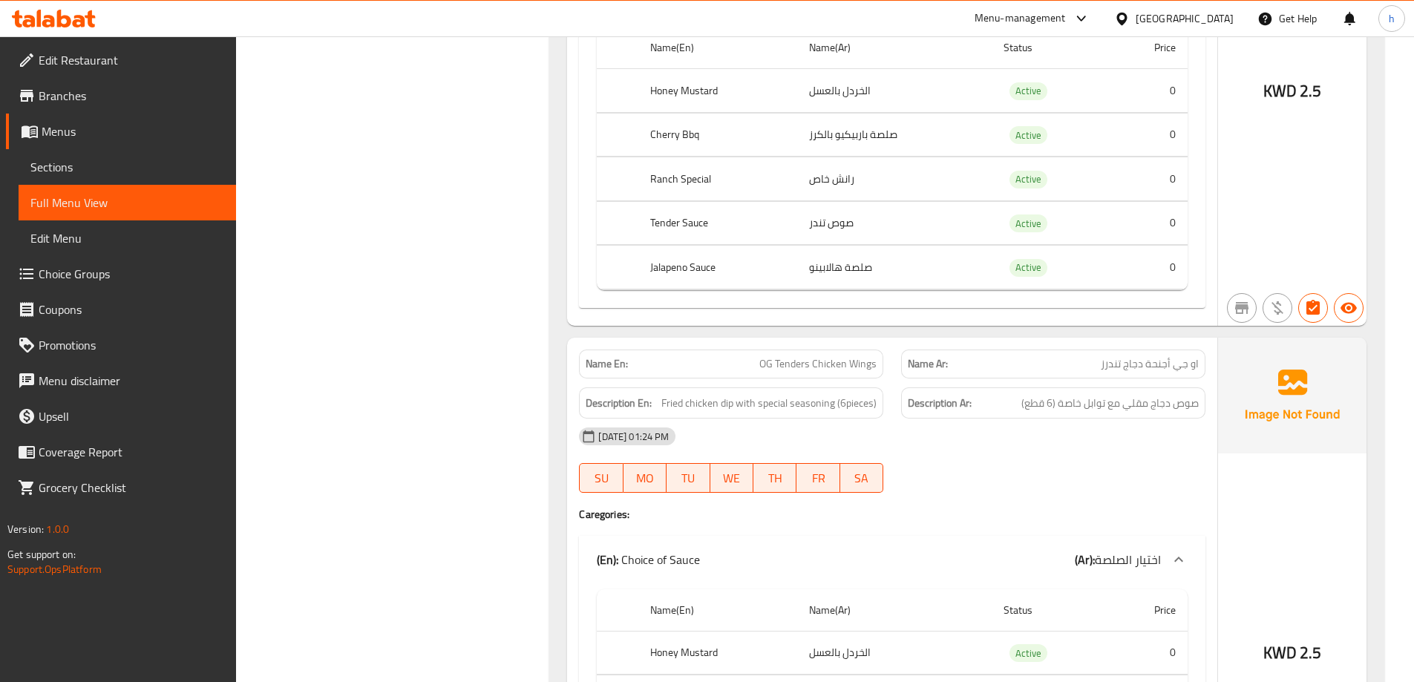
scroll to position [4972, 0]
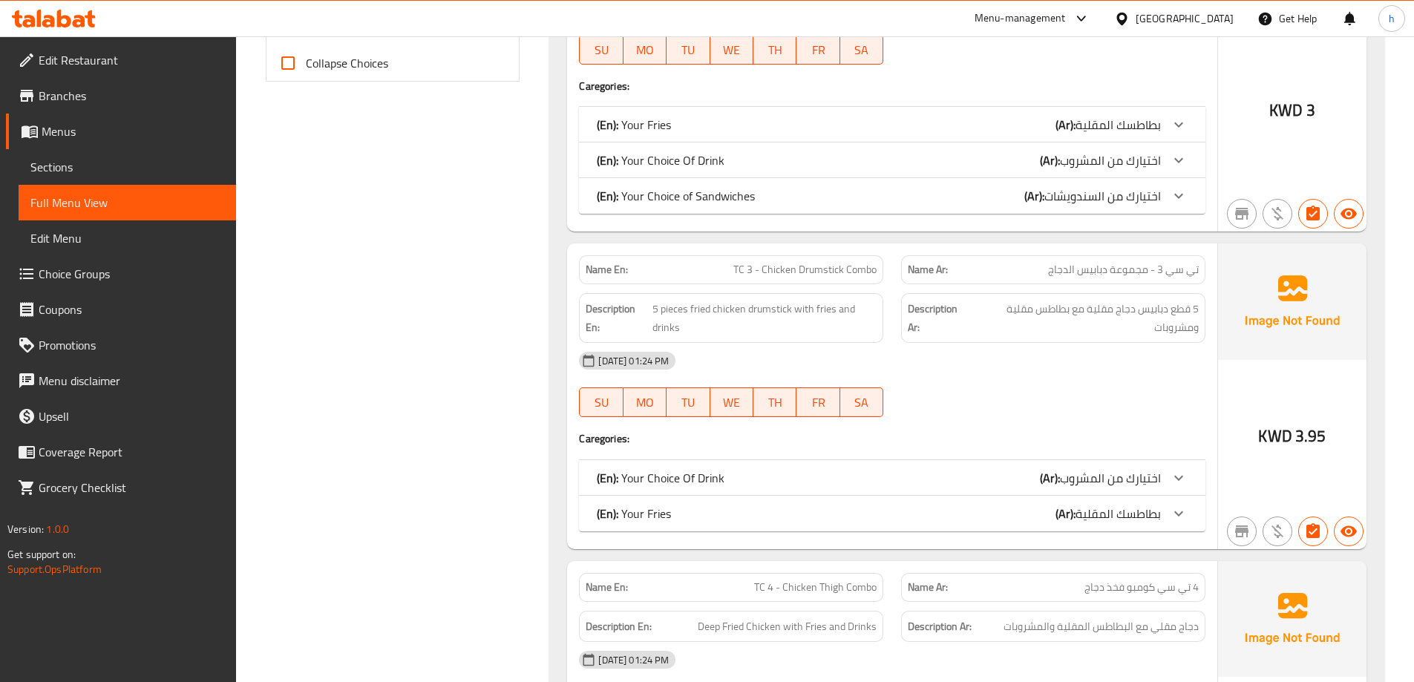
scroll to position [445, 0]
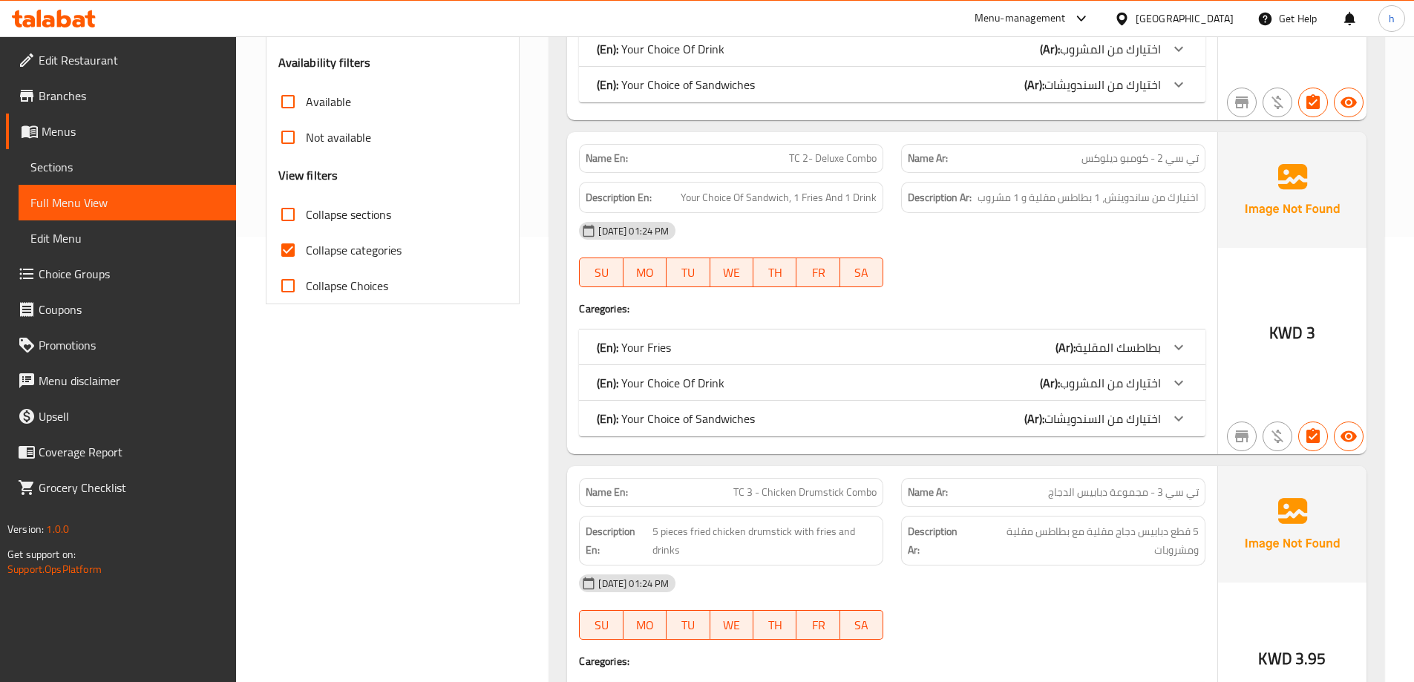
click at [297, 245] on input "Collapse categories" at bounding box center [288, 250] width 36 height 36
checkbox input "false"
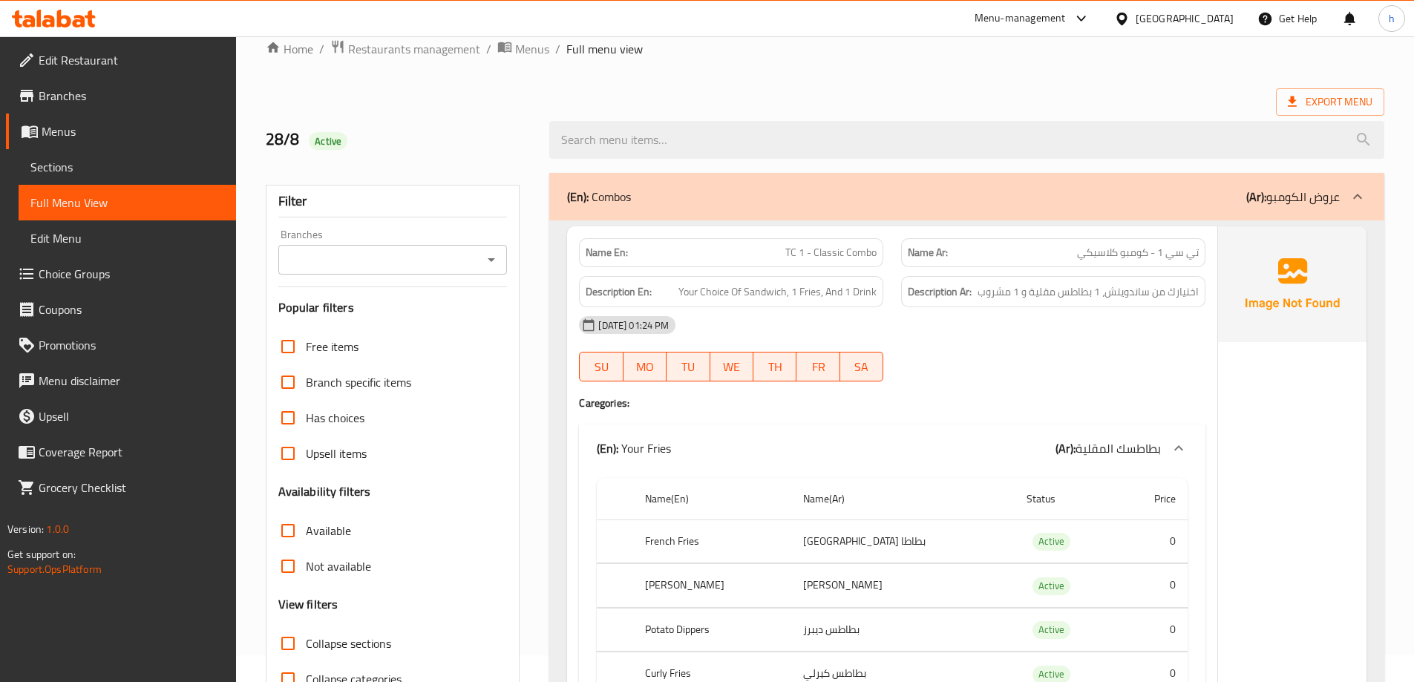
scroll to position [0, 0]
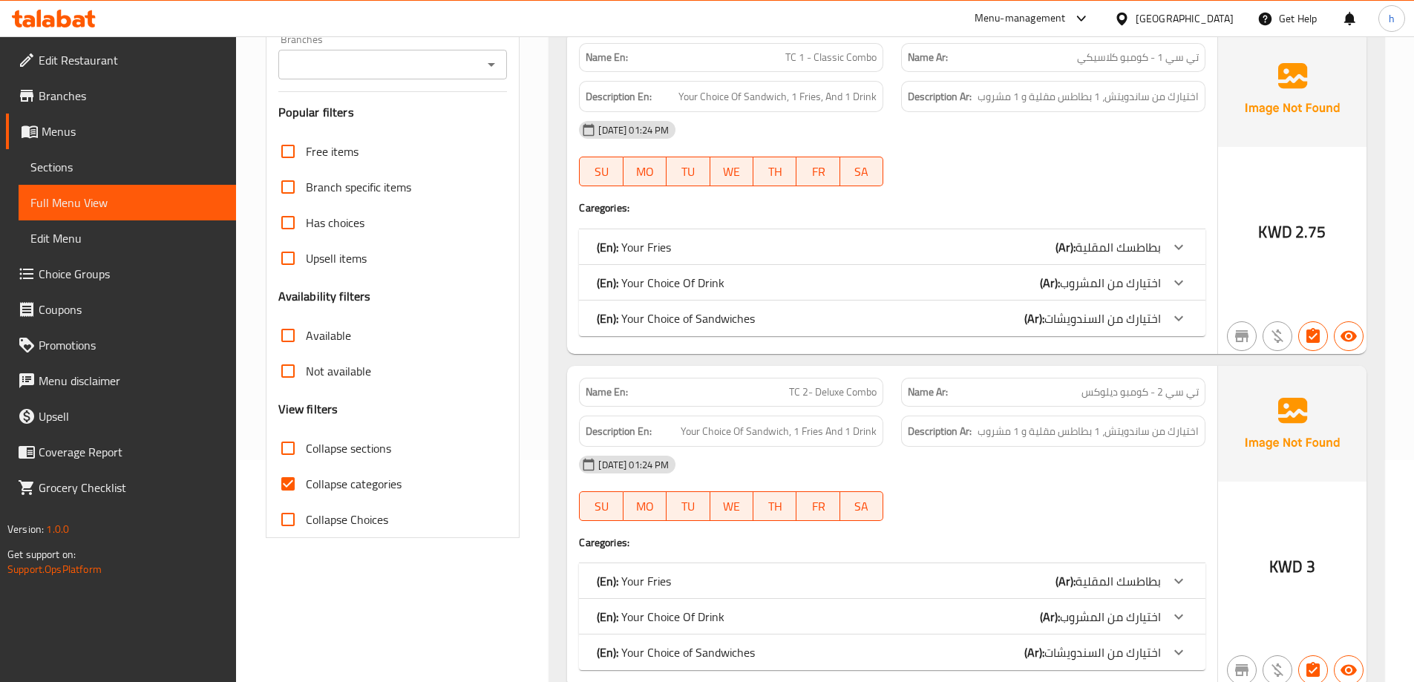
scroll to position [256, 0]
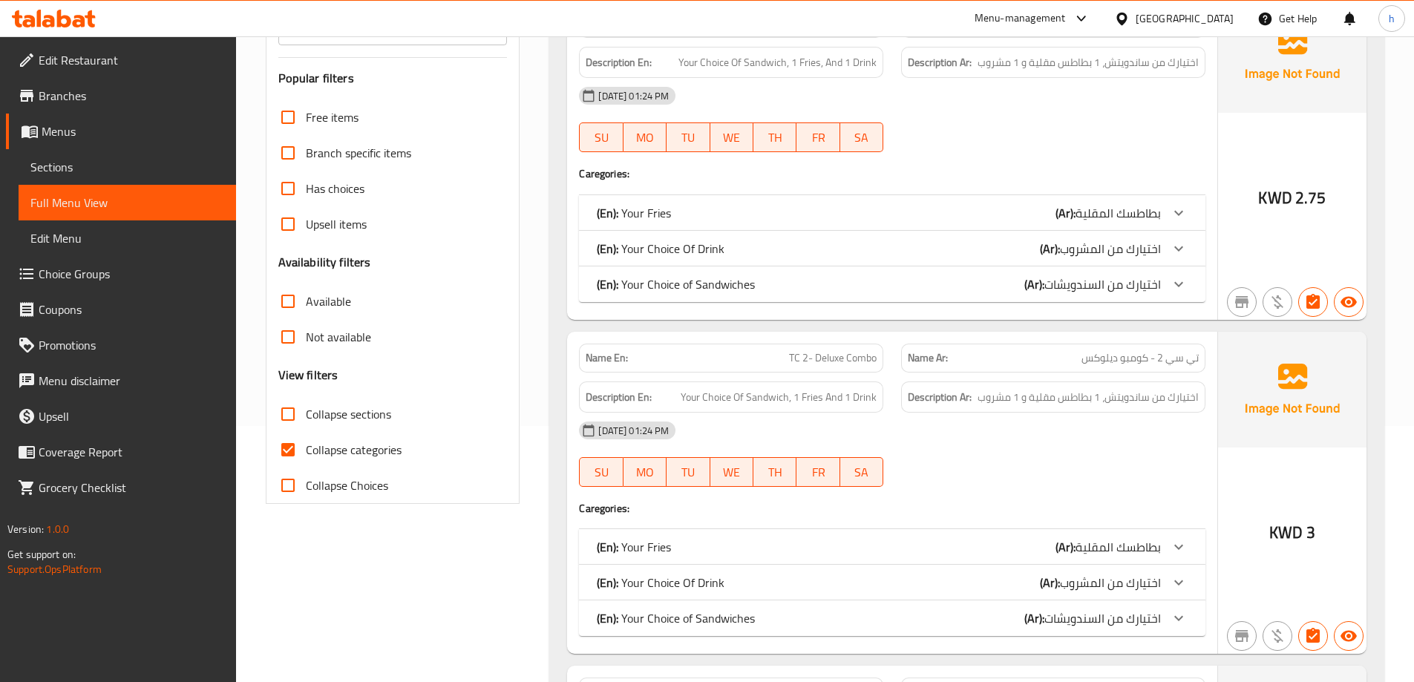
click at [277, 454] on input "Collapse categories" at bounding box center [288, 450] width 36 height 36
checkbox input "false"
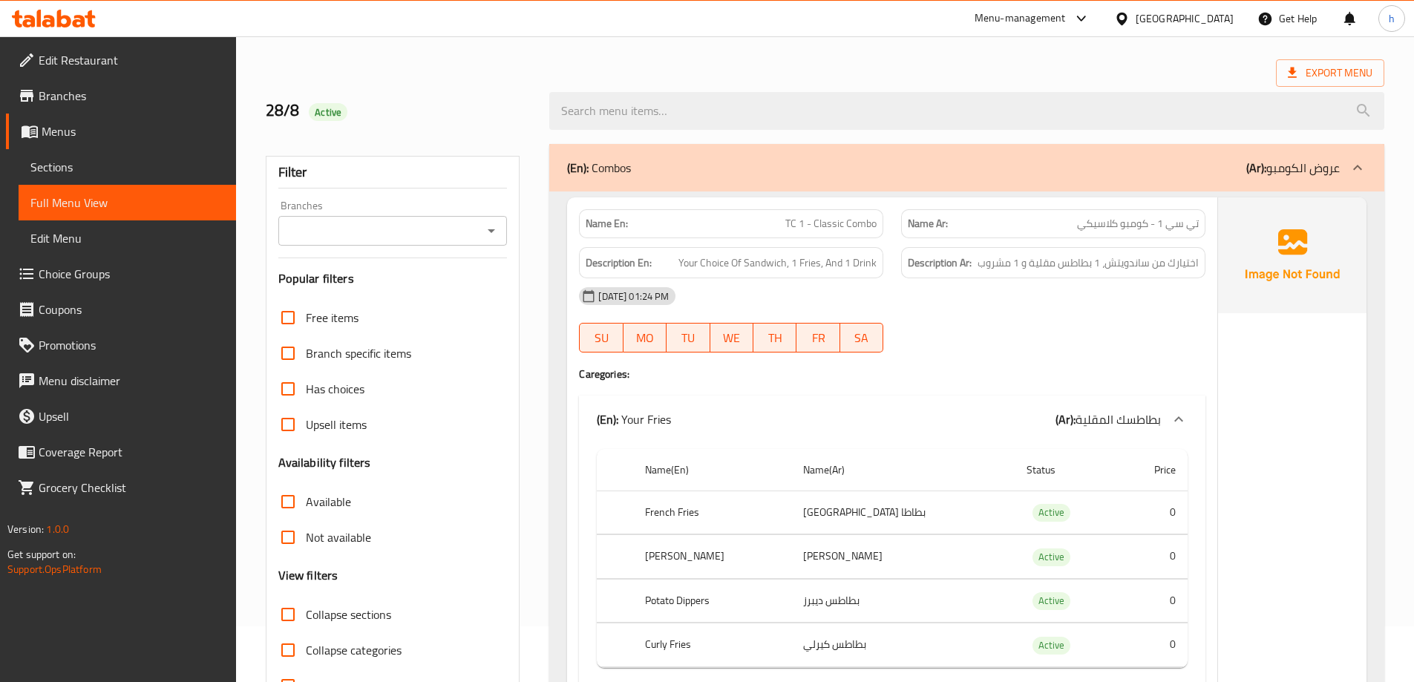
scroll to position [33, 0]
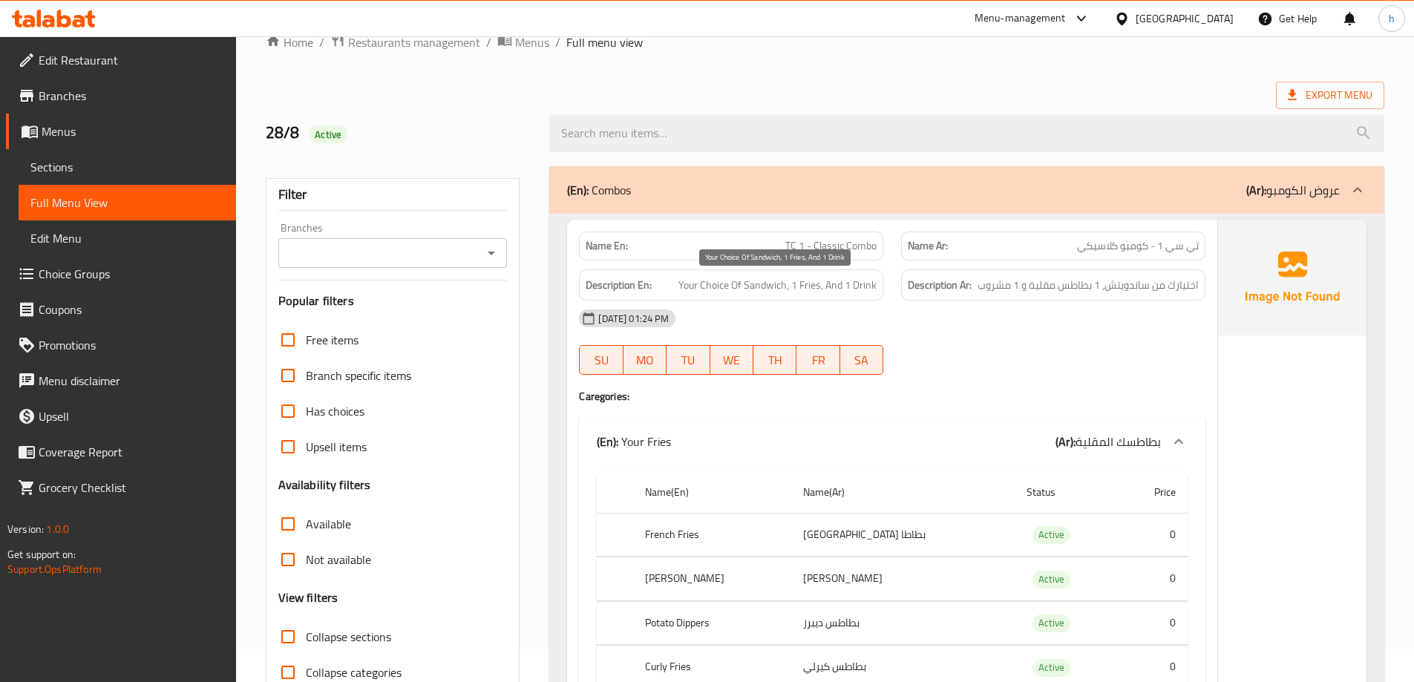
click at [863, 286] on span "Your Choice Of Sandwich, 1 Fries, And 1 Drink" at bounding box center [777, 285] width 198 height 19
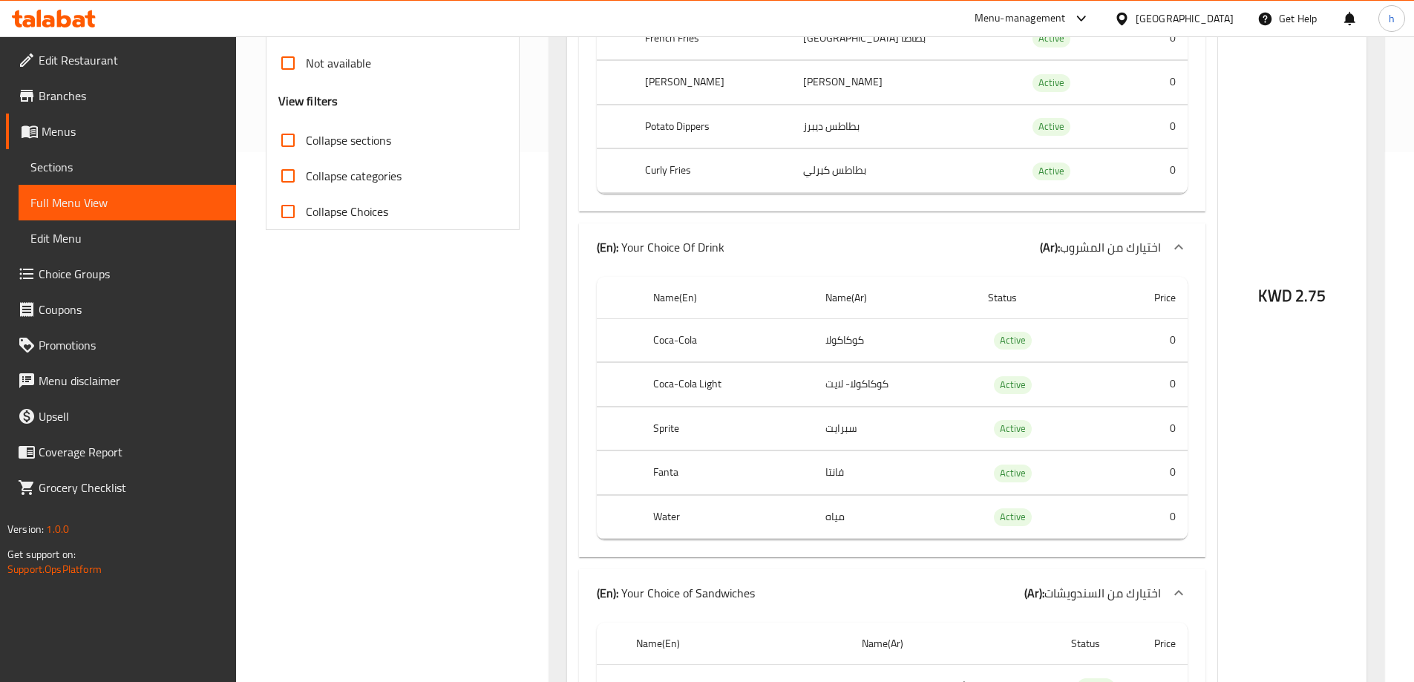
scroll to position [553, 0]
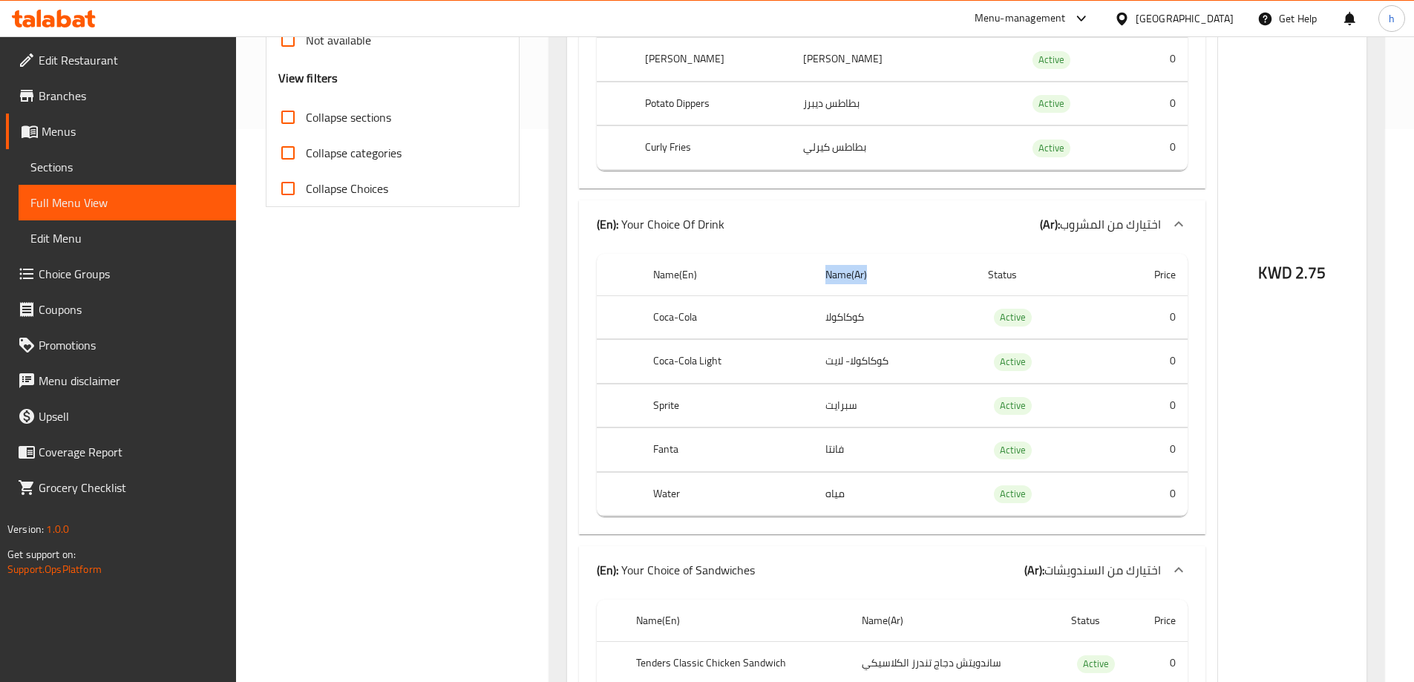
drag, startPoint x: 819, startPoint y: 273, endPoint x: 870, endPoint y: 282, distance: 52.0
click at [870, 282] on th "Name(Ar)" at bounding box center [894, 275] width 163 height 42
click at [836, 278] on th "Name(Ar)" at bounding box center [894, 275] width 163 height 42
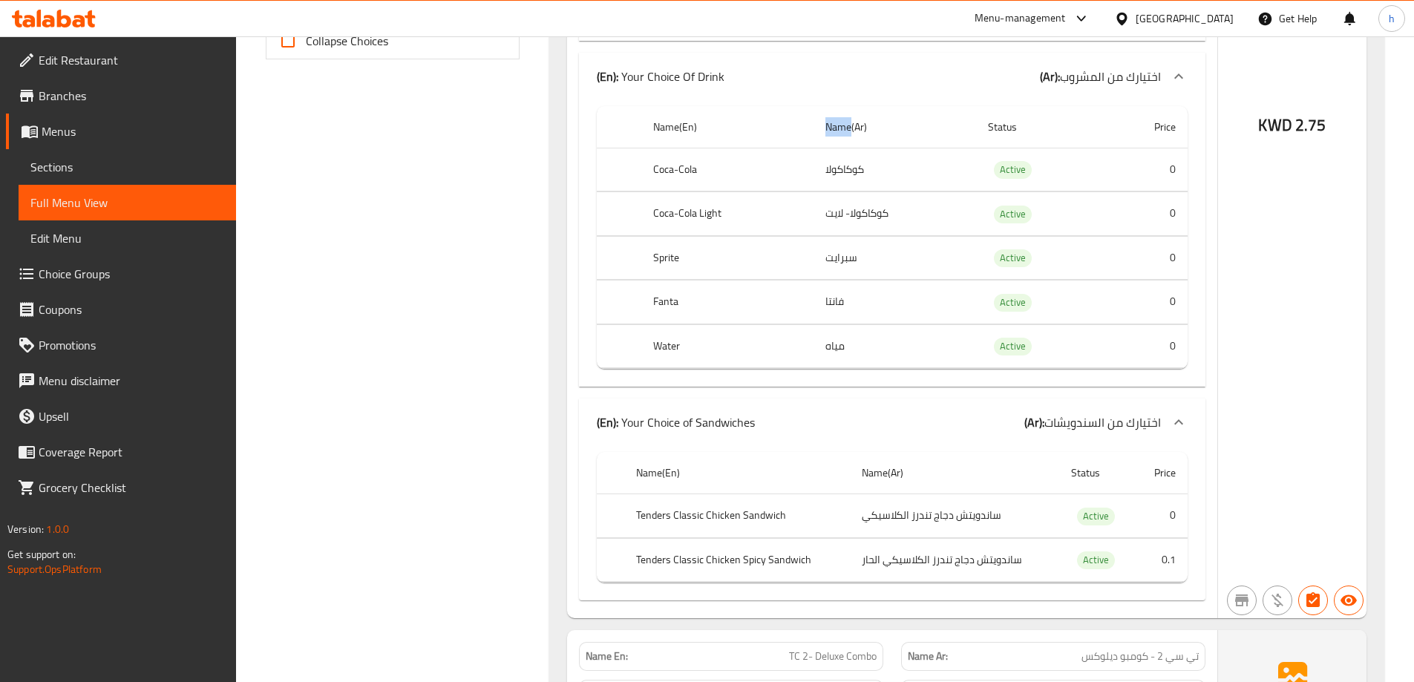
scroll to position [701, 0]
click at [834, 170] on td "كوكاكولا" at bounding box center [894, 169] width 163 height 44
click at [843, 171] on td "كوكاكولا" at bounding box center [894, 169] width 163 height 44
drag, startPoint x: 855, startPoint y: 209, endPoint x: 896, endPoint y: 216, distance: 41.5
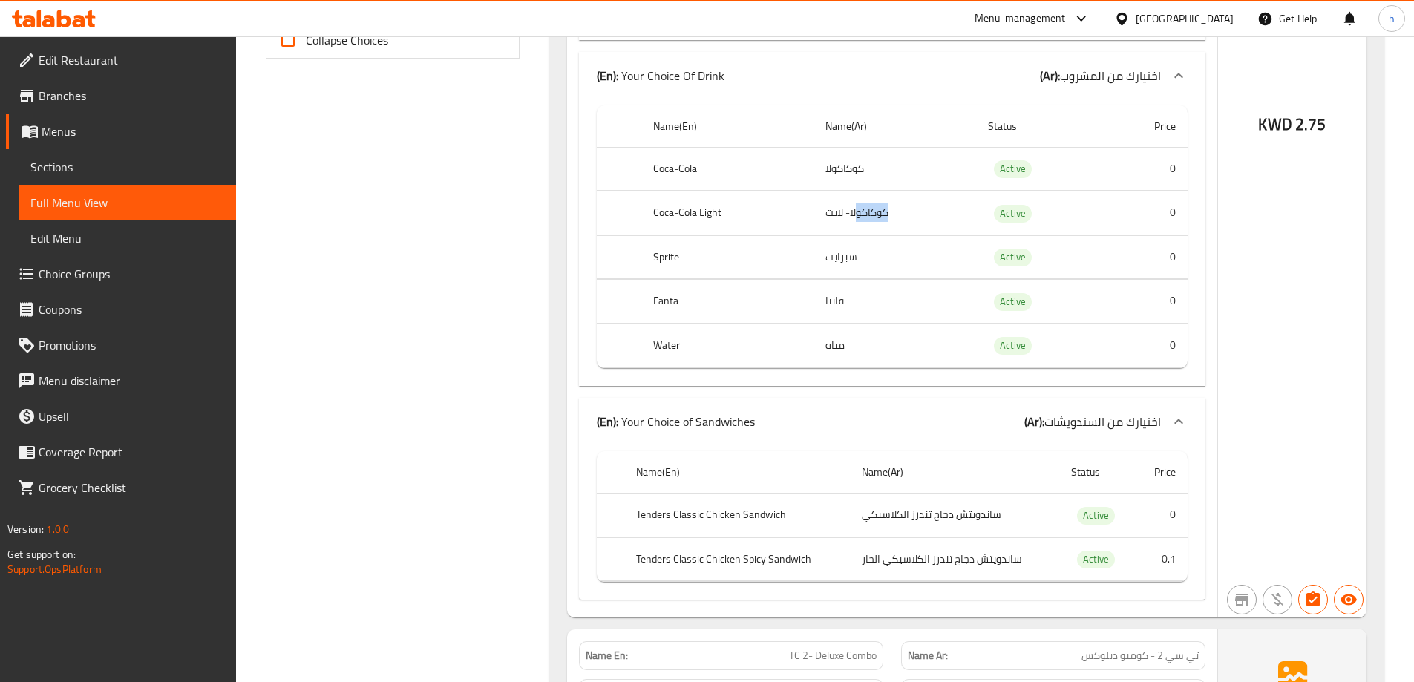
click at [896, 216] on td "كوكاكولا- لايت" at bounding box center [894, 213] width 163 height 44
click at [885, 217] on td "كوكاكولا- لايت" at bounding box center [894, 213] width 163 height 44
click at [873, 211] on td "كوكاكولا- لايت" at bounding box center [894, 213] width 163 height 44
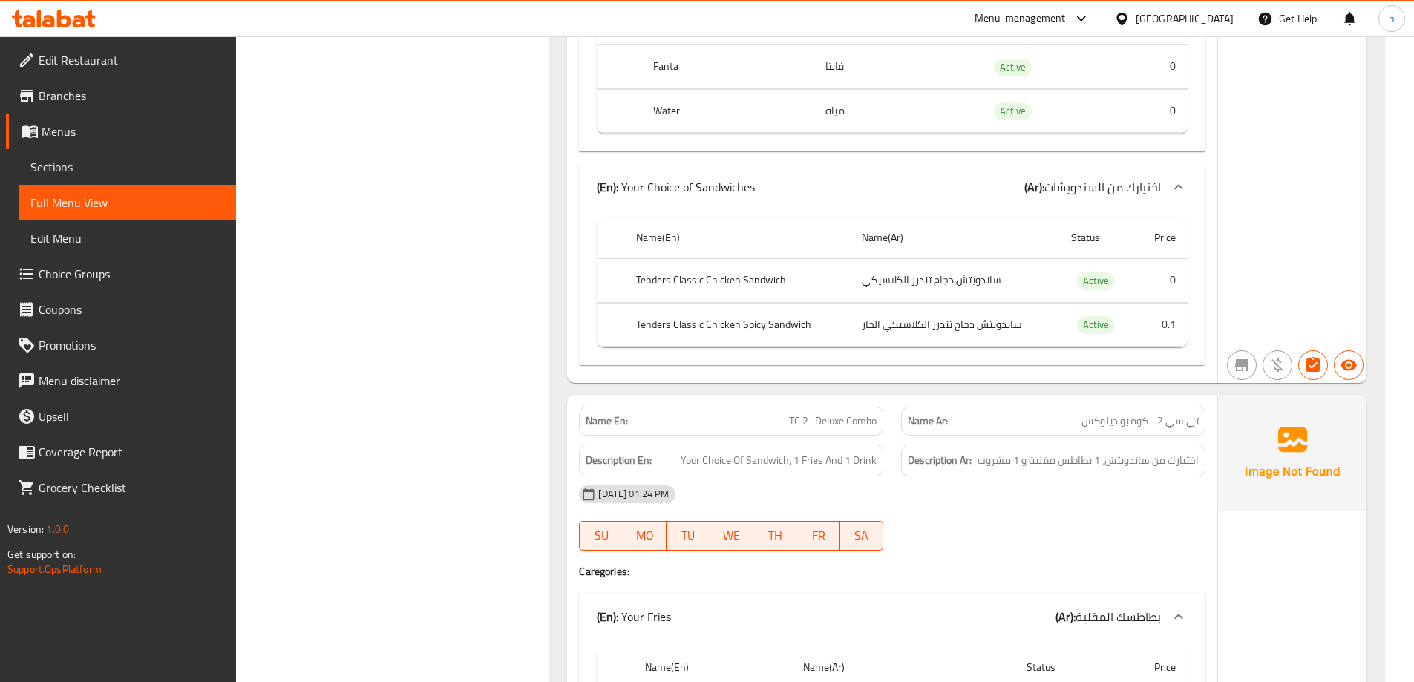
scroll to position [998, 0]
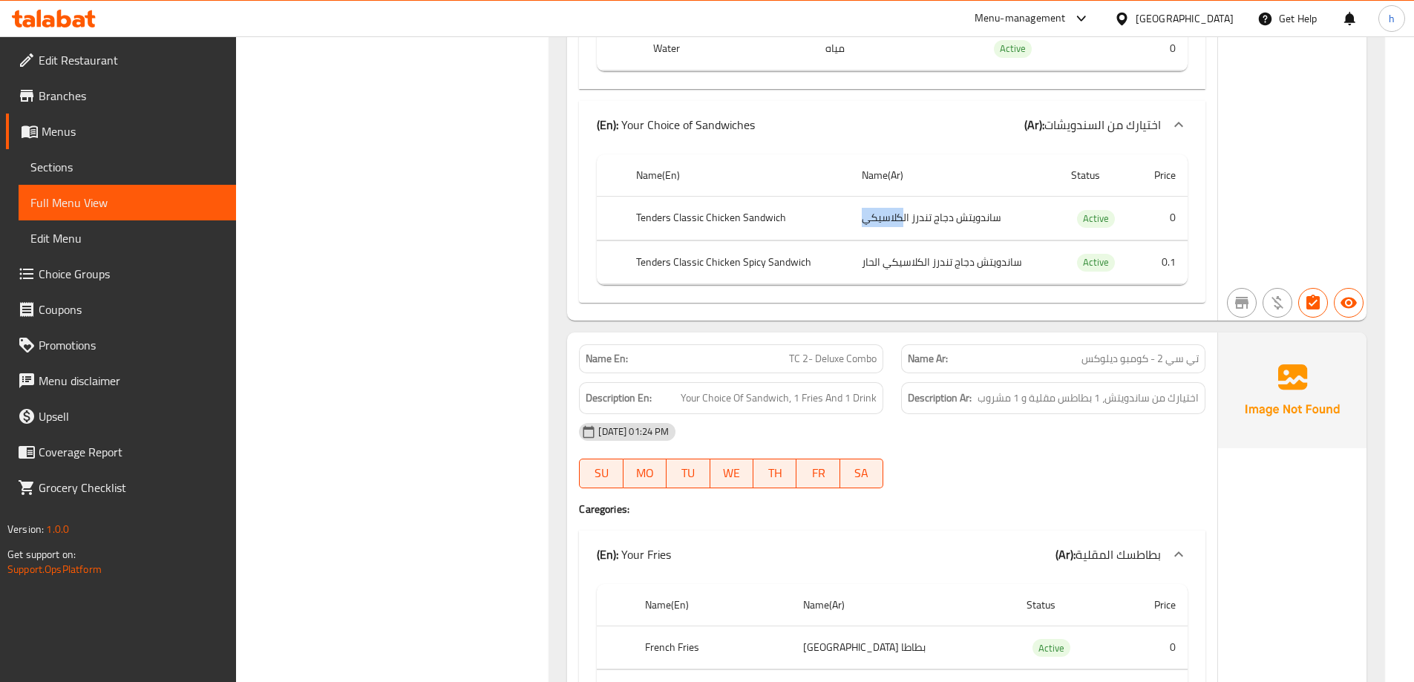
drag, startPoint x: 850, startPoint y: 217, endPoint x: 900, endPoint y: 222, distance: 49.9
click at [900, 222] on td "ساندويتش دجاج تندرز الكلاسيكي" at bounding box center [954, 219] width 209 height 44
drag, startPoint x: 950, startPoint y: 224, endPoint x: 960, endPoint y: 226, distance: 10.5
click at [960, 226] on td "ساندويتش دجاج تندرز الكلاسيكي" at bounding box center [954, 219] width 209 height 44
click at [957, 226] on td "ساندويتش دجاج تندرز الكلاسيكي" at bounding box center [954, 219] width 209 height 44
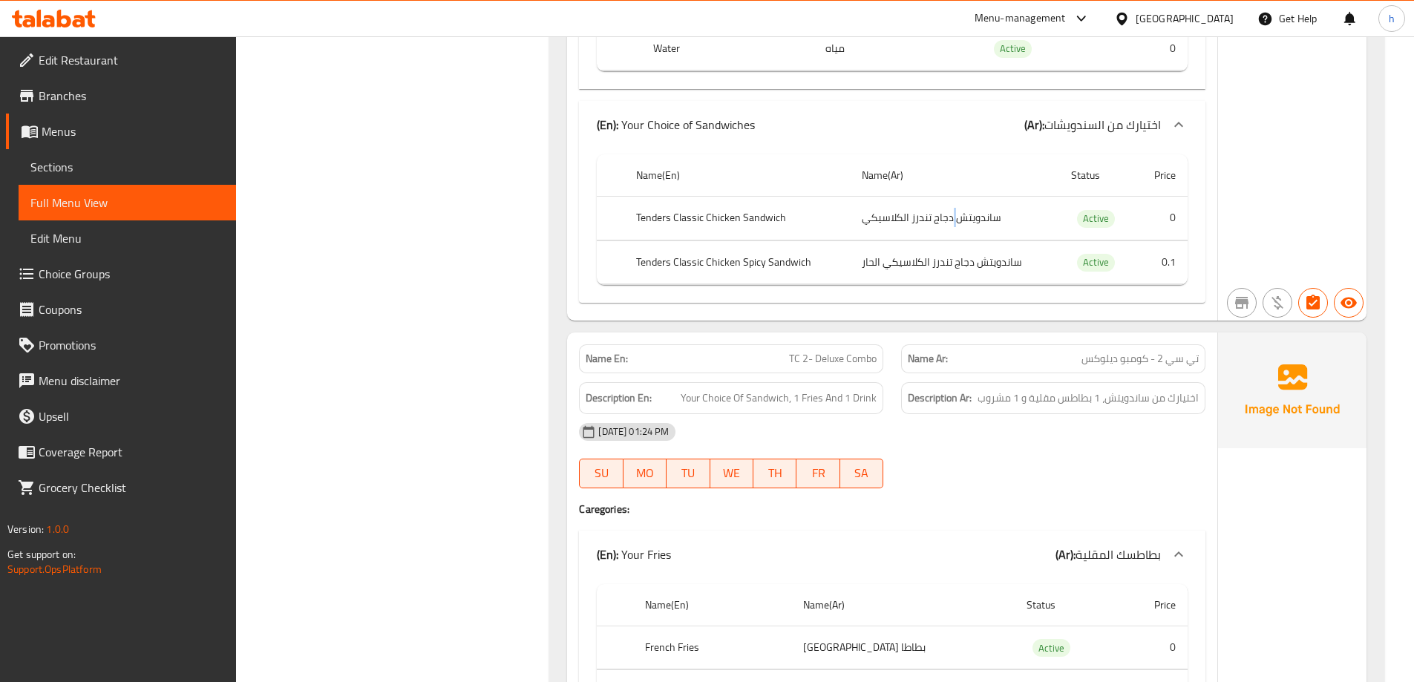
click at [957, 226] on td "ساندويتش دجاج تندرز الكلاسيكي" at bounding box center [954, 219] width 209 height 44
click at [963, 214] on td "ساندويتش دجاج تندرز الكلاسيكي" at bounding box center [954, 219] width 209 height 44
click at [755, 231] on th "Tenders Classic Chicken Sandwich" at bounding box center [737, 219] width 226 height 44
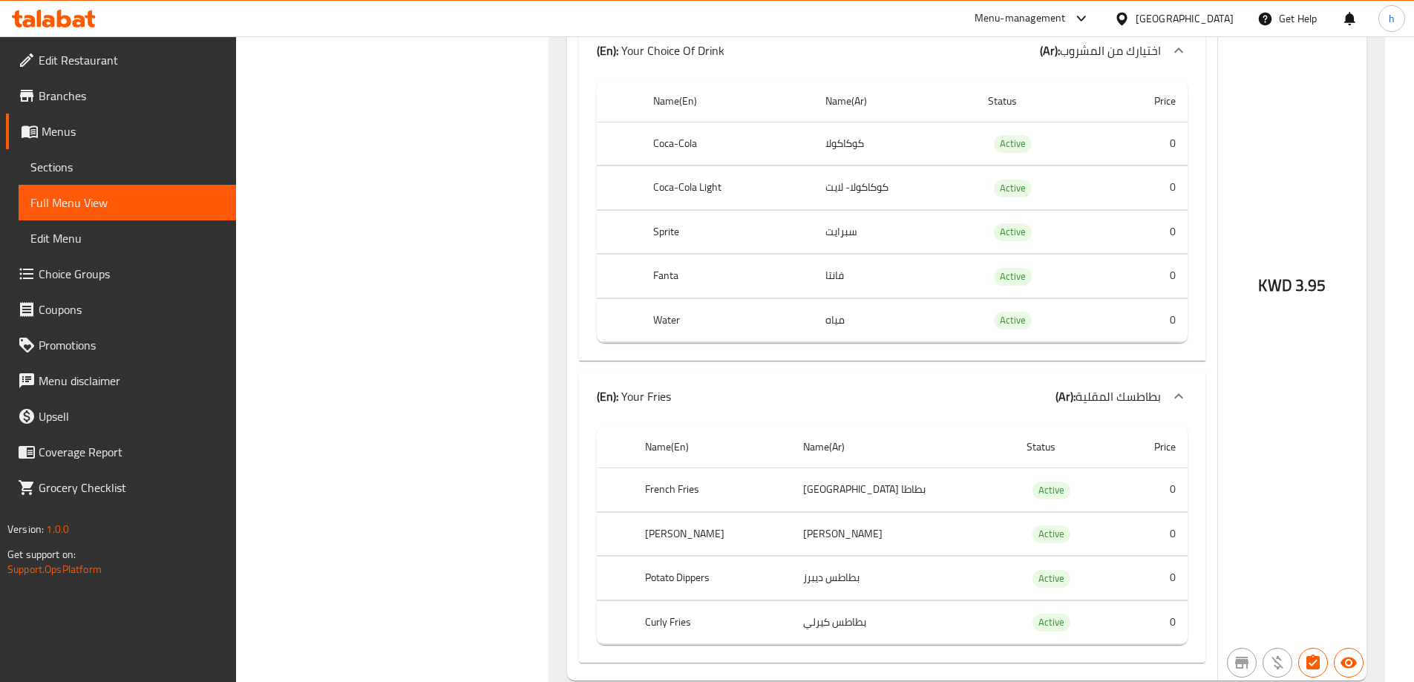
scroll to position [2301, 0]
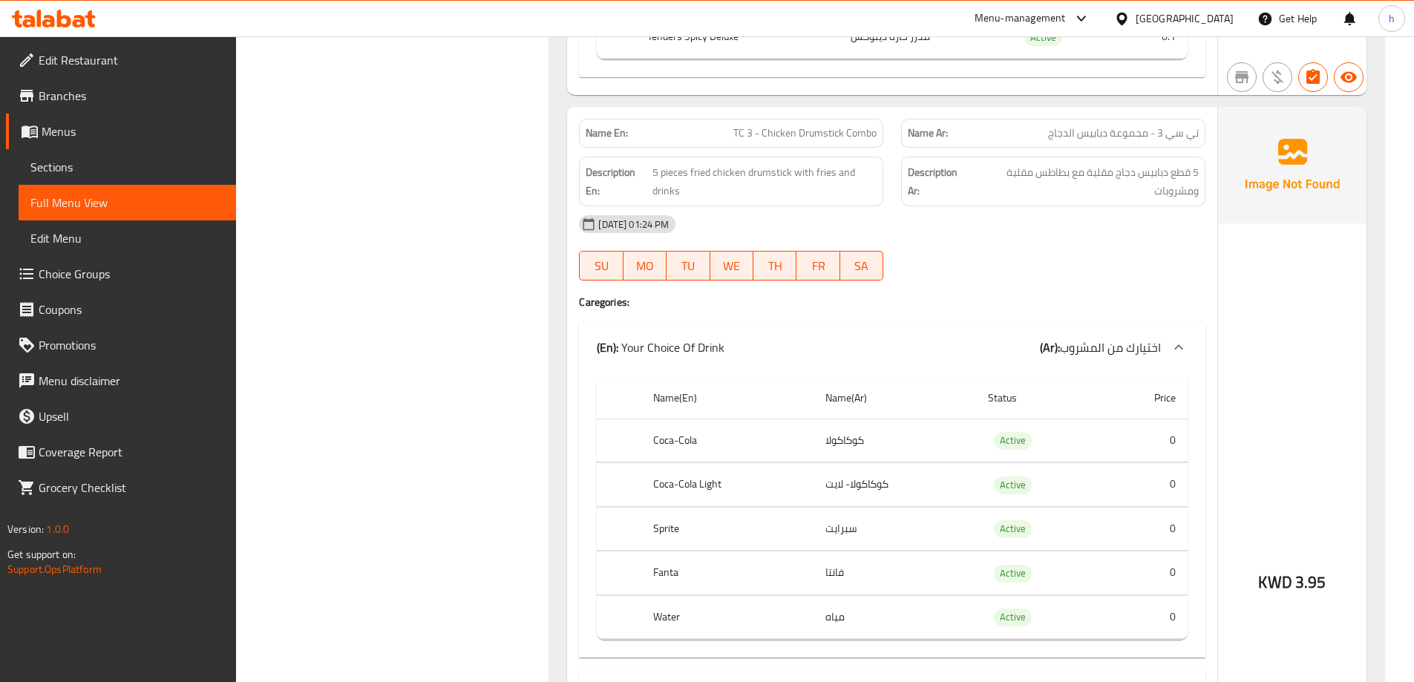
click at [151, 65] on span "Edit Restaurant" at bounding box center [132, 60] width 186 height 18
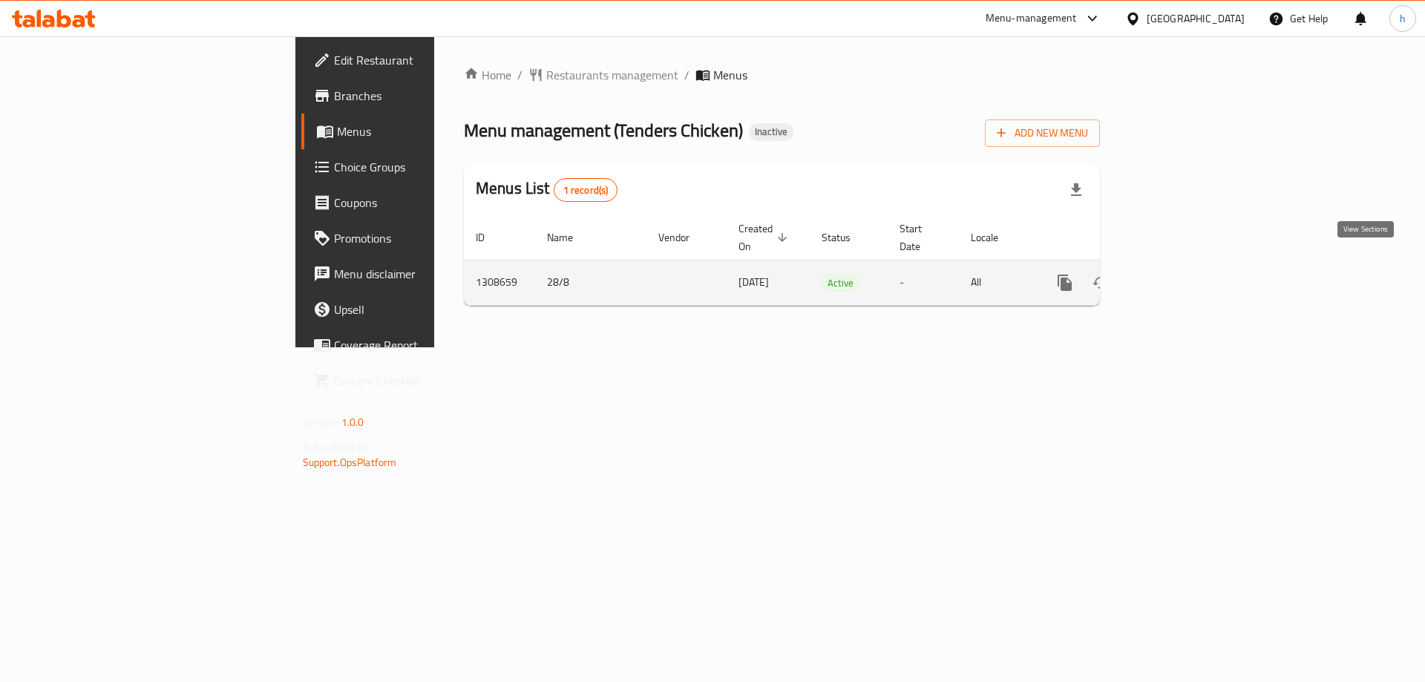
click at [1190, 265] on link "enhanced table" at bounding box center [1172, 283] width 36 height 36
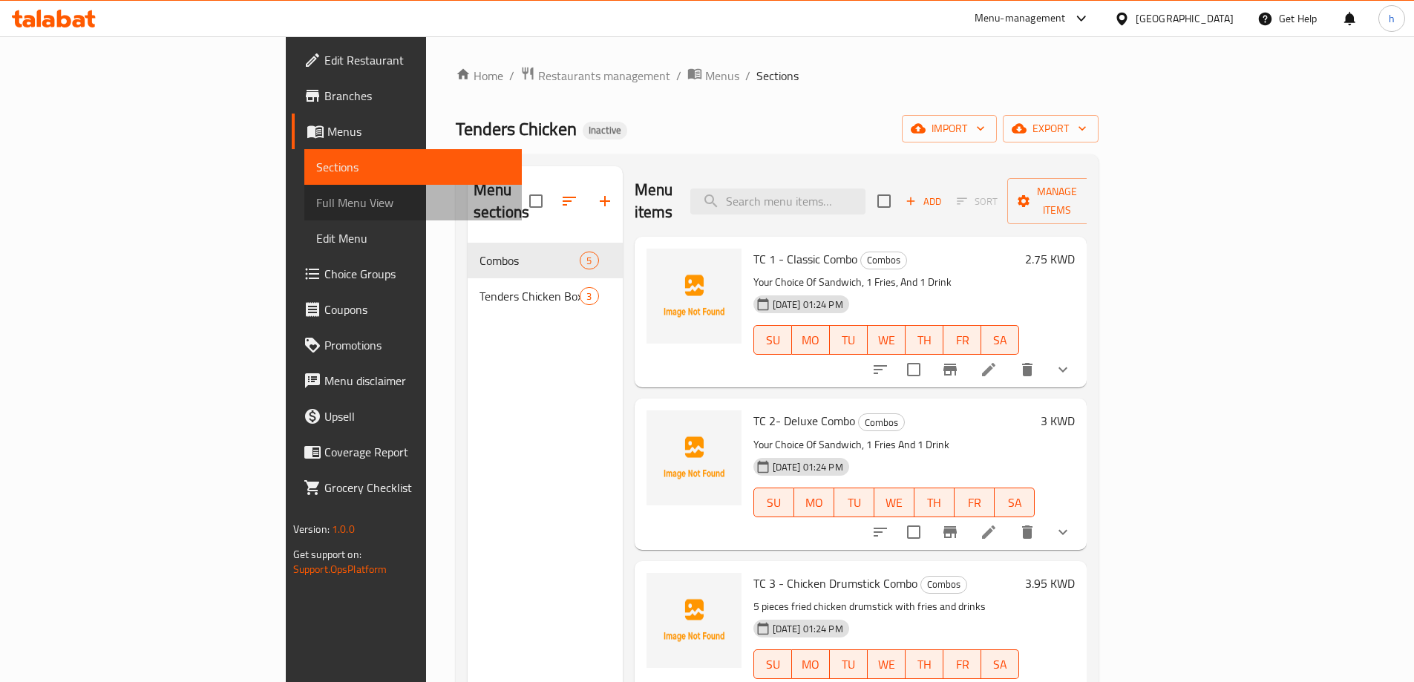
click at [316, 195] on span "Full Menu View" at bounding box center [413, 203] width 194 height 18
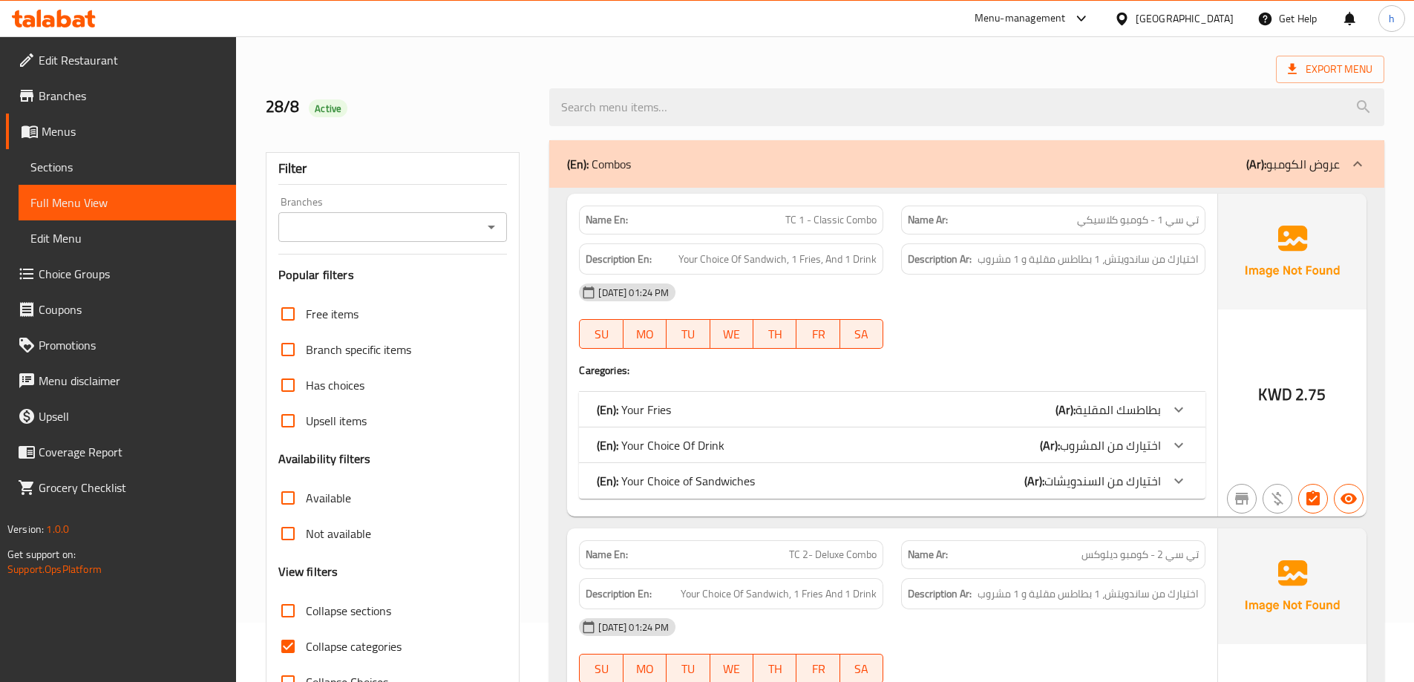
scroll to position [148, 0]
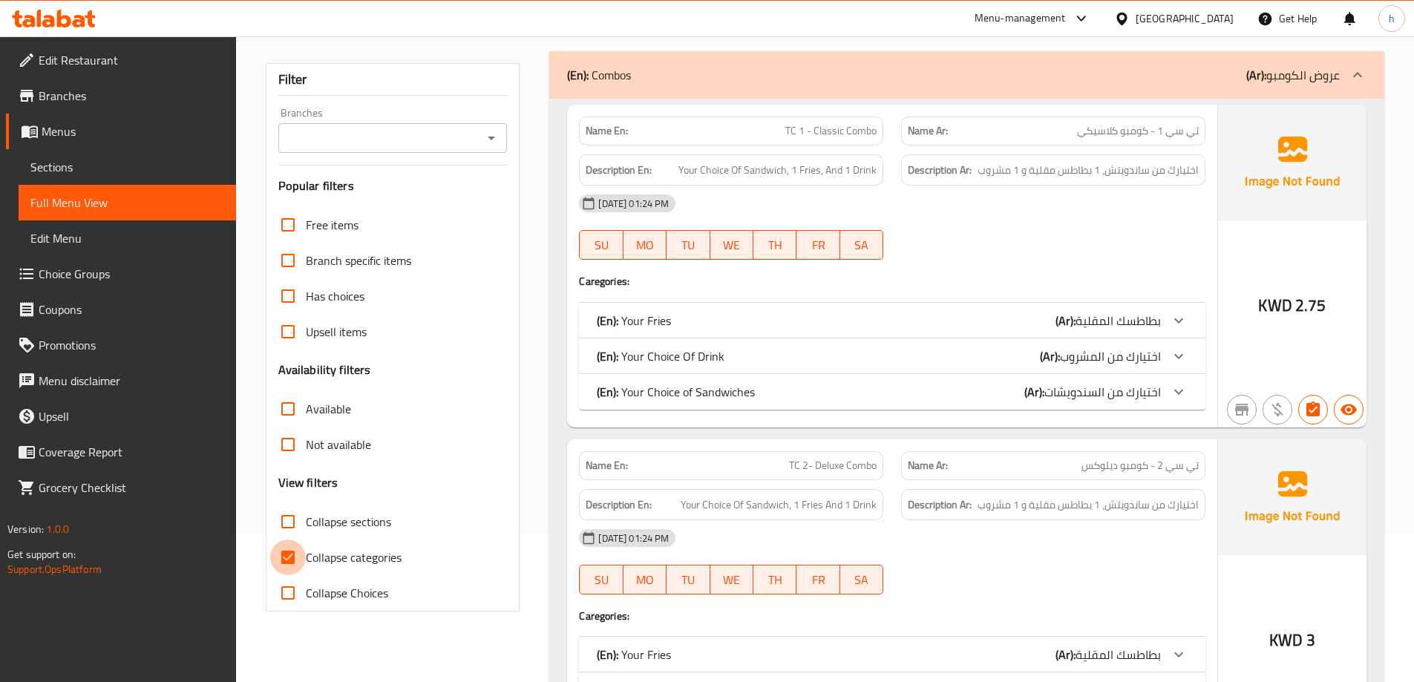
click at [297, 554] on input "Collapse categories" at bounding box center [288, 558] width 36 height 36
checkbox input "false"
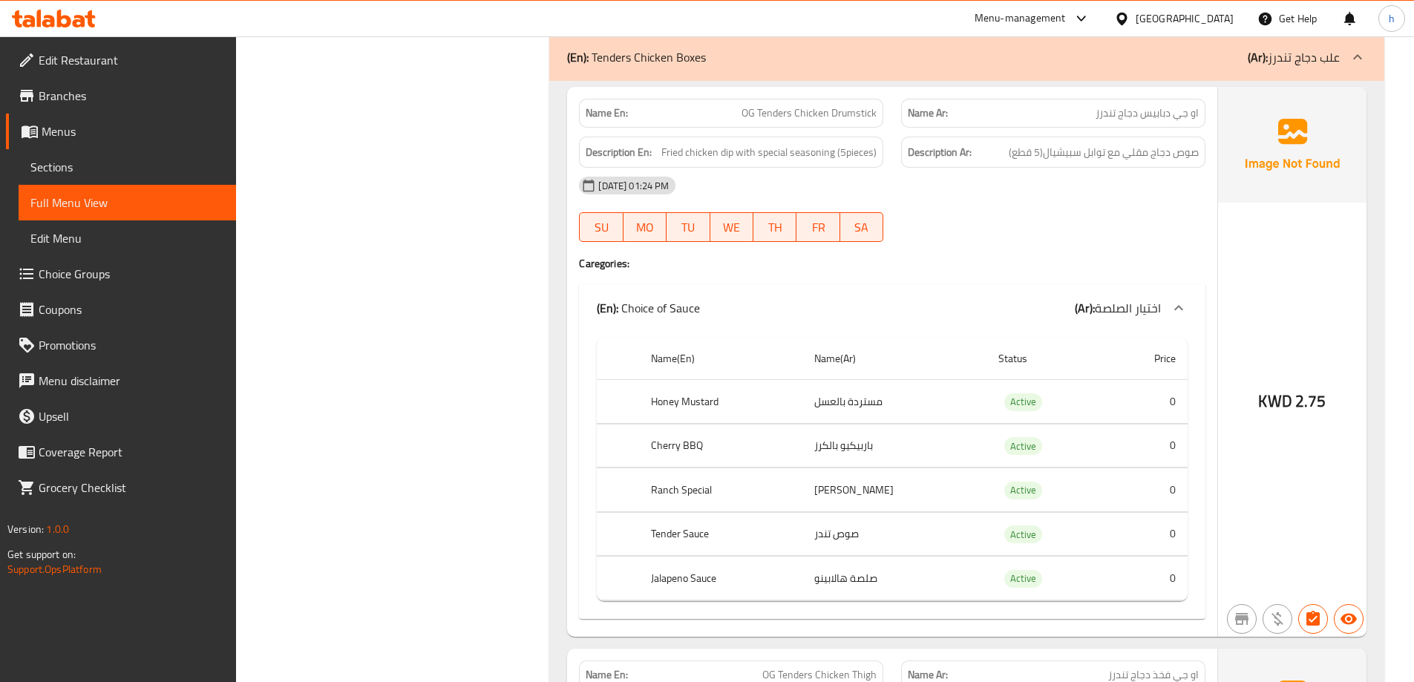
scroll to position [0, 0]
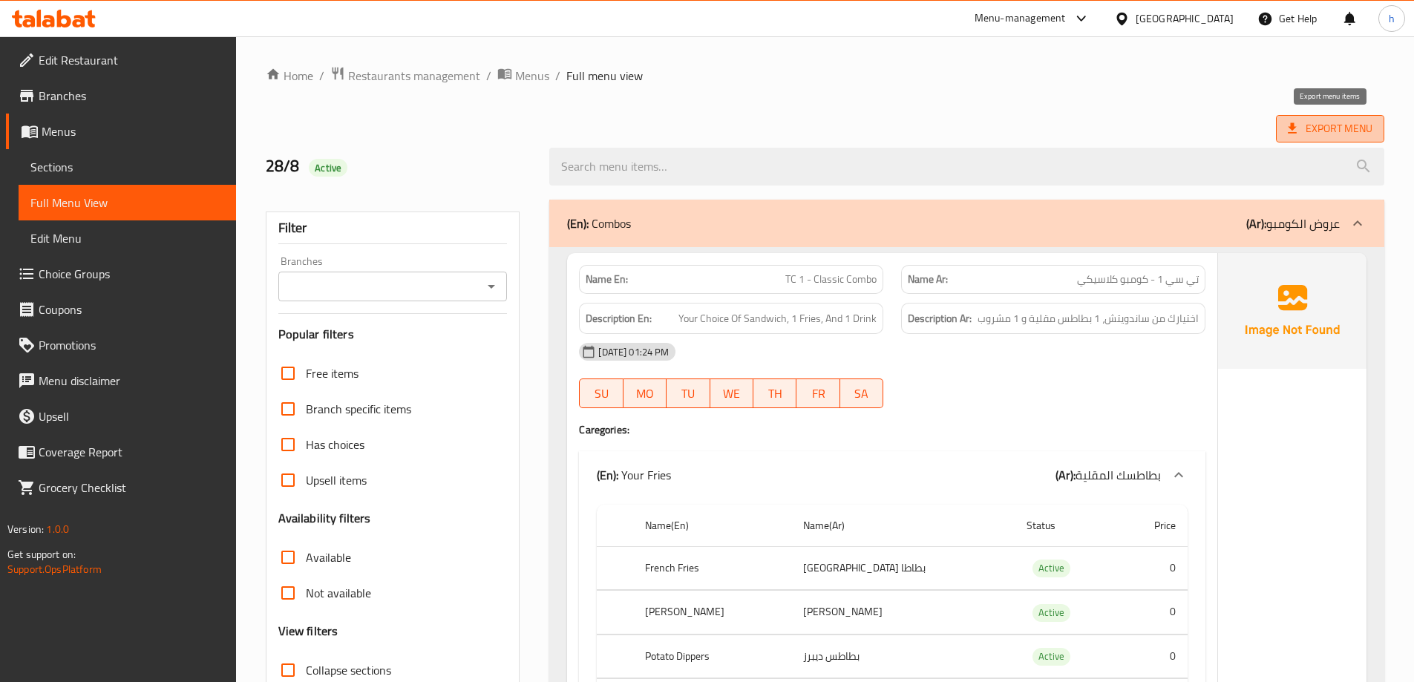
click at [1337, 138] on span "Export Menu" at bounding box center [1330, 128] width 108 height 27
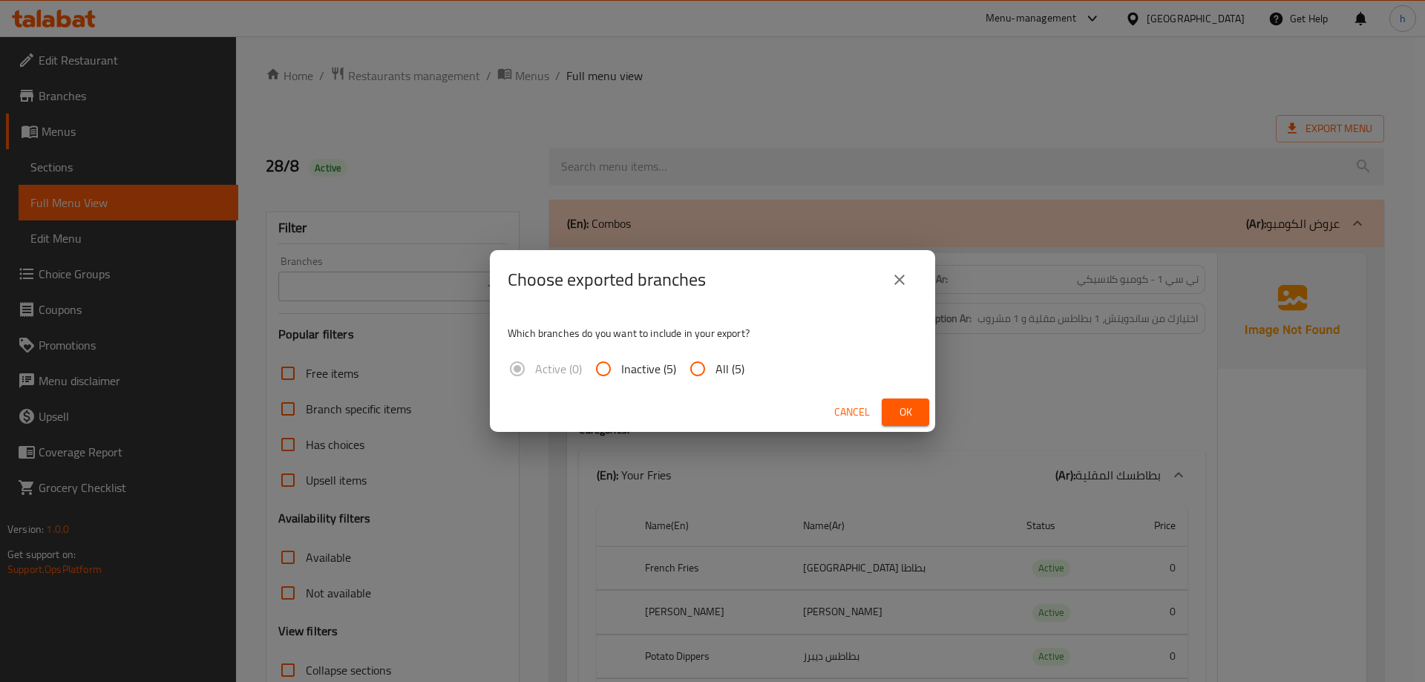
drag, startPoint x: 701, startPoint y: 367, endPoint x: 744, endPoint y: 381, distance: 44.6
click at [704, 367] on input "All (5)" at bounding box center [698, 369] width 36 height 36
radio input "true"
click at [886, 412] on button "Ok" at bounding box center [905, 412] width 47 height 27
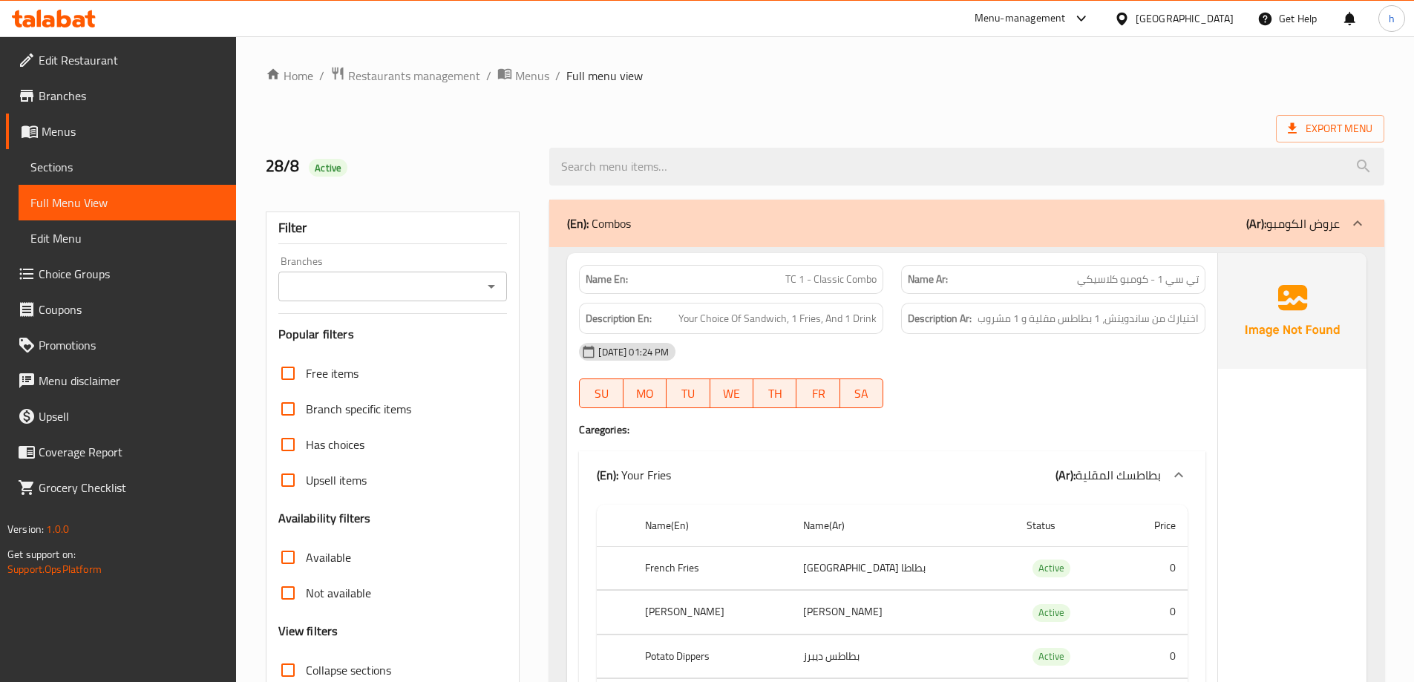
click at [619, 217] on p "(En): Combos" at bounding box center [599, 223] width 64 height 18
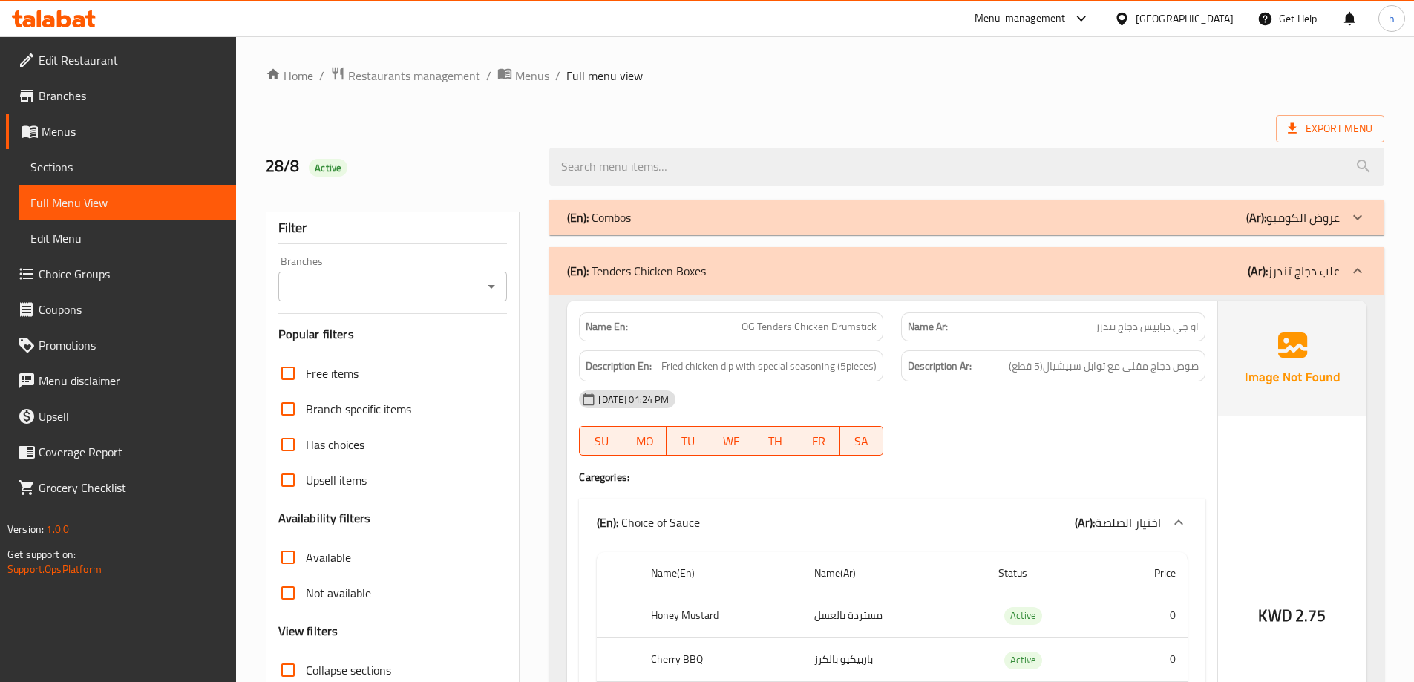
click at [139, 164] on span "Sections" at bounding box center [127, 167] width 194 height 18
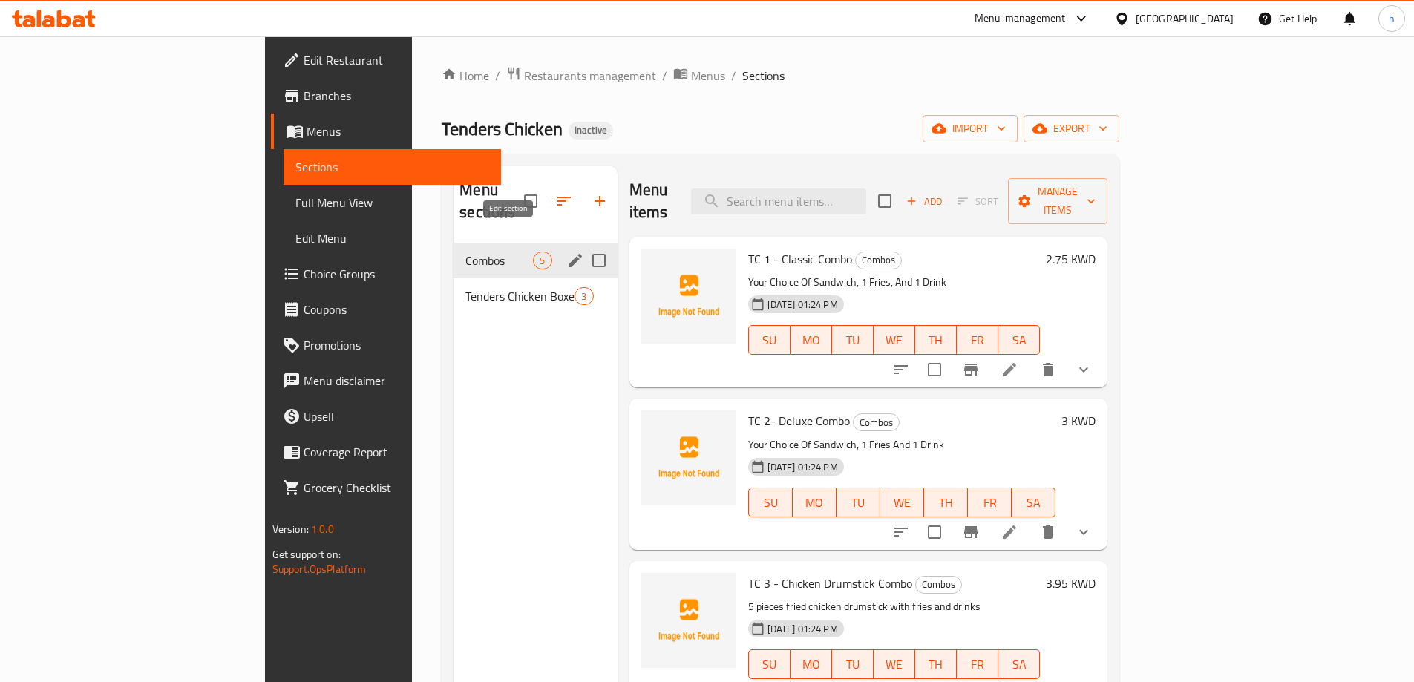
click at [566, 252] on icon "edit" at bounding box center [575, 261] width 18 height 18
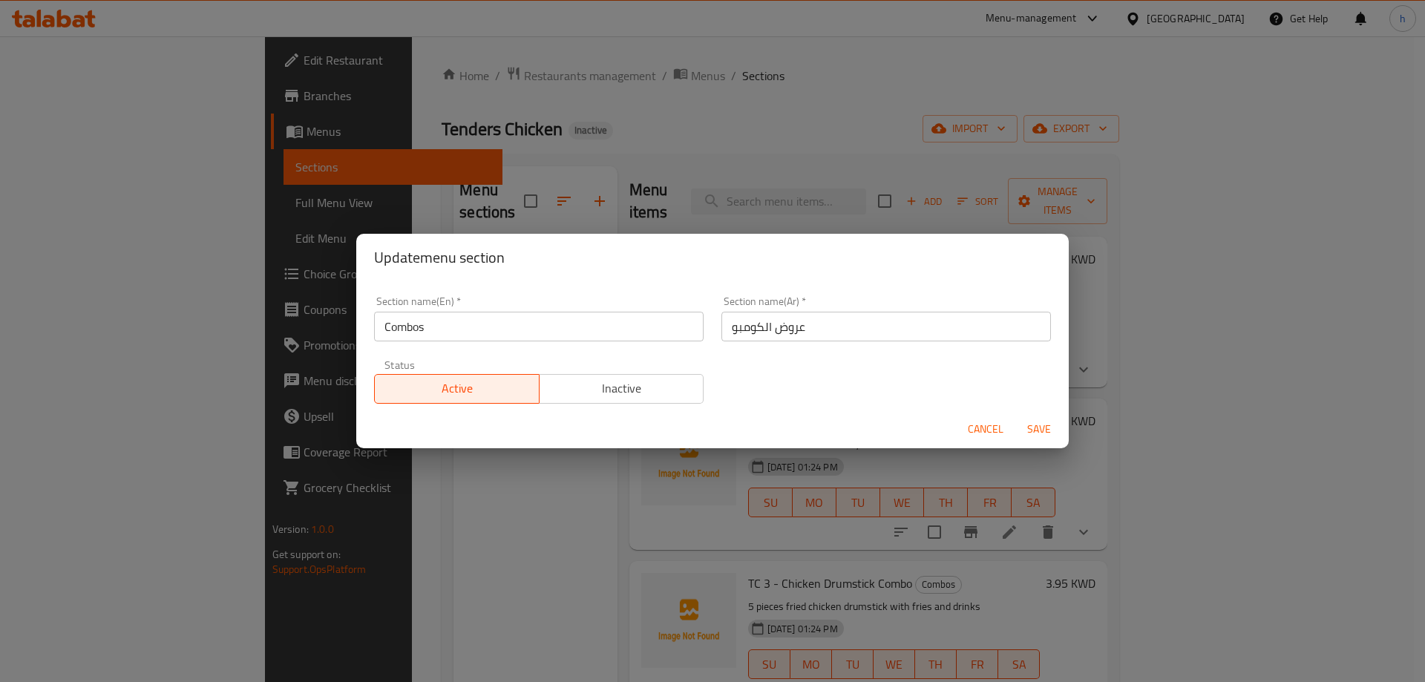
click at [419, 327] on input "Combos" at bounding box center [538, 327] width 329 height 30
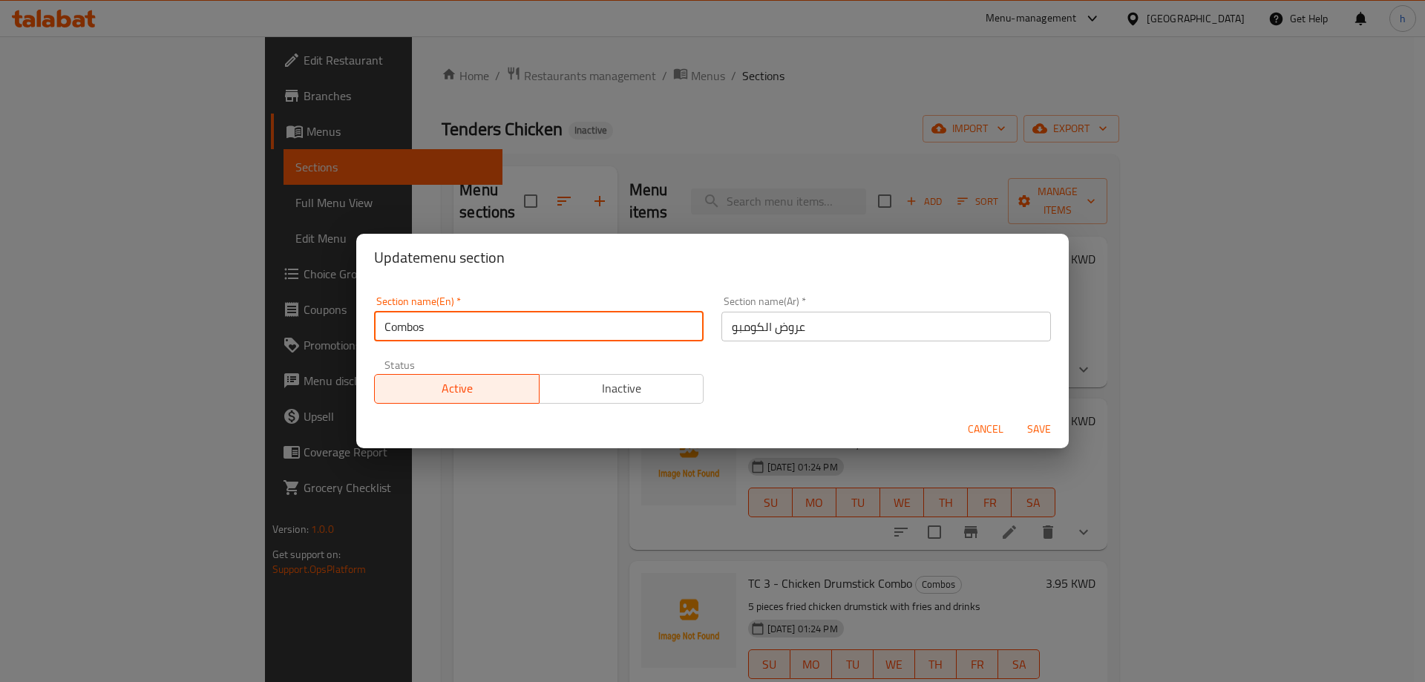
click at [419, 327] on input "Combos" at bounding box center [538, 327] width 329 height 30
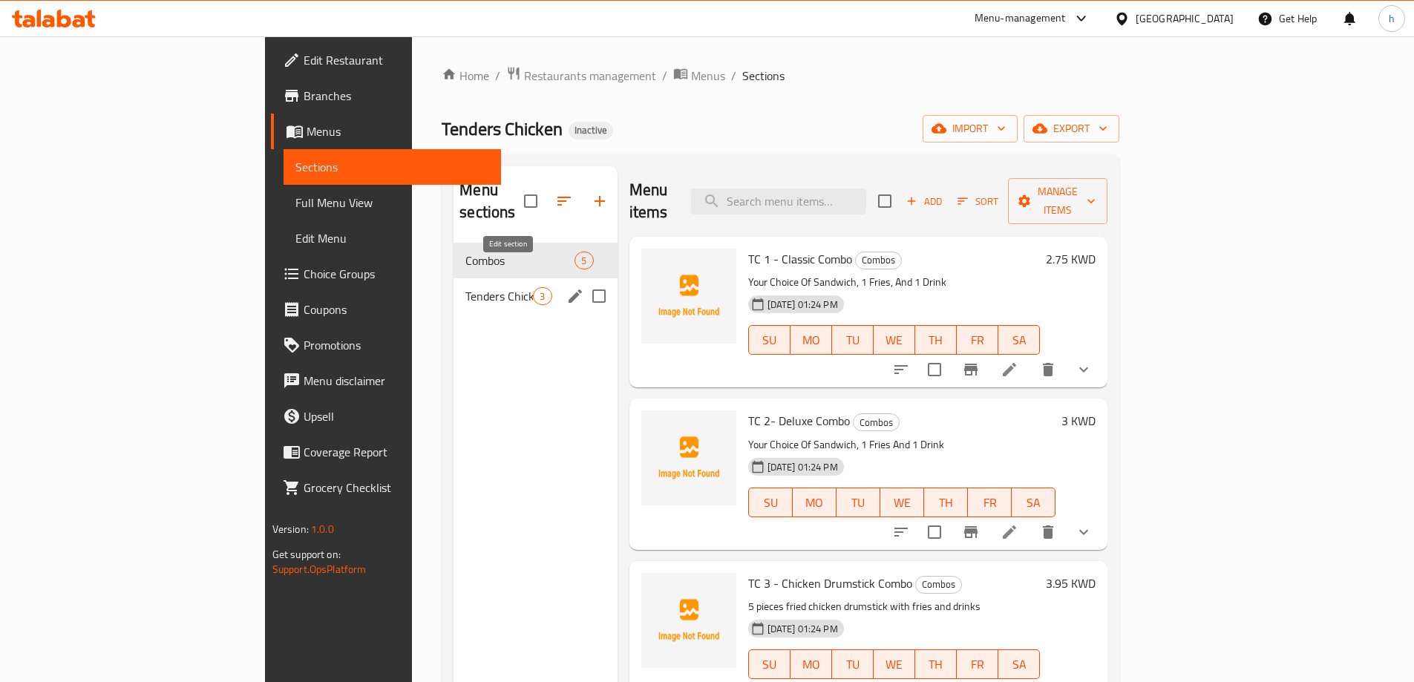
click at [566, 287] on icon "edit" at bounding box center [575, 296] width 18 height 18
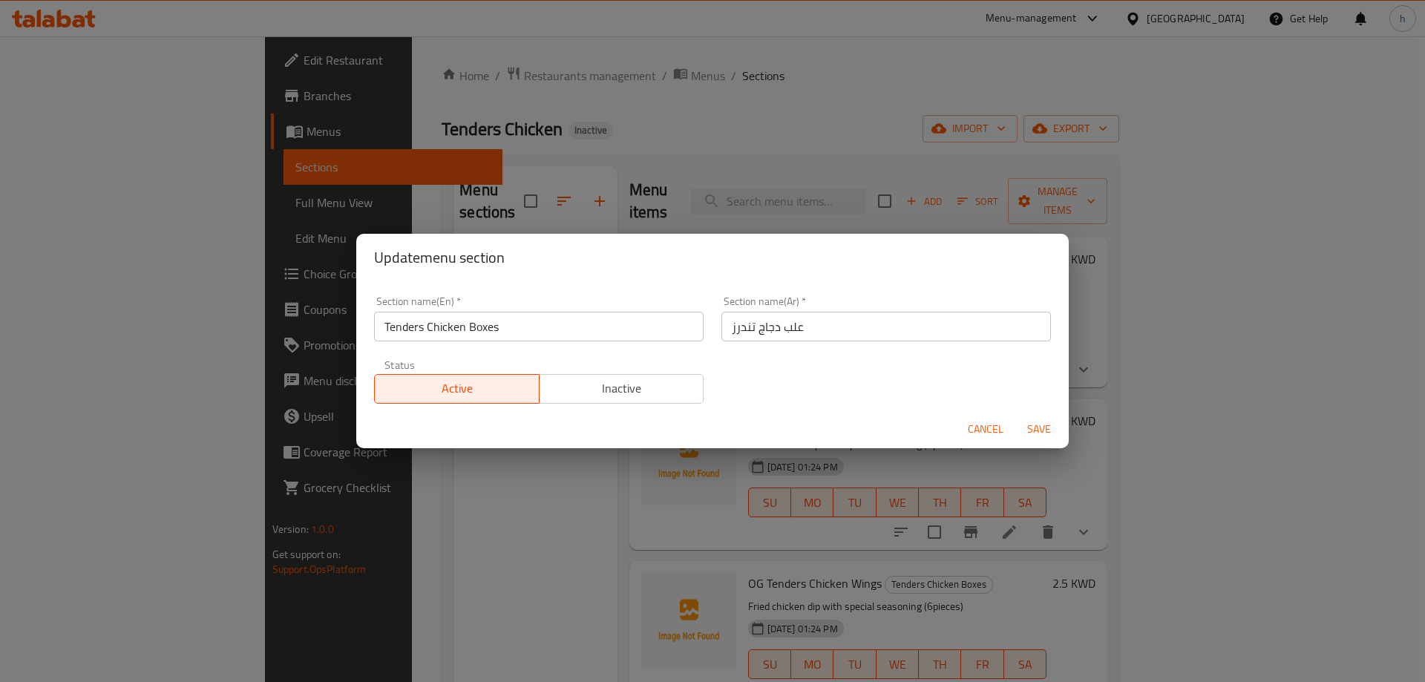
click at [520, 333] on input "Tenders Chicken Boxes" at bounding box center [538, 327] width 329 height 30
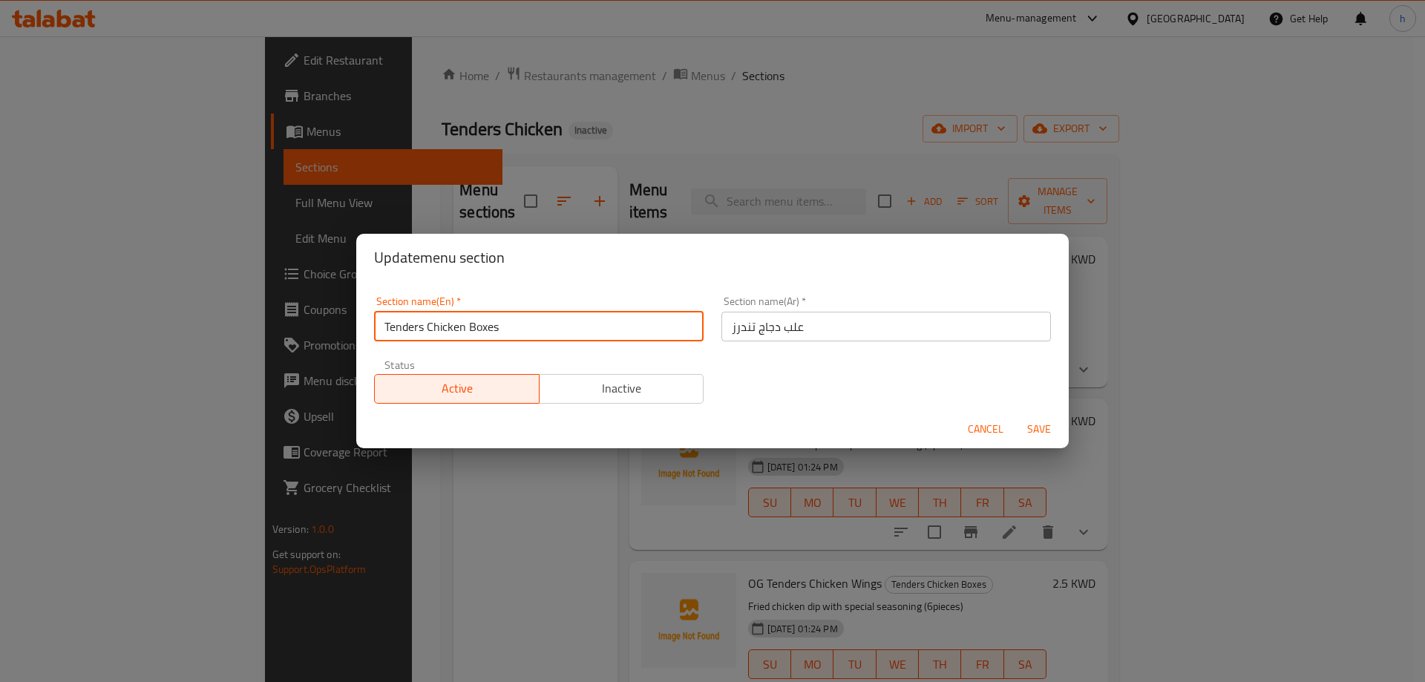
click at [520, 333] on input "Tenders Chicken Boxes" at bounding box center [538, 327] width 329 height 30
